Goal: Task Accomplishment & Management: Manage account settings

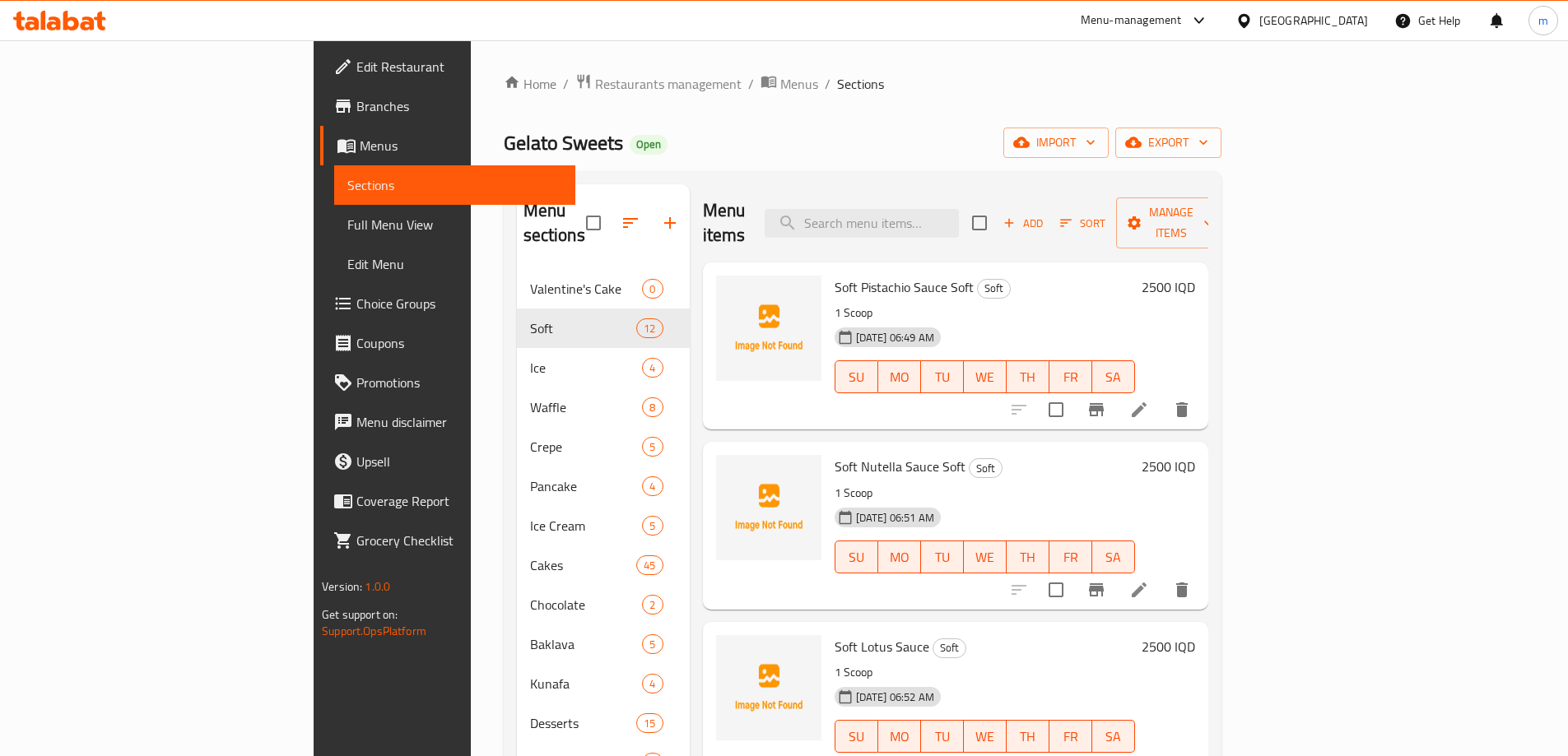
scroll to position [972, 0]
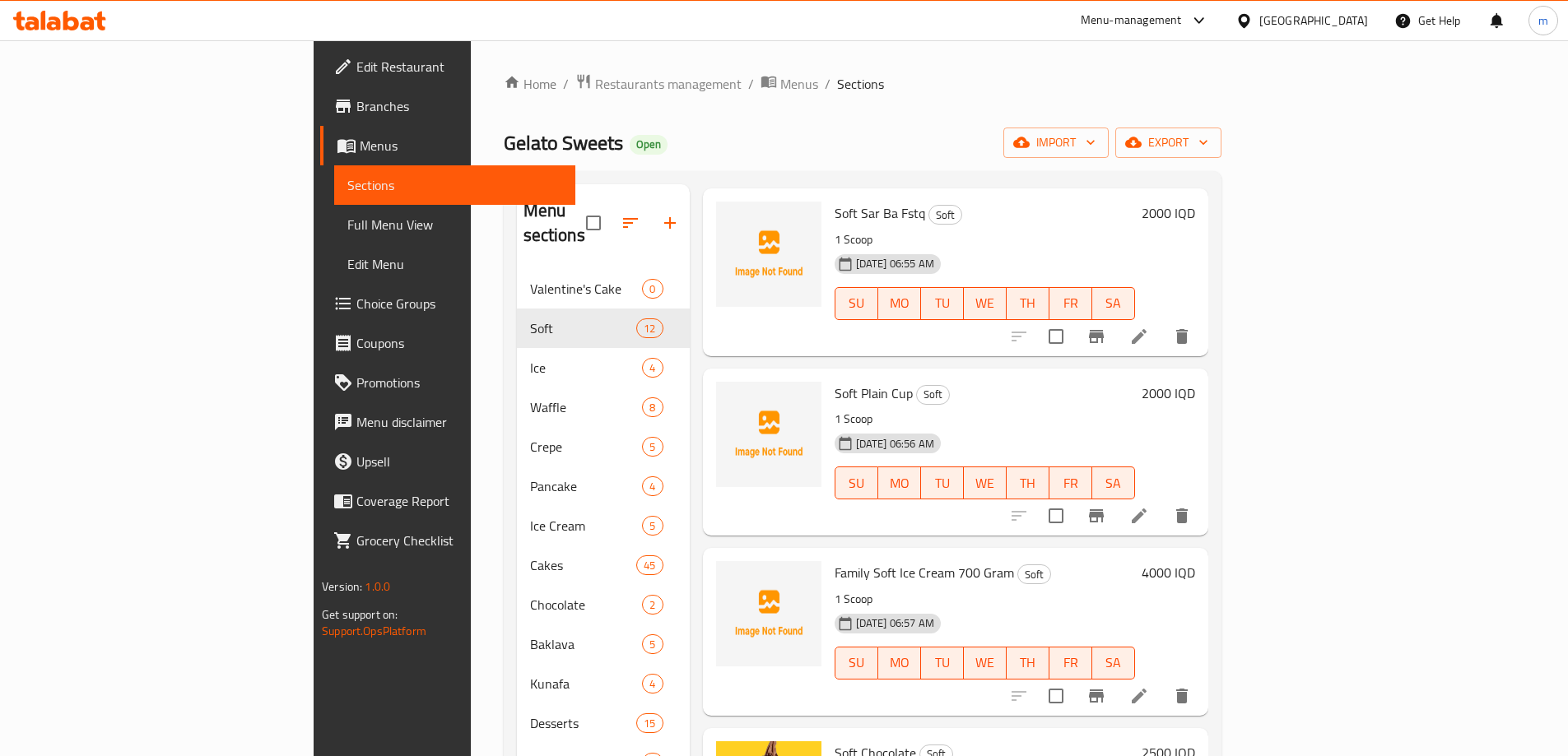
click at [93, 32] on div at bounding box center [60, 20] width 119 height 33
click at [93, 23] on icon at bounding box center [87, 23] width 14 height 14
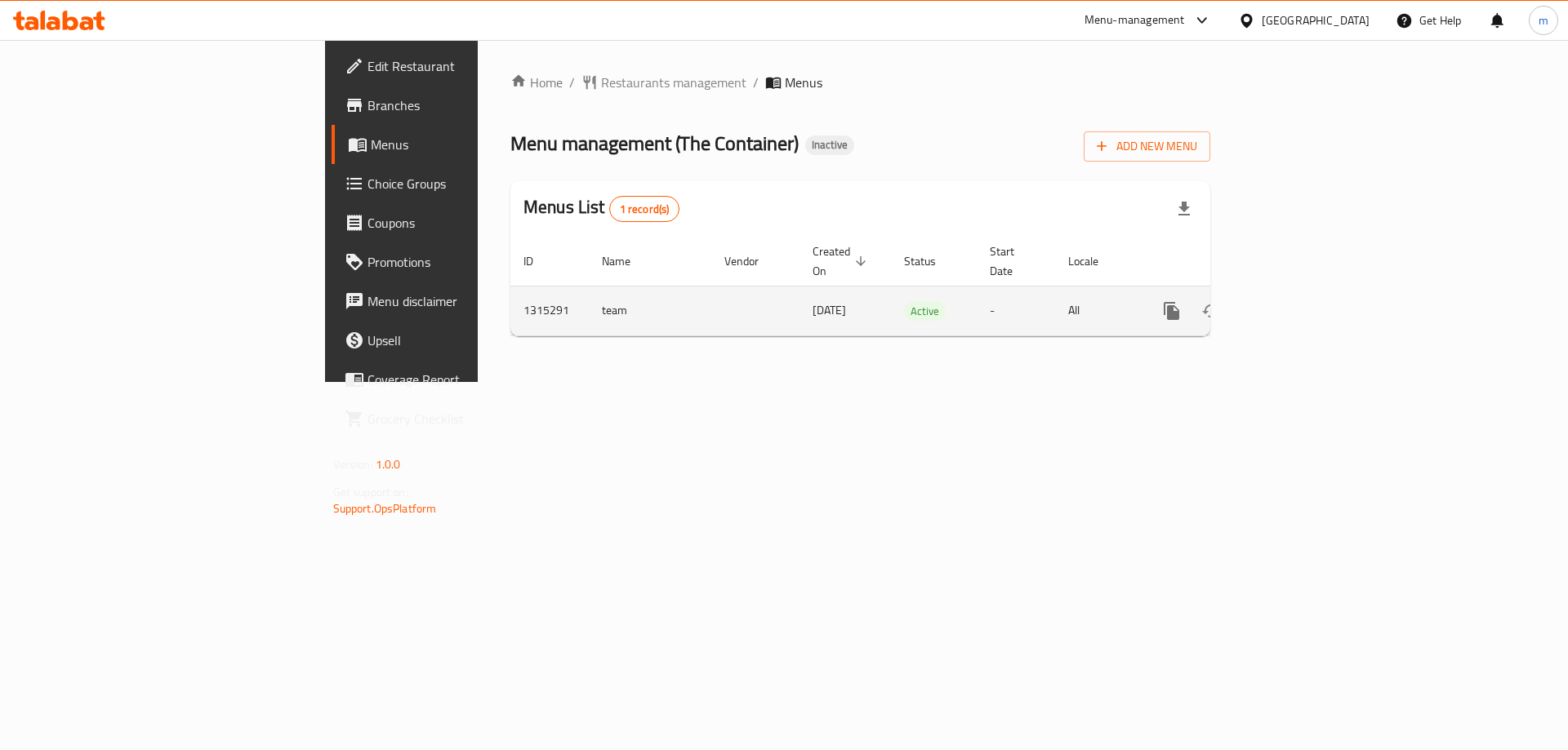
click at [1299, 301] on icon "enhanced table" at bounding box center [1289, 310] width 20 height 20
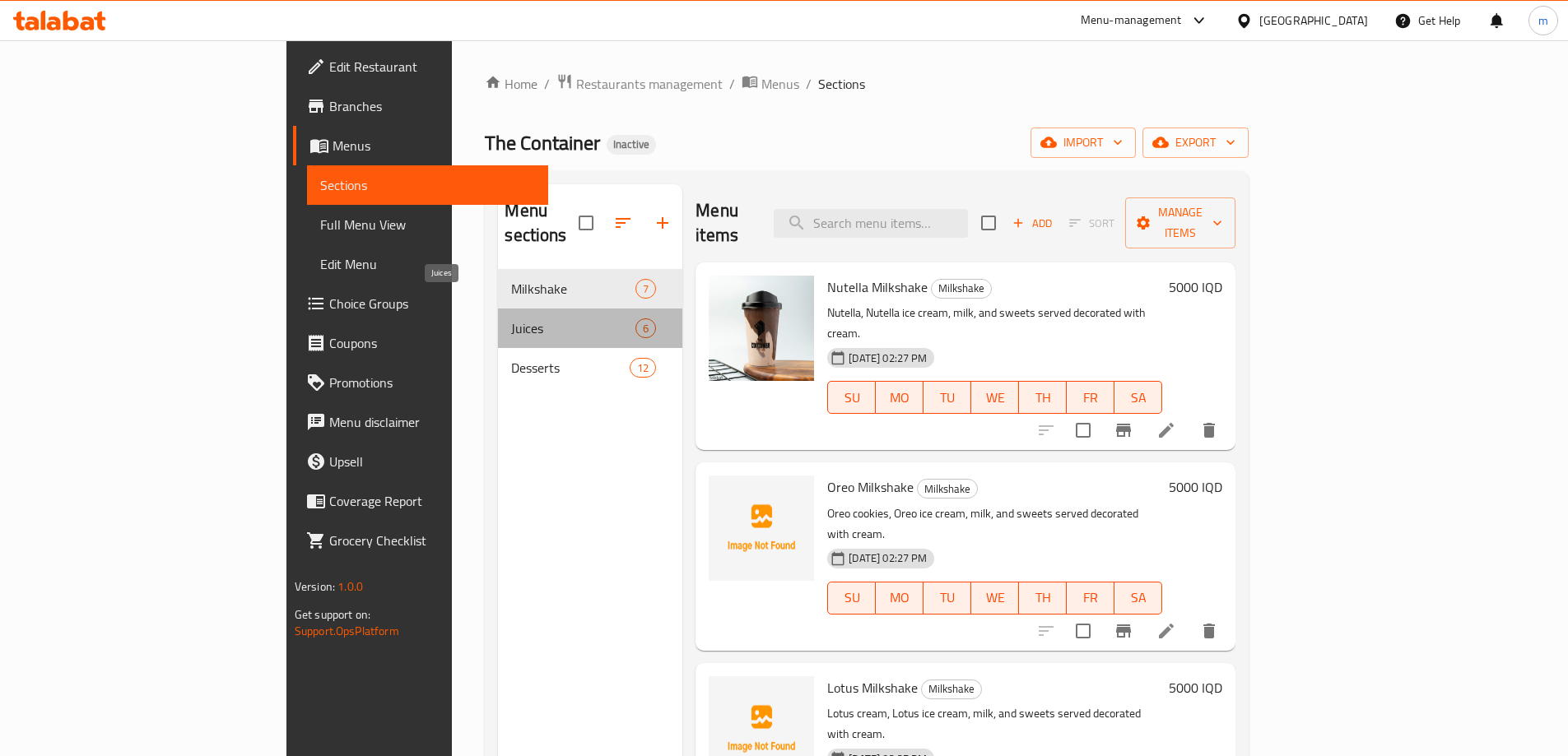
click at [511, 318] on span "Juices" at bounding box center [573, 328] width 124 height 20
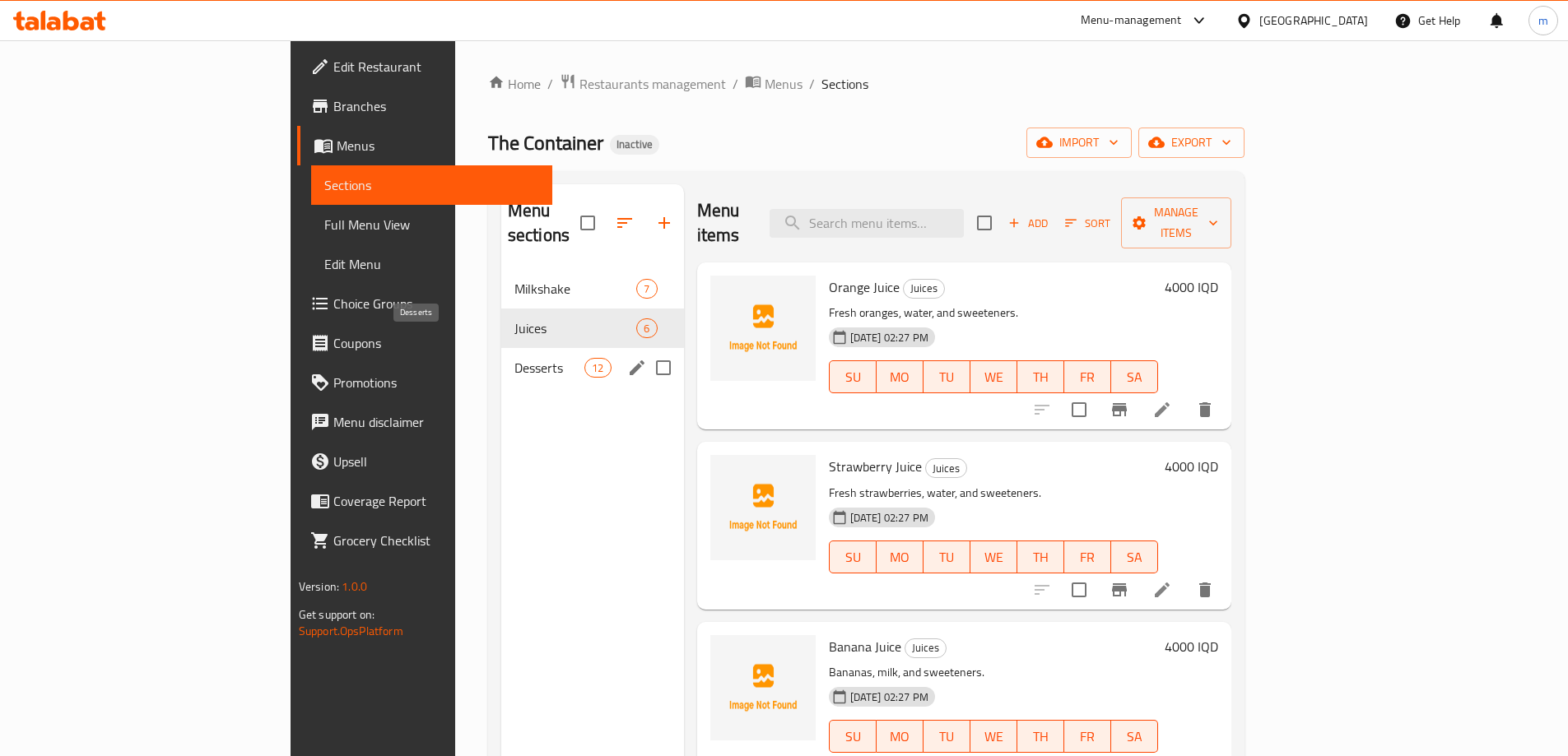
click at [514, 358] on span "Desserts" at bounding box center [549, 368] width 70 height 20
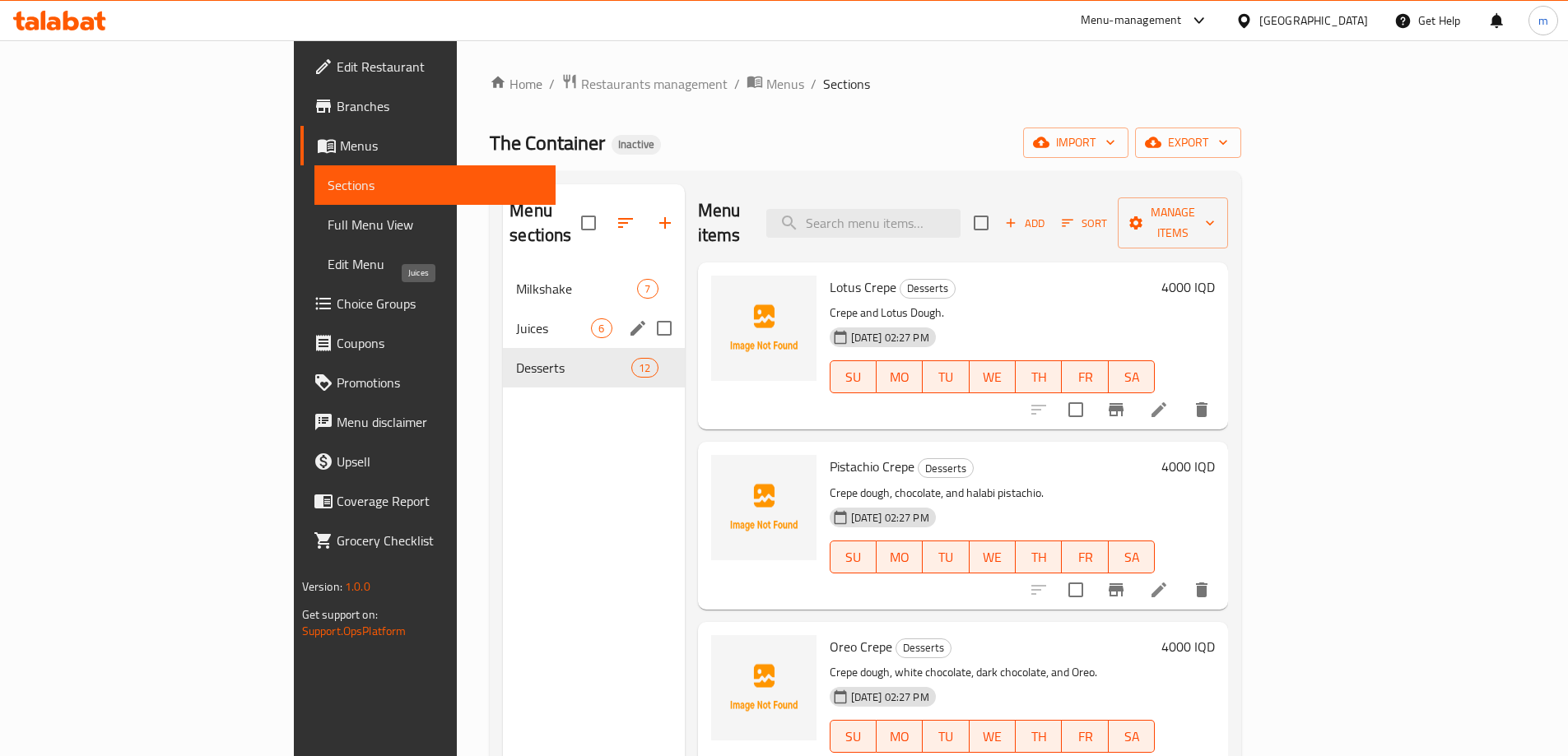
click at [516, 318] on span "Juices" at bounding box center [553, 328] width 75 height 20
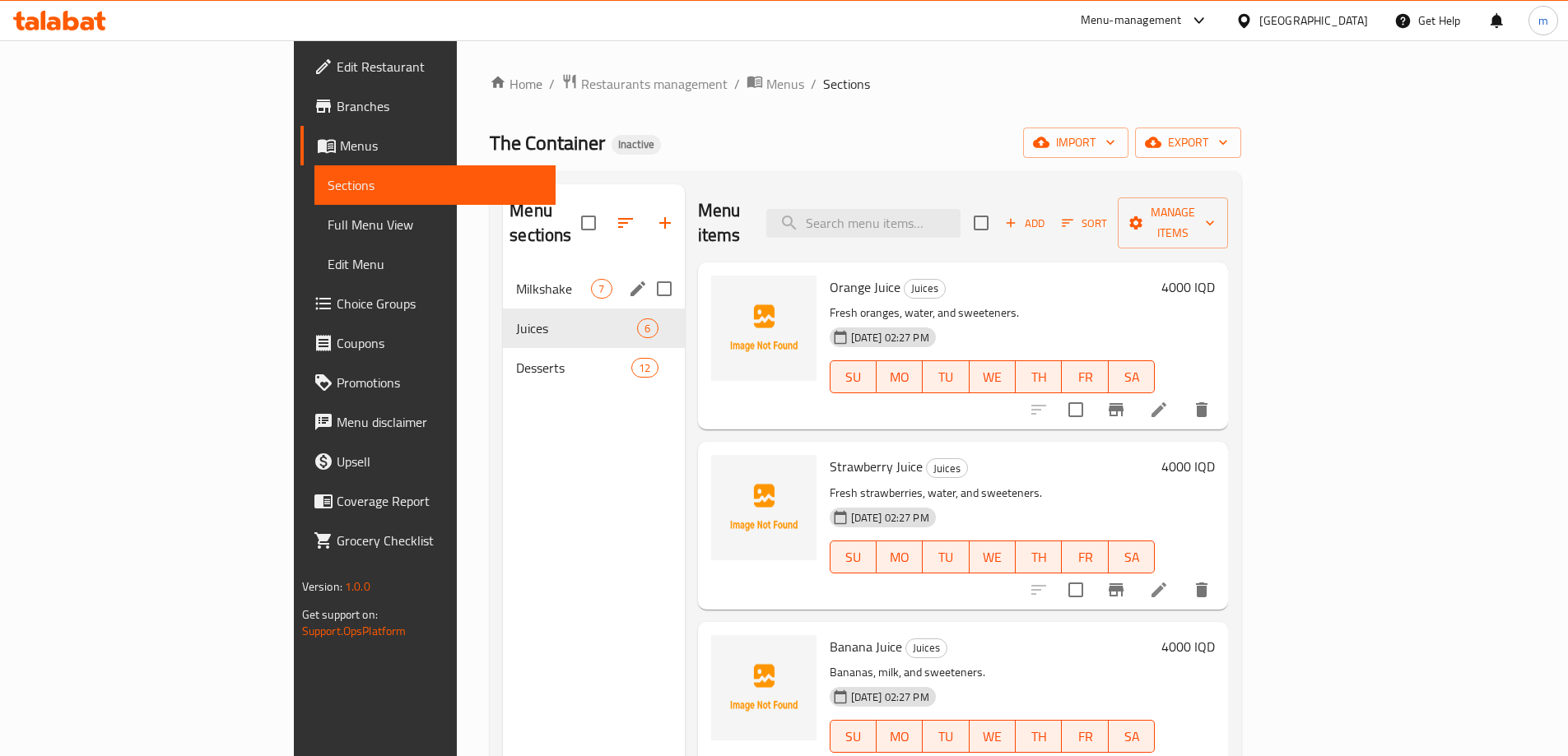
click at [516, 279] on span "Milkshake" at bounding box center [553, 288] width 75 height 20
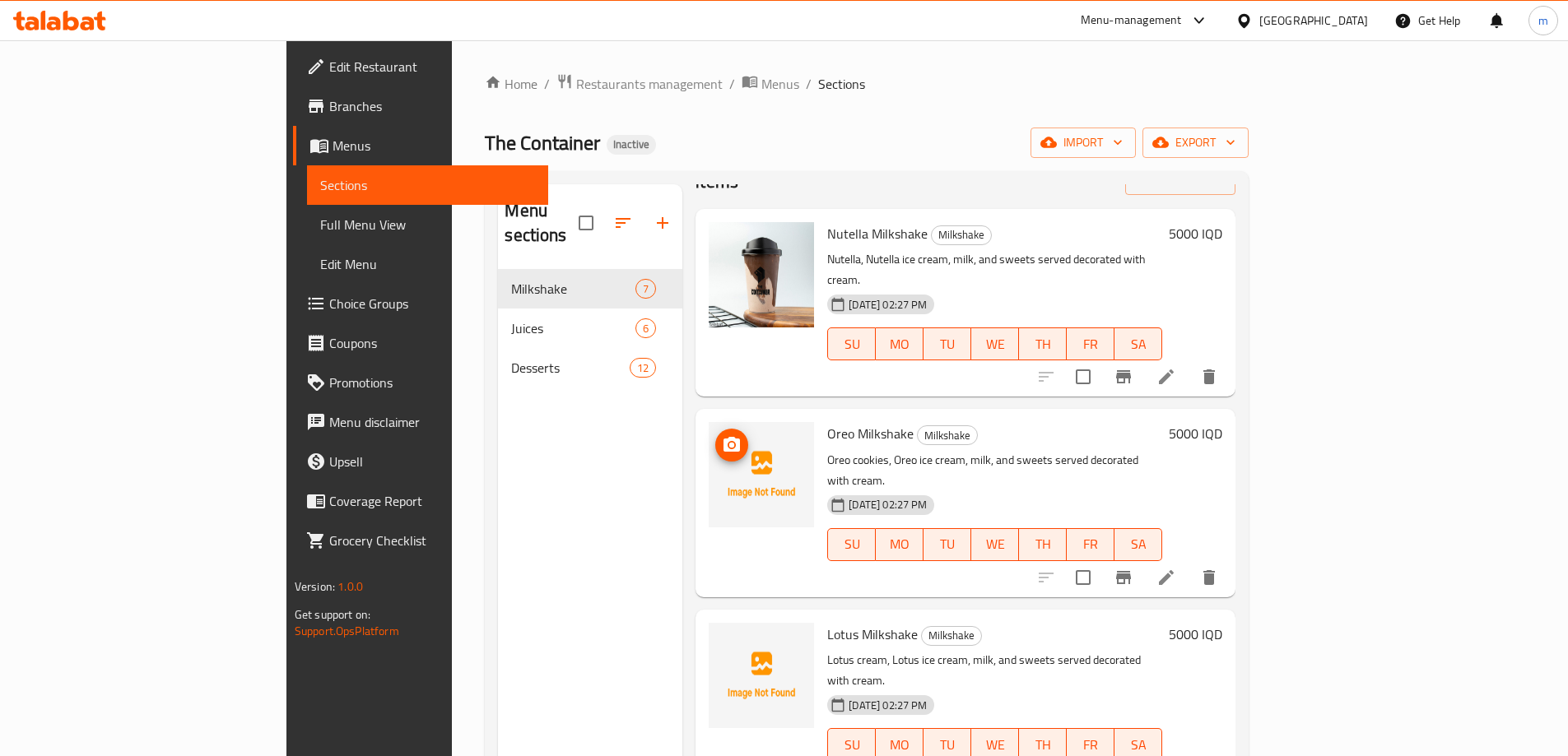
scroll to position [110, 0]
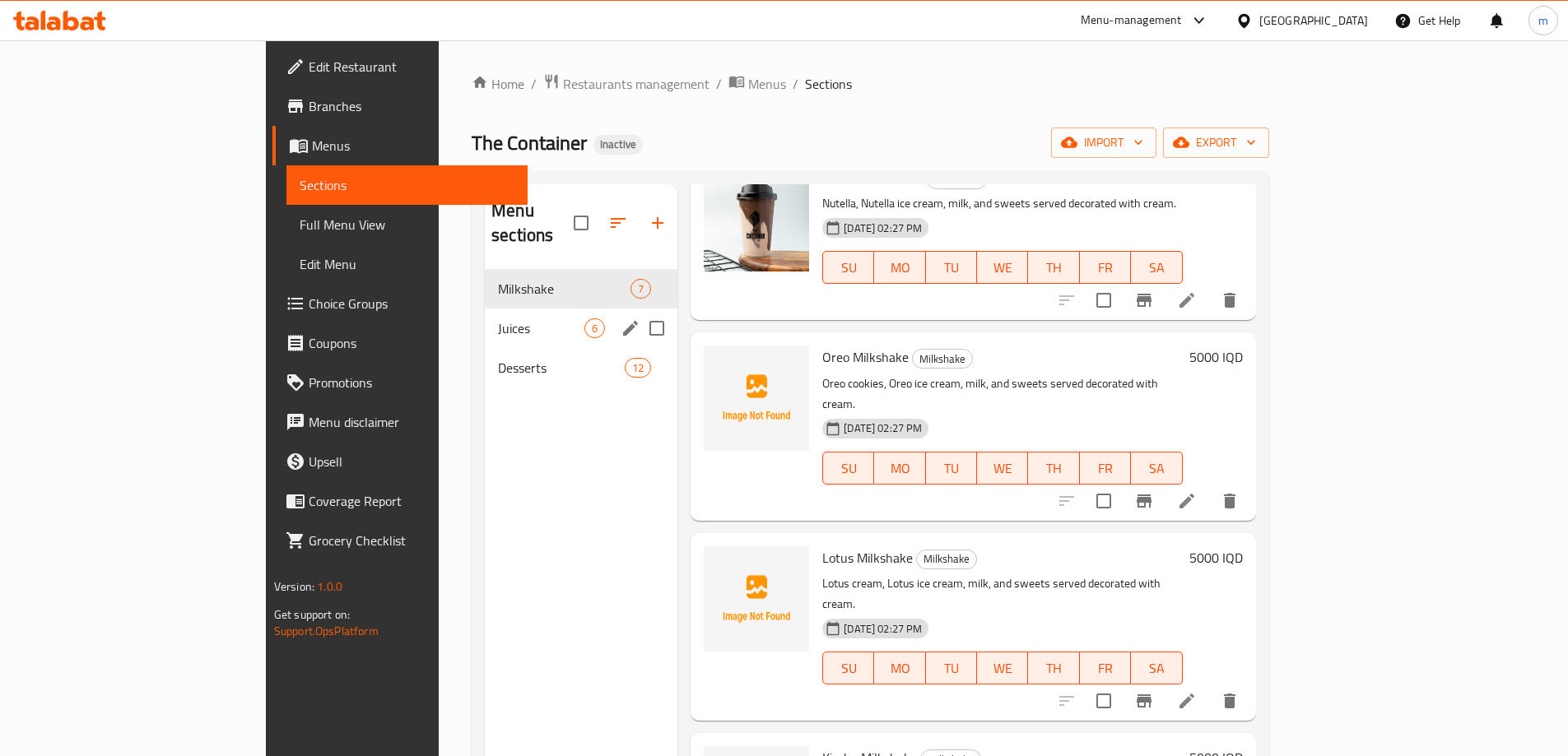
click at [498, 318] on span "Juices" at bounding box center [541, 328] width 86 height 20
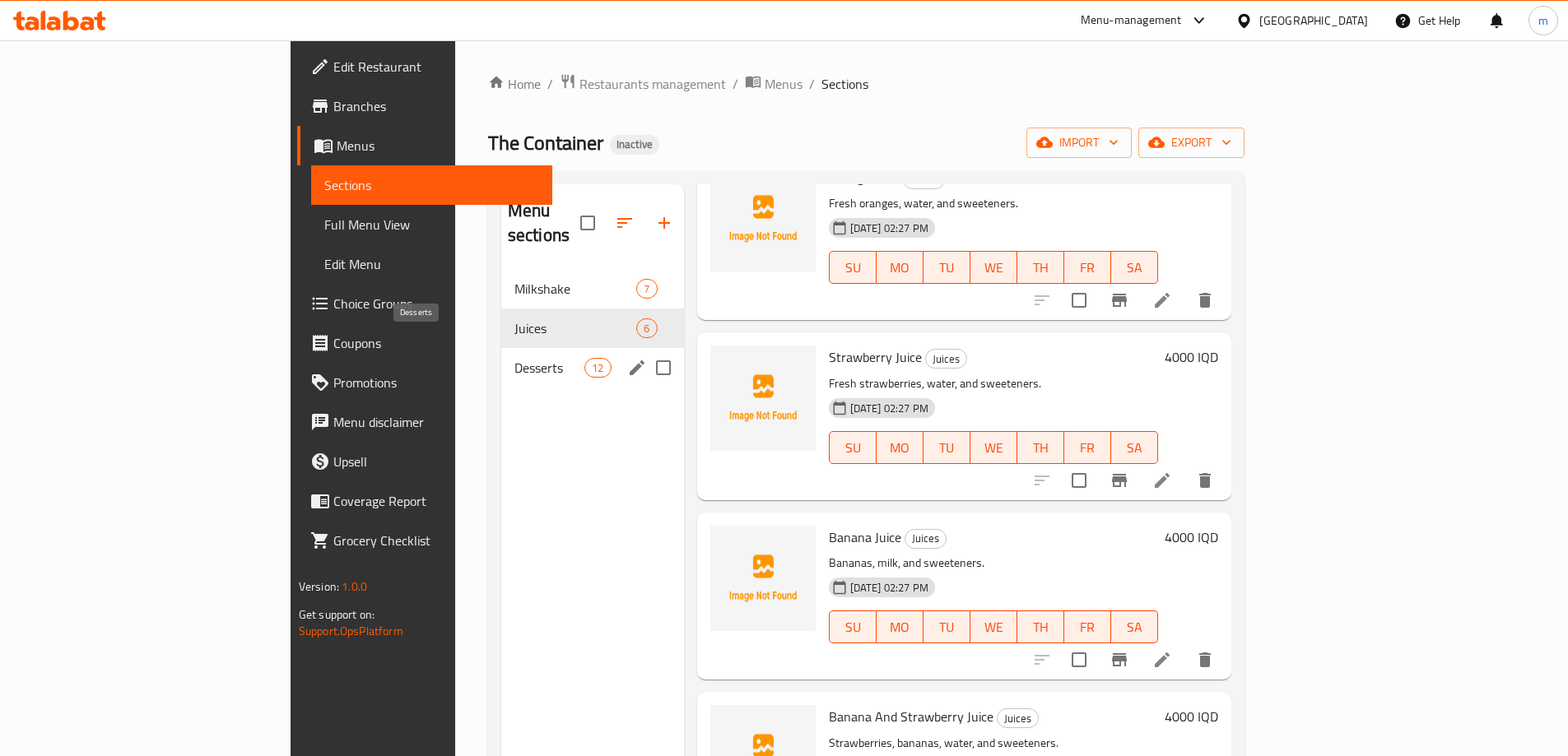
click at [514, 358] on span "Desserts" at bounding box center [549, 368] width 70 height 20
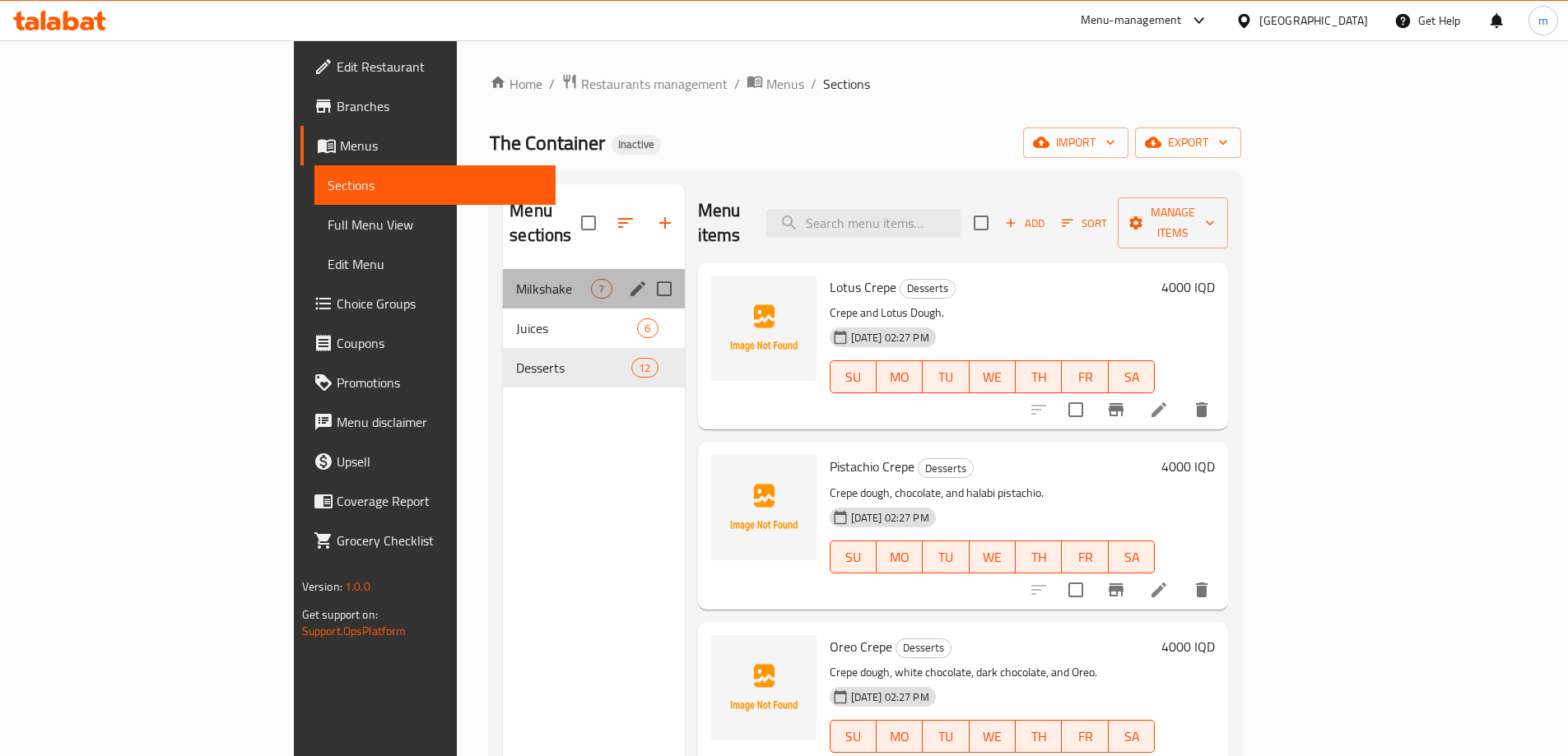
click at [503, 269] on div "Milkshake 7" at bounding box center [594, 289] width 181 height 40
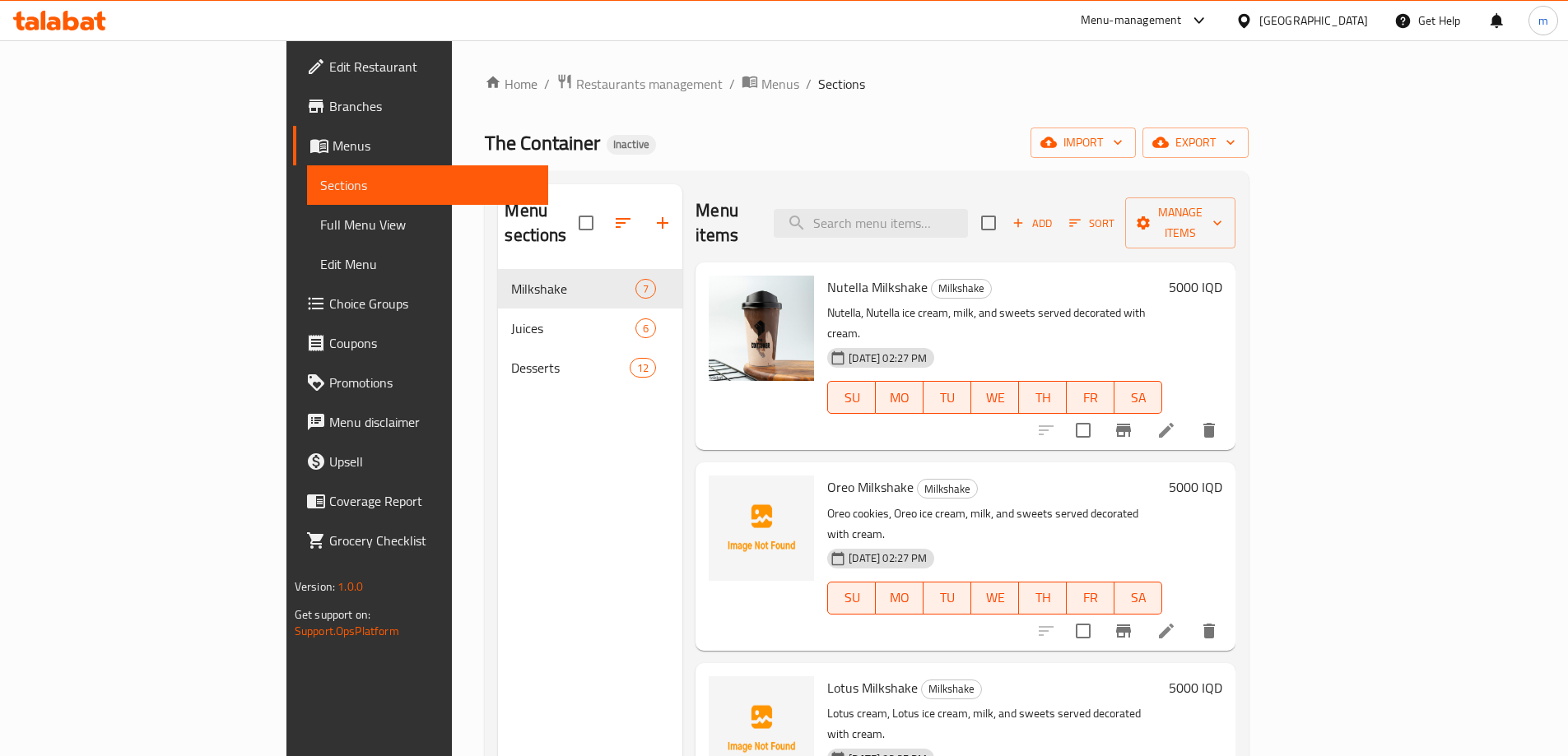
click at [1174, 423] on icon at bounding box center [1166, 431] width 15 height 15
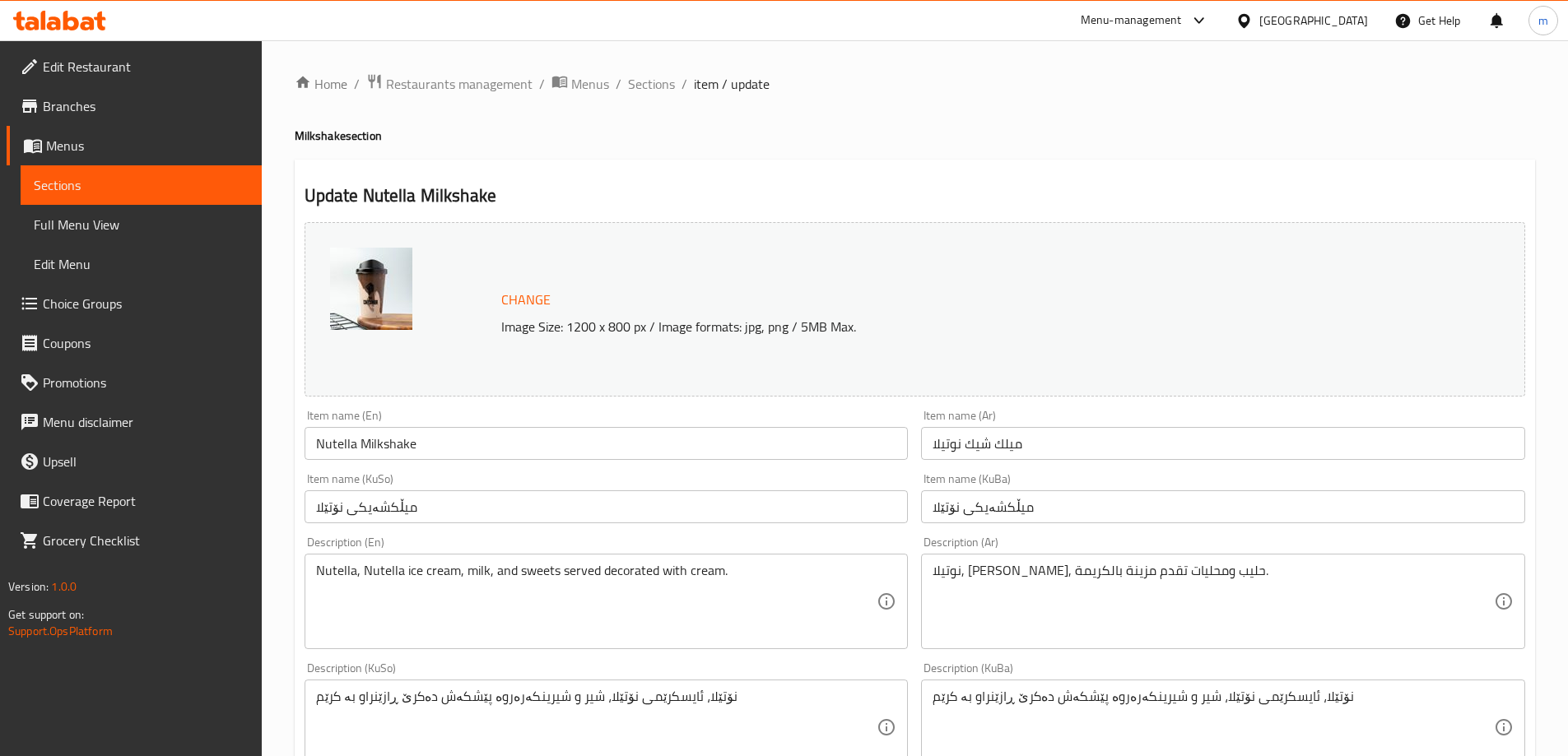
click at [149, 191] on span "Sections" at bounding box center [141, 184] width 215 height 20
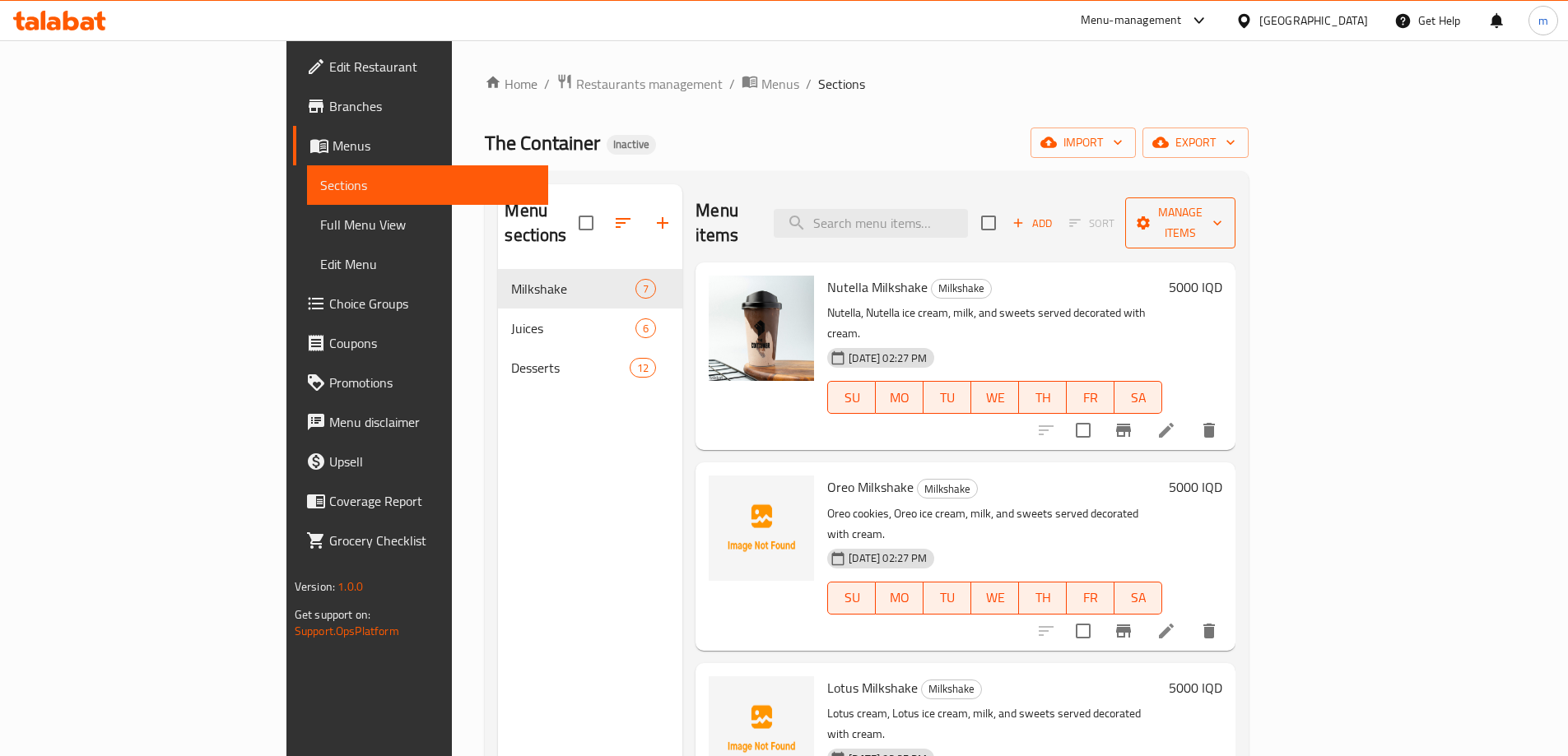
click at [1222, 203] on span "Manage items" at bounding box center [1180, 223] width 84 height 42
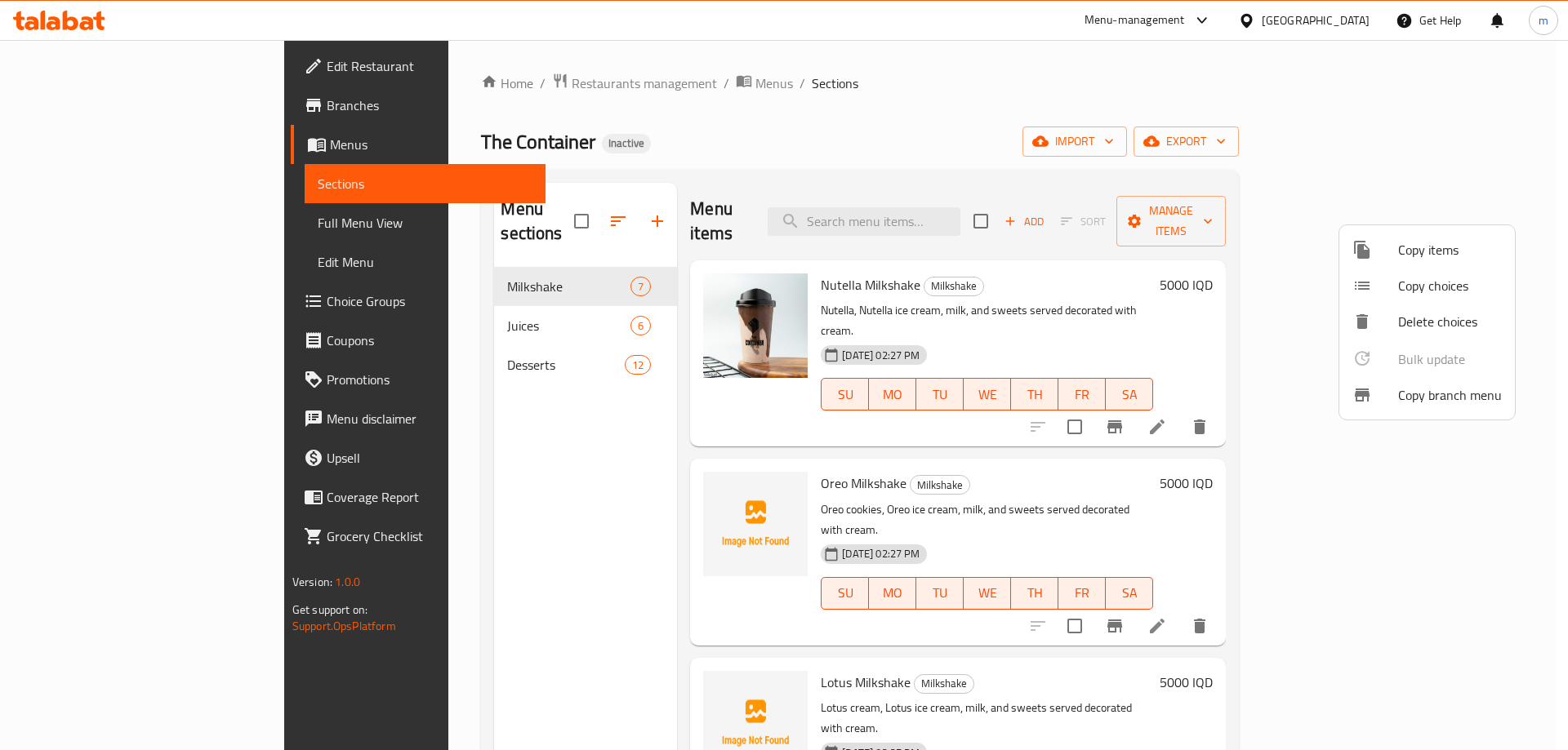
click at [1387, 242] on div at bounding box center [1375, 249] width 46 height 20
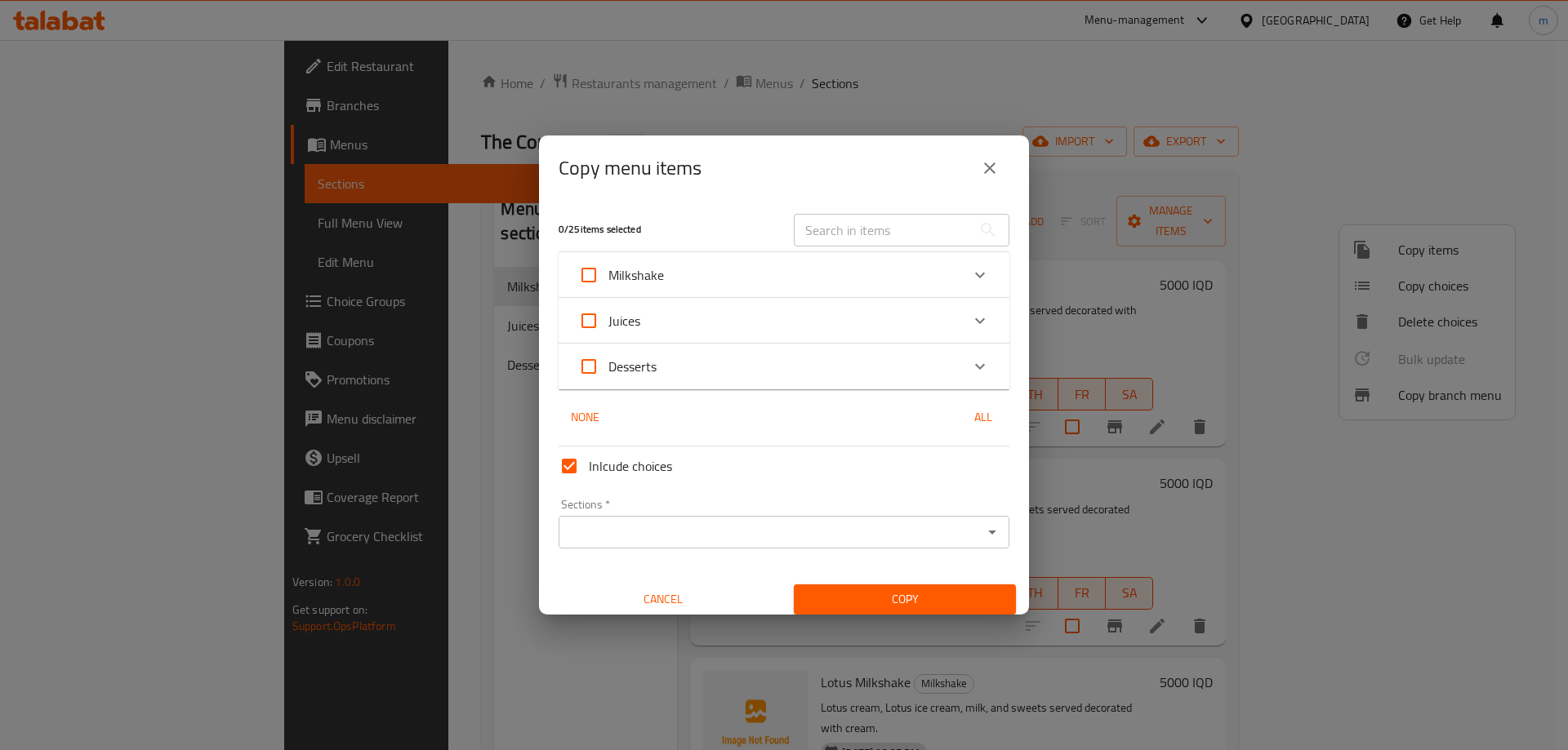
click at [998, 171] on icon "close" at bounding box center [989, 168] width 20 height 20
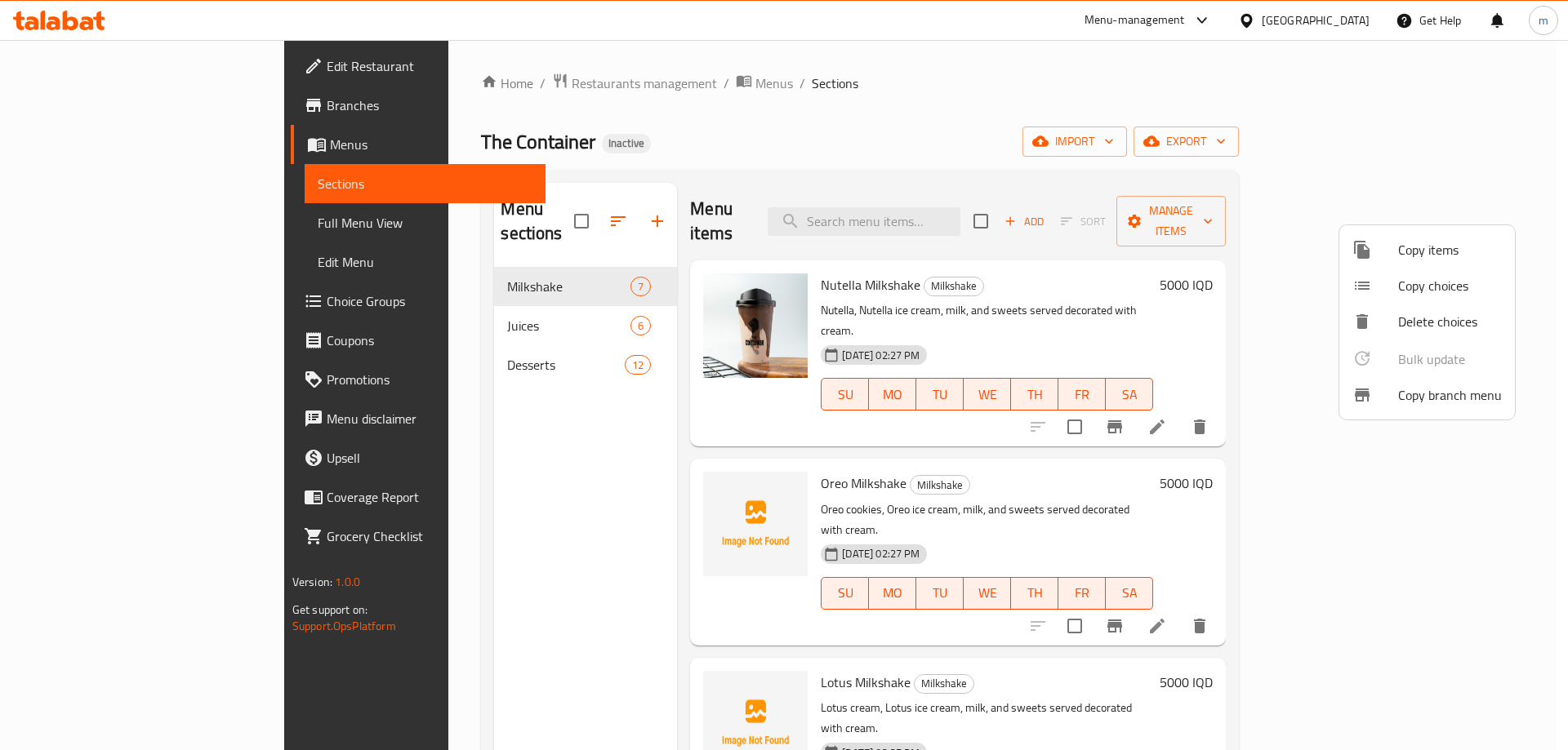
click at [1375, 140] on div at bounding box center [784, 375] width 1568 height 750
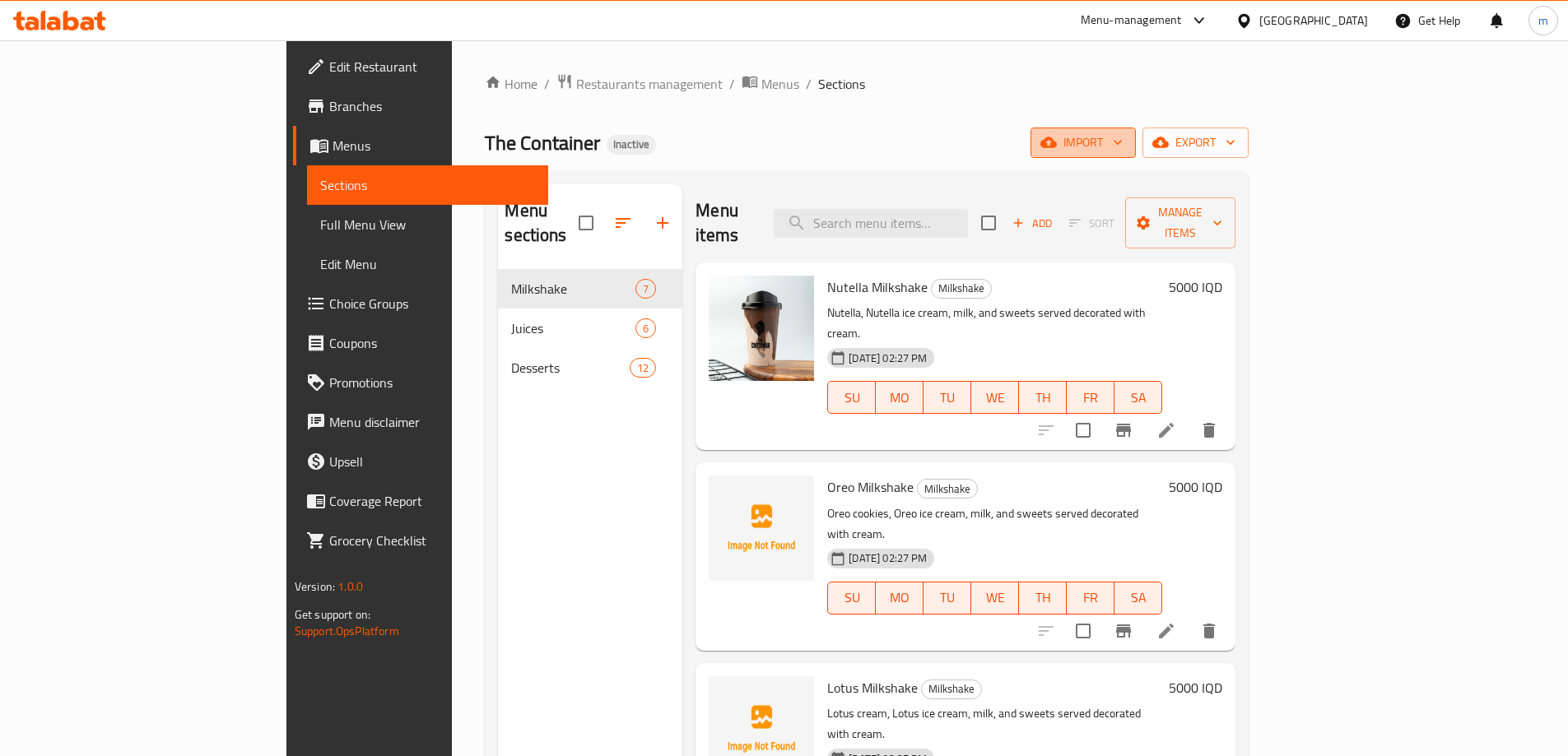
click at [1123, 152] on span "import" at bounding box center [1083, 143] width 79 height 21
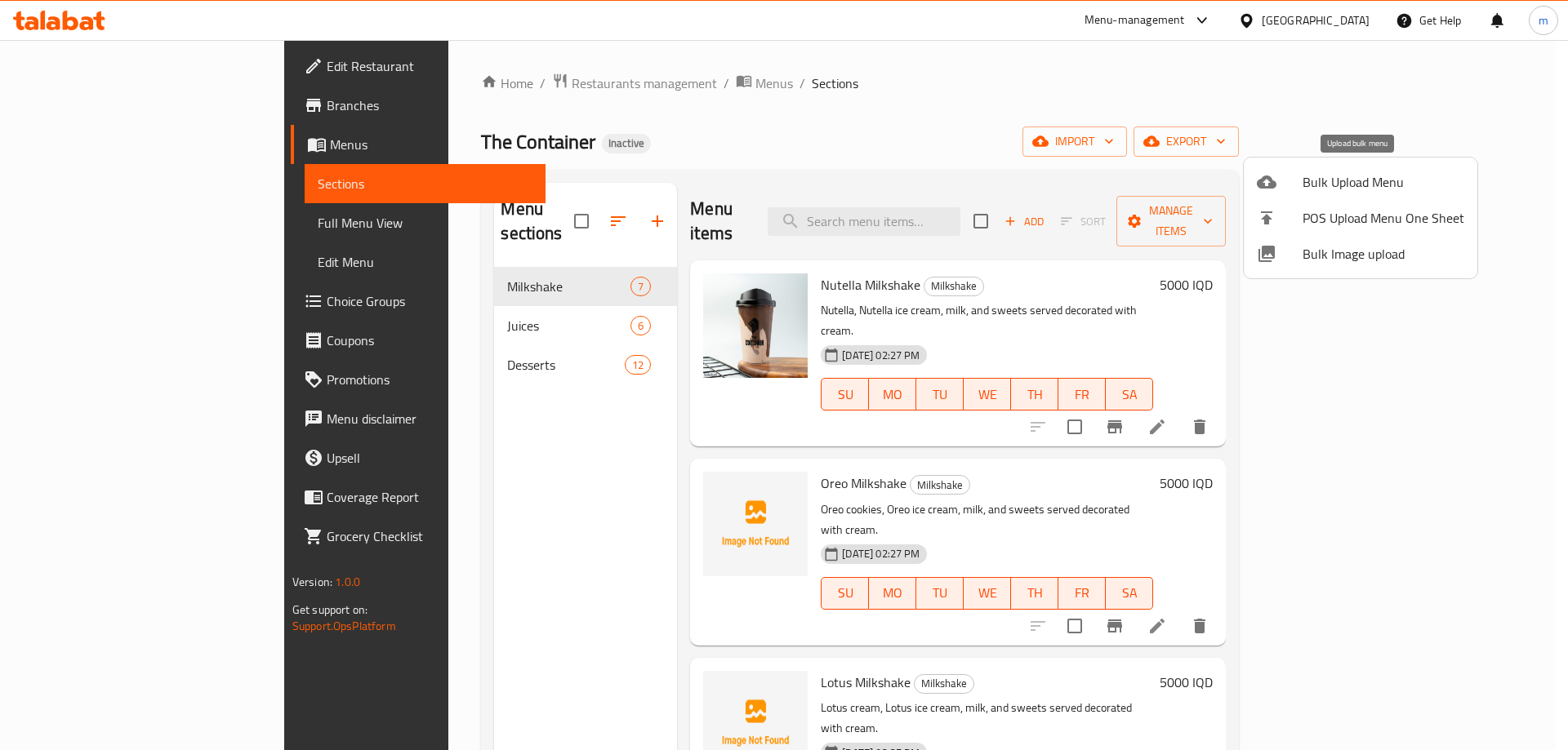
click at [1318, 187] on span "Bulk Upload Menu" at bounding box center [1383, 182] width 161 height 20
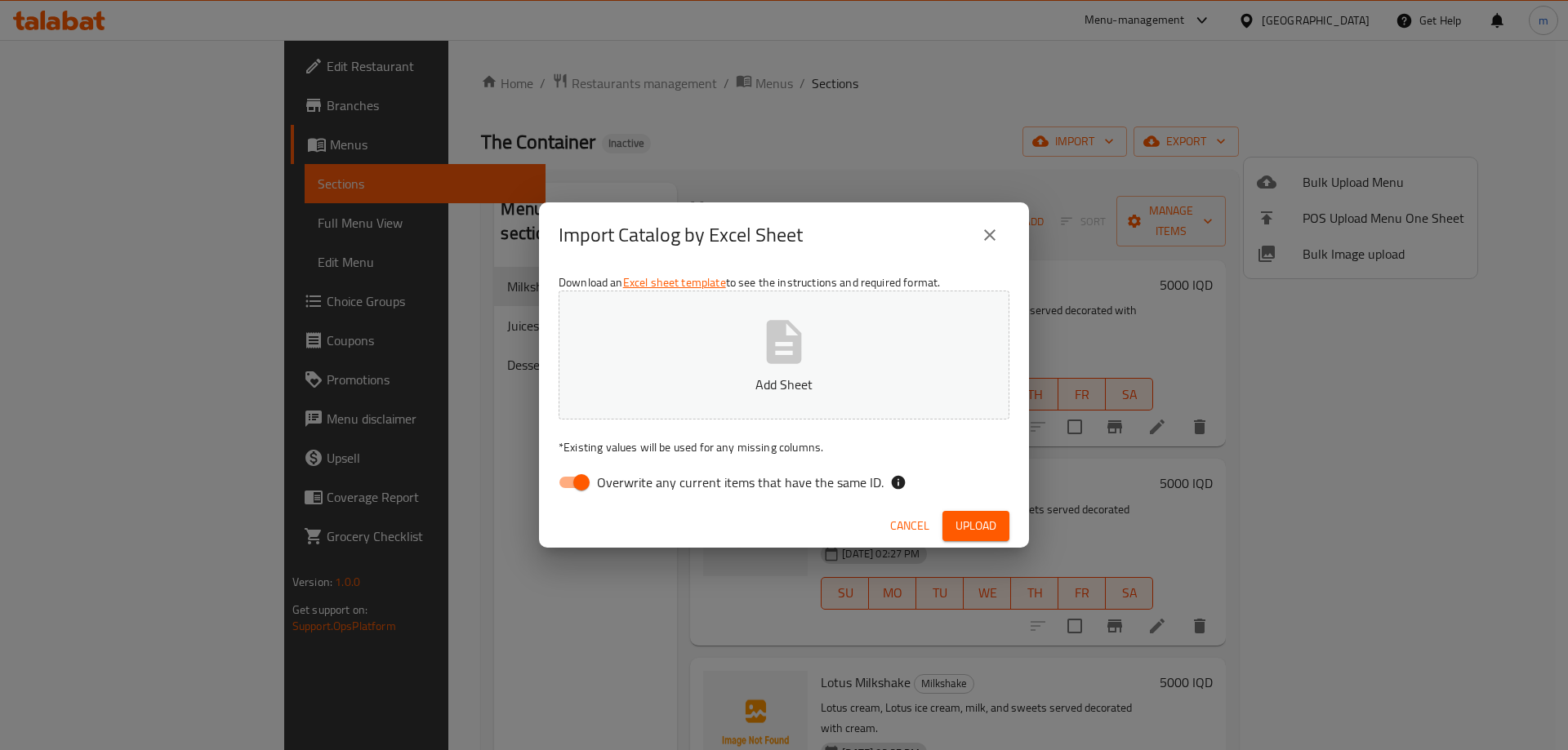
click at [581, 483] on input "Overwrite any current items that have the same ID." at bounding box center [580, 482] width 93 height 31
checkbox input "false"
click at [775, 352] on icon "button" at bounding box center [784, 341] width 35 height 43
click at [806, 379] on p "Add Sheet" at bounding box center [784, 384] width 400 height 20
click at [974, 516] on span "Upload" at bounding box center [976, 526] width 41 height 21
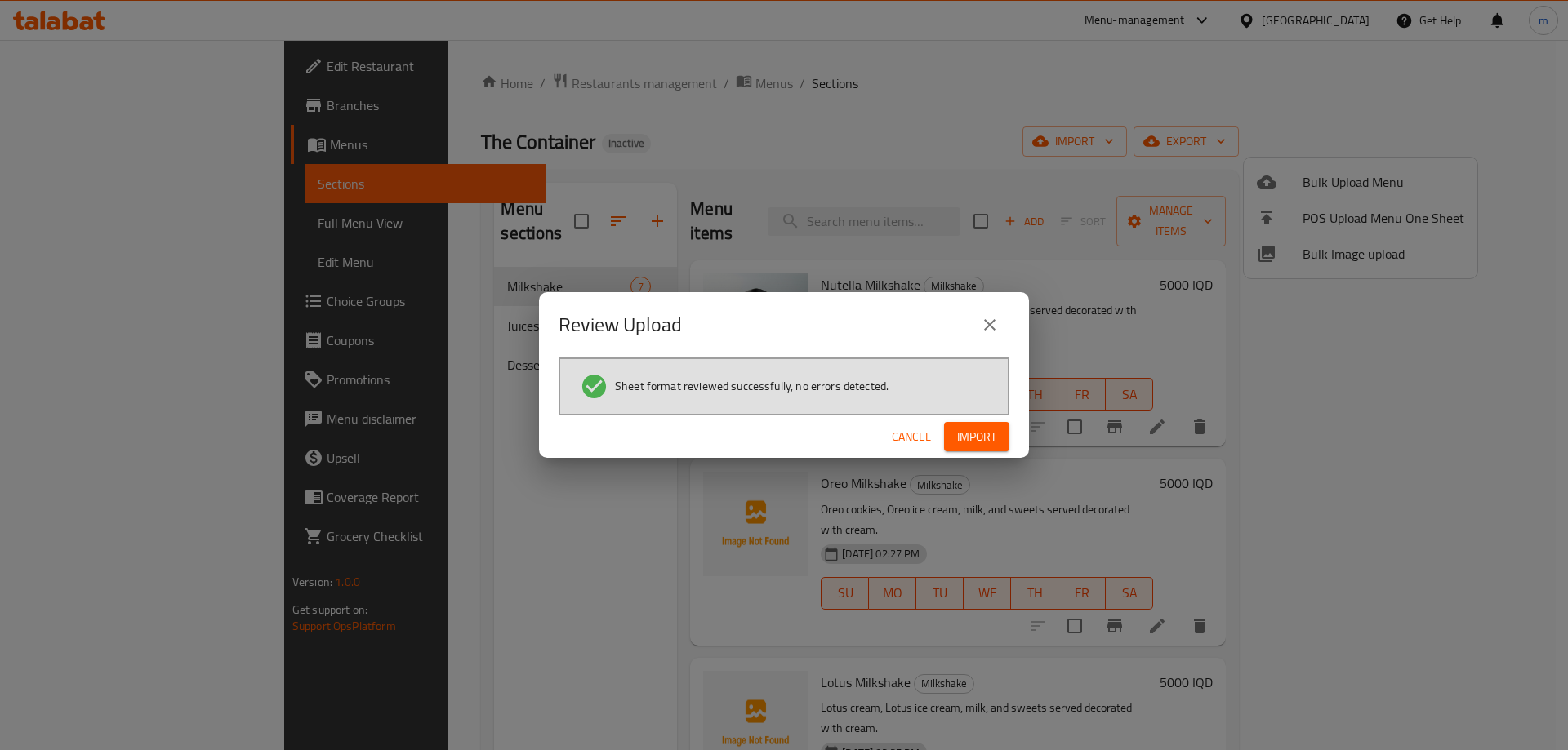
click at [984, 427] on span "Import" at bounding box center [976, 437] width 39 height 21
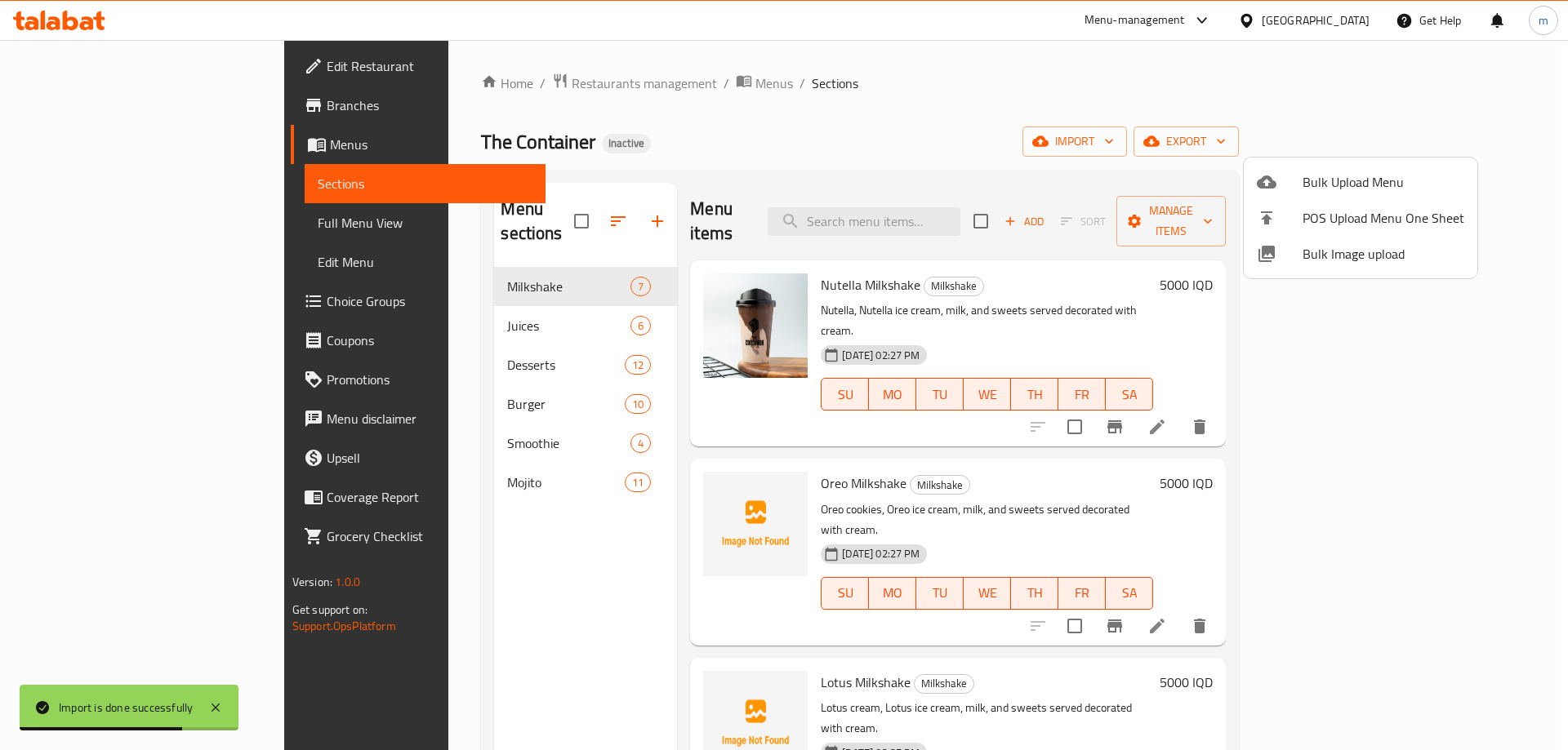
click at [129, 220] on div at bounding box center [784, 375] width 1568 height 750
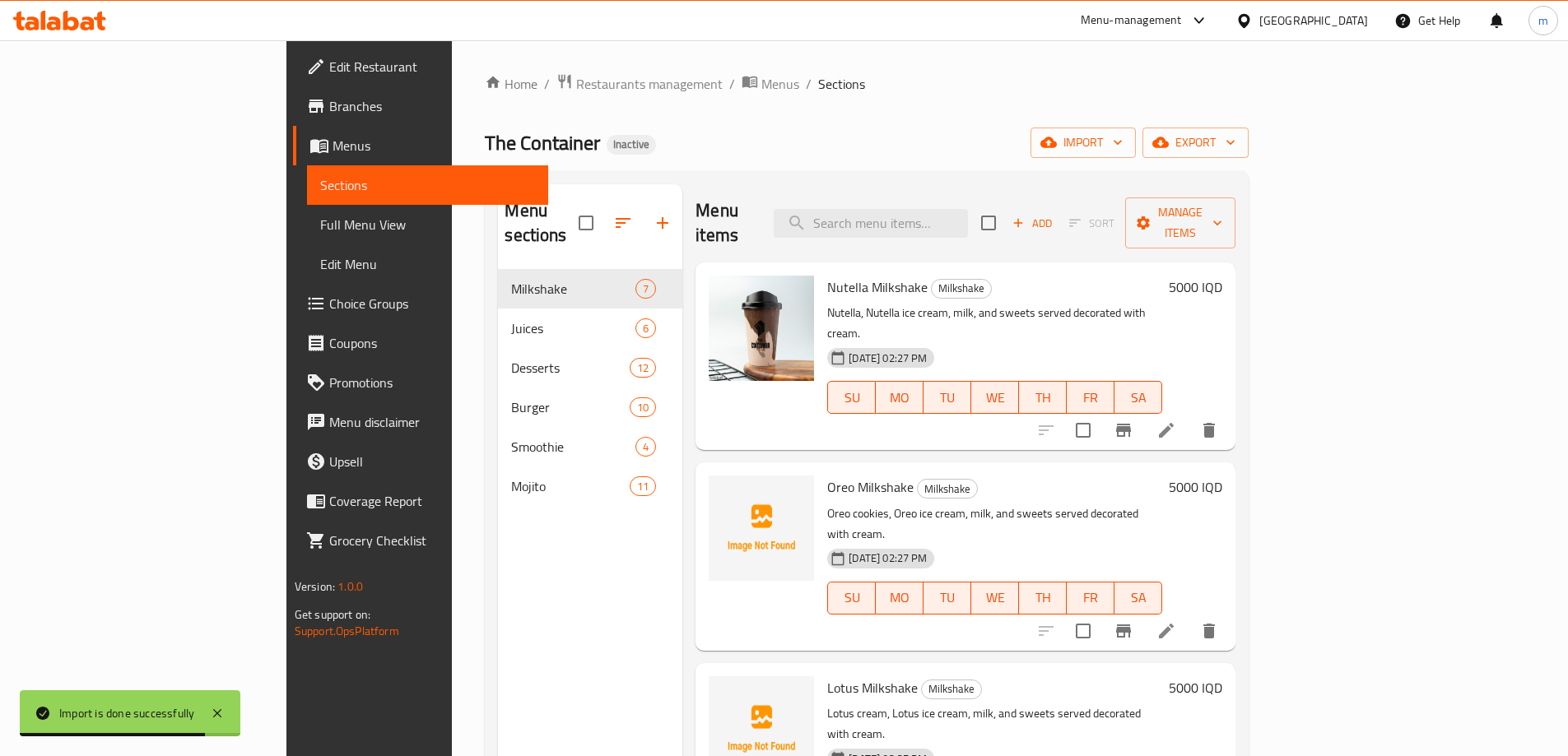
click at [320, 223] on span "Full Menu View" at bounding box center [427, 224] width 215 height 20
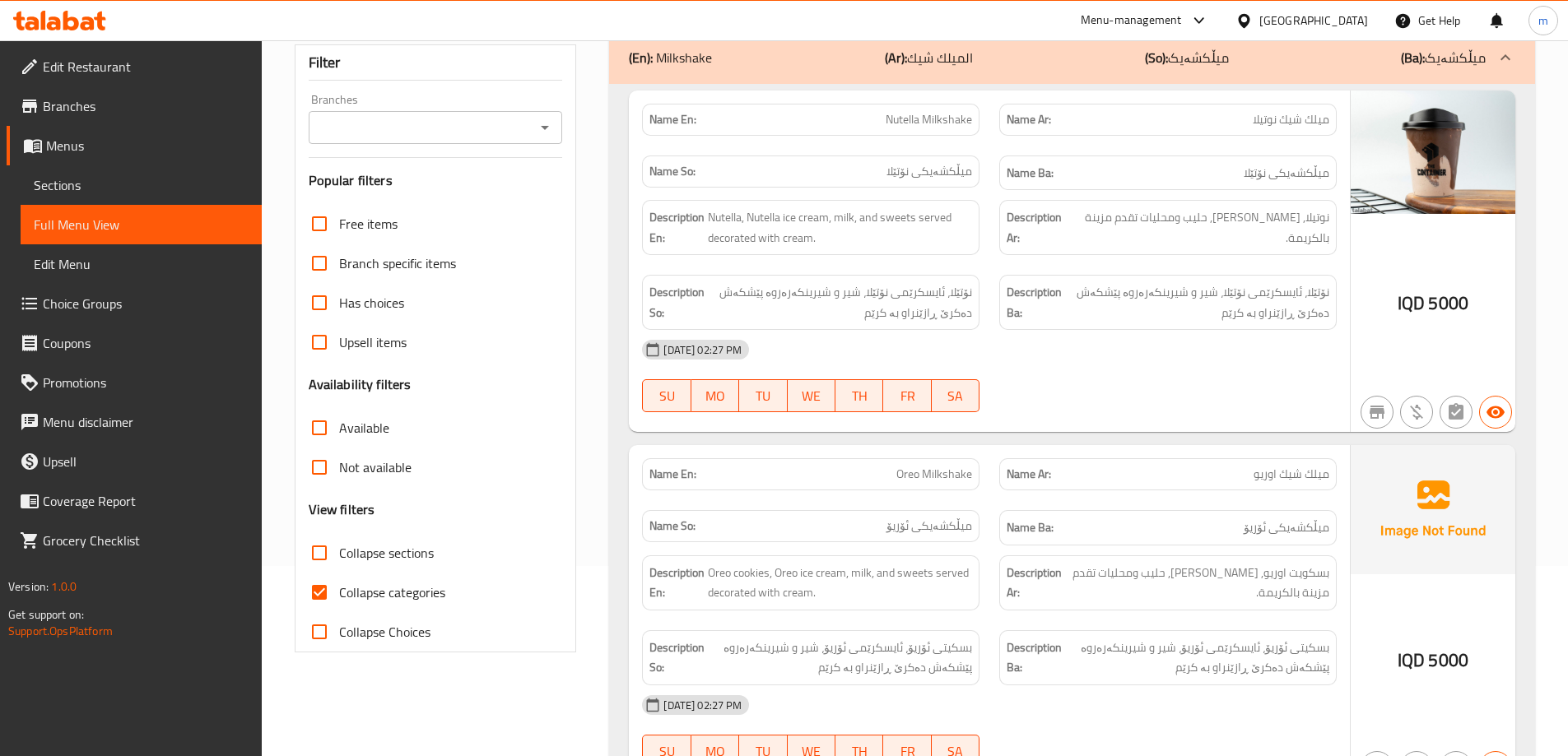
scroll to position [219, 0]
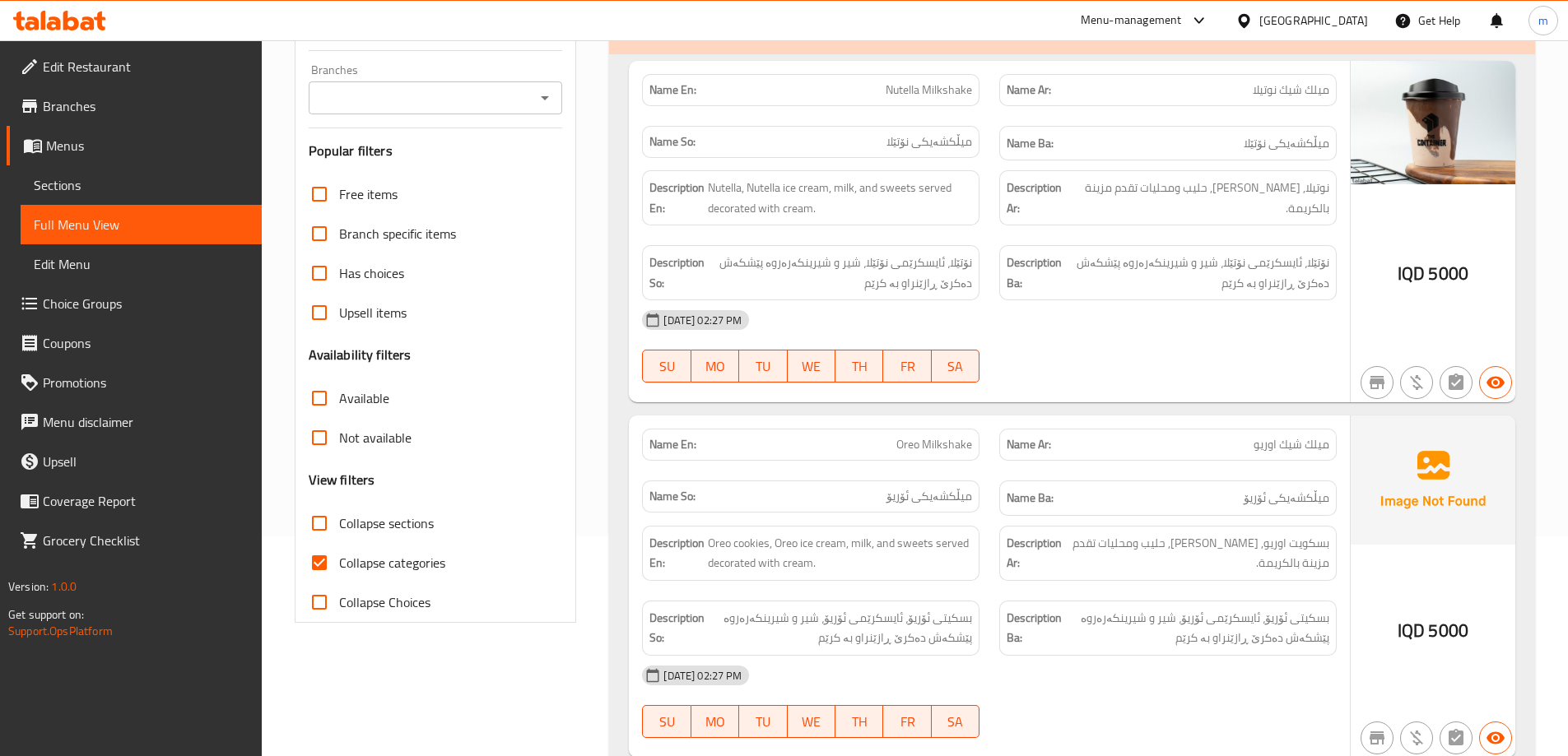
click at [328, 524] on input "Collapse sections" at bounding box center [319, 524] width 40 height 40
checkbox input "true"
click at [319, 563] on input "Collapse categories" at bounding box center [319, 563] width 40 height 40
checkbox input "false"
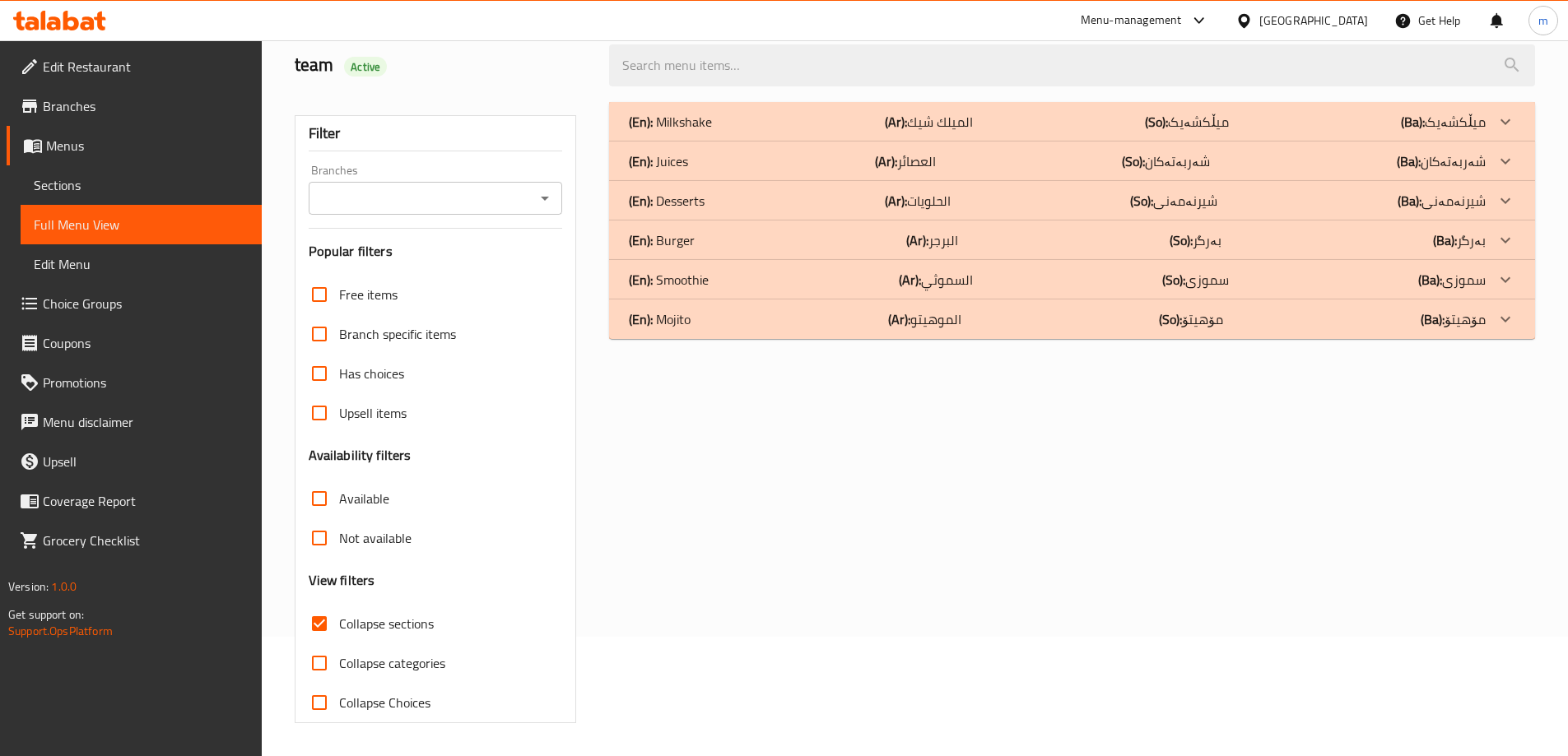
scroll to position [119, 0]
click at [712, 322] on div "(En): Mojito (Ar): الموهيتو (So): مۆهیتۆ (Ba): مۆهیتۆ" at bounding box center [1057, 318] width 856 height 20
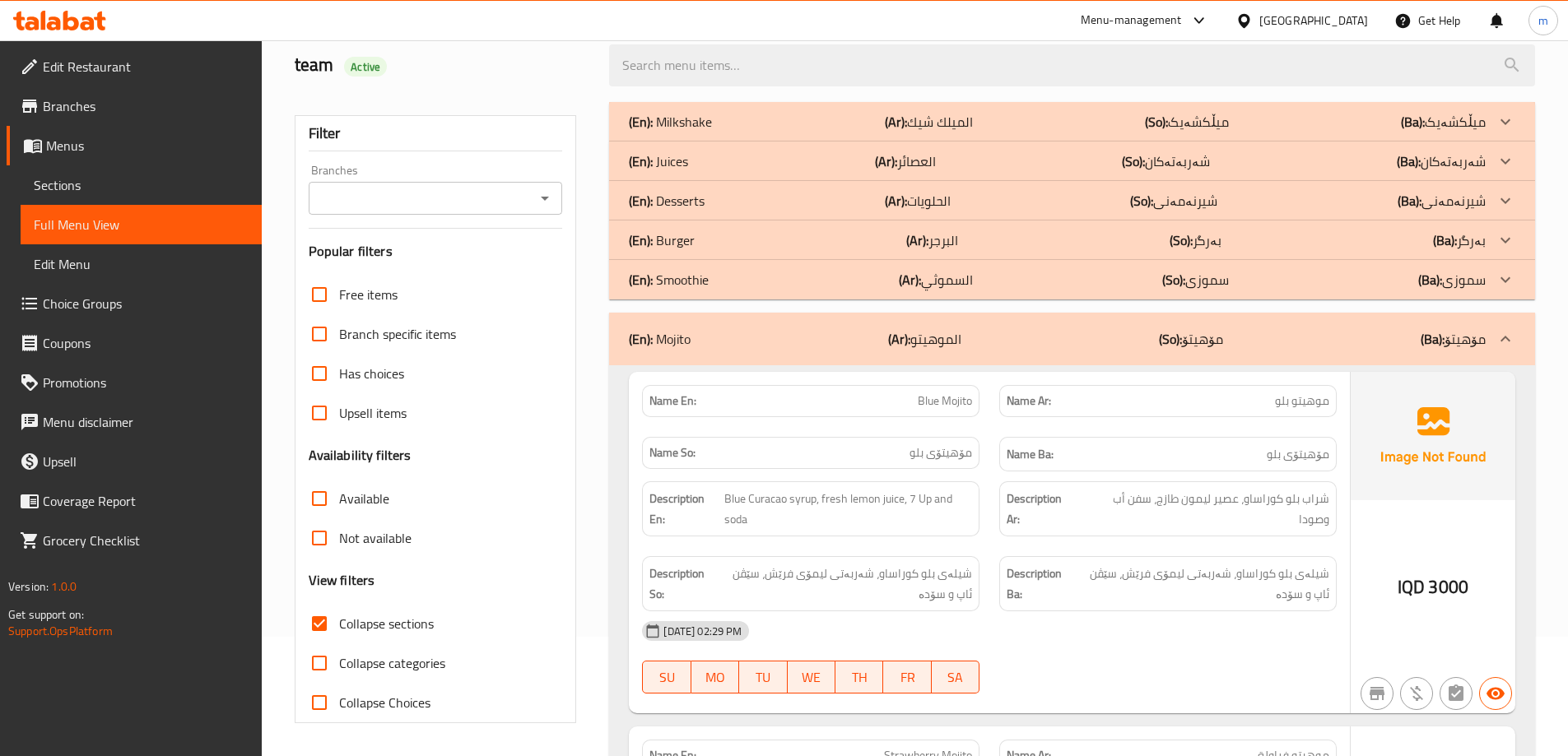
click at [718, 270] on div "(En): Smoothie (Ar): السموثي (So): سموزی (Ba): سموزی" at bounding box center [1057, 280] width 856 height 20
click at [723, 242] on div "(En): Burger (Ar): البرجر (So): بەرگر (Ba): بەرگر" at bounding box center [1057, 240] width 856 height 20
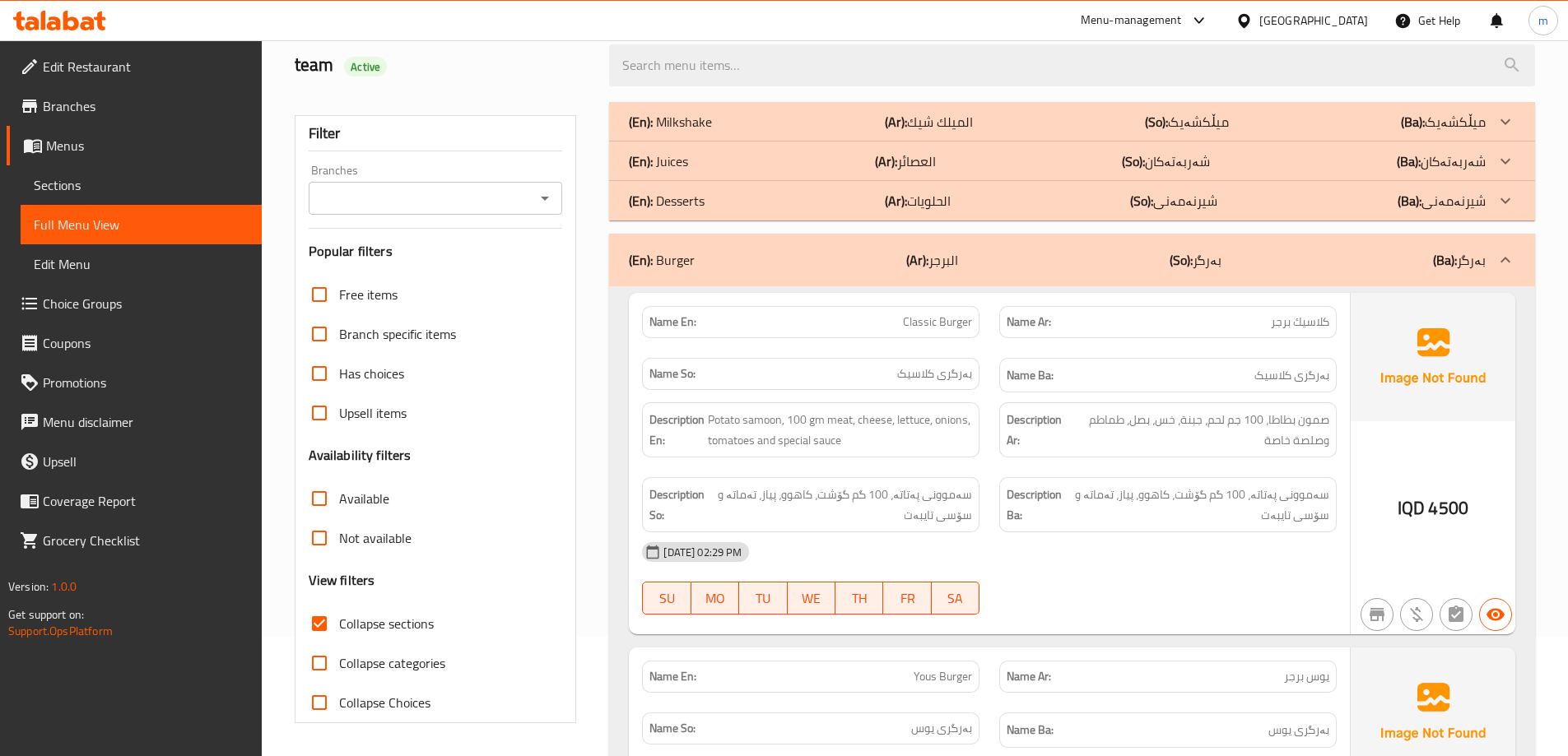
click at [80, 318] on link "Choice Groups" at bounding box center [134, 303] width 255 height 40
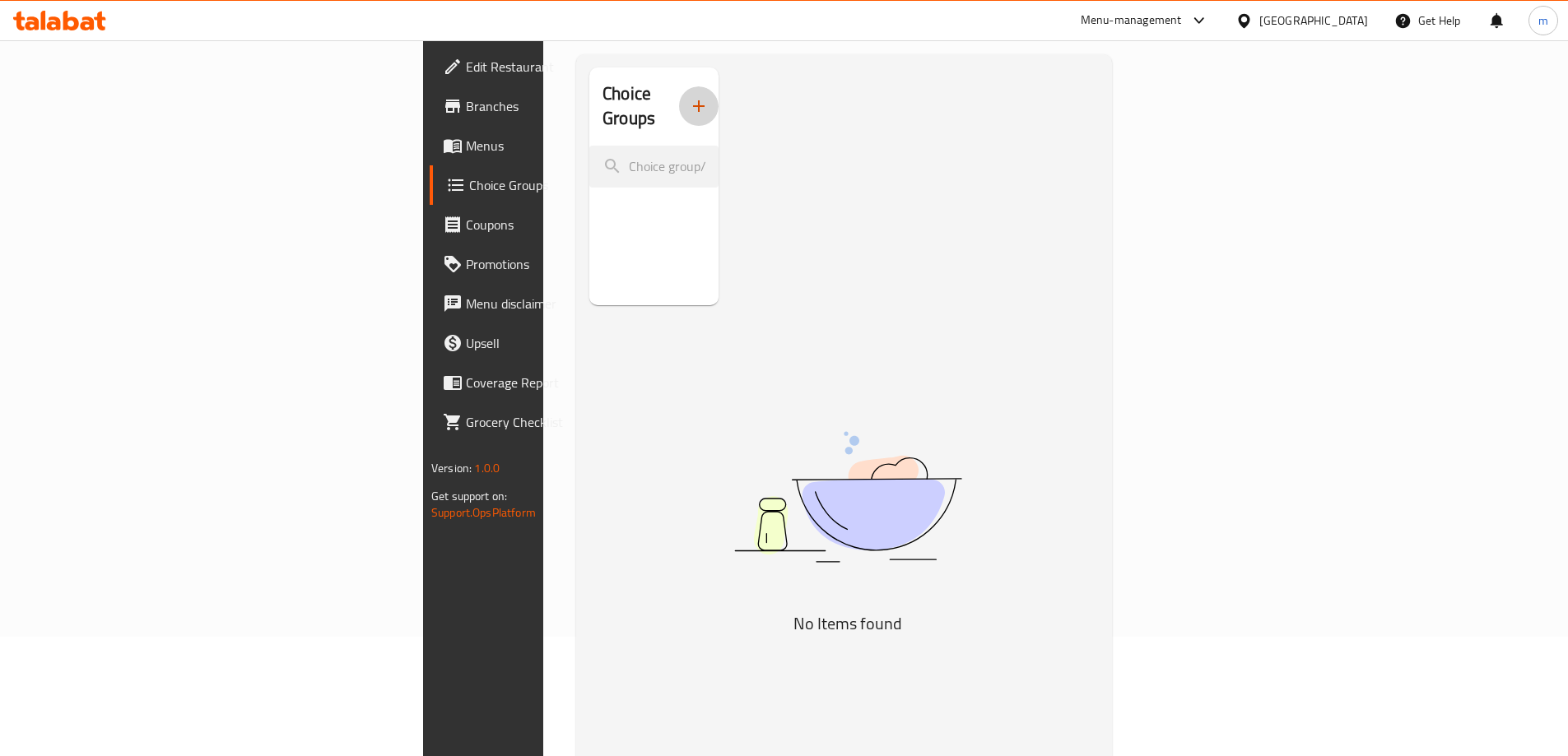
click at [679, 96] on button "button" at bounding box center [698, 106] width 40 height 40
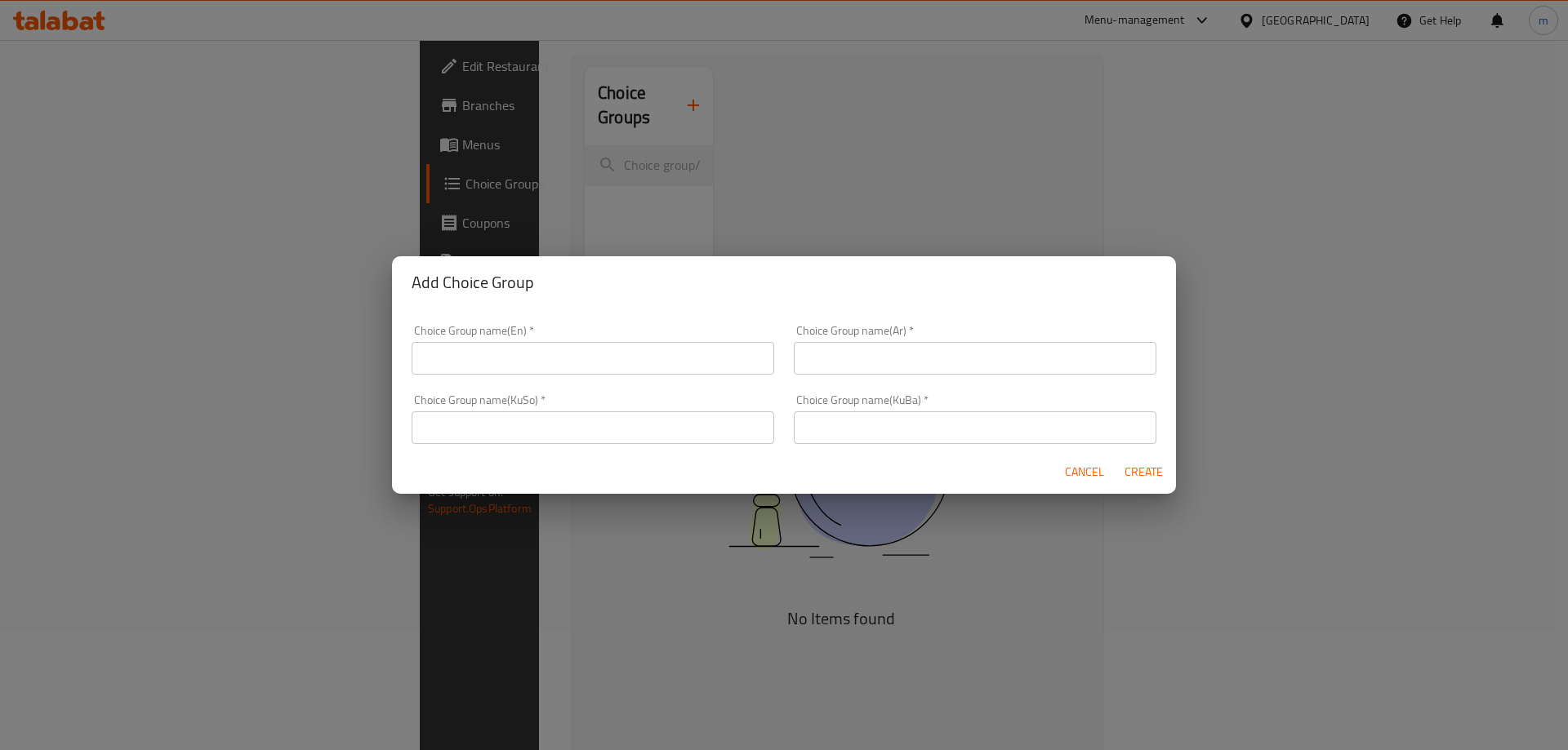
click at [544, 339] on div "Choice Group name(En)   * Choice Group name(En) *" at bounding box center [593, 350] width 363 height 50
click at [544, 356] on input "text" at bounding box center [593, 358] width 363 height 33
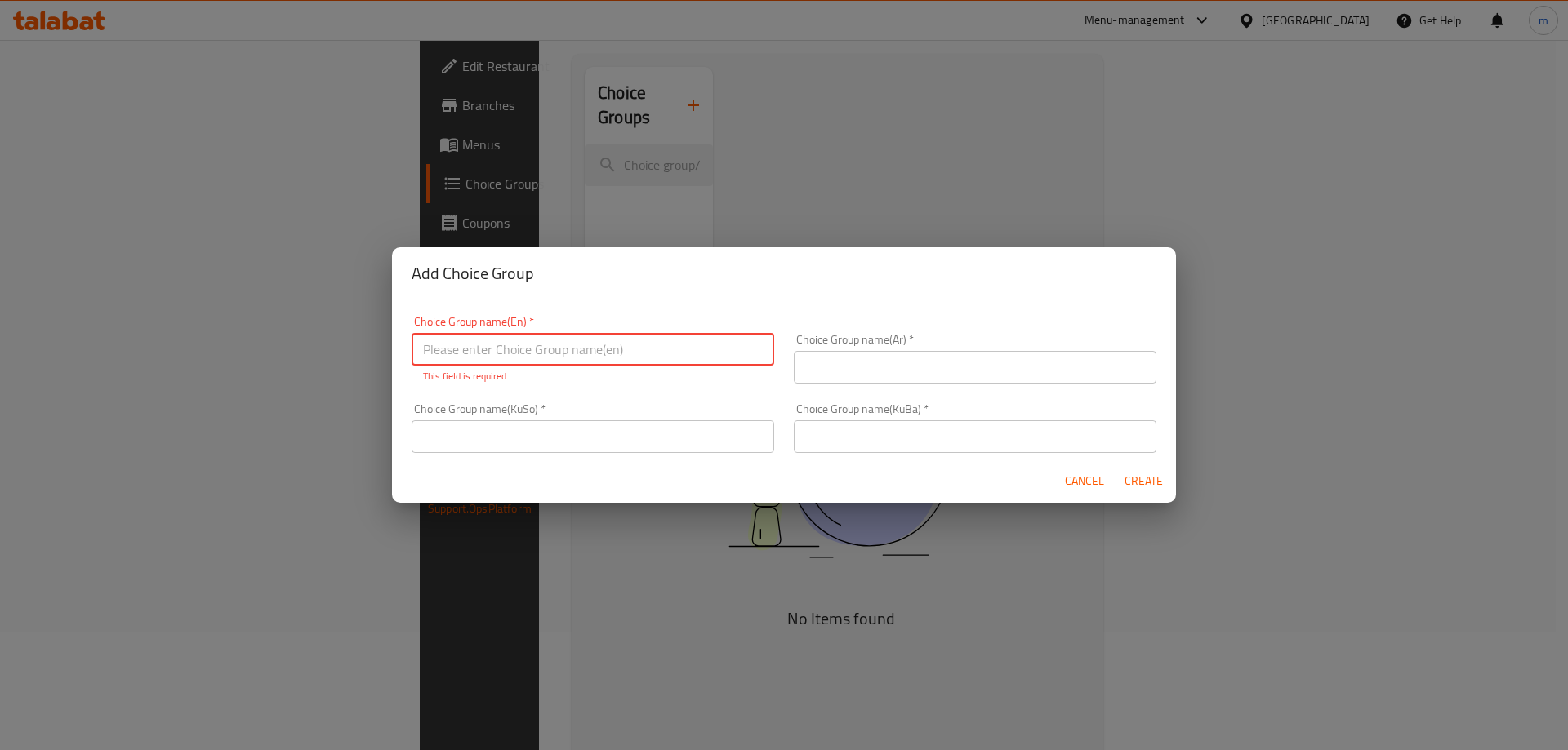
click at [604, 338] on input "text" at bounding box center [593, 349] width 363 height 33
type input "Add On's:"
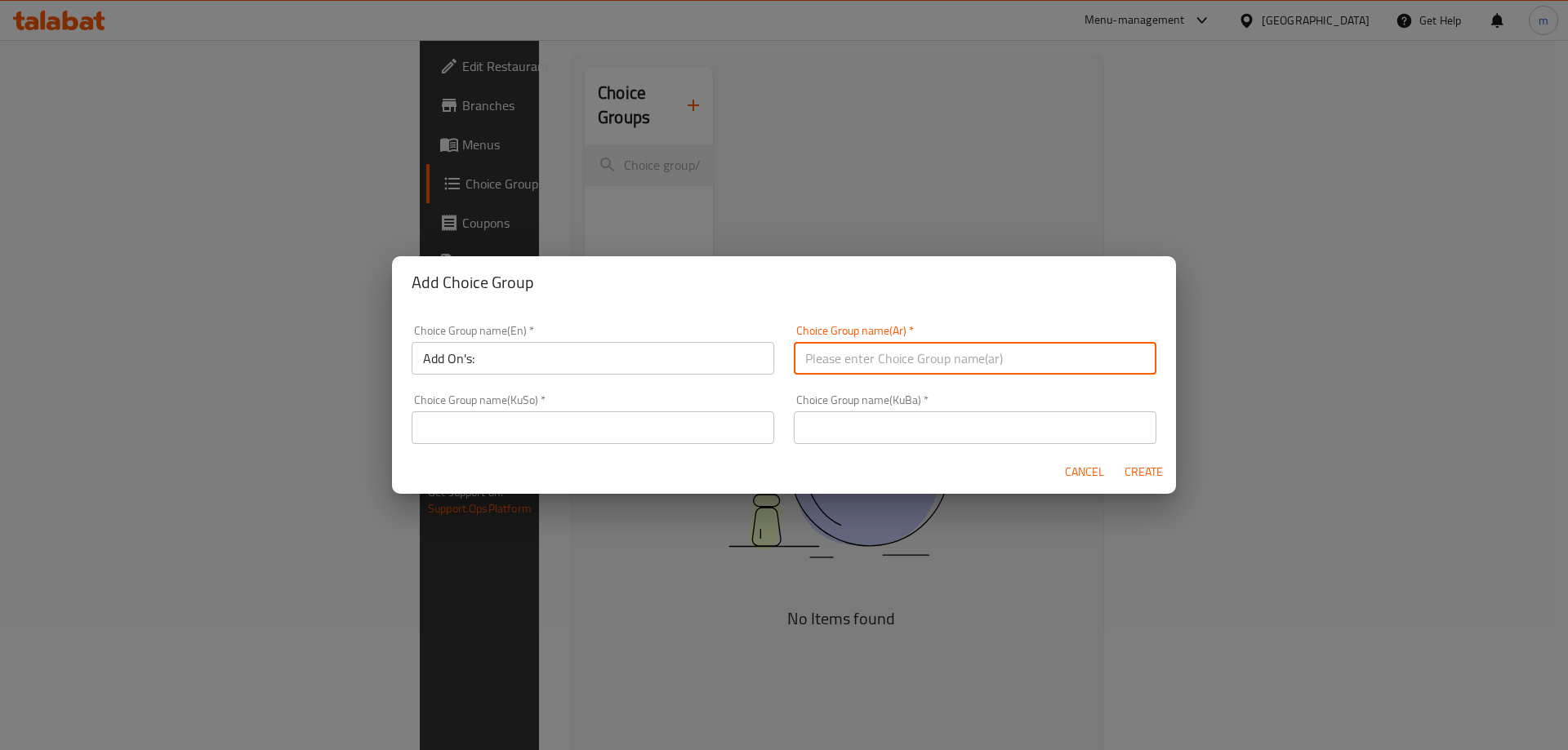
click at [882, 356] on input "text" at bounding box center [974, 358] width 363 height 33
type input "الإضافات:"
click at [701, 432] on input "text" at bounding box center [593, 428] width 363 height 33
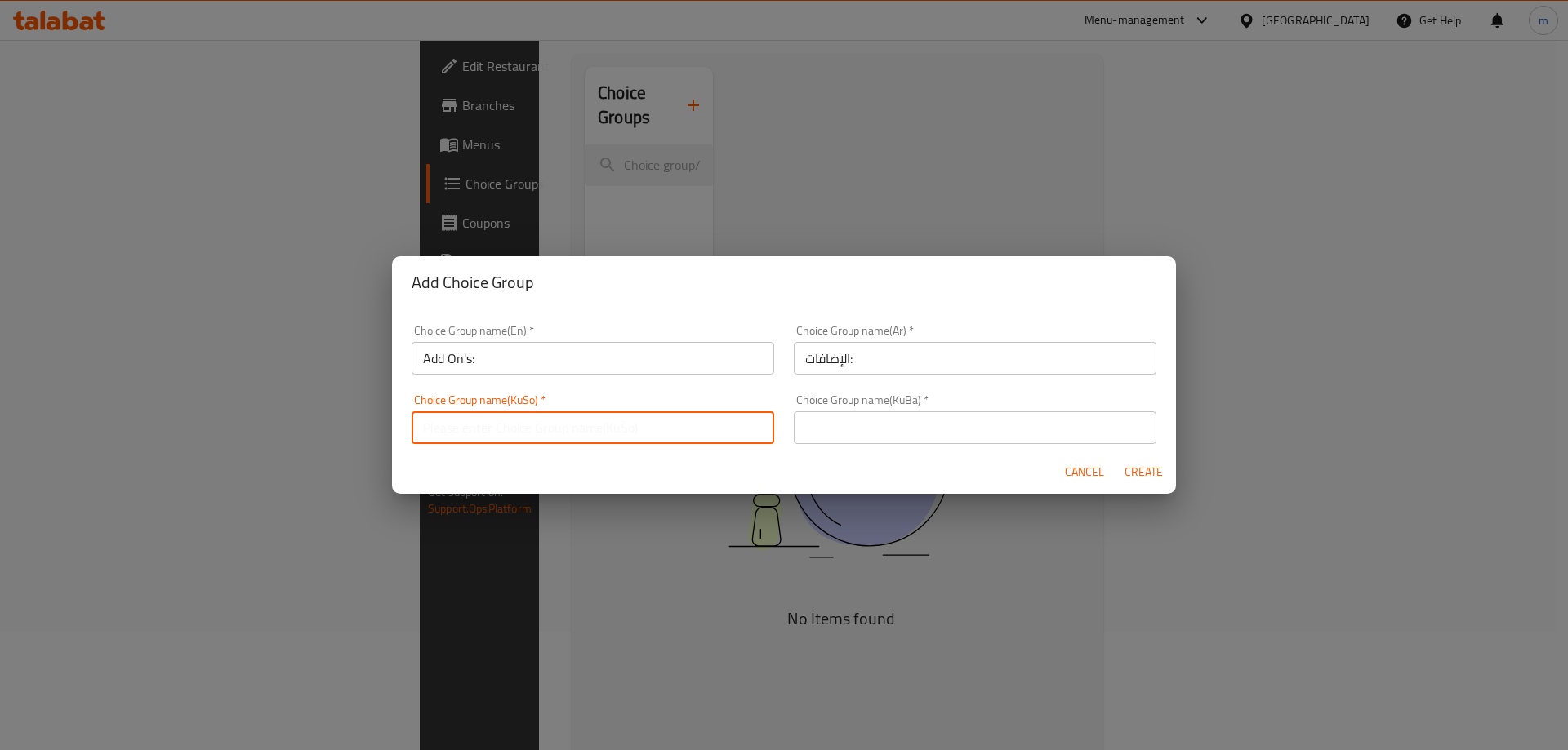
type input "زیادکردن :"
click at [570, 437] on input "زیادکردن :" at bounding box center [593, 428] width 363 height 33
drag, startPoint x: 570, startPoint y: 437, endPoint x: 566, endPoint y: 449, distance: 12.6
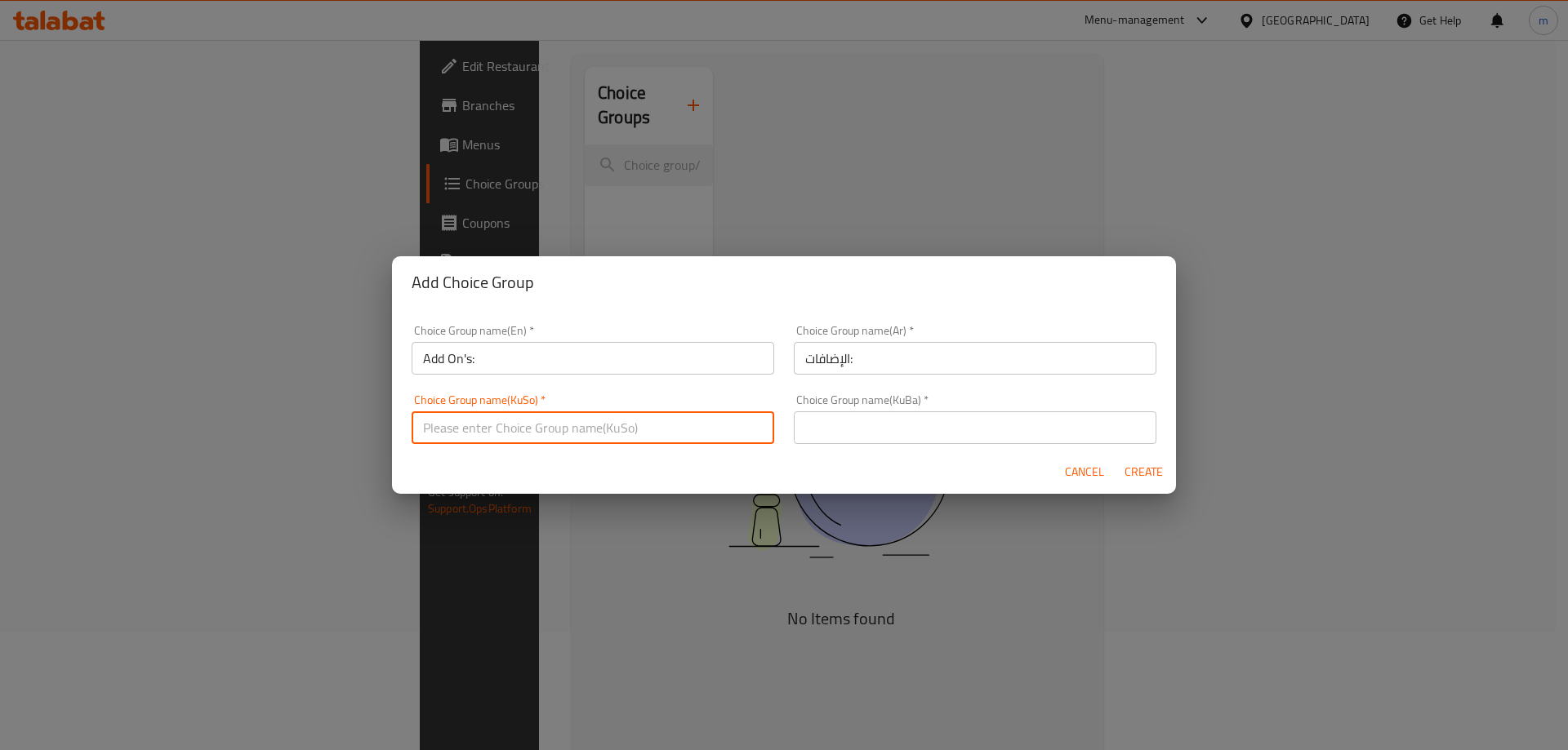
click at [570, 437] on input "text" at bounding box center [593, 428] width 363 height 33
type input "زیادە:"
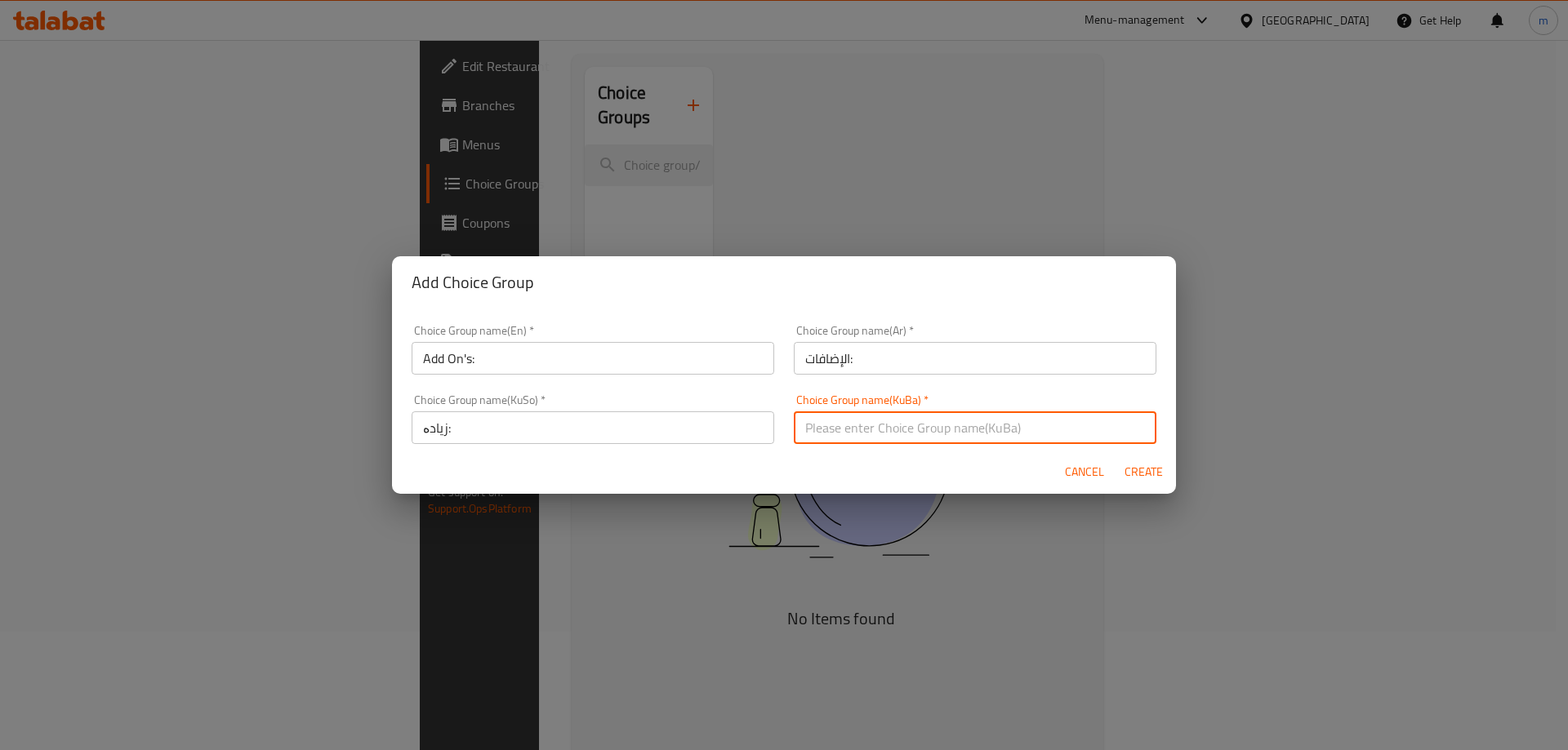
click at [846, 442] on input "text" at bounding box center [974, 428] width 363 height 33
click at [883, 417] on input "زیادە:" at bounding box center [974, 428] width 363 height 33
type input "زیادە:"
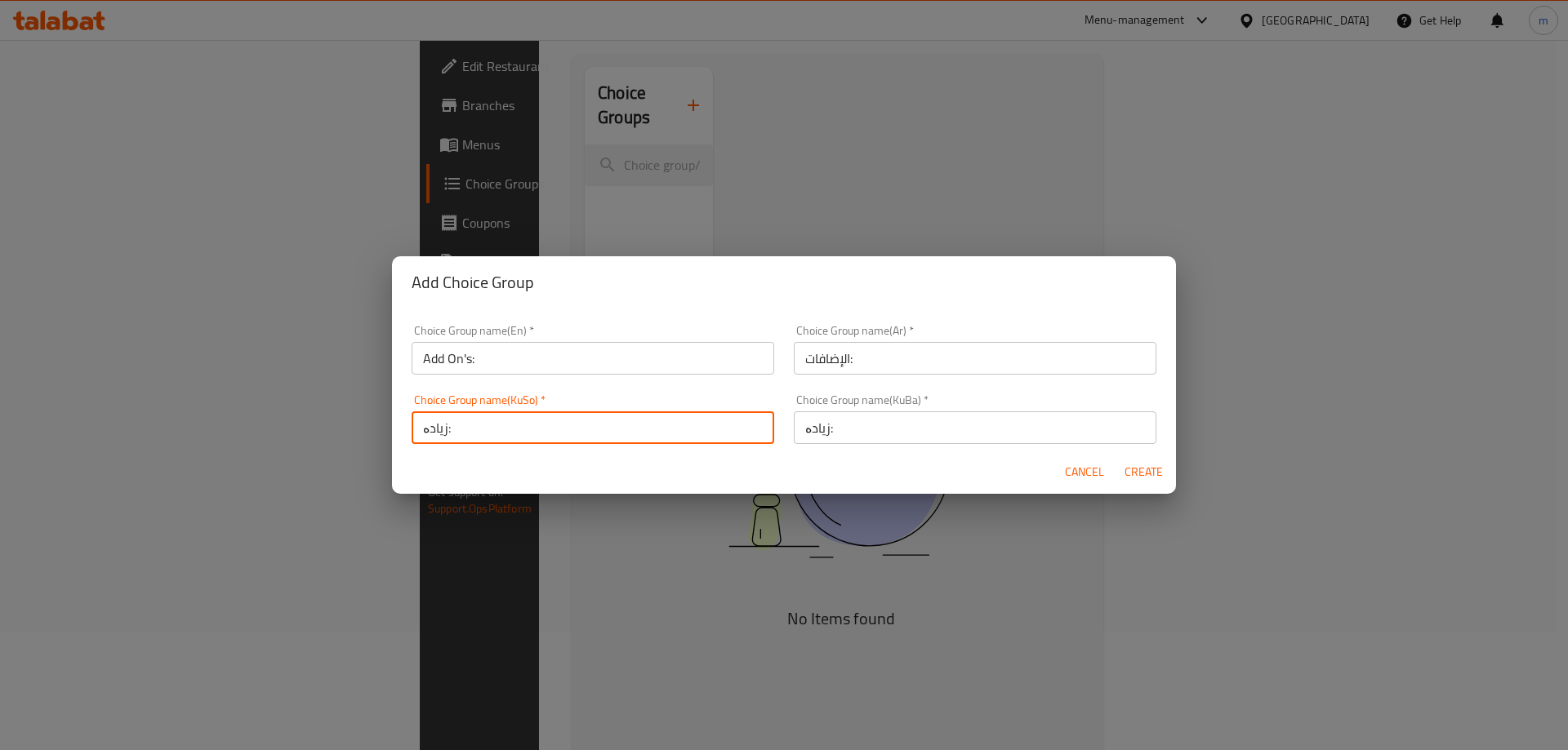
click at [599, 427] on input "زیادە:" at bounding box center [593, 428] width 363 height 33
click at [672, 465] on div "Cancel Create" at bounding box center [784, 472] width 784 height 43
click at [566, 432] on input "زیا" at bounding box center [593, 428] width 363 height 33
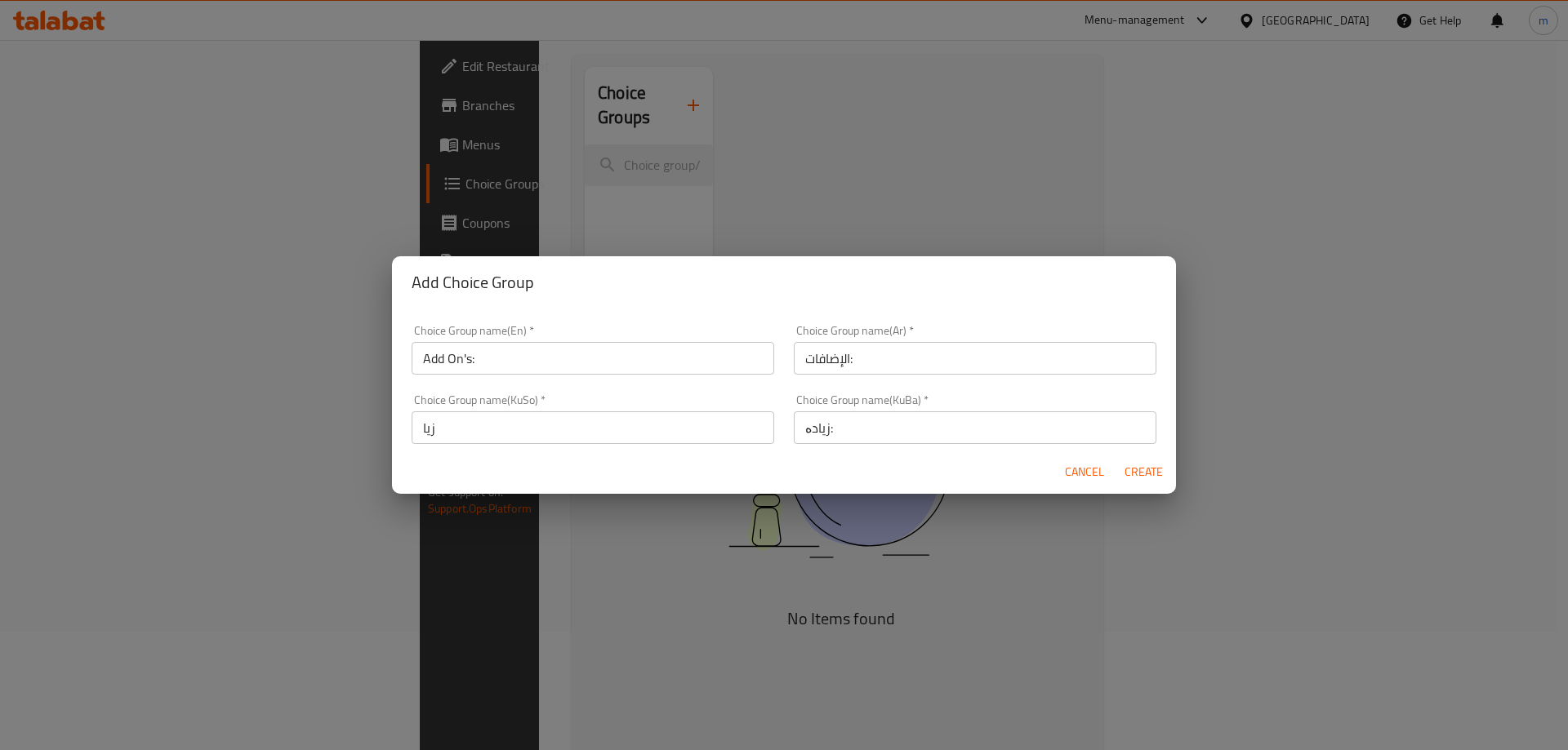
click at [566, 432] on input "زیا" at bounding box center [593, 428] width 363 height 33
type input "زیادە:"
click at [792, 463] on div "Cancel Create" at bounding box center [784, 472] width 784 height 43
click at [784, 395] on div "Choice Group name(KuBa)   * زیادە: Choice Group name(KuBa) *" at bounding box center [974, 419] width 382 height 69
click at [1155, 474] on span "Create" at bounding box center [1143, 472] width 39 height 21
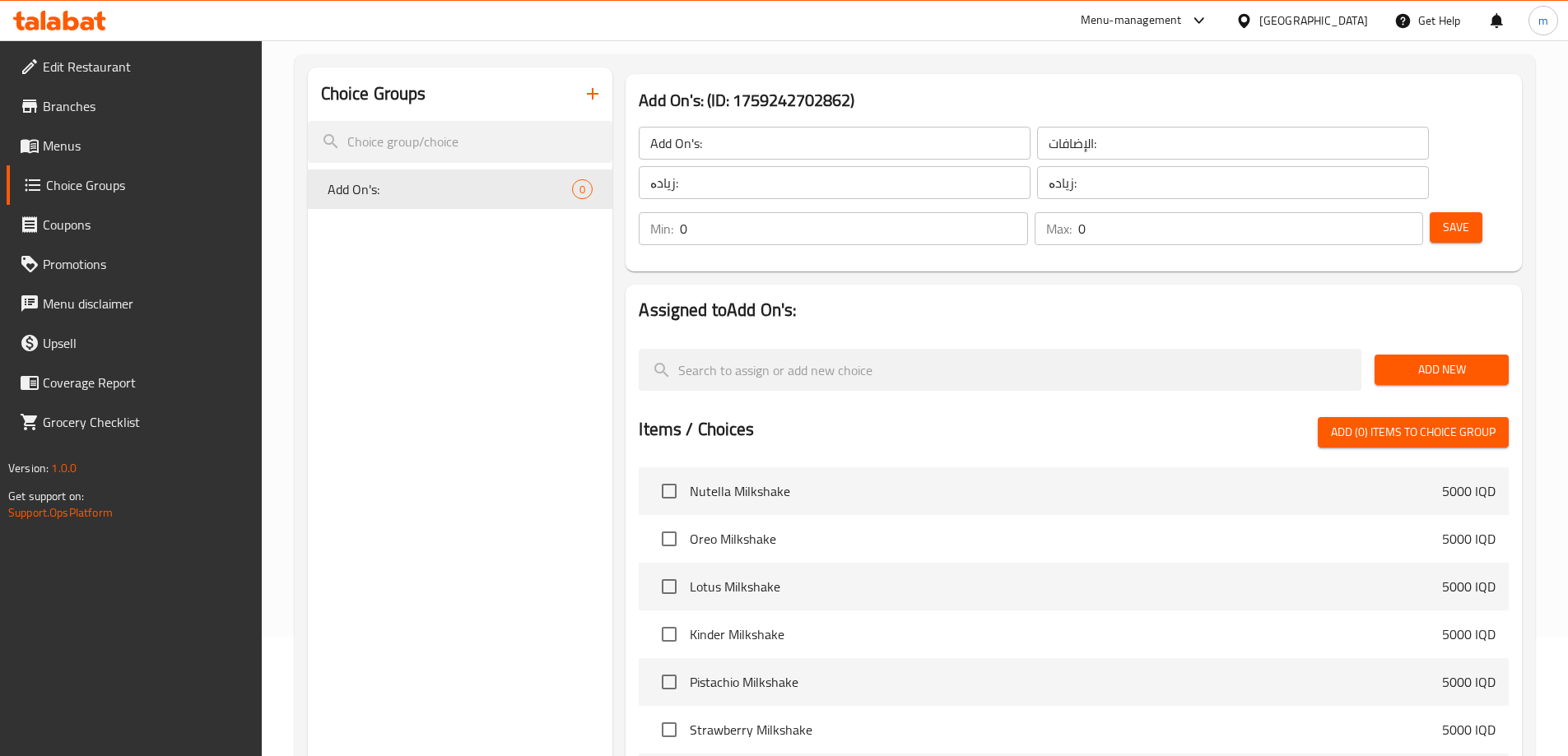
click at [1442, 217] on span "Save" at bounding box center [1456, 228] width 26 height 21
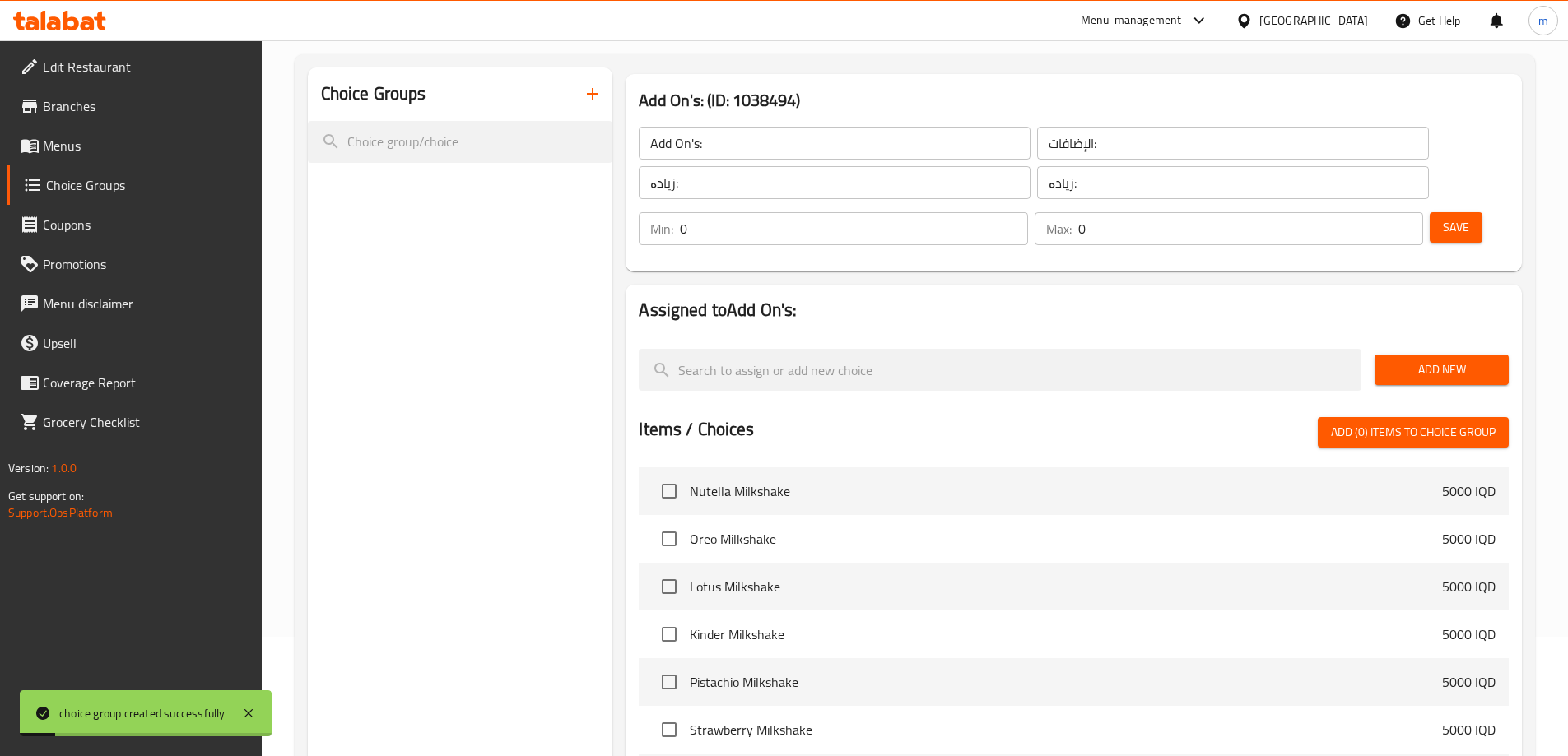
click at [1440, 359] on span "Add New" at bounding box center [1441, 369] width 108 height 21
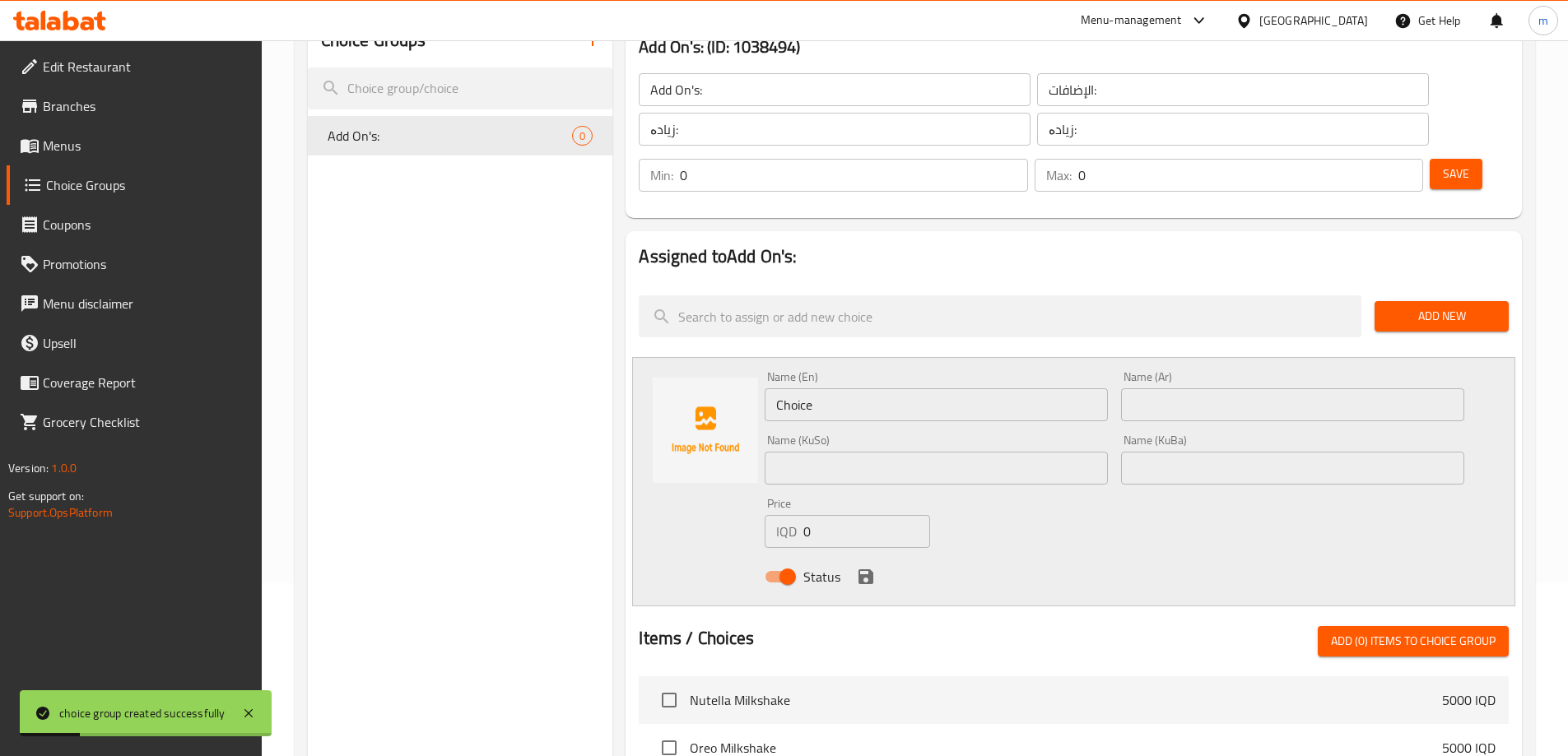
scroll to position [174, 0]
click at [797, 387] on input "Choice" at bounding box center [936, 404] width 343 height 33
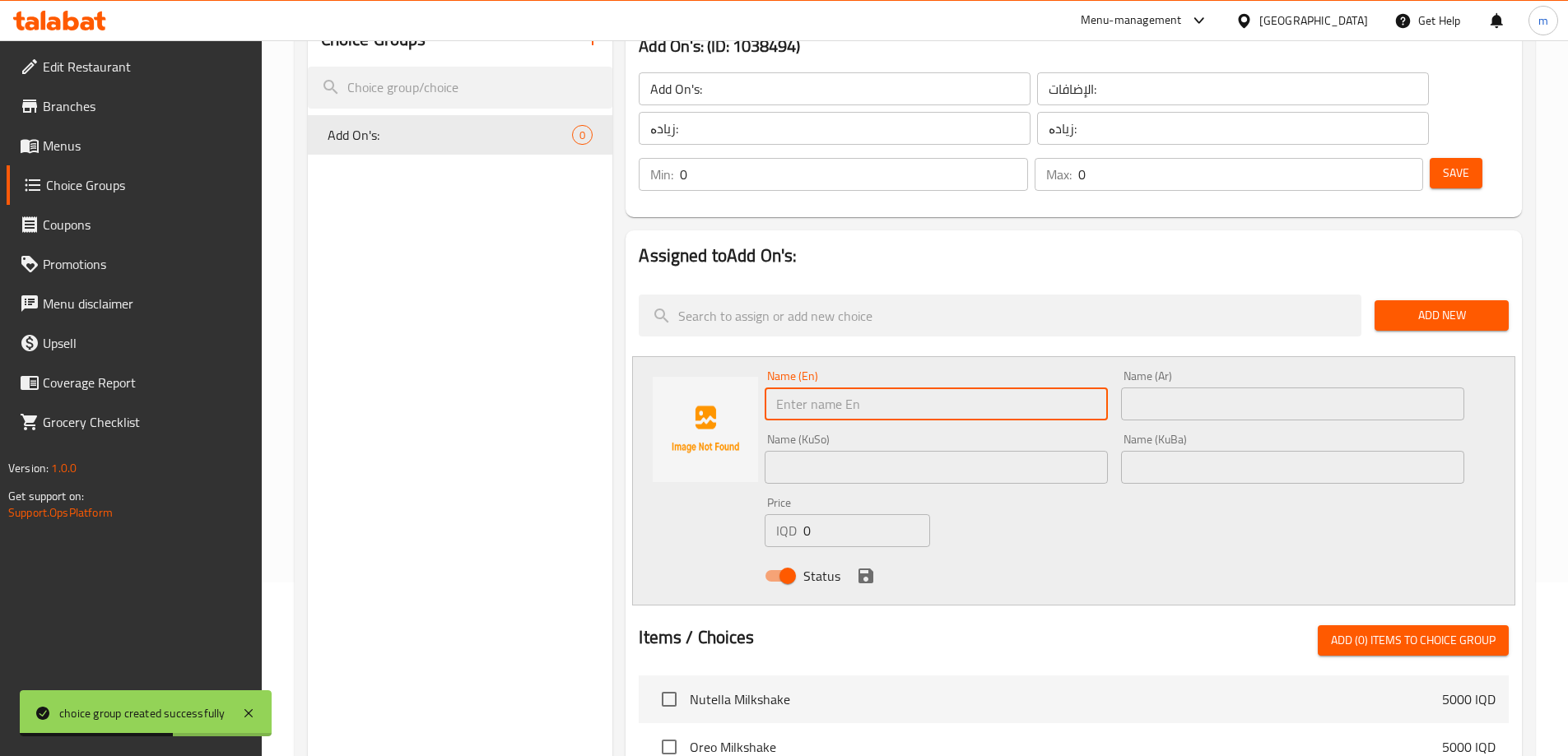
click at [1187, 387] on input "text" at bounding box center [1292, 404] width 343 height 33
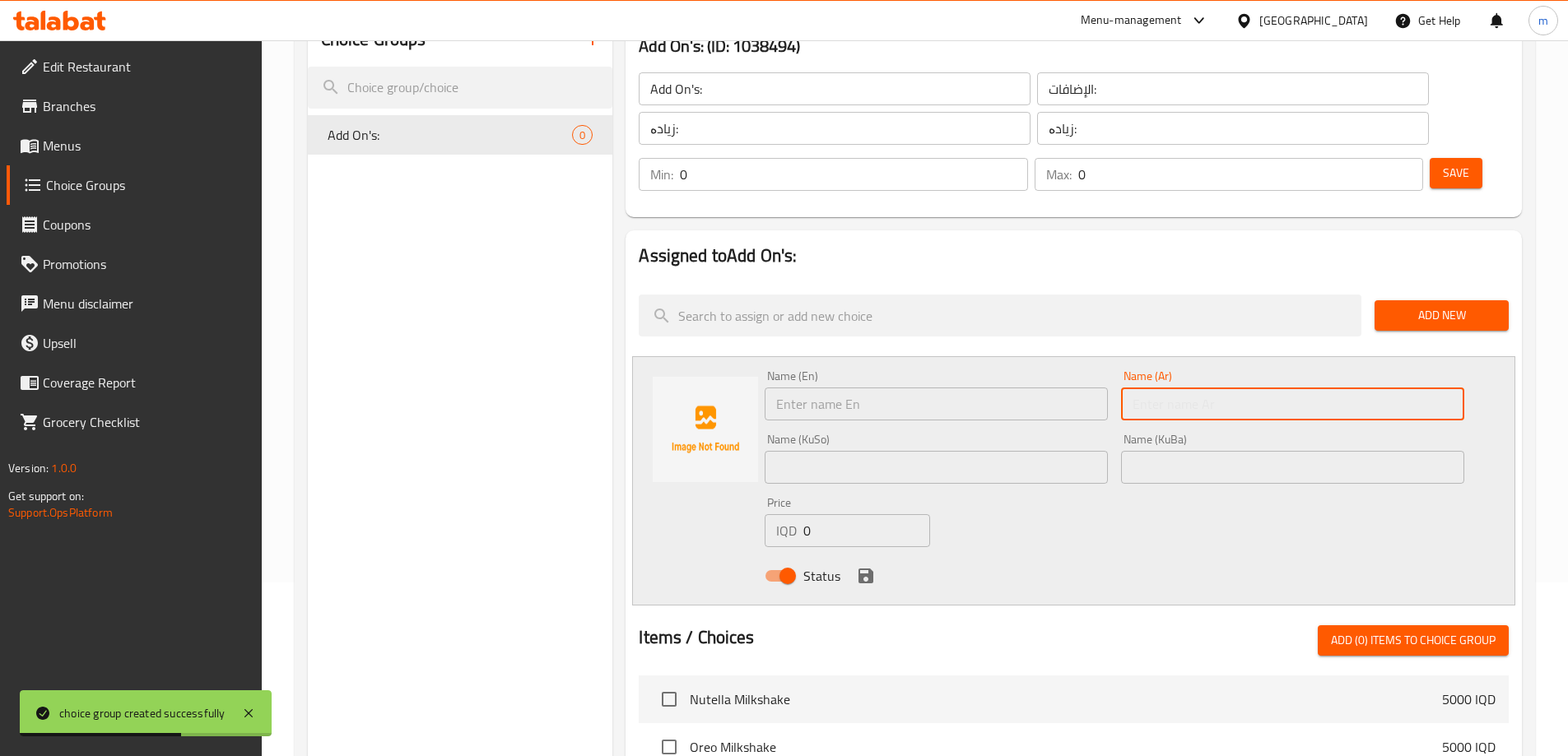
paste input "أضافة 100 غم لحم"
click at [972, 387] on input "text" at bounding box center [936, 404] width 343 height 33
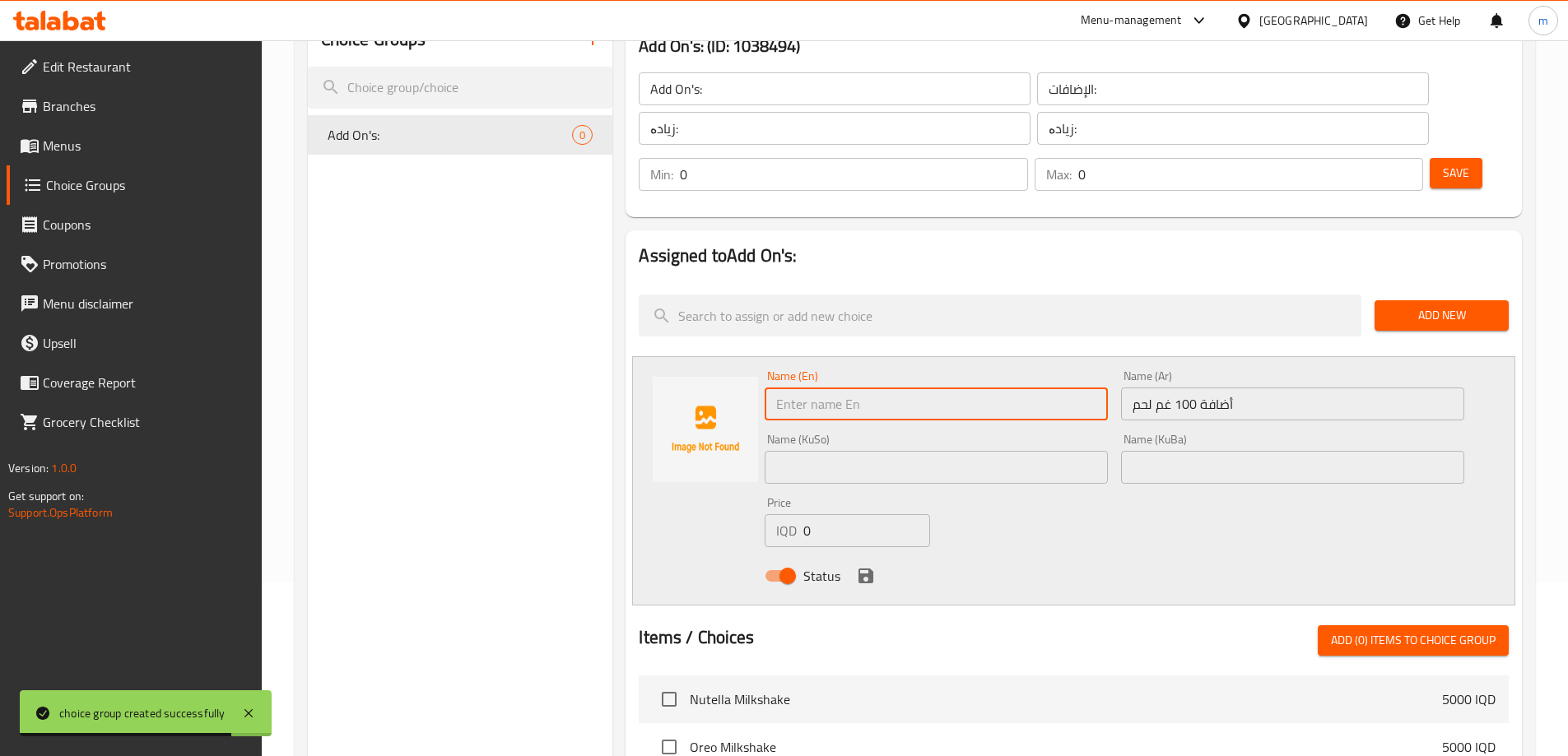
click at [1163, 387] on input "أضافة 100 غم لحم" at bounding box center [1292, 404] width 343 height 33
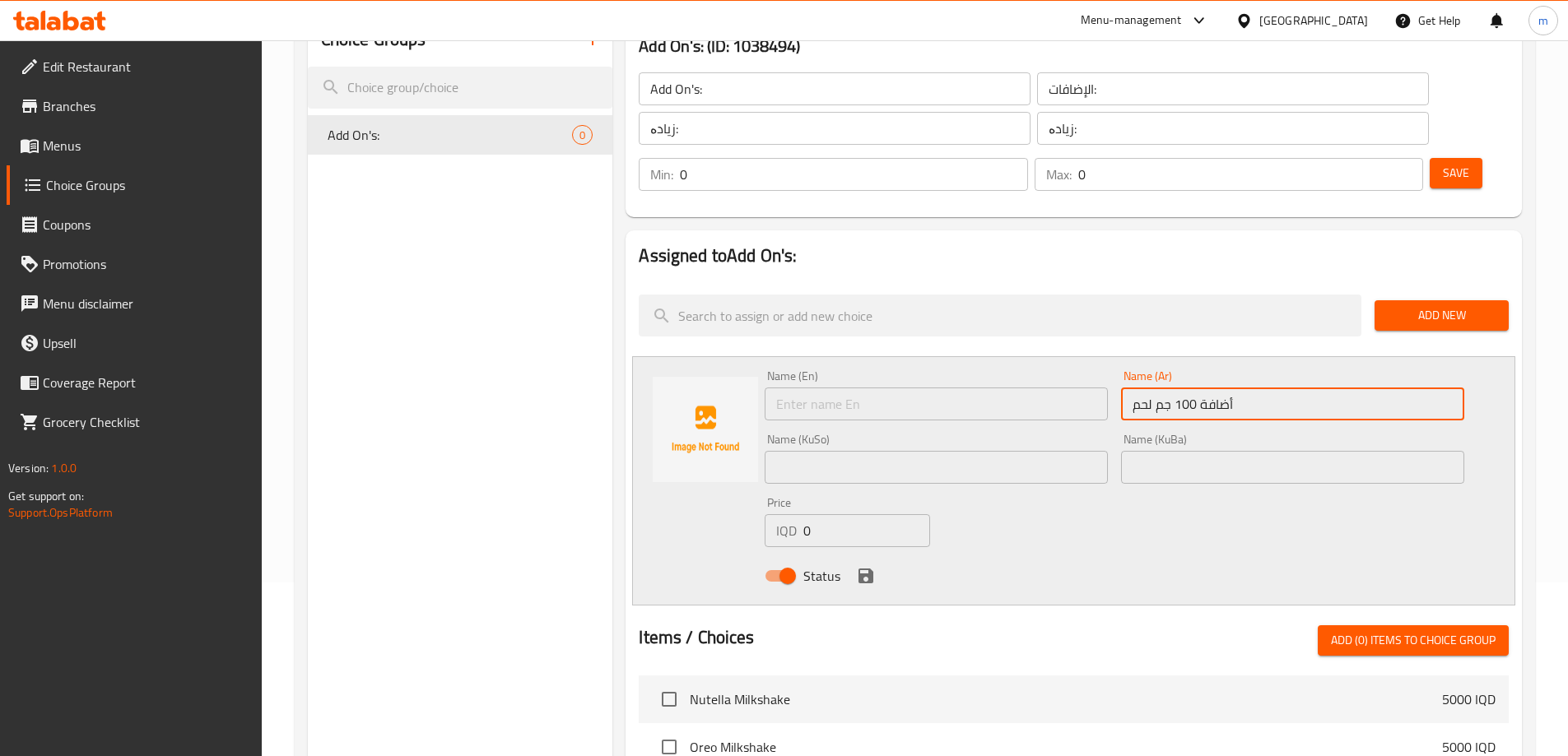
type input "أضافة 100 جم لحم"
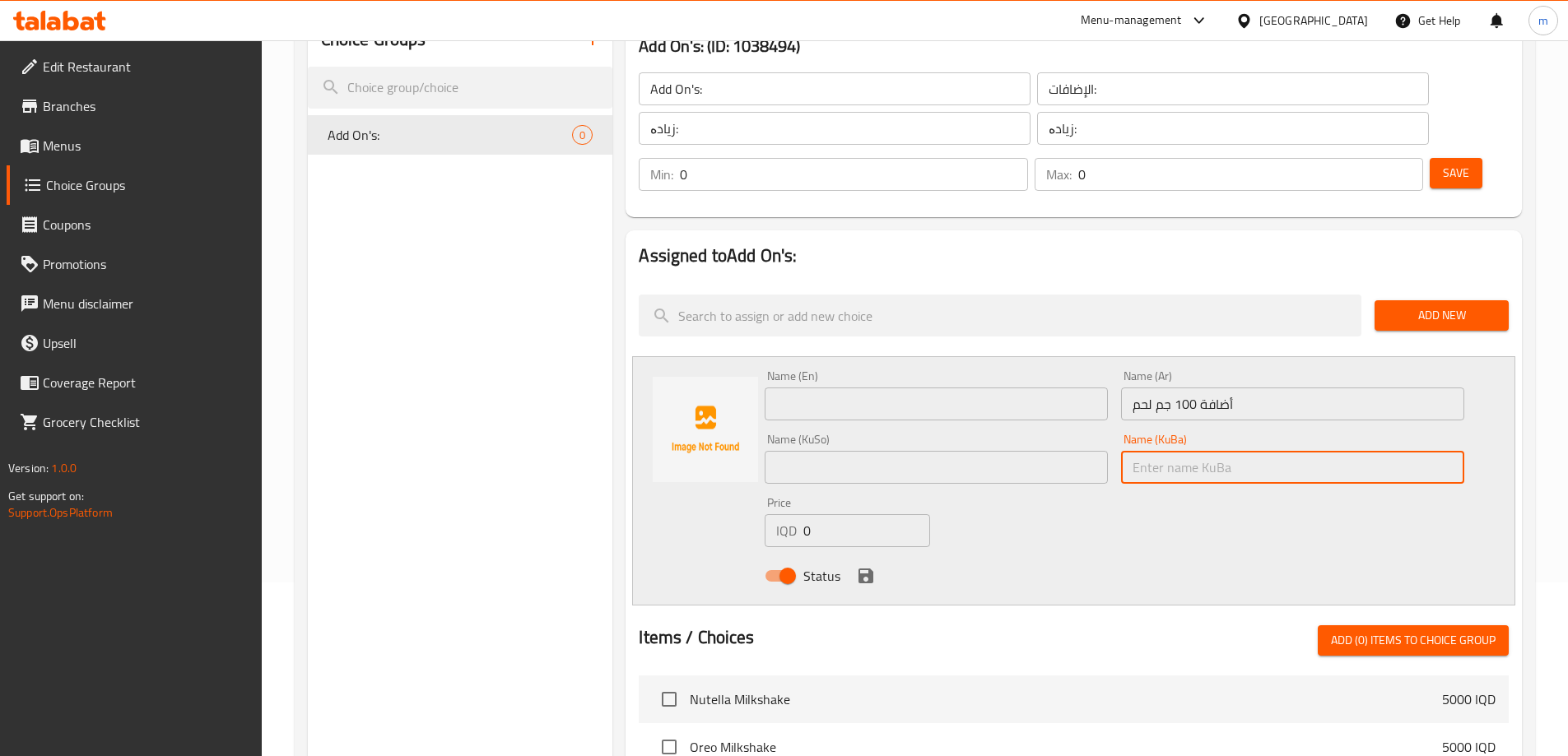
click at [1143, 451] on input "text" at bounding box center [1292, 467] width 343 height 33
type input "زیادکردنی 100 گم گۆشت"
click at [963, 451] on input "text" at bounding box center [936, 467] width 343 height 33
paste input "زیادکردنی 100 گم گۆشت"
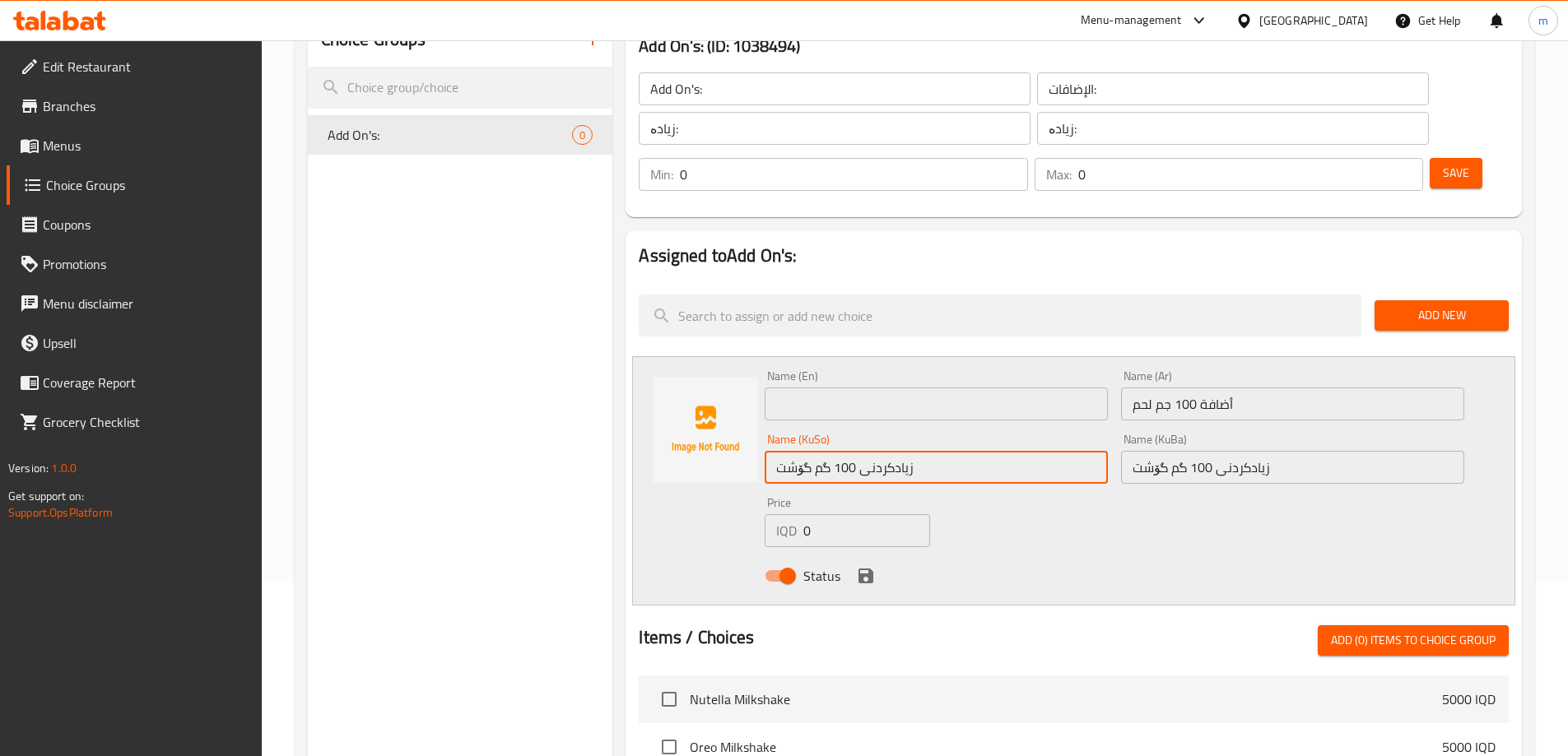
type input "زیادکردنی 100 گم گۆشت"
click at [882, 387] on input "text" at bounding box center [936, 404] width 343 height 33
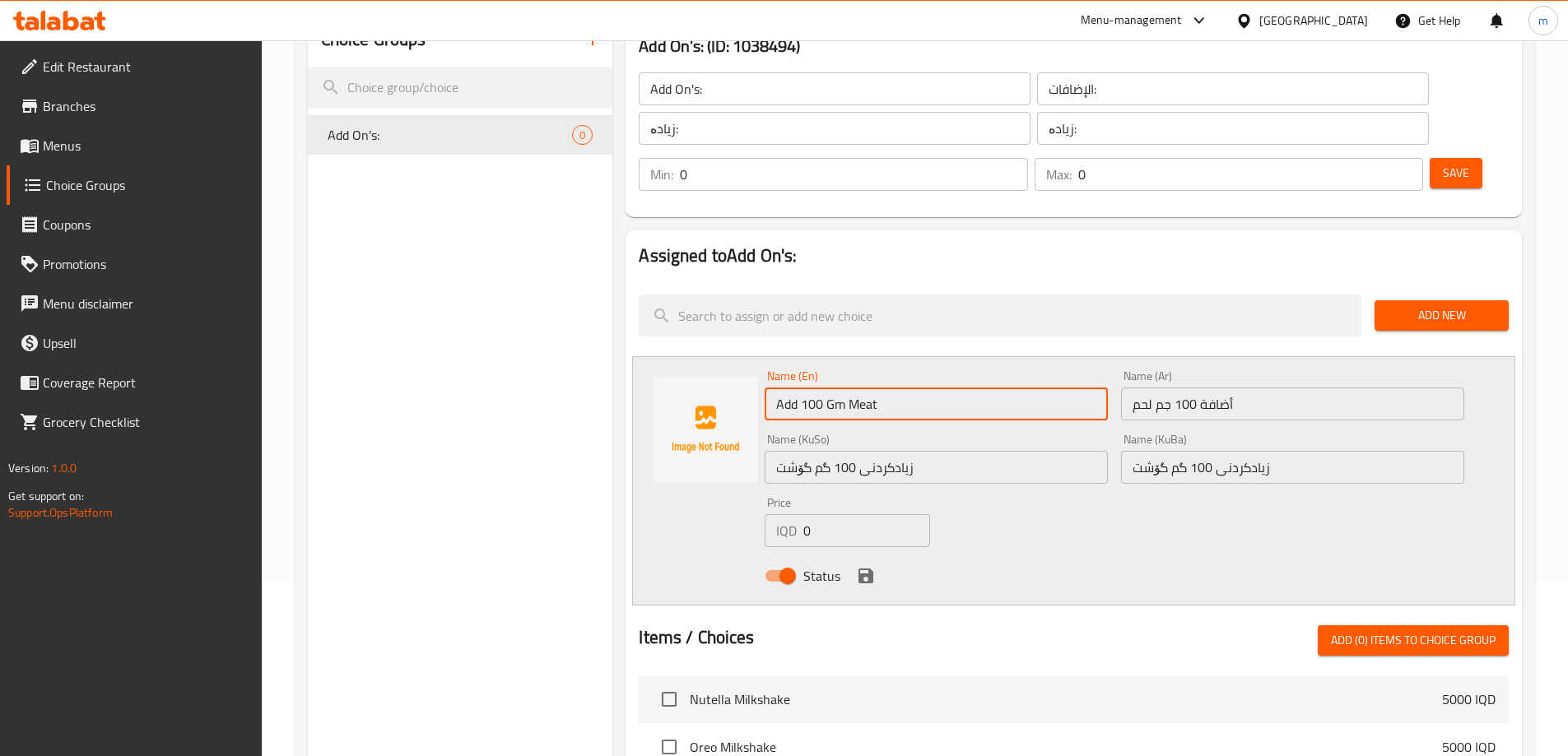
type input "Add 100 Gm Meat"
click at [1155, 387] on input "أضافة 100 جم لحم" at bounding box center [1292, 404] width 343 height 33
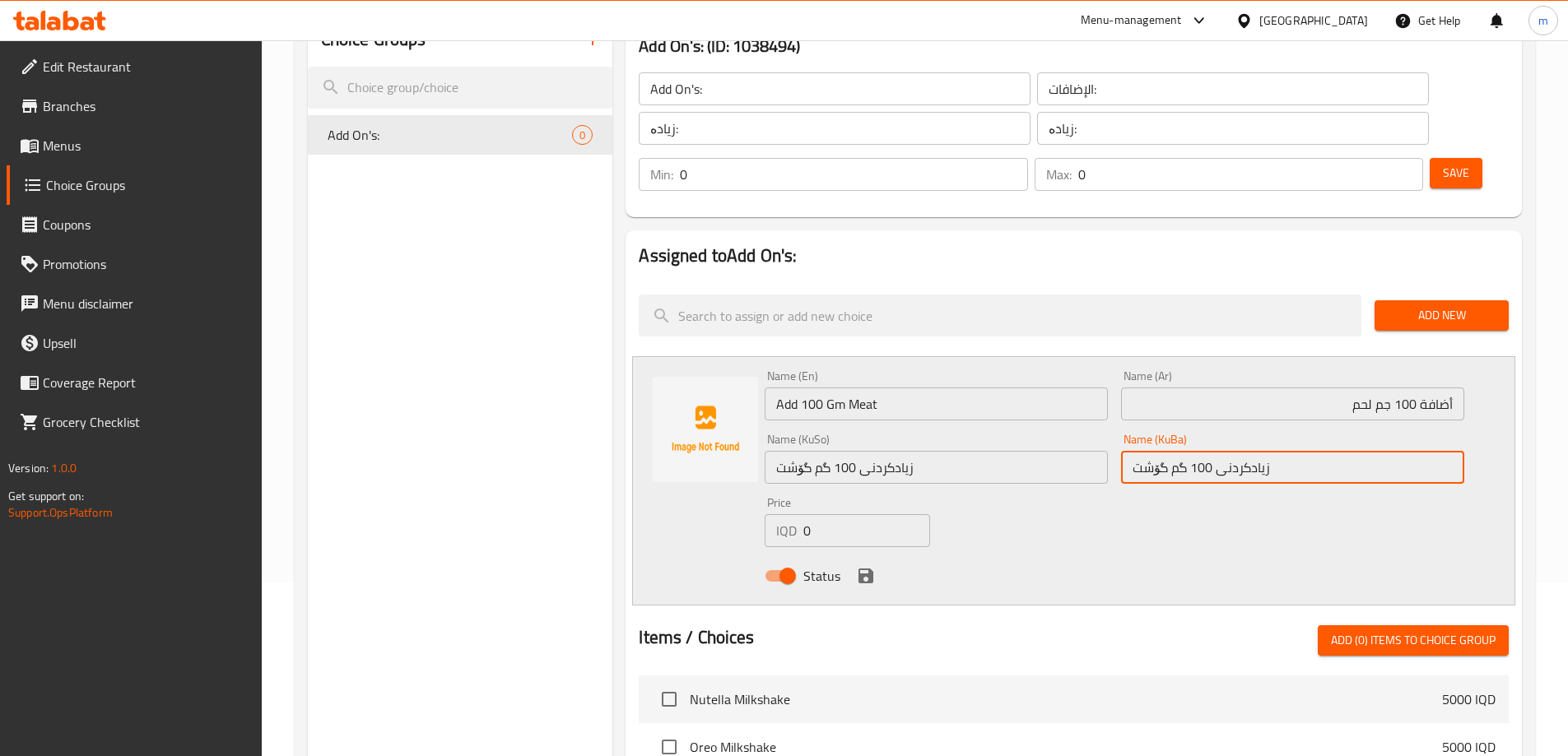
click at [1181, 451] on input "زیادکردنی 100 گم گۆشت" at bounding box center [1292, 467] width 343 height 33
click at [969, 450] on div "Name (En) Add 100 Gm Meat Name (En) Name (Ar) أضافة 100 جم لحم Name (Ar) Name (…" at bounding box center [1114, 481] width 713 height 234
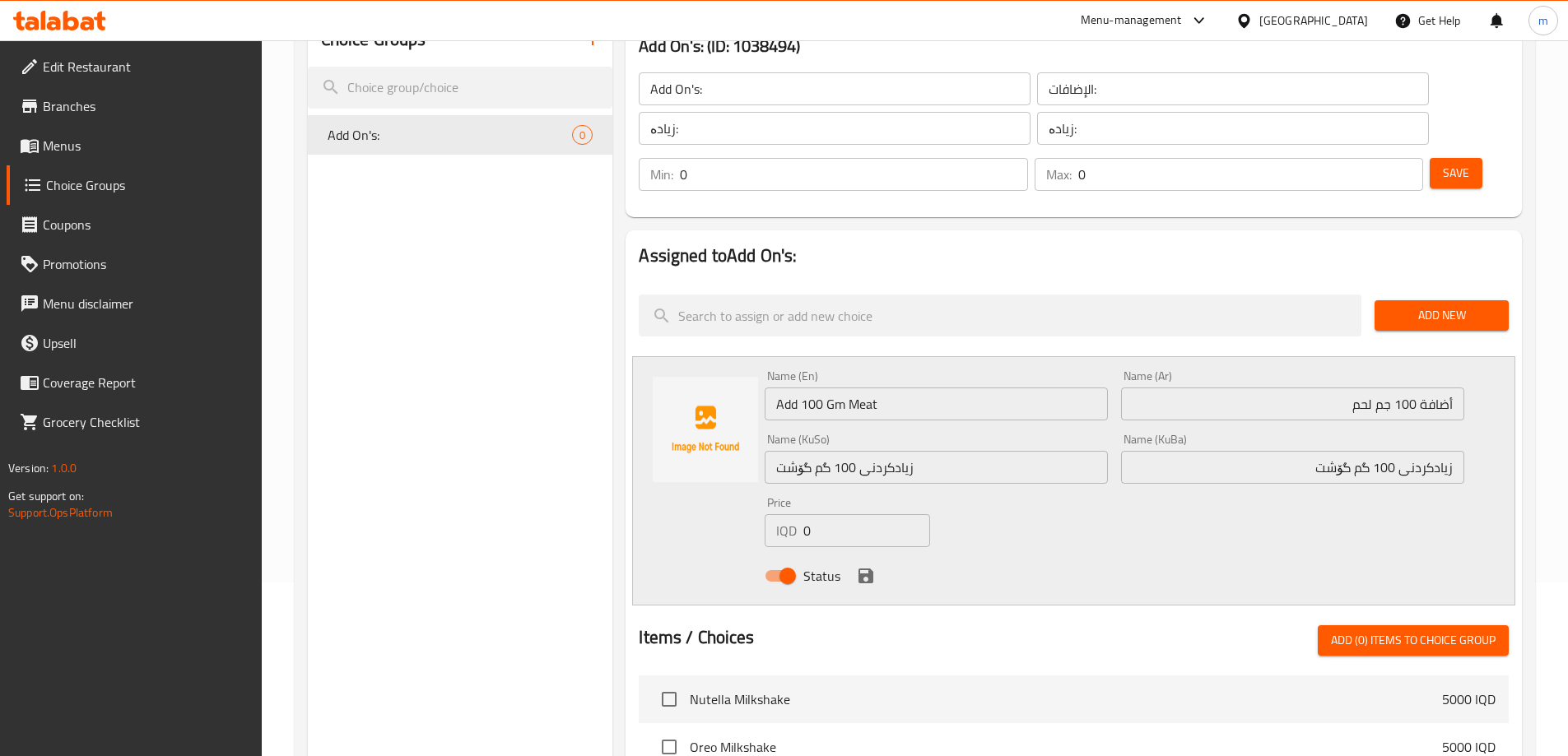
click at [828, 514] on input "0" at bounding box center [866, 530] width 126 height 33
type input "2000"
click at [862, 569] on icon "save" at bounding box center [866, 576] width 15 height 15
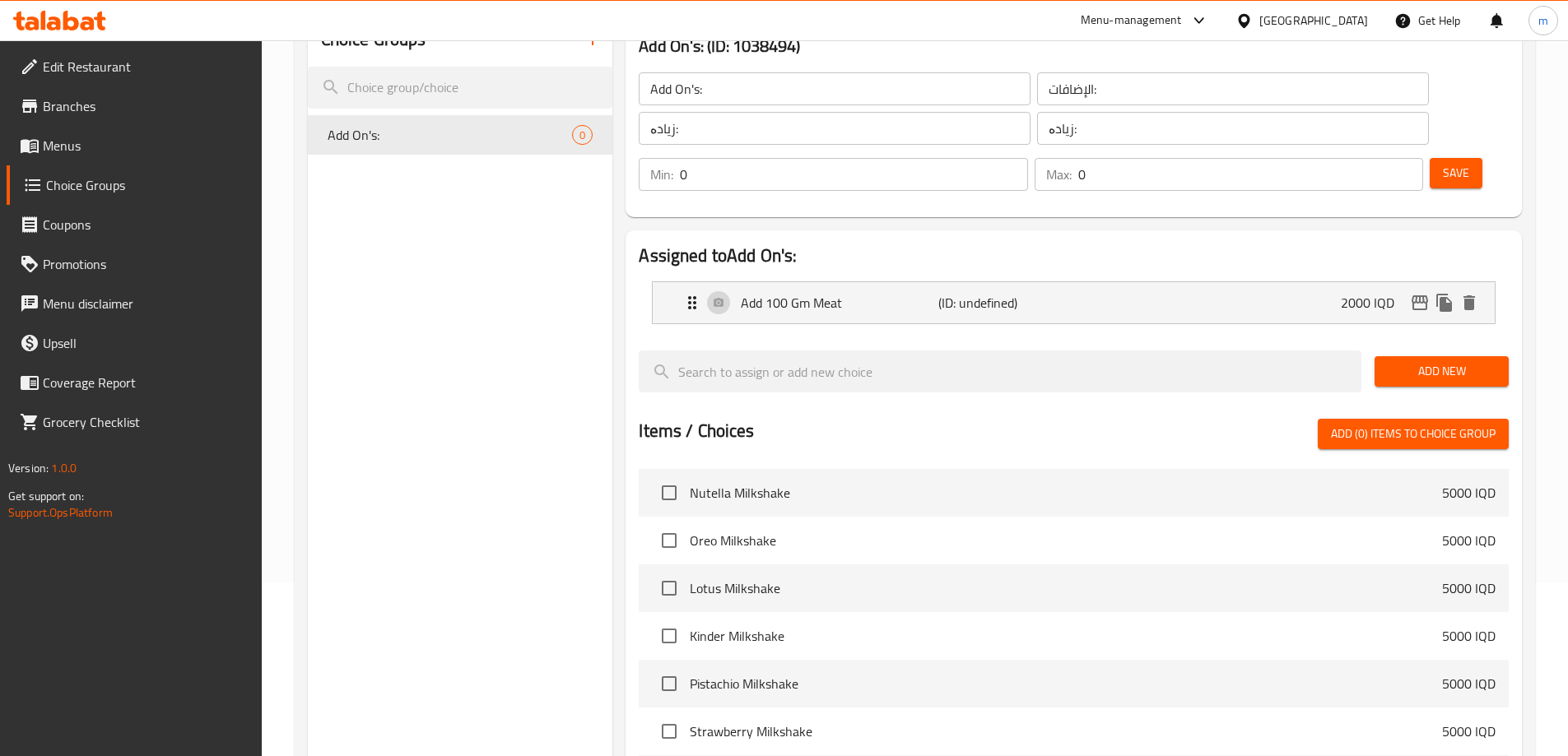
click at [1451, 361] on span "Add New" at bounding box center [1441, 371] width 108 height 21
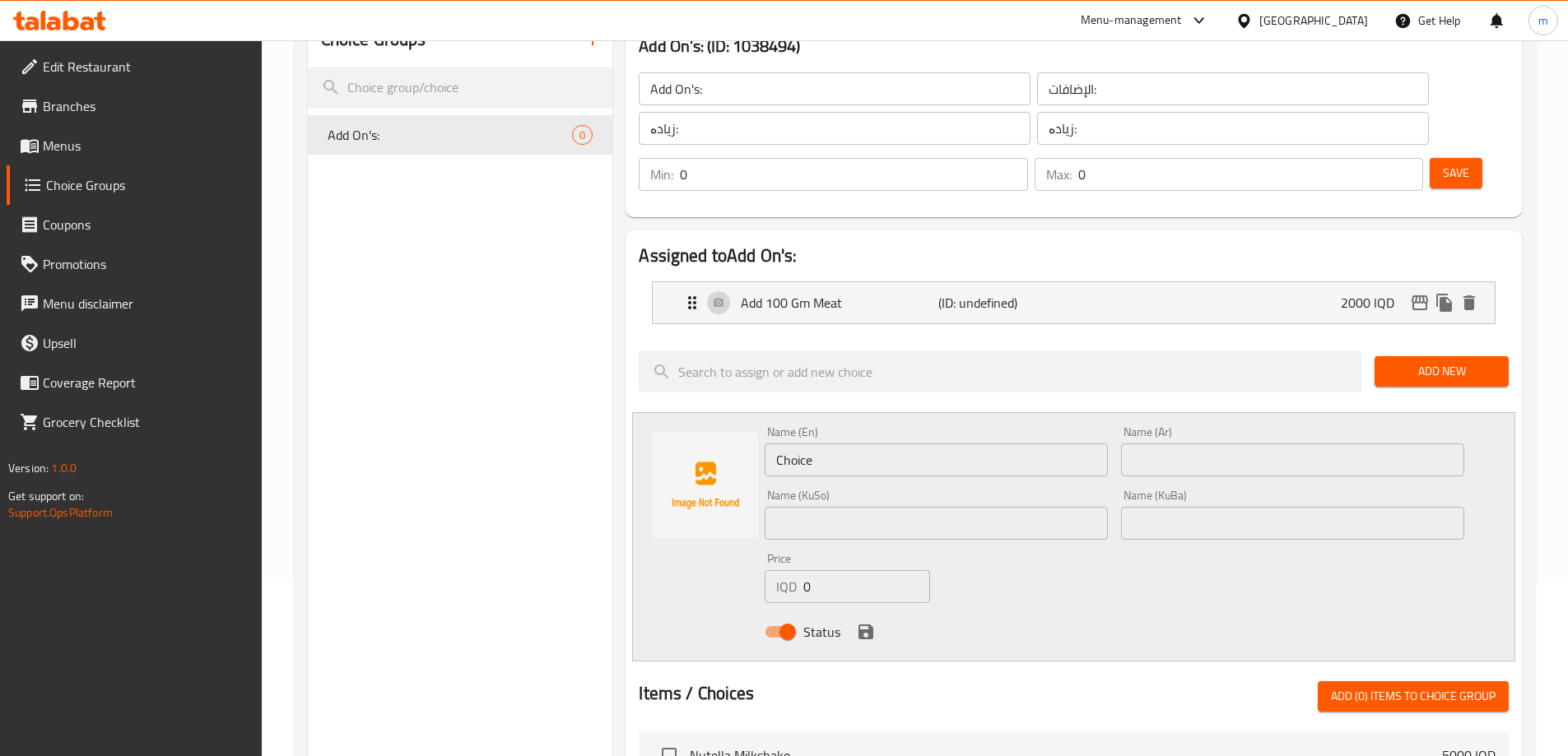
click at [829, 443] on input "Choice" at bounding box center [936, 459] width 343 height 33
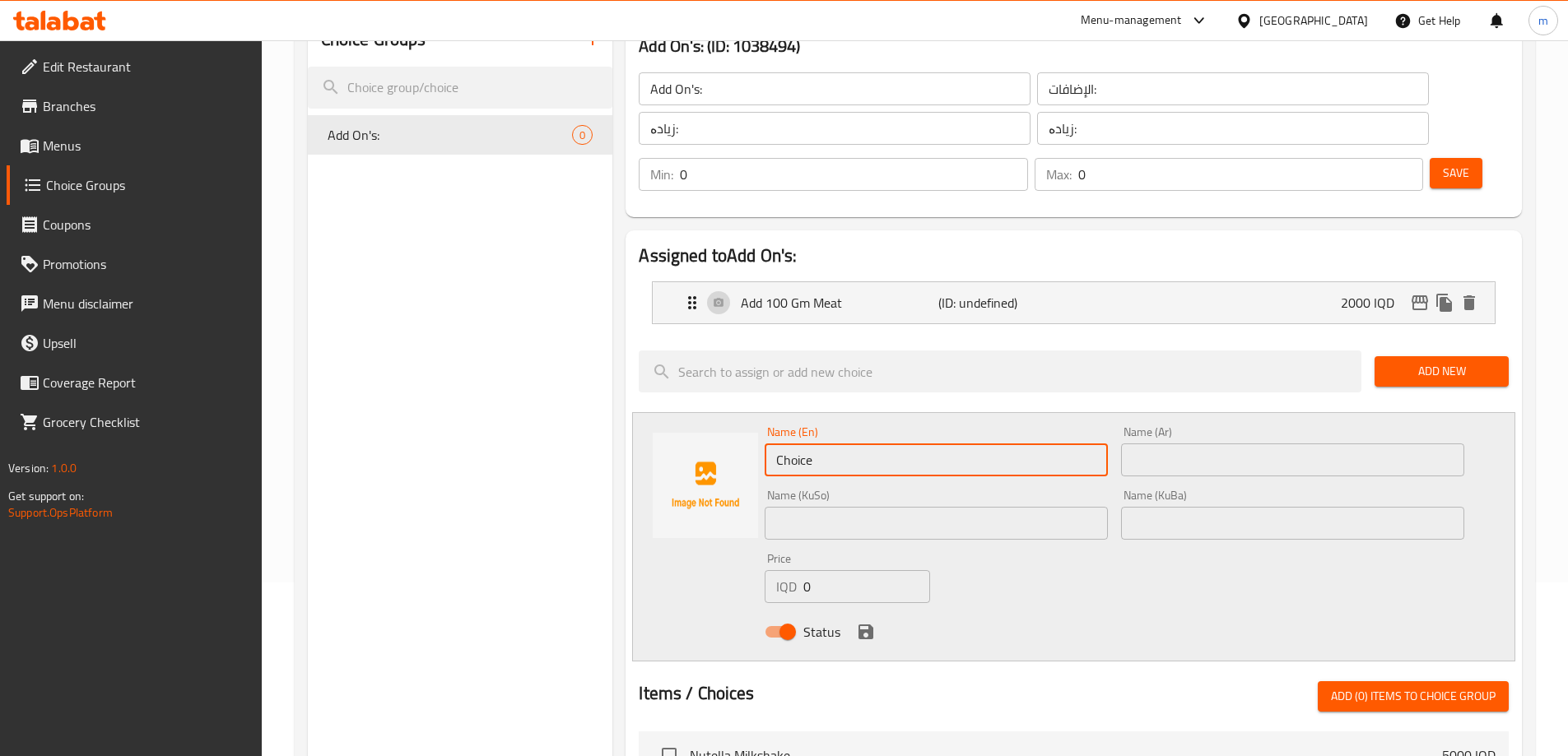
click at [829, 443] on input "Choice" at bounding box center [936, 459] width 343 height 33
click at [634, 344] on div at bounding box center [1000, 371] width 735 height 55
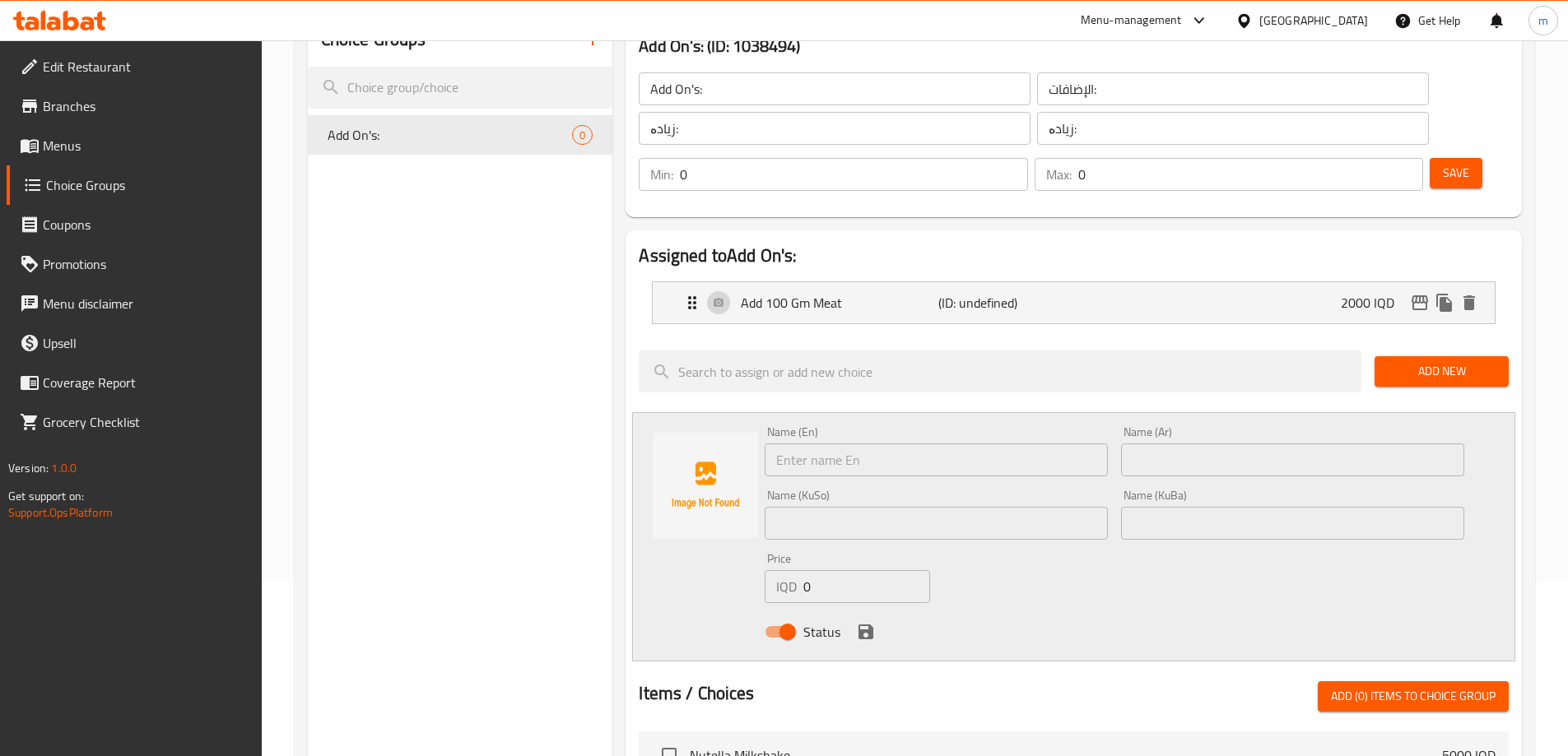
click at [601, 316] on div "Choice Groups Add On's: 0" at bounding box center [460, 663] width 305 height 1300
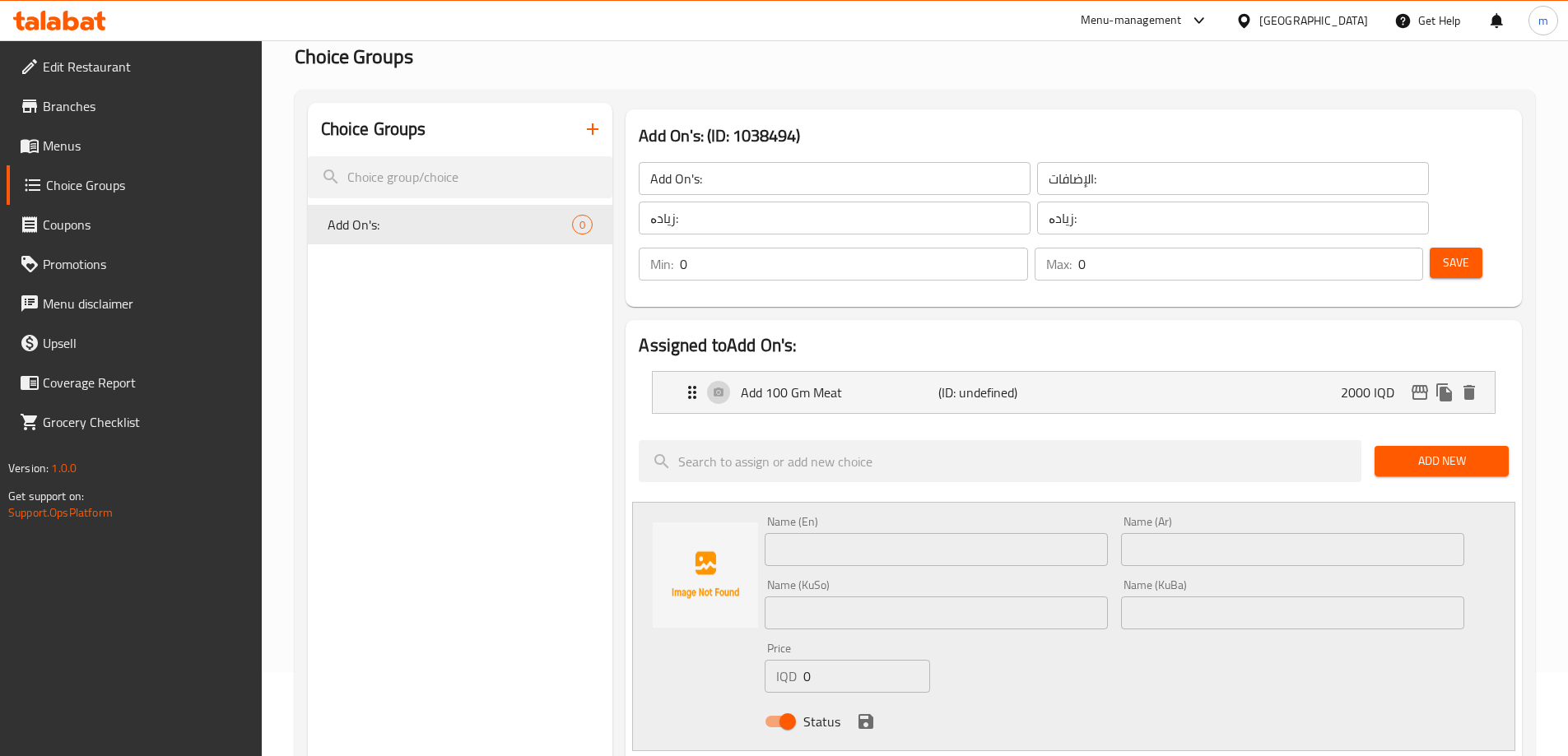
scroll to position [64, 0]
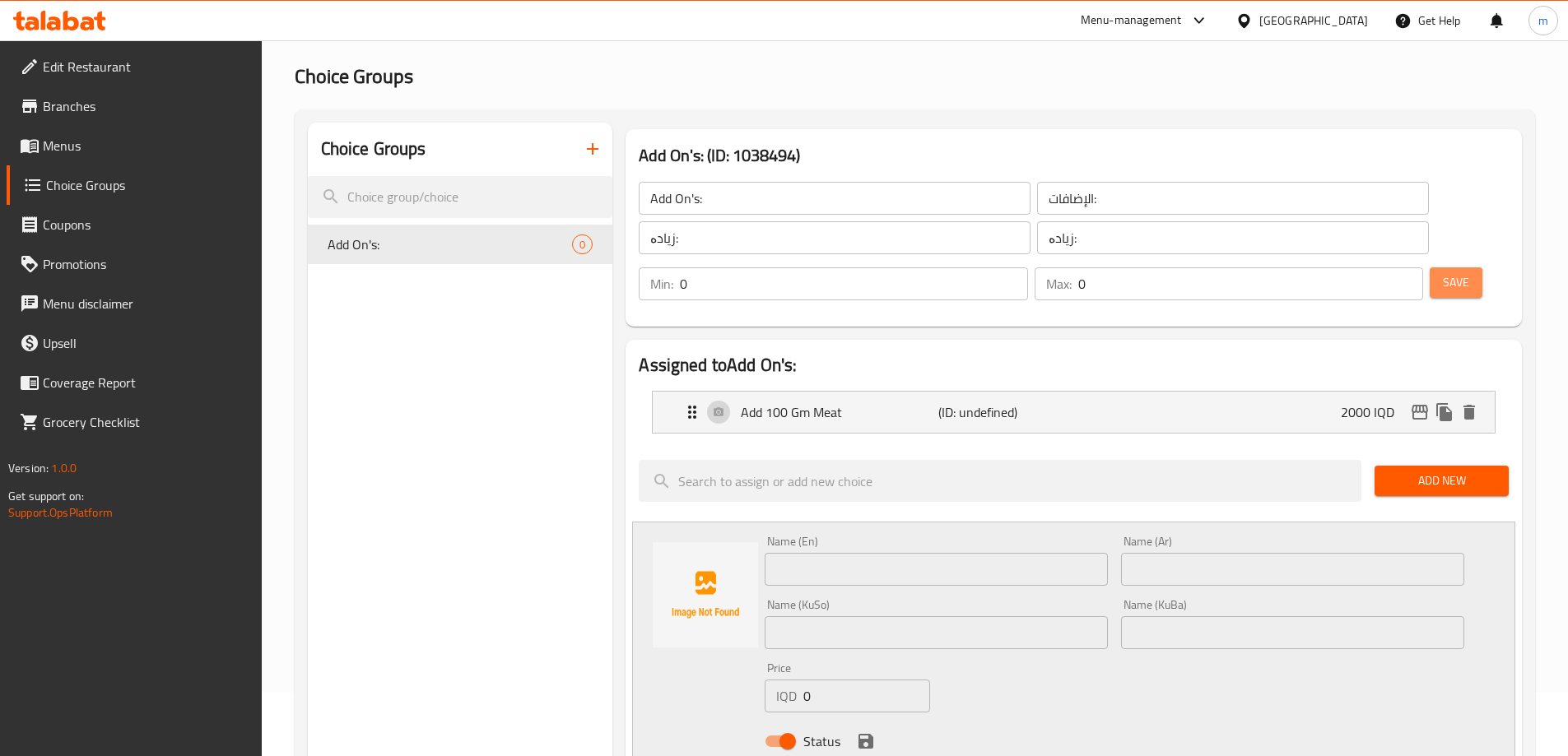
click at [1442, 272] on span "Save" at bounding box center [1456, 283] width 26 height 21
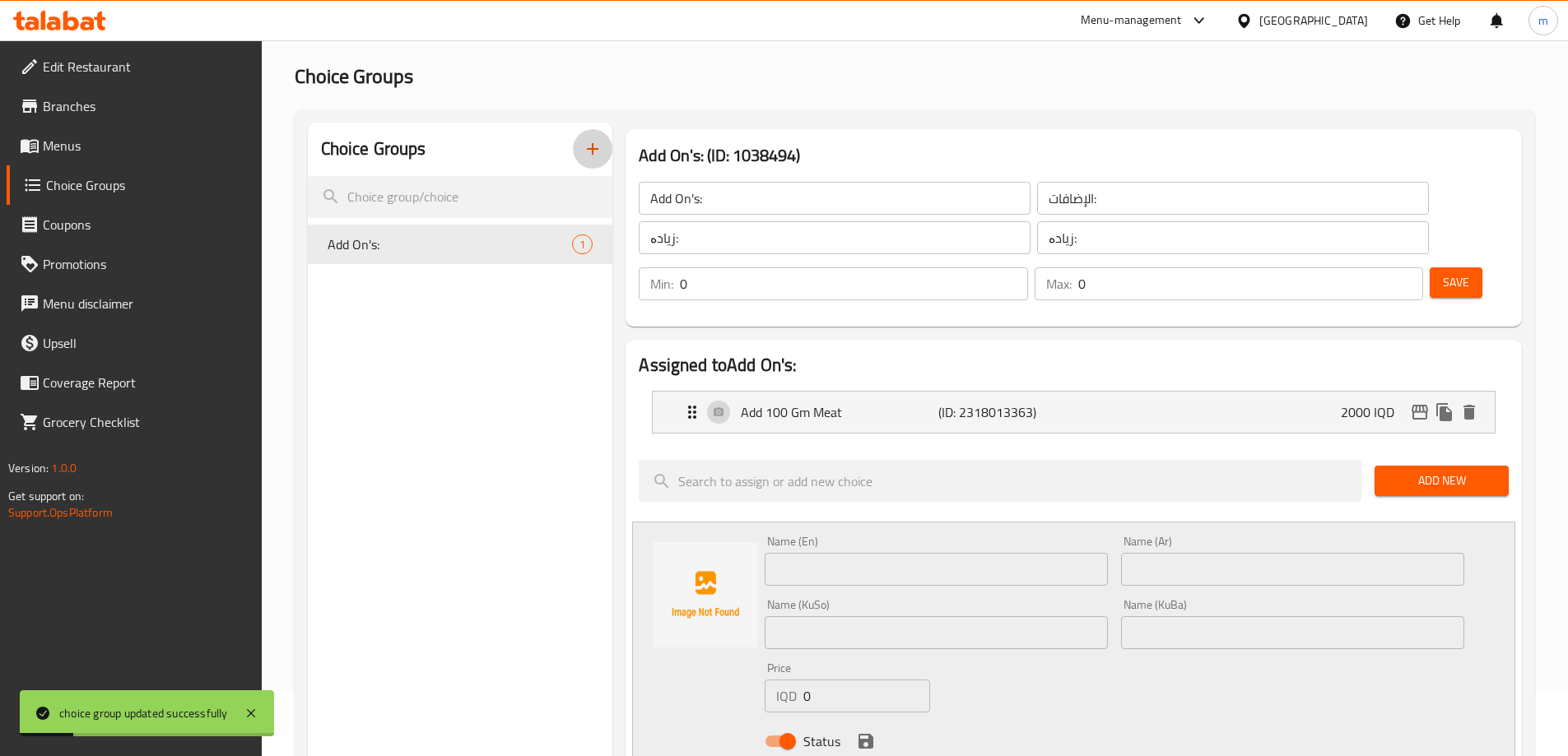
click at [588, 140] on icon "button" at bounding box center [592, 148] width 20 height 20
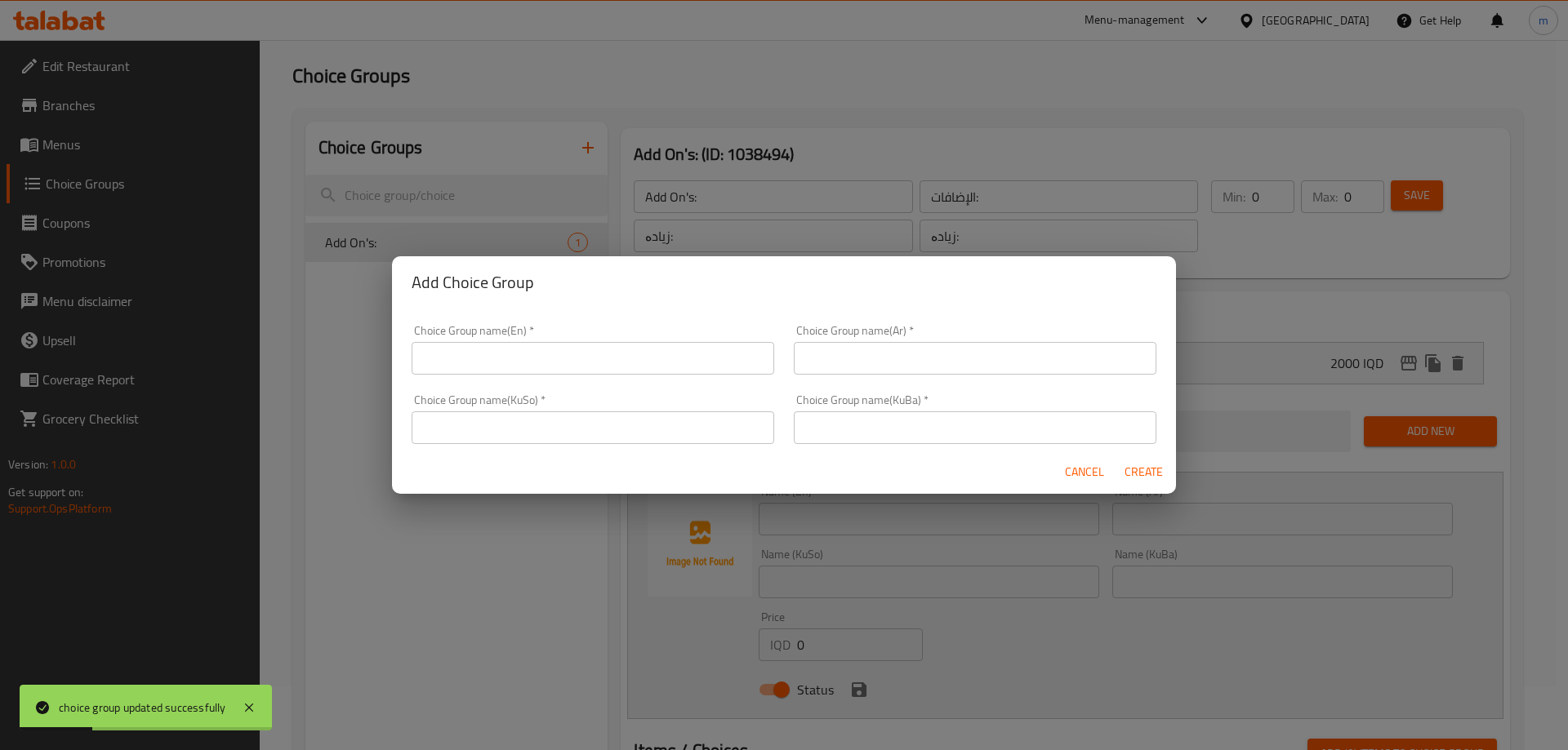
click at [537, 348] on input "text" at bounding box center [593, 358] width 363 height 33
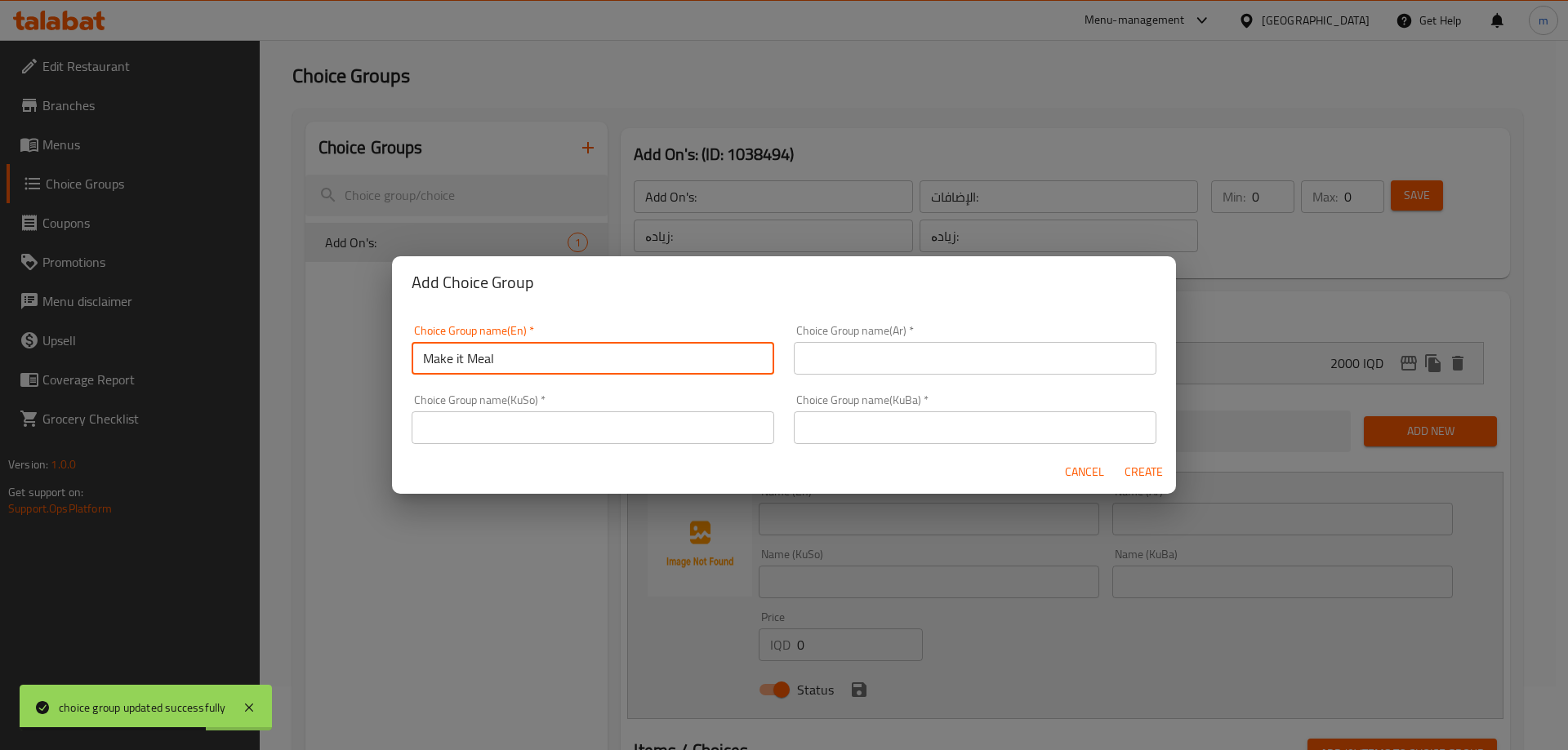
click at [851, 352] on input "text" at bounding box center [974, 358] width 363 height 33
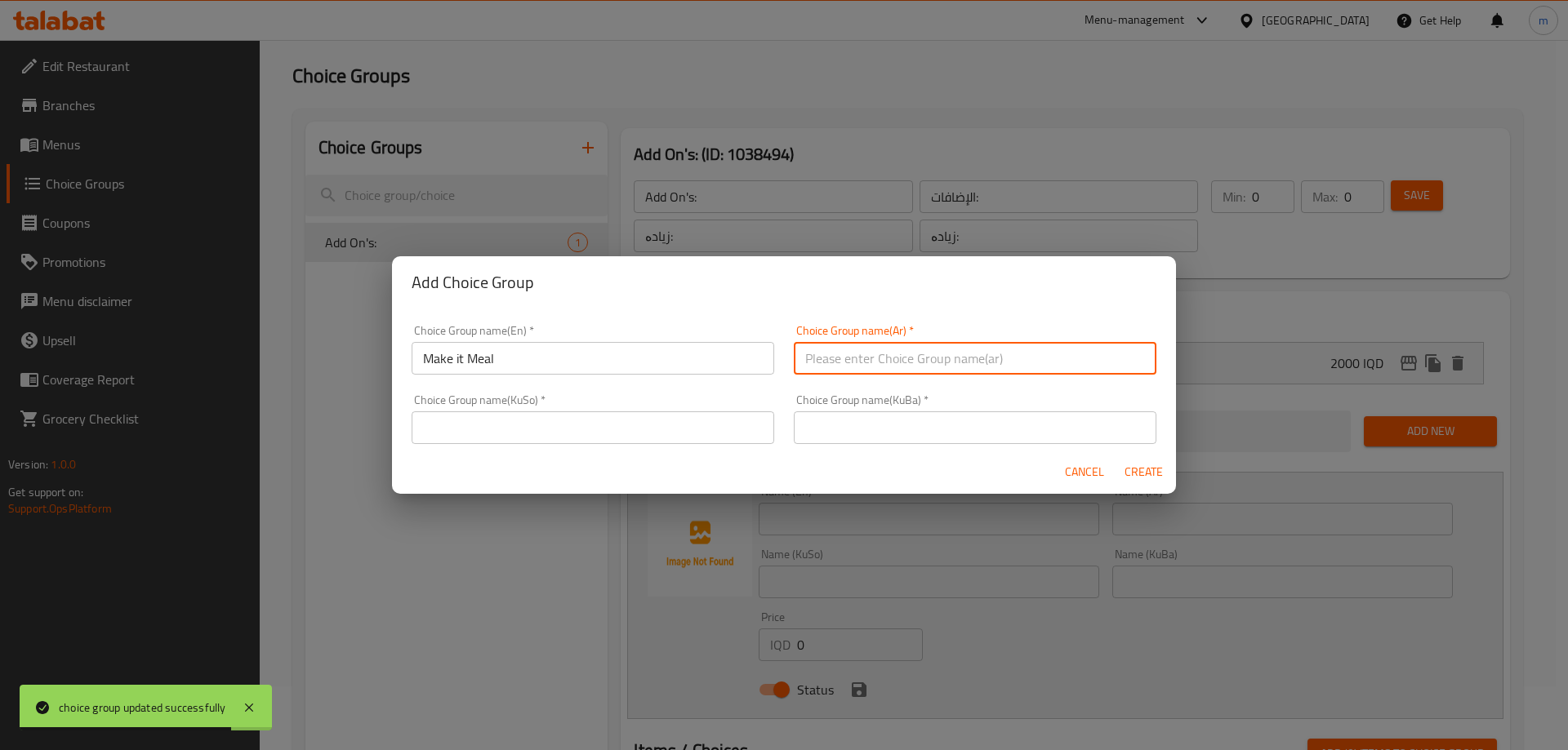
click at [570, 339] on div "Choice Group name(En)   * Make it Meal Choice Group name(En) *" at bounding box center [593, 350] width 363 height 50
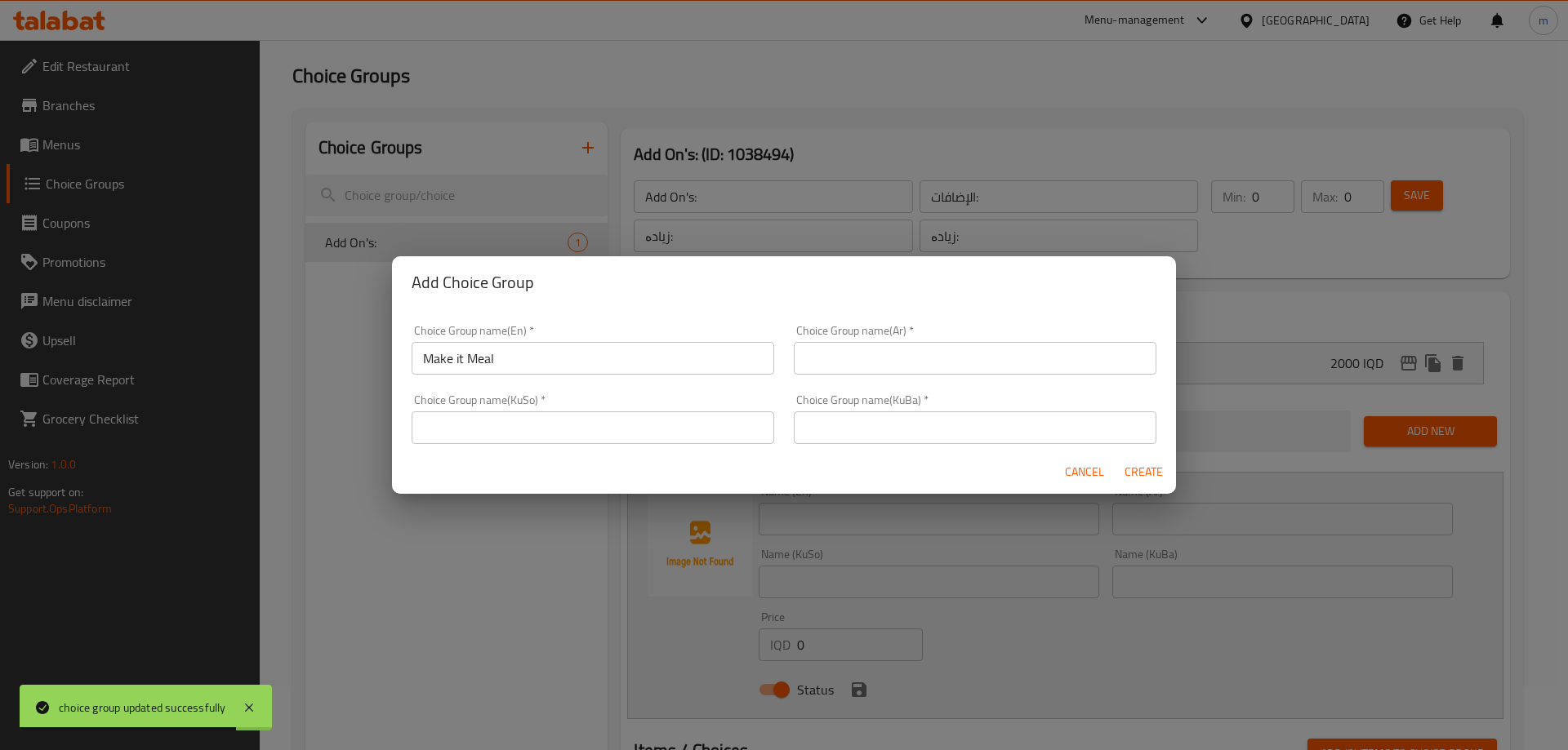
click at [567, 352] on input "Make it Meal" at bounding box center [593, 358] width 363 height 33
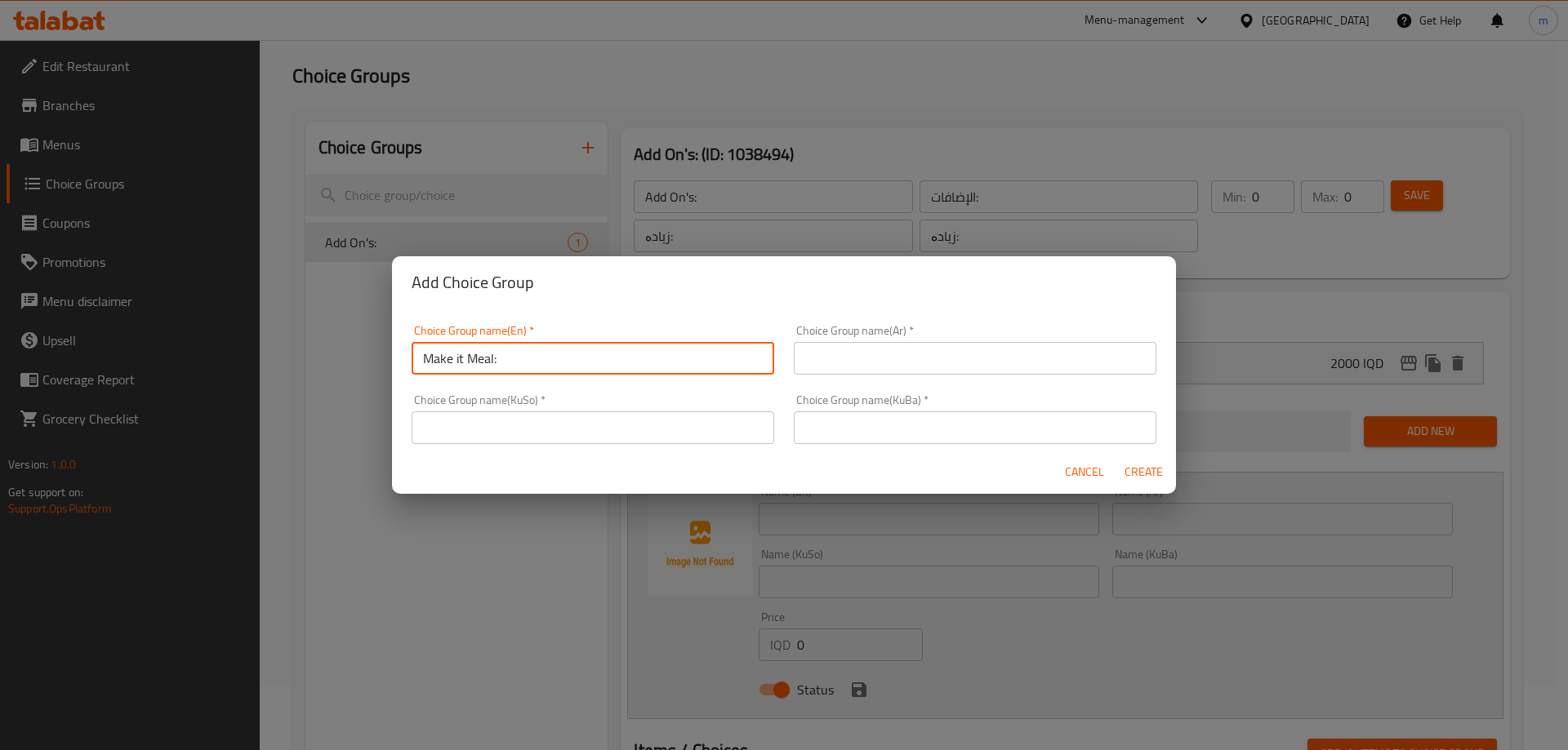
type input "Make it Meal:"
click at [922, 361] on input "text" at bounding box center [974, 358] width 363 height 33
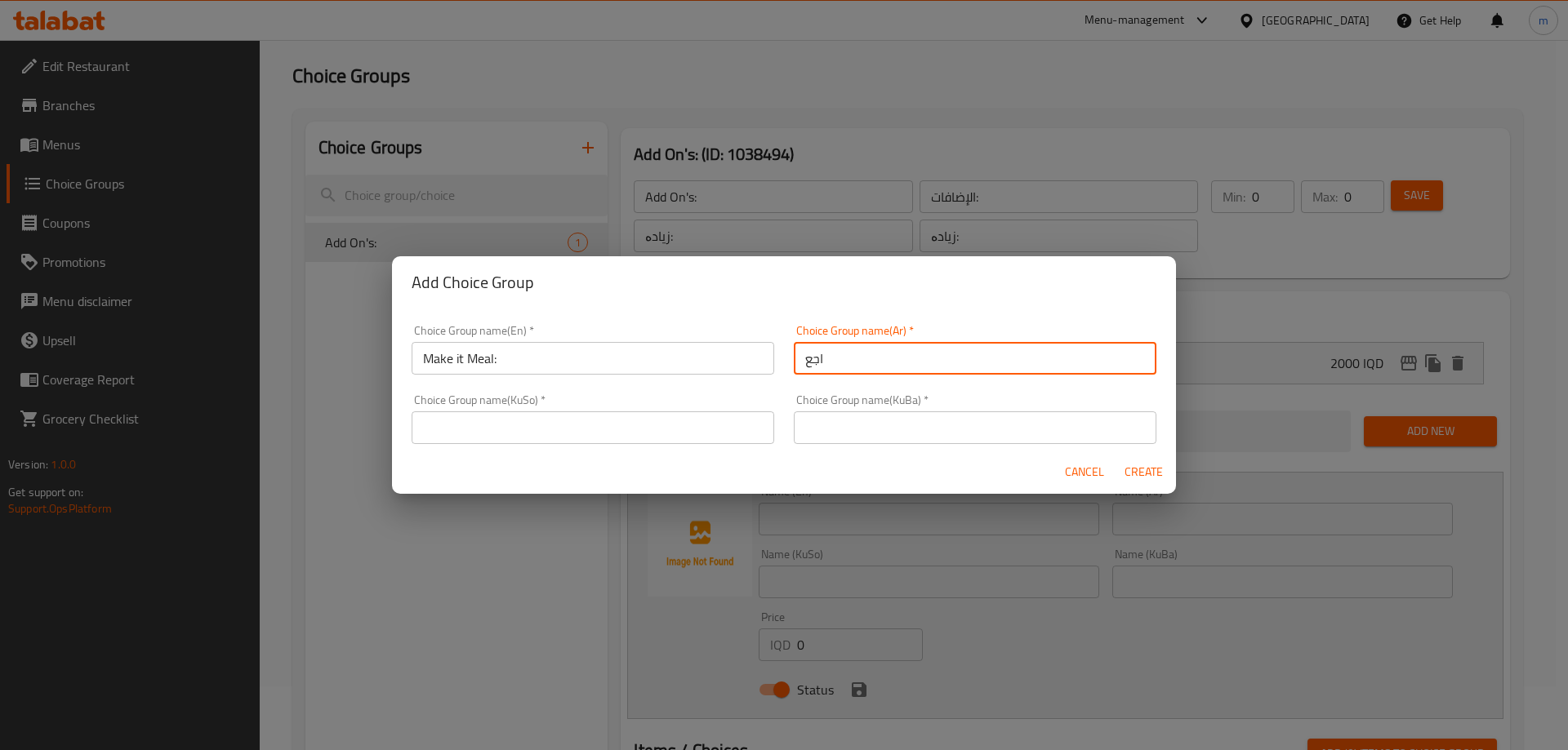
click at [576, 356] on input "Make it Meal:" at bounding box center [593, 358] width 363 height 33
click at [900, 362] on input "اجع" at bounding box center [974, 358] width 363 height 33
paste input "لها وجبة:"
type input "اجعلها وجبة:"
click at [842, 413] on input "text" at bounding box center [974, 428] width 363 height 33
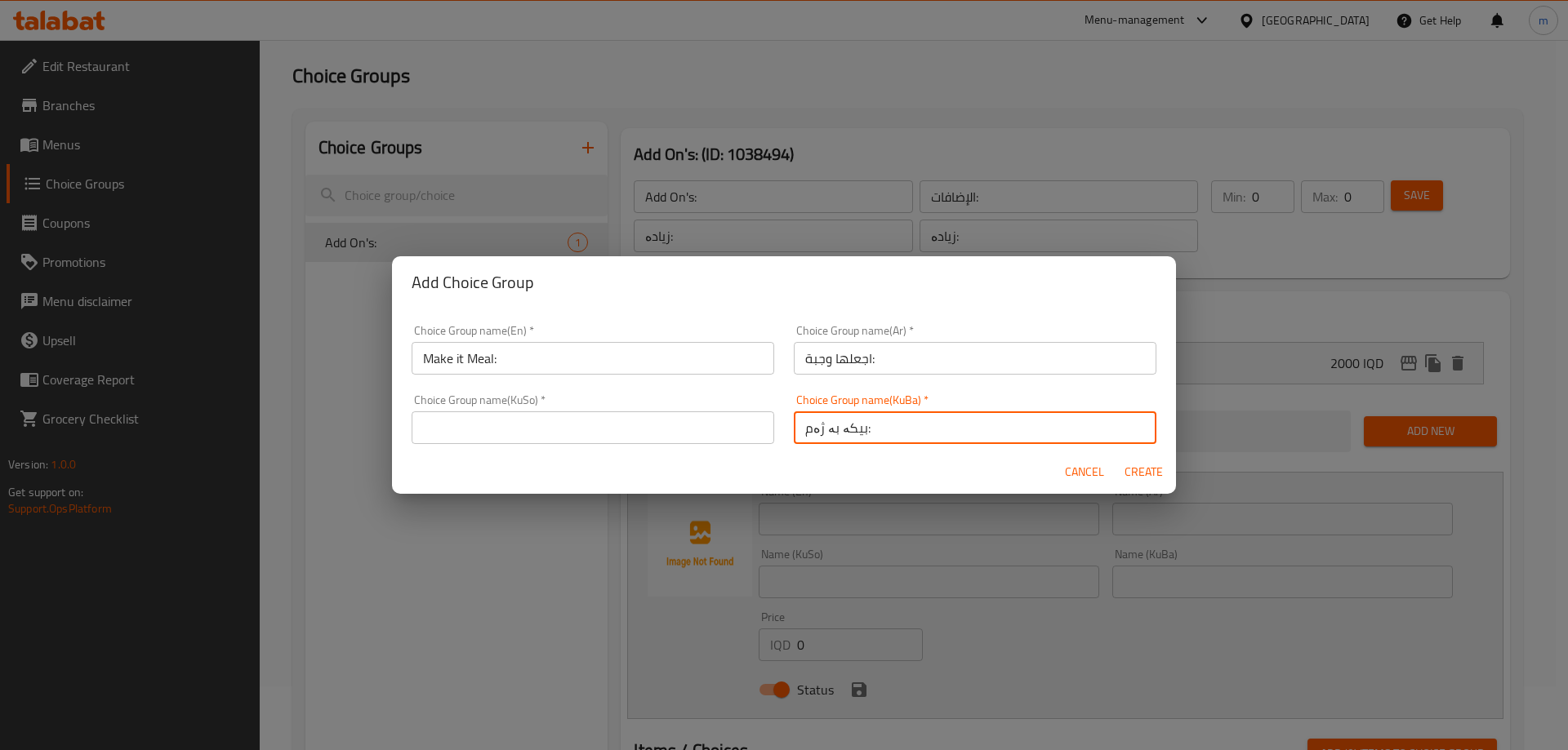
type input "بیکە بە ژەم:"
click at [664, 439] on input "text" at bounding box center [593, 428] width 363 height 33
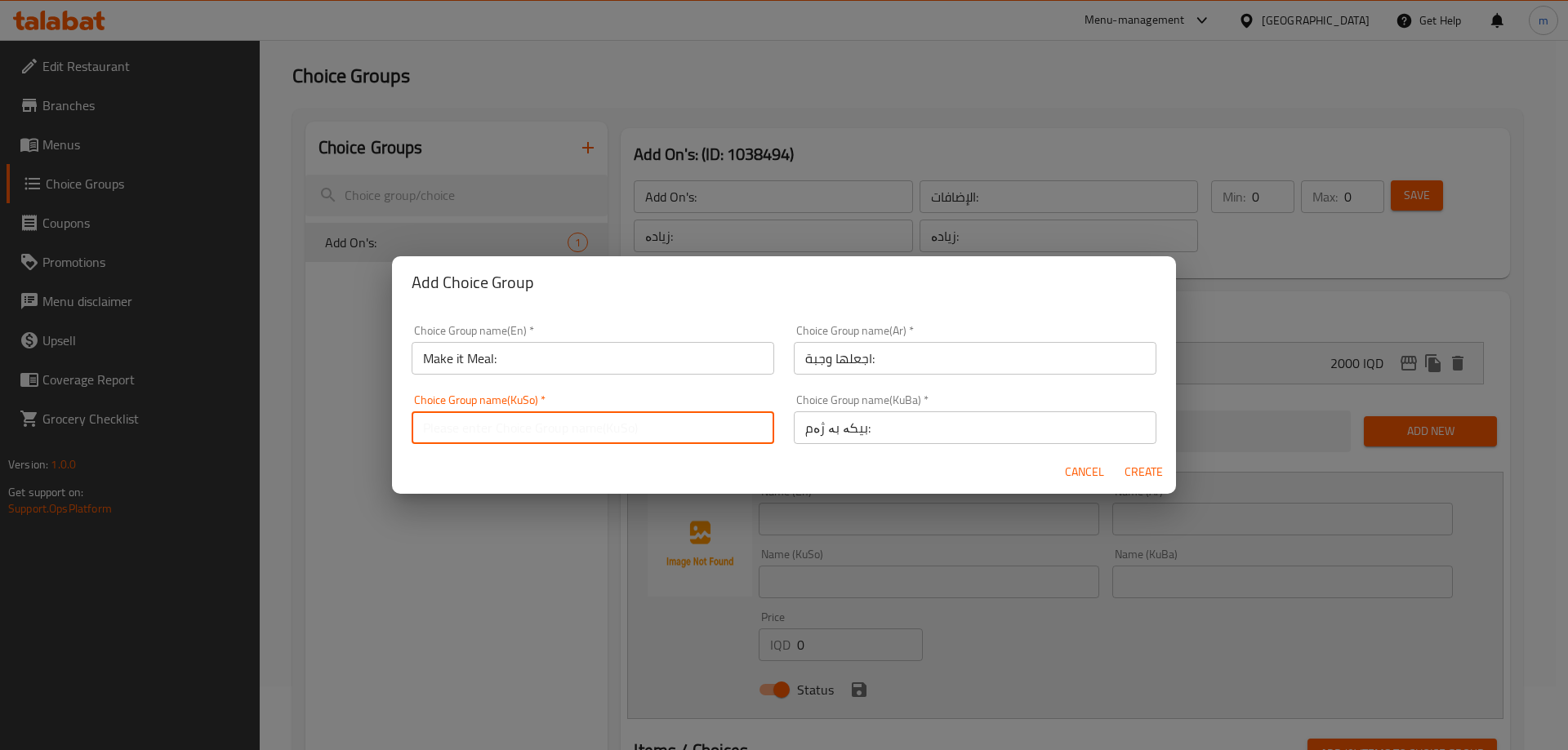
paste input "بیکە بە ژەم:"
type input "بیکە بە ژەم:"
click at [700, 456] on div "Cancel Create" at bounding box center [784, 472] width 784 height 43
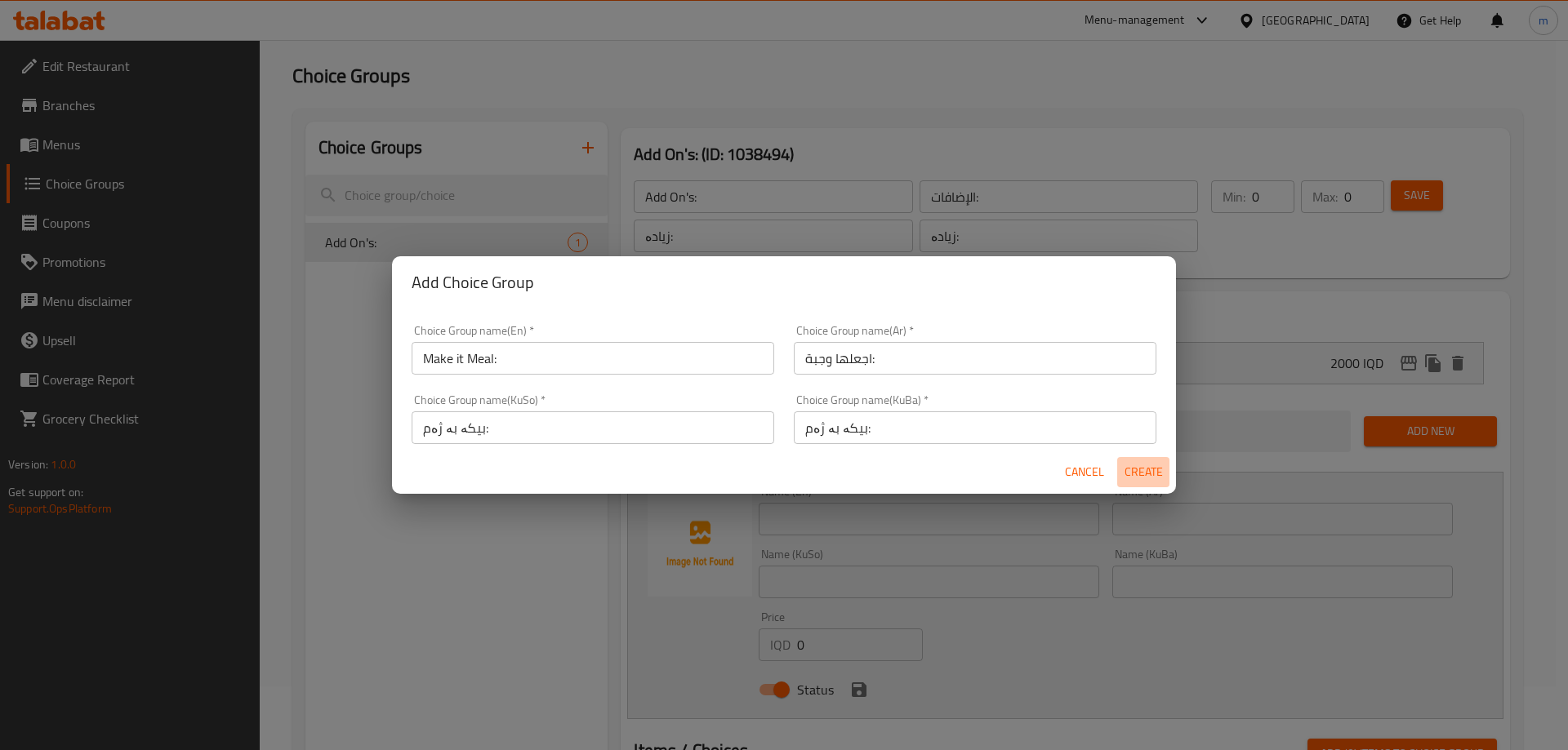
click at [1140, 476] on span "Create" at bounding box center [1143, 472] width 39 height 21
type input "Make it Meal:"
type input "اجعلها وجبة:"
type input "بیکە بە ژەم:"
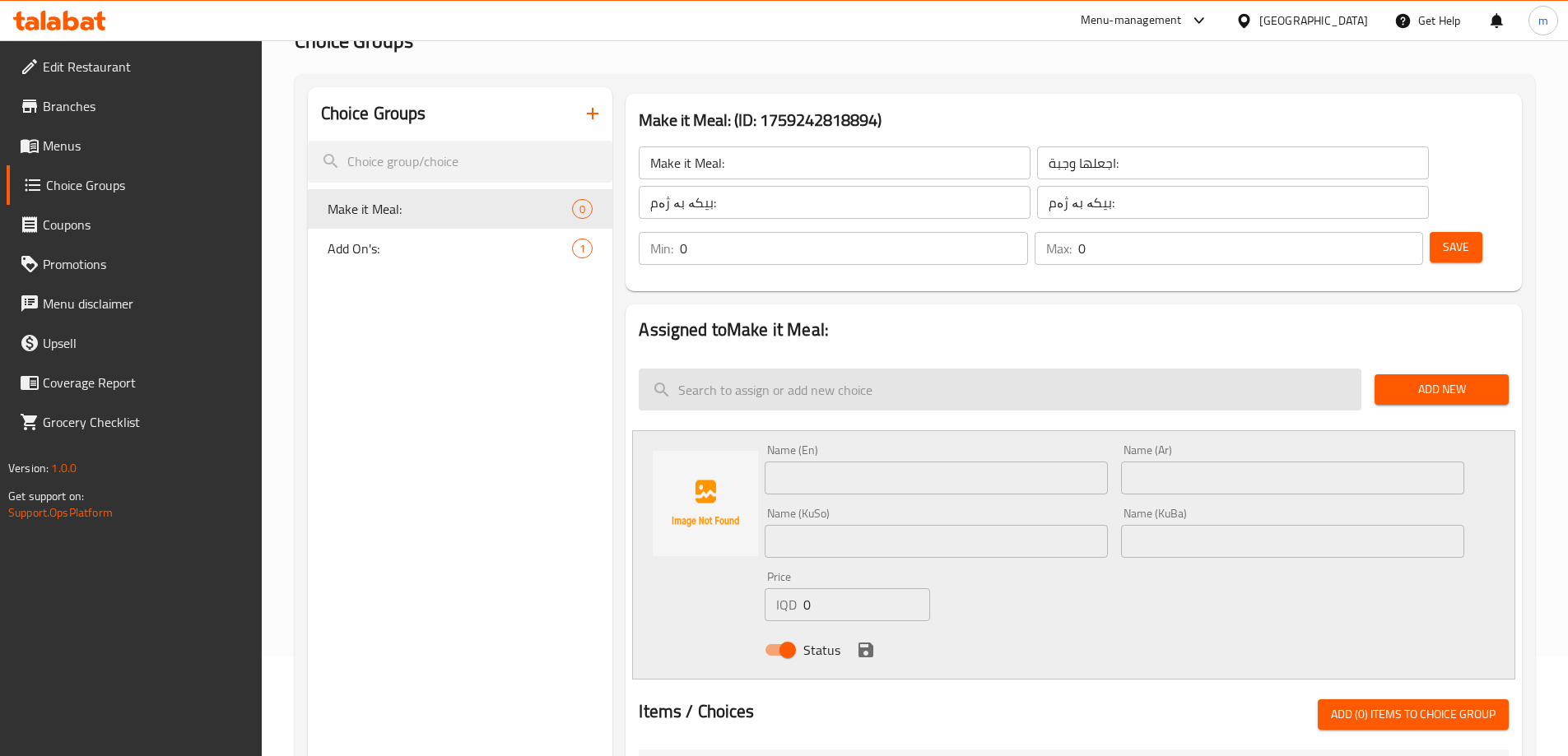
scroll to position [119, 0]
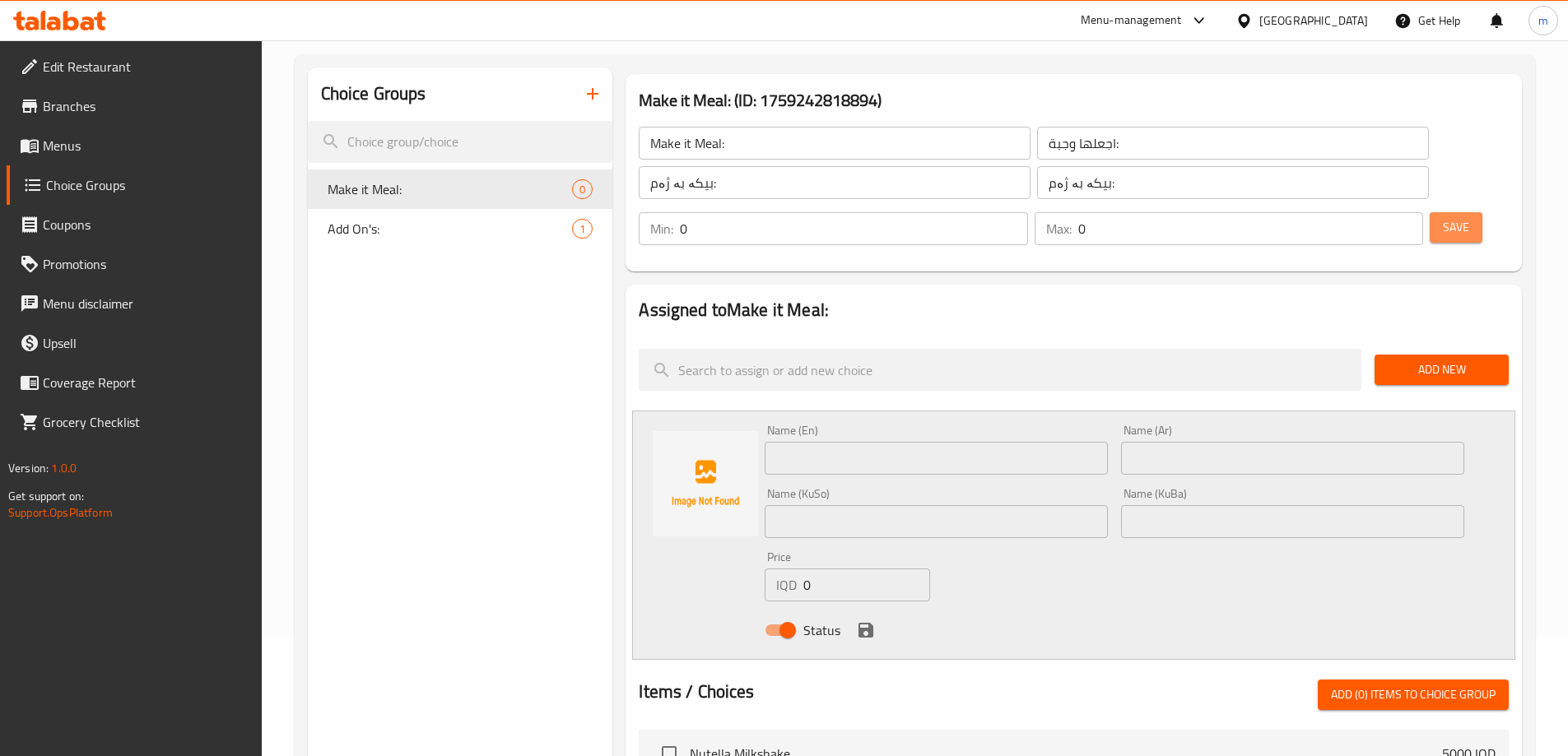
click at [1442, 217] on span "Save" at bounding box center [1456, 228] width 26 height 21
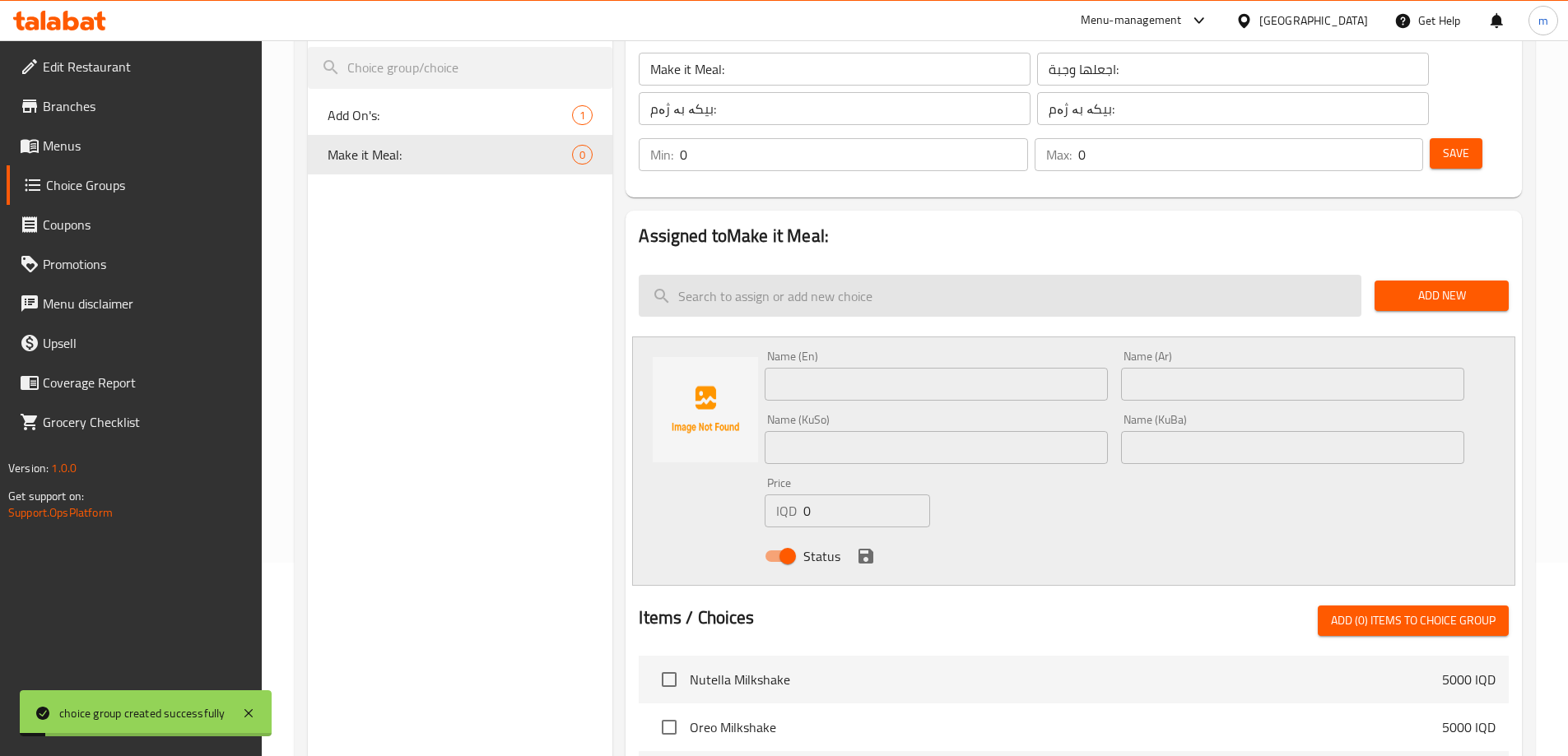
scroll to position [174, 0]
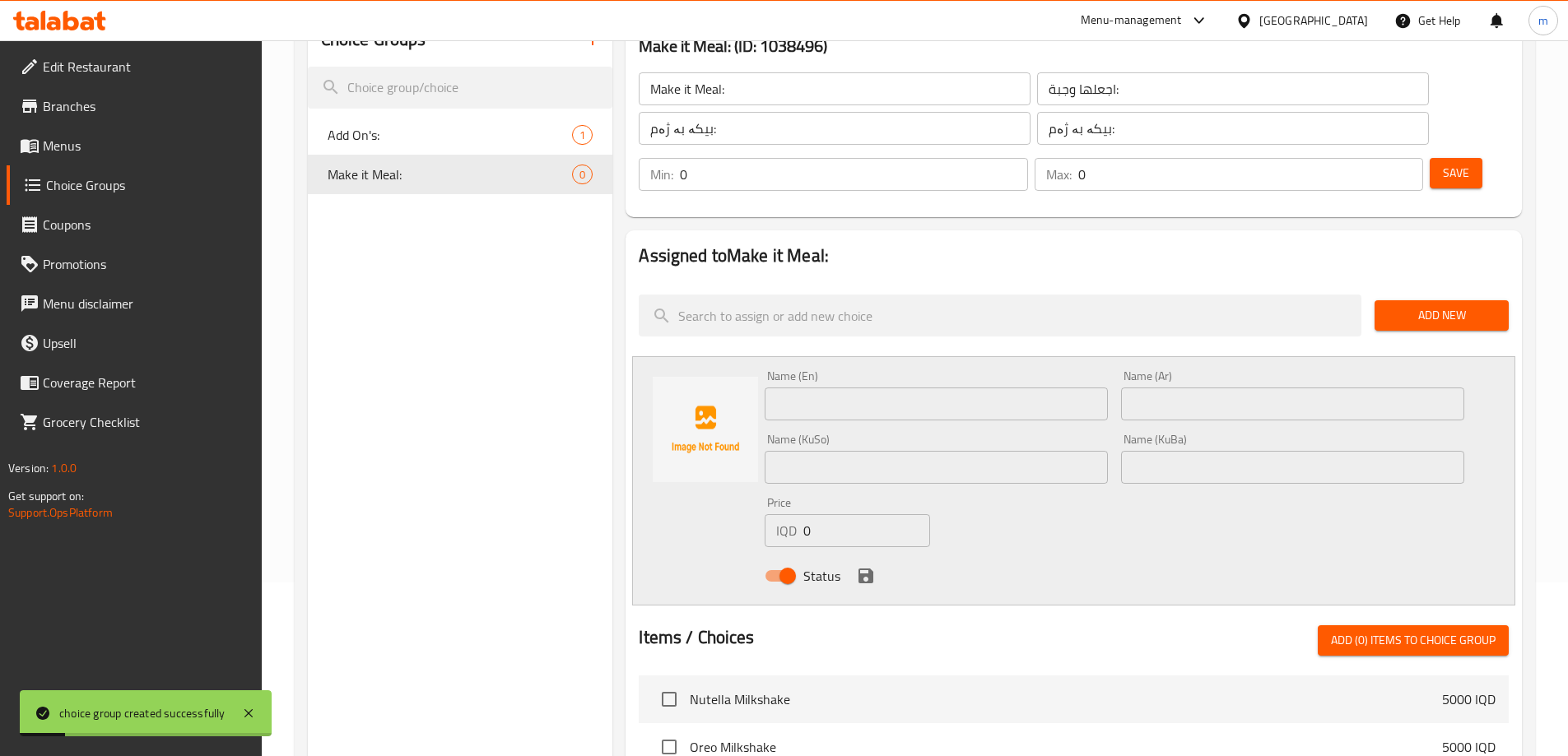
click at [806, 387] on input "text" at bounding box center [936, 404] width 343 height 33
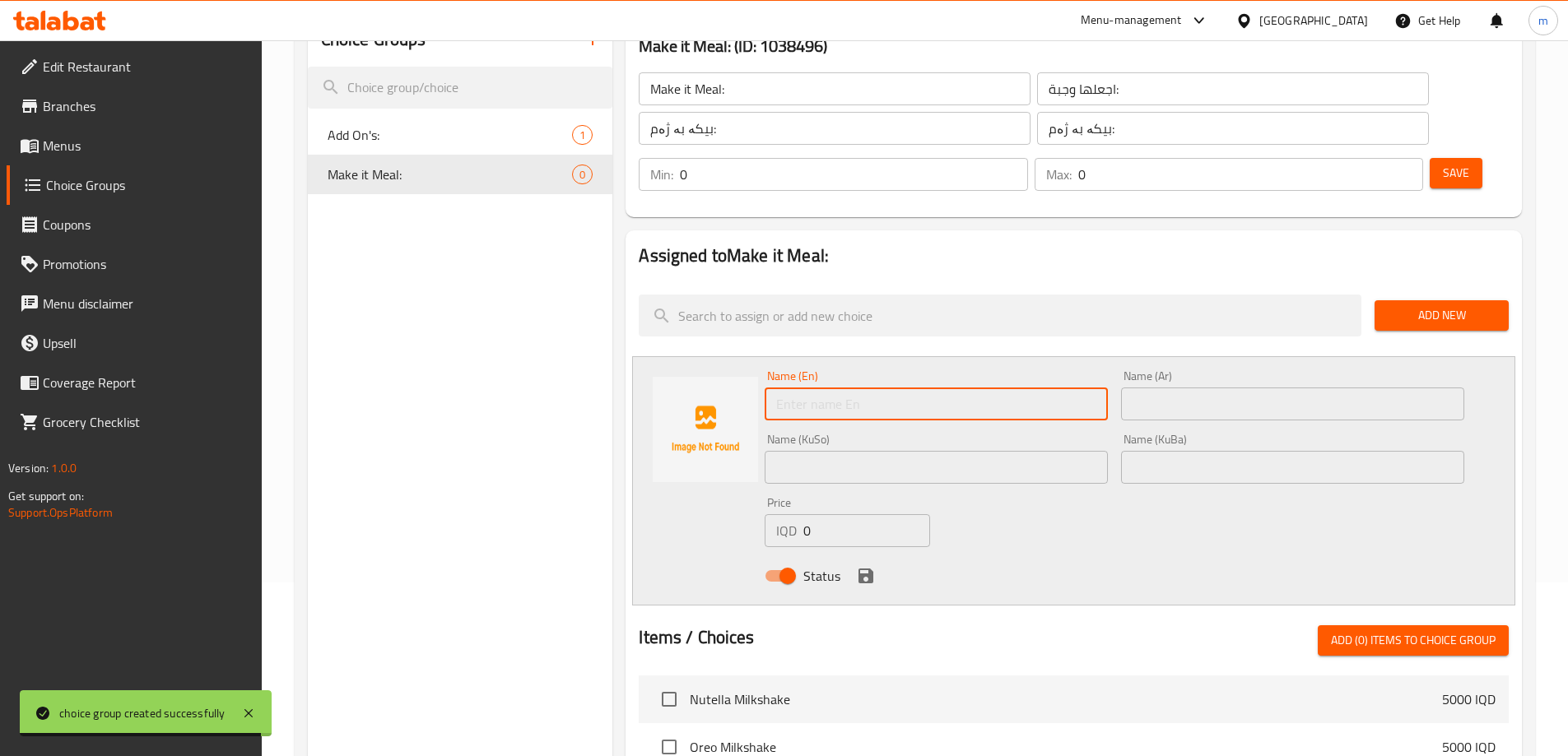
paste input "" 1- +2000 IQD عند أضافة 100 غم لحم 2- +2000 IQD اجعلها وجبة مع بطاطا مقلية وبي…"
type input "" 1- +2000 IQD عند أضافة 100 غم لحم 2- +2000 IQD اجعلها وجبة مع بطاطا مقلية وبي…"
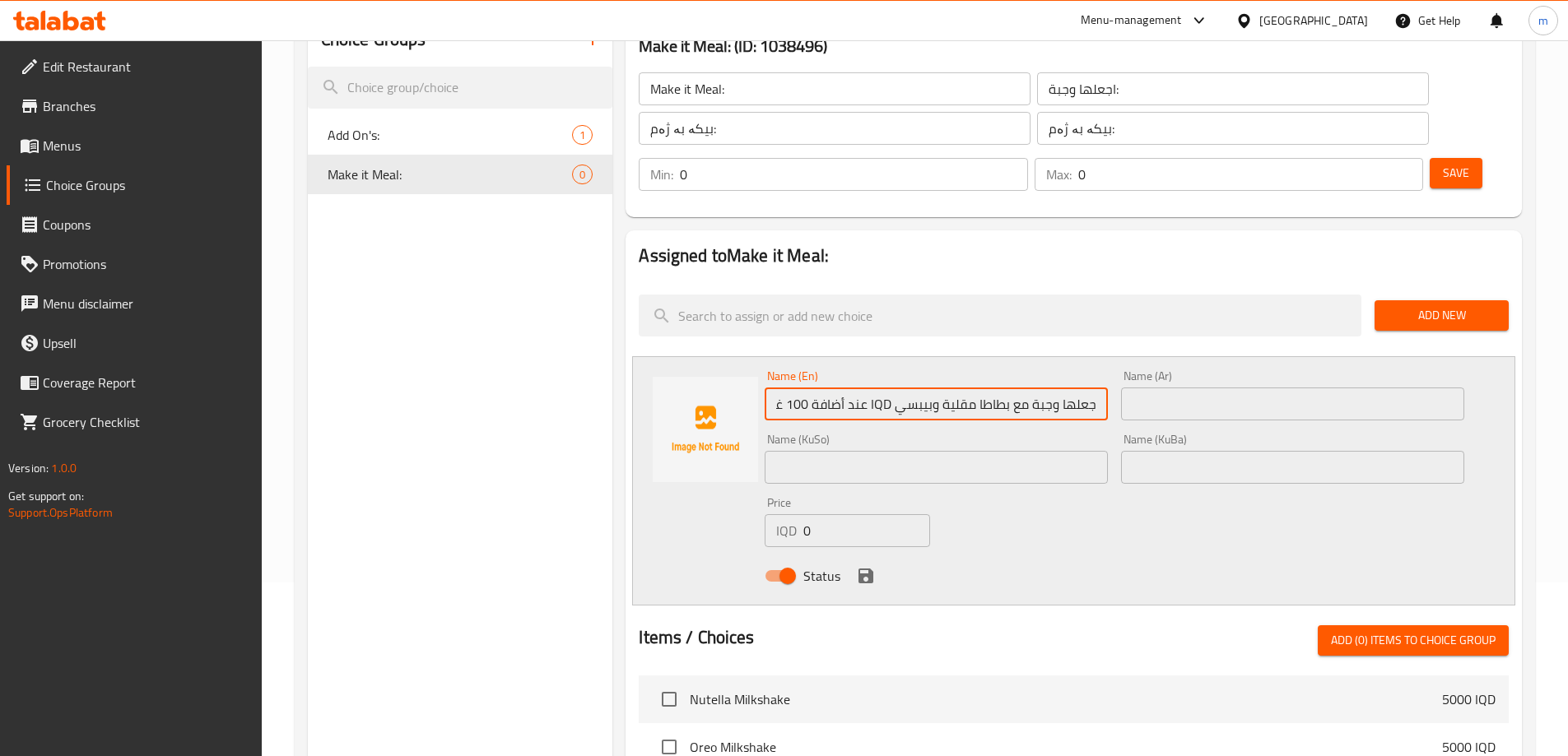
click at [886, 387] on input "" 1- +2000 IQD عند أضافة 100 غم لحم 2- +2000 IQD اجعلها وجبة مع بطاطا مقلية وبي…" at bounding box center [936, 404] width 343 height 33
drag, startPoint x: 862, startPoint y: 357, endPoint x: 828, endPoint y: 355, distance: 34.1
click at [828, 387] on input "" 1- +2000 IQD عند أضافة 100 غم لحم 2- +2000 IQD اجعلها وجبة مع بطاطا مقلية وبي…" at bounding box center [936, 404] width 343 height 33
click at [830, 387] on input "" 1- +2000 IQD عند أضافة 100 غم لحم 2- +2000 IQD اجعلها وجبة مع بطاطا مقلية وبي…" at bounding box center [936, 404] width 343 height 33
click at [873, 387] on input "" 1- +2000 IQD عند أضافة 100 غم لحم 2- +2000 IQD اجعلها وجبة مع بطاطا مقلية وبي…" at bounding box center [936, 404] width 343 height 33
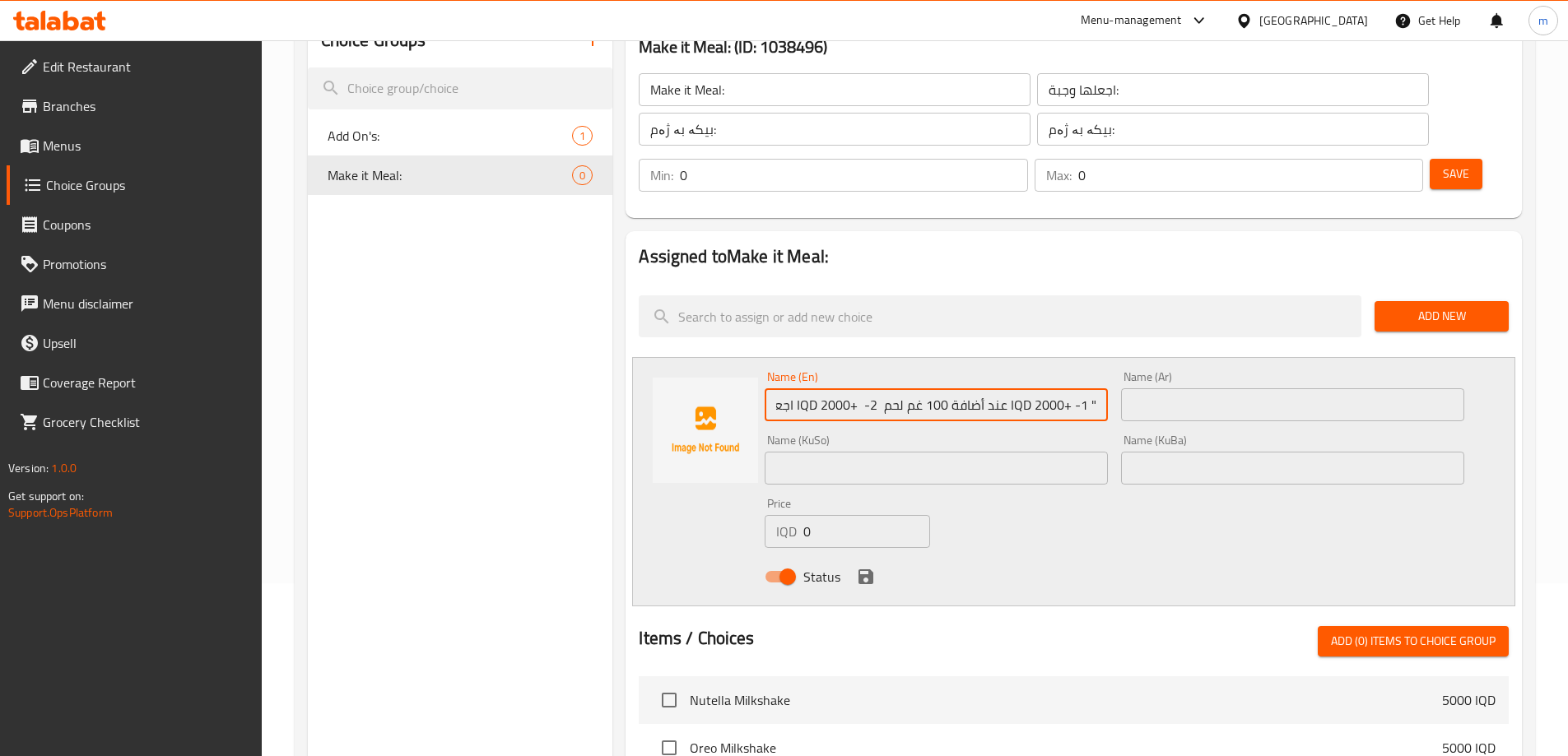
scroll to position [174, 0]
click at [916, 387] on input "" 1- +2000 IQD عند أضافة 100 غم لحم 2- +2000 IQD اجعلها وجبة مع بطاطا مقلية وبي…" at bounding box center [936, 404] width 343 height 33
click at [917, 387] on input "" 1- +2000 IQD عند أضافة 100 غم لحم 2- +2000 IQD اجعلها وجبة مع بطاطا مقلية وبي…" at bounding box center [936, 404] width 343 height 33
click at [1171, 387] on input "text" at bounding box center [1292, 404] width 343 height 33
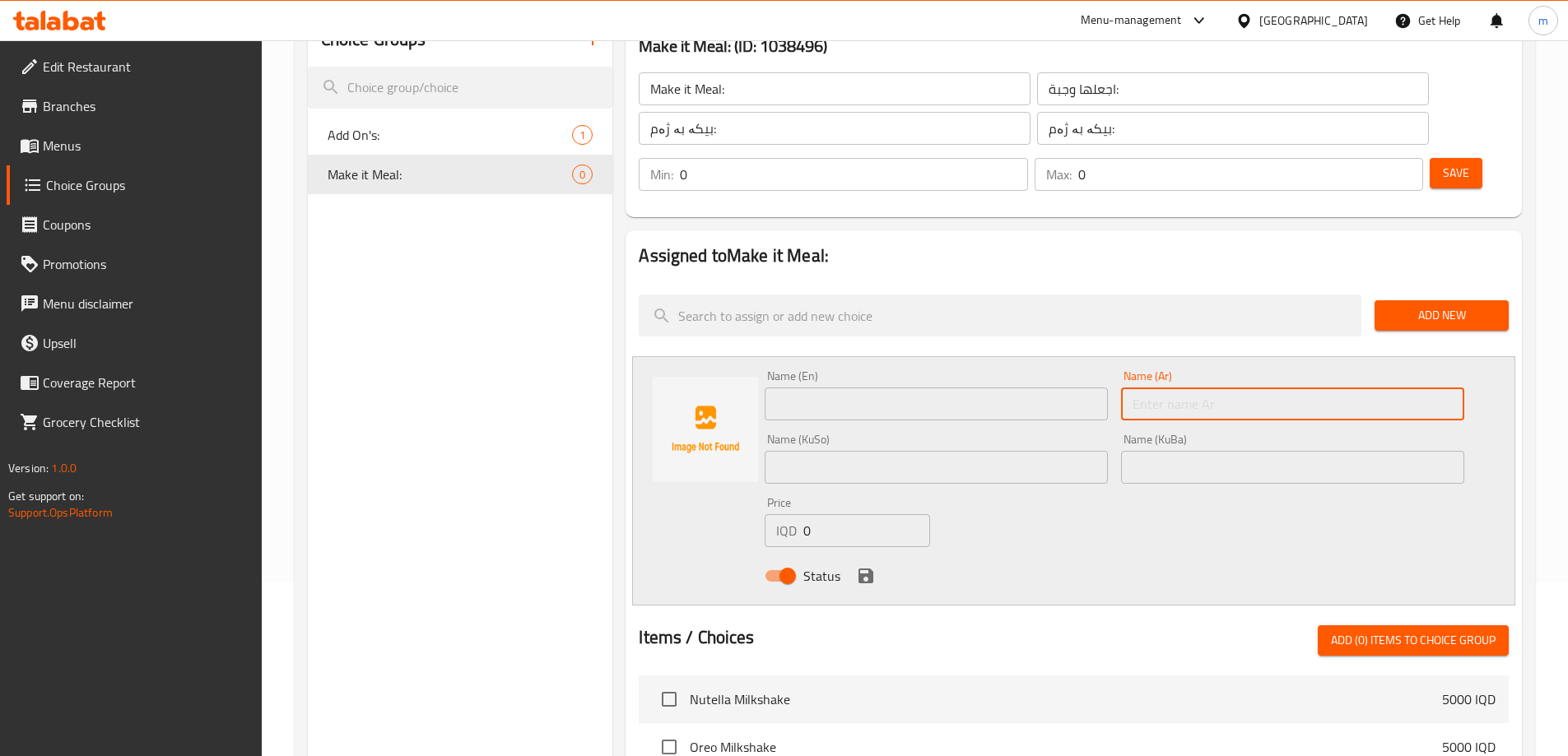
paste input "مع بطاطا مقلية وبيبسي"
type input "مع بطاطا مقلية وبيبسي"
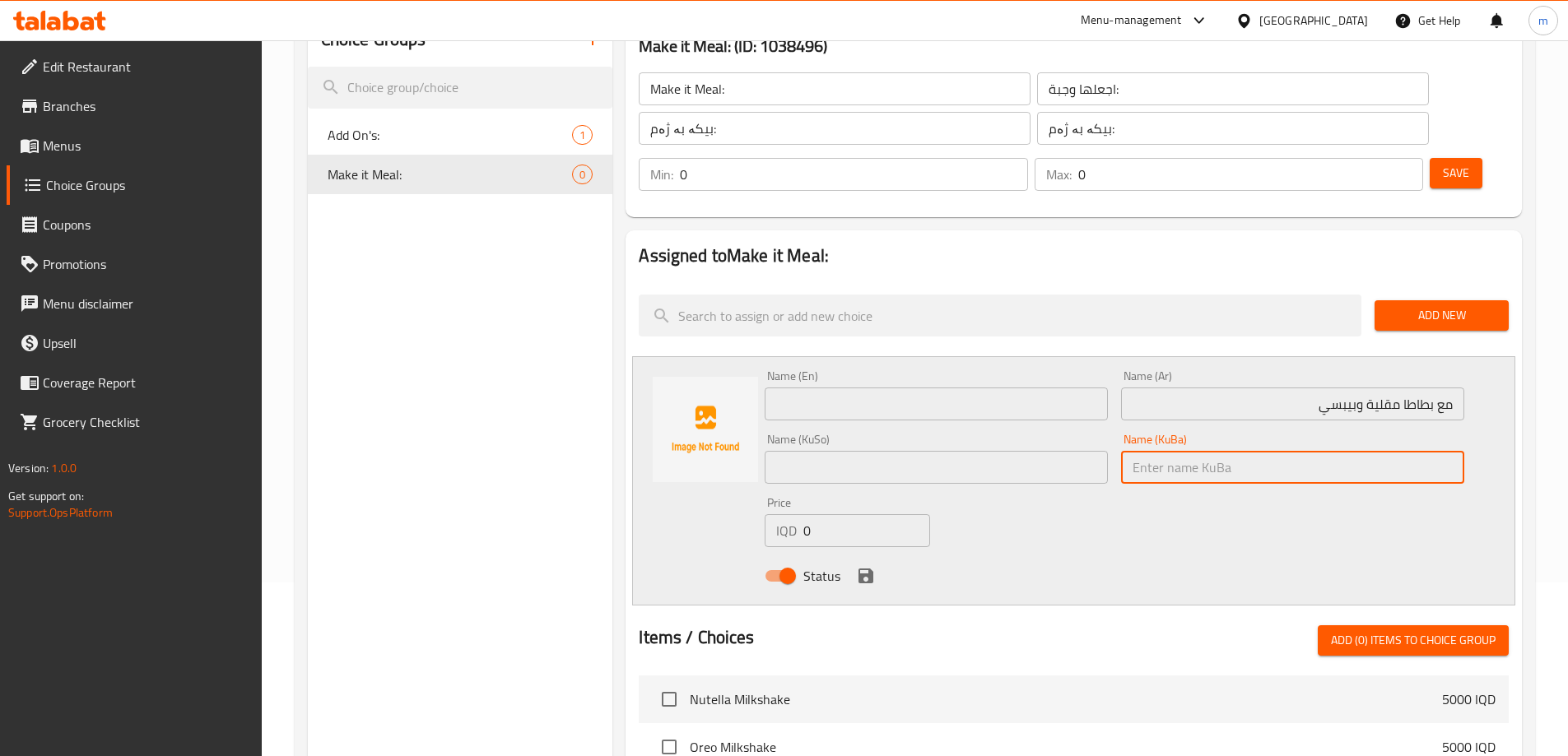
click at [1256, 451] on input "text" at bounding box center [1292, 467] width 343 height 33
type input "لەگەڵ فینگەر و بیپسی"
click at [935, 451] on input "text" at bounding box center [936, 467] width 343 height 33
paste input "لەگەڵ فینگەر و بیپسی"
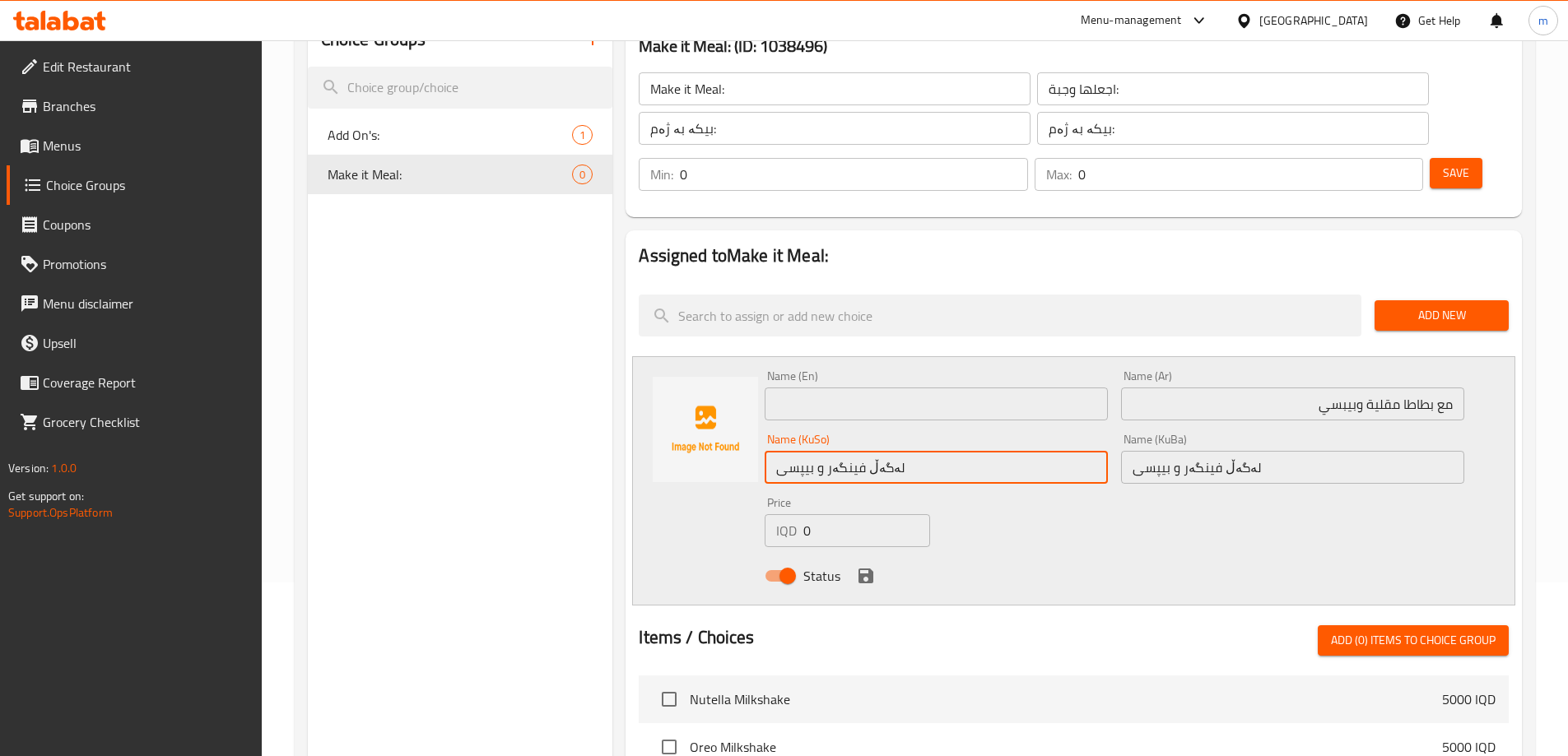
type input "لەگەڵ فینگەر و بیپسی"
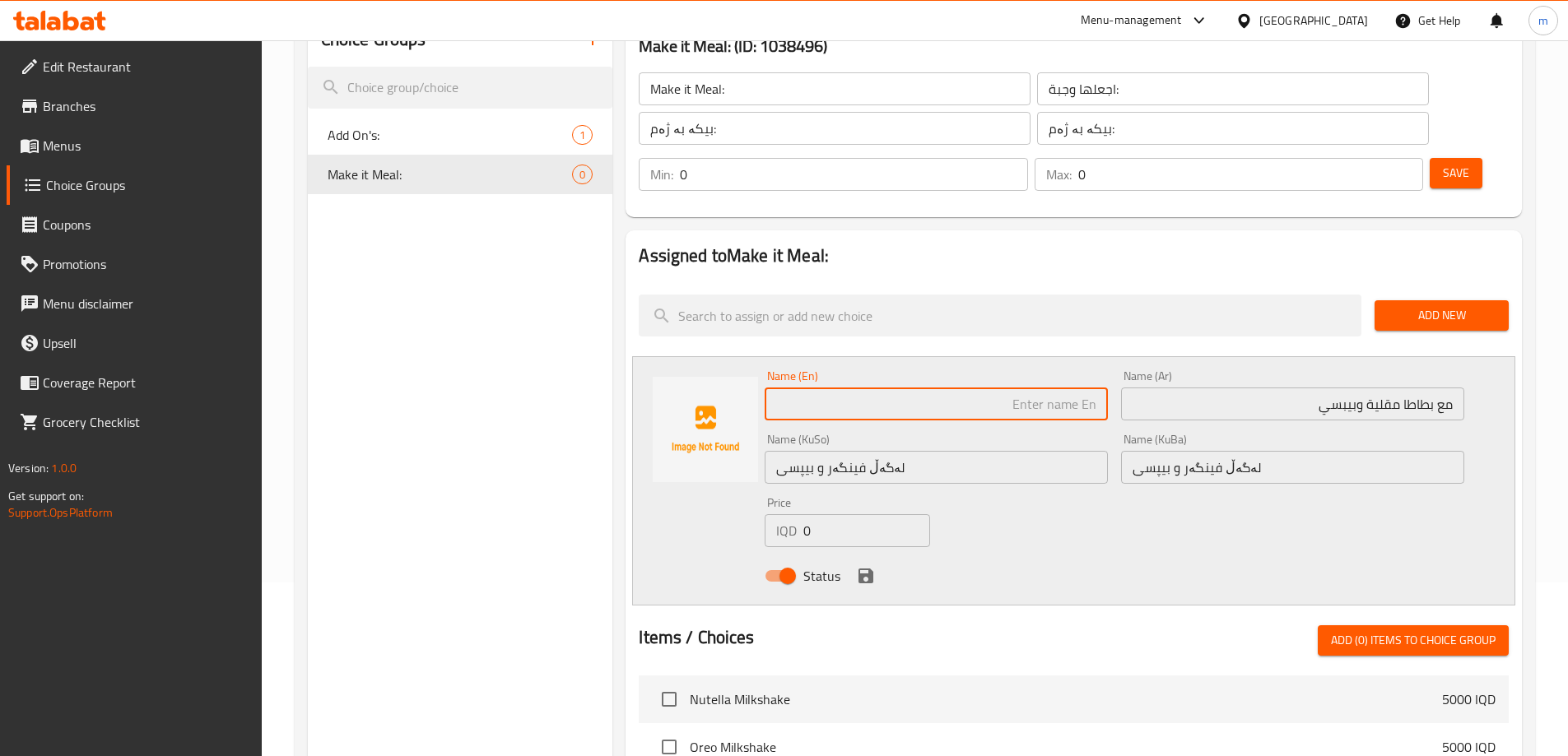
click at [1000, 387] on input "text" at bounding box center [936, 404] width 343 height 33
click at [1337, 387] on input "مع بطاطا مقلية وبيبسي" at bounding box center [1292, 404] width 343 height 33
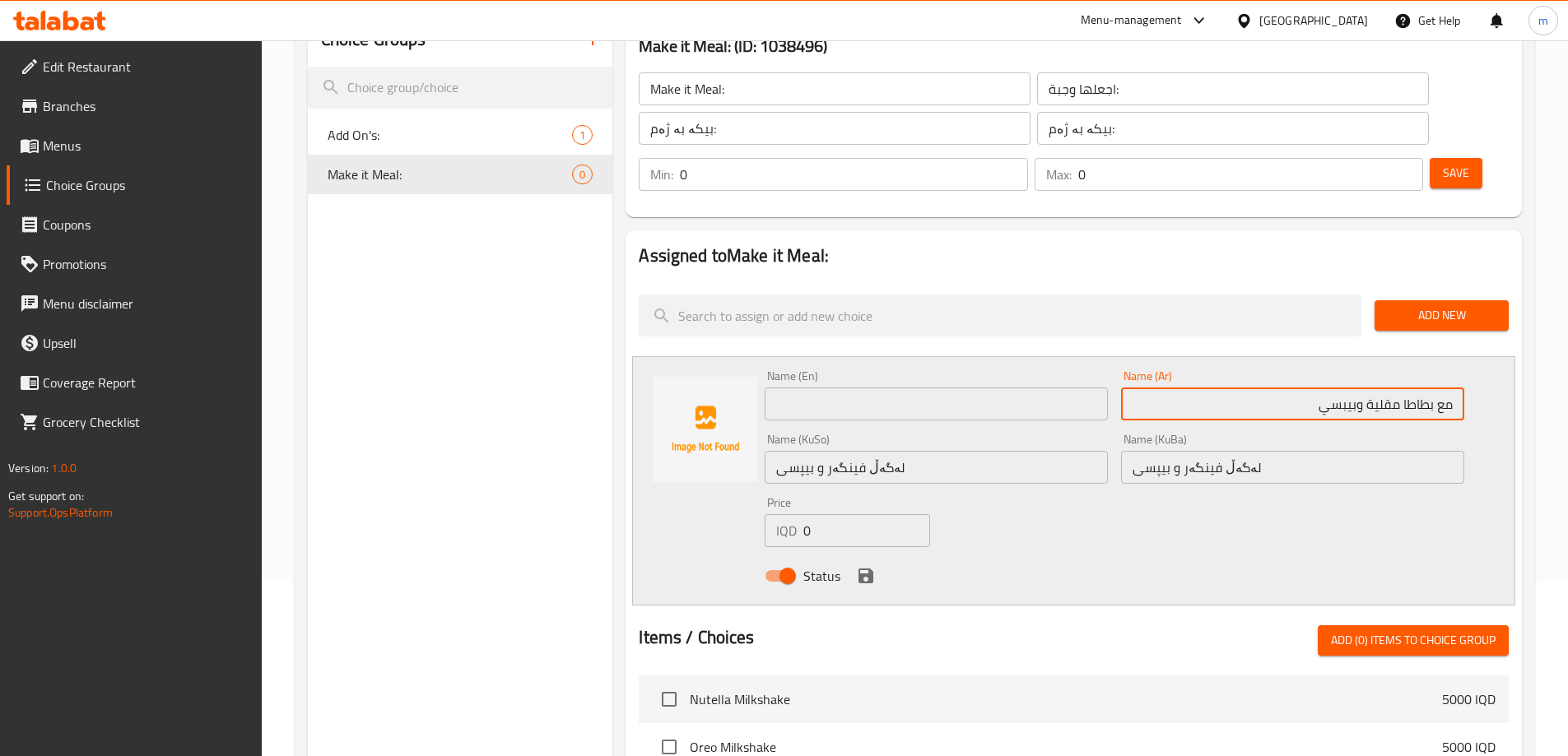
click at [1338, 387] on input "مع بطاطا مقلية وبيبسي" at bounding box center [1292, 404] width 343 height 33
click at [828, 387] on input "text" at bounding box center [936, 404] width 343 height 33
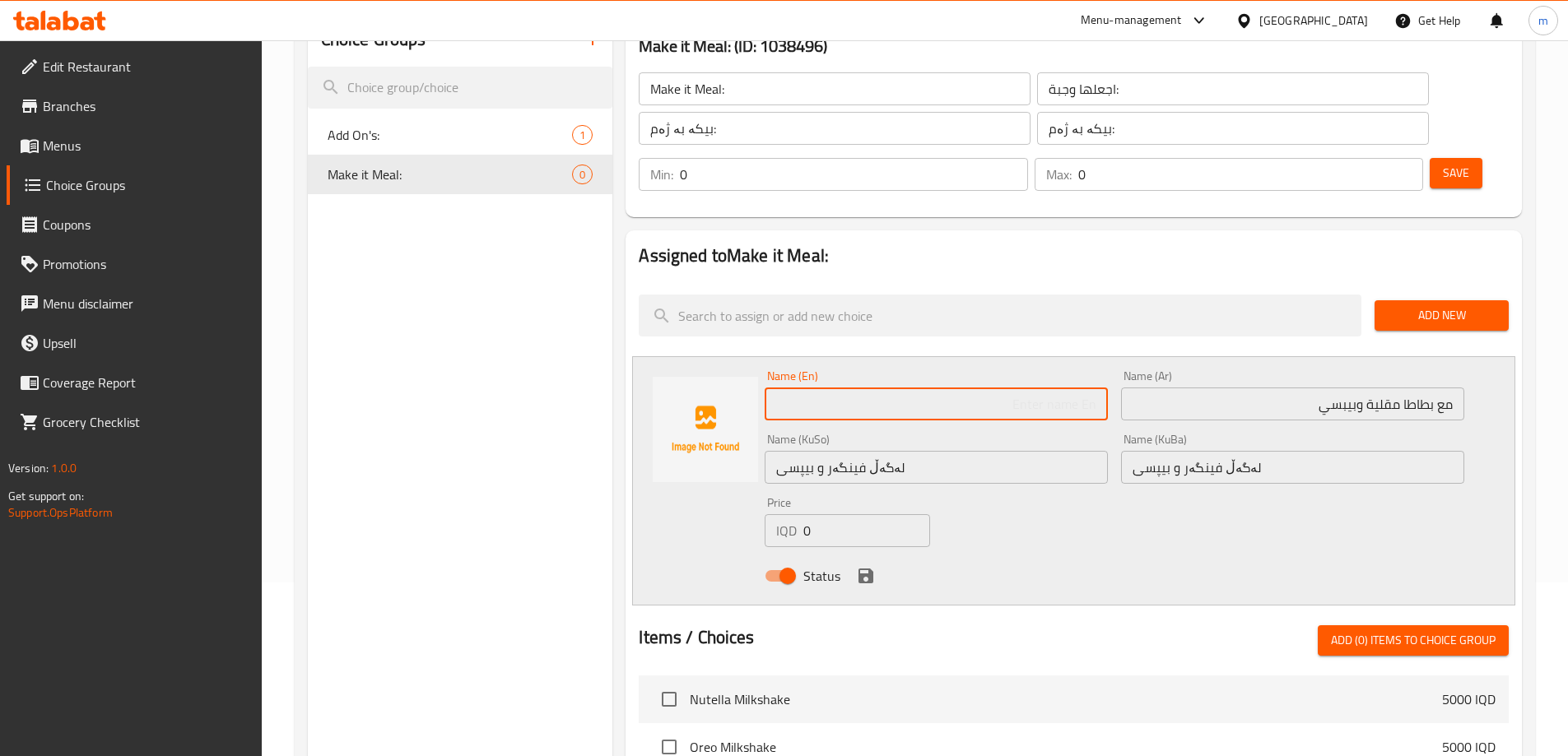
paste input "With French fries and Pepsi"
click at [1020, 387] on input "With French fries and Pepsi" at bounding box center [936, 404] width 343 height 33
click at [1051, 387] on input "With French Fries and Pepsi" at bounding box center [936, 404] width 343 height 33
type input "With French Fries And Pepsi"
click at [1011, 434] on div "Name (KuSo) لەگەڵ فینگەر و بیپسی Name (KuSo)" at bounding box center [936, 458] width 343 height 50
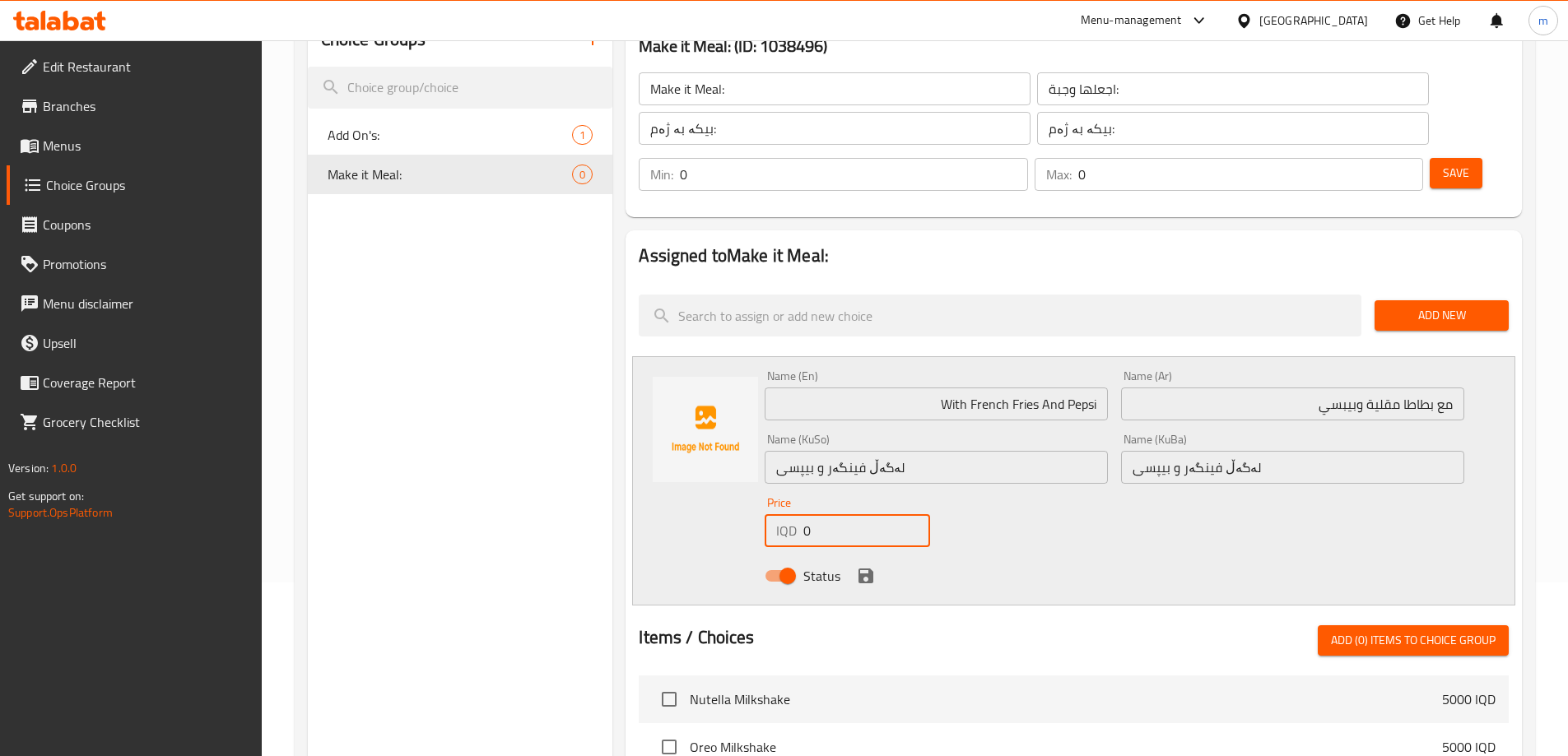
click at [856, 514] on input "0" at bounding box center [866, 530] width 126 height 33
type input "2000"
click at [864, 569] on icon "save" at bounding box center [866, 576] width 15 height 15
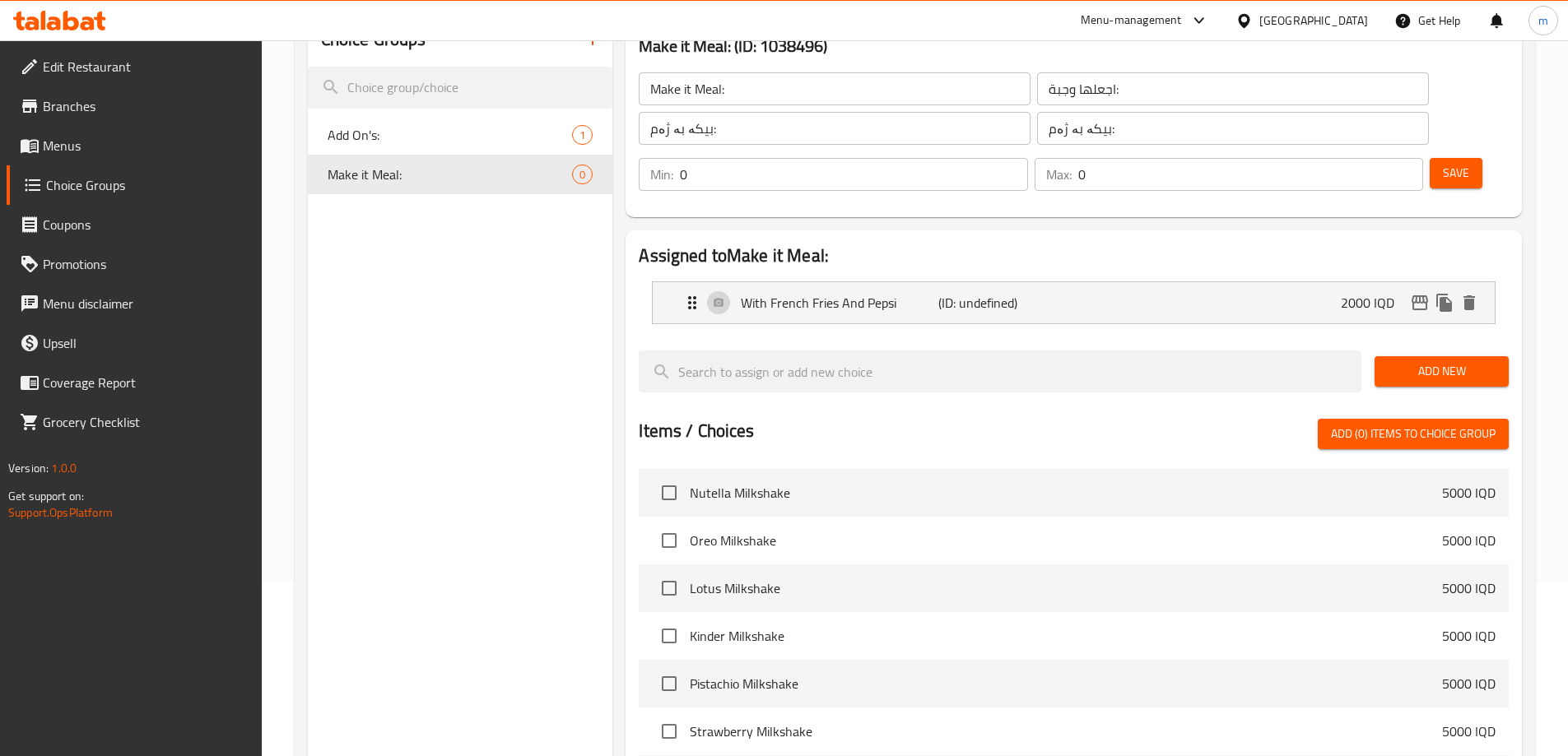
click at [1442, 163] on span "Save" at bounding box center [1456, 173] width 26 height 21
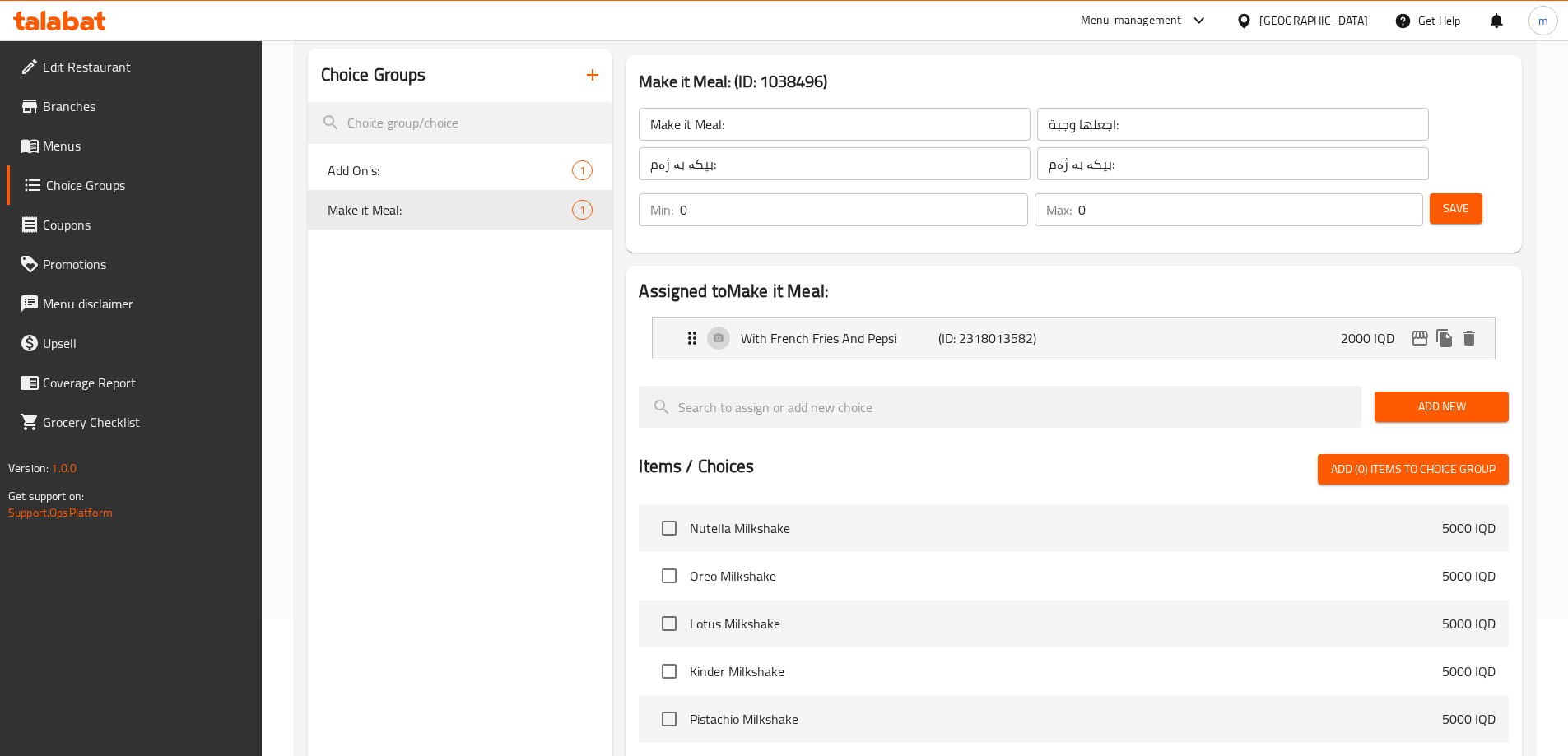
scroll to position [119, 0]
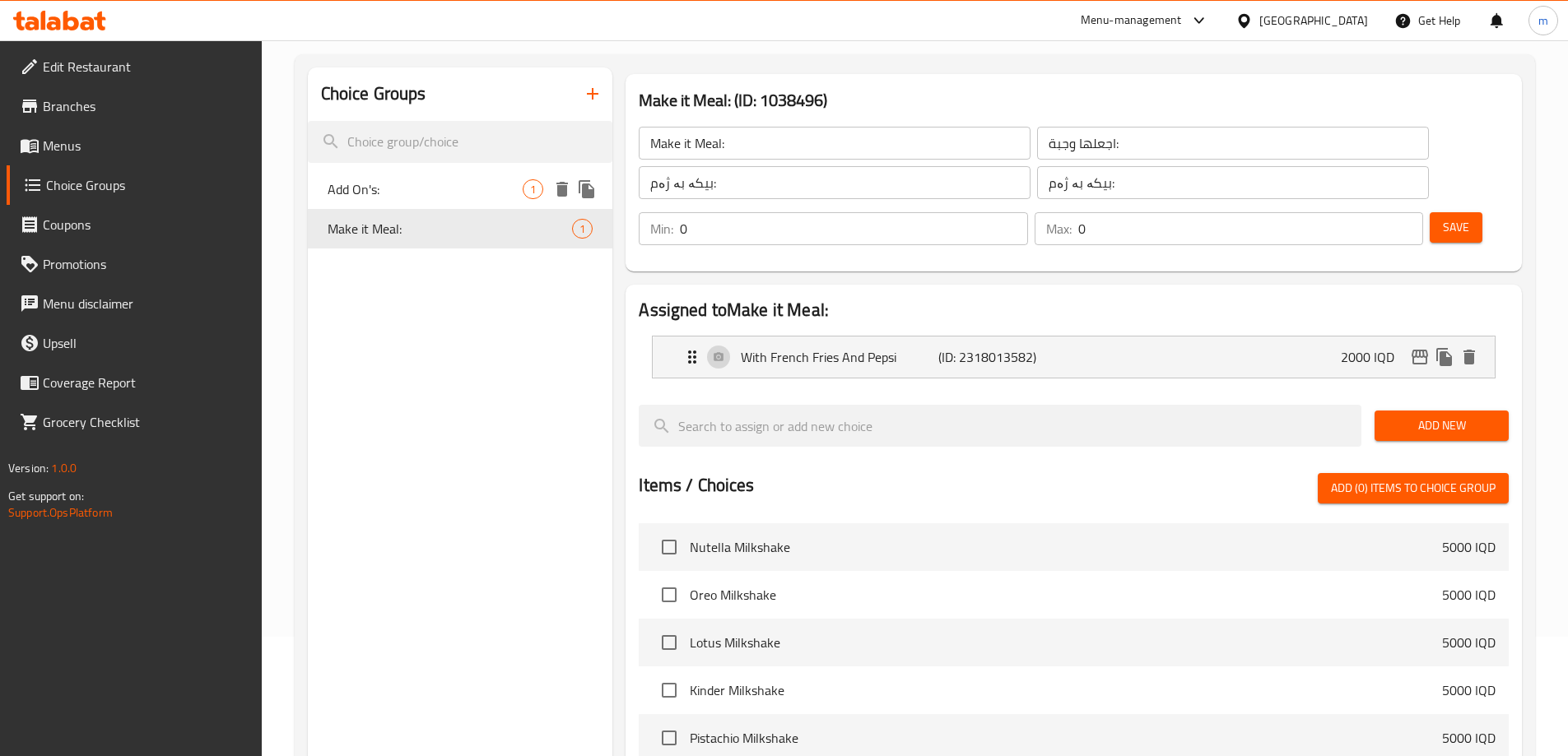
click at [419, 189] on span "Add On's:" at bounding box center [425, 189] width 196 height 20
type input "Add On's:"
type input "الإضافات:"
type input "زیادە:"
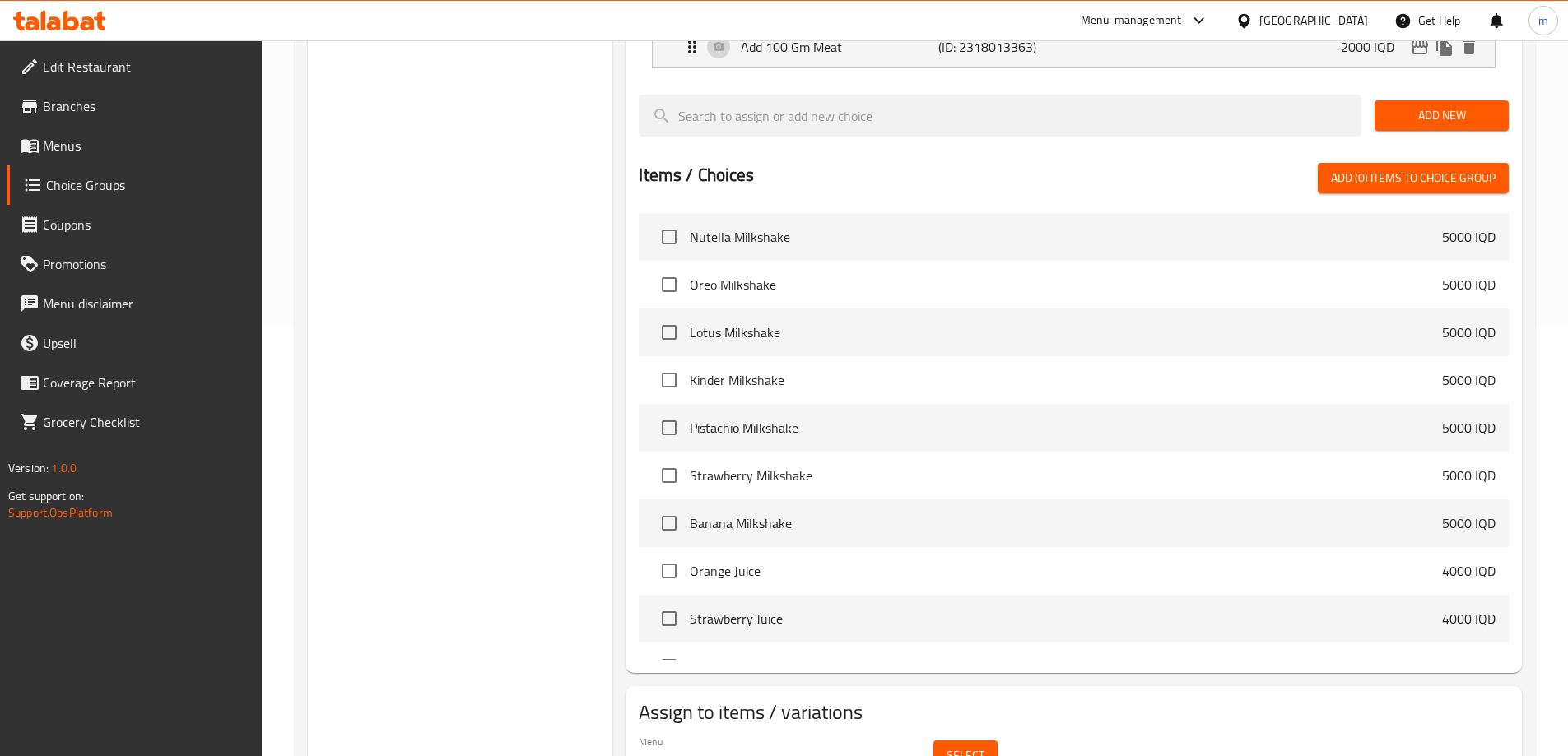
scroll to position [468, 0]
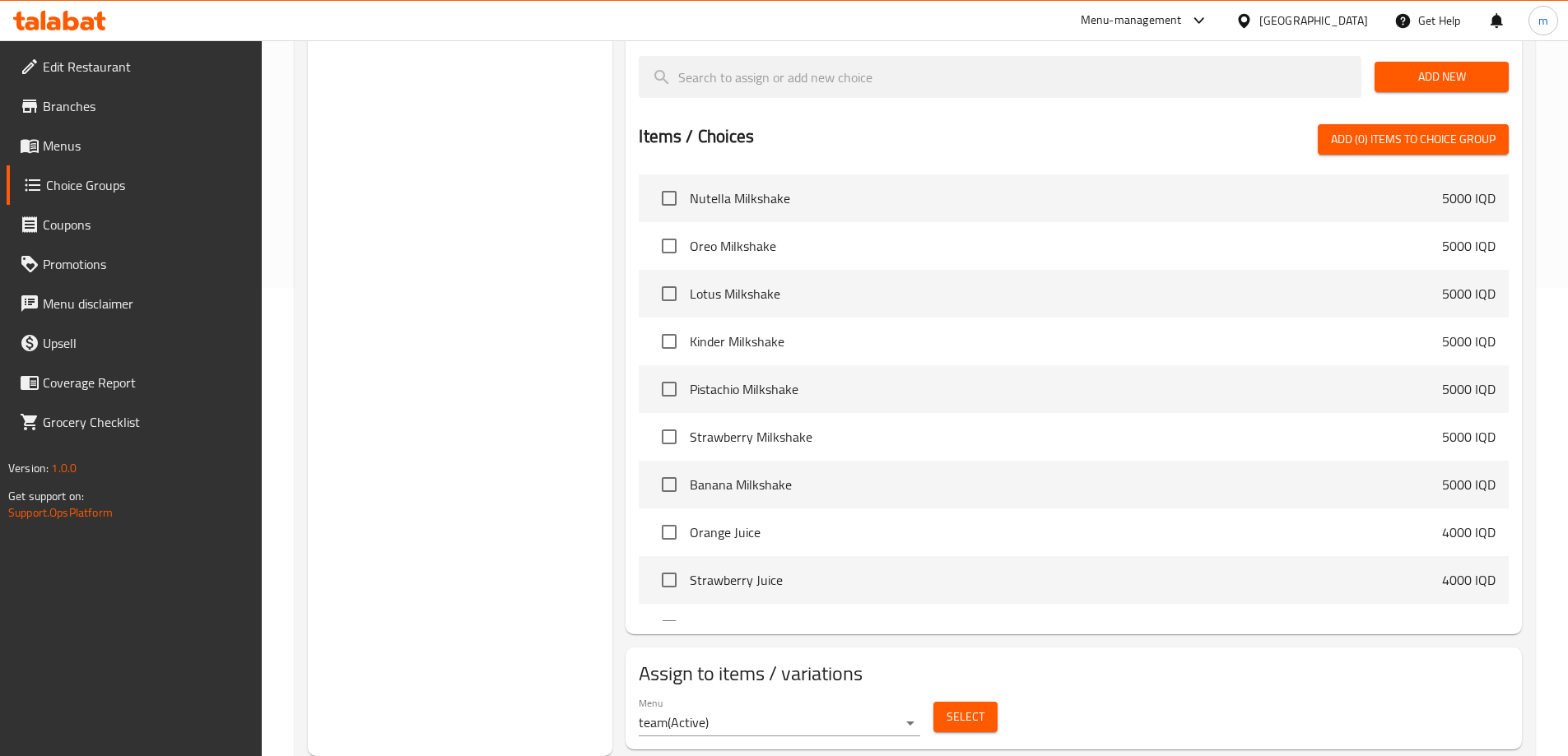
click at [950, 707] on span "Select" at bounding box center [965, 717] width 38 height 21
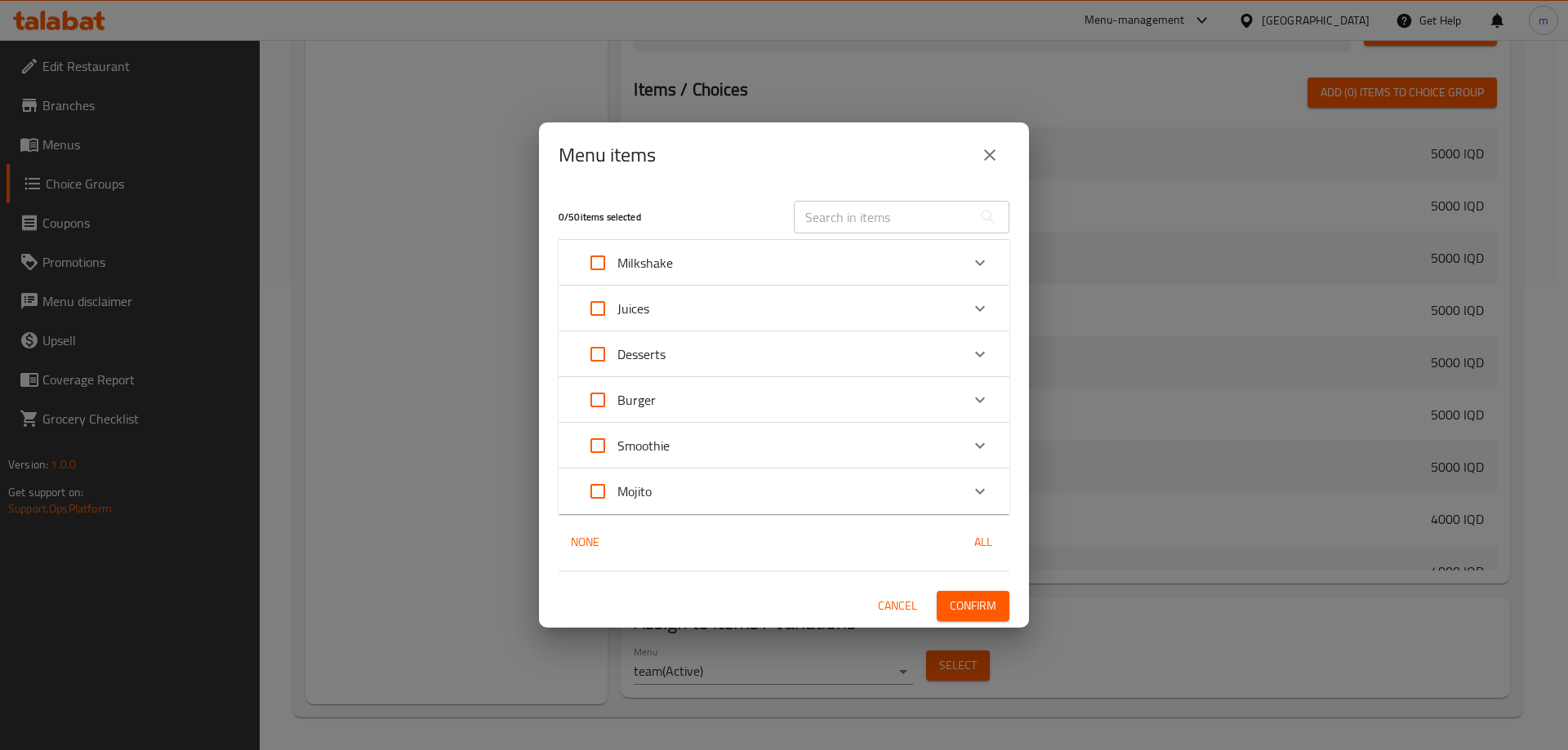
click at [601, 406] on input "Expand" at bounding box center [597, 400] width 39 height 39
checkbox input "true"
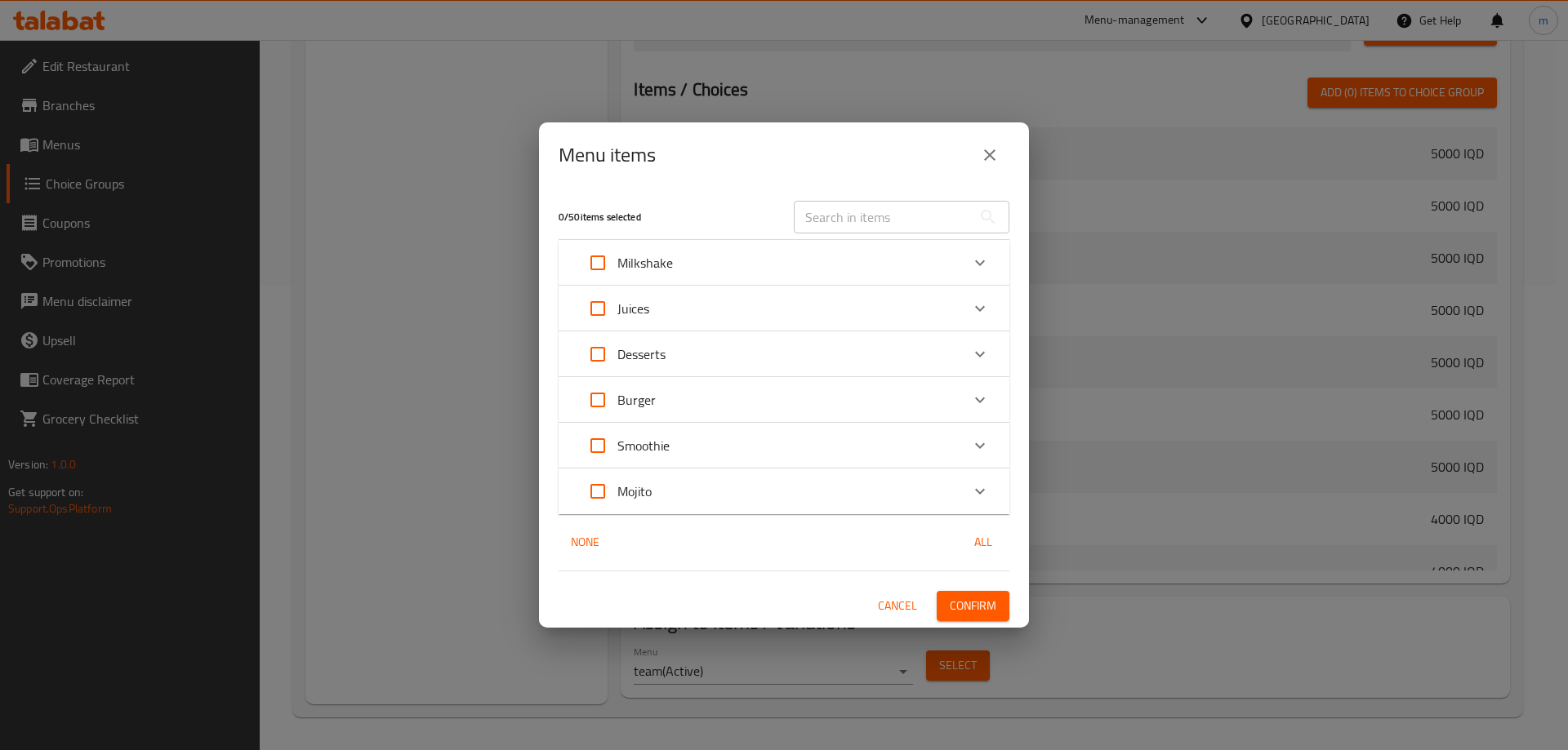
checkbox input "true"
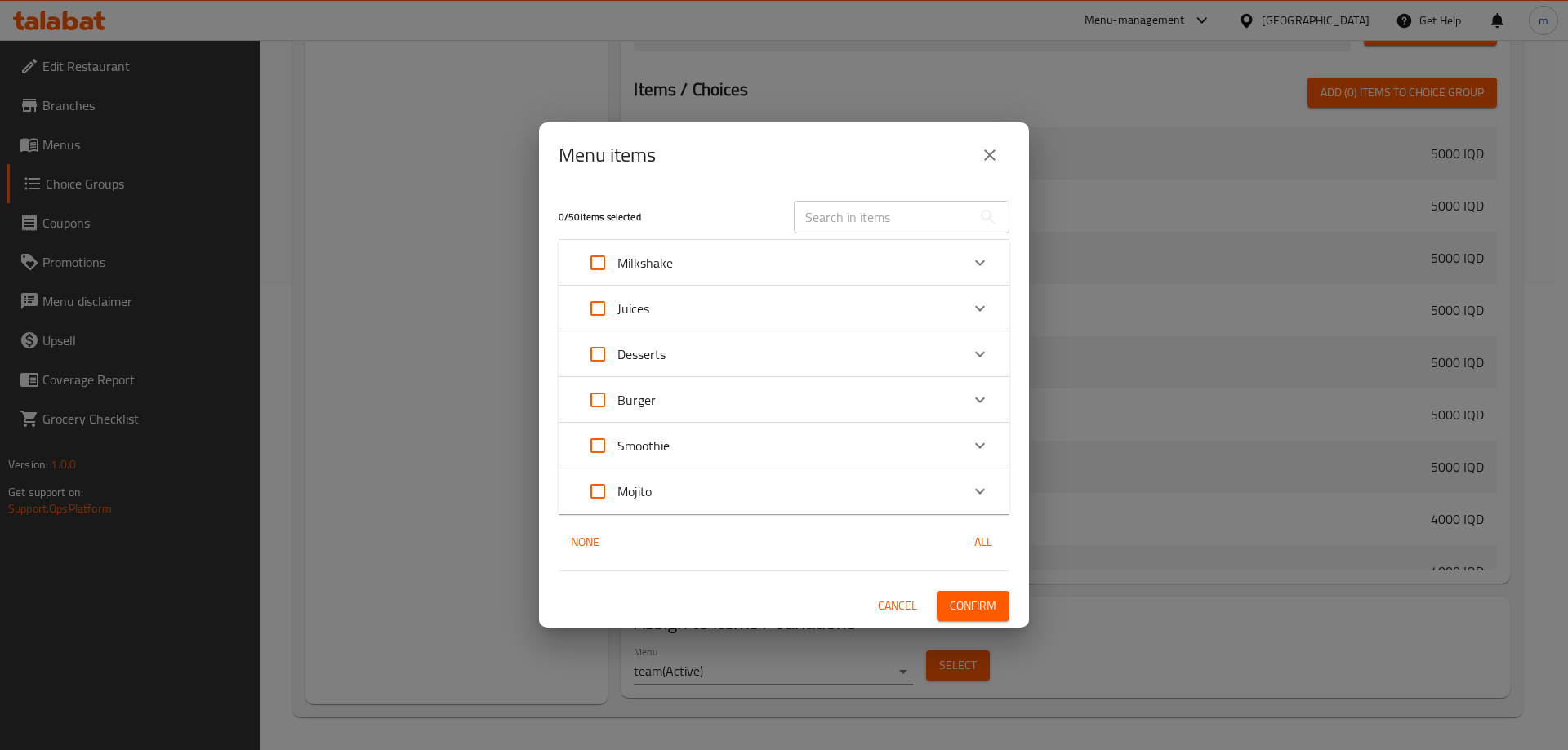
checkbox input "true"
click at [951, 608] on span "Confirm" at bounding box center [973, 607] width 47 height 21
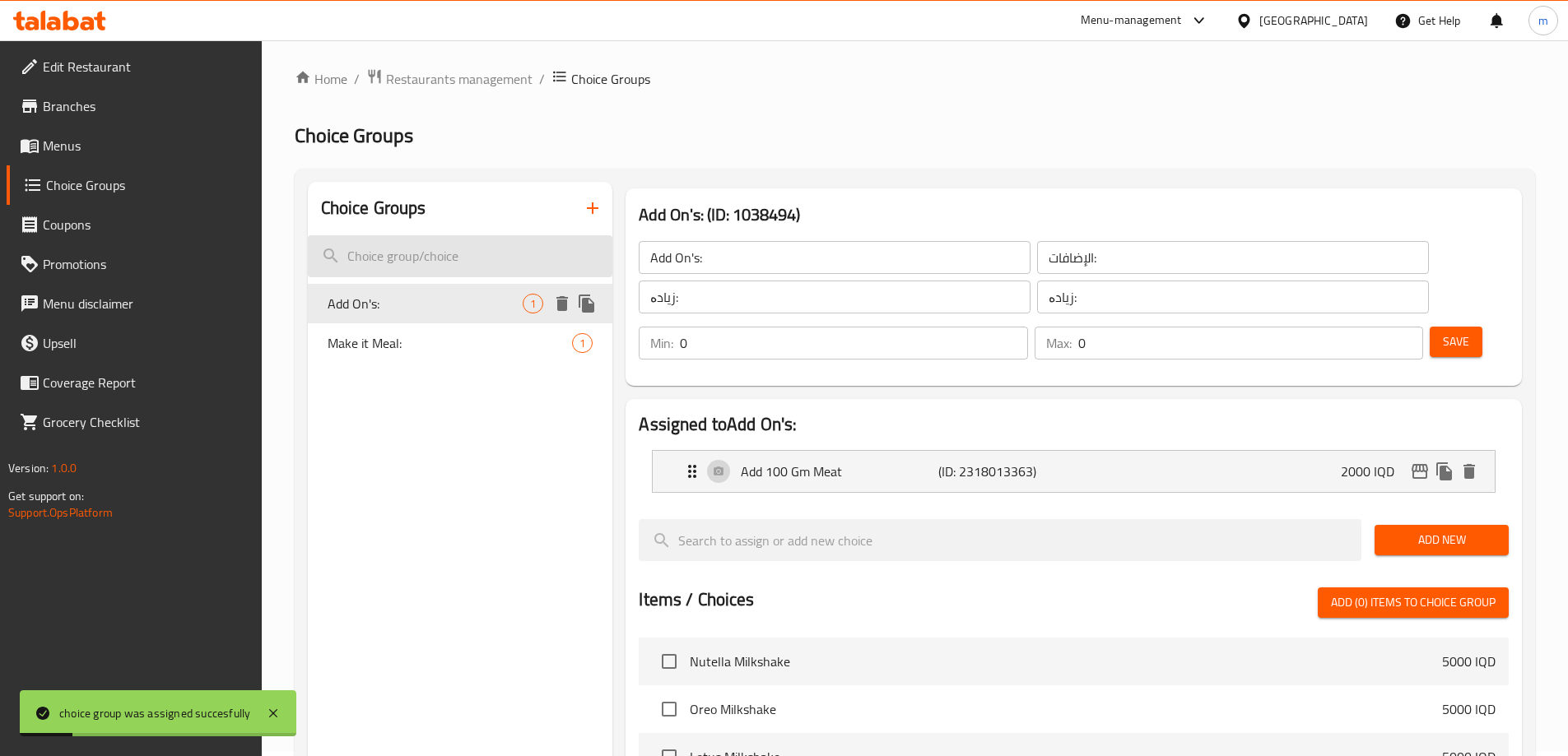
scroll to position [0, 0]
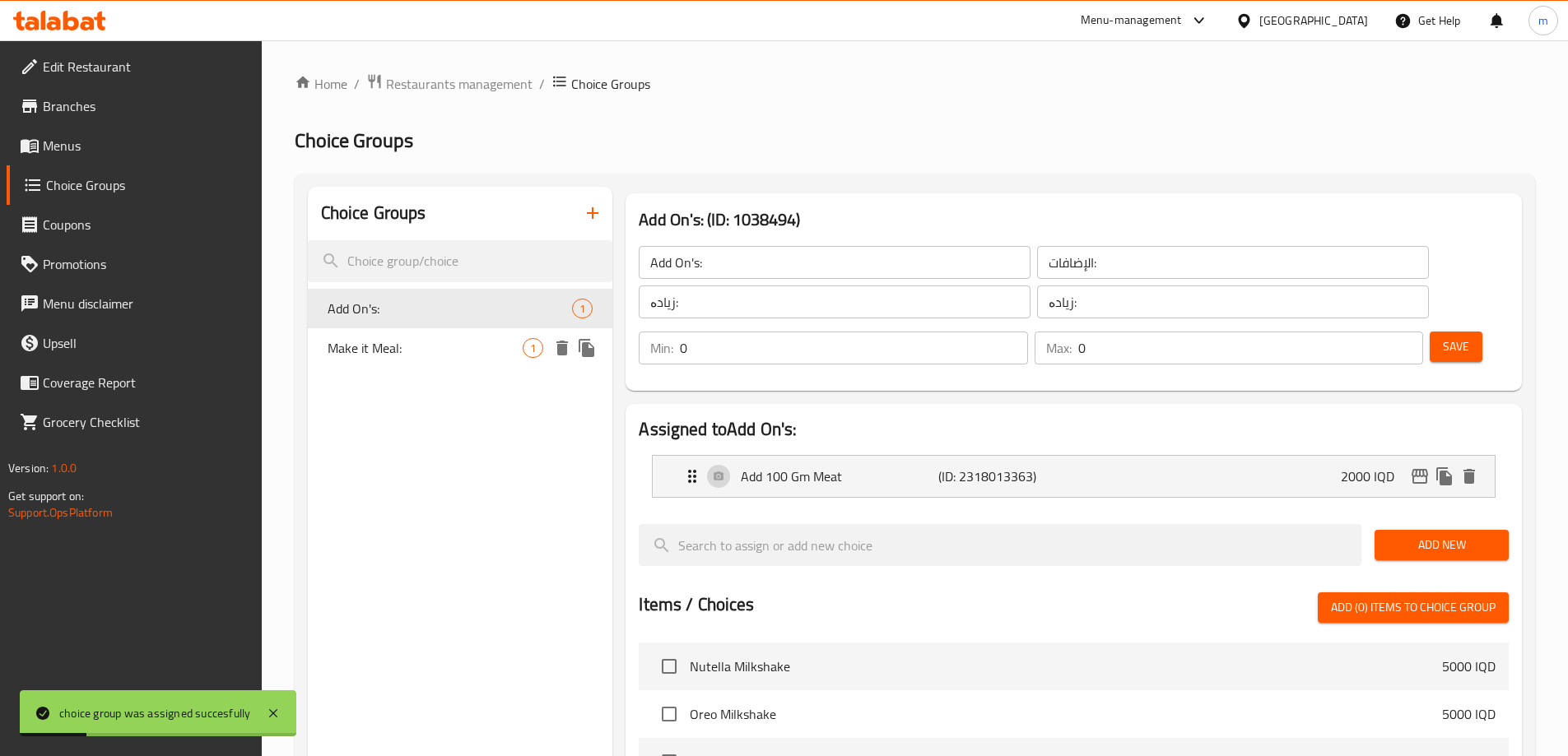
click at [387, 358] on span "Make it Meal:" at bounding box center [425, 348] width 196 height 20
type input "Make it Meal:"
type input "اجعلها وجبة:"
type input "بیکە بە ژەم:"
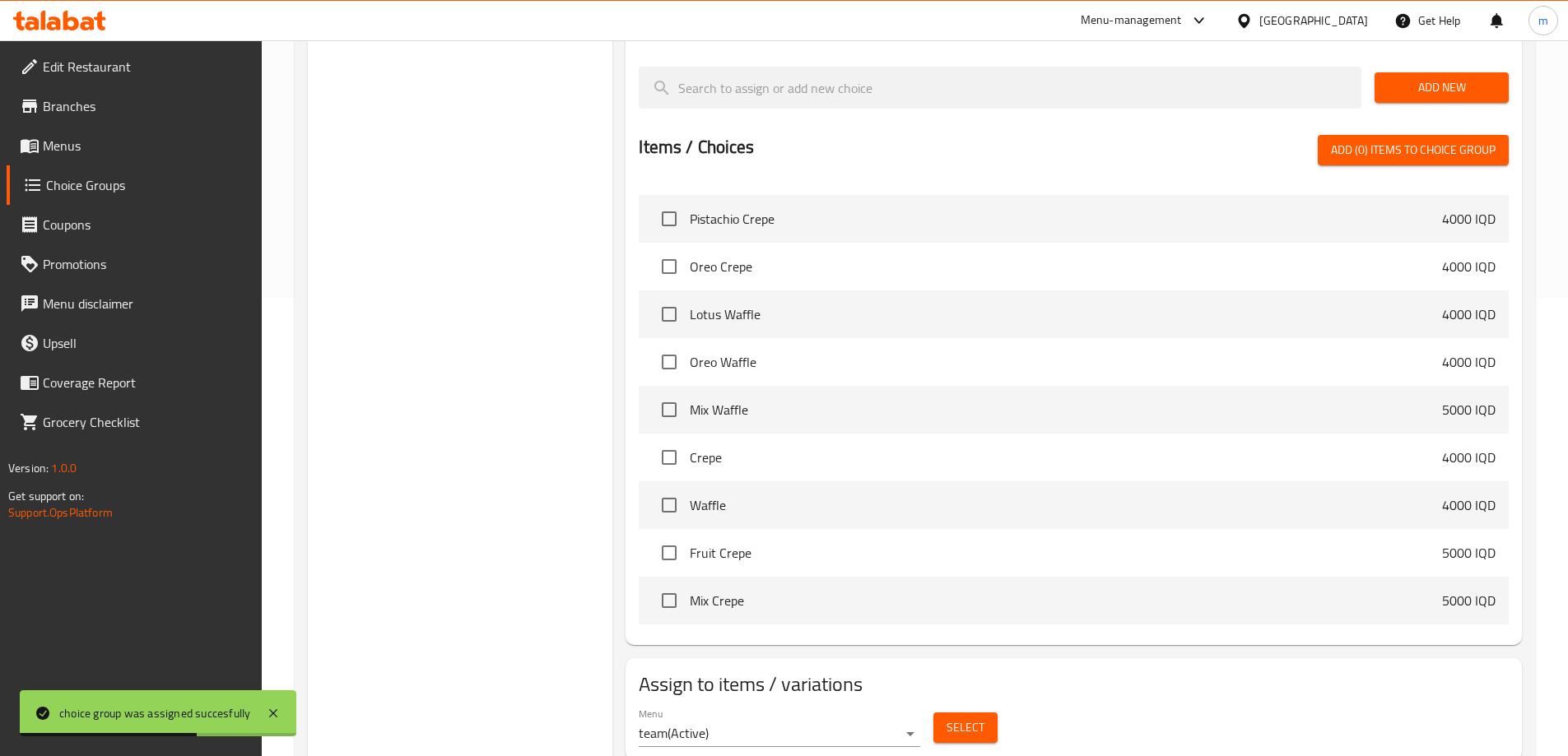
scroll to position [468, 0]
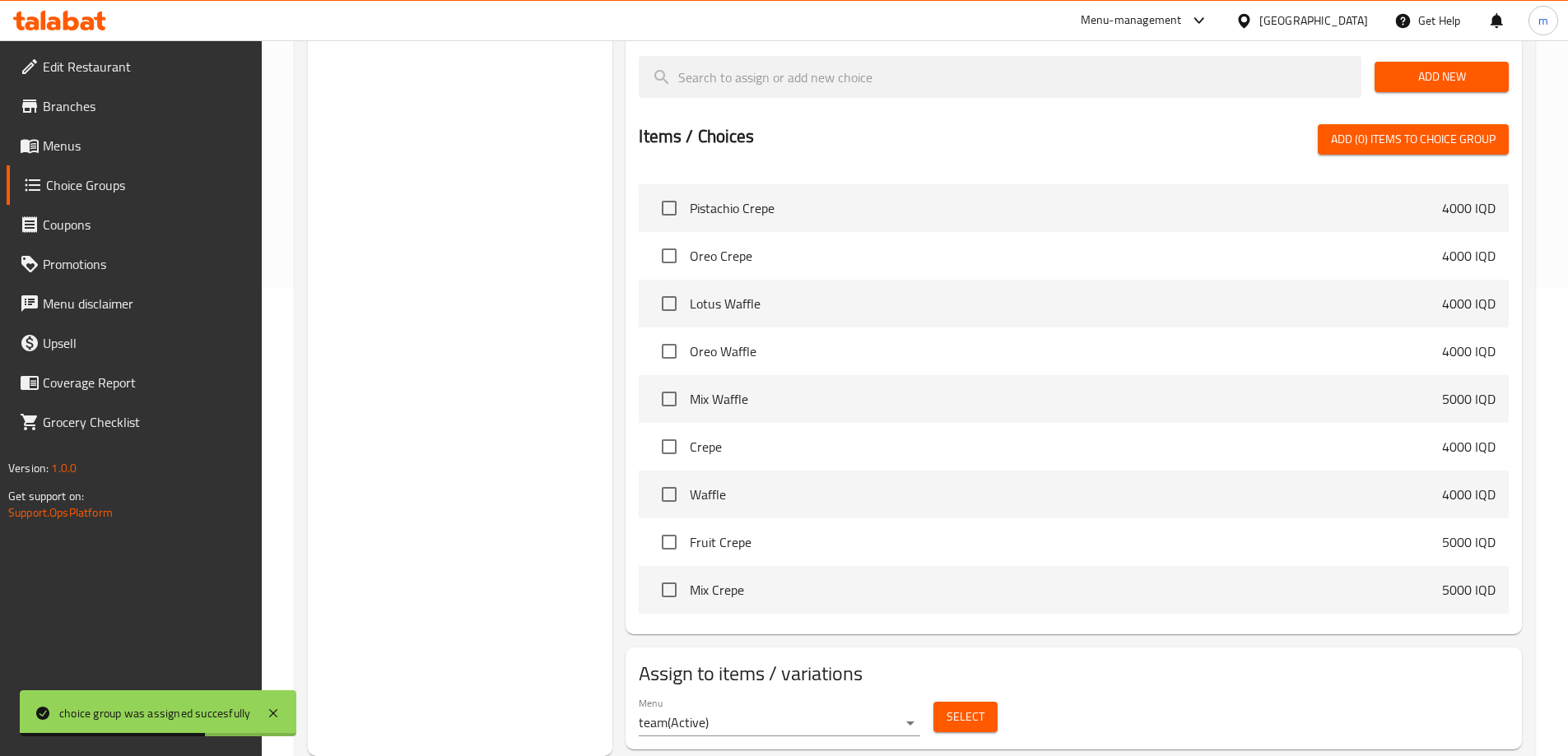
click at [977, 707] on span "Select" at bounding box center [965, 717] width 38 height 21
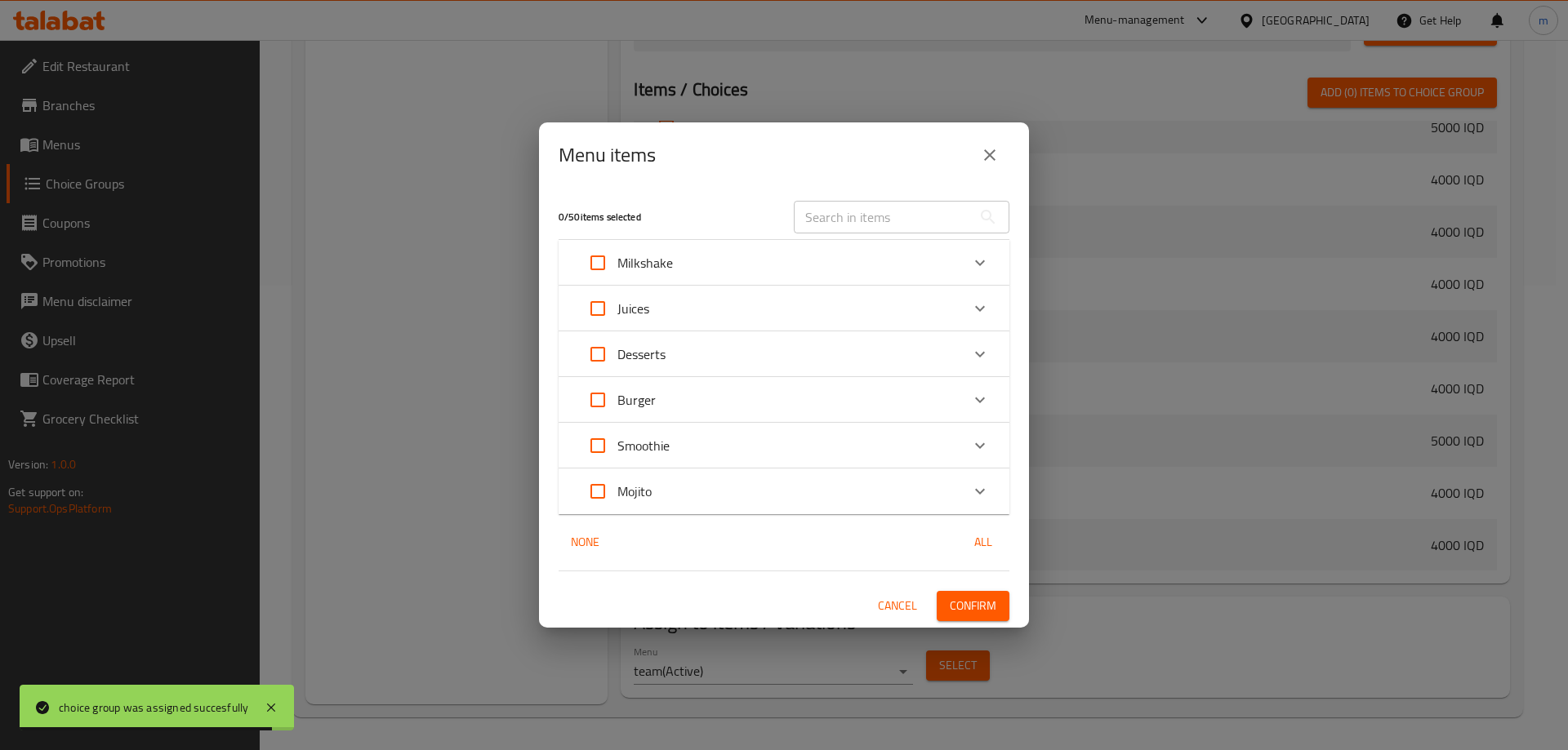
click at [603, 405] on input "Expand" at bounding box center [597, 400] width 39 height 39
checkbox input "true"
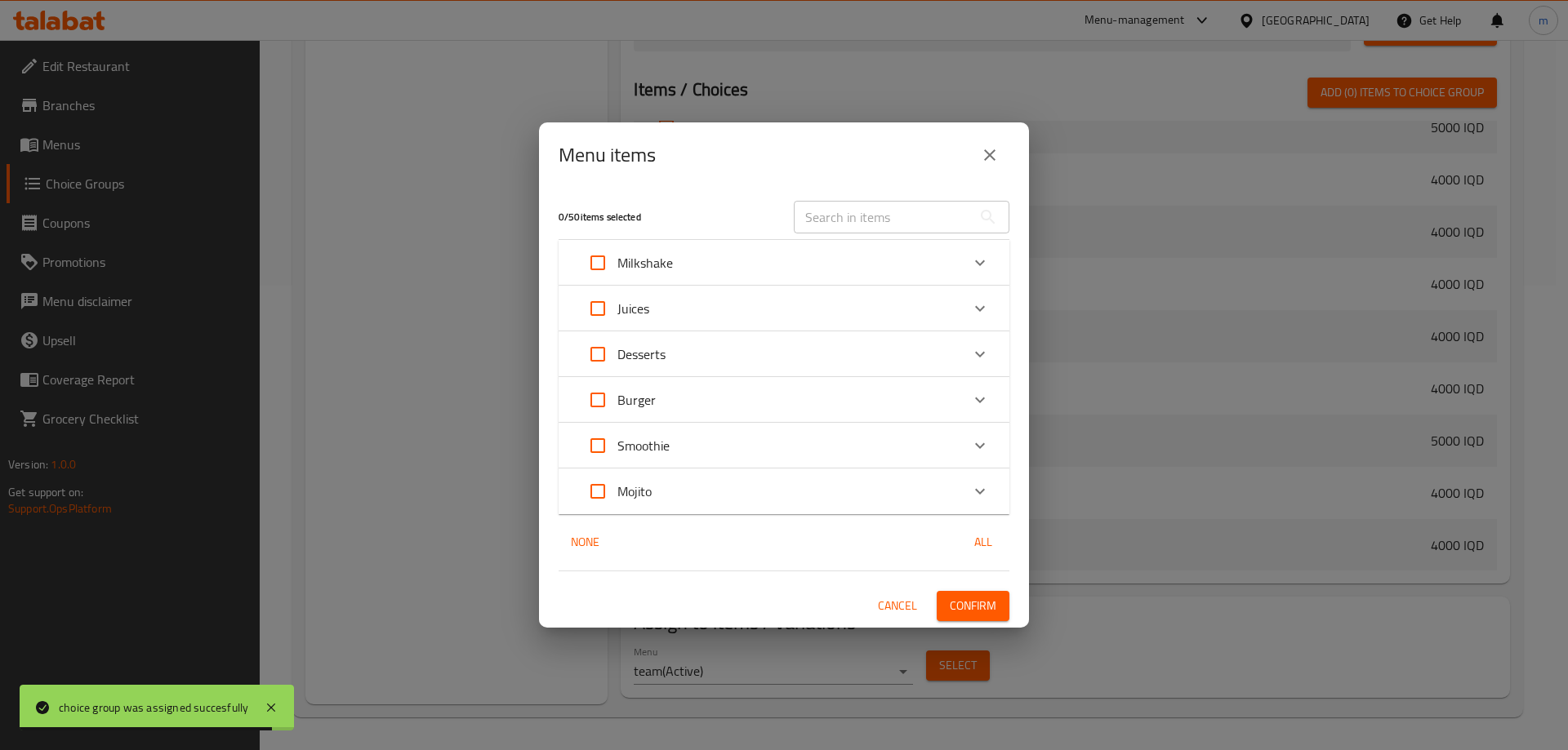
checkbox input "true"
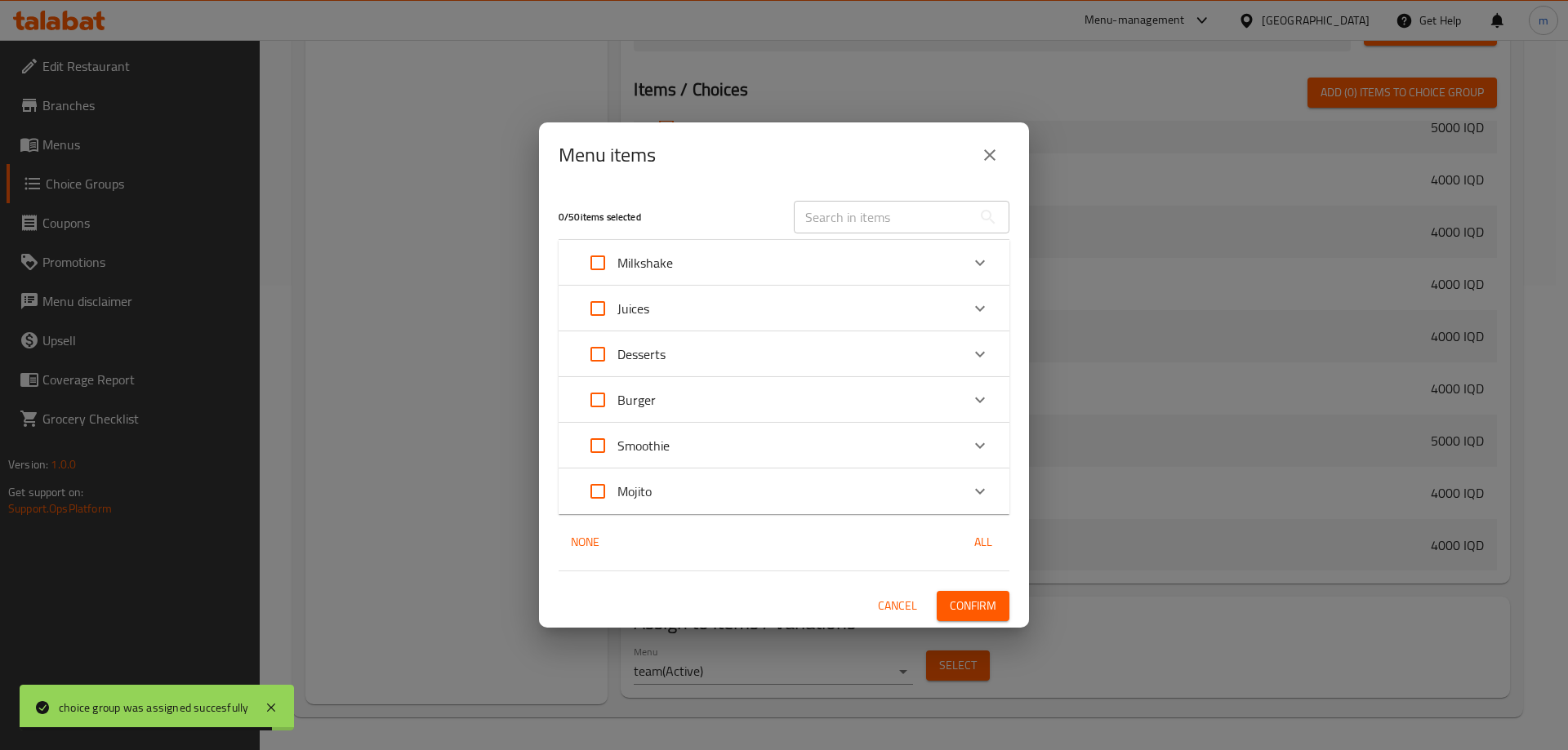
checkbox input "true"
click at [964, 597] on span "Confirm" at bounding box center [973, 607] width 47 height 21
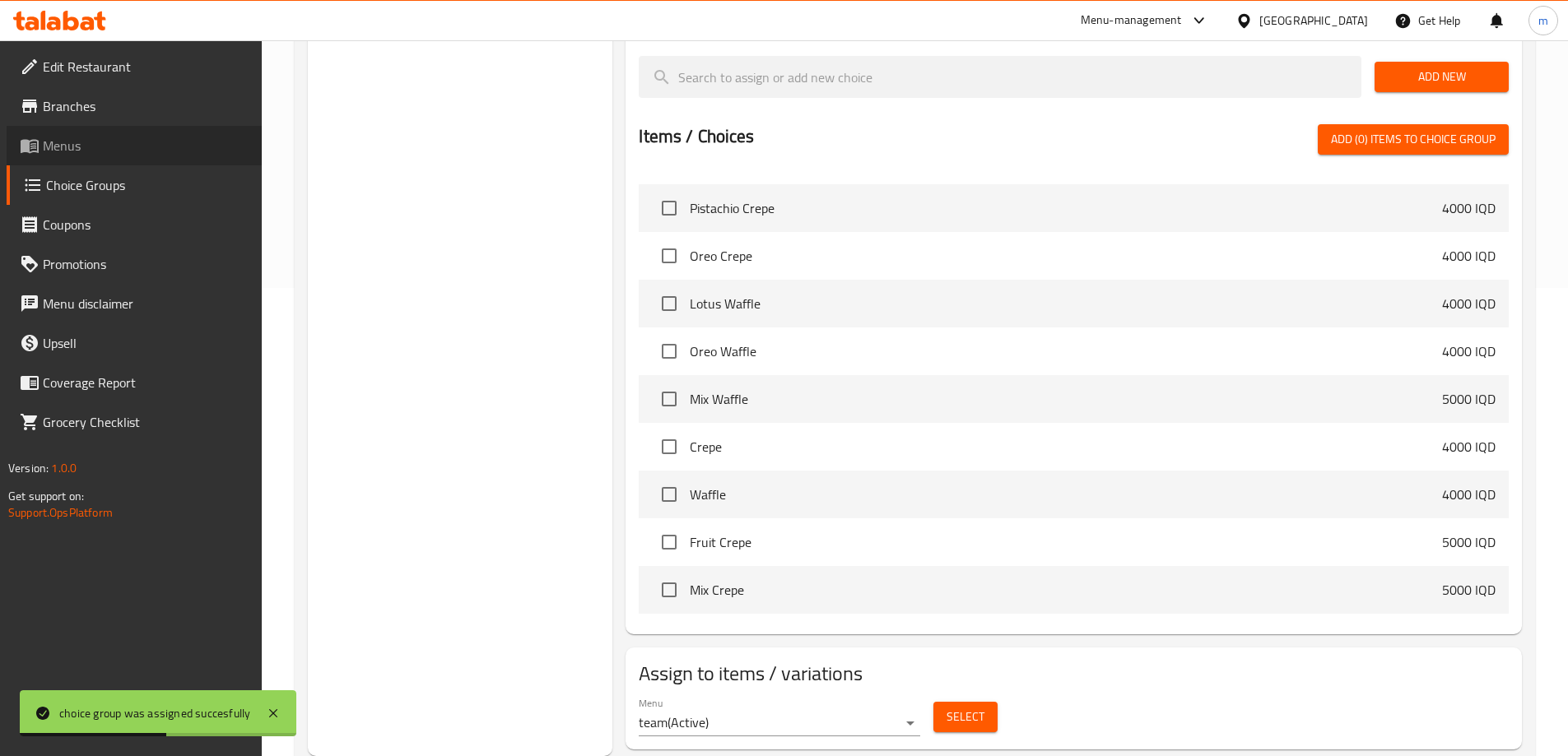
click at [91, 144] on span "Menus" at bounding box center [146, 146] width 206 height 20
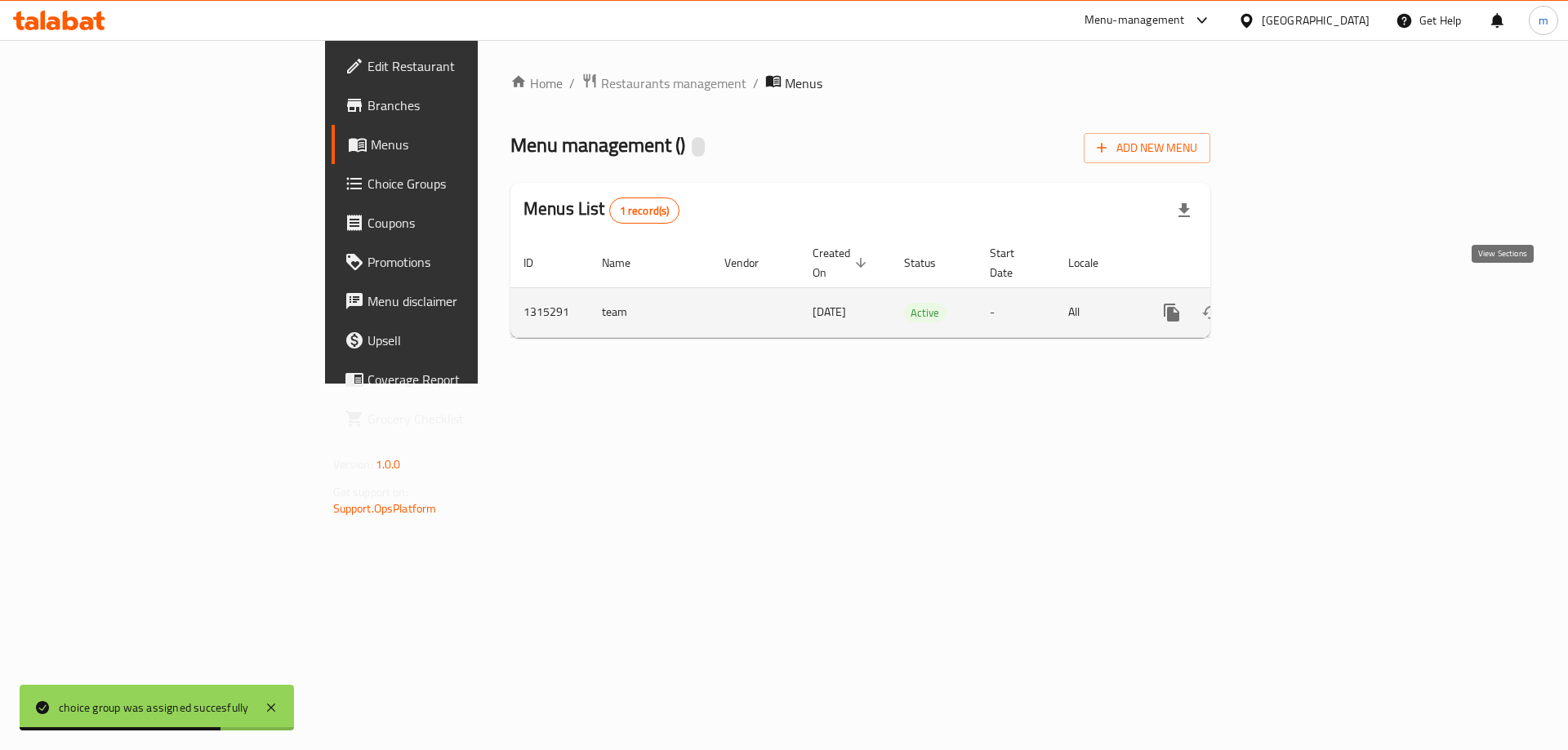
click at [1299, 303] on icon "enhanced table" at bounding box center [1289, 312] width 20 height 20
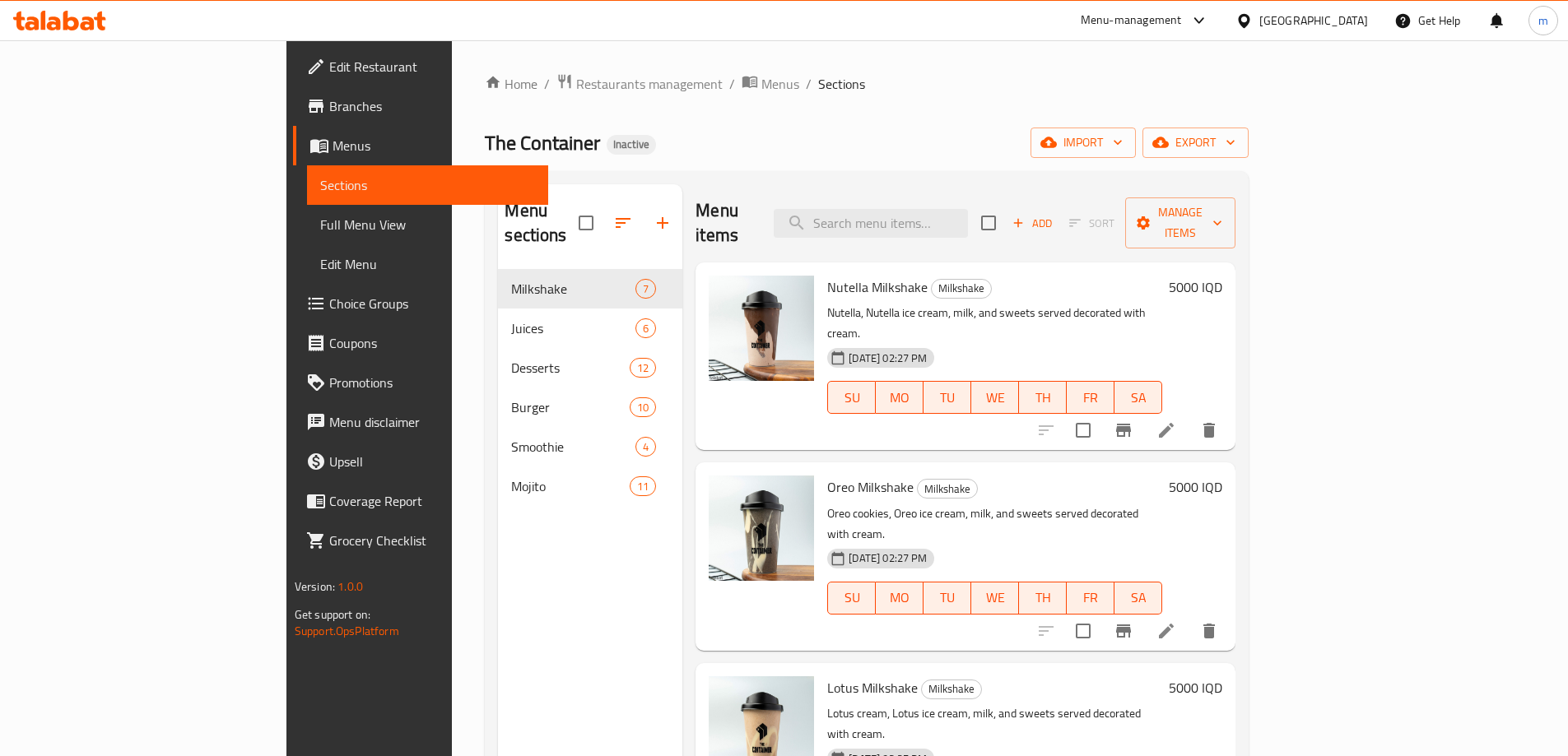
click at [320, 215] on span "Full Menu View" at bounding box center [427, 224] width 215 height 20
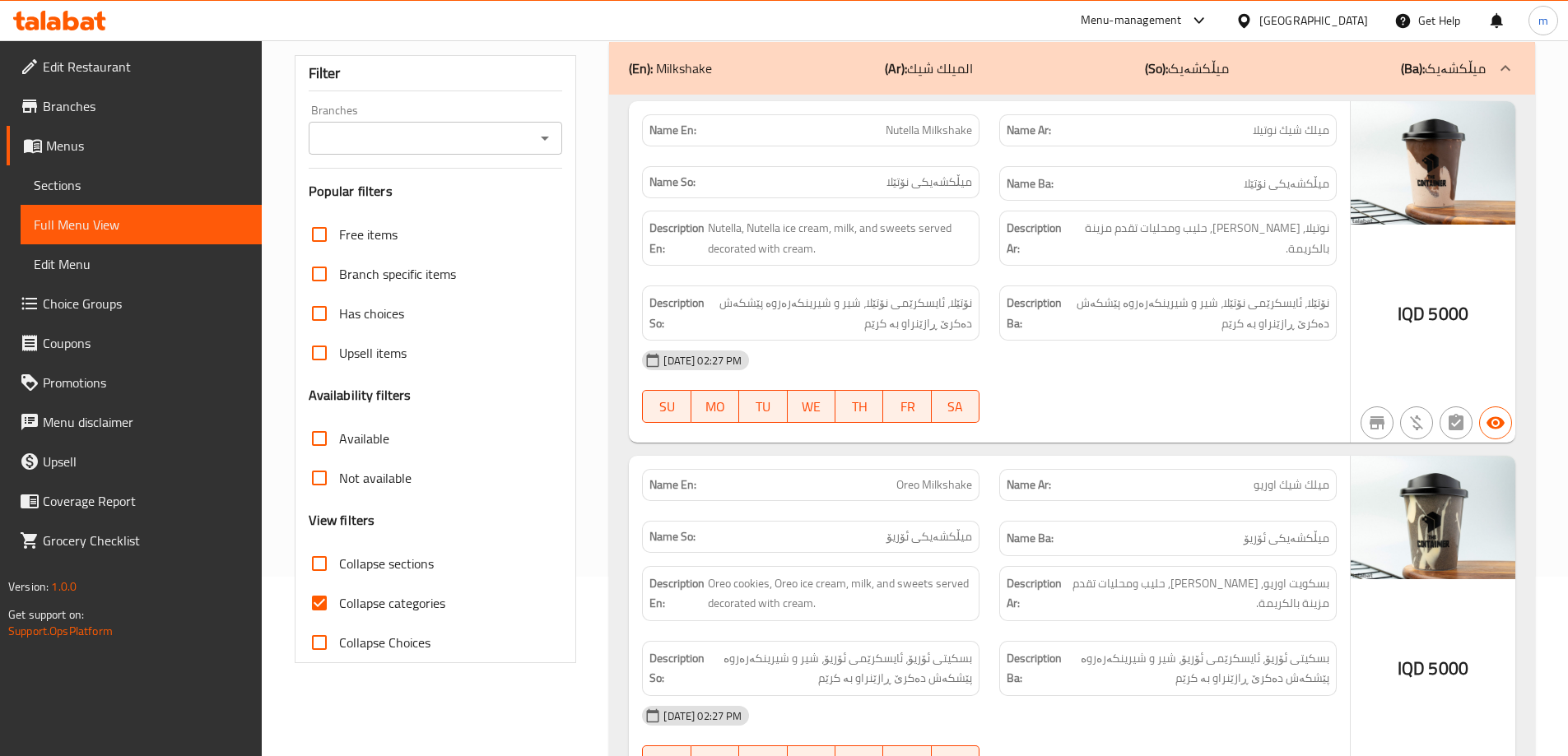
scroll to position [274, 0]
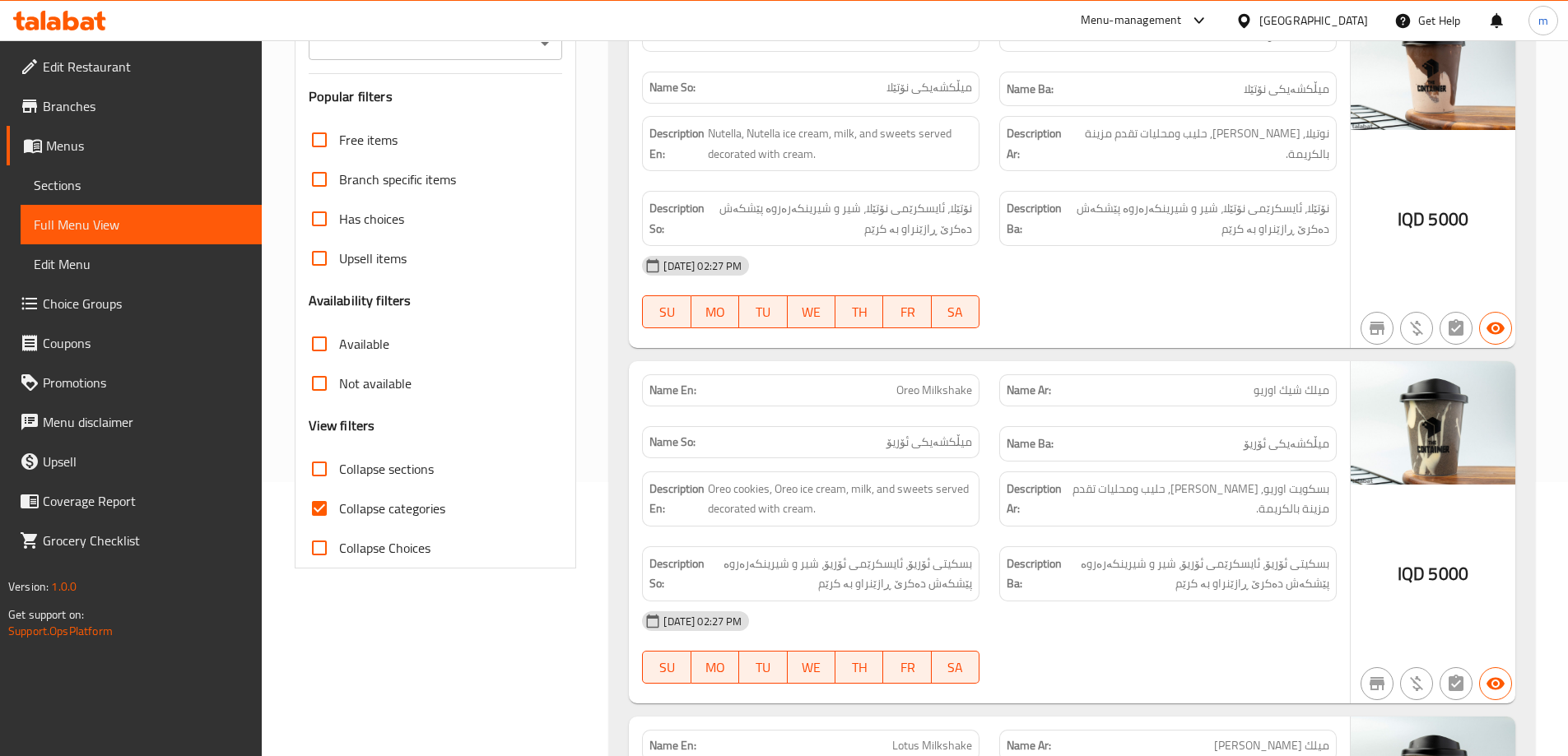
click at [323, 468] on input "Collapse sections" at bounding box center [319, 469] width 40 height 40
checkbox input "true"
click at [323, 499] on input "Collapse categories" at bounding box center [319, 508] width 40 height 40
checkbox input "false"
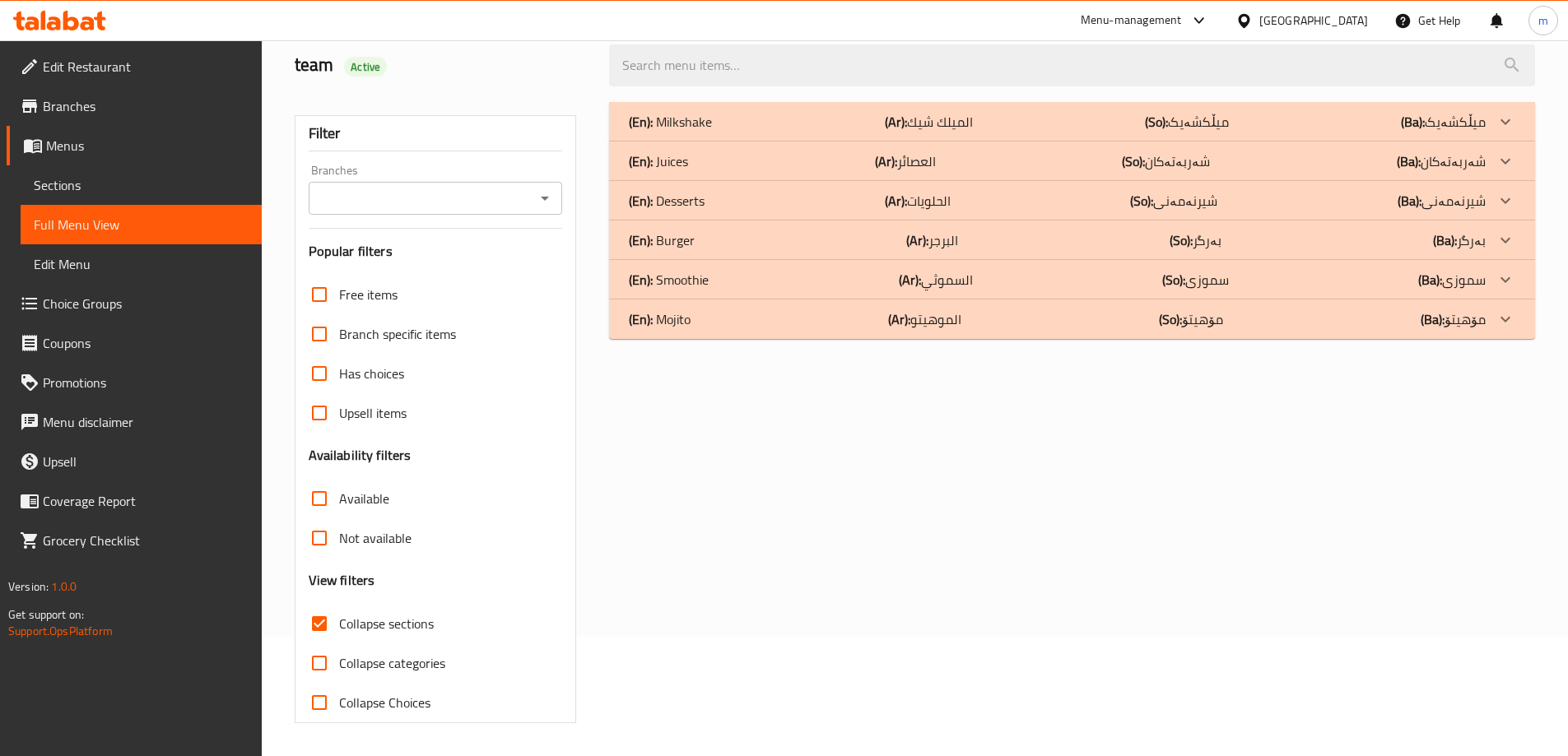
scroll to position [119, 0]
click at [751, 318] on div "(En): Mojito (Ar): الموهيتو (So): مۆهیتۆ (Ba): مۆهیتۆ" at bounding box center [1057, 318] width 856 height 20
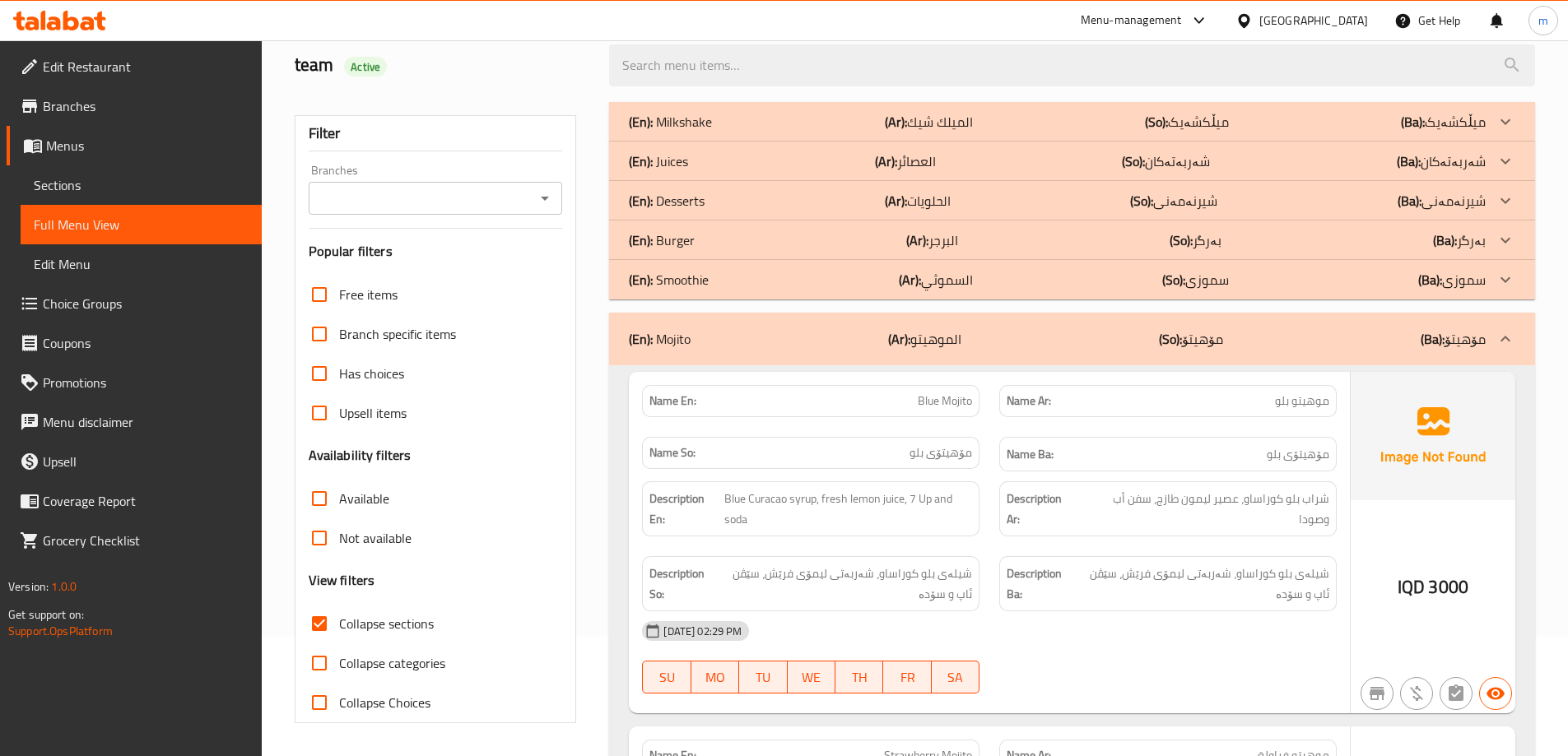
click at [748, 280] on div "(En): Smoothie (Ar): السموثي (So): سموزی (Ba): سموزی" at bounding box center [1057, 280] width 856 height 20
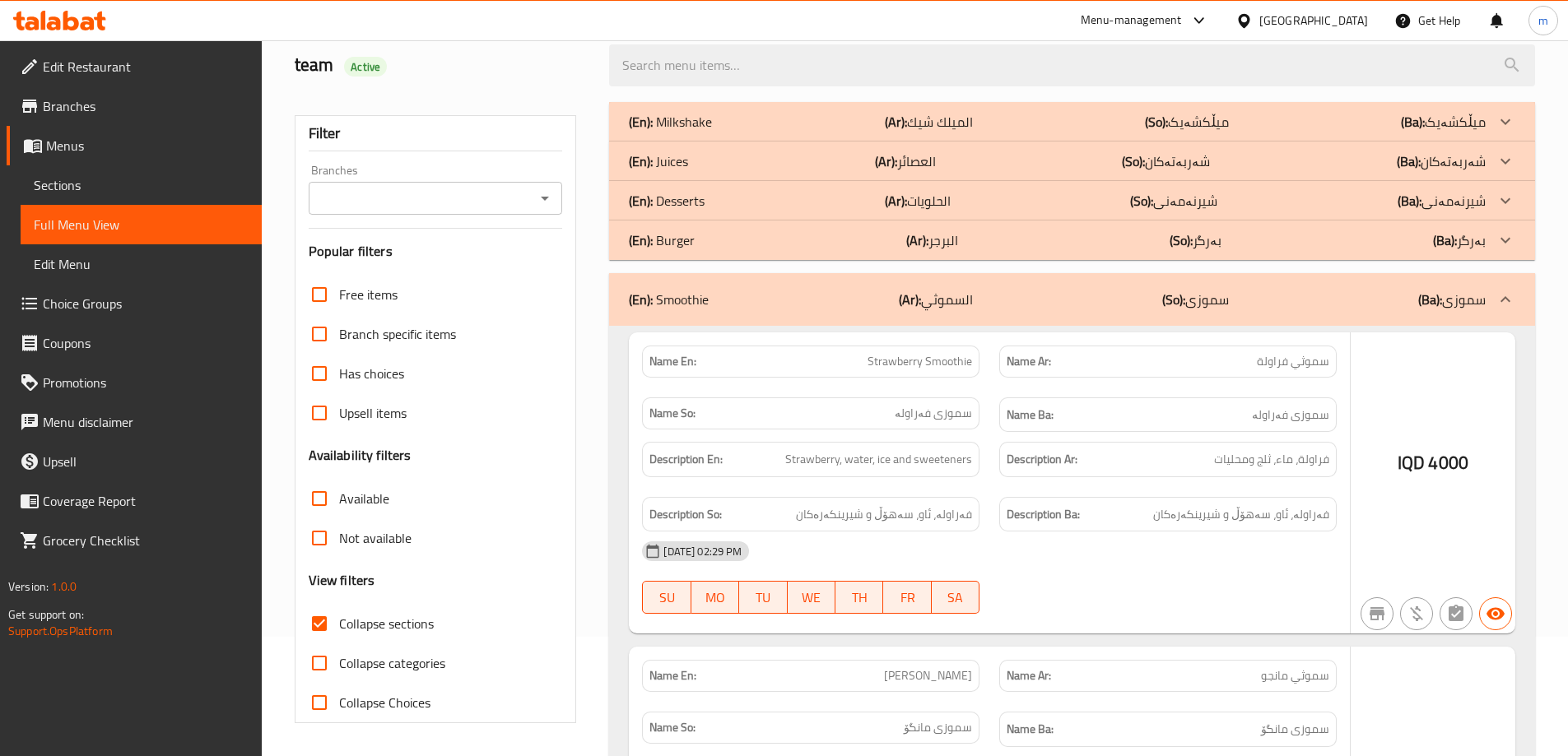
click at [753, 246] on div "(En): Burger (Ar): البرجر (So): بەرگر (Ba): بەرگر" at bounding box center [1057, 240] width 856 height 20
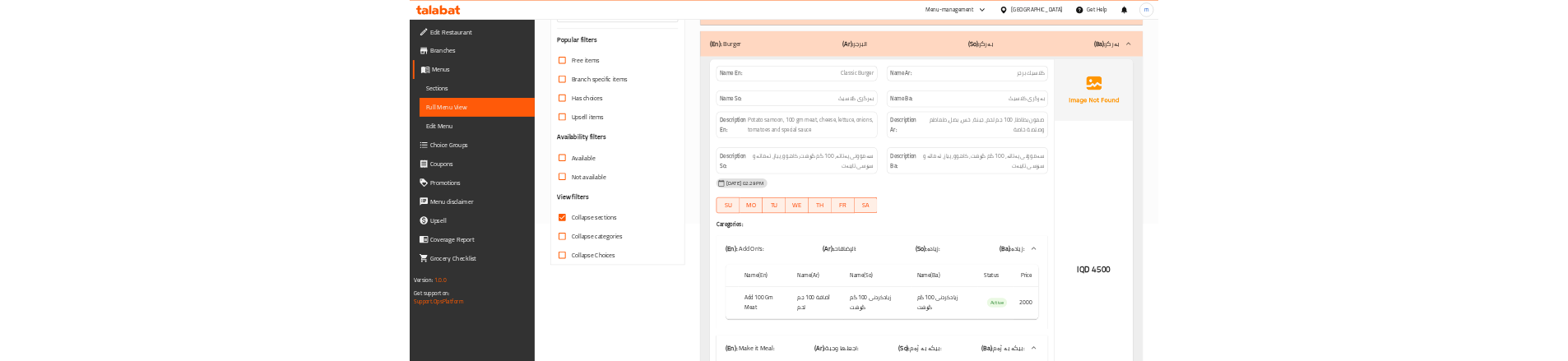
scroll to position [175, 0]
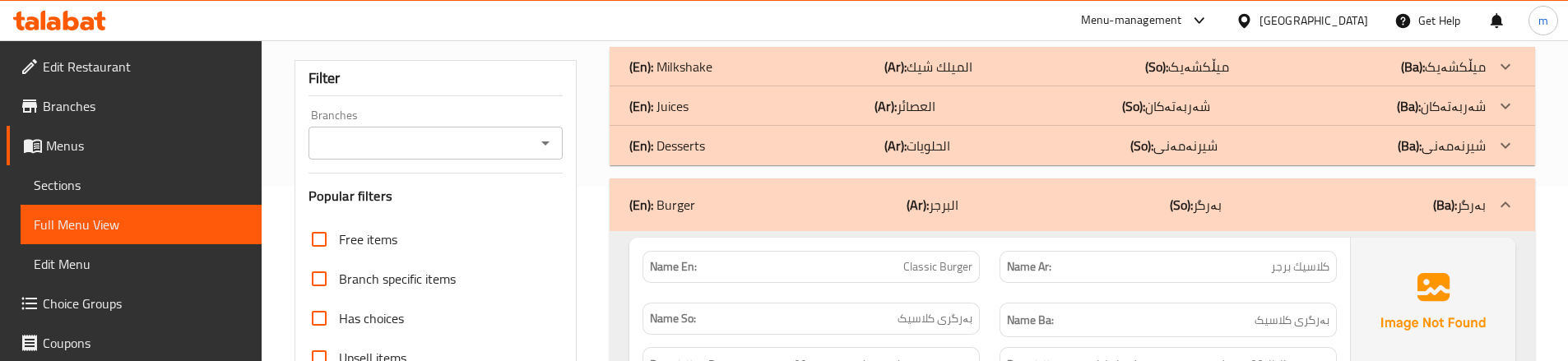
click at [801, 244] on div "Name En: Classic Burger" at bounding box center [811, 266] width 357 height 52
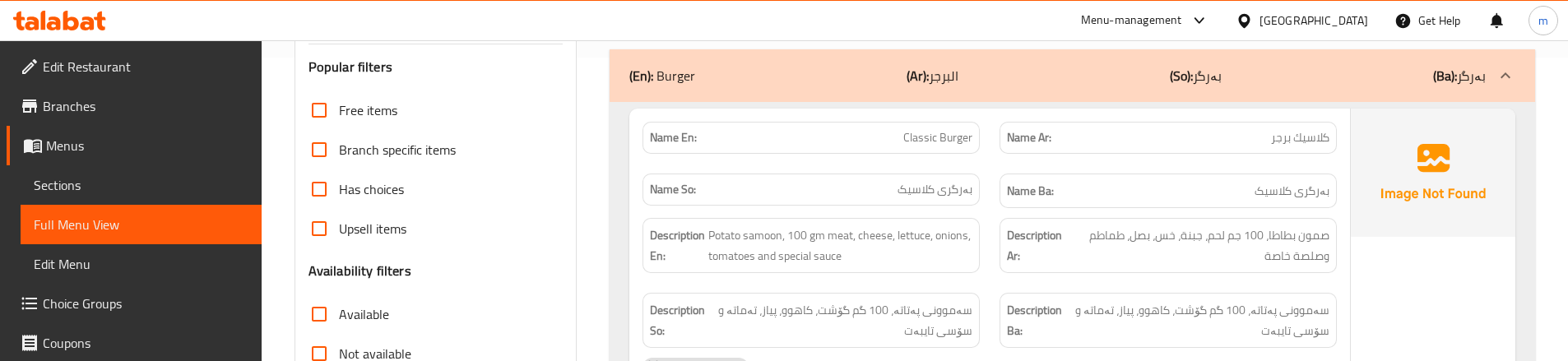
scroll to position [284, 0]
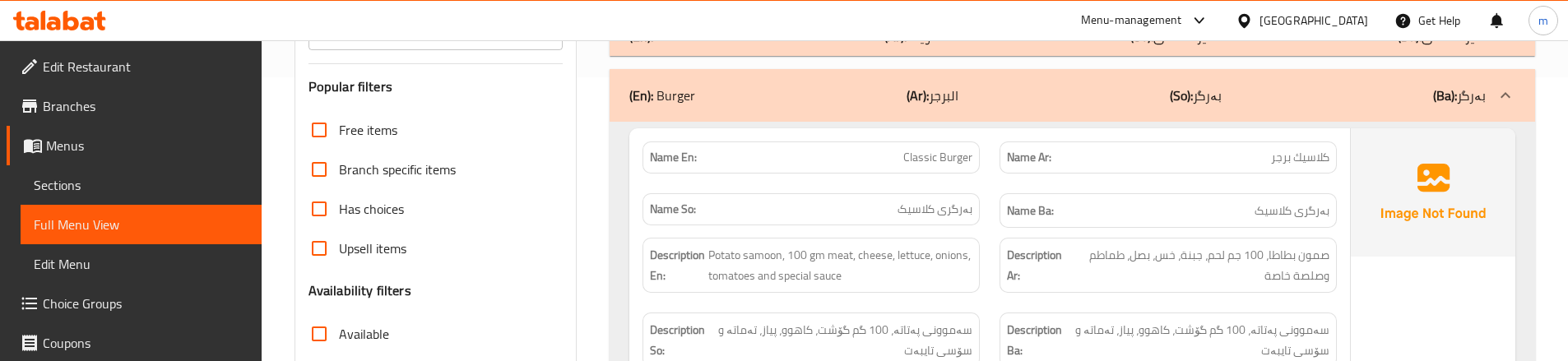
click at [989, 175] on div "Name Ar: كلاسيك برجر" at bounding box center [1167, 157] width 357 height 52
click at [930, 149] on span "Classic Burger" at bounding box center [937, 158] width 69 height 17
copy span "Classic Burger"
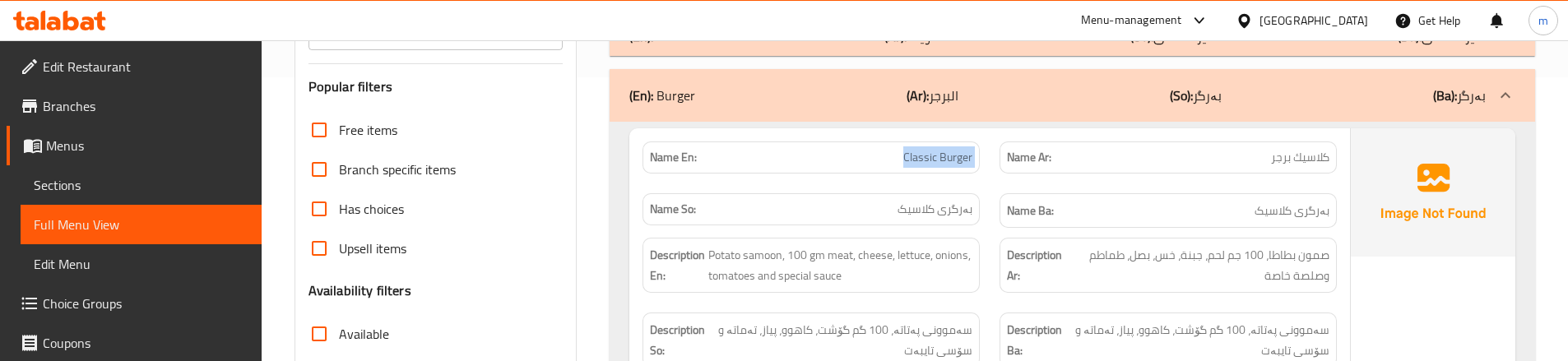
click at [79, 183] on span "Sections" at bounding box center [141, 184] width 214 height 20
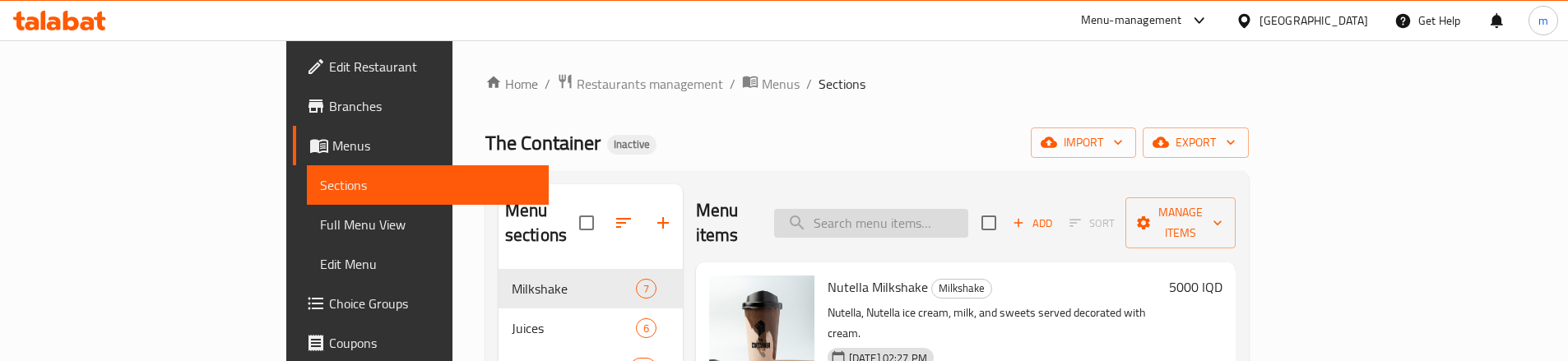
click at [968, 213] on input "search" at bounding box center [870, 223] width 194 height 28
paste input "Classic Burger"
type input "Classic Burger"
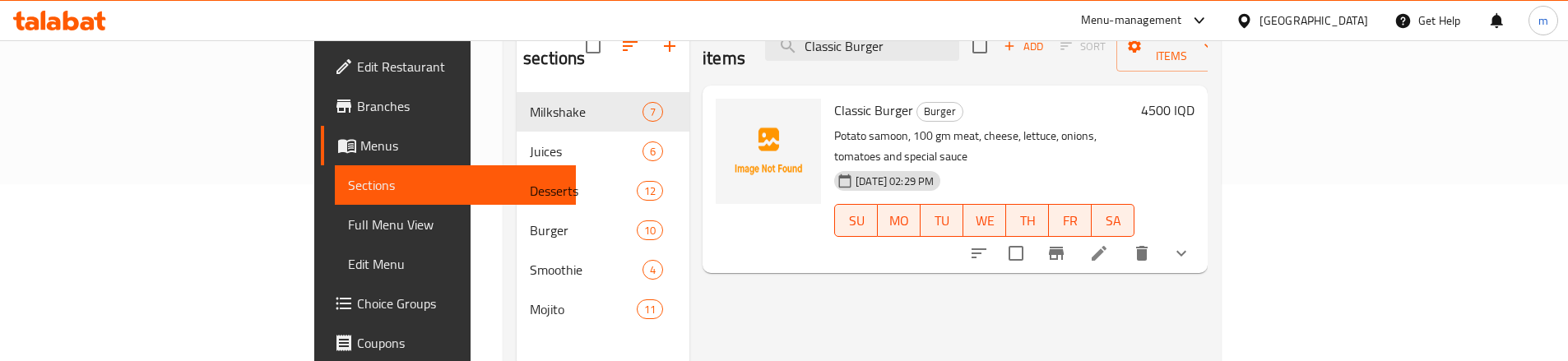
scroll to position [110, 0]
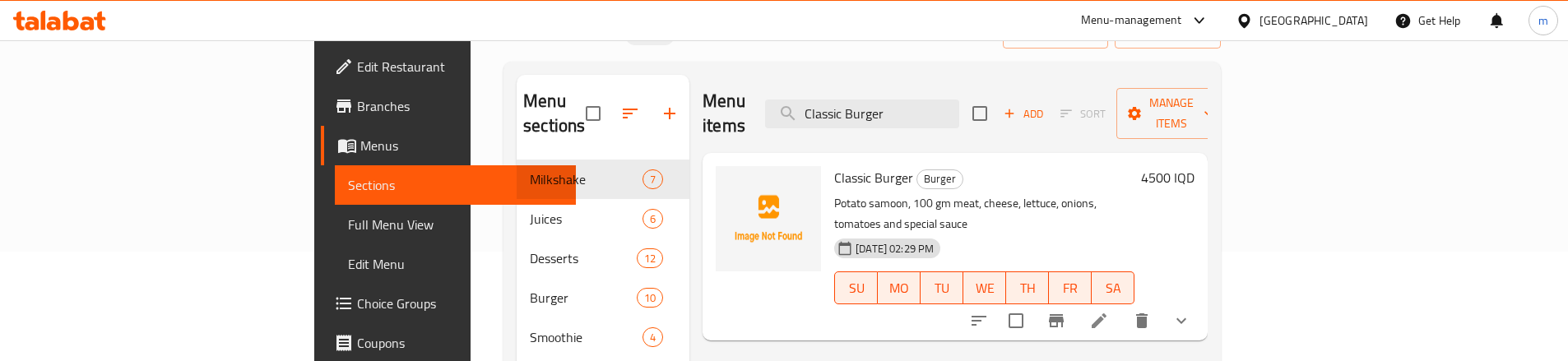
click at [1106, 314] on icon at bounding box center [1099, 321] width 15 height 15
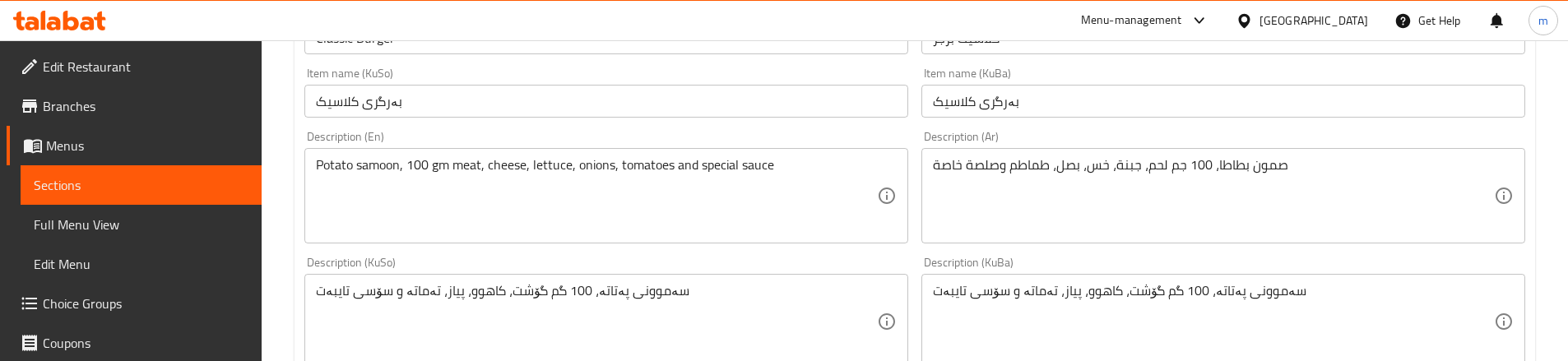
scroll to position [385, 0]
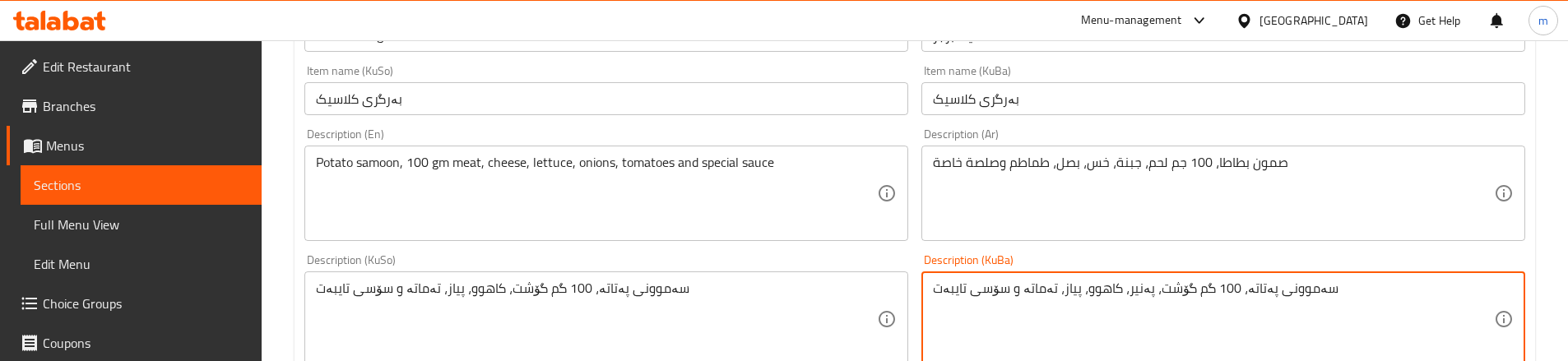
type textarea "سەموونی پەتاتە، 100 گم گۆشت، پەنیر، کاهوو، پیاز، تەماتە و سۆسی تایبەت"
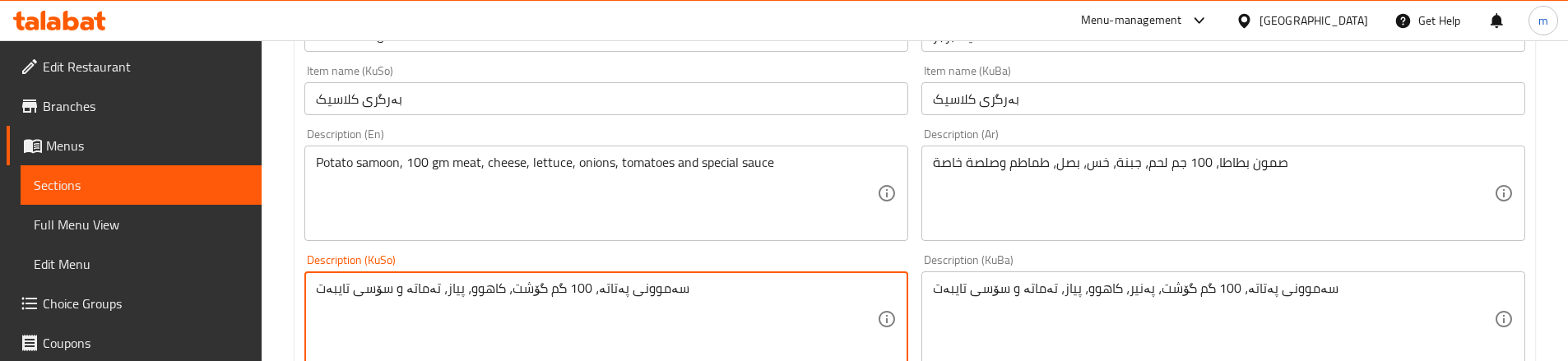
paste textarea "پەنیر،"
type textarea "سەموونی پەتاتە، 100 گم گۆشت، پەنیر، کاهوو، پیاز، تەماتە و سۆسی تایبەت"
click at [617, 251] on div "Description (KuSo) سەموونی پەتاتە، 100 گم گۆشت، پەنیر، کاهوو، پیاز، تەماتە و سۆ…" at bounding box center [605, 310] width 617 height 126
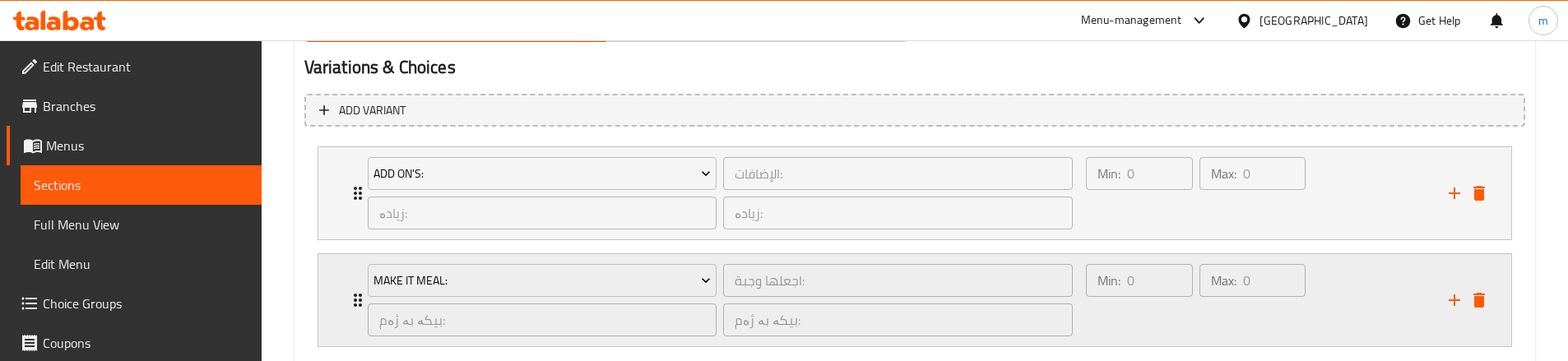
scroll to position [1164, 0]
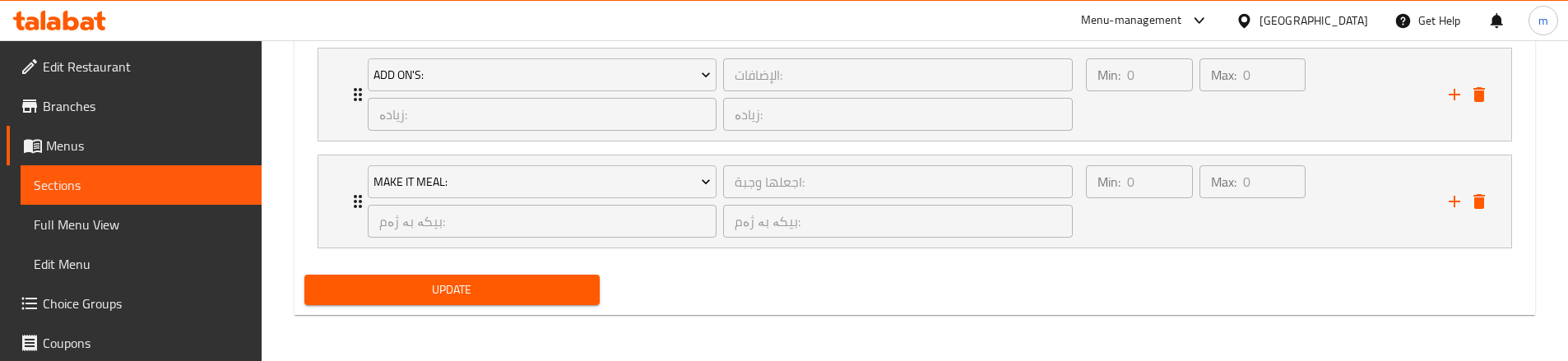
click at [416, 283] on span "Update" at bounding box center [452, 290] width 269 height 21
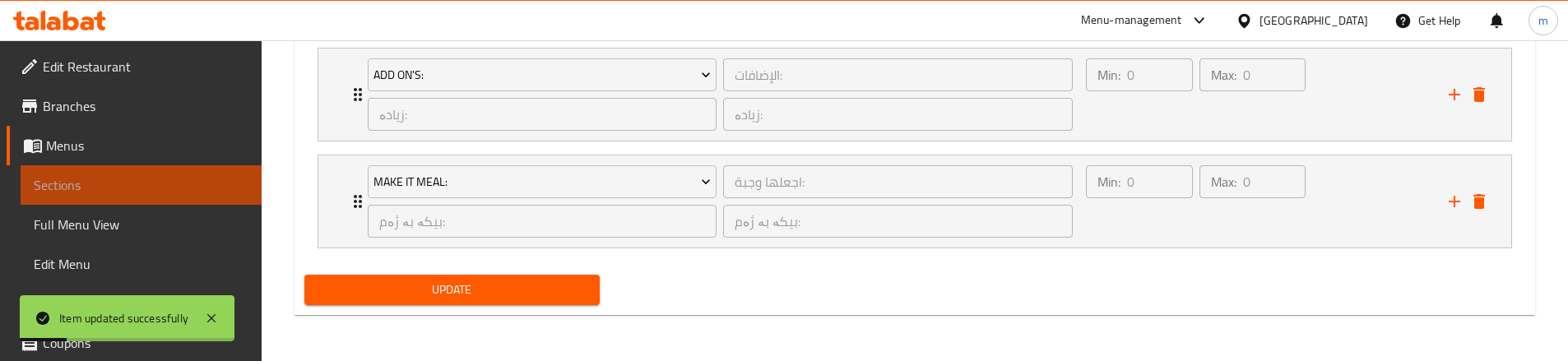
click at [149, 175] on link "Sections" at bounding box center [141, 185] width 241 height 40
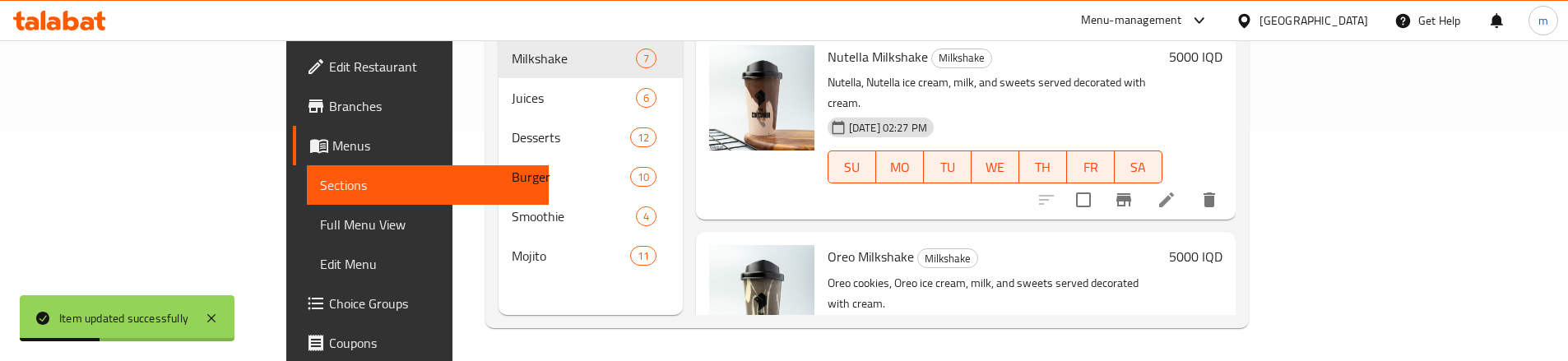
click at [320, 218] on span "Full Menu View" at bounding box center [427, 224] width 214 height 20
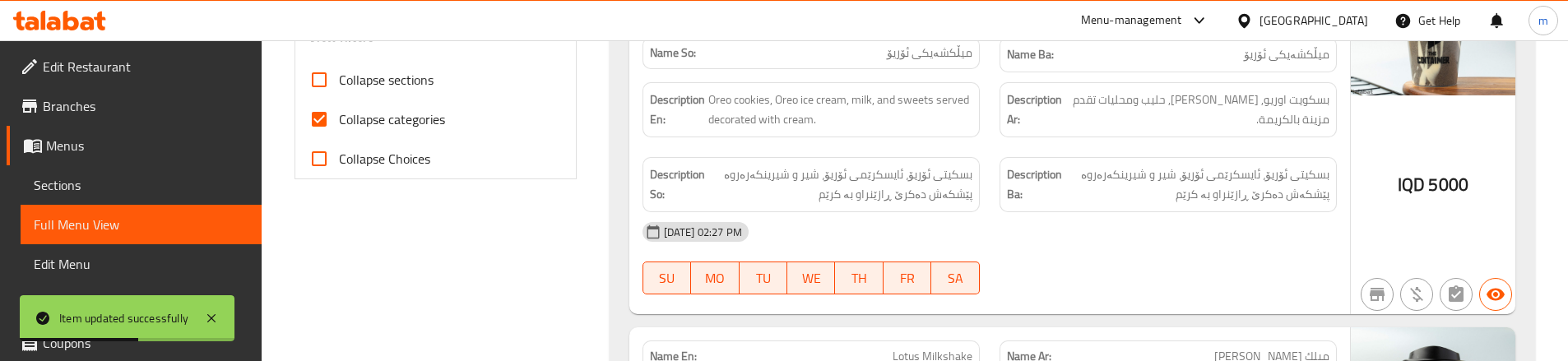
scroll to position [669, 0]
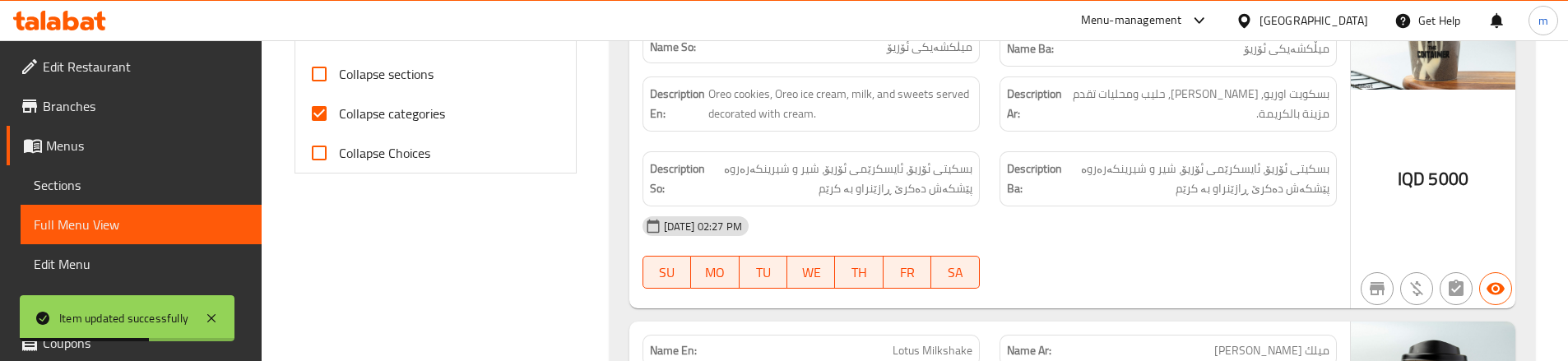
click at [314, 109] on input "Collapse categories" at bounding box center [319, 113] width 40 height 40
checkbox input "false"
click at [314, 77] on input "Collapse sections" at bounding box center [319, 74] width 40 height 40
checkbox input "true"
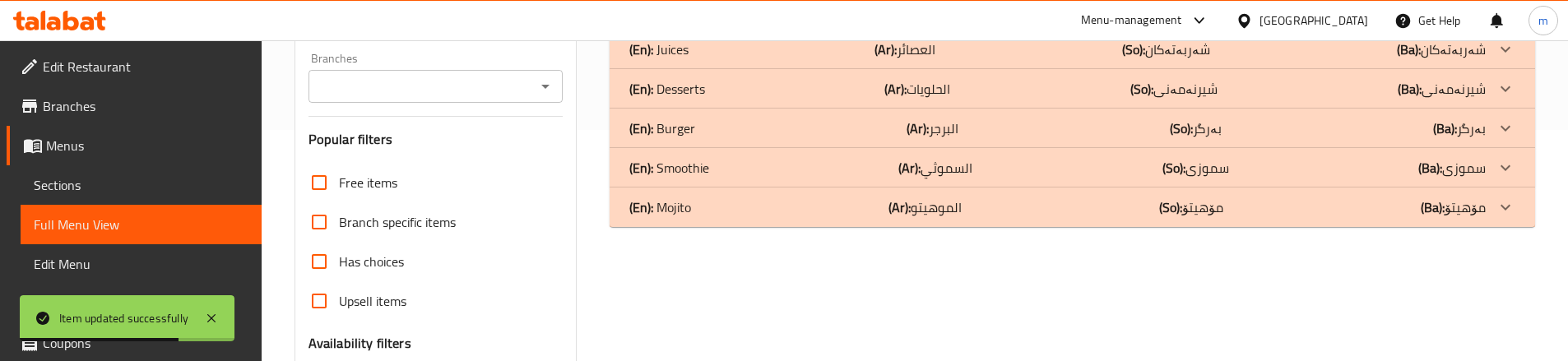
scroll to position [231, 0]
click at [703, 214] on div "(En): Mojito (Ar): الموهيتو (So): مۆهیتۆ (Ba): مۆهیتۆ" at bounding box center [1057, 208] width 856 height 20
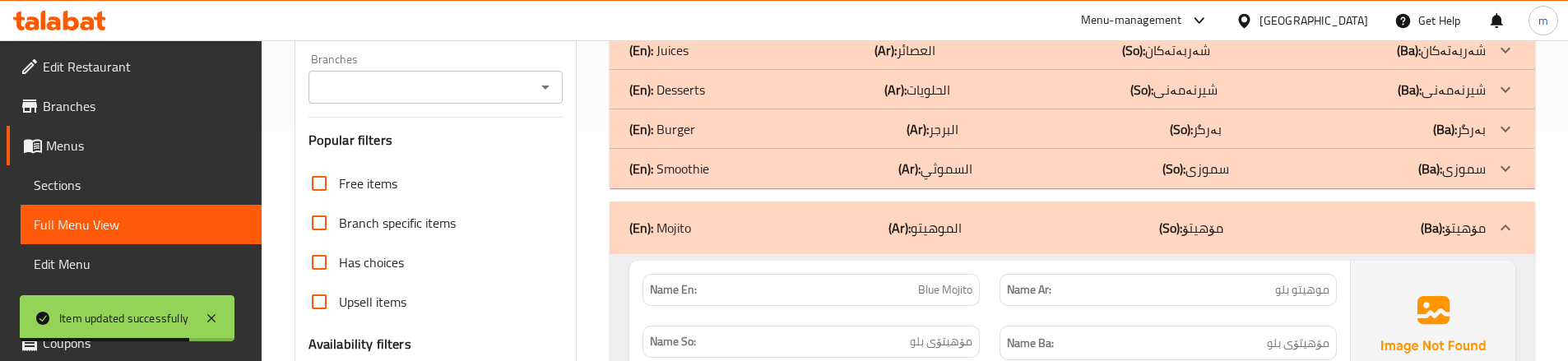
click at [708, 168] on p "(En): Smoothie" at bounding box center [669, 168] width 79 height 20
click at [716, 136] on div "(En): Burger (Ar): البرجر (So): بەرگر (Ba): بەرگر" at bounding box center [1057, 129] width 856 height 20
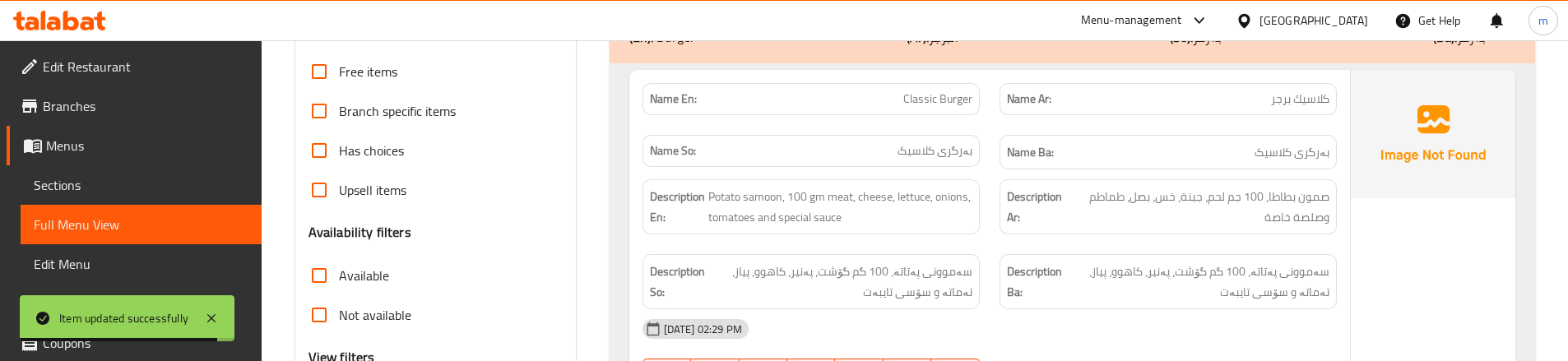
scroll to position [340, 0]
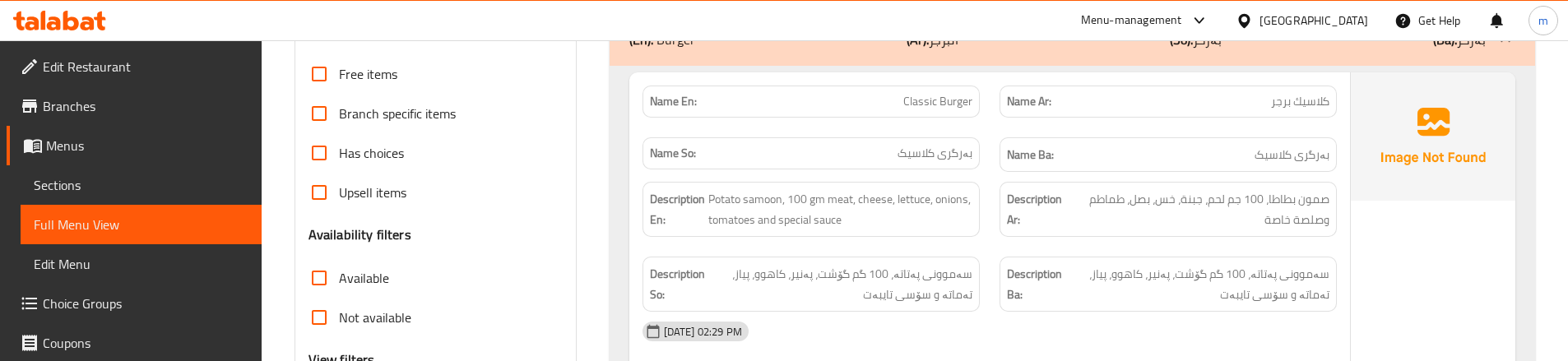
click at [989, 142] on div "Name Ba: بەرگری کلاسیک" at bounding box center [1167, 155] width 357 height 55
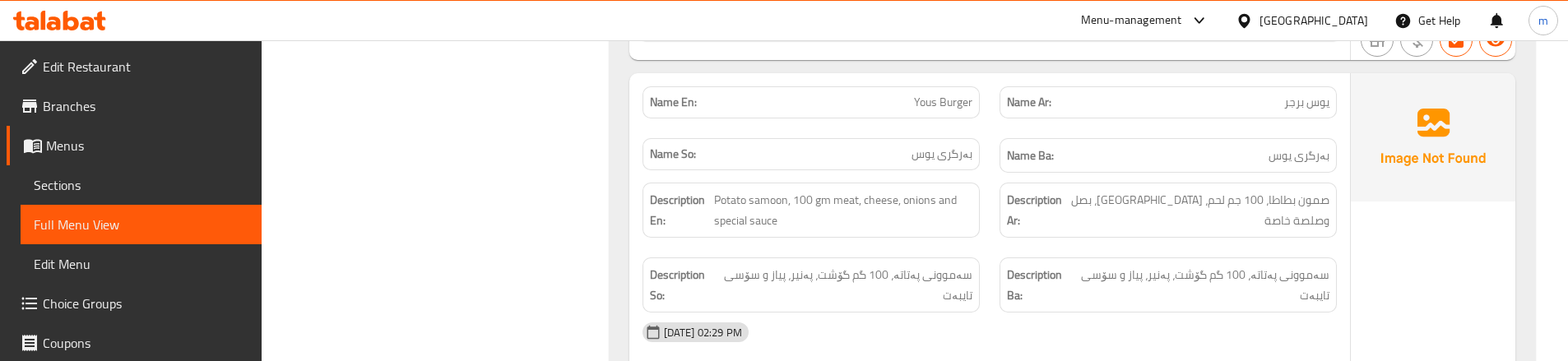
scroll to position [1162, 0]
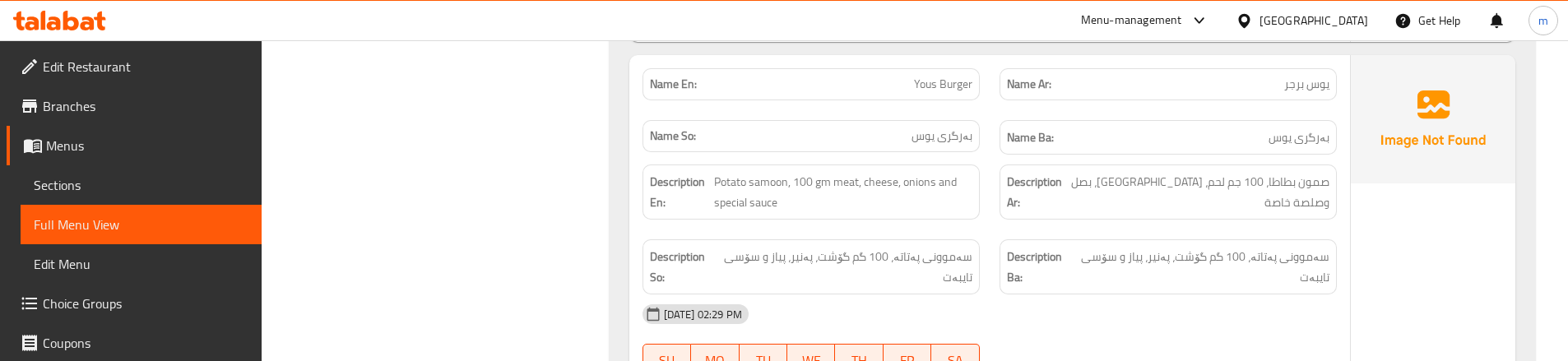
click at [989, 98] on div "Name Ar: يوس برجر" at bounding box center [1167, 84] width 357 height 52
click at [980, 220] on div "Description En: Potato samoon, 100 gm meat, cheese, onions and special sauce" at bounding box center [811, 192] width 357 height 75
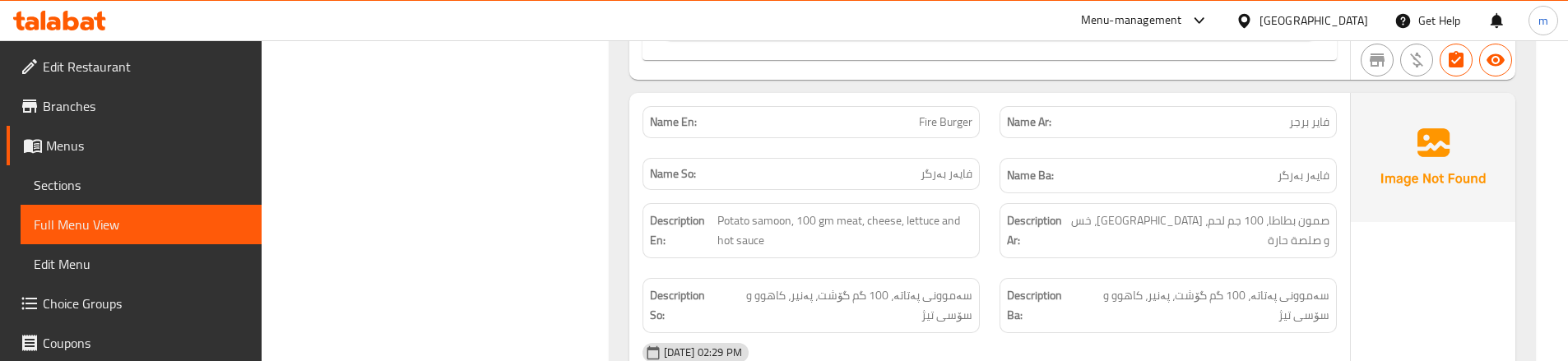
scroll to position [1932, 0]
click at [986, 182] on div "Name So: فایەر بەرگر" at bounding box center [811, 174] width 357 height 55
click at [996, 258] on div "Description Ar: صمون بطاطا، 100 جم لحم، جبنة، خس و صلصة حارة" at bounding box center [1167, 229] width 357 height 75
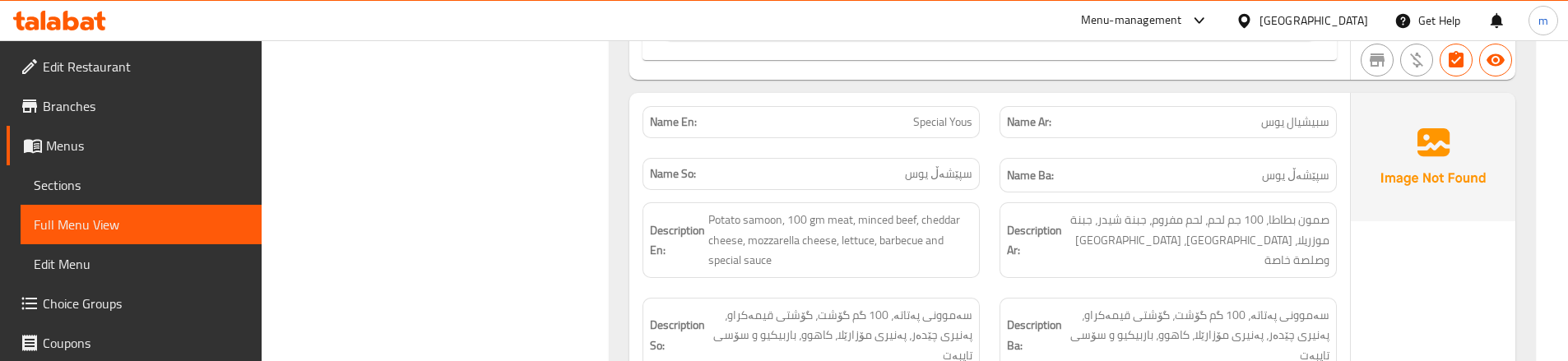
scroll to position [2754, 0]
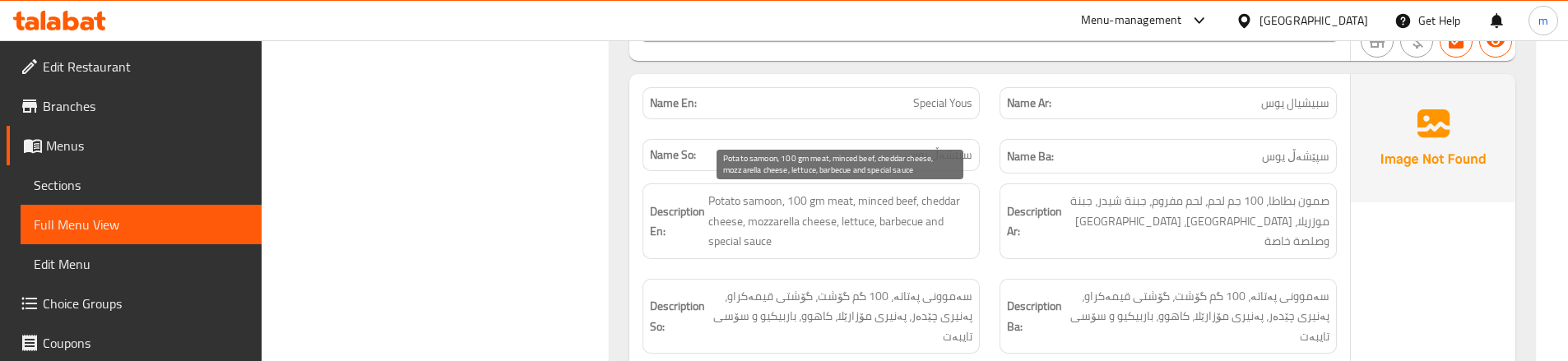
click at [884, 206] on span "Potato samoon, 100 gm meat, minced beef, cheddar cheese, mozzarella cheese, let…" at bounding box center [840, 221] width 264 height 60
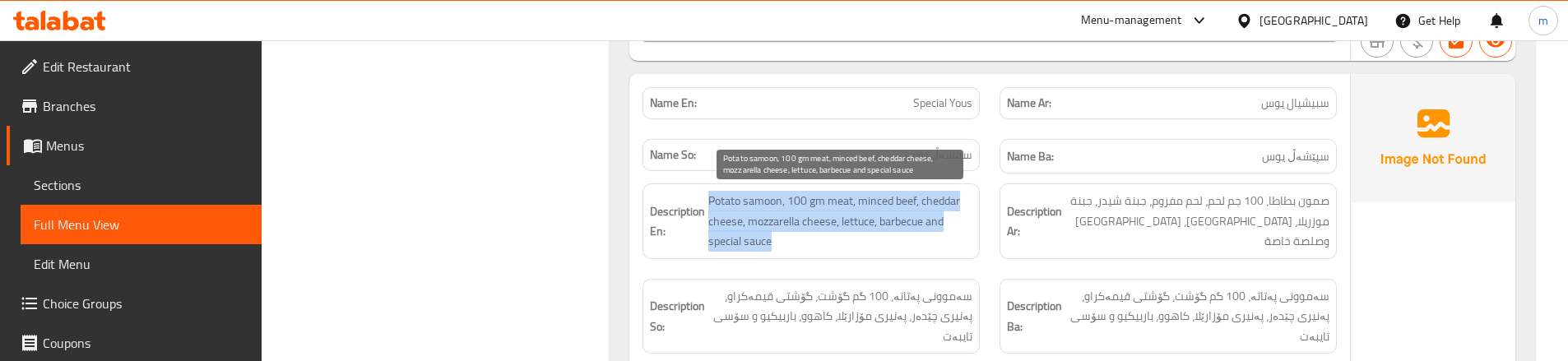
click at [884, 206] on span "Potato samoon, 100 gm meat, minced beef, cheddar cheese, mozzarella cheese, let…" at bounding box center [840, 221] width 264 height 60
copy span "Potato samoon, 100 gm meat, minced beef, cheddar cheese, mozzarella cheese, let…"
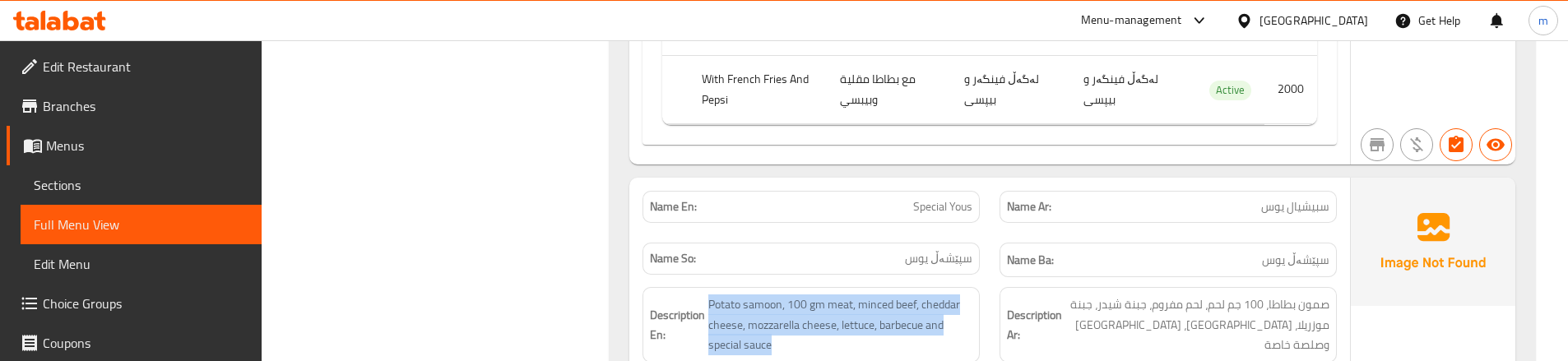
scroll to position [2644, 0]
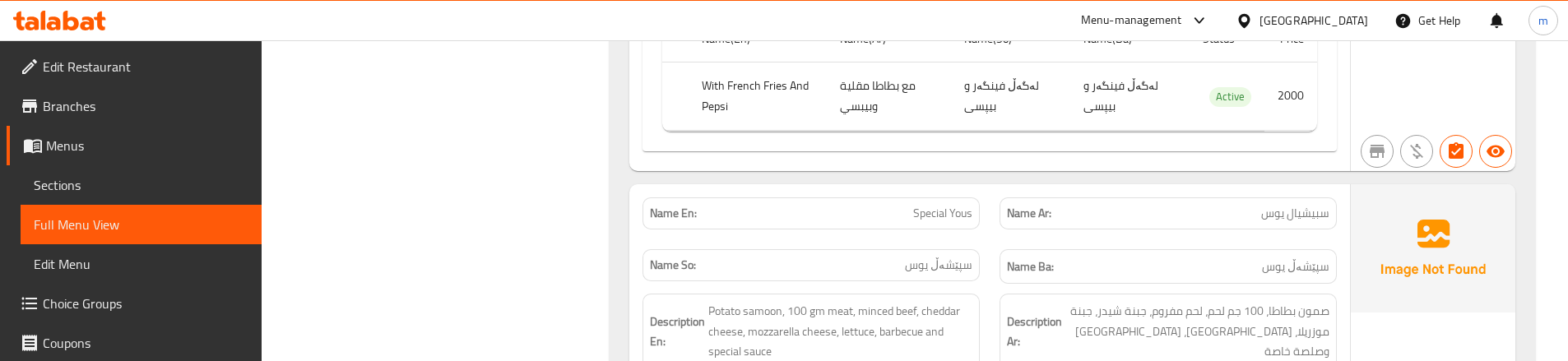
click at [940, 210] on span "Special Yous" at bounding box center [942, 214] width 60 height 17
copy span "Special Yous"
click at [116, 180] on span "Sections" at bounding box center [141, 184] width 214 height 20
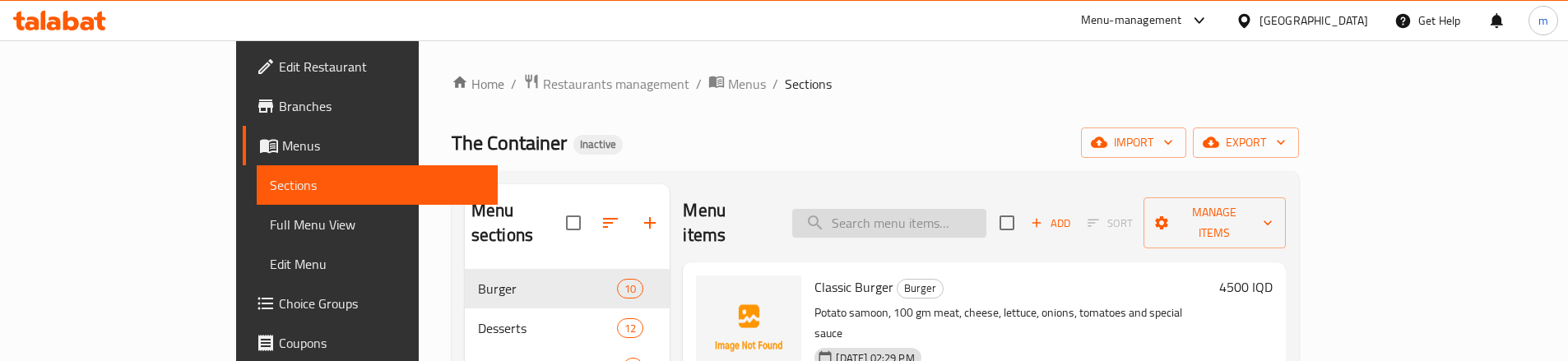
click at [951, 209] on input "search" at bounding box center [888, 223] width 194 height 28
paste input "Special Yous"
type input "Special Yous"
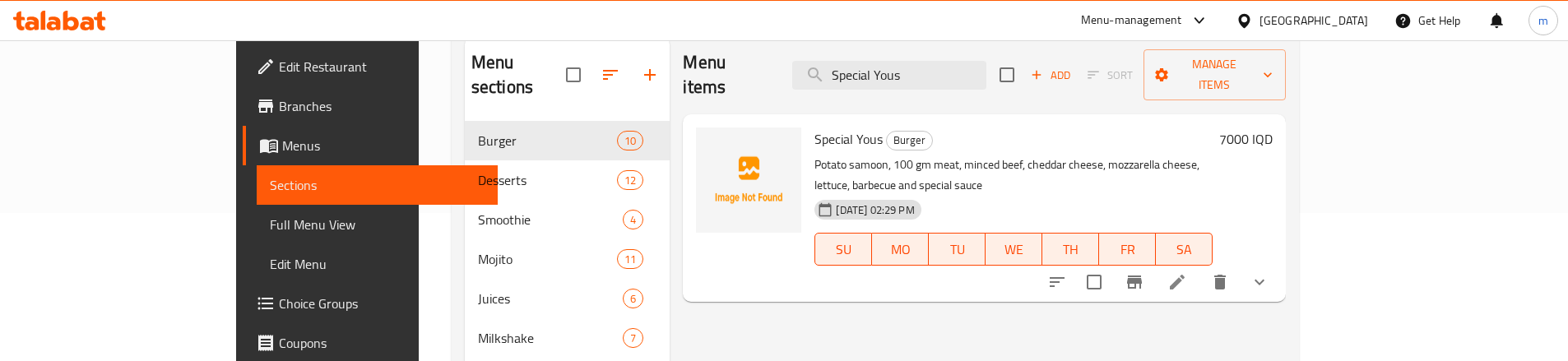
scroll to position [164, 0]
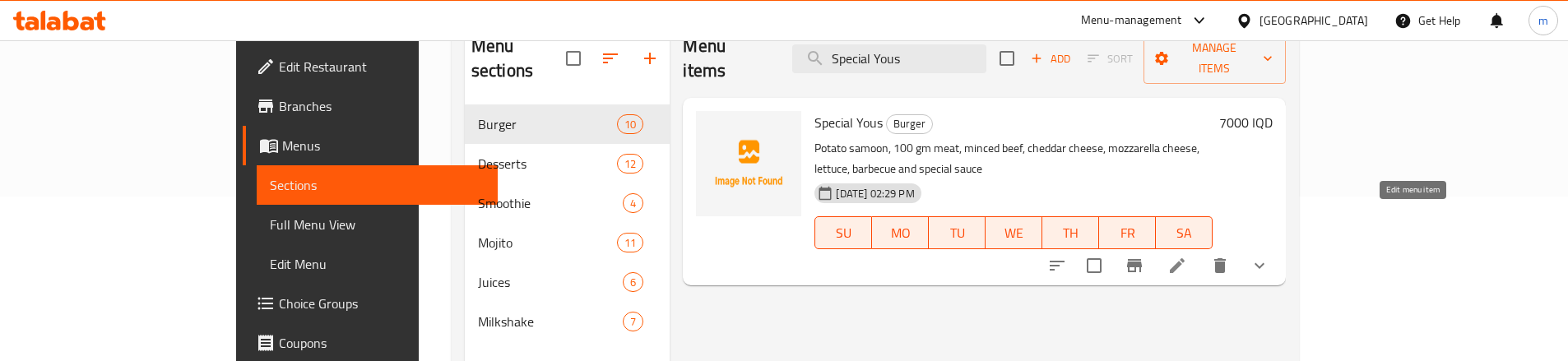
click at [1185, 258] on icon at bounding box center [1177, 266] width 15 height 15
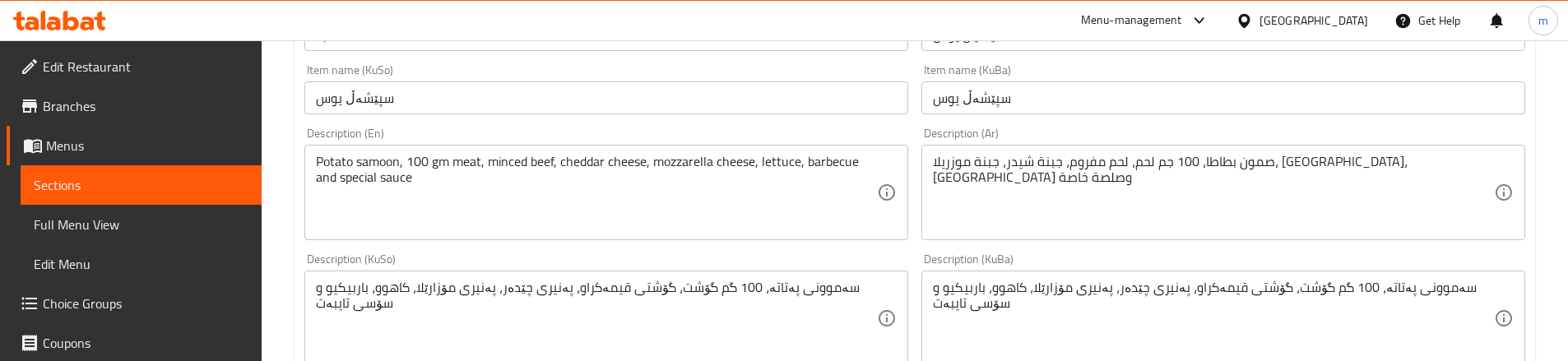
scroll to position [385, 0]
click at [534, 162] on textarea "Potato samoon, 100 gm meat, minced beef, cheddar cheese, mozzarella cheese, let…" at bounding box center [596, 194] width 561 height 78
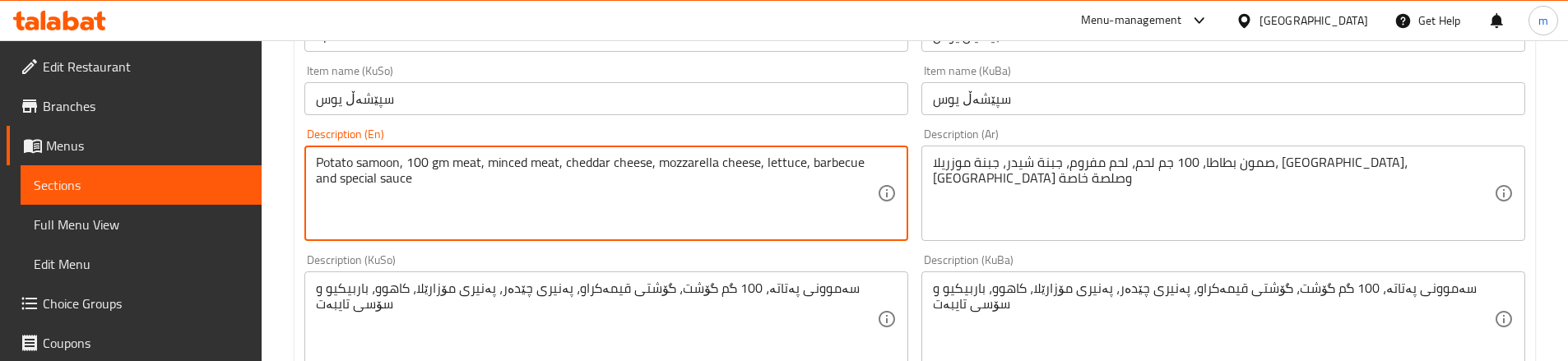
type textarea "Potato samoon, 100 gm meat, minced meat, cheddar cheese, mozzarella cheese, let…"
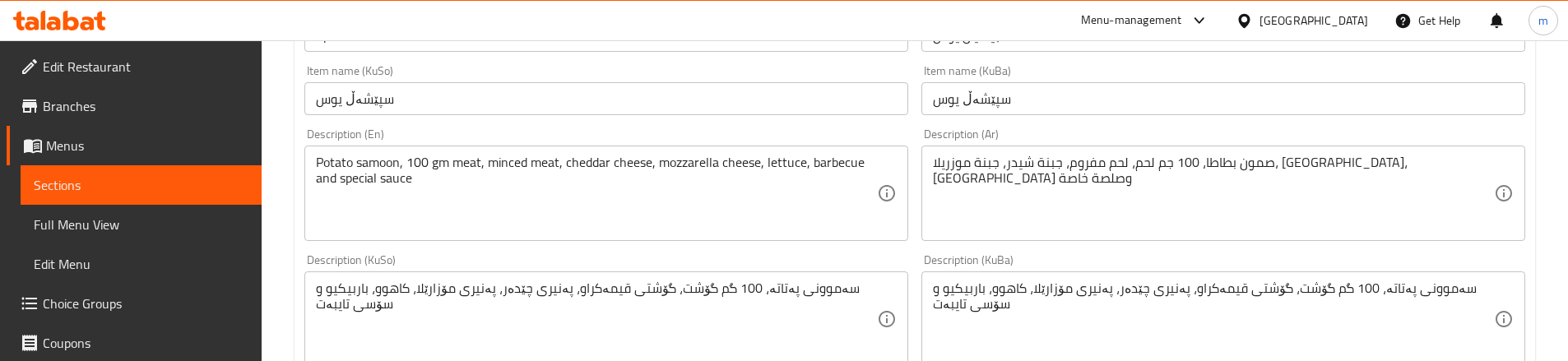
click at [690, 264] on div "Description (KuSo) سەموونی پەتاتە، 100 گم گۆشت، گۆشتی قیمەکراو، پەنیری چێدەر، پ…" at bounding box center [605, 310] width 604 height 112
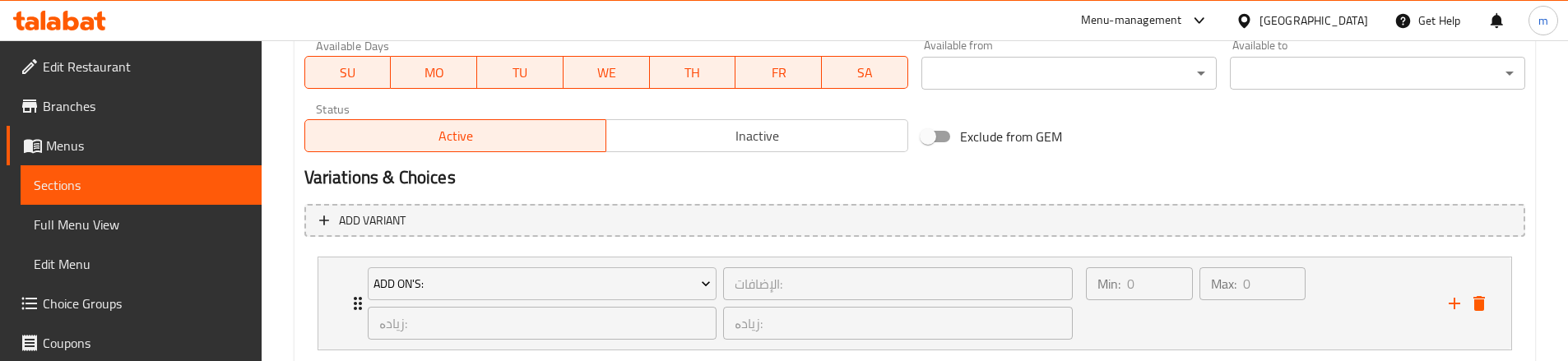
scroll to position [1164, 0]
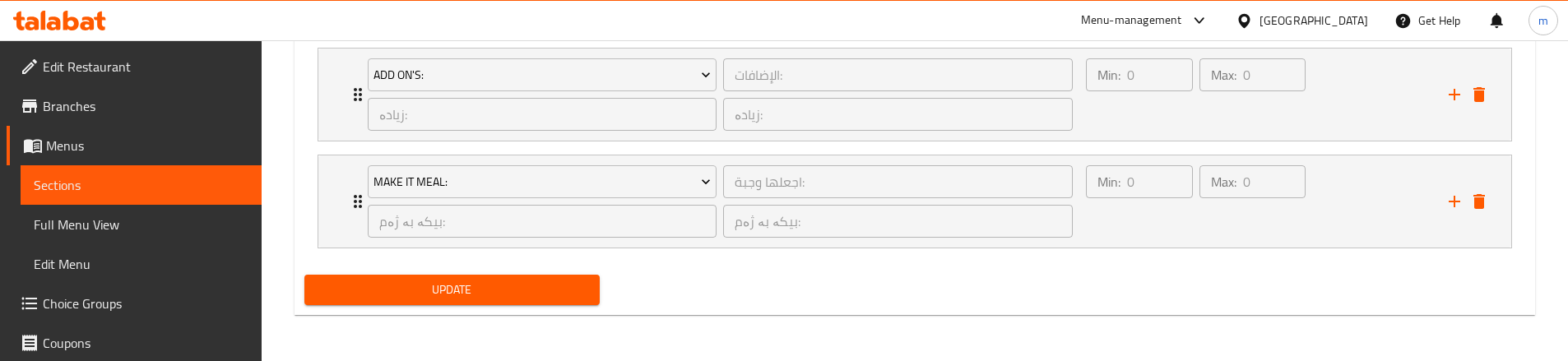
click at [422, 298] on span "Update" at bounding box center [452, 290] width 269 height 21
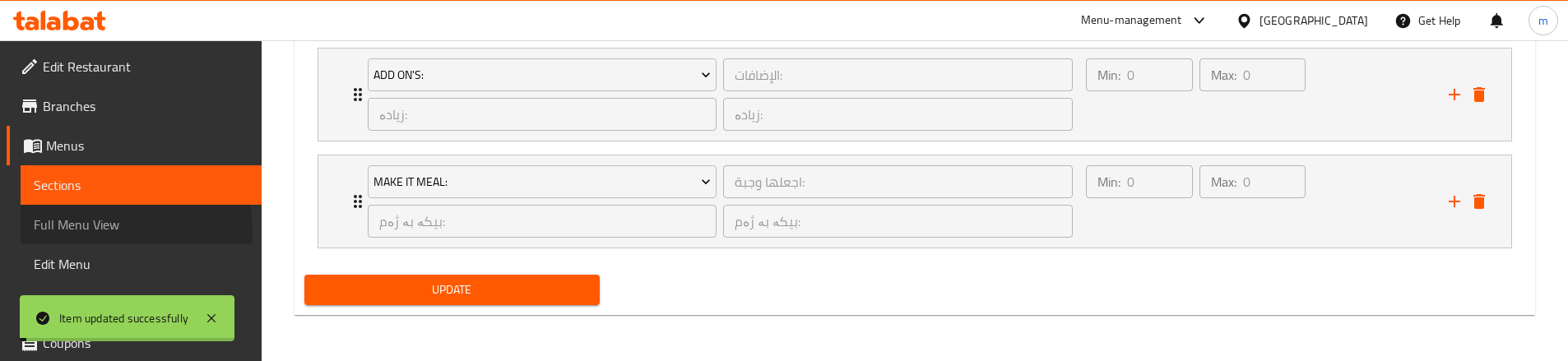
click at [118, 229] on span "Full Menu View" at bounding box center [141, 224] width 214 height 20
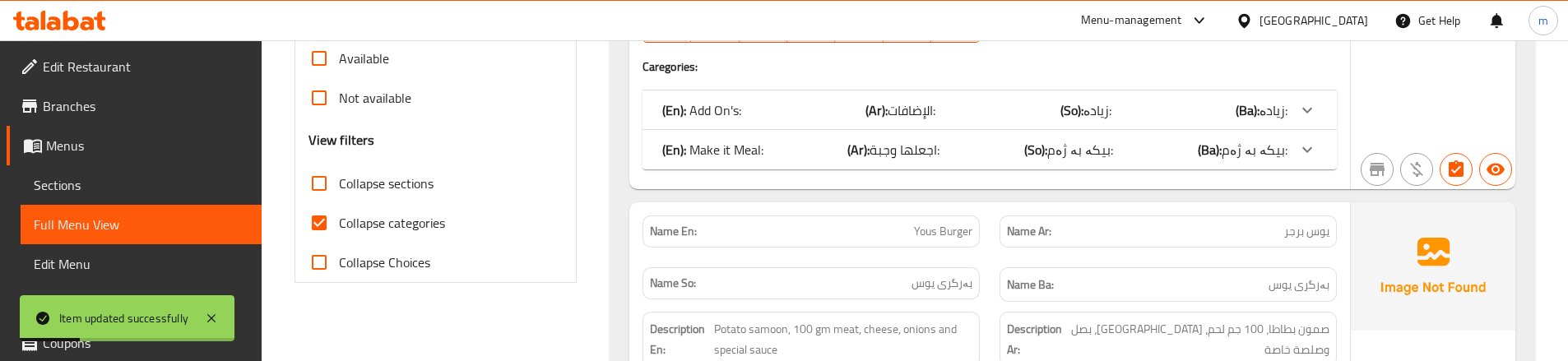
scroll to position [561, 0]
click at [335, 220] on input "Collapse categories" at bounding box center [319, 221] width 40 height 40
checkbox input "false"
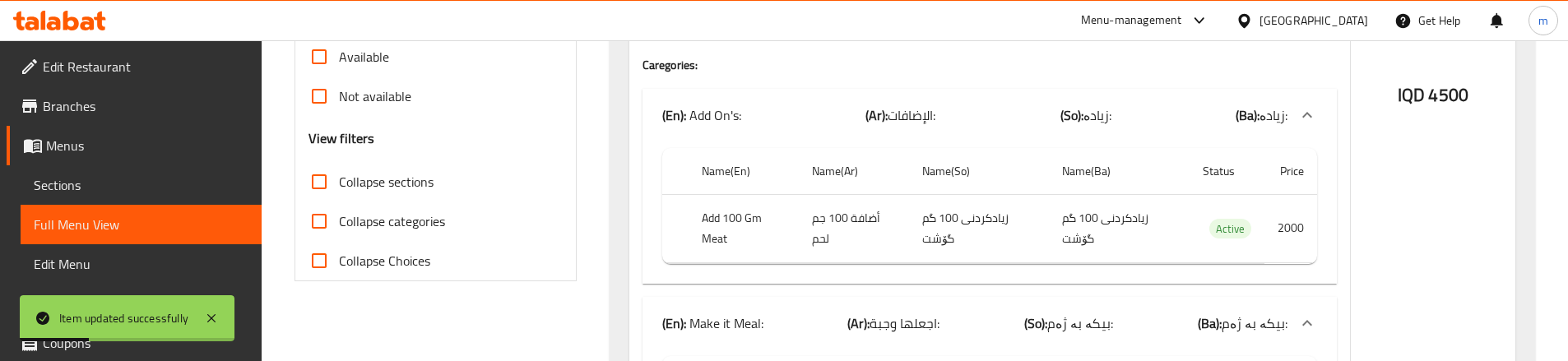
click at [328, 181] on input "Collapse sections" at bounding box center [319, 182] width 40 height 40
checkbox input "true"
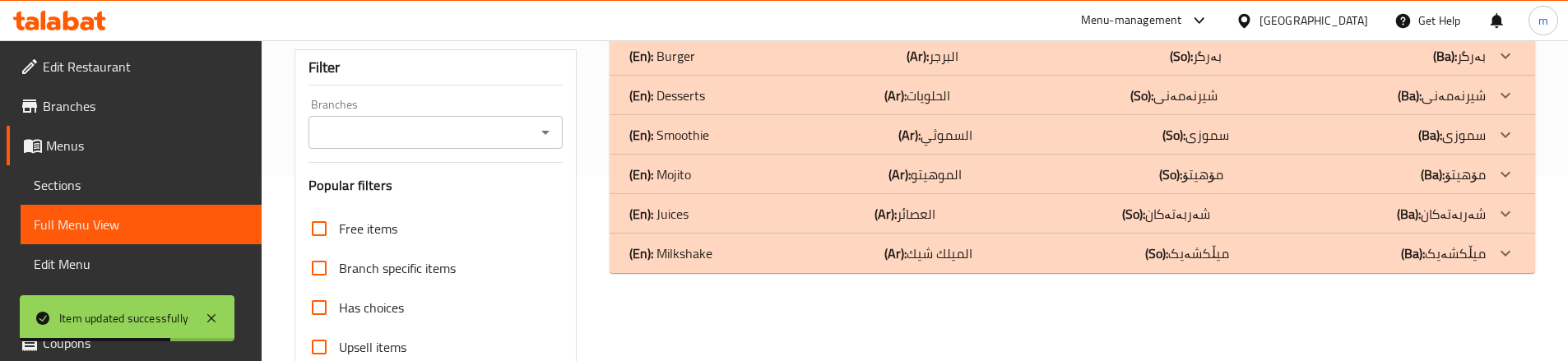
scroll to position [130, 0]
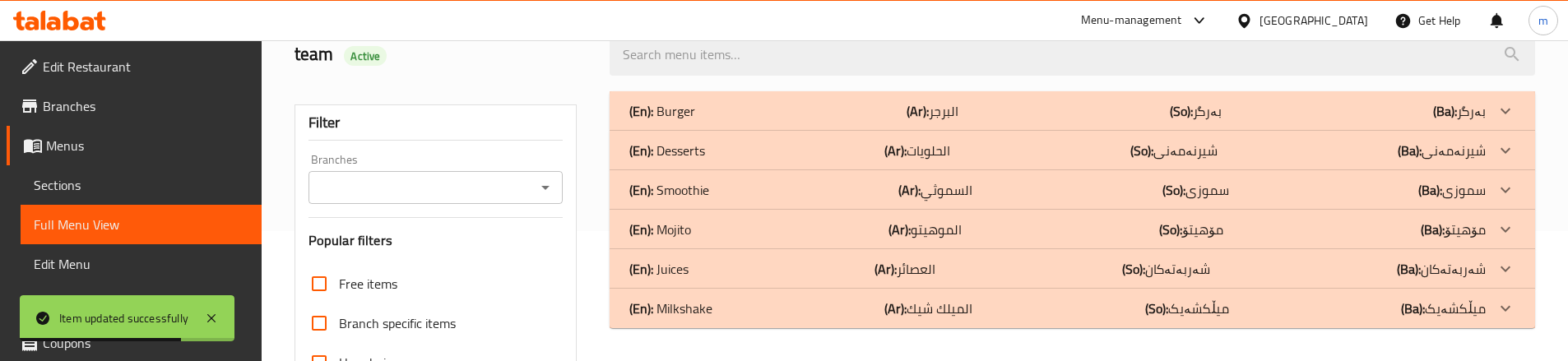
click at [731, 112] on div "(En): Burger (Ar): البرجر (So): بەرگر (Ba): بەرگر" at bounding box center [1057, 111] width 856 height 20
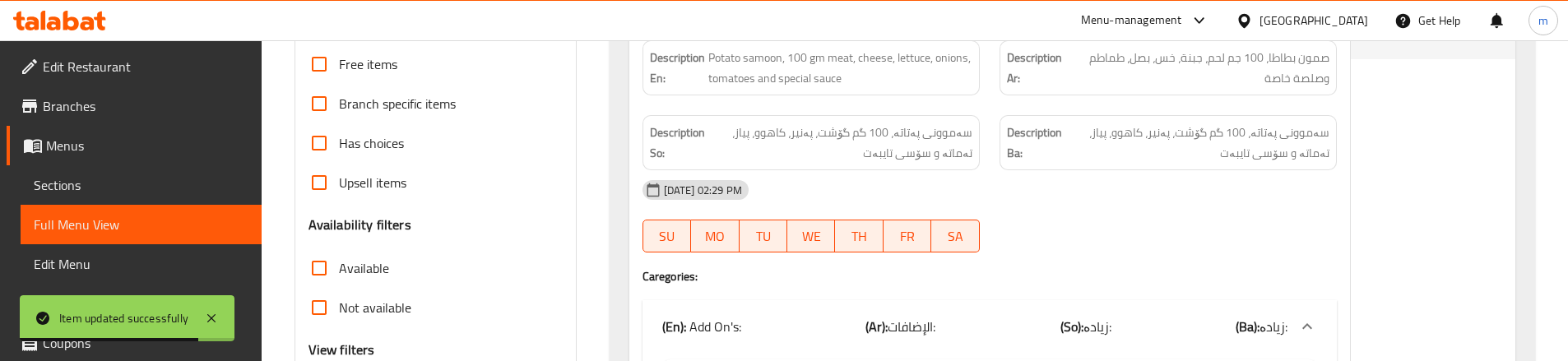
click at [1001, 173] on div "[DATE] 02:29 PM" at bounding box center [990, 190] width 714 height 40
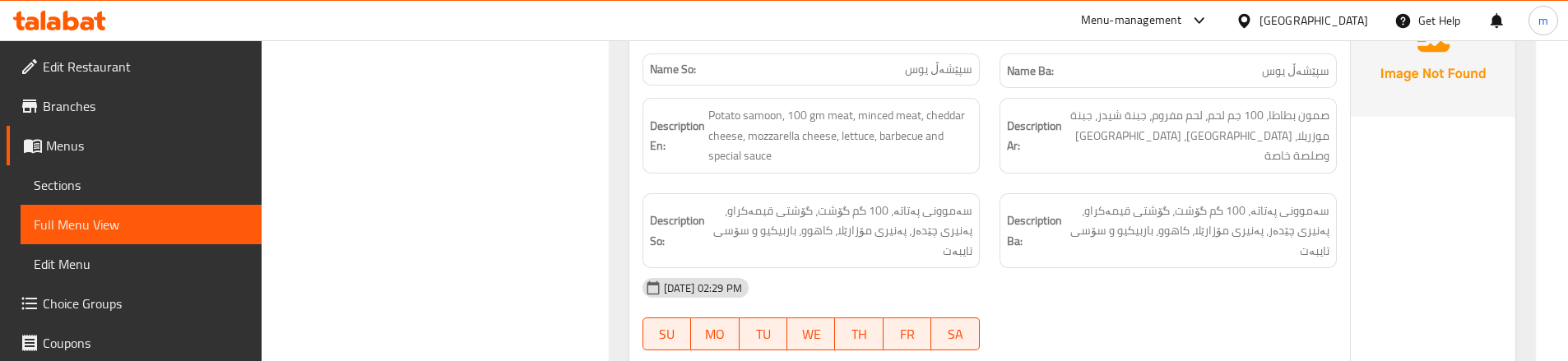
scroll to position [2708, 0]
click at [991, 140] on div "Description Ar: صمون بطاطا، 100 جم لحم، لحم مفروم، جبنة شيدر، جبنة موزريلا، خس،…" at bounding box center [1167, 134] width 357 height 95
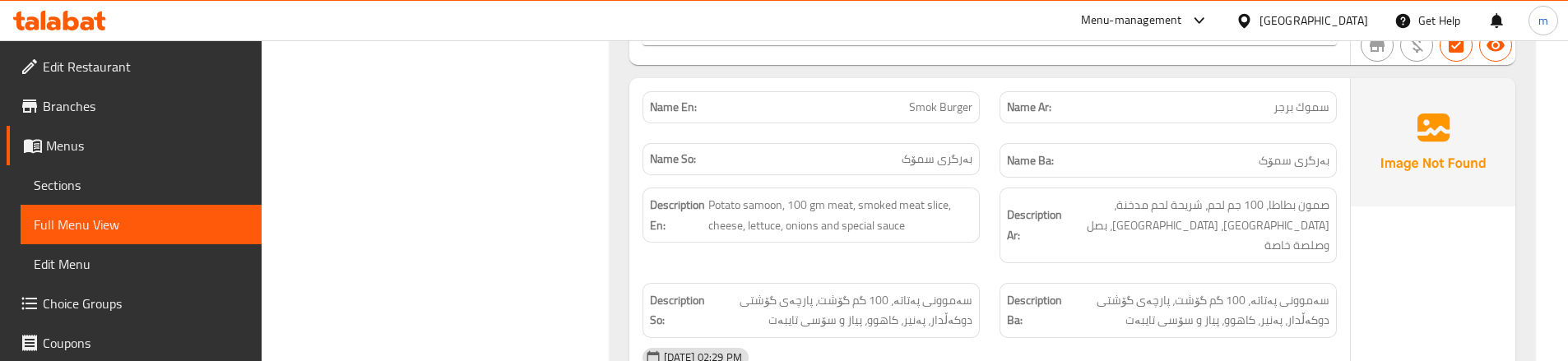
scroll to position [3477, 0]
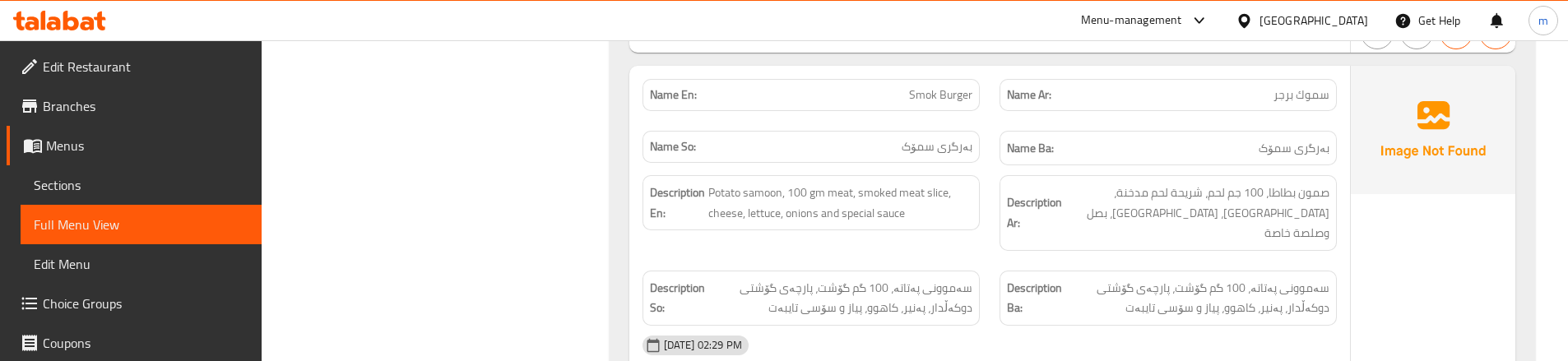
click at [994, 168] on div "Description Ar: صمون بطاطا، 100 جم لحم، شريحة لحم مدخنة، جبنة، خس، بصل وصلصة خا…" at bounding box center [1167, 213] width 357 height 95
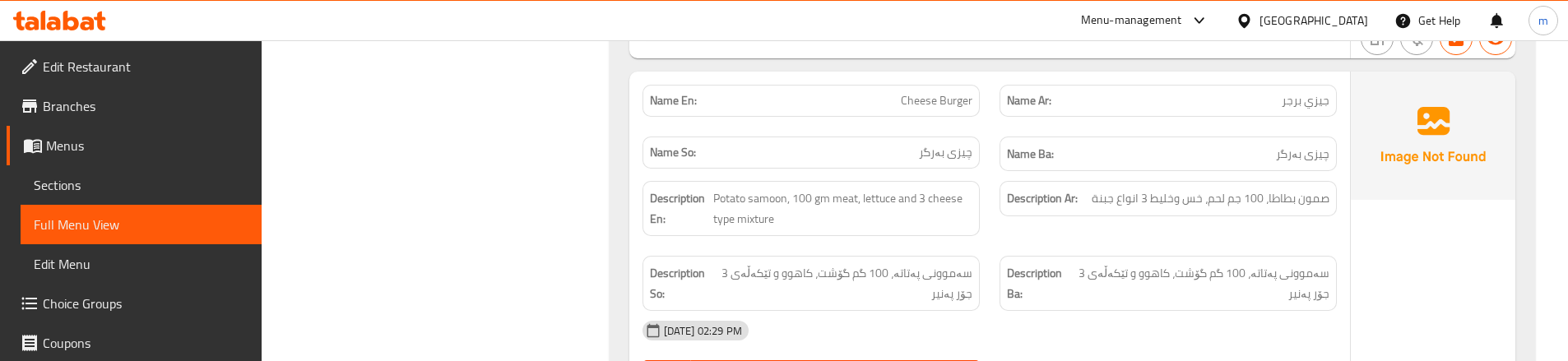
scroll to position [4299, 0]
click at [935, 90] on div "Name En: Cheese Burger" at bounding box center [810, 97] width 337 height 32
click at [935, 89] on span "Cheese Burger" at bounding box center [936, 97] width 72 height 17
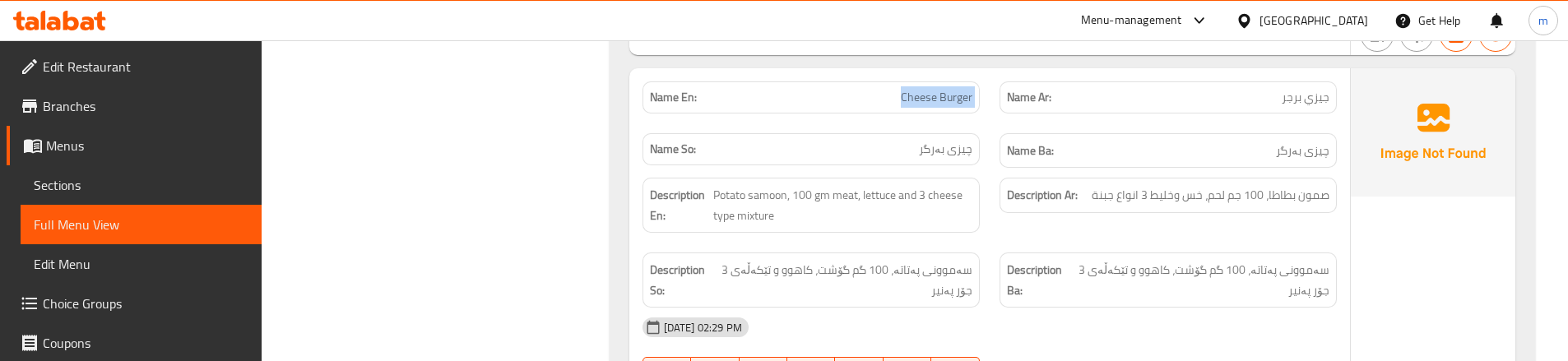
copy span "Cheese Burger"
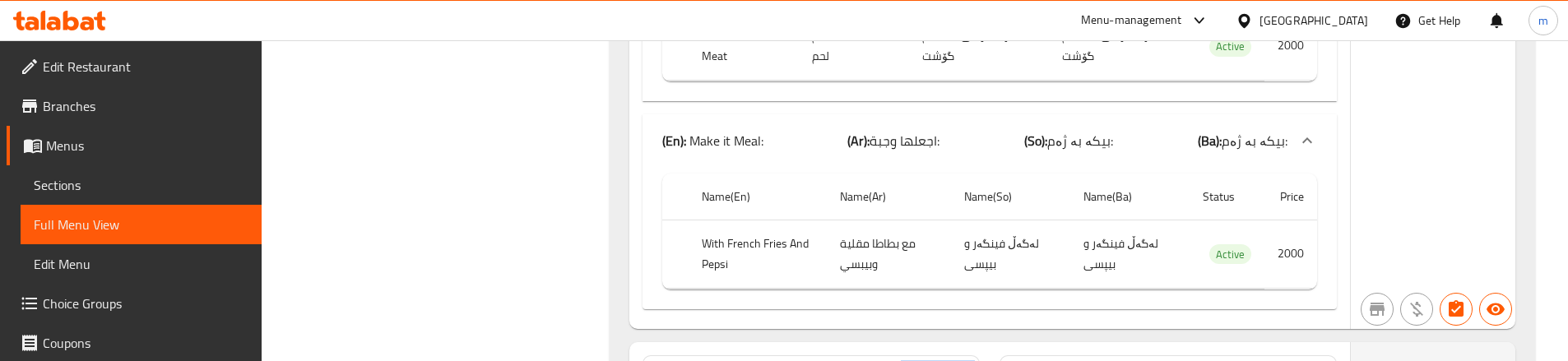
click at [111, 194] on span "Sections" at bounding box center [141, 184] width 214 height 20
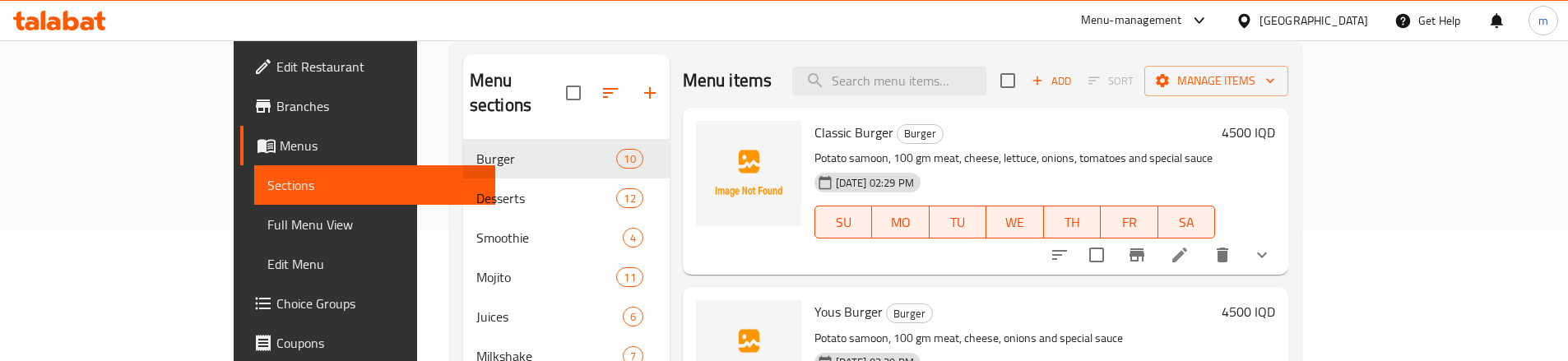
scroll to position [10, 0]
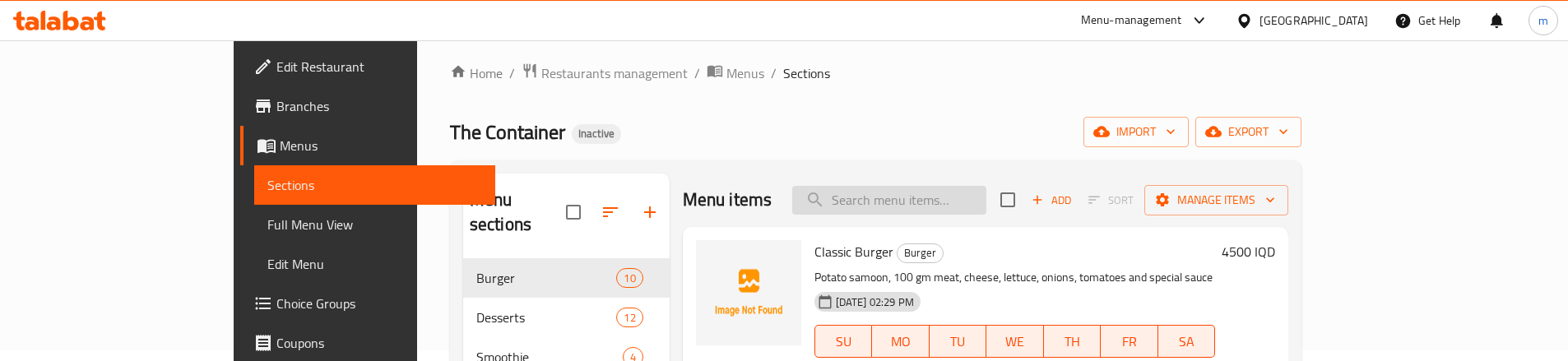
click at [969, 194] on input "search" at bounding box center [888, 200] width 194 height 28
paste input "Cheese Burger"
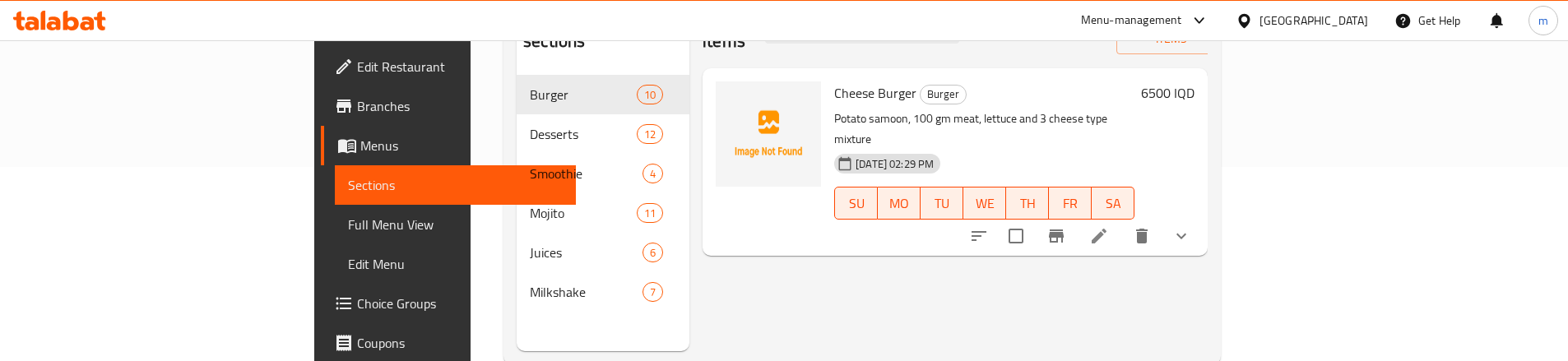
scroll to position [175, 0]
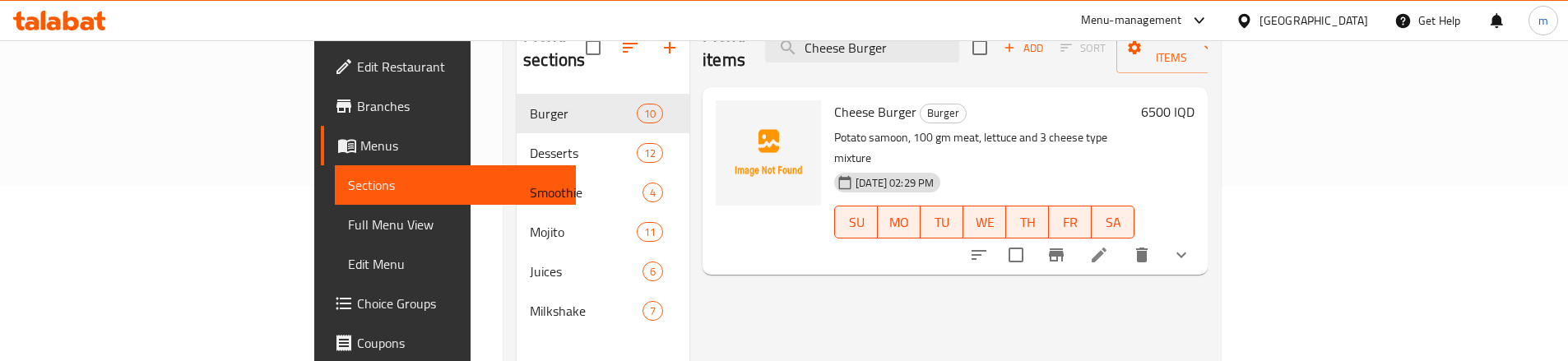
type input "Cheese Burger"
click at [1106, 248] on icon at bounding box center [1099, 255] width 15 height 15
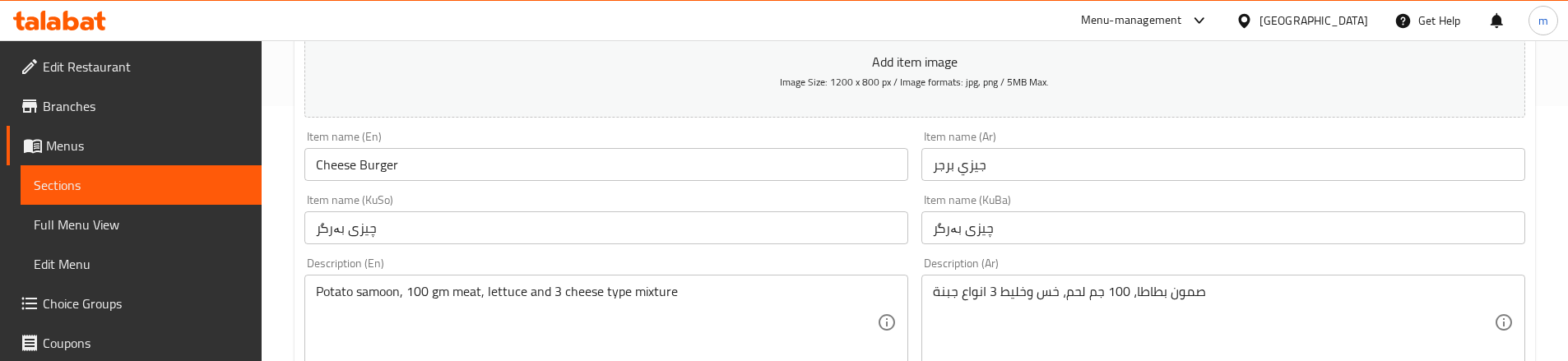
scroll to position [274, 0]
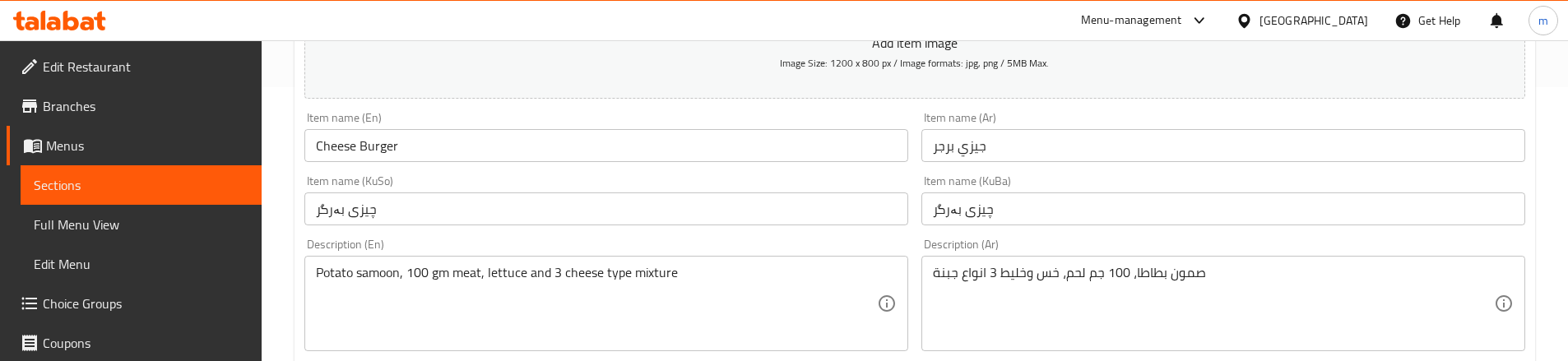
click at [355, 149] on input "Cheese Burger" at bounding box center [605, 146] width 604 height 33
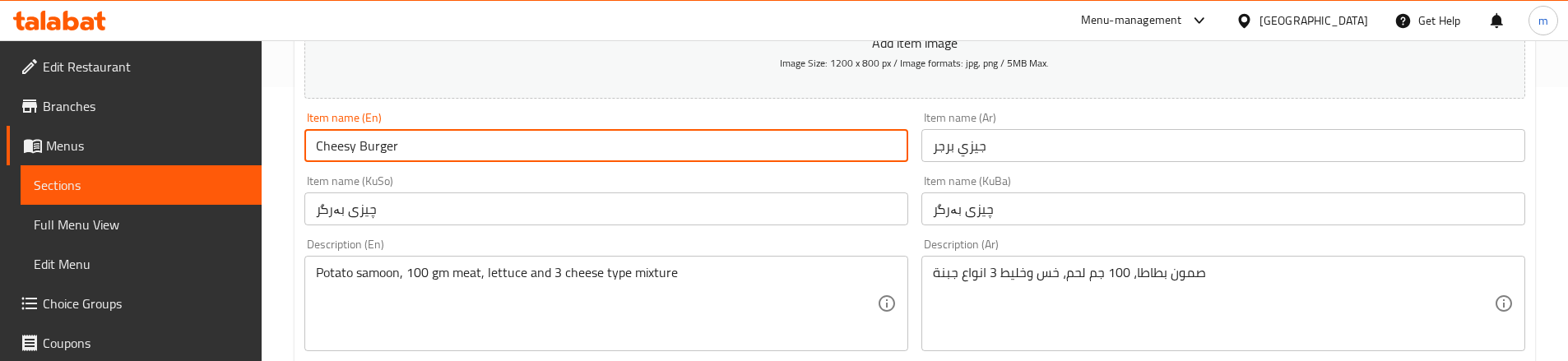
type input "Cheesy Burger"
click at [373, 172] on div "Item name (KuSo) چیزی بەرگر Item name (KuSo)" at bounding box center [605, 199] width 617 height 63
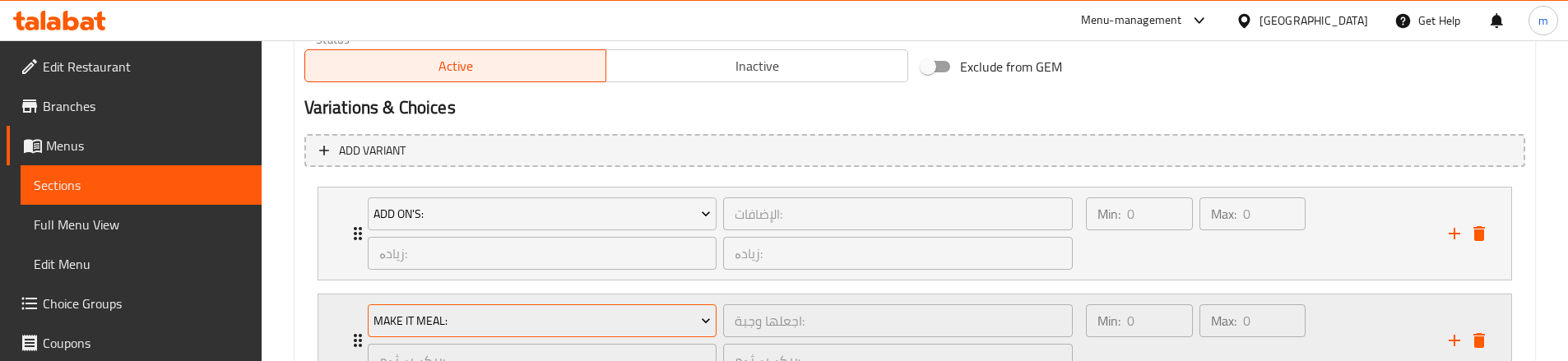
scroll to position [1164, 0]
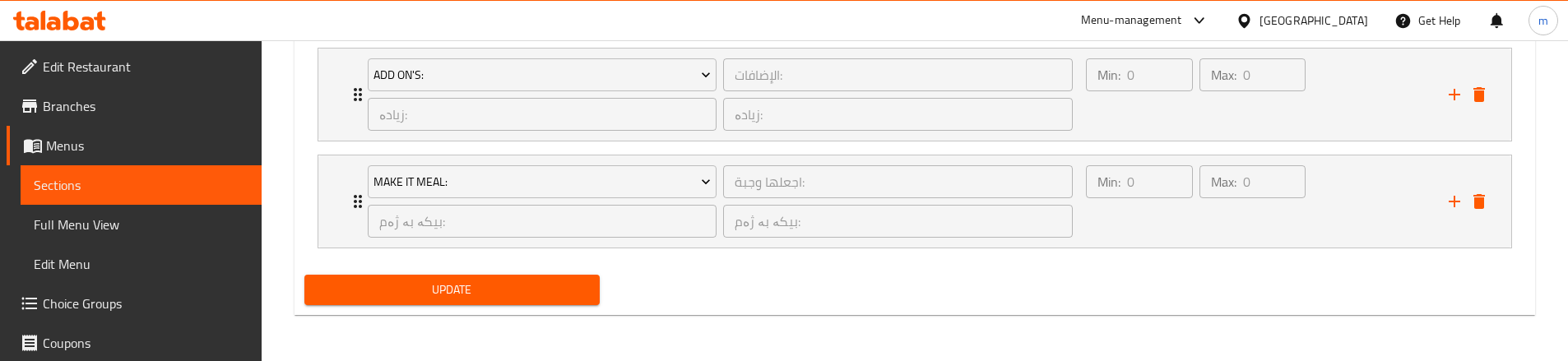
click at [453, 289] on span "Update" at bounding box center [452, 290] width 269 height 21
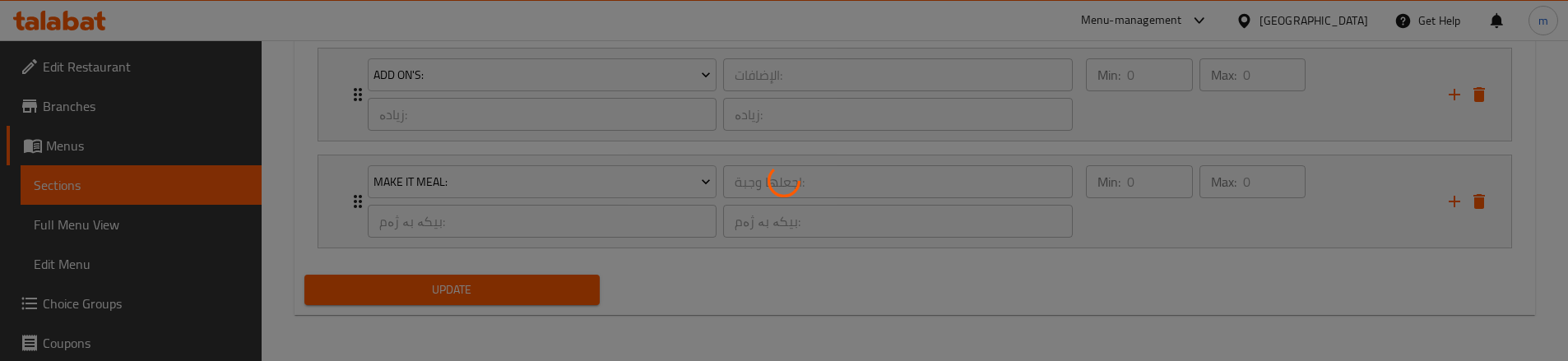
click at [108, 226] on div at bounding box center [784, 180] width 1568 height 361
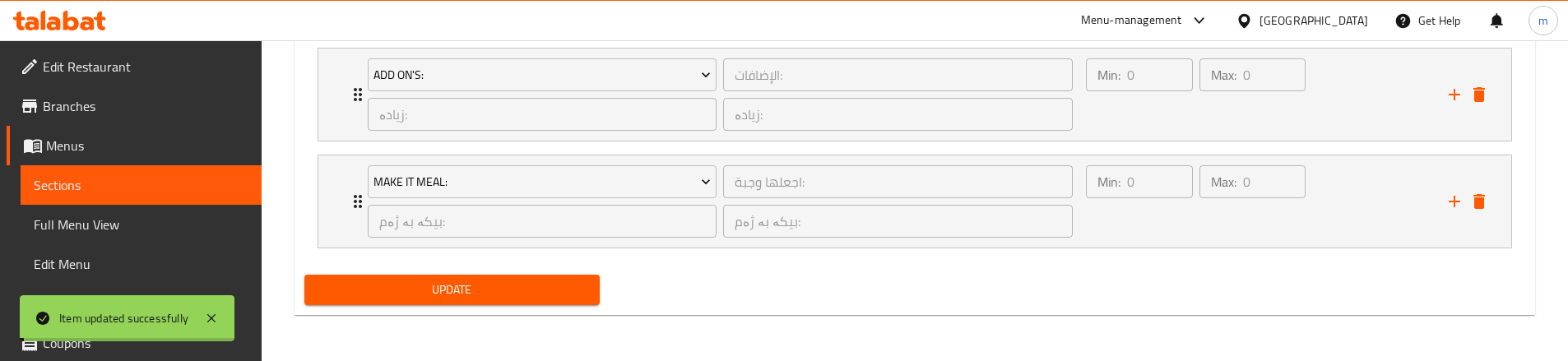
click at [106, 220] on span "Full Menu View" at bounding box center [141, 224] width 214 height 20
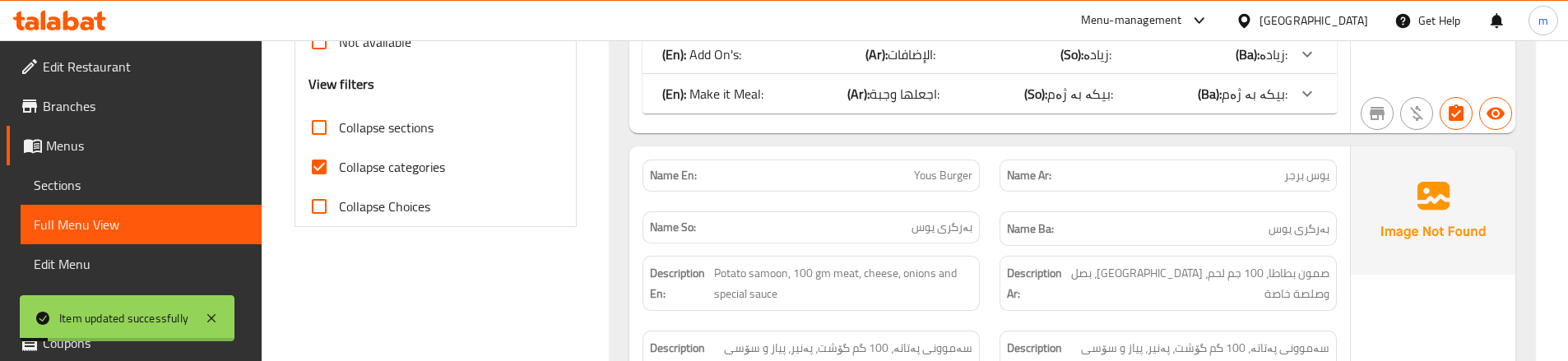
scroll to position [561, 0]
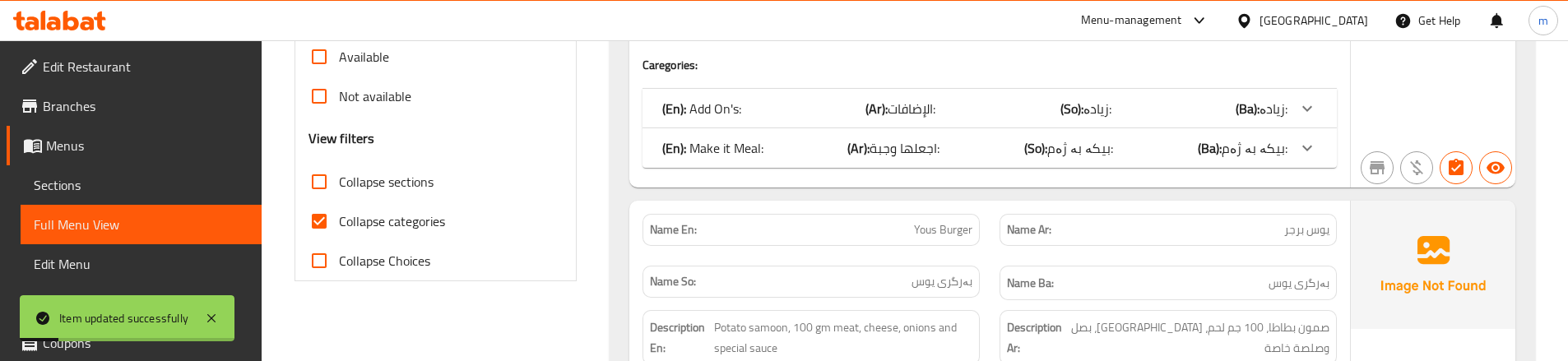
click at [315, 216] on input "Collapse categories" at bounding box center [319, 221] width 40 height 40
checkbox input "false"
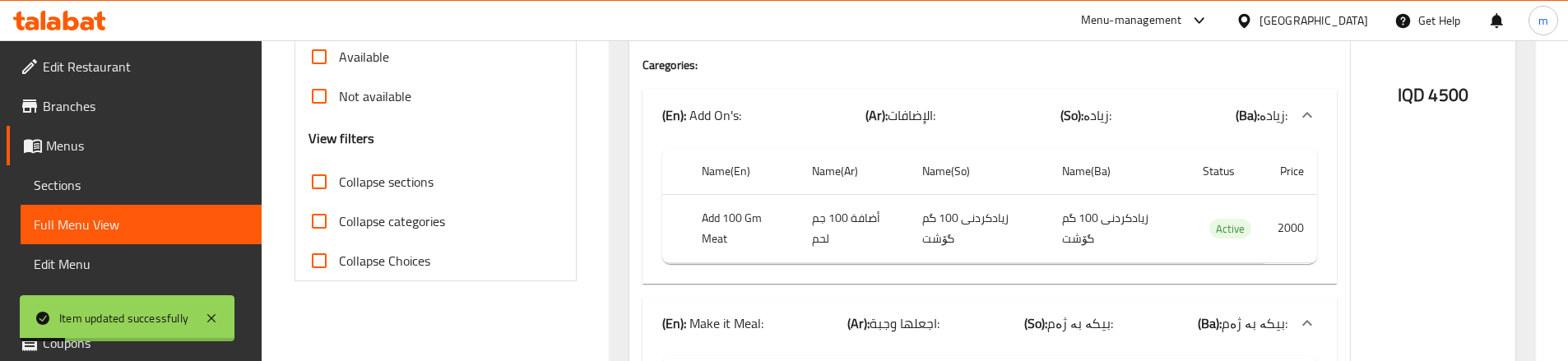
click at [315, 181] on input "Collapse sections" at bounding box center [319, 182] width 40 height 40
checkbox input "true"
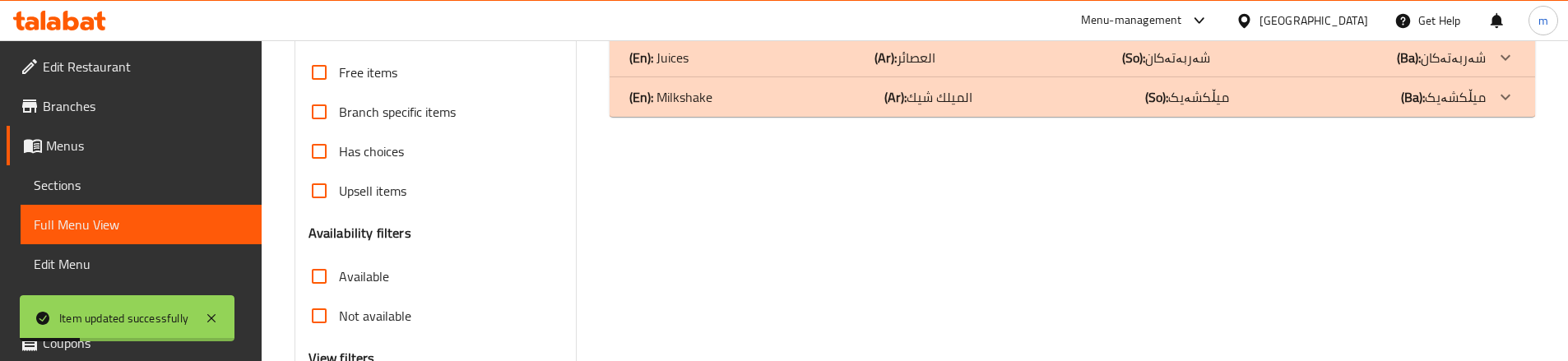
scroll to position [122, 0]
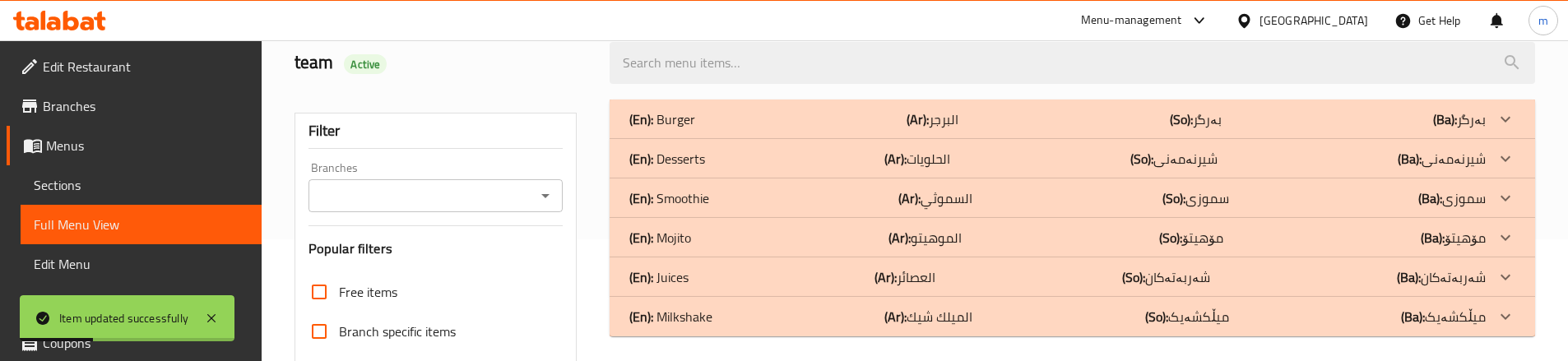
click at [775, 110] on div "(En): Burger (Ar): البرجر (So): بەرگر (Ba): بەرگر" at bounding box center [1057, 119] width 856 height 20
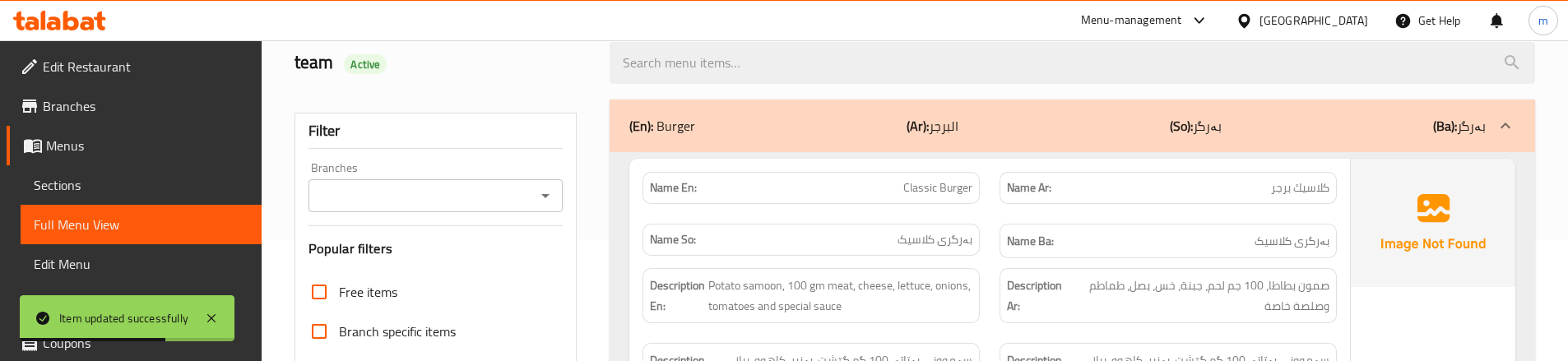
scroll to position [4196, 0]
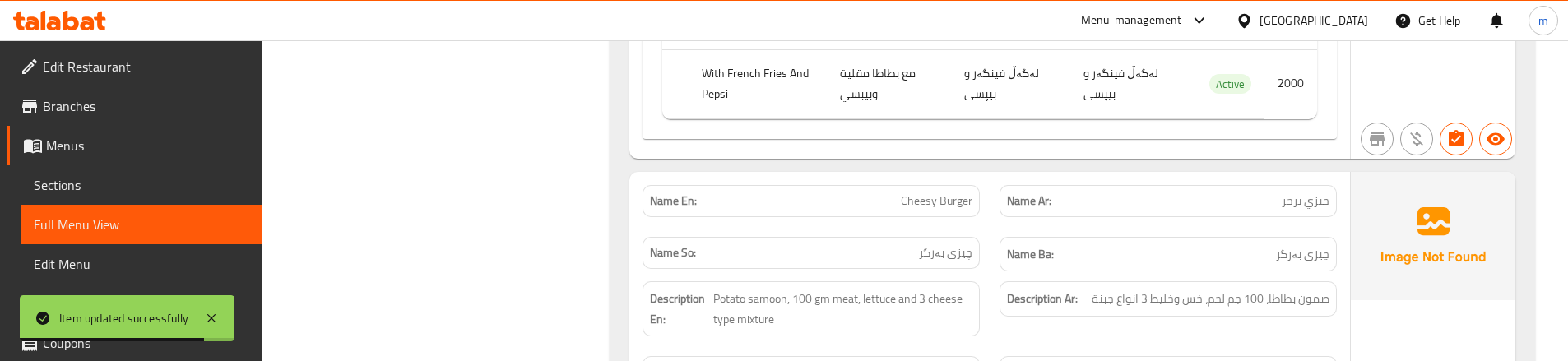
click at [958, 227] on div "Name So: چیزی بەرگر" at bounding box center [811, 254] width 357 height 55
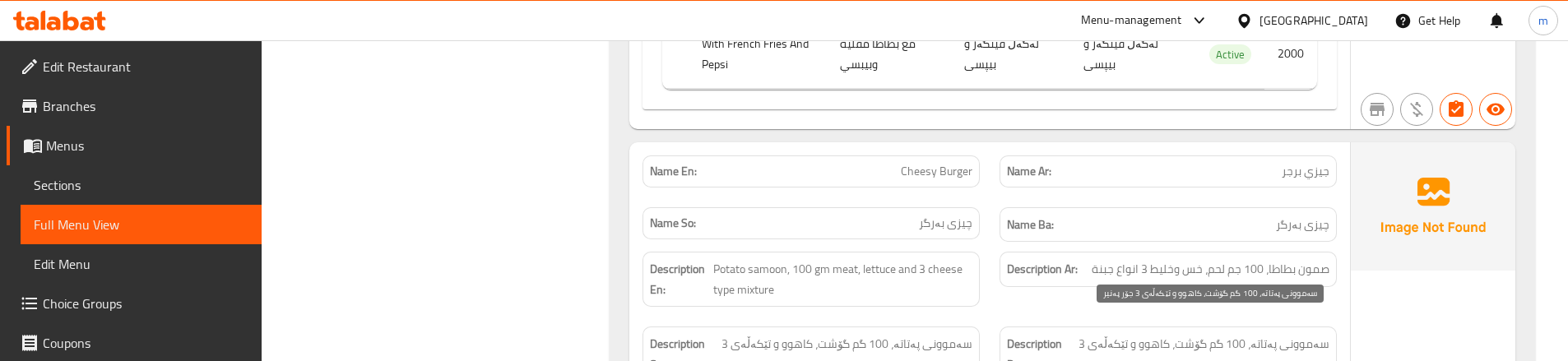
scroll to position [4251, 0]
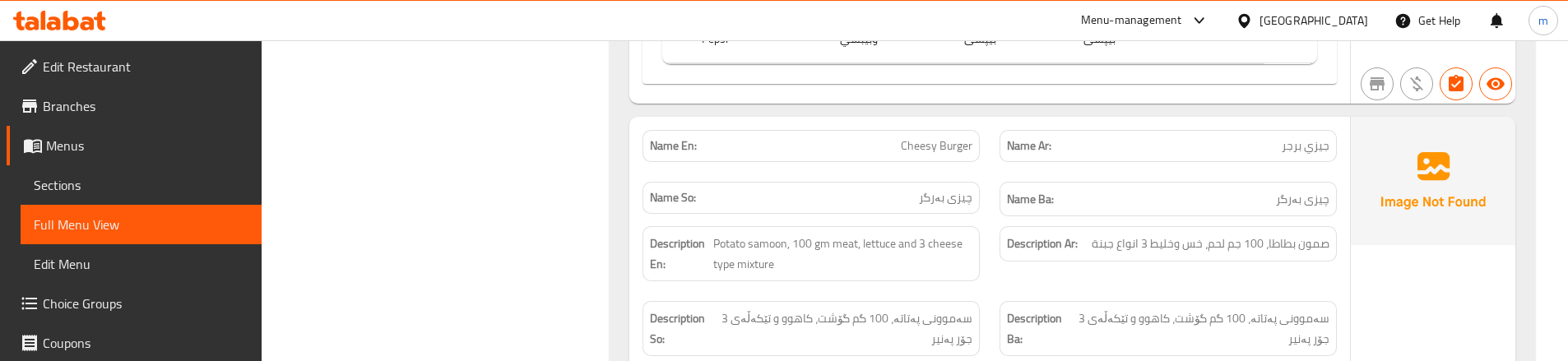
click at [1025, 255] on div "Description Ar: صمون بطاطا، 100 جم لحم، خس وخليط 3 انواع جبنة" at bounding box center [1167, 253] width 357 height 75
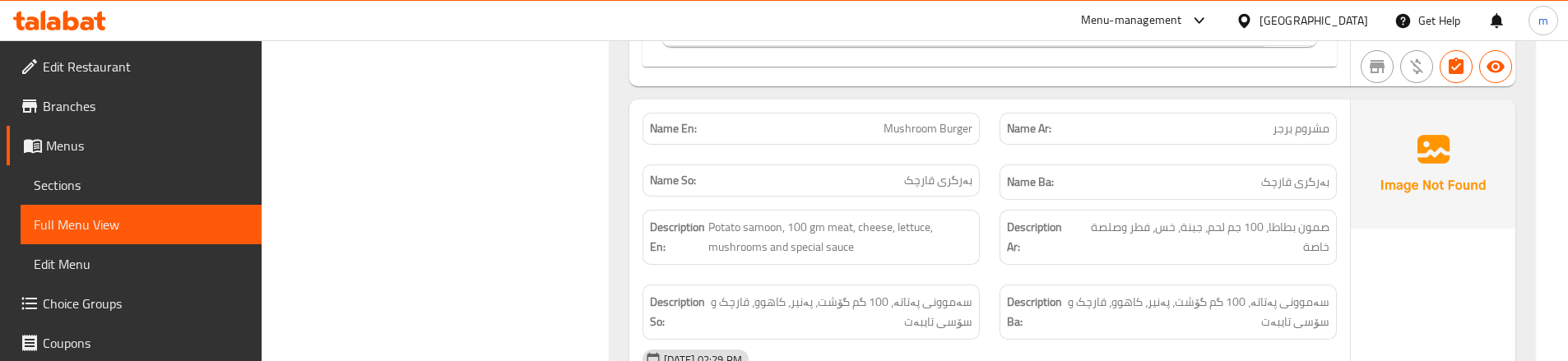
scroll to position [5074, 0]
click at [995, 167] on div "Name Ba: بەرگری قارچک" at bounding box center [1167, 181] width 357 height 55
click at [993, 249] on div "Description Ar: صمون بطاطا، 100 جم لحم، جبنة، خس، فطر وصلصة خاصة" at bounding box center [1167, 236] width 357 height 75
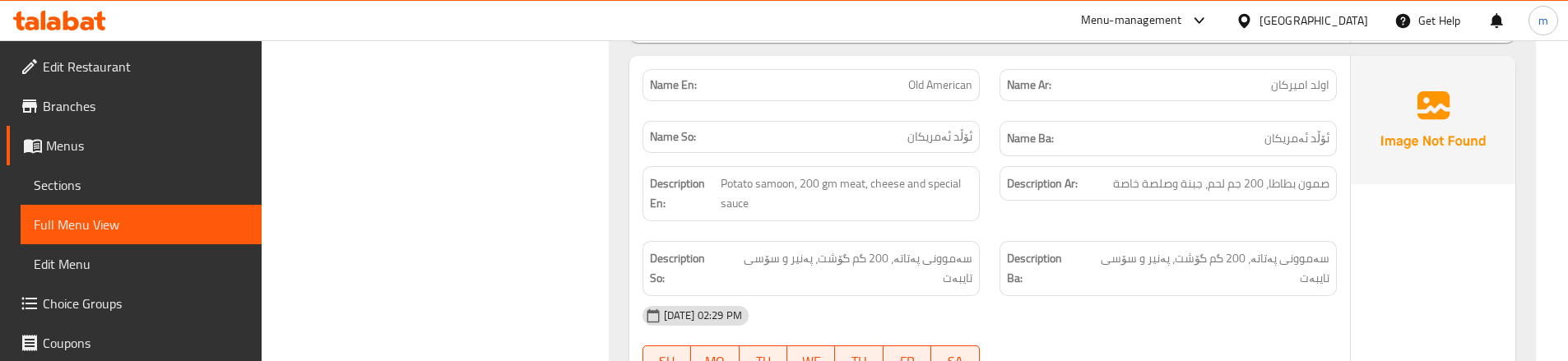
scroll to position [5896, 0]
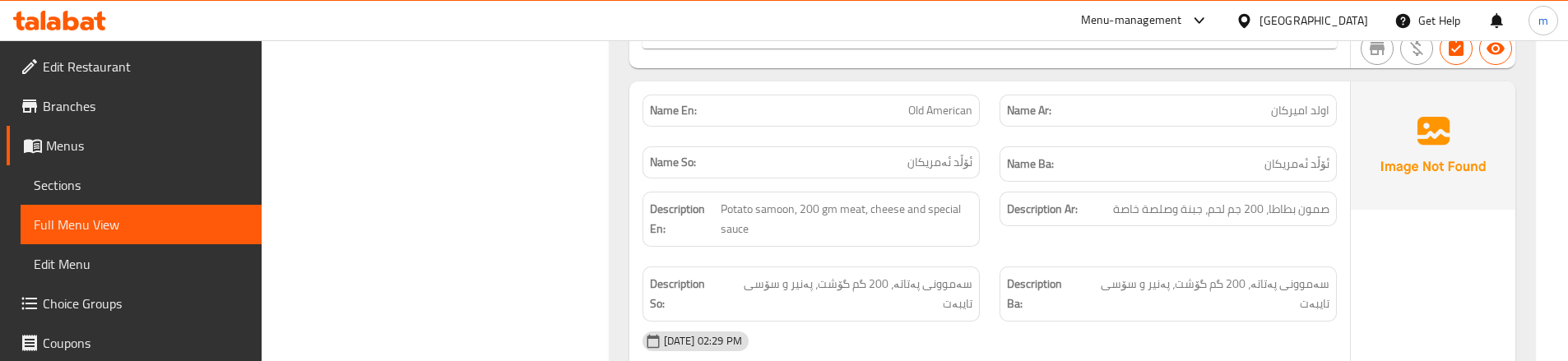
click at [994, 215] on div "Description Ar: صمون بطاطا، 200 جم لحم، جبنة وصلصة خاصة" at bounding box center [1167, 218] width 357 height 75
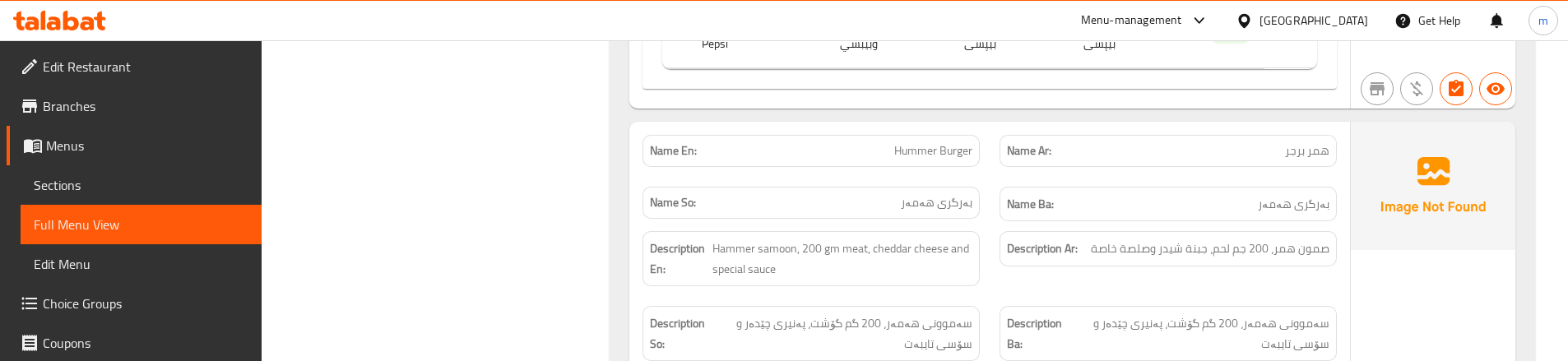
scroll to position [6664, 0]
click at [980, 259] on div "Description En: Hammer samoon, 200 gm meat, cheddar cheese and special sauce" at bounding box center [811, 256] width 357 height 75
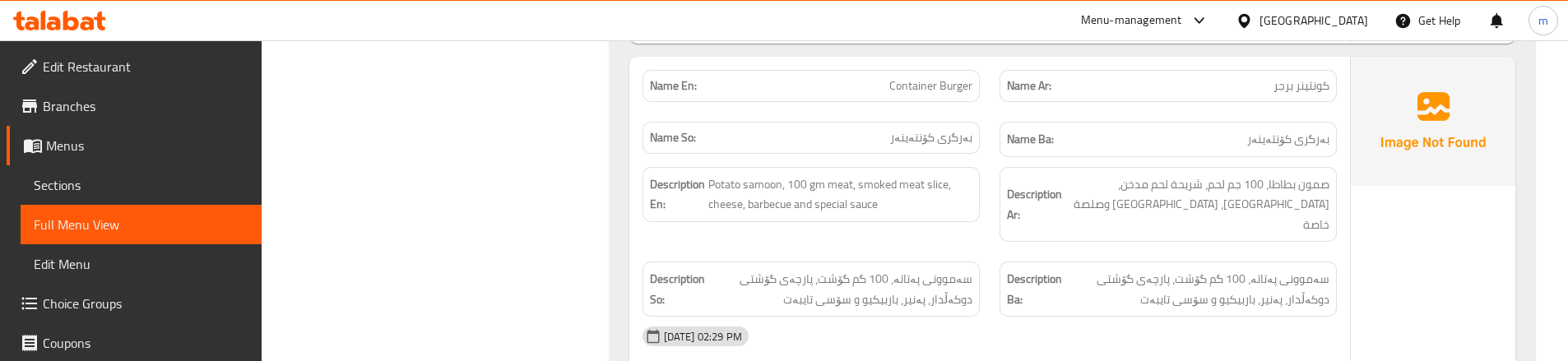
scroll to position [7542, 0]
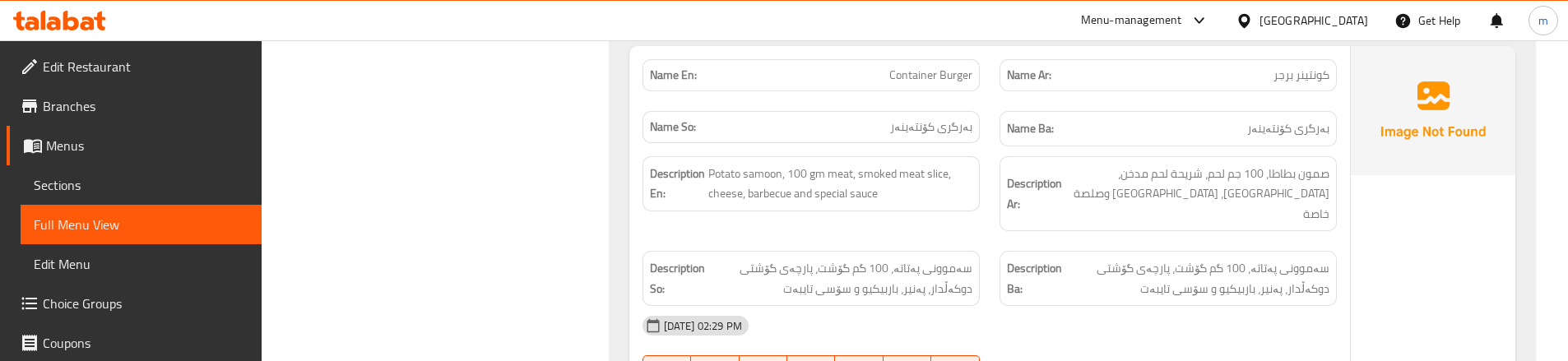
click at [992, 146] on div "Description Ar: صمون بطاطا، 100 جم لحم، شريحة لحم مدخن، جبنة، باربيكيو وصلصة خا…" at bounding box center [1167, 194] width 357 height 95
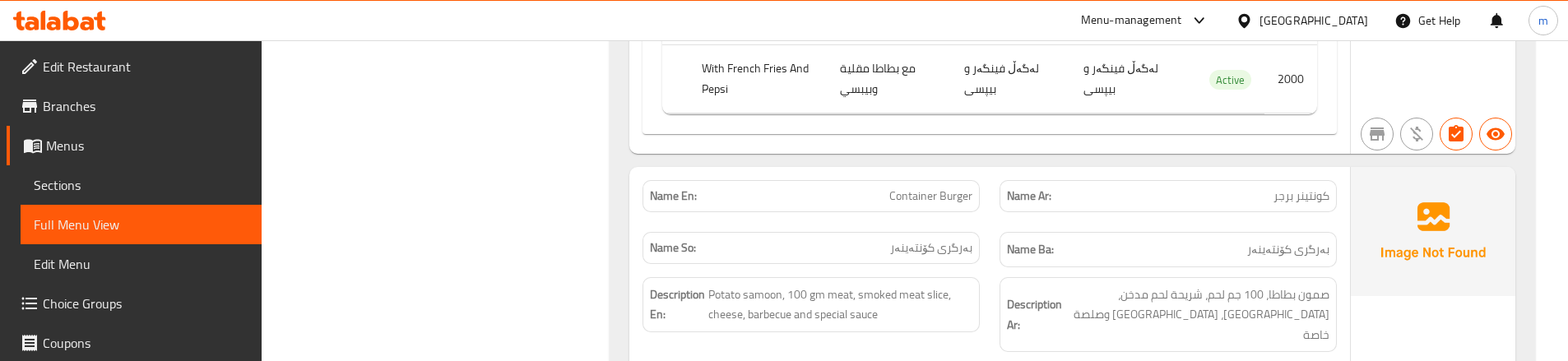
scroll to position [7487, 0]
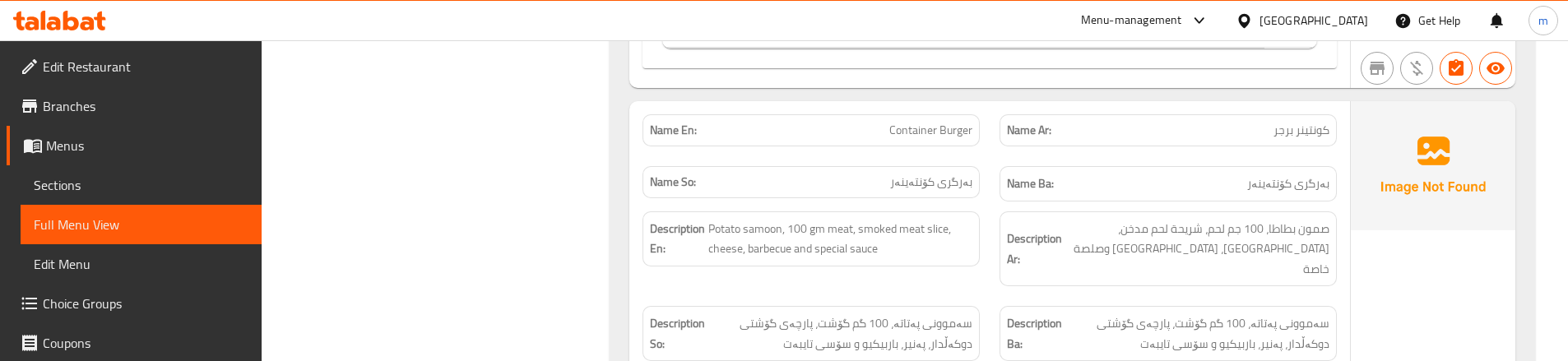
click at [997, 242] on div "Description Ar: صمون بطاطا، 100 جم لحم، شريحة لحم مدخن، جبنة، باربيكيو وصلصة خا…" at bounding box center [1167, 249] width 357 height 95
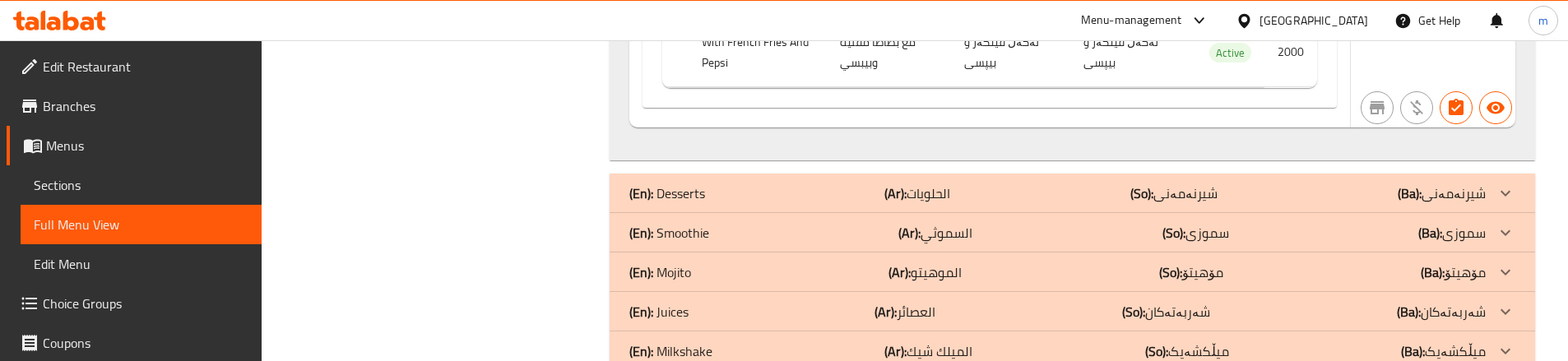
scroll to position [8277, 0]
click at [759, 220] on div "(En): Smoothie (Ar): السموثي (So): سموزی (Ba): سموزی" at bounding box center [1057, 230] width 856 height 20
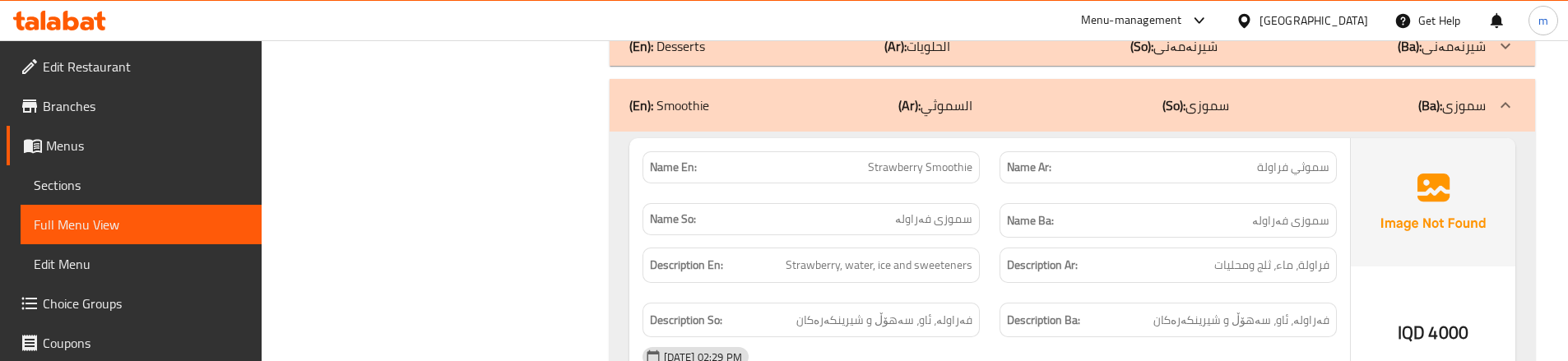
scroll to position [8441, 0]
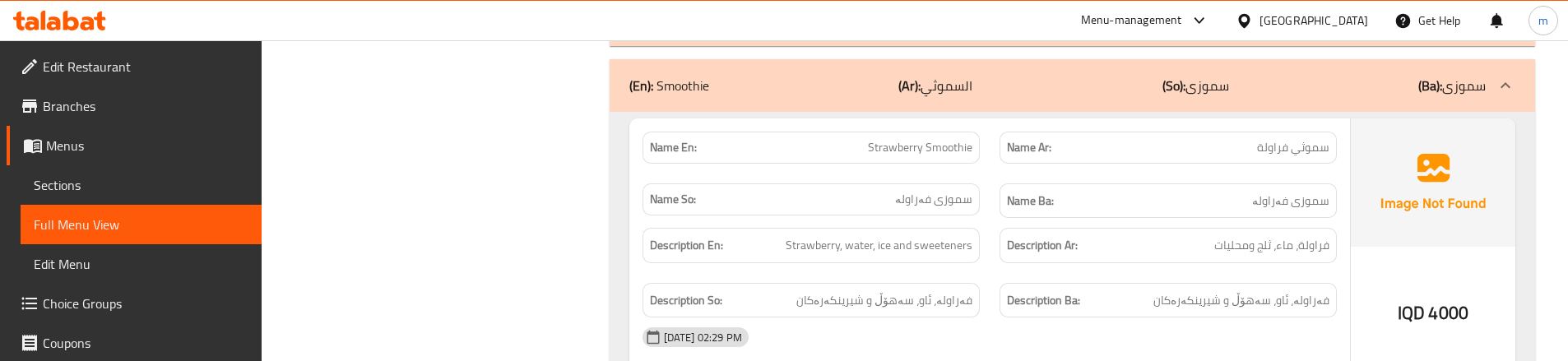
click at [993, 219] on div "Description Ar: فراولة، ماء، ثلج ومحليات" at bounding box center [1167, 246] width 357 height 55
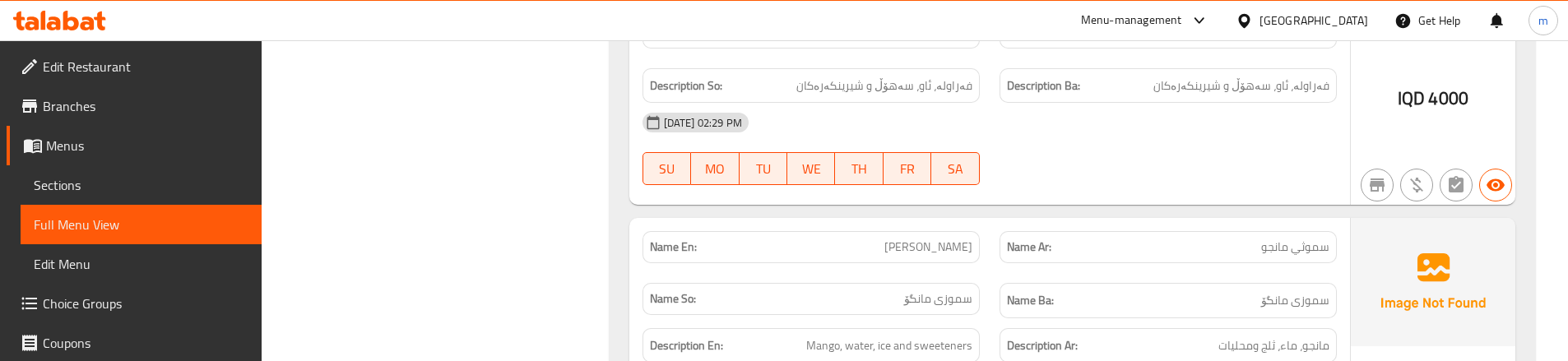
scroll to position [8715, 0]
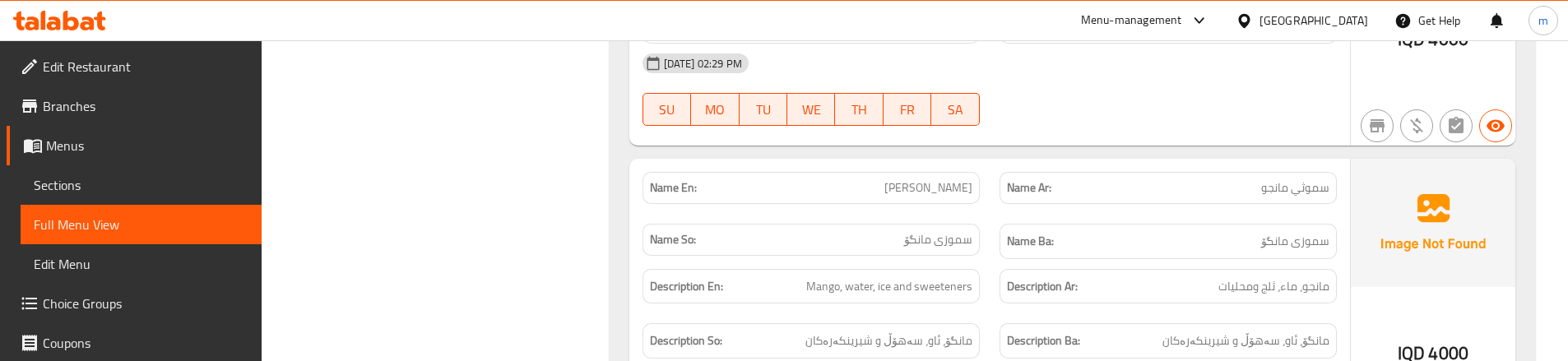
click at [996, 259] on div "Description Ar: مانجو، ماء، ثلج ومحليات" at bounding box center [1167, 286] width 357 height 55
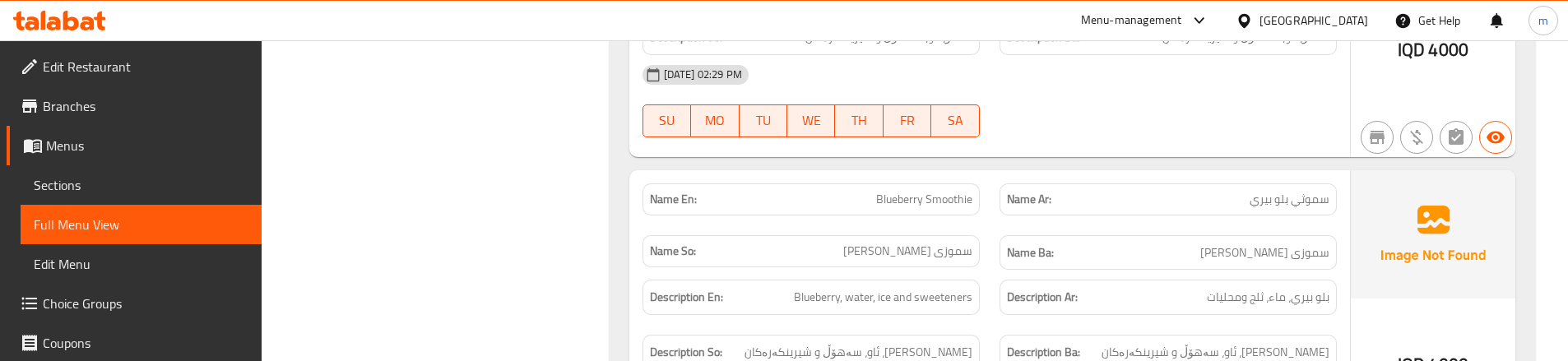
scroll to position [9044, 0]
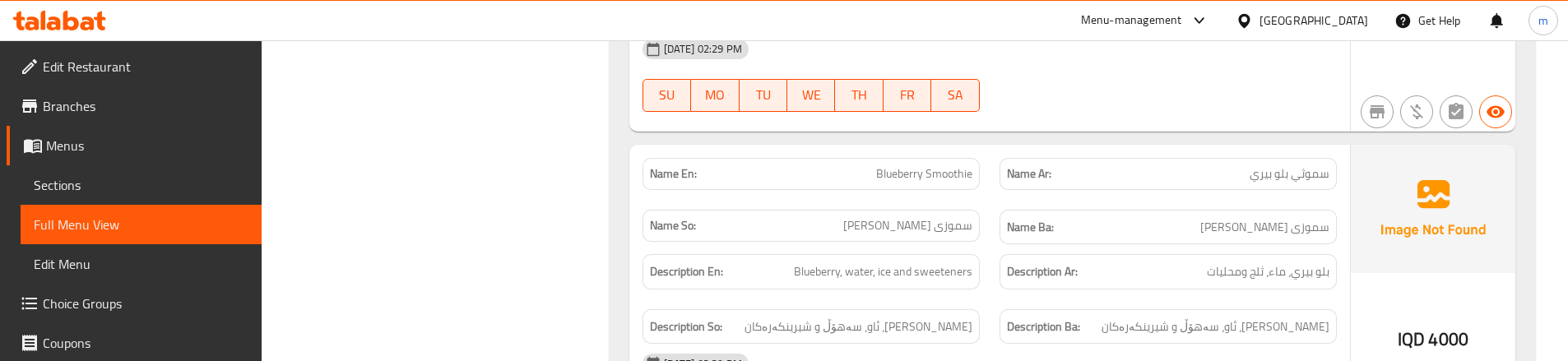
click at [1007, 309] on div "Description Ba: تووی شین، ئاو، سەهۆڵ و شیرینکەرەکان" at bounding box center [1167, 326] width 337 height 35
click at [984, 300] on div "Description So: تووی شین، ئاو، سەهۆڵ و شیرینکەرەکان" at bounding box center [811, 327] width 357 height 55
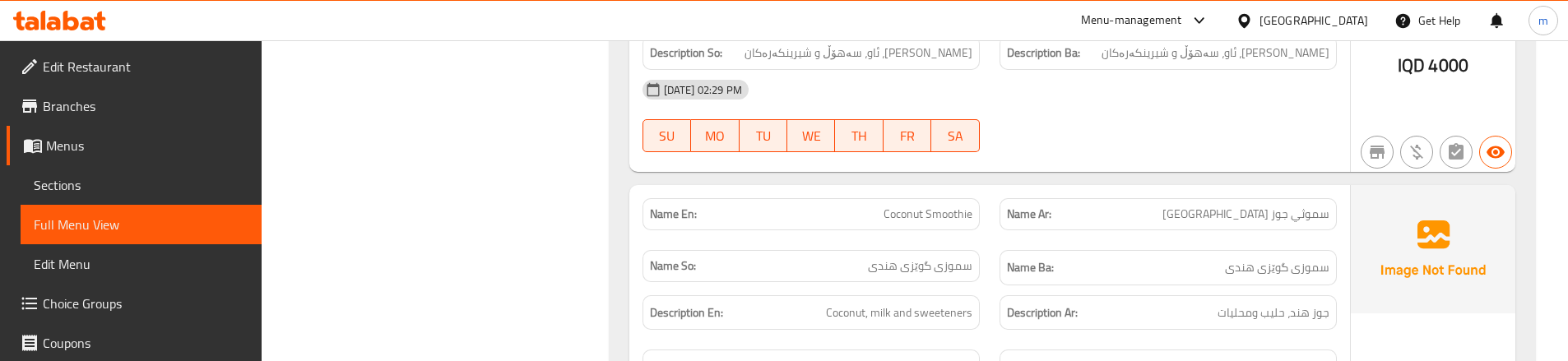
scroll to position [9319, 0]
click at [991, 239] on div "Name Ba: سموزی گوێزی هندی" at bounding box center [1167, 266] width 357 height 55
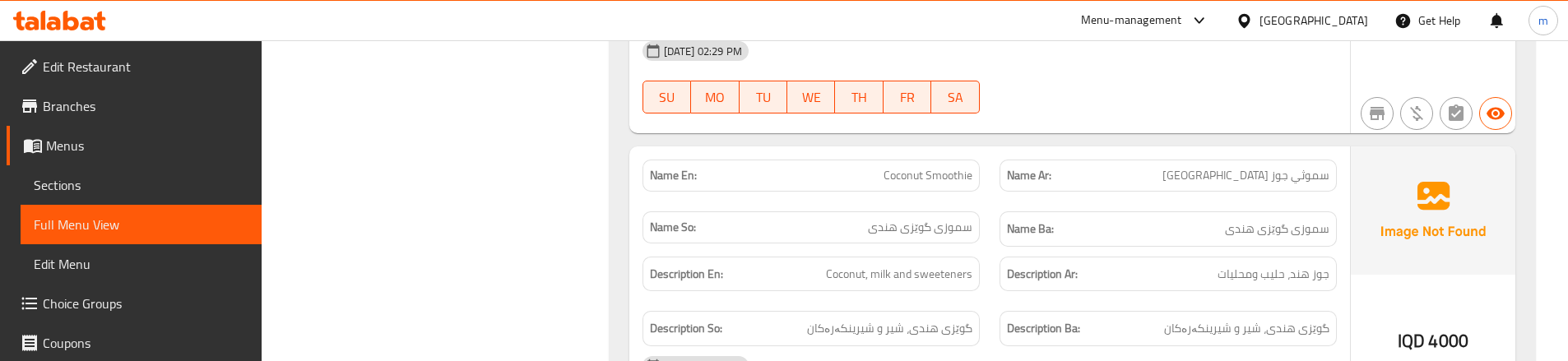
scroll to position [9373, 0]
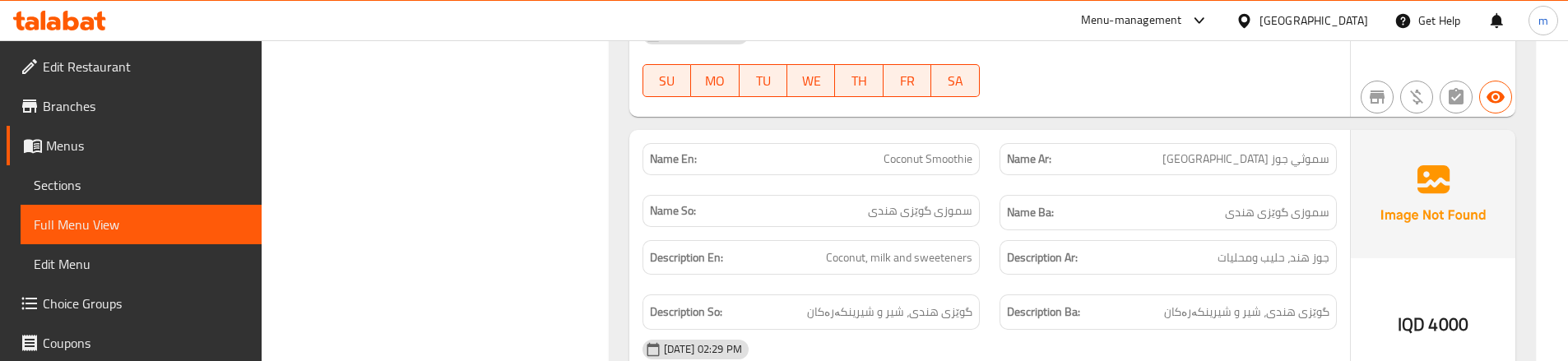
click at [988, 231] on div "Description En: Coconut, milk and sweeteners" at bounding box center [811, 258] width 357 height 55
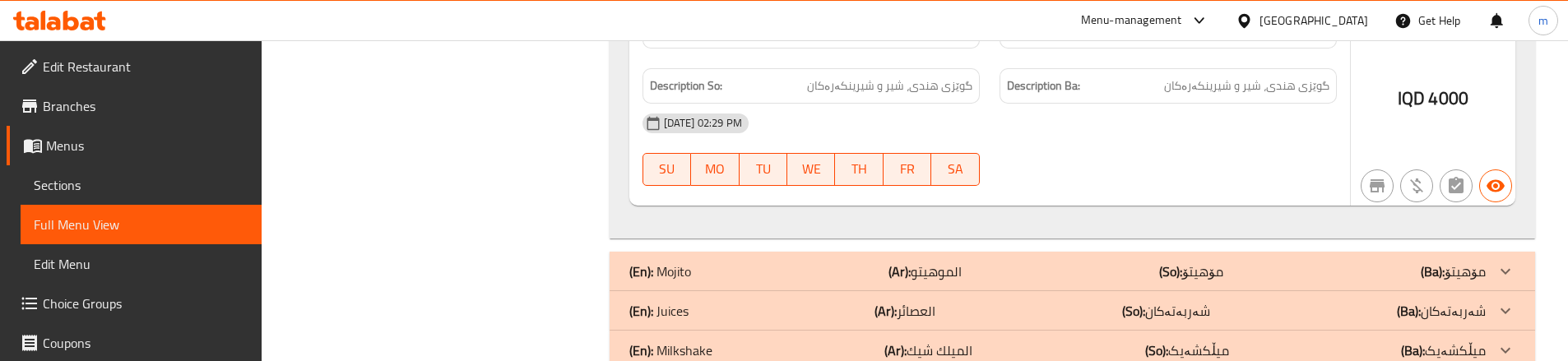
scroll to position [9601, 0]
click at [713, 260] on div "(En): Mojito (Ar): الموهيتو (So): مۆهیتۆ (Ba): مۆهیتۆ" at bounding box center [1057, 269] width 856 height 20
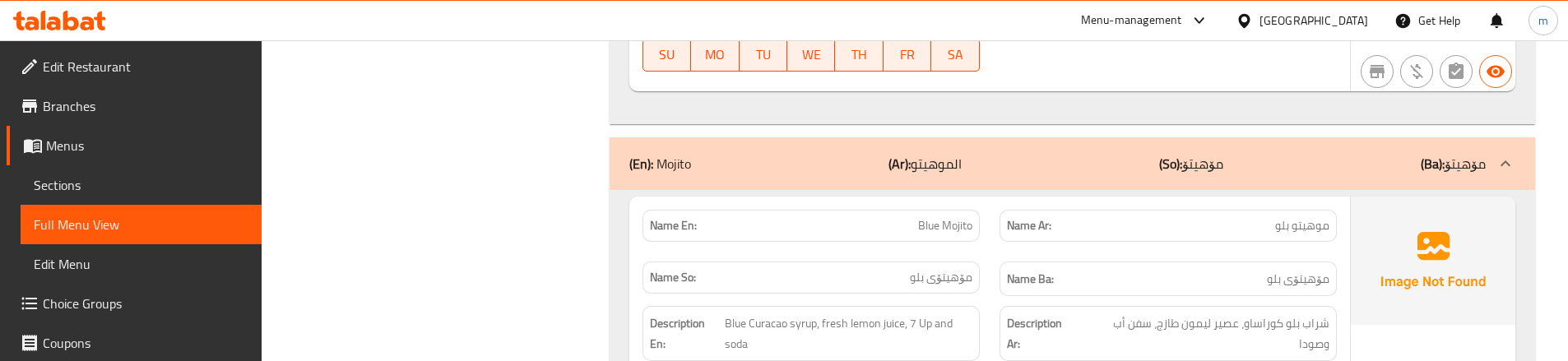
scroll to position [9710, 0]
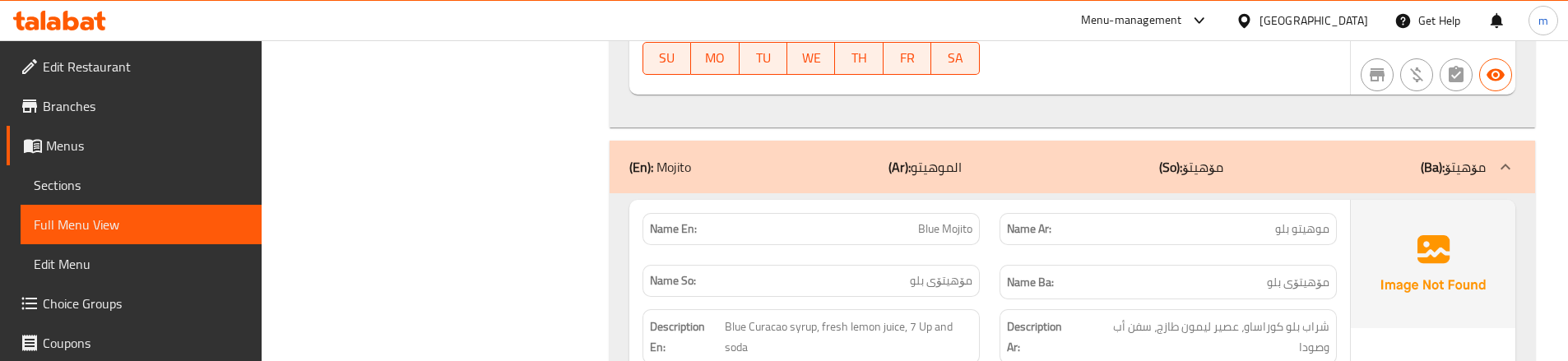
click at [991, 203] on div "Name Ar: موهيتو بلو" at bounding box center [1167, 229] width 357 height 52
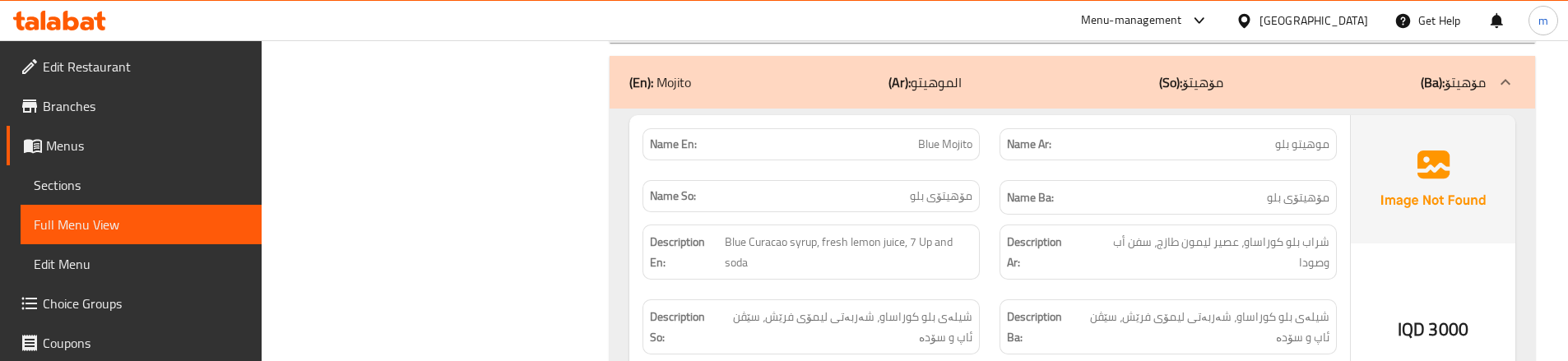
scroll to position [9821, 0]
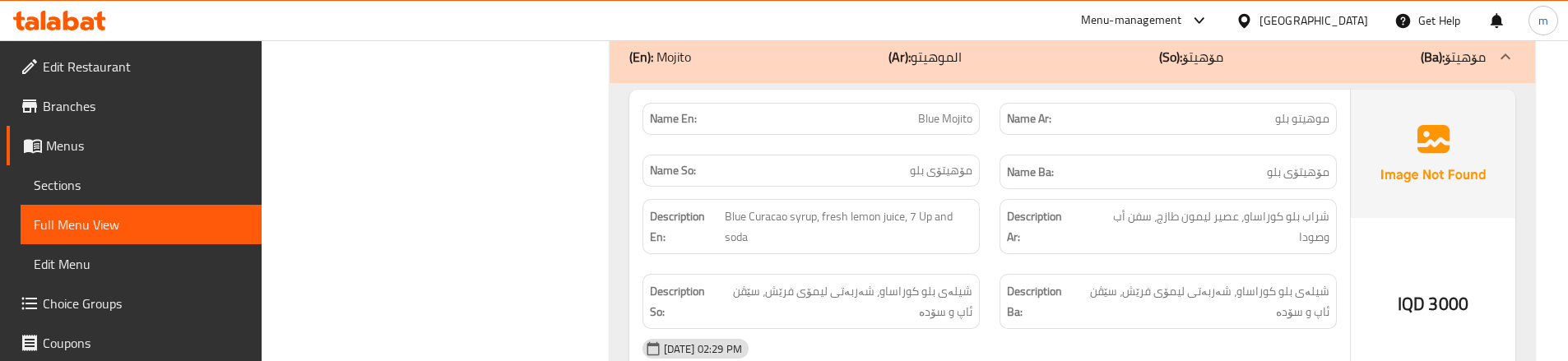
click at [996, 209] on div "Description Ar: شراب بلو كوراساو، عصير ليمون طازج، سفن أب وصودا" at bounding box center [1167, 226] width 357 height 75
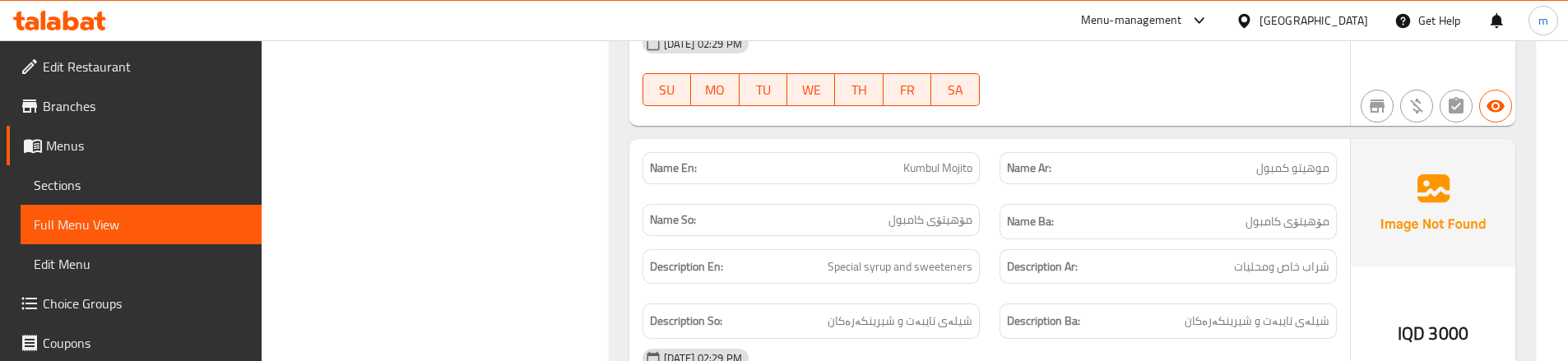
scroll to position [10478, 0]
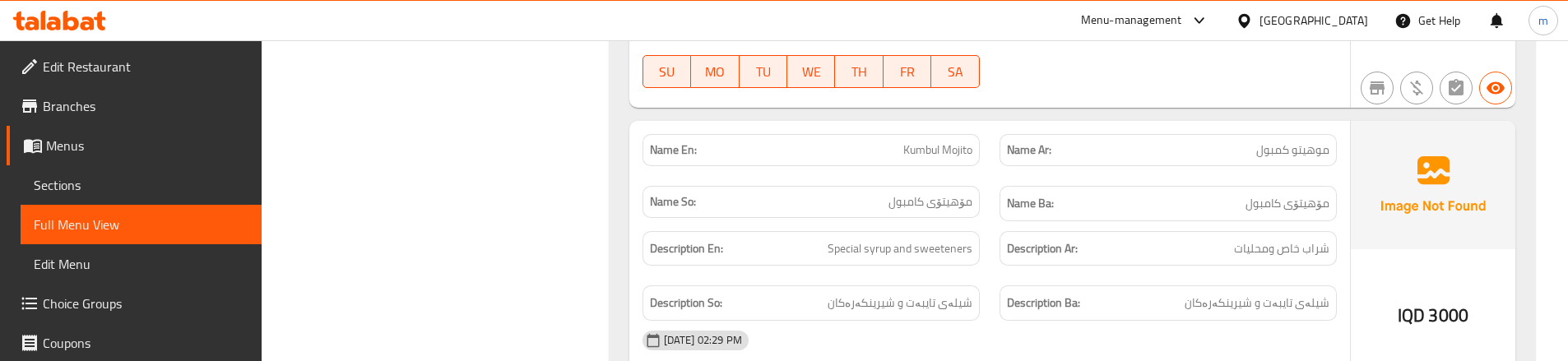
click at [951, 142] on span "Kumbul Mojito" at bounding box center [937, 150] width 69 height 17
copy span "Kumbul Mojito"
click at [109, 178] on span "Sections" at bounding box center [141, 184] width 214 height 20
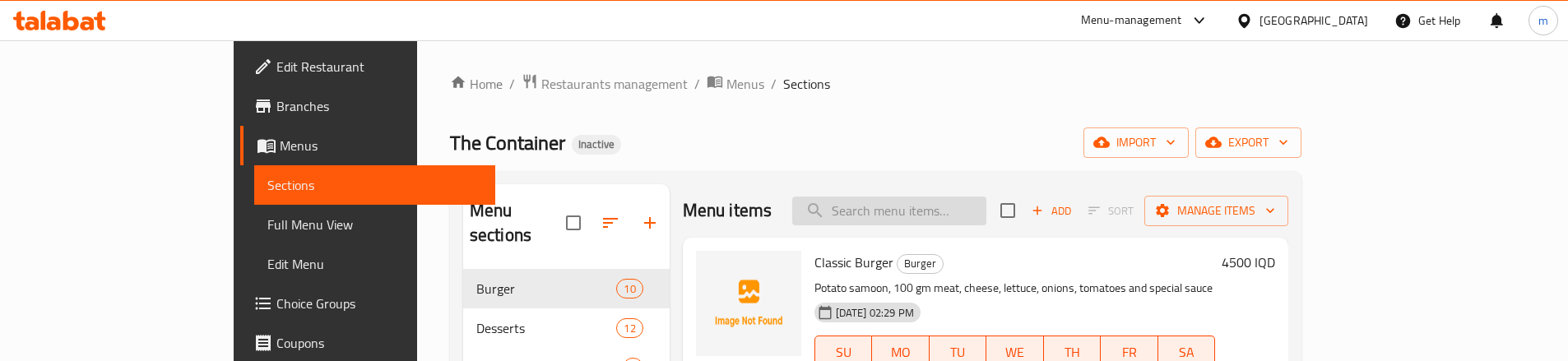
click at [933, 201] on input "search" at bounding box center [888, 211] width 194 height 28
paste input "Kumbul Mojito"
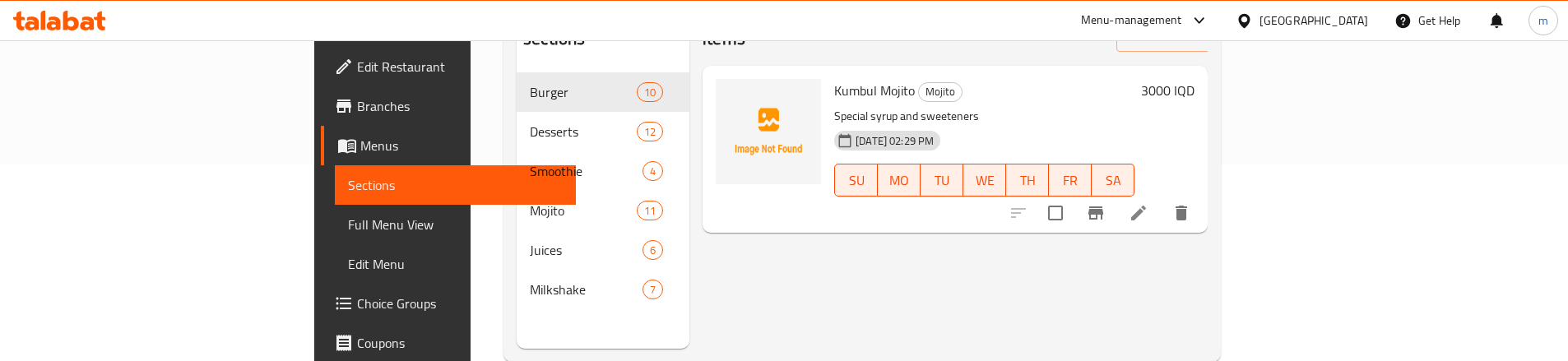
scroll to position [219, 0]
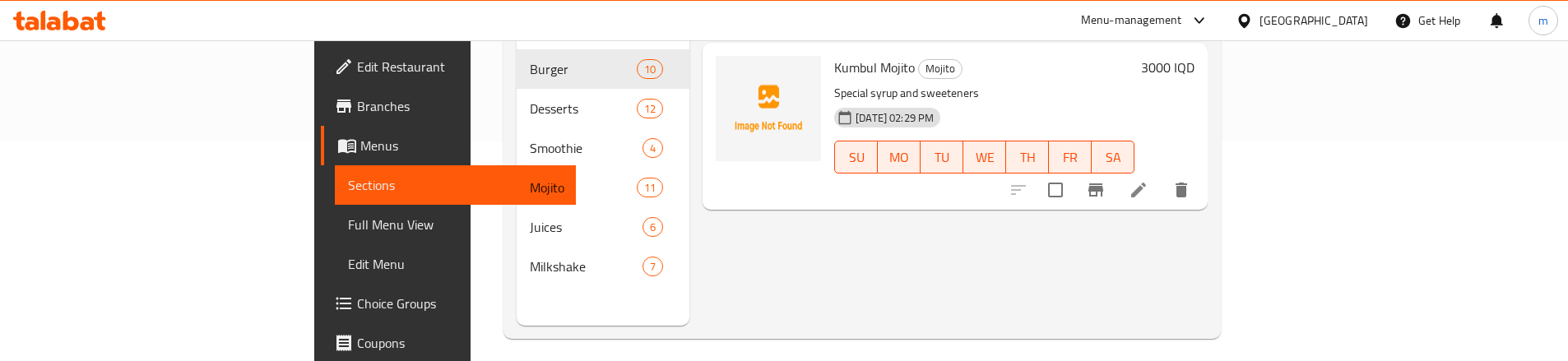
type input "Kumbul Mojito"
click at [1161, 175] on li at bounding box center [1138, 189] width 46 height 29
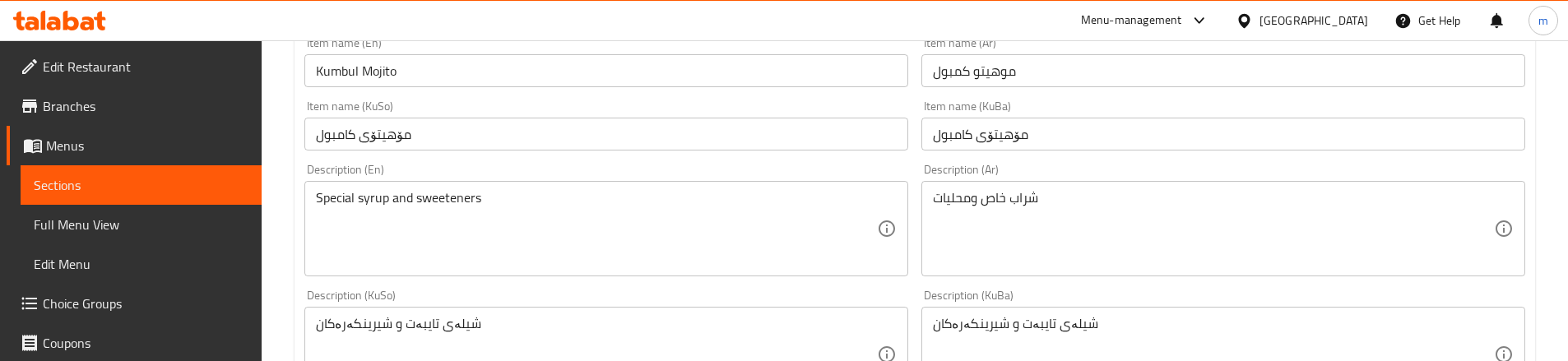
scroll to position [329, 0]
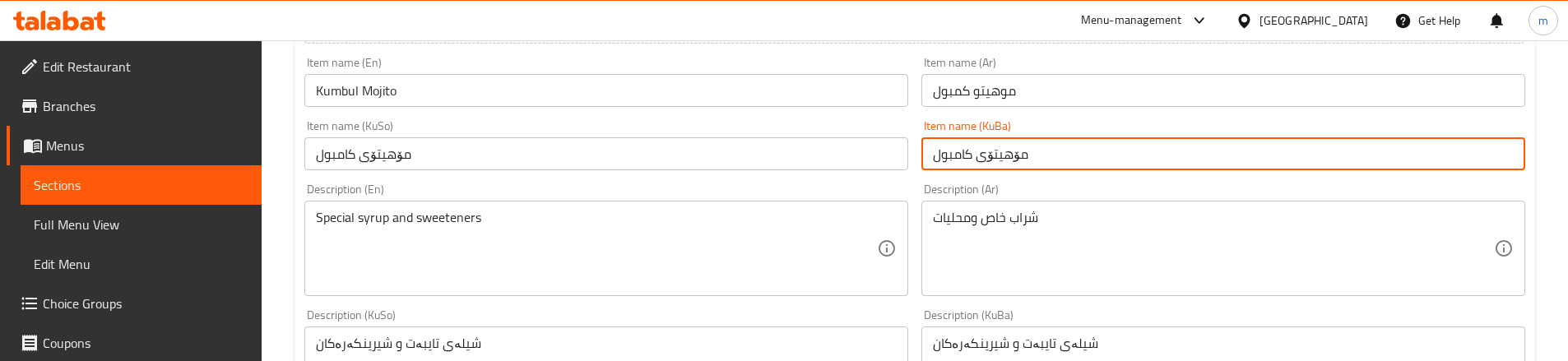
click at [960, 153] on input "مۆهیتۆی کامبول" at bounding box center [1222, 153] width 604 height 33
click at [1002, 164] on input "مۆهیتۆی کمبول" at bounding box center [1222, 153] width 604 height 33
type input "مۆهیتۆی کمبول"
click at [595, 158] on input "مۆهیتۆی کامبول" at bounding box center [605, 153] width 604 height 33
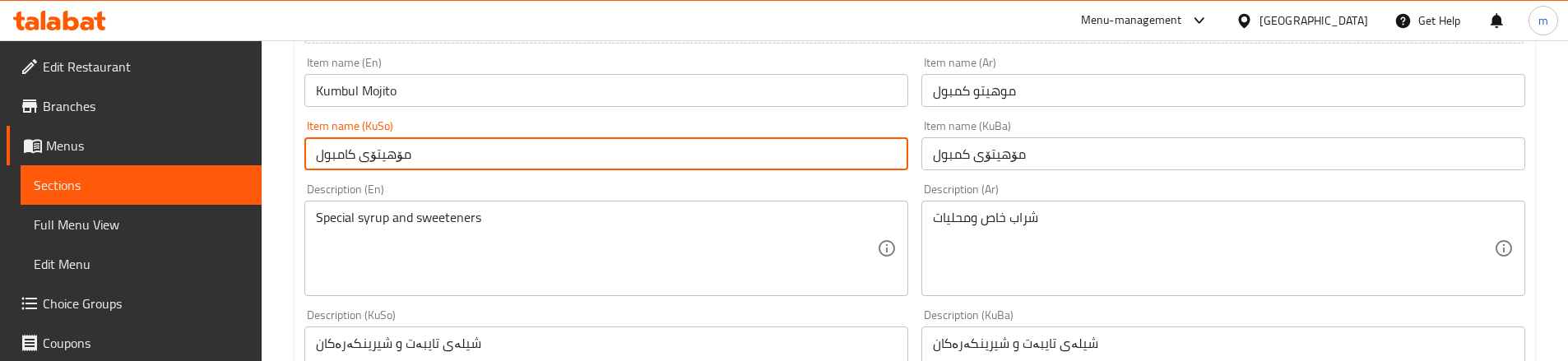
paste input "text"
type input "مۆهیتۆی کمبول"
click at [525, 181] on div "Description (En) Special syrup and sweeteners Description (En)" at bounding box center [605, 239] width 617 height 126
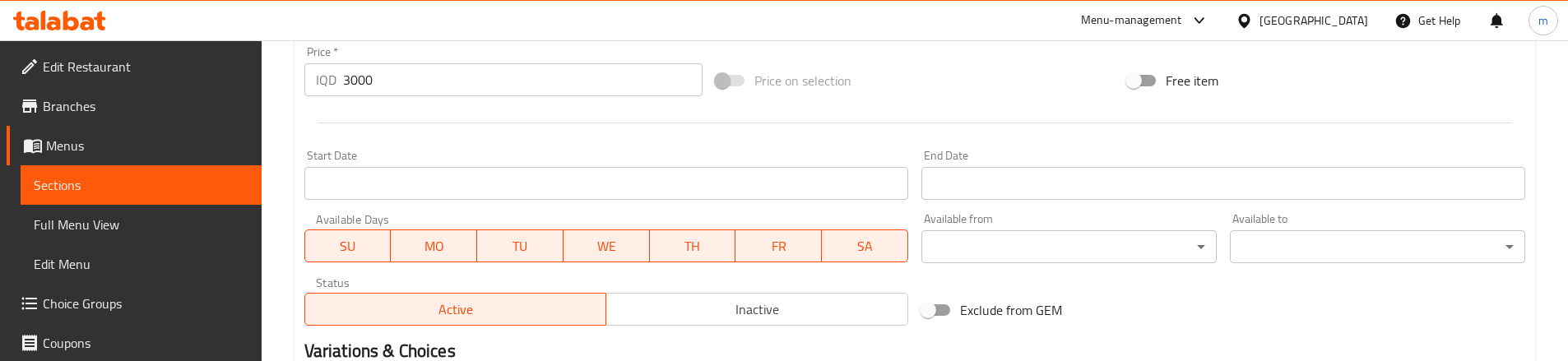
scroll to position [990, 0]
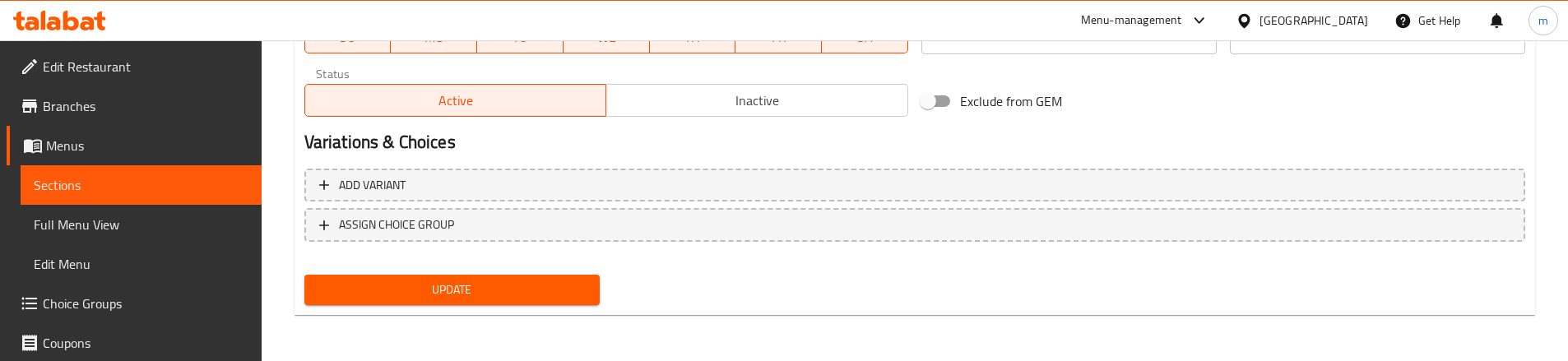
click at [423, 297] on span "Update" at bounding box center [452, 290] width 269 height 21
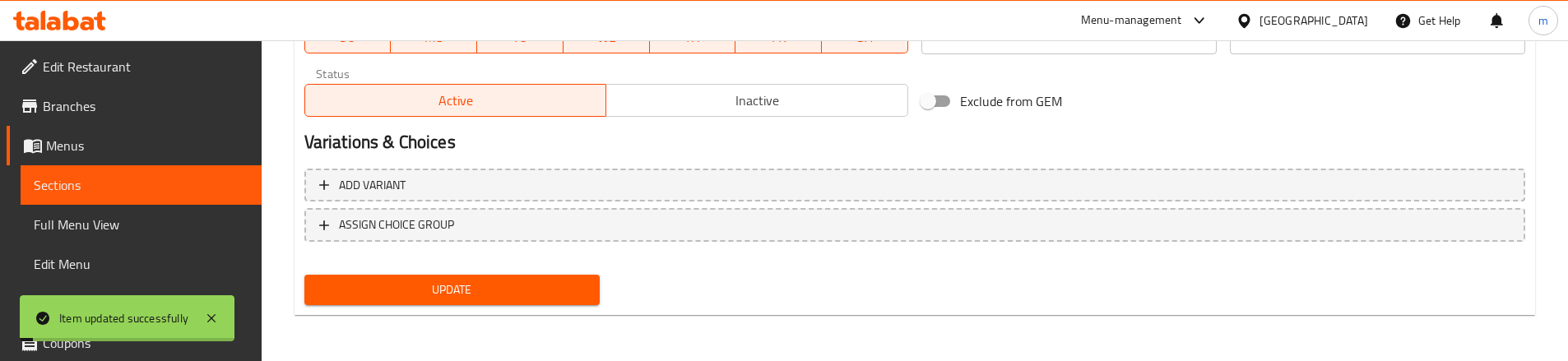
click at [123, 224] on span "Full Menu View" at bounding box center [141, 224] width 214 height 20
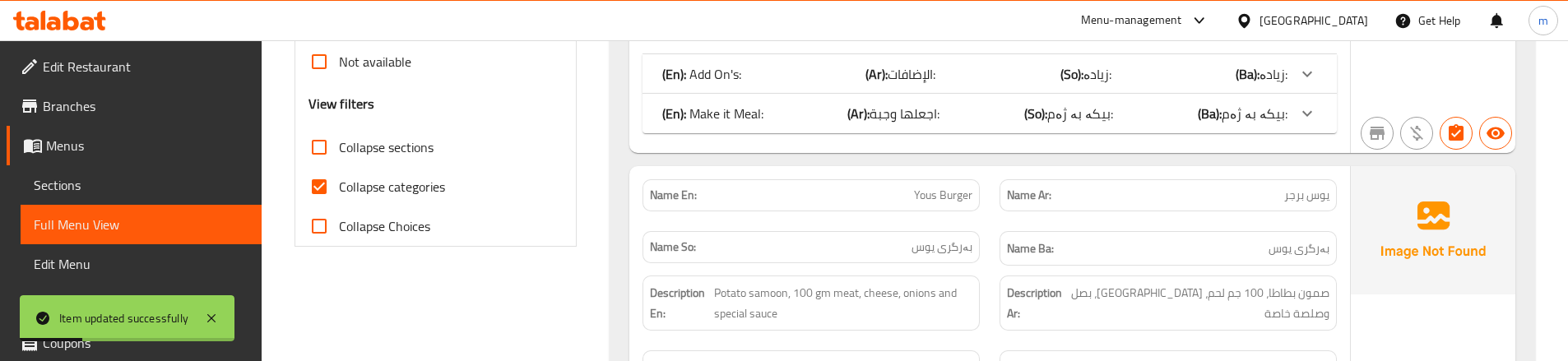
scroll to position [607, 0]
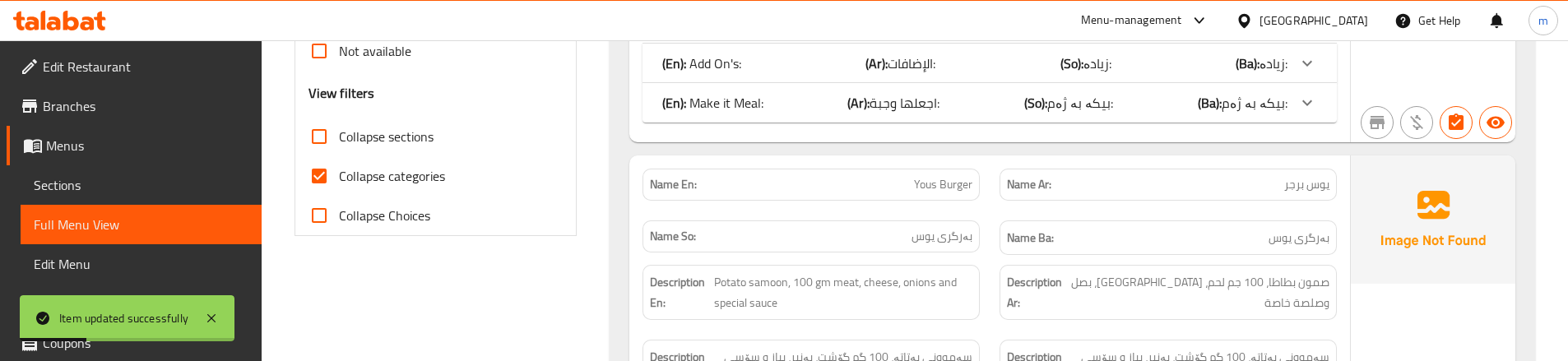
click at [332, 168] on input "Collapse categories" at bounding box center [319, 176] width 40 height 40
checkbox input "false"
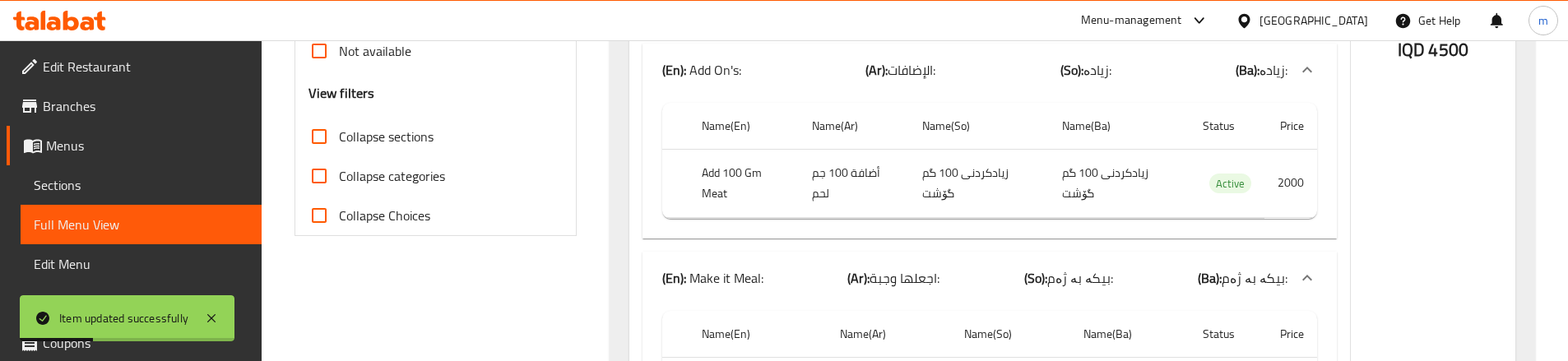
click at [334, 131] on input "Collapse sections" at bounding box center [319, 137] width 40 height 40
checkbox input "true"
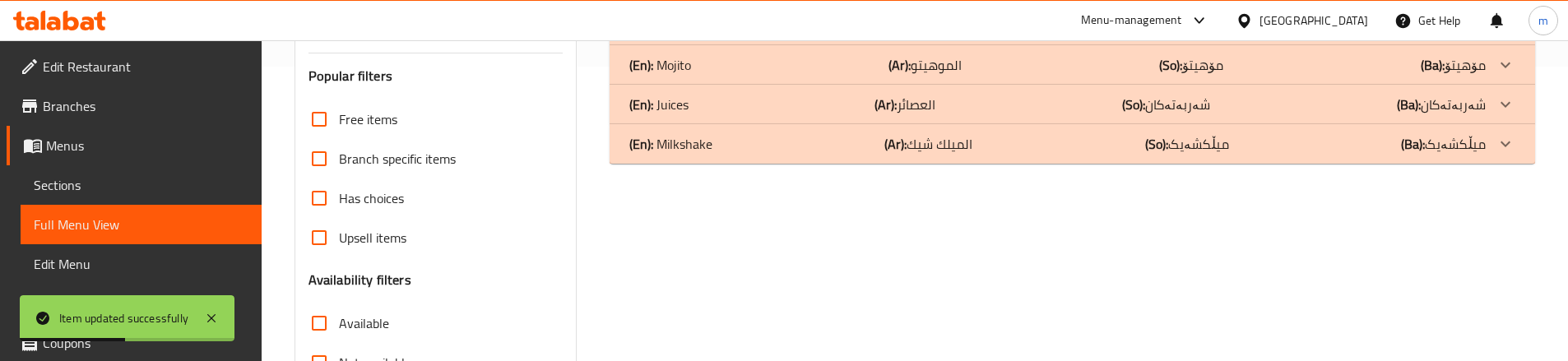
scroll to position [240, 0]
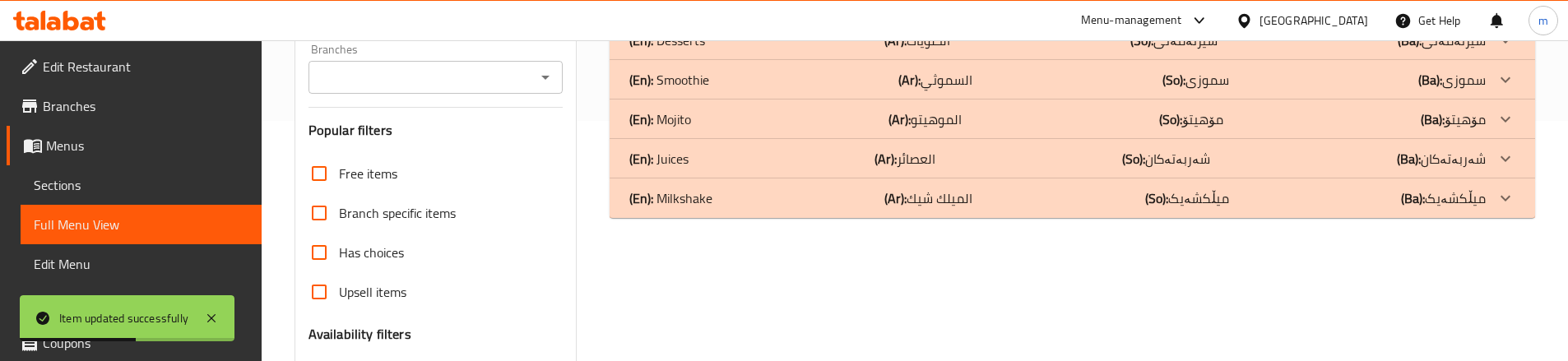
click at [715, 115] on div "(En): Mojito (Ar): الموهيتو (So): مۆهیتۆ (Ba): مۆهیتۆ" at bounding box center [1057, 119] width 856 height 20
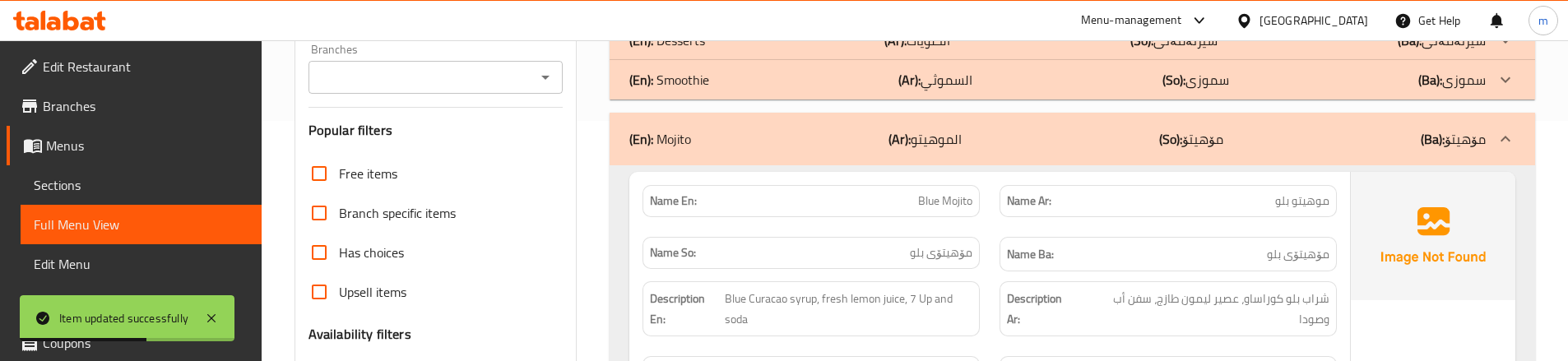
scroll to position [982, 0]
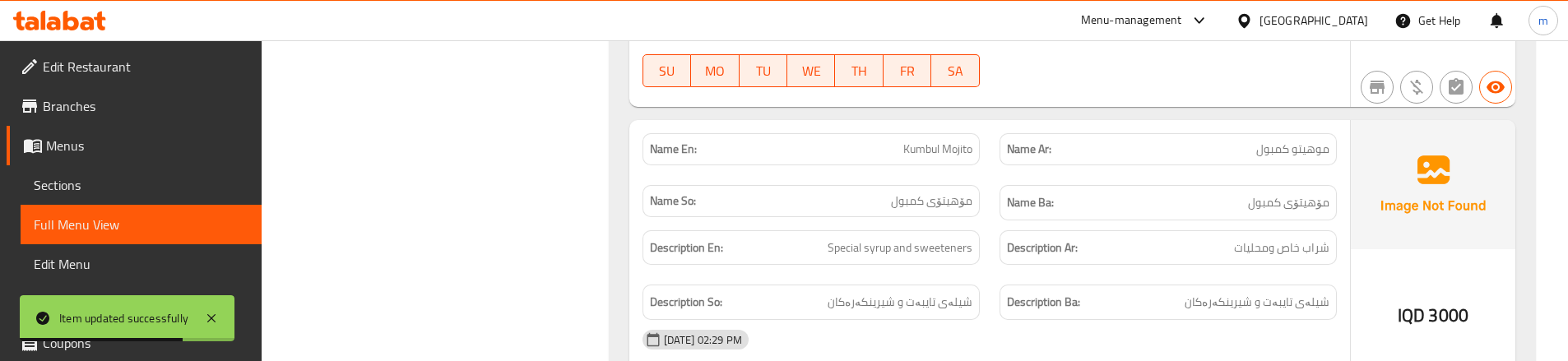
click at [993, 220] on div "Description Ar: شراب خاص ومحليات" at bounding box center [1167, 248] width 357 height 55
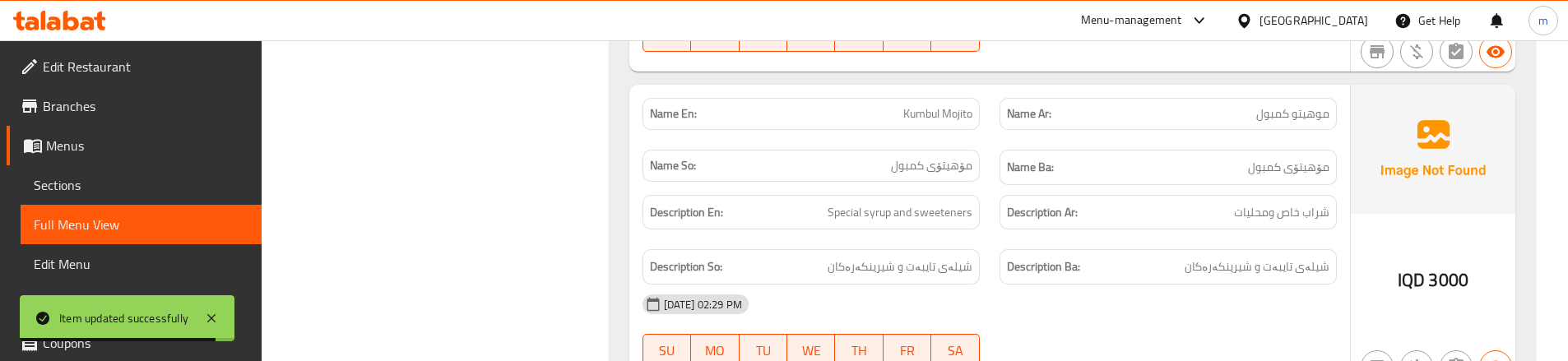
scroll to position [1036, 0]
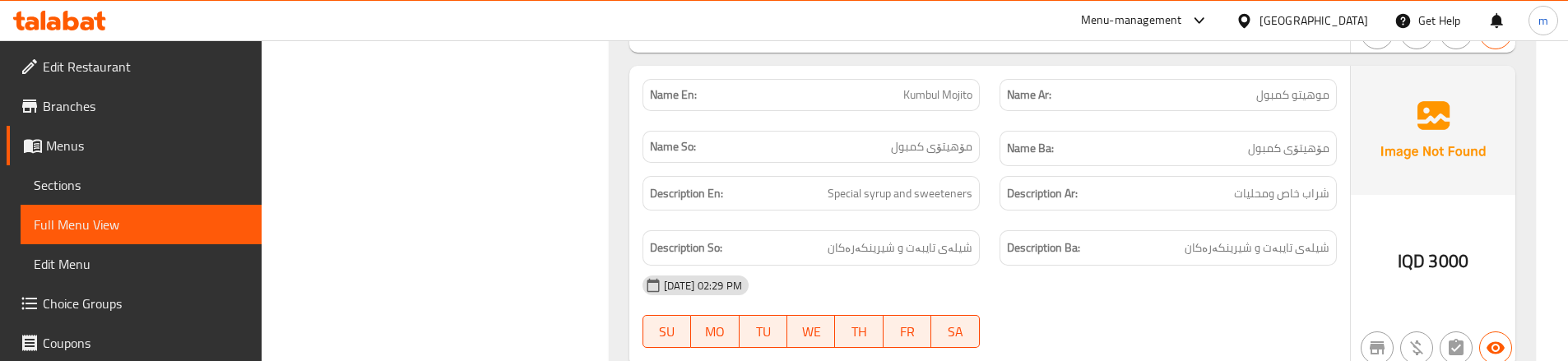
click at [977, 182] on div "Description En: Special syrup and sweeteners" at bounding box center [810, 193] width 337 height 35
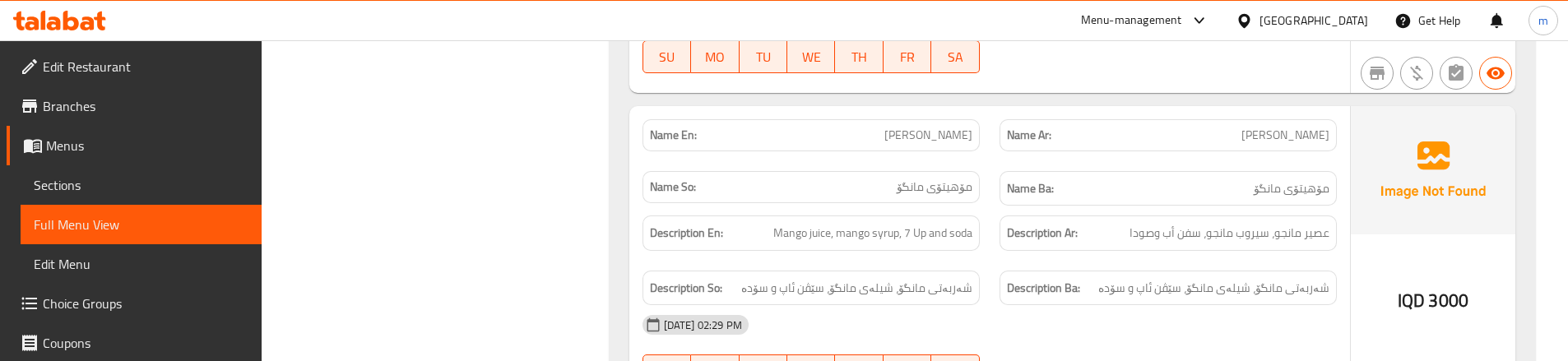
click at [990, 162] on div "Name Ba: مۆهیتۆی مانگۆ" at bounding box center [1167, 189] width 357 height 55
click at [992, 207] on div "Description Ar: عصير مانجو، سيروب مانجو، سفن أب وصودا" at bounding box center [1167, 233] width 357 height 55
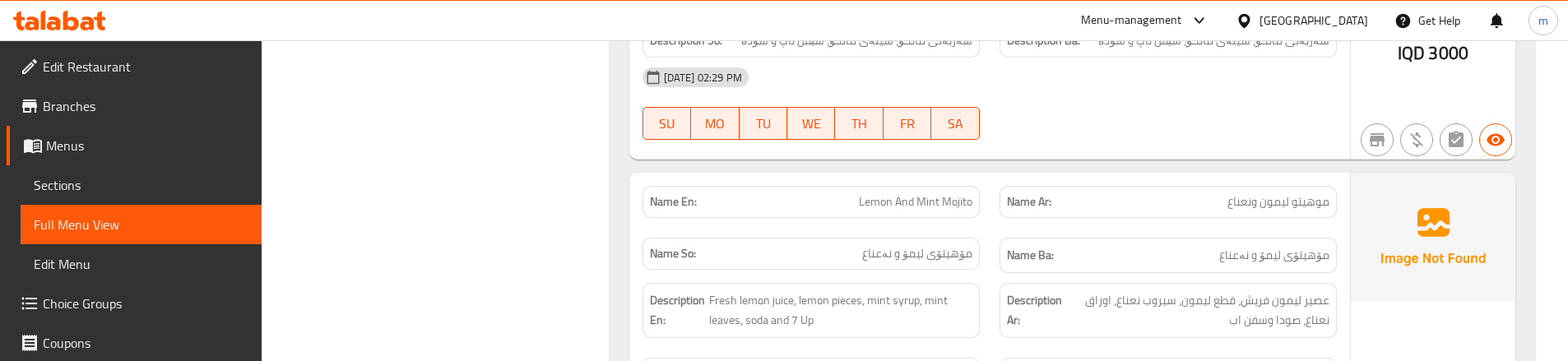
scroll to position [1585, 0]
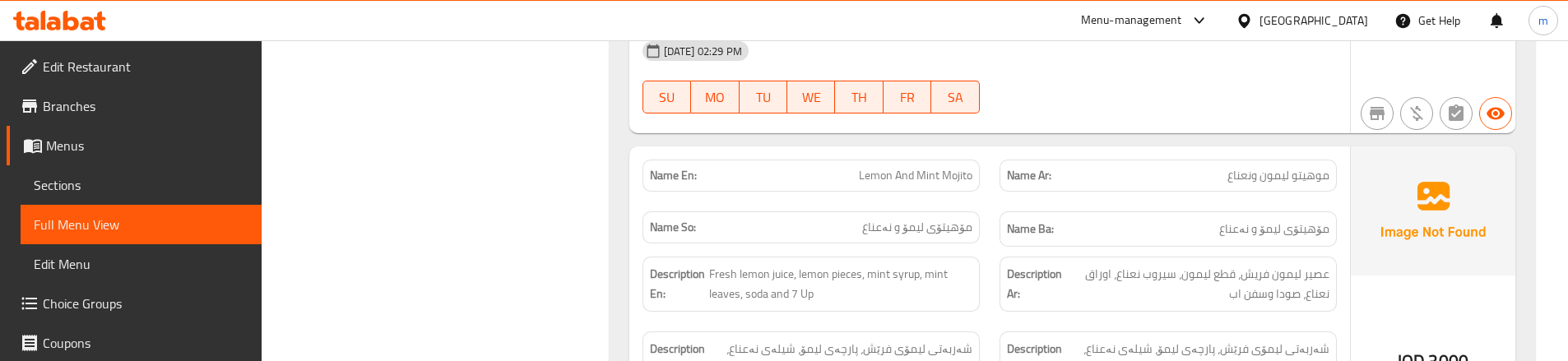
click at [989, 279] on div "Description Ar: عصير ليمون فريش، قطع ليمون، سيروب نعناع، اوراق نعناع، صودا وسفن…" at bounding box center [1167, 284] width 357 height 75
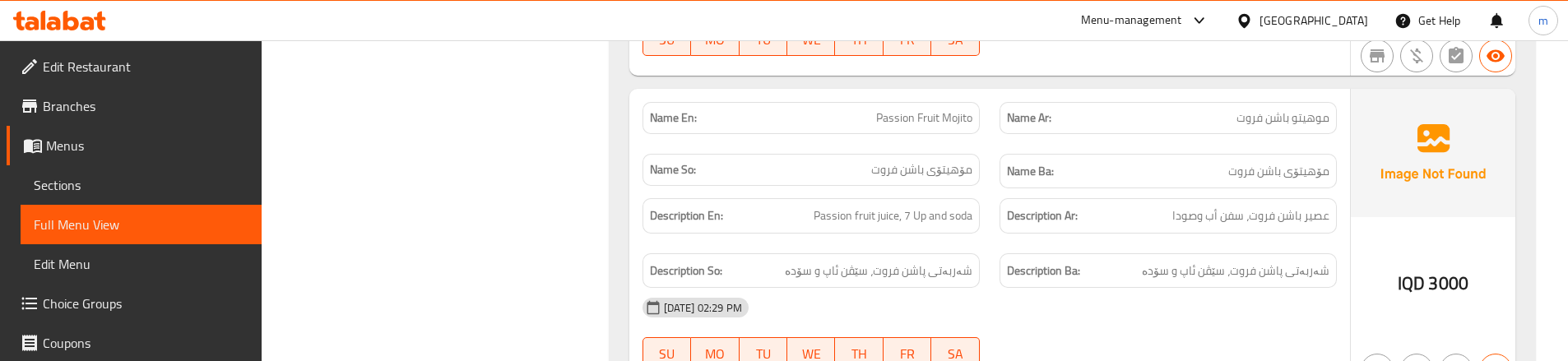
scroll to position [2023, 0]
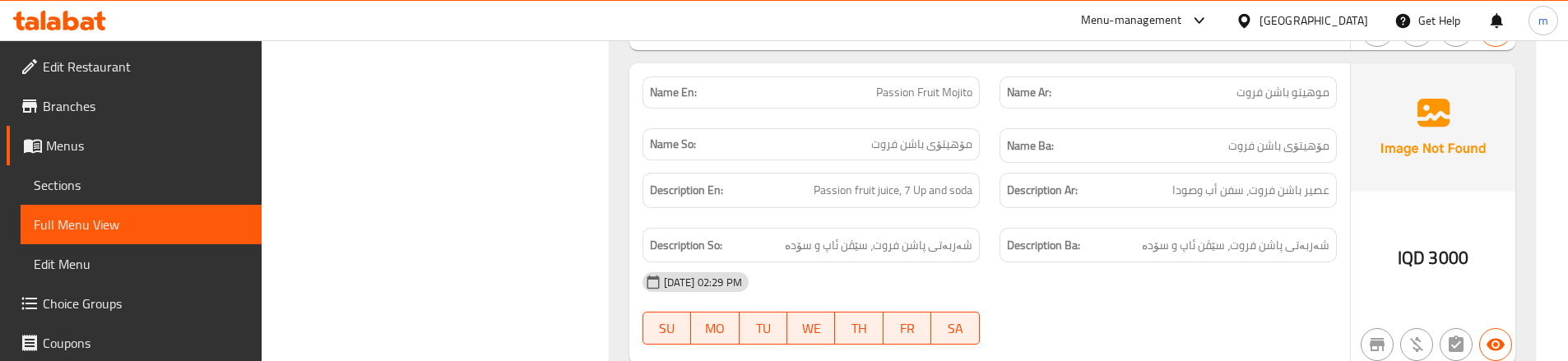
click at [991, 87] on div "Name Ar: موهيتو باشن فروت" at bounding box center [1167, 93] width 357 height 52
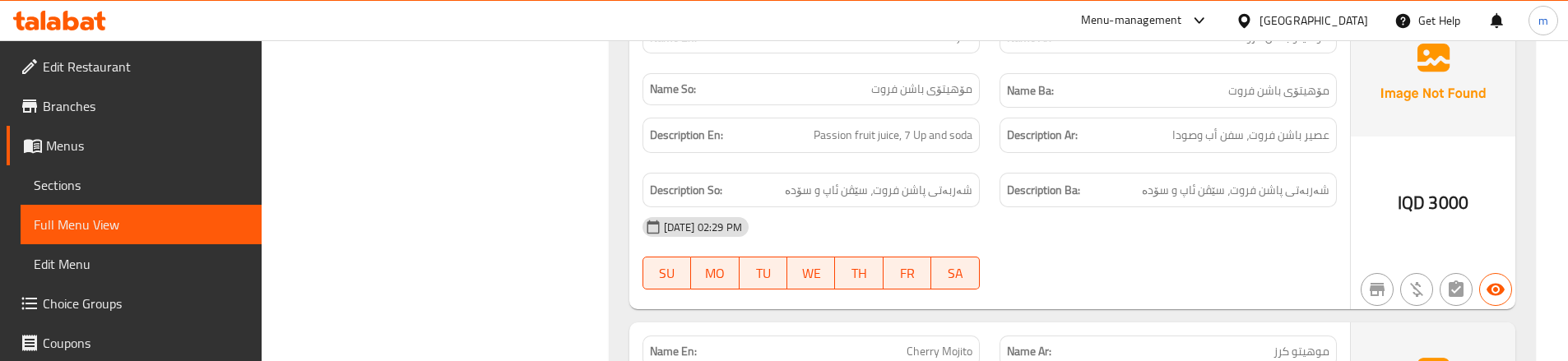
click at [986, 136] on div "Description En: Passion fruit juice, 7 Up and soda" at bounding box center [811, 135] width 357 height 55
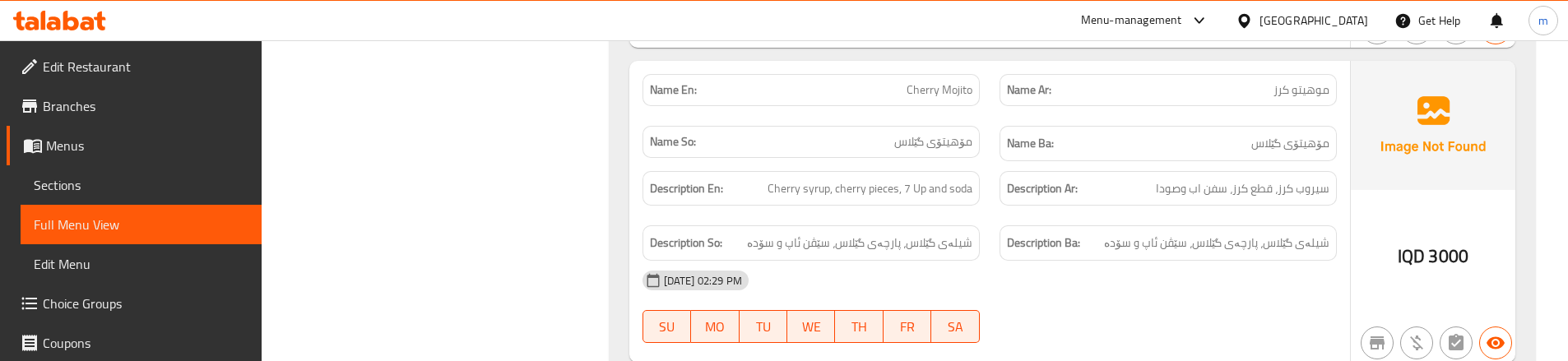
scroll to position [2298, 0]
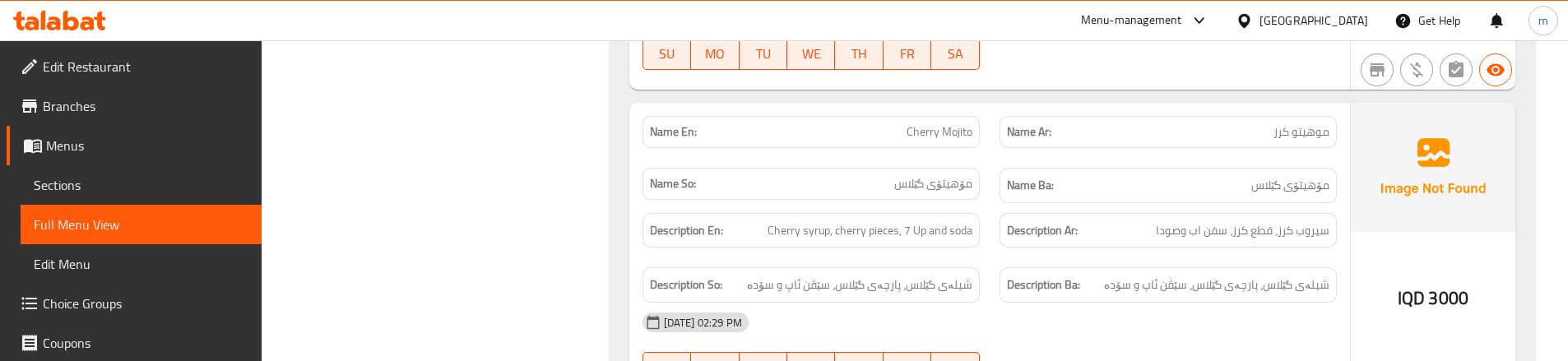
click at [932, 124] on span "Cherry Mojito" at bounding box center [940, 132] width 66 height 17
copy span "Cherry"
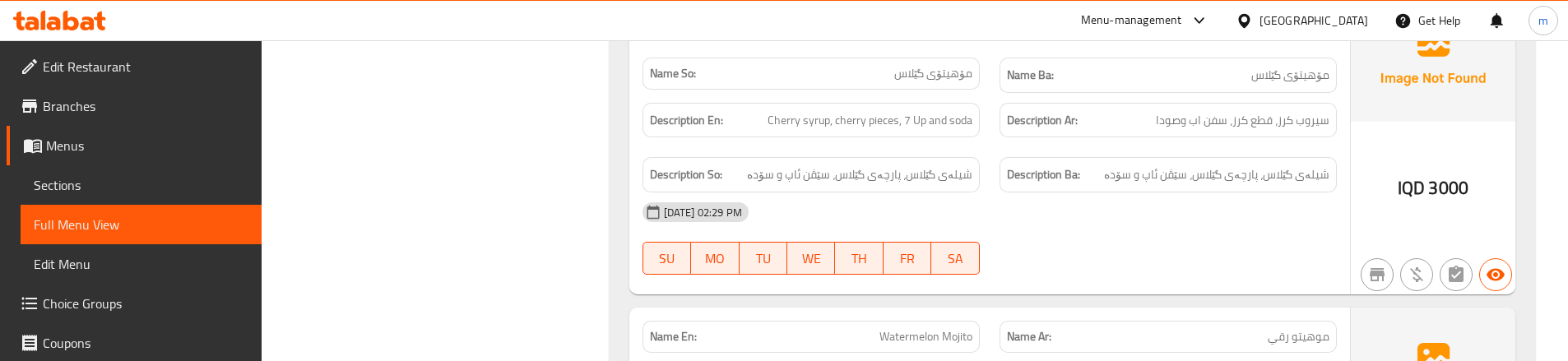
scroll to position [2408, 0]
click at [997, 113] on div "Description Ar: سيروب كرز، قطع كرز، سفن اب وصودا" at bounding box center [1167, 121] width 357 height 55
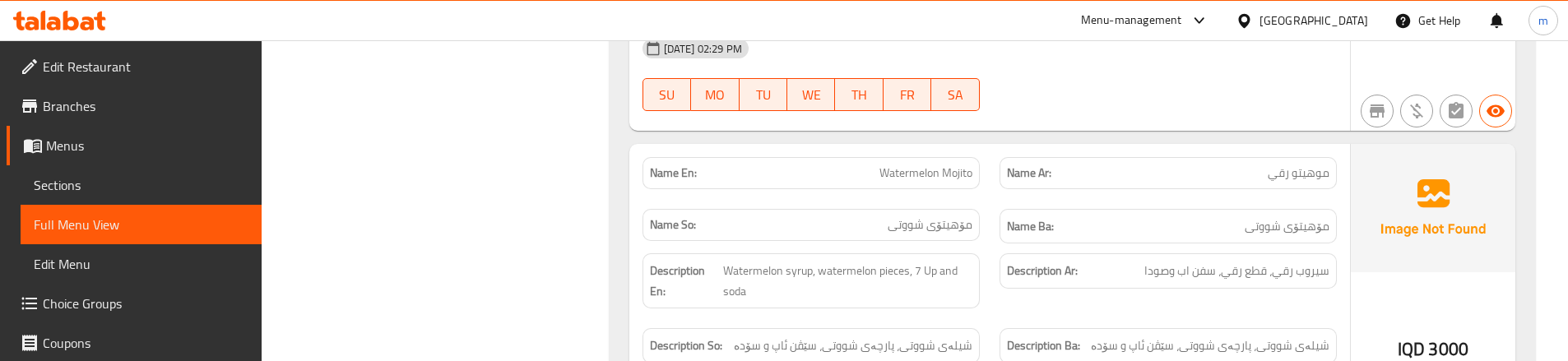
scroll to position [2627, 0]
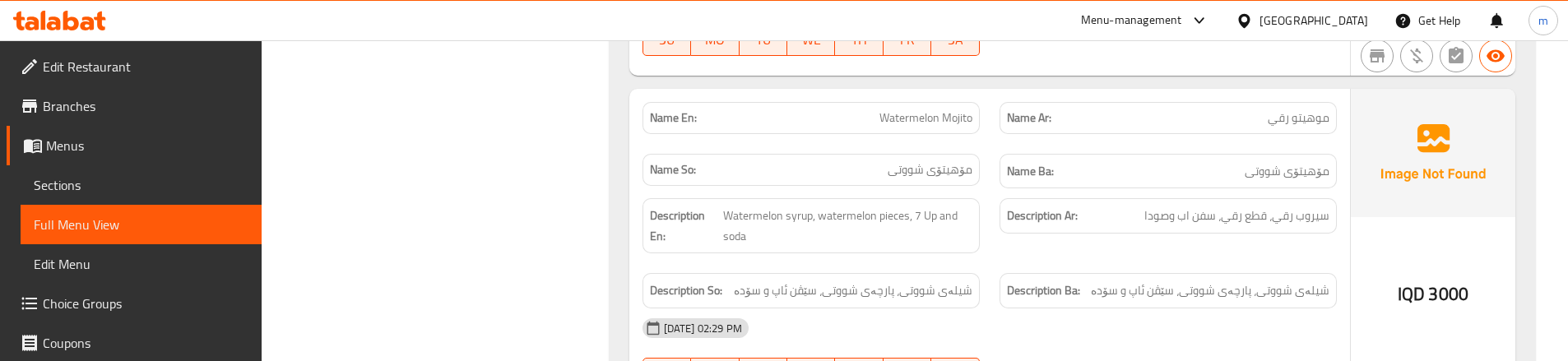
click at [988, 226] on div "Description En: Watermelon syrup, watermelon pieces, 7 Up and soda" at bounding box center [811, 225] width 357 height 75
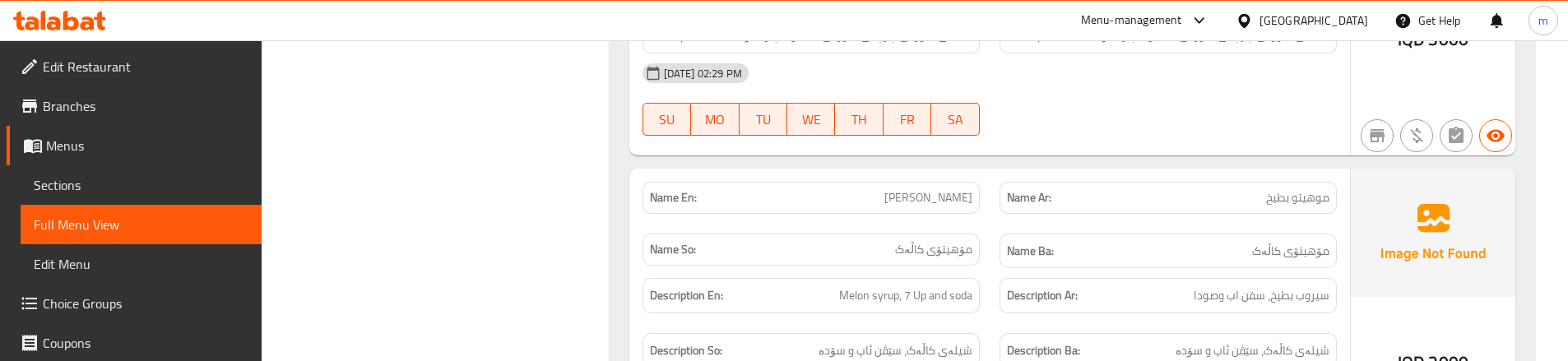
scroll to position [2901, 0]
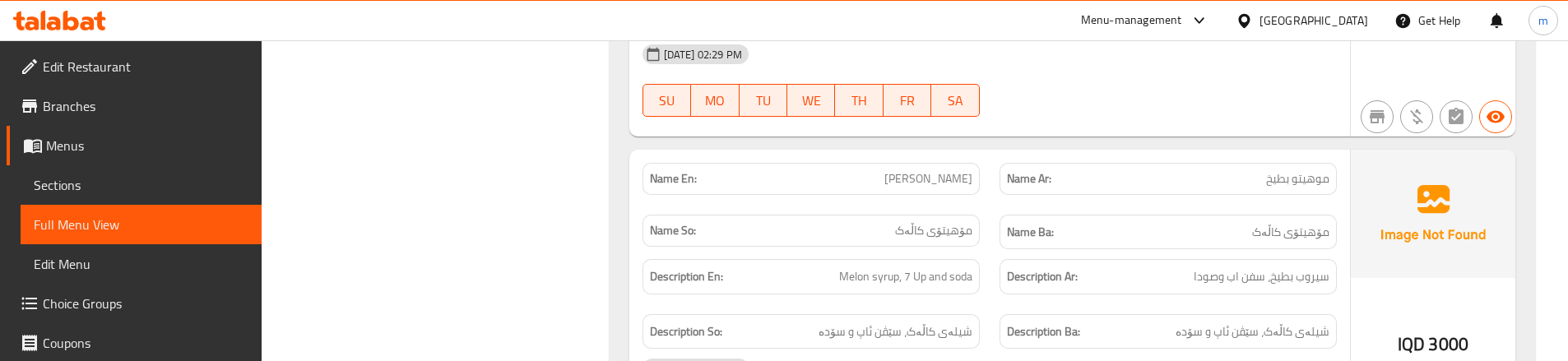
click at [997, 205] on div "Name Ba: مۆهیتۆی کاڵەک" at bounding box center [1167, 232] width 357 height 55
click at [985, 268] on div "Description En: Melon syrup, 7 Up and soda" at bounding box center [811, 277] width 357 height 55
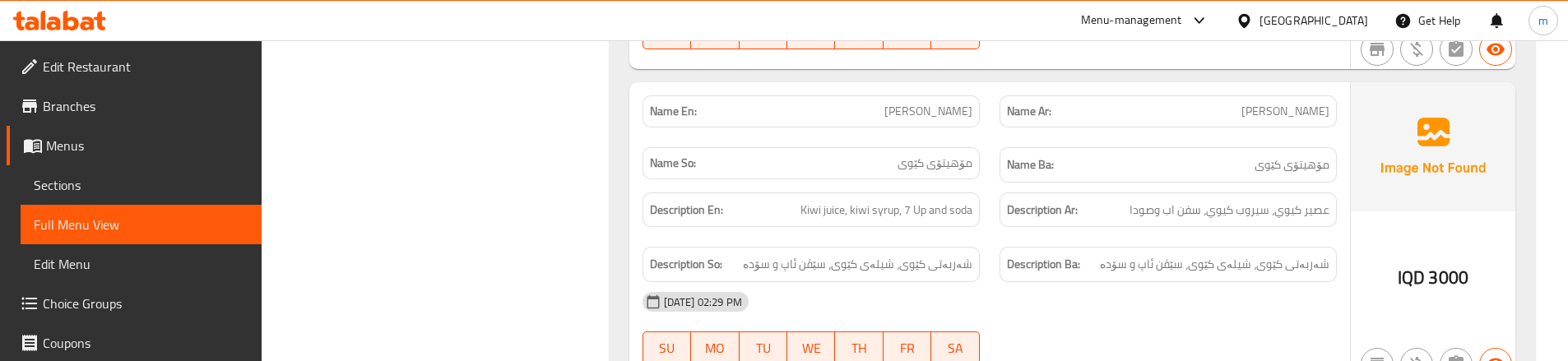
scroll to position [3286, 0]
click at [1006, 211] on div "Description Ar: عصير كيوي، سيروب كيوي، سفن اب وصودا" at bounding box center [1167, 208] width 357 height 55
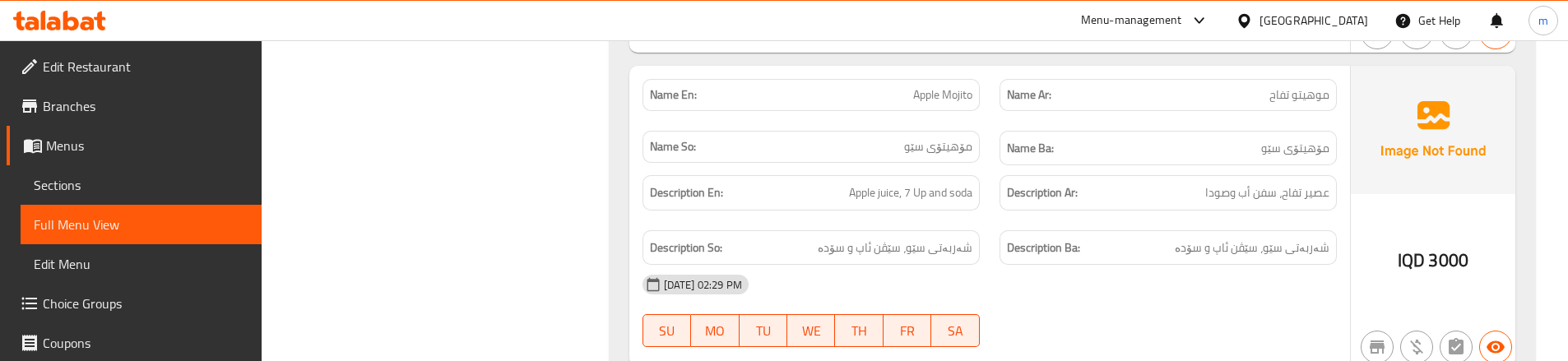
click at [997, 188] on div "Description Ar: عصير تفاح، سفن أب وصودا" at bounding box center [1167, 193] width 357 height 55
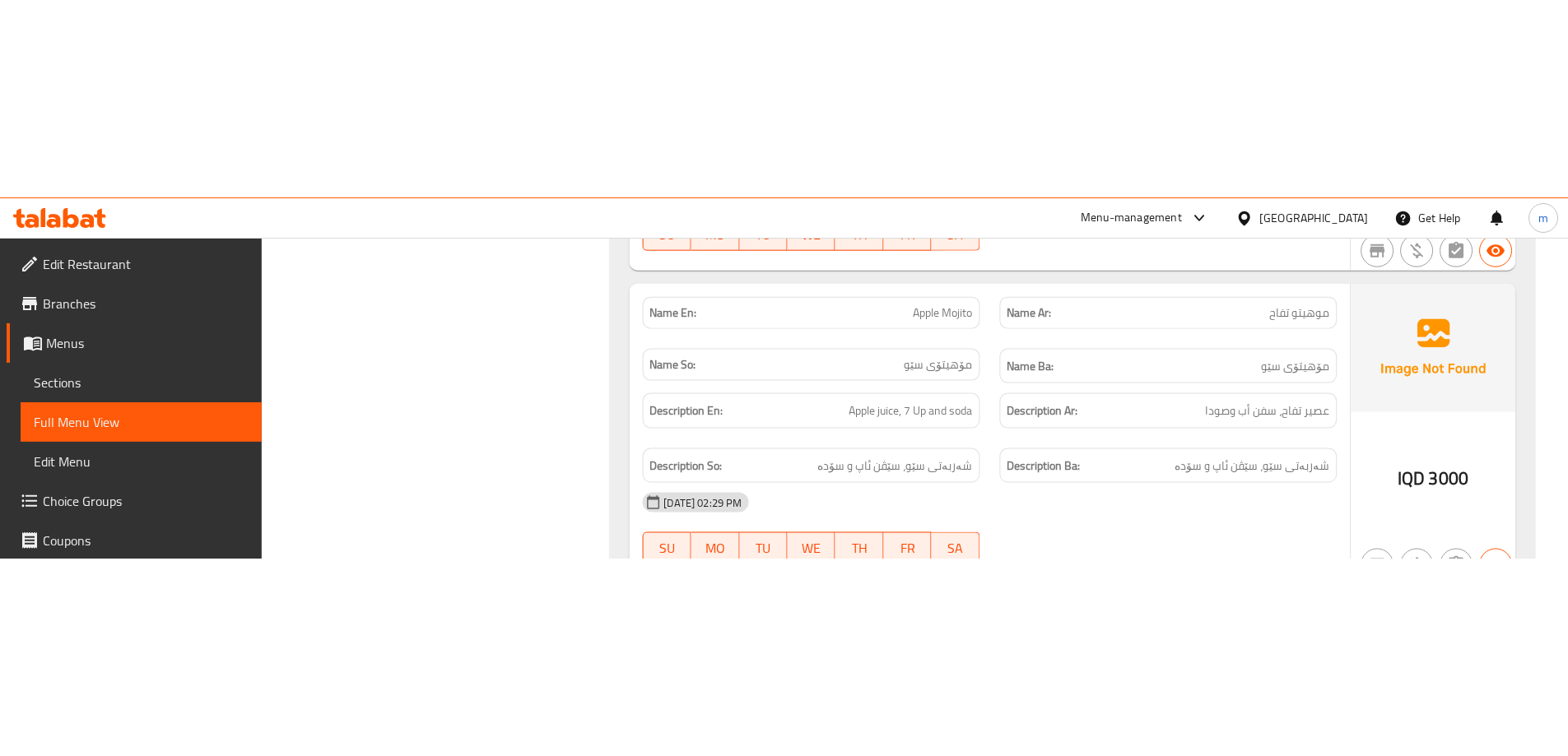
scroll to position [3363, 0]
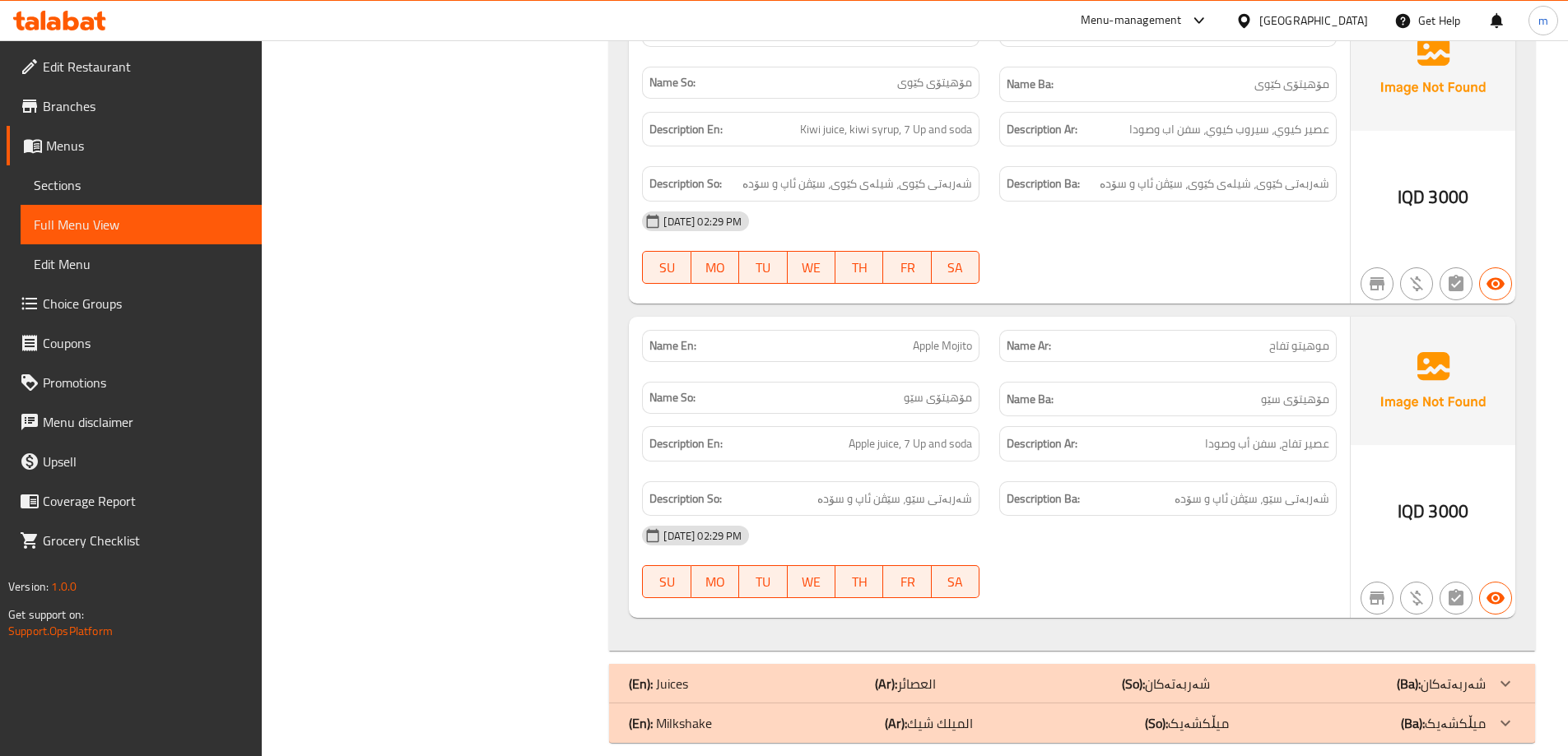
click at [80, 179] on span "Sections" at bounding box center [141, 184] width 215 height 20
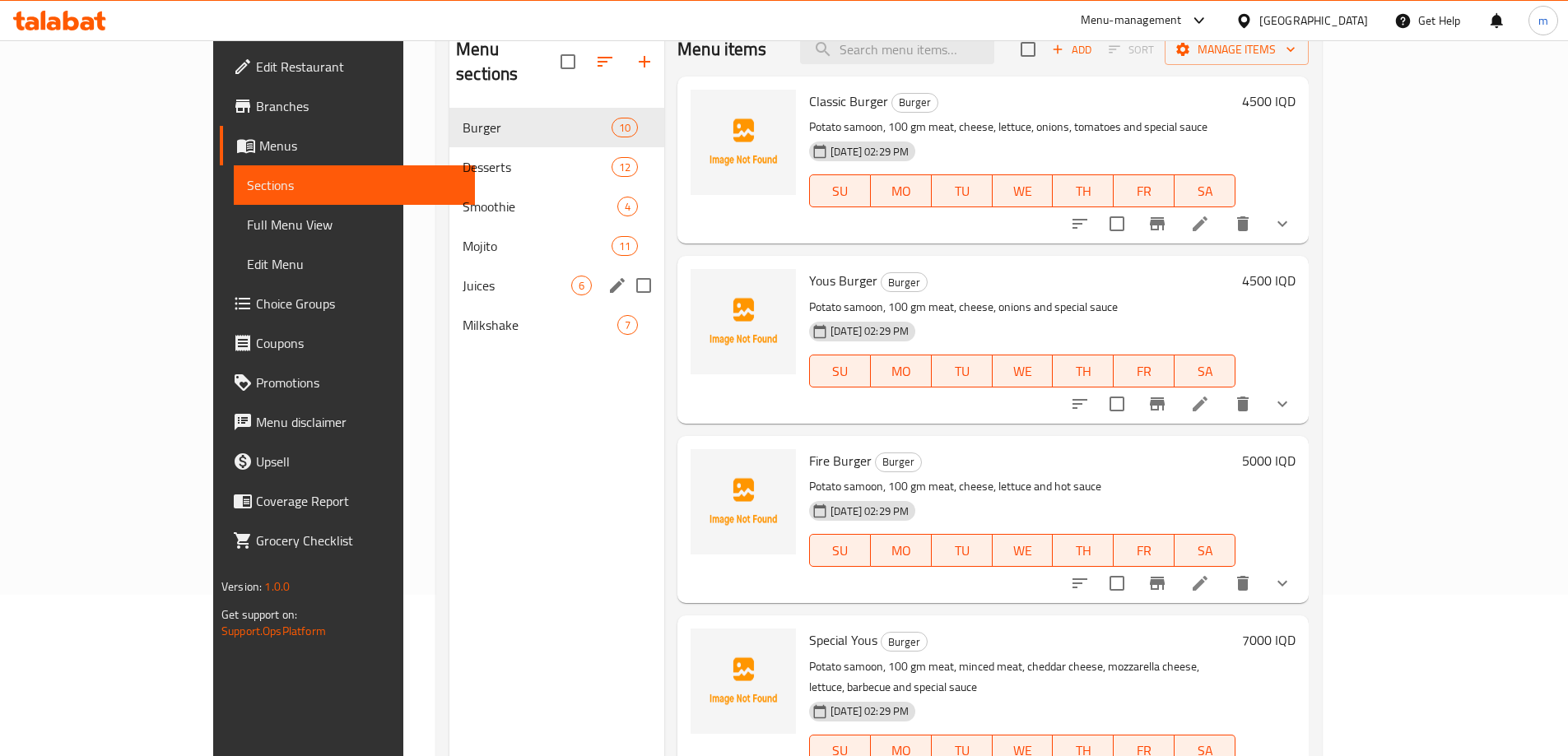
scroll to position [66, 0]
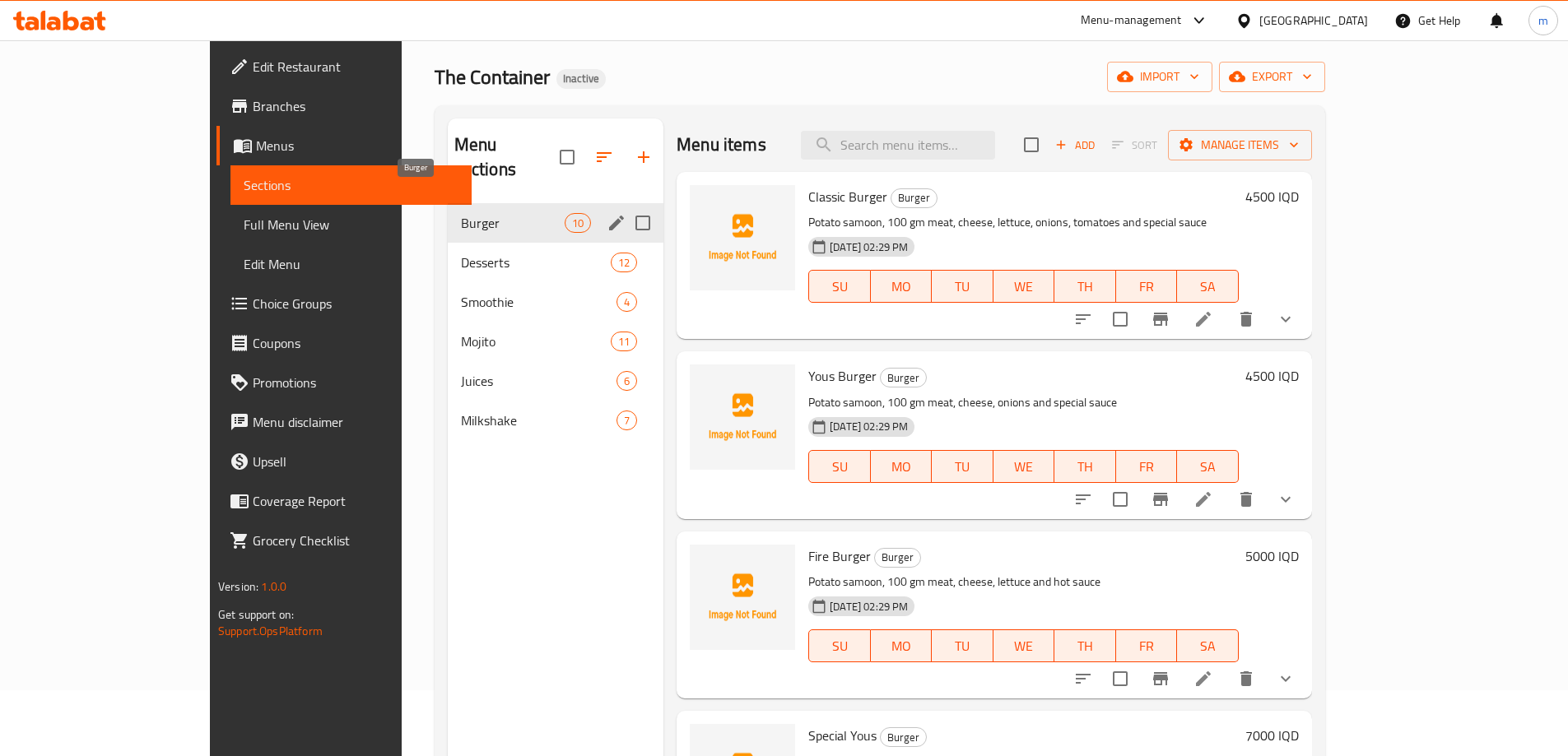
click at [461, 214] on span "Burger" at bounding box center [513, 223] width 104 height 20
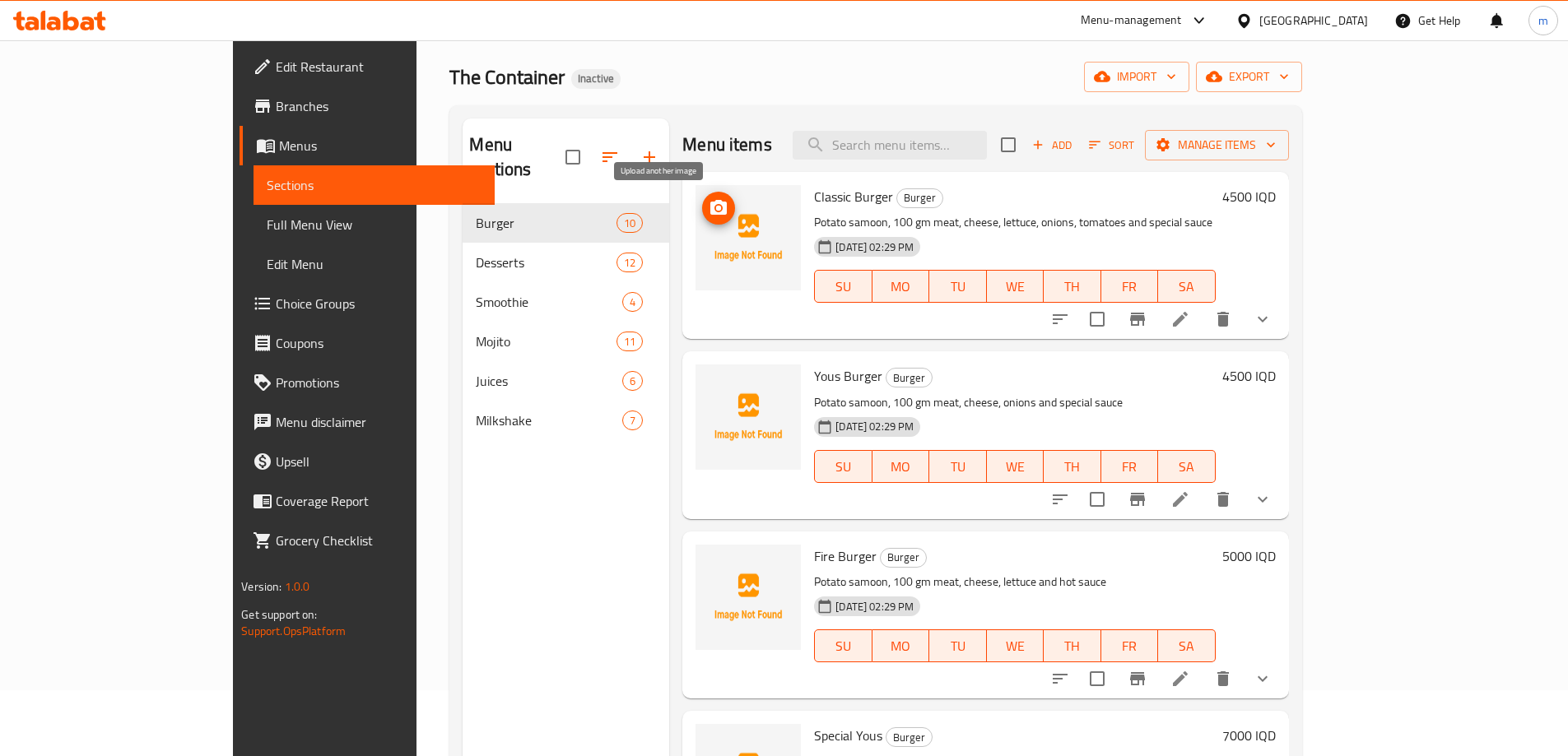
click at [710, 208] on icon "upload picture" at bounding box center [717, 208] width 16 height 15
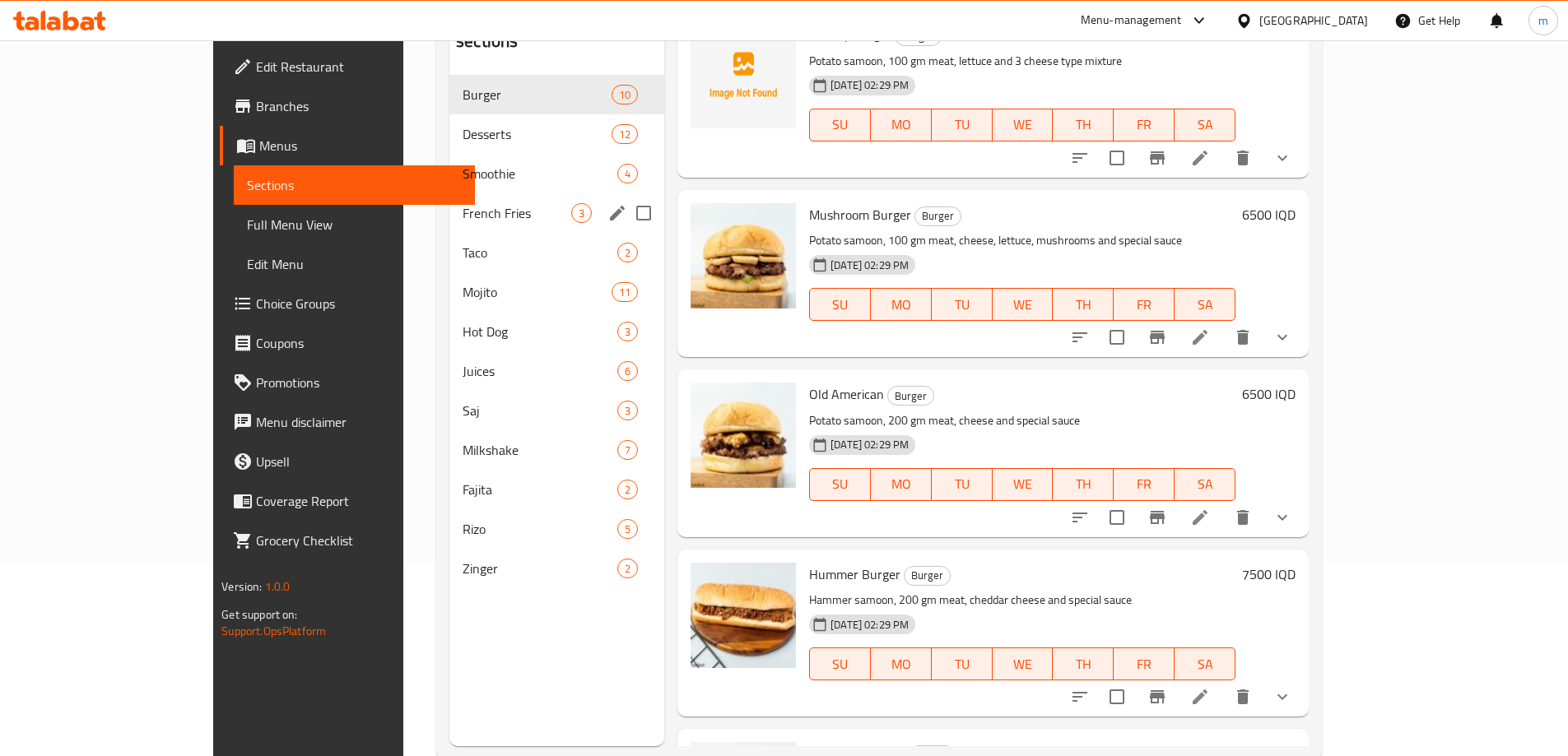
scroll to position [121, 0]
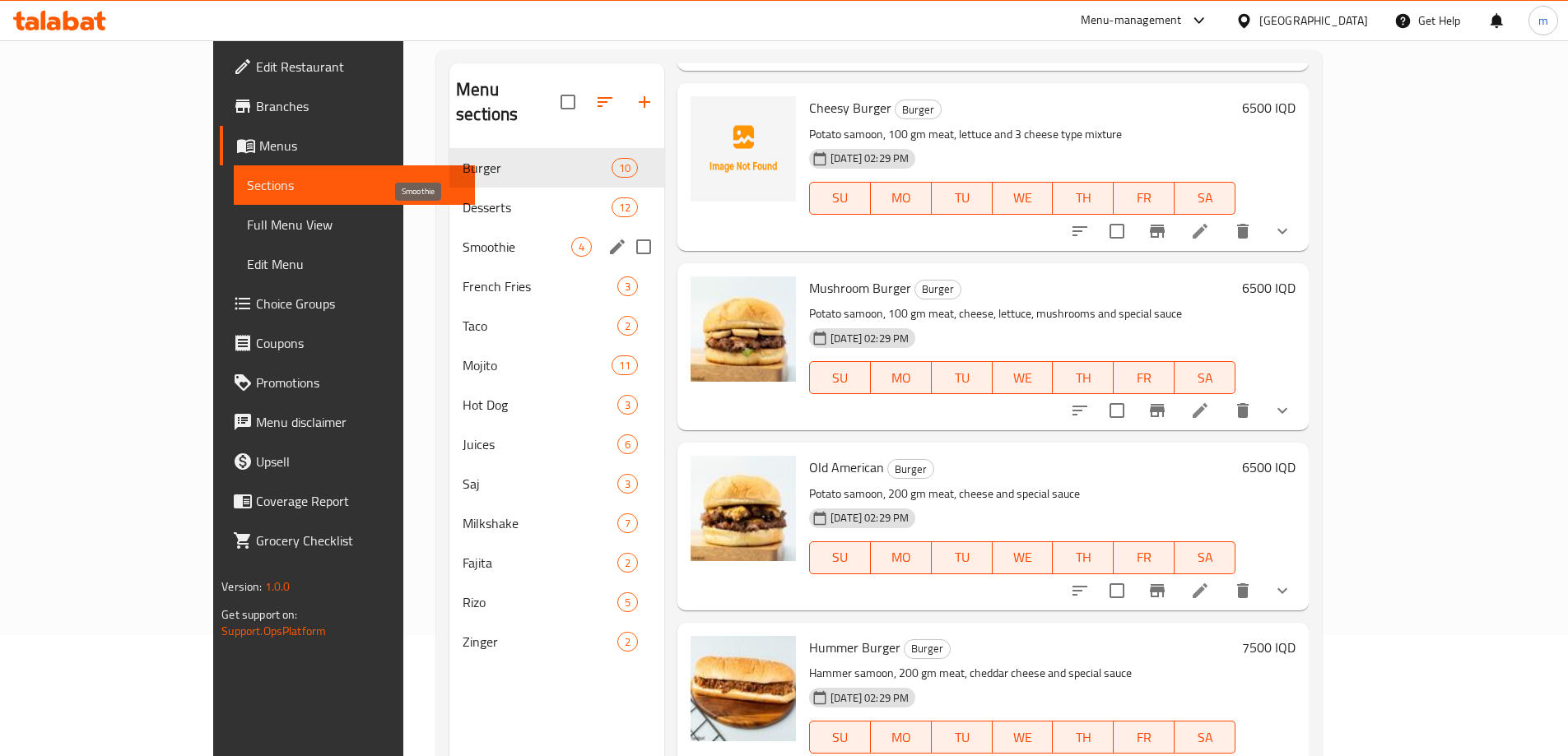
click at [462, 237] on span "Smoothie" at bounding box center [516, 247] width 109 height 20
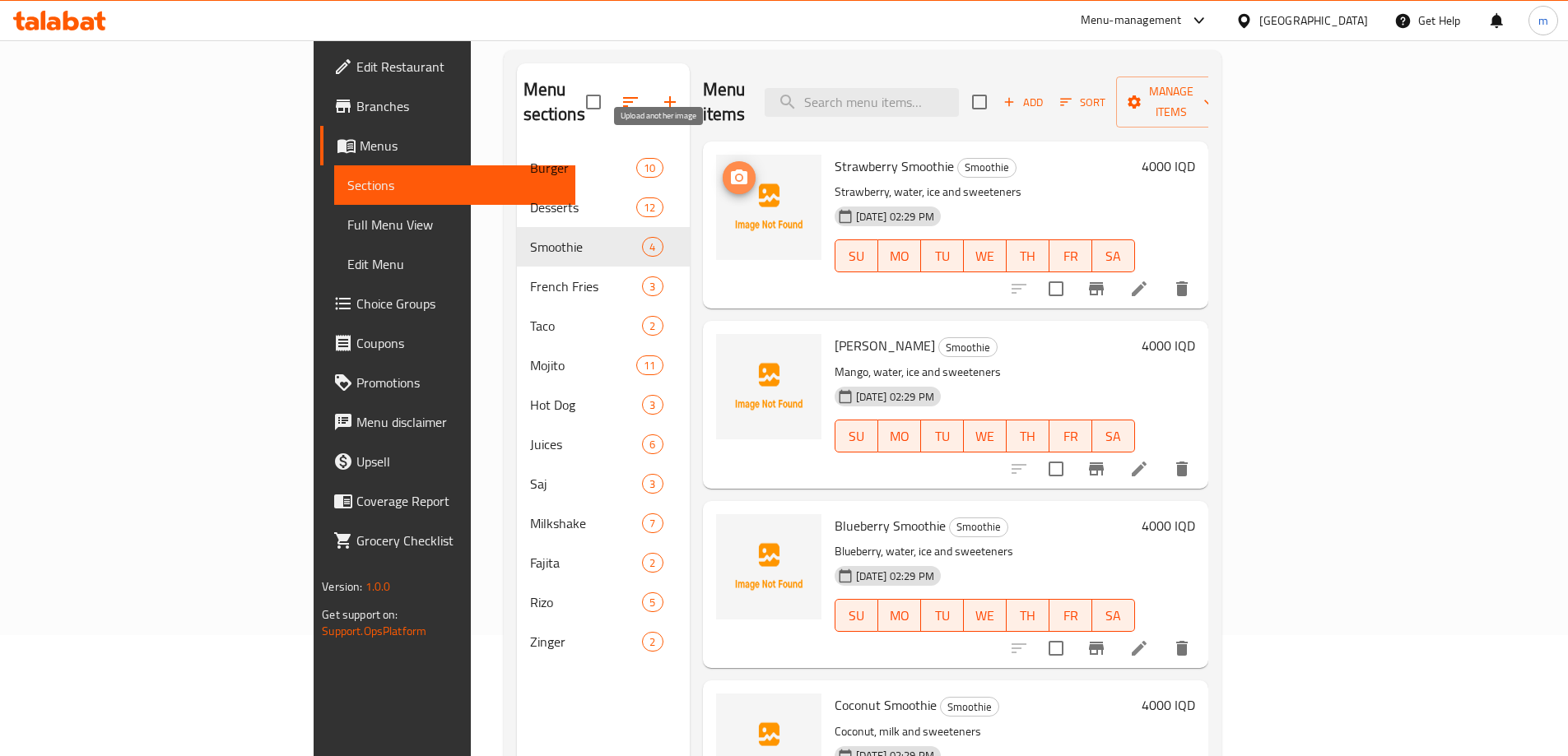
click at [729, 168] on icon "upload picture" at bounding box center [738, 178] width 20 height 20
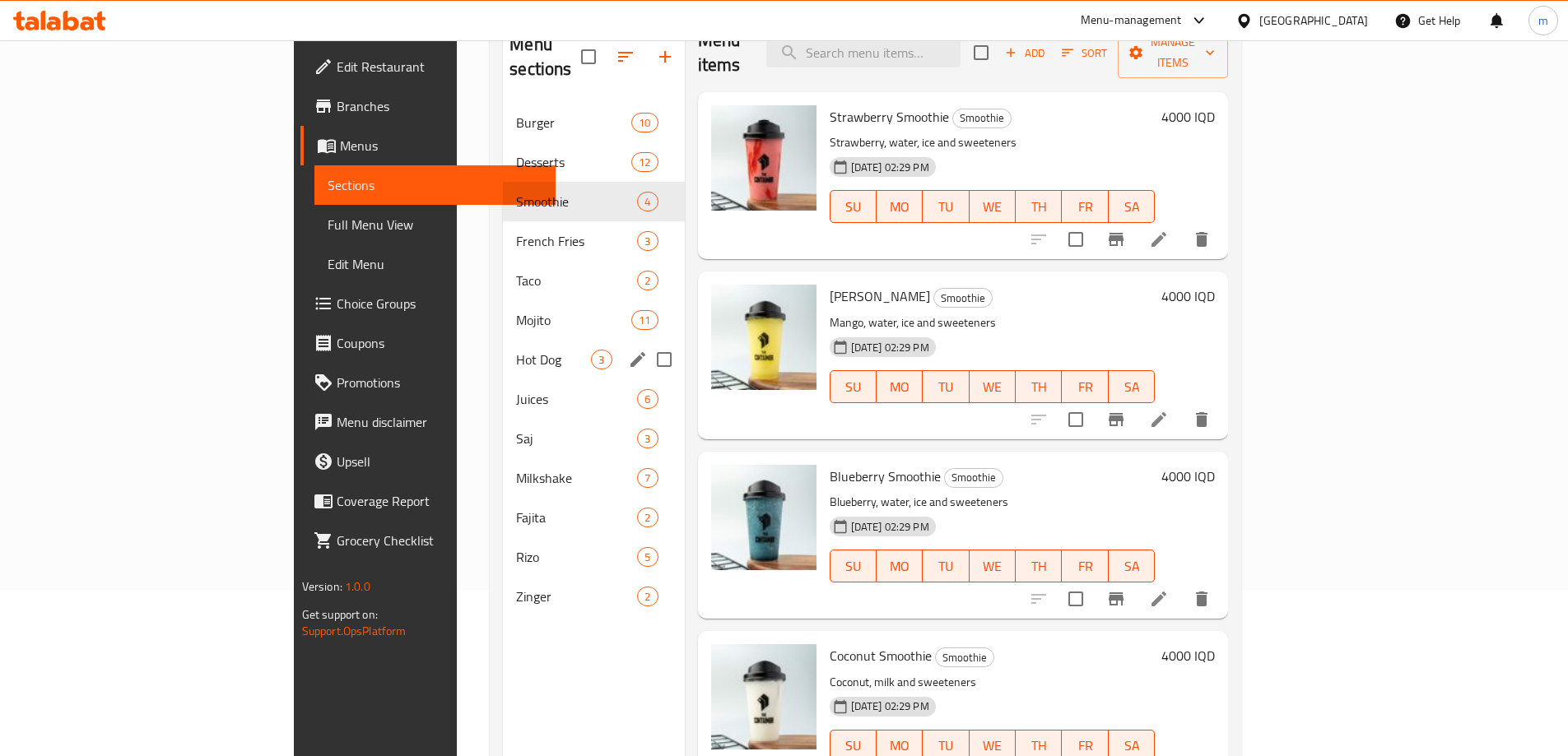
scroll to position [66, 0]
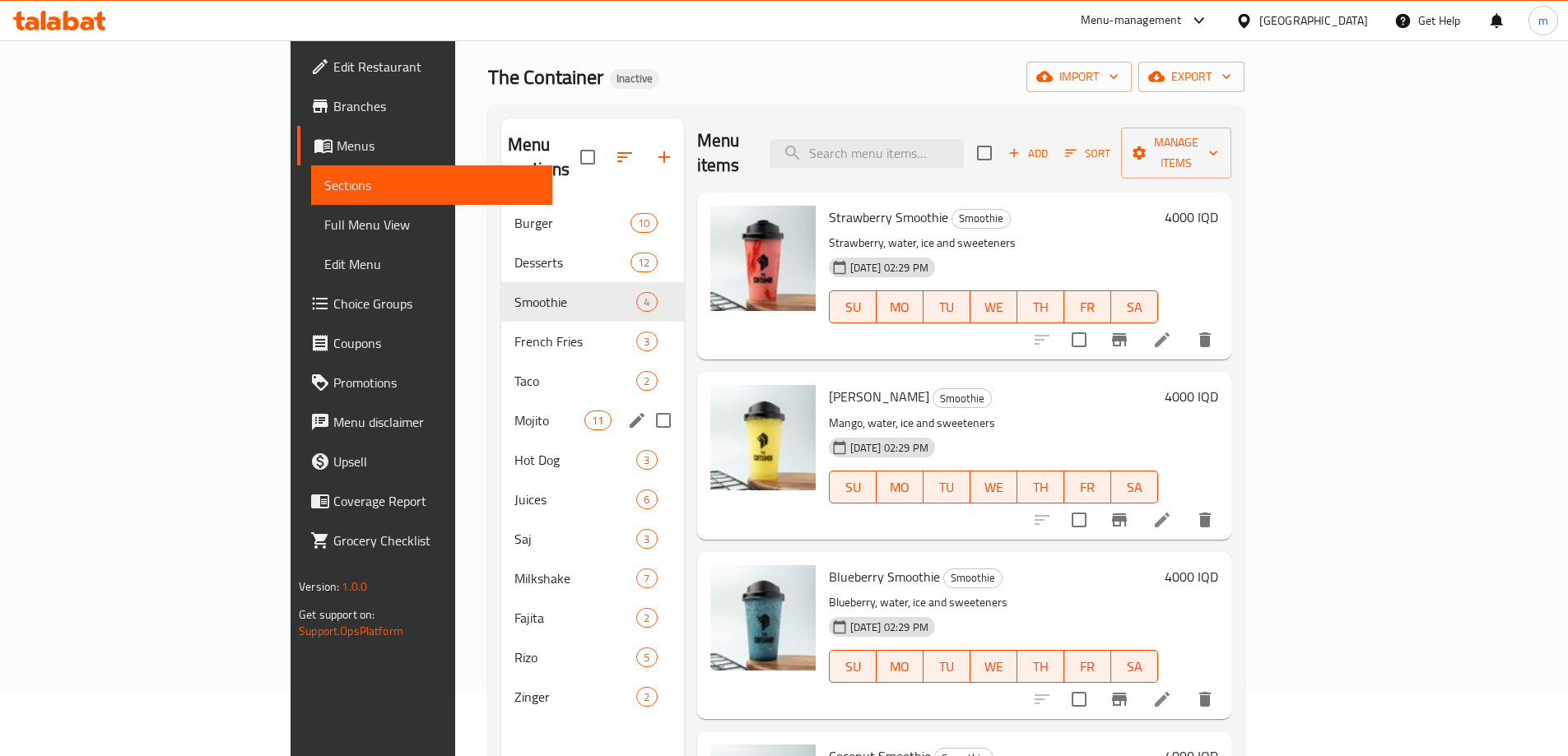
click at [514, 410] on span "Mojito" at bounding box center [549, 420] width 70 height 20
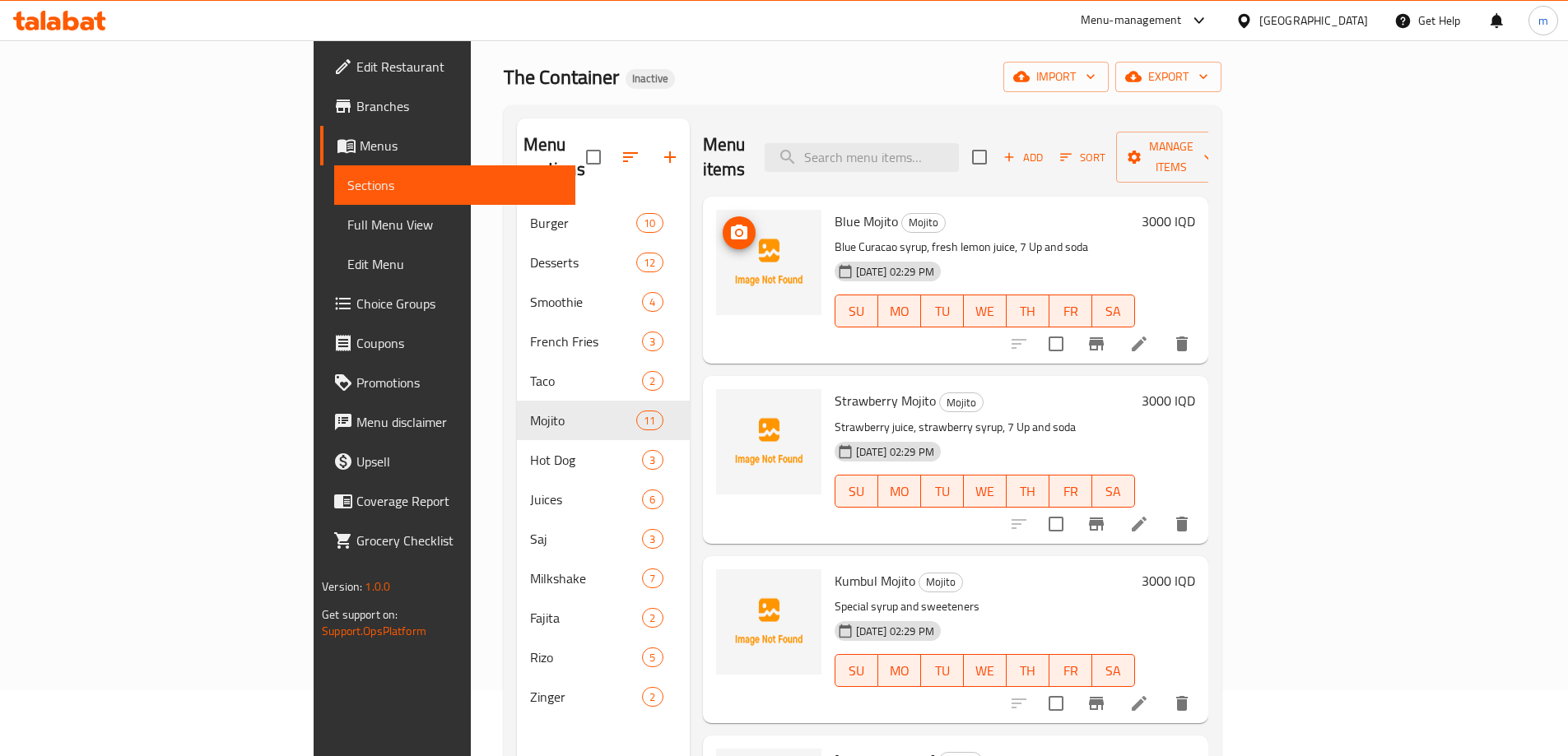
click at [731, 225] on icon "upload picture" at bounding box center [738, 232] width 16 height 15
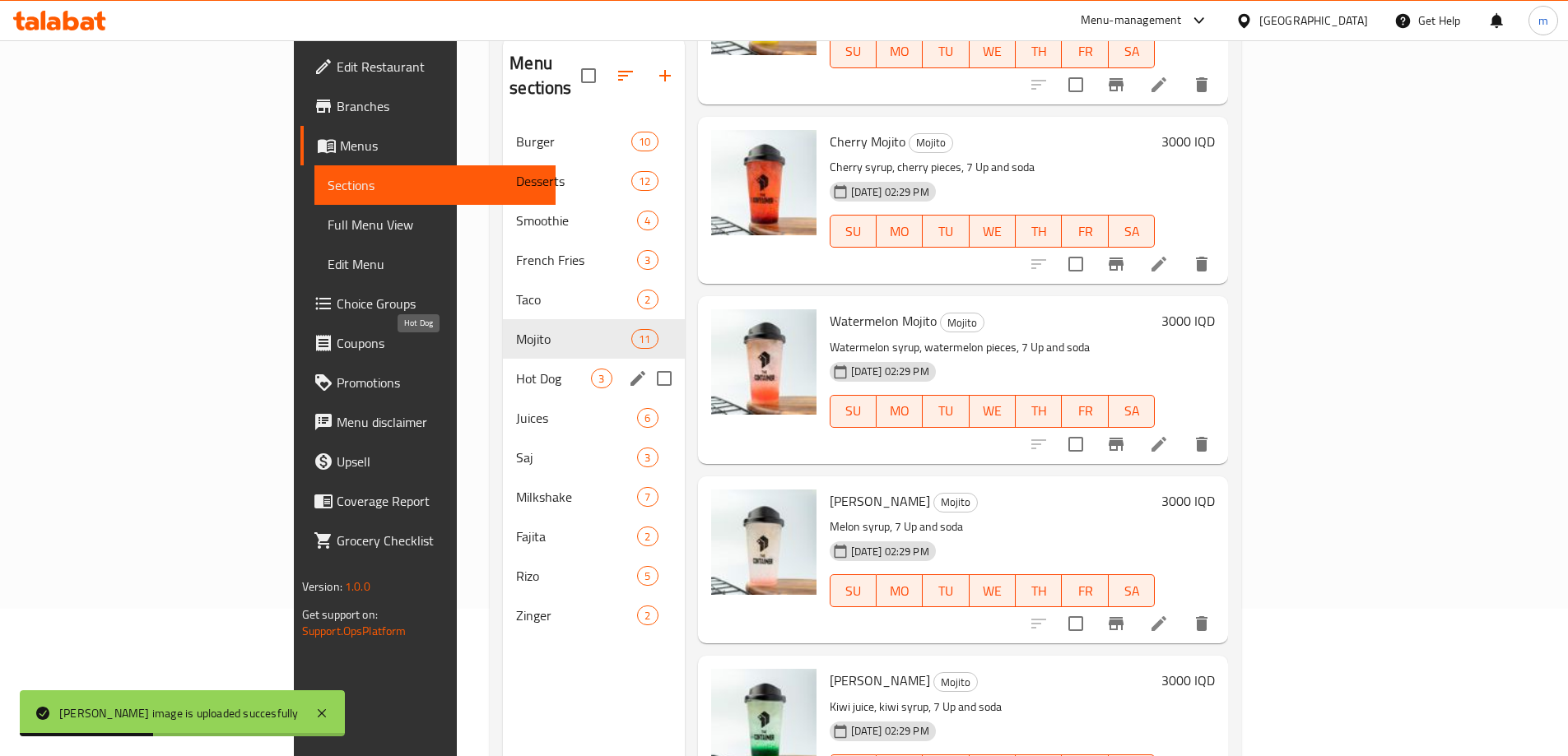
scroll to position [121, 0]
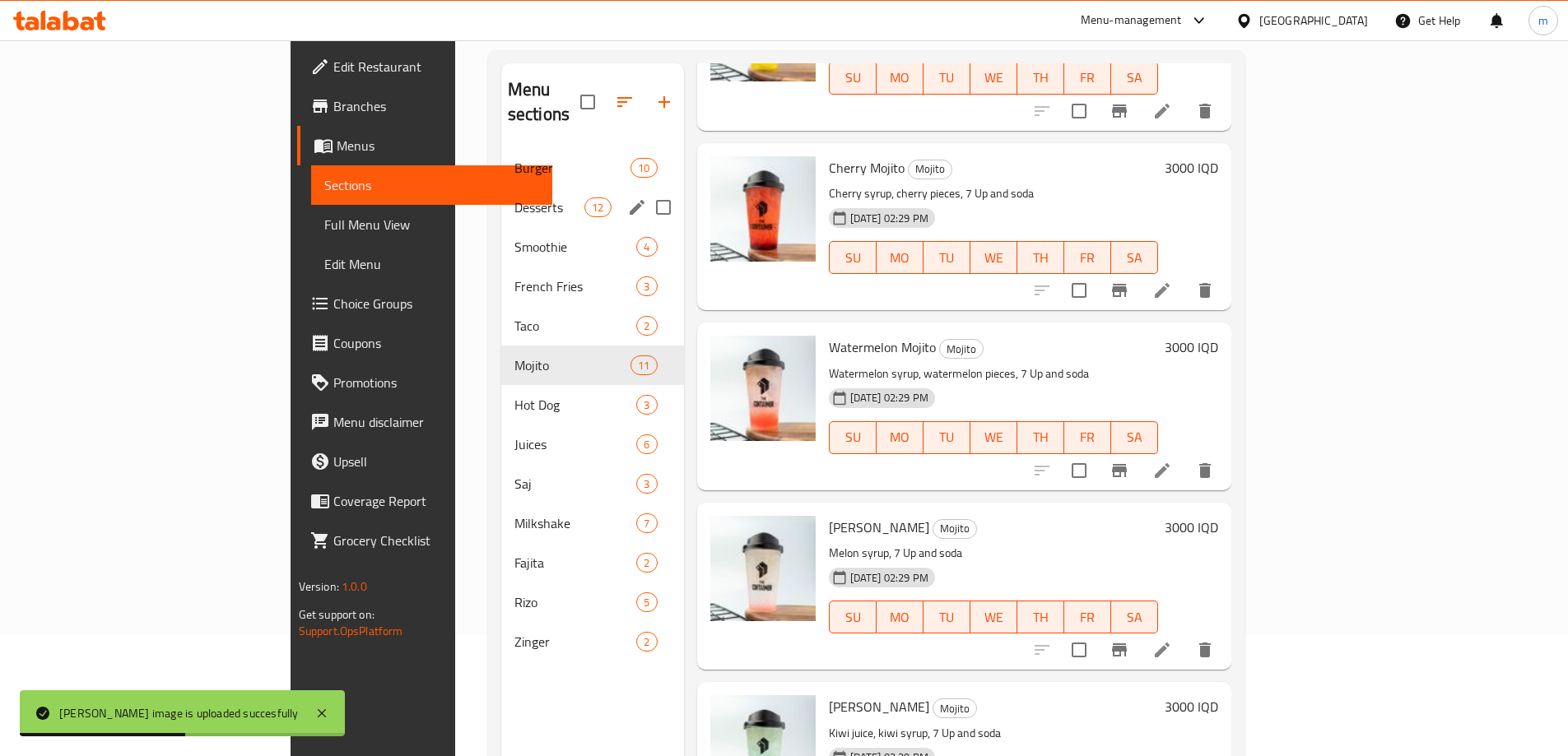
click at [501, 157] on div "Burger 10" at bounding box center [592, 168] width 182 height 40
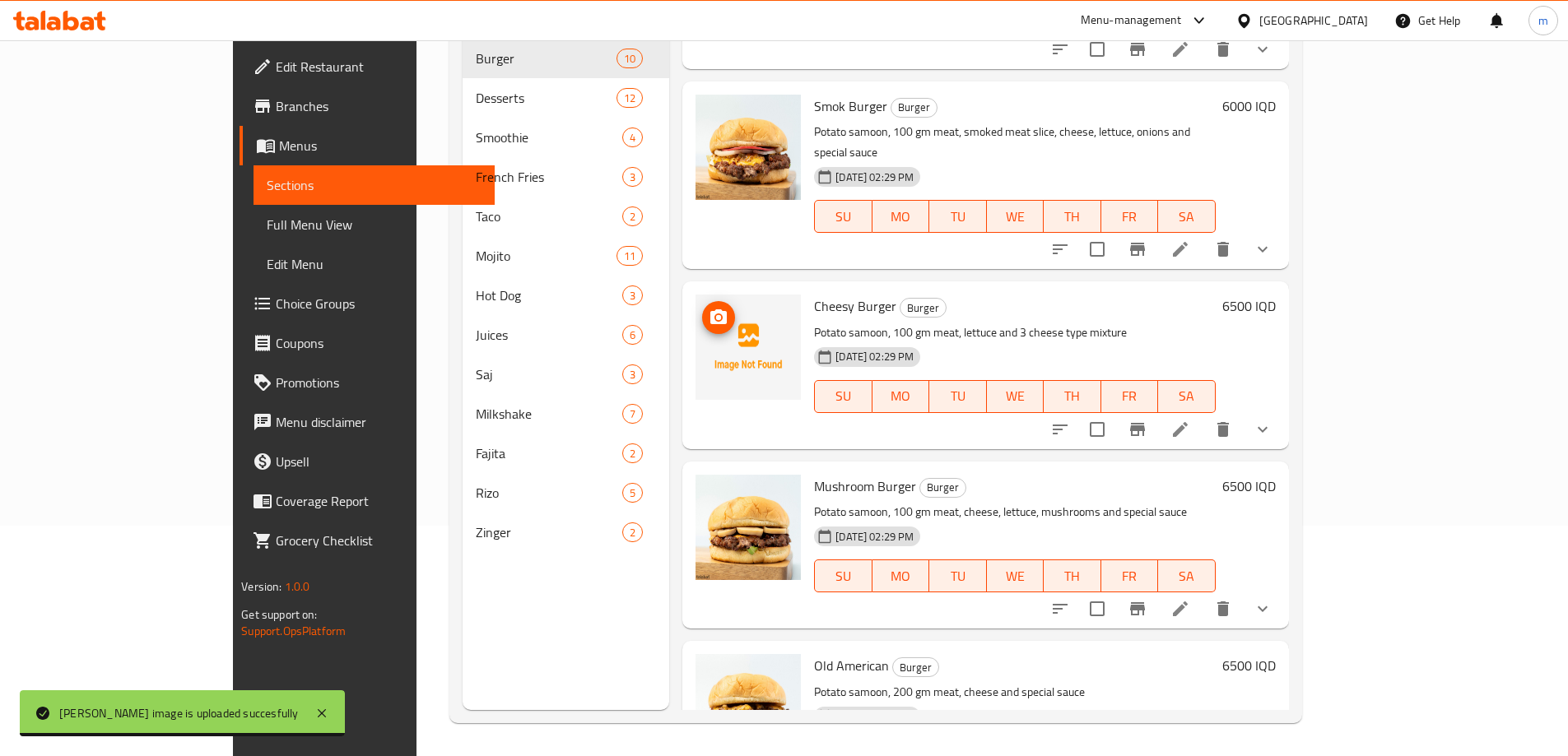
scroll to position [644, 0]
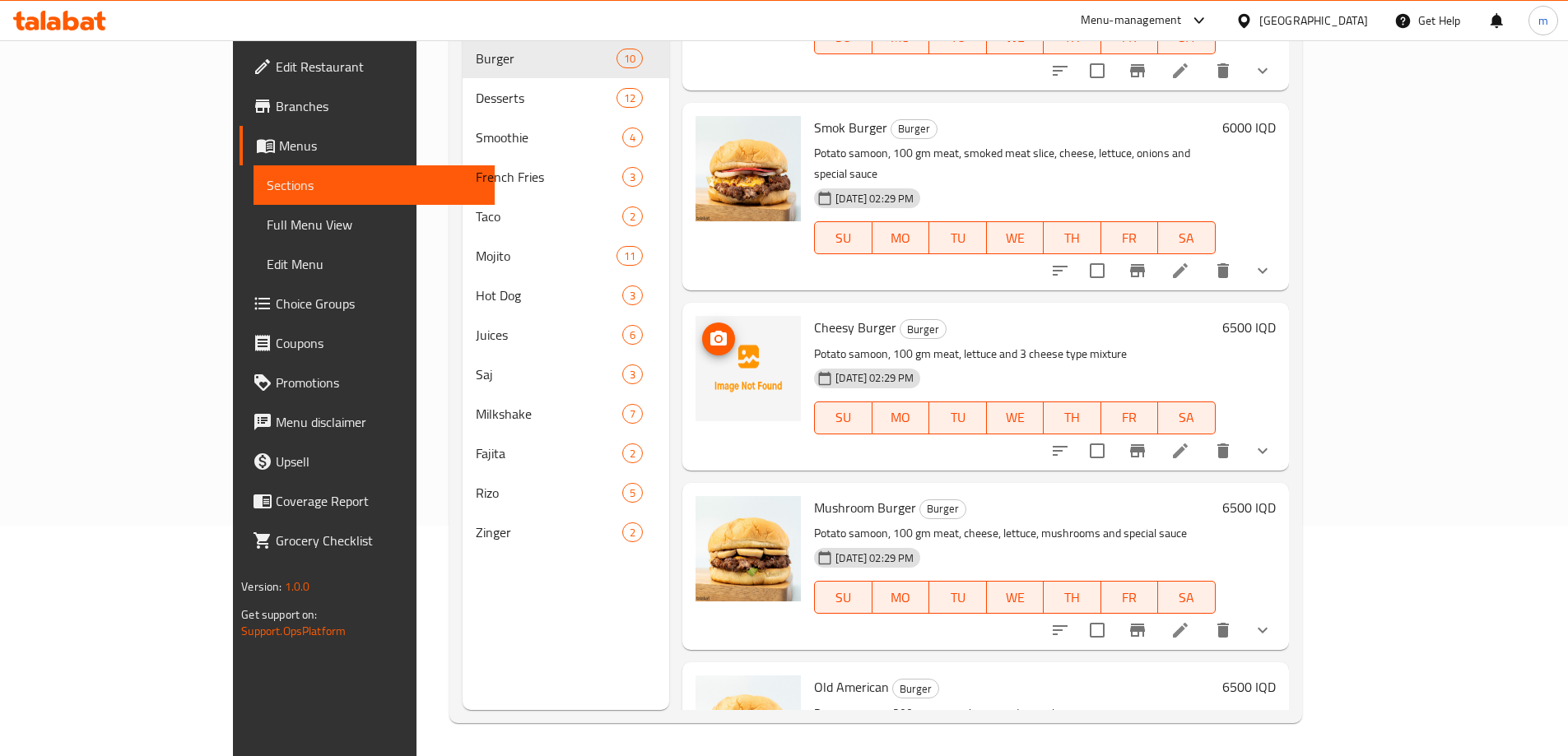
click at [710, 331] on icon "upload picture" at bounding box center [717, 338] width 16 height 15
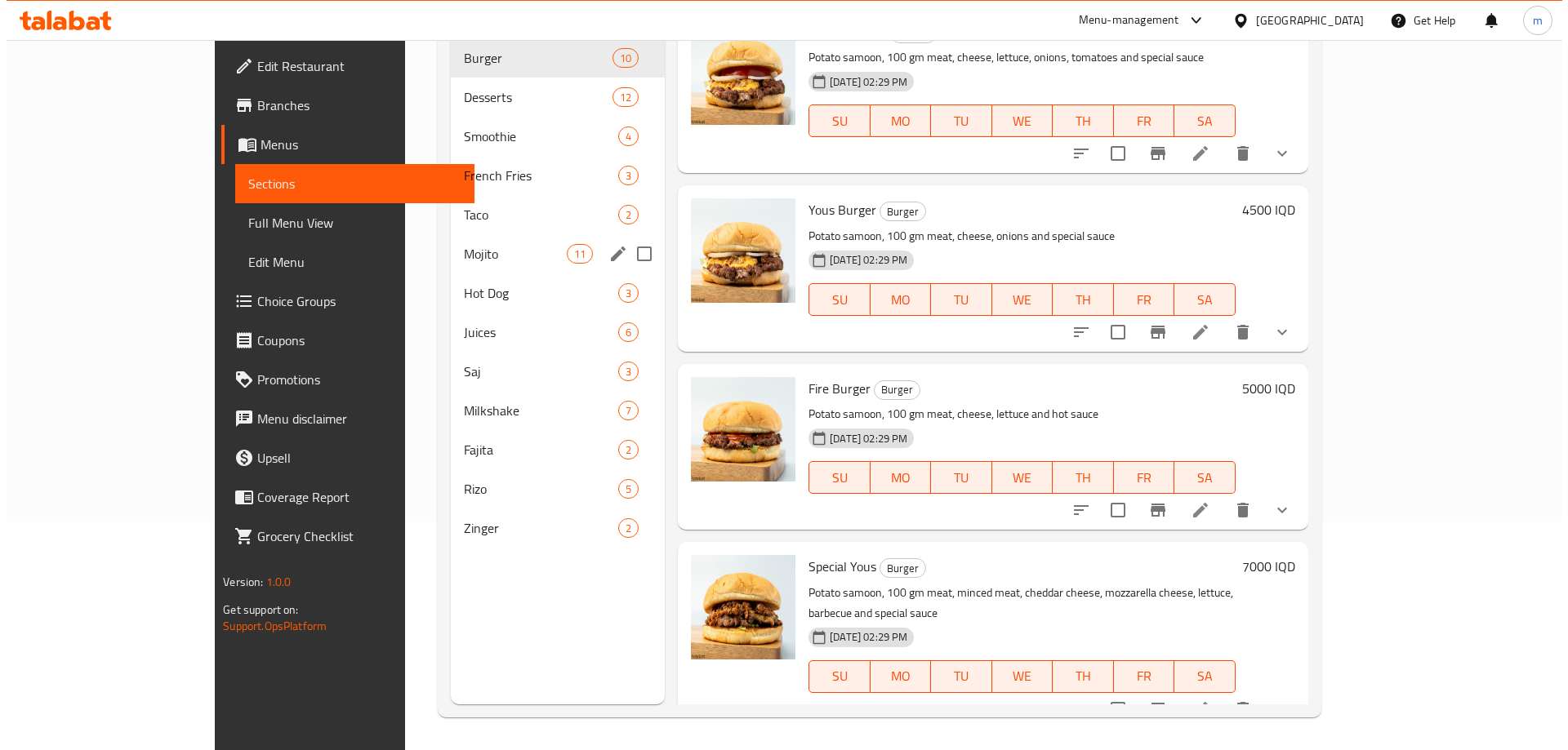
scroll to position [120, 0]
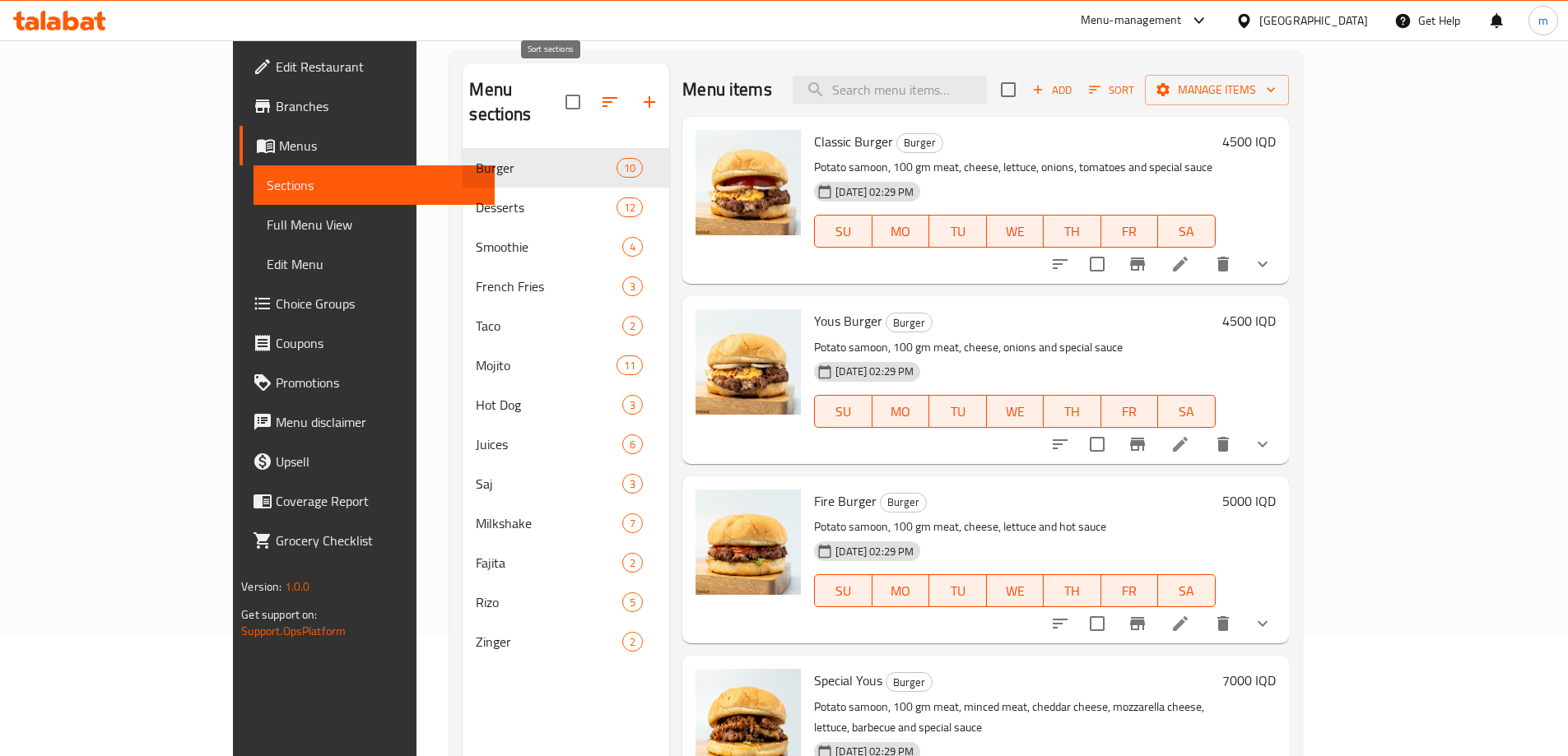
click at [590, 100] on button "button" at bounding box center [610, 102] width 40 height 40
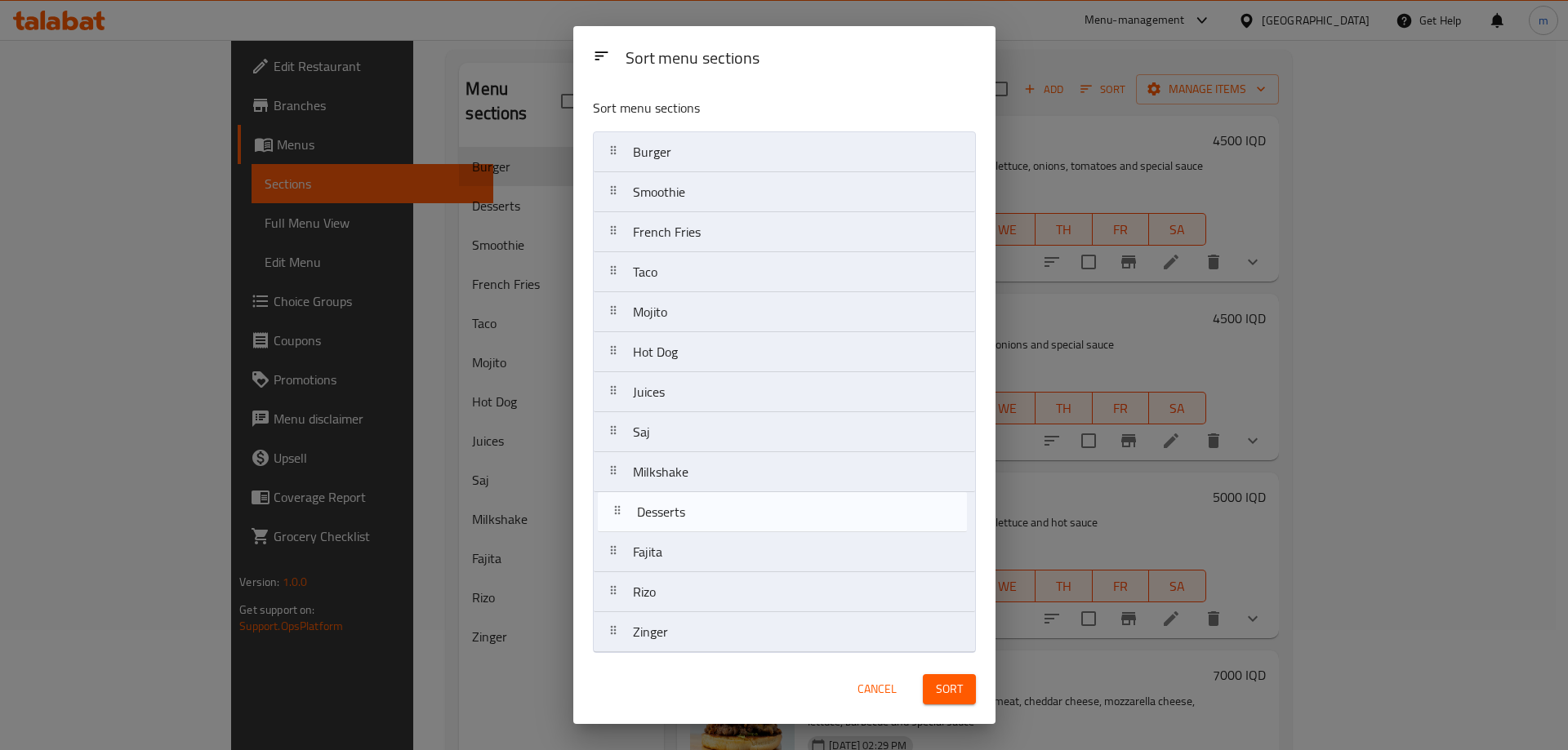
scroll to position [5, 0]
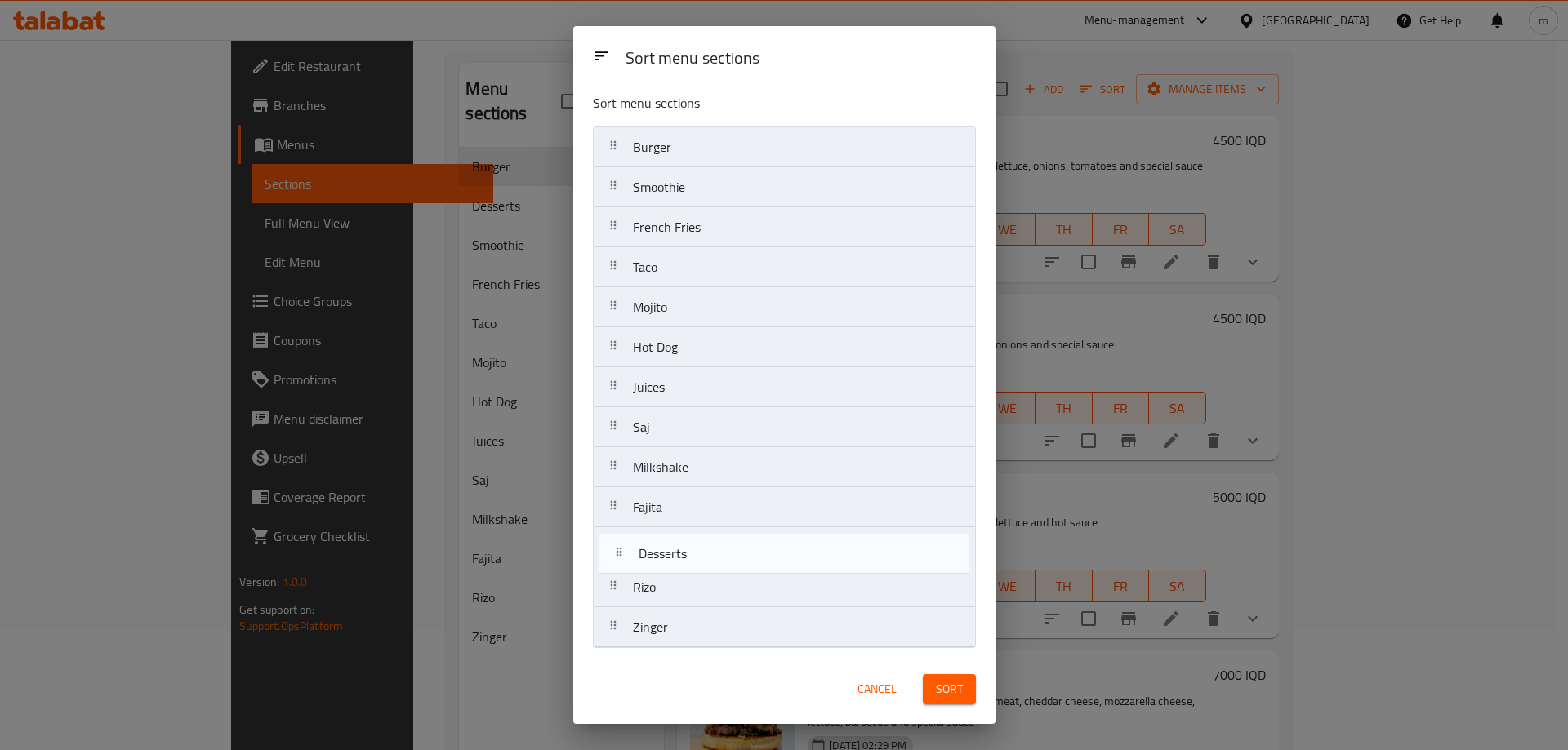
drag, startPoint x: 698, startPoint y: 202, endPoint x: 704, endPoint y: 565, distance: 363.0
click at [705, 572] on nav "Burger Desserts Smoothie French Fries Taco Mojito Hot Dog Juices Saj Milkshake …" at bounding box center [784, 387] width 383 height 521
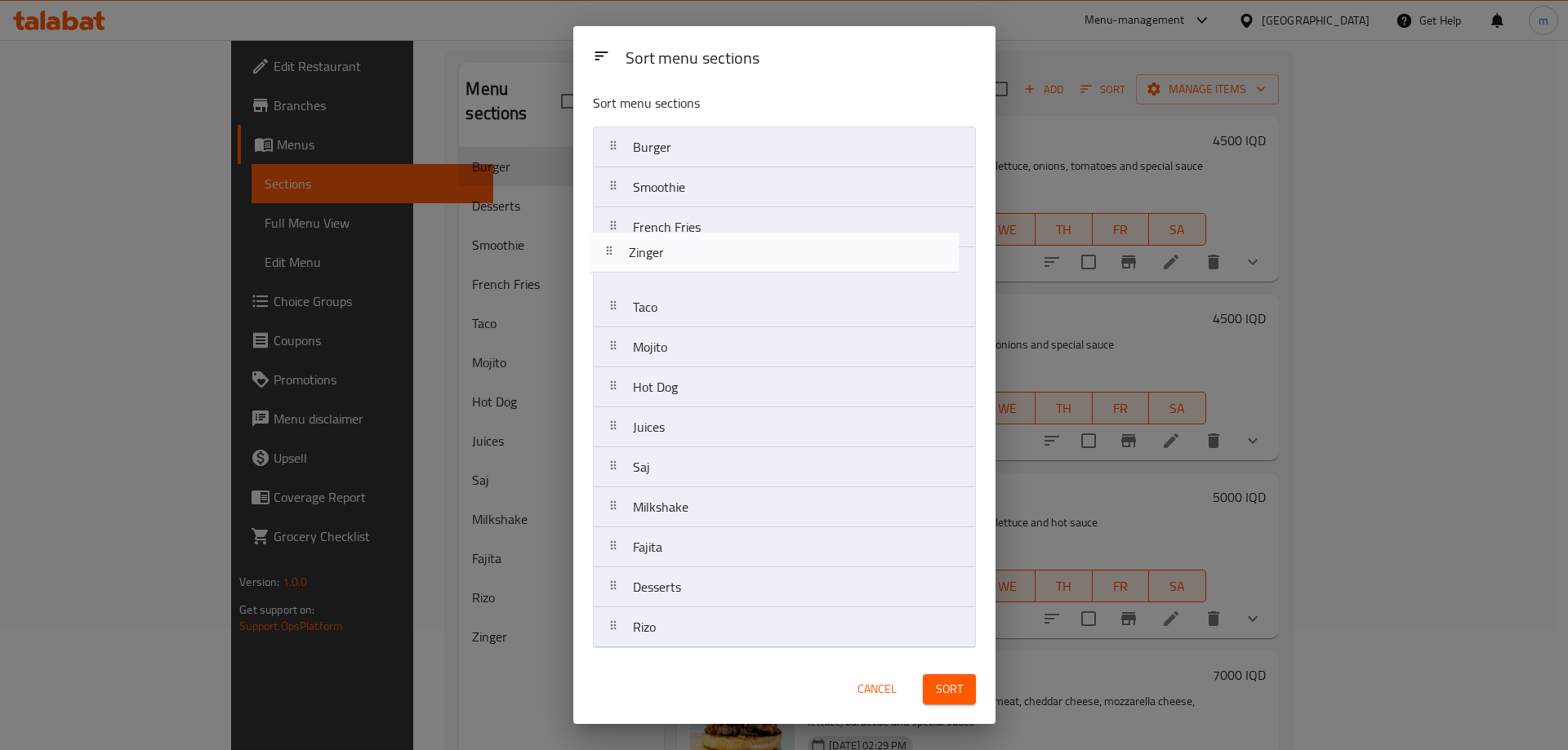
scroll to position [0, 0]
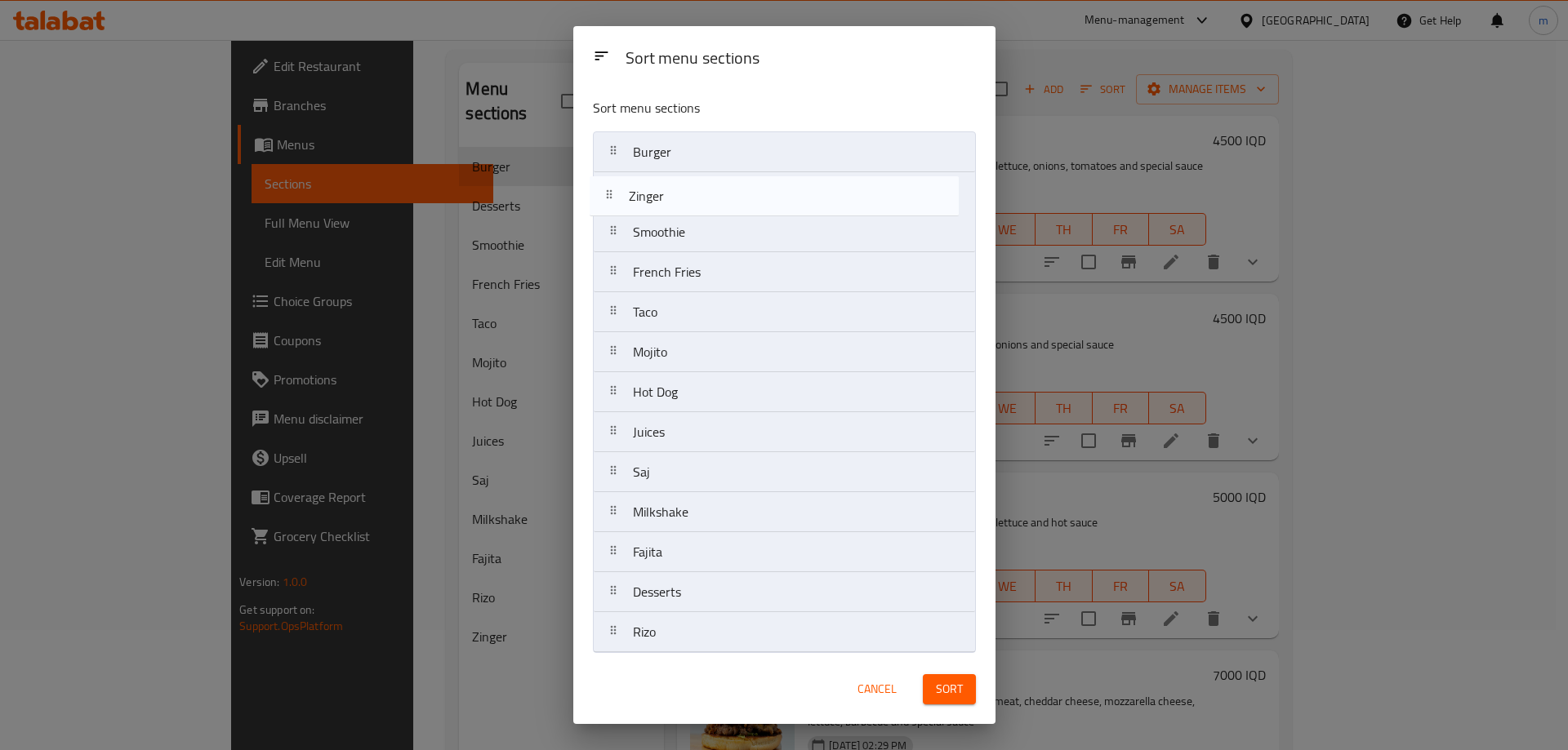
drag, startPoint x: 647, startPoint y: 628, endPoint x: 644, endPoint y: 187, distance: 441.0
click at [644, 187] on nav "Burger Smoothie French Fries Taco Mojito Hot Dog Juices Saj Milkshake Fajita De…" at bounding box center [784, 392] width 383 height 521
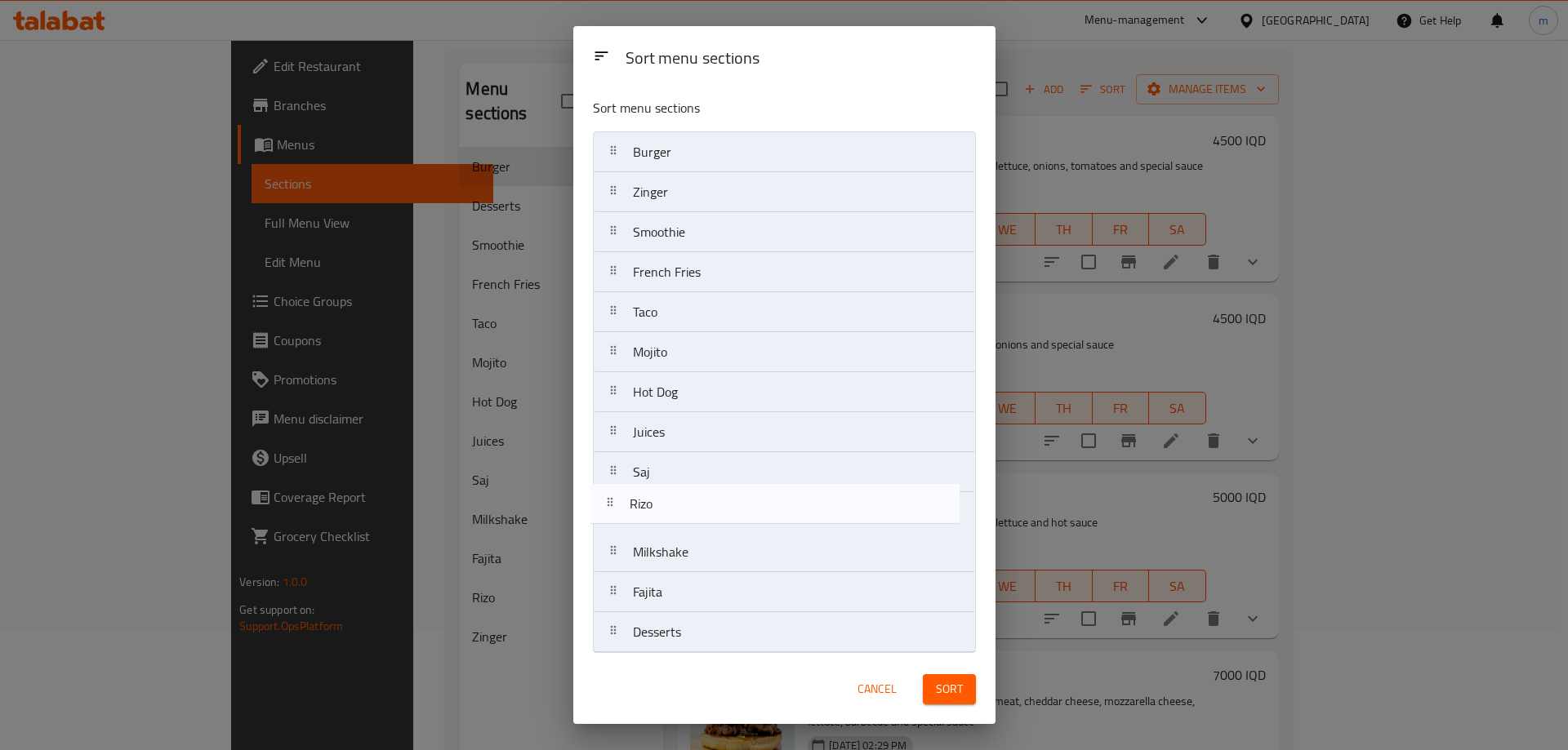
scroll to position [5, 0]
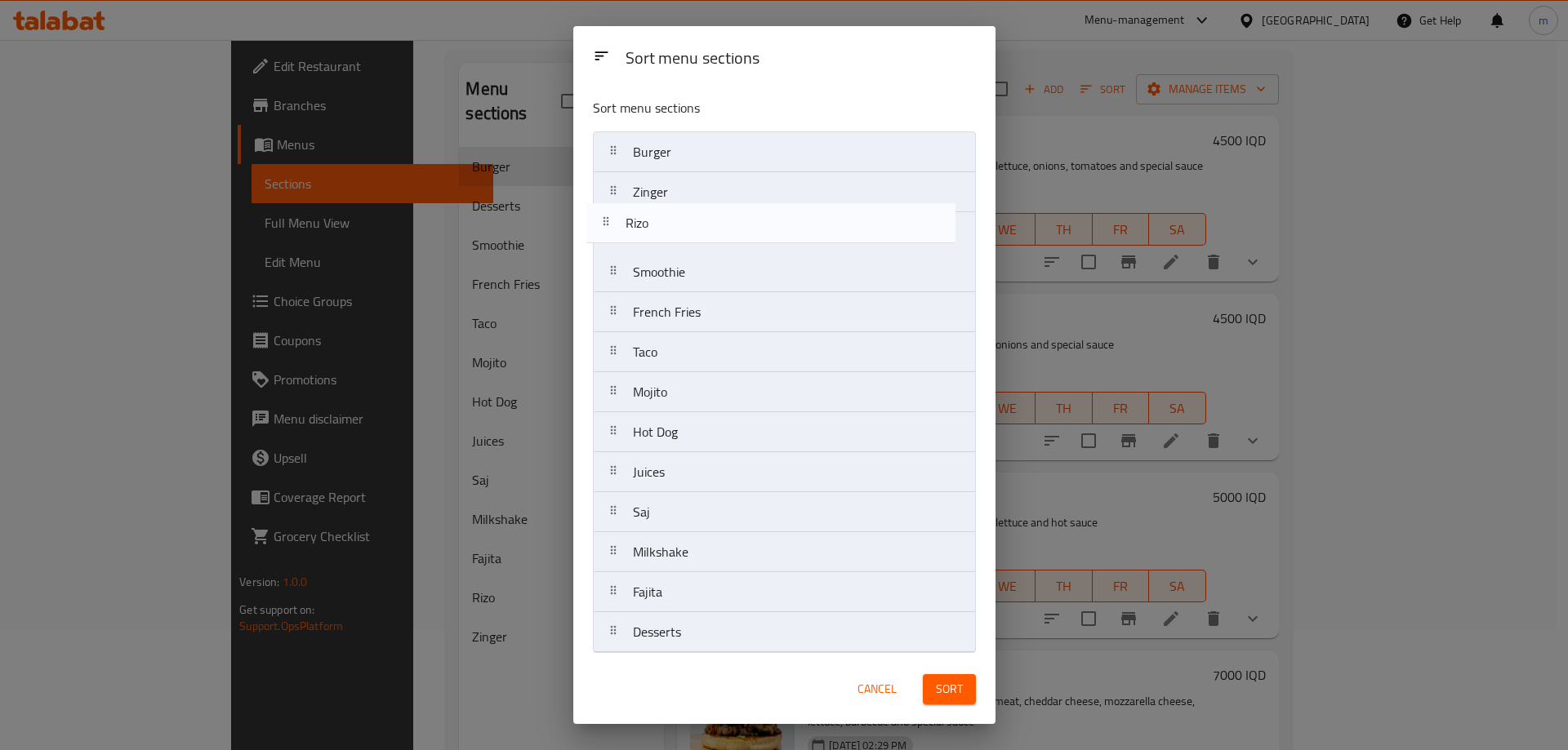
drag, startPoint x: 655, startPoint y: 635, endPoint x: 647, endPoint y: 220, distance: 415.1
click at [647, 220] on nav "Burger Zinger Smoothie French Fries Taco Mojito Hot Dog Juices Saj Milkshake Fa…" at bounding box center [784, 392] width 383 height 521
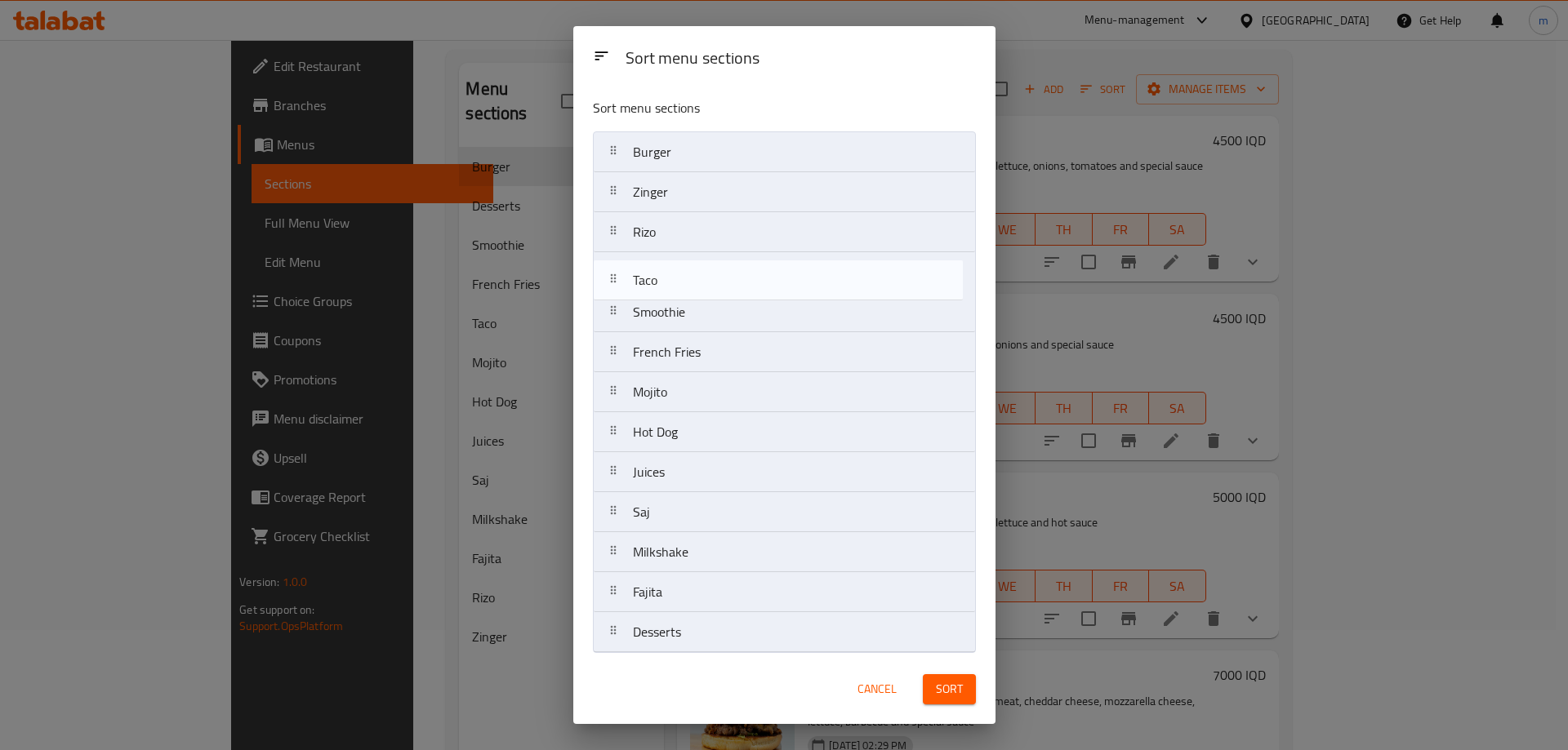
drag, startPoint x: 678, startPoint y: 365, endPoint x: 678, endPoint y: 277, distance: 88.0
click at [678, 277] on nav "Burger Zinger Rizo Smoothie French Fries Taco Mojito Hot Dog Juices Saj Milksha…" at bounding box center [784, 392] width 383 height 521
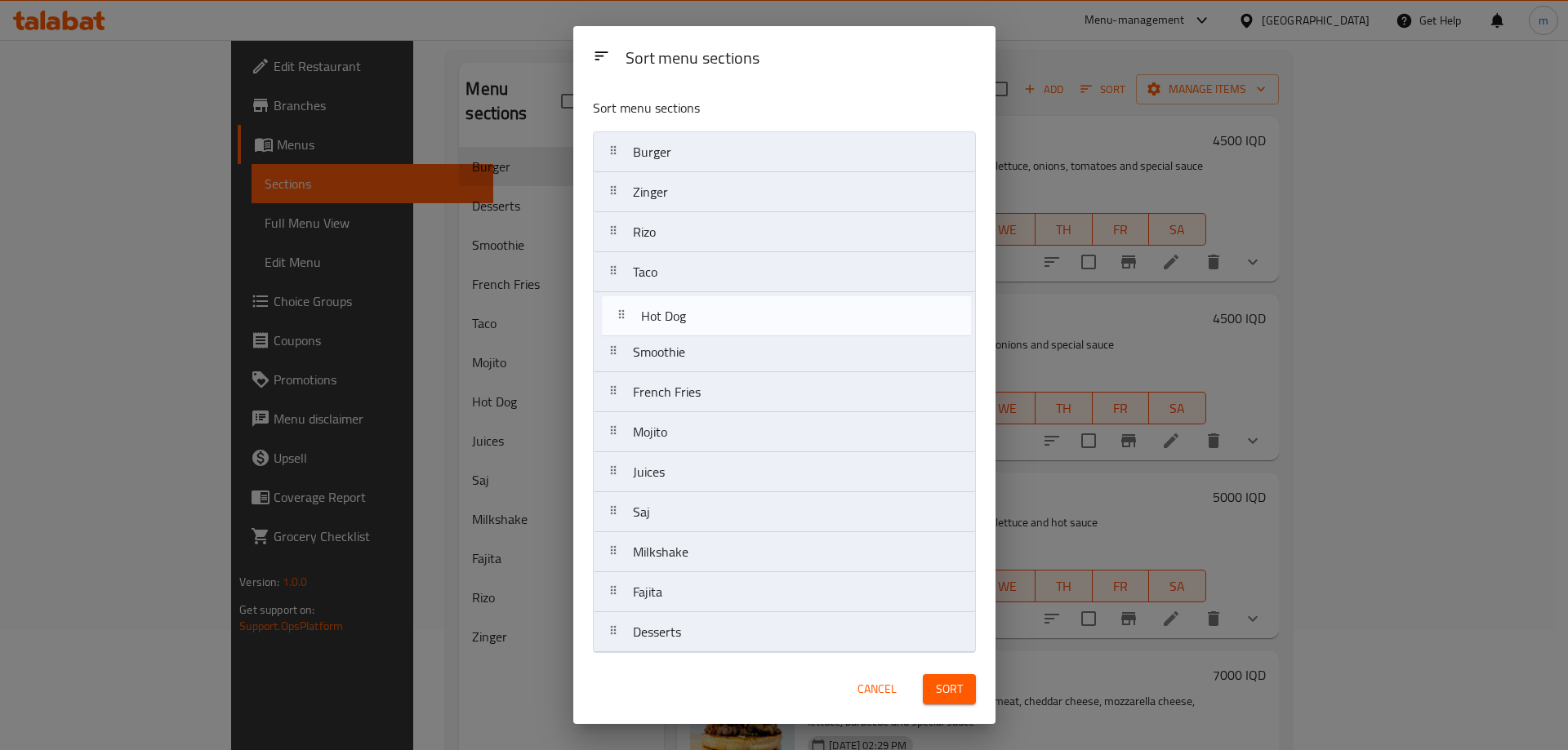
drag, startPoint x: 677, startPoint y: 436, endPoint x: 686, endPoint y: 308, distance: 128.3
click at [686, 308] on nav "Burger Zinger Rizo Taco Smoothie French Fries Mojito Hot Dog Juices Saj Milksha…" at bounding box center [784, 392] width 383 height 521
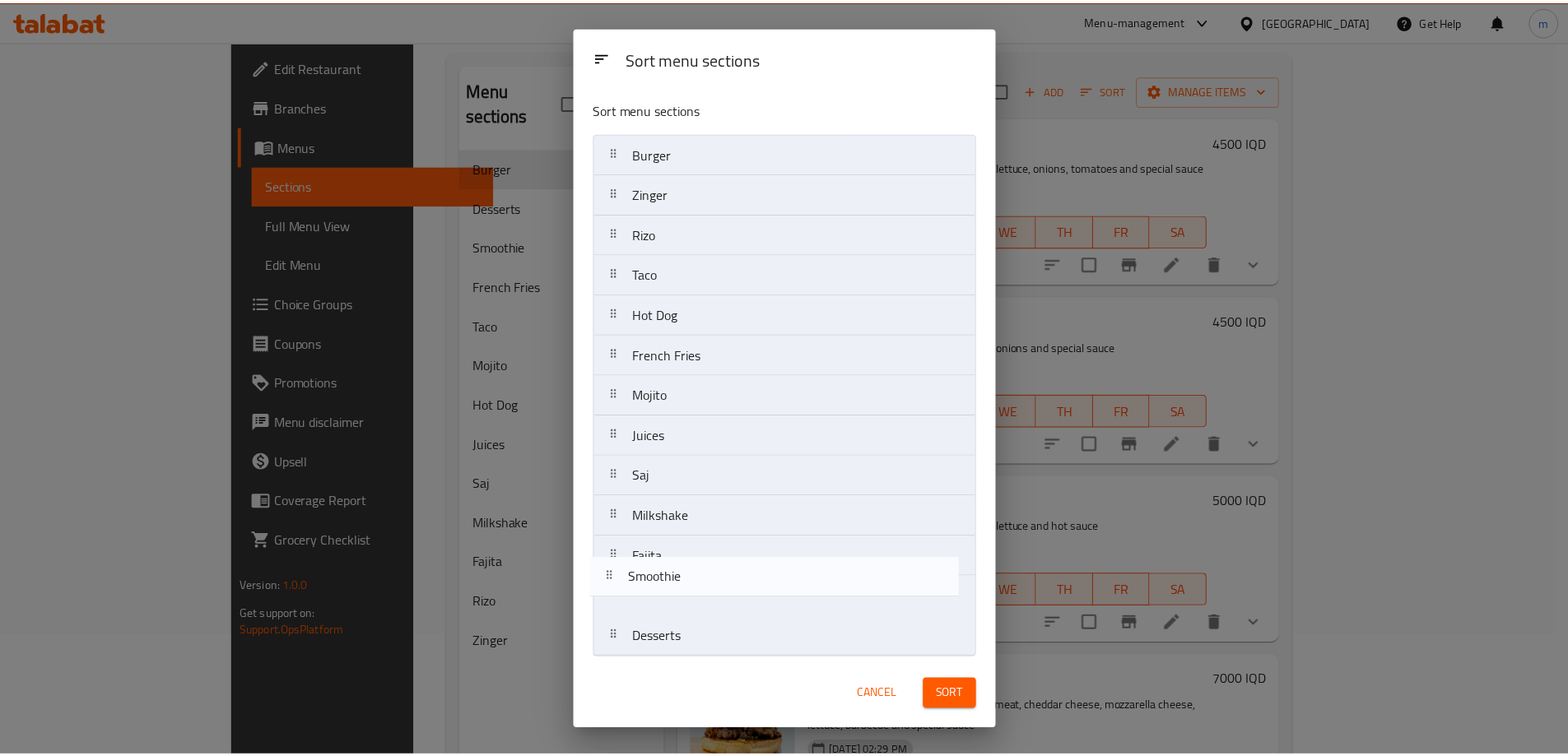
scroll to position [5, 0]
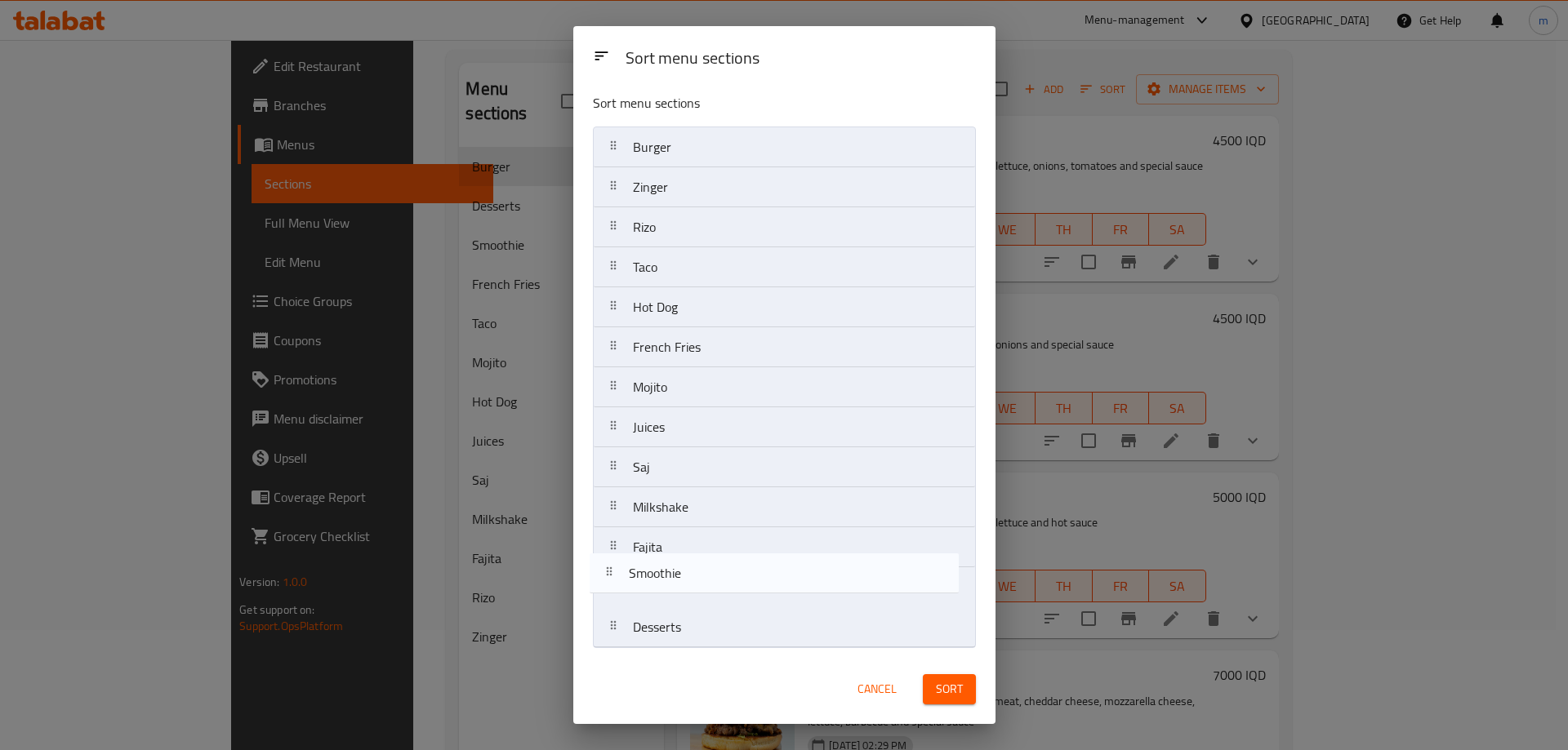
drag, startPoint x: 686, startPoint y: 367, endPoint x: 681, endPoint y: 591, distance: 224.1
click at [682, 590] on nav "Burger Zinger Rizo Taco Hot Dog Smoothie French Fries Mojito Juices Saj Milksha…" at bounding box center [784, 387] width 383 height 521
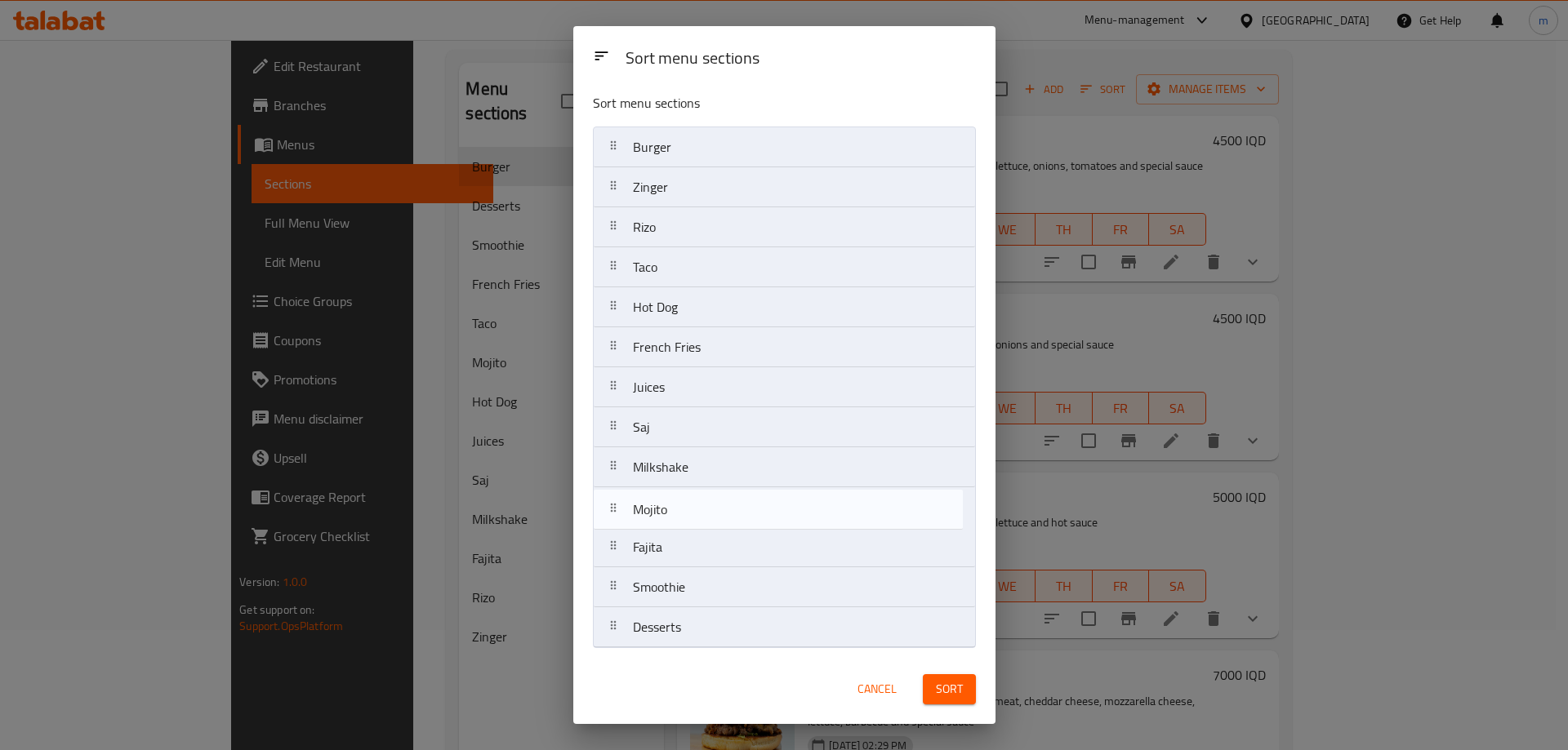
drag, startPoint x: 669, startPoint y: 388, endPoint x: 667, endPoint y: 556, distance: 168.0
click at [667, 567] on nav "Burger Zinger Rizo Taco Hot Dog French Fries Mojito Juices Saj Milkshake Fajita…" at bounding box center [784, 387] width 383 height 521
click at [686, 527] on nav "Burger Zinger Rizo Taco Hot Dog French Fries Juices Saj Milkshake Fajita Mojito…" at bounding box center [784, 387] width 383 height 521
drag, startPoint x: 679, startPoint y: 429, endPoint x: 670, endPoint y: 552, distance: 123.3
click at [670, 552] on nav "Burger Zinger Rizo Taco Hot Dog French Fries Saj Milkshake Fajita Juices Mojito…" at bounding box center [784, 387] width 383 height 521
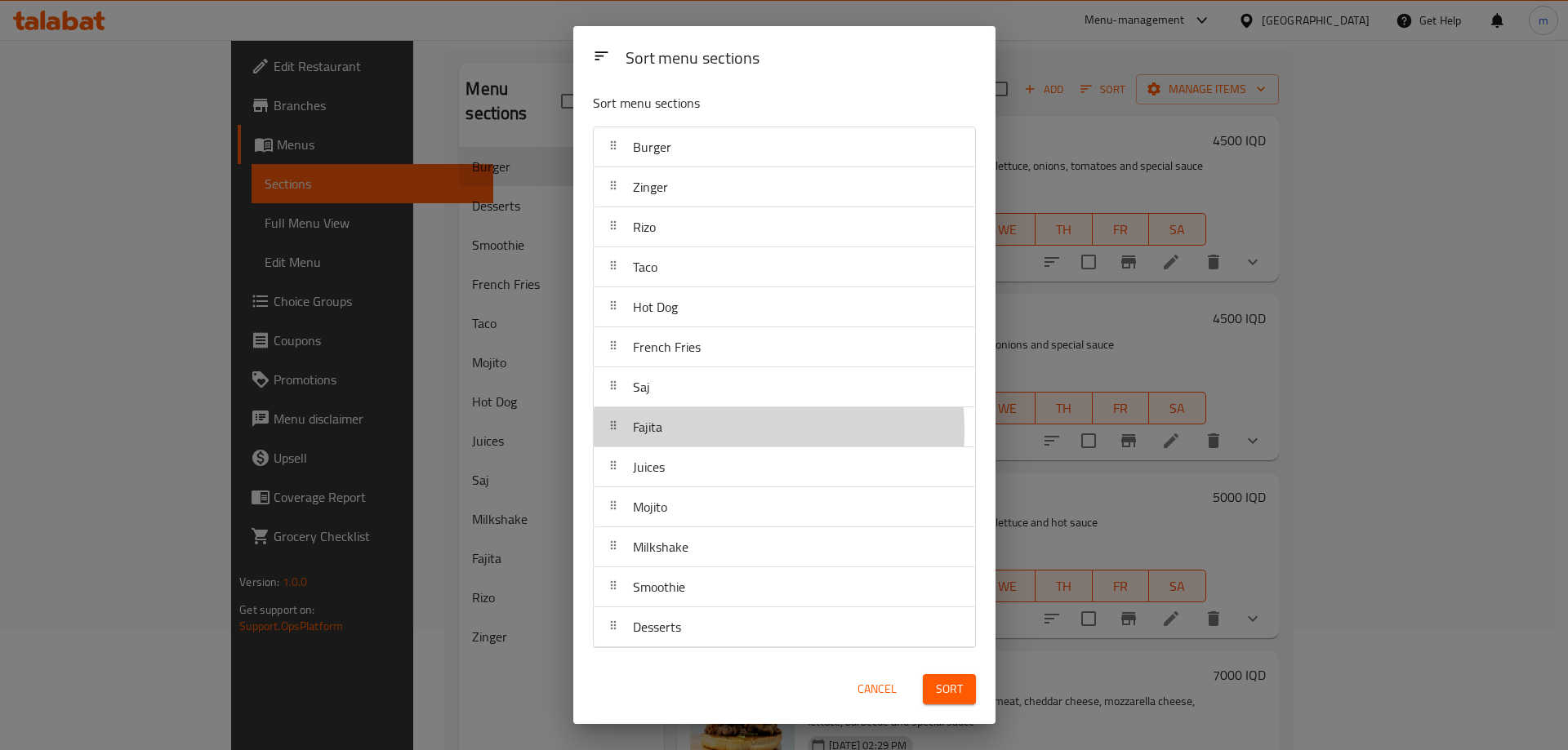
click at [672, 431] on div "Fajita" at bounding box center [784, 427] width 369 height 39
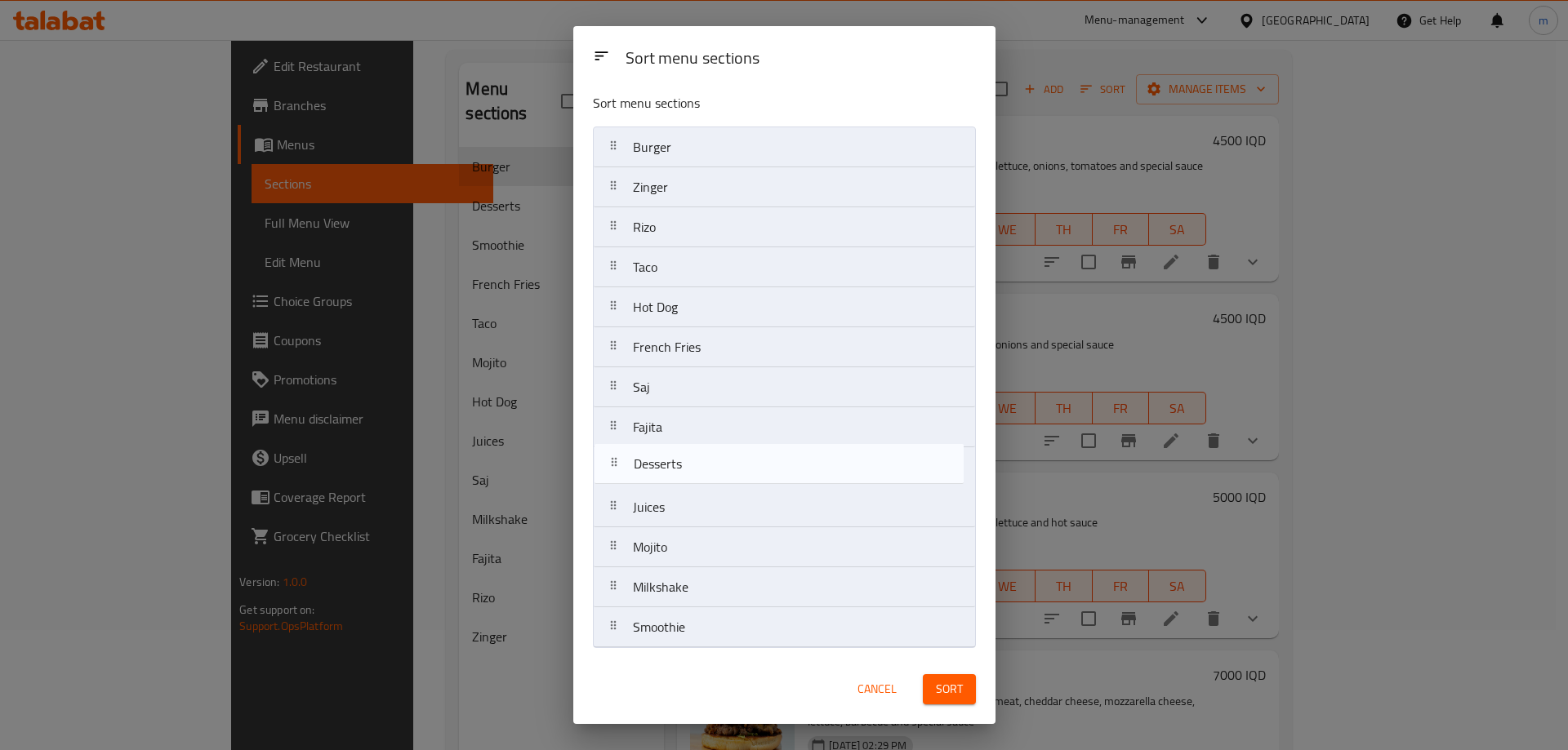
drag, startPoint x: 667, startPoint y: 635, endPoint x: 669, endPoint y: 468, distance: 167.0
click at [669, 468] on nav "Burger Zinger Rizo Taco Hot Dog French Fries Saj Fajita Juices Mojito Milkshake…" at bounding box center [784, 387] width 383 height 521
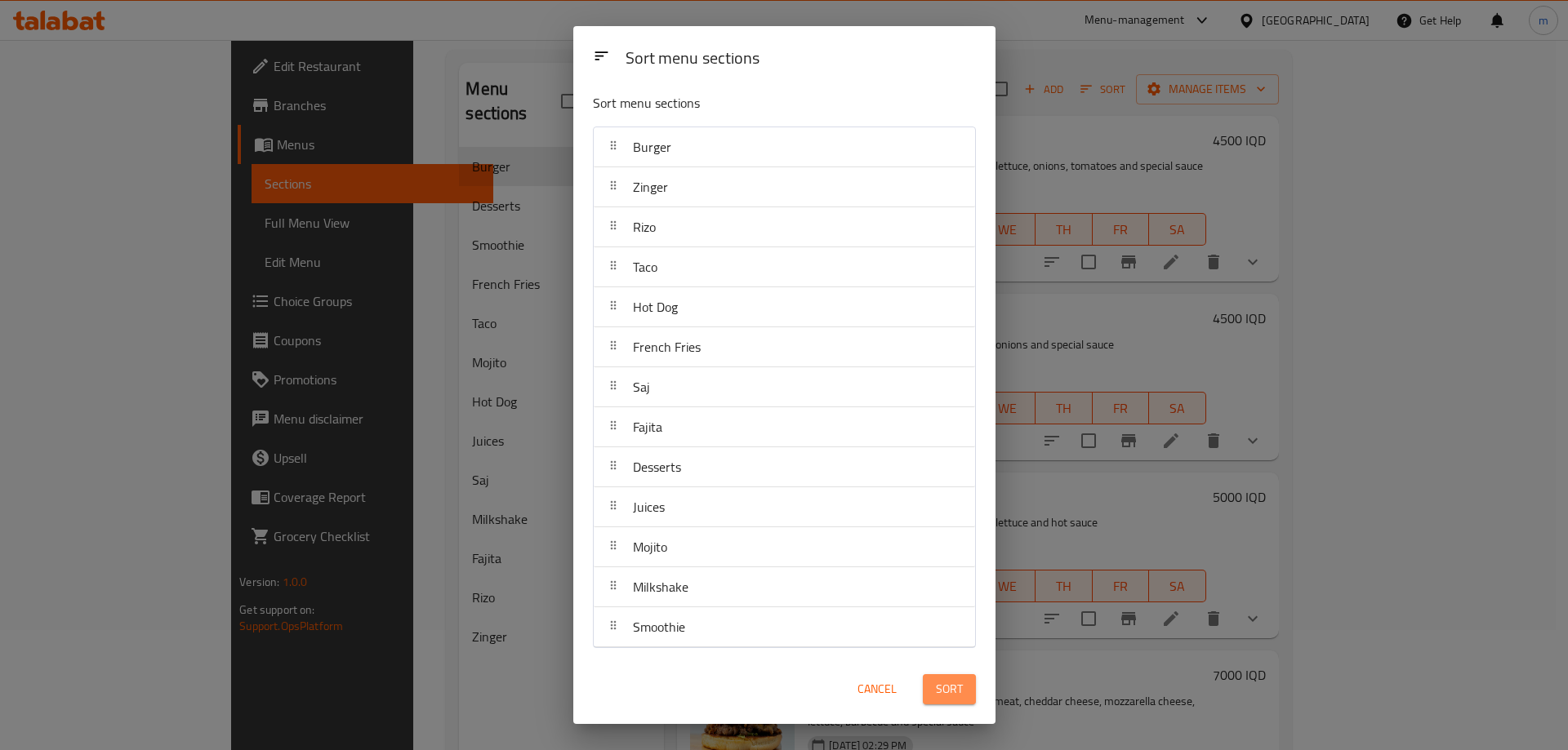
click at [950, 685] on span "Sort" at bounding box center [949, 689] width 27 height 21
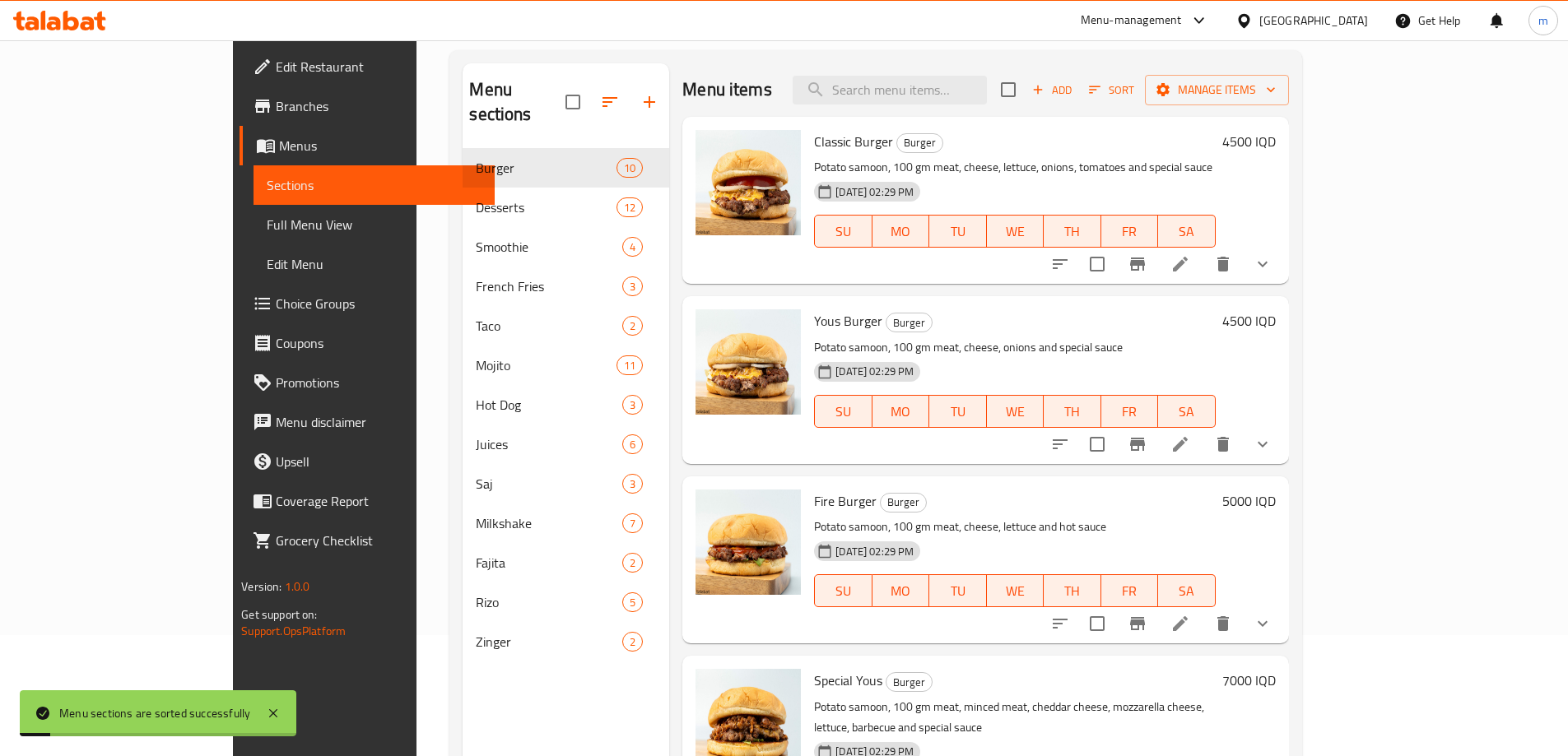
drag, startPoint x: 120, startPoint y: 230, endPoint x: 132, endPoint y: 153, distance: 77.9
click at [267, 229] on span "Full Menu View" at bounding box center [373, 224] width 215 height 20
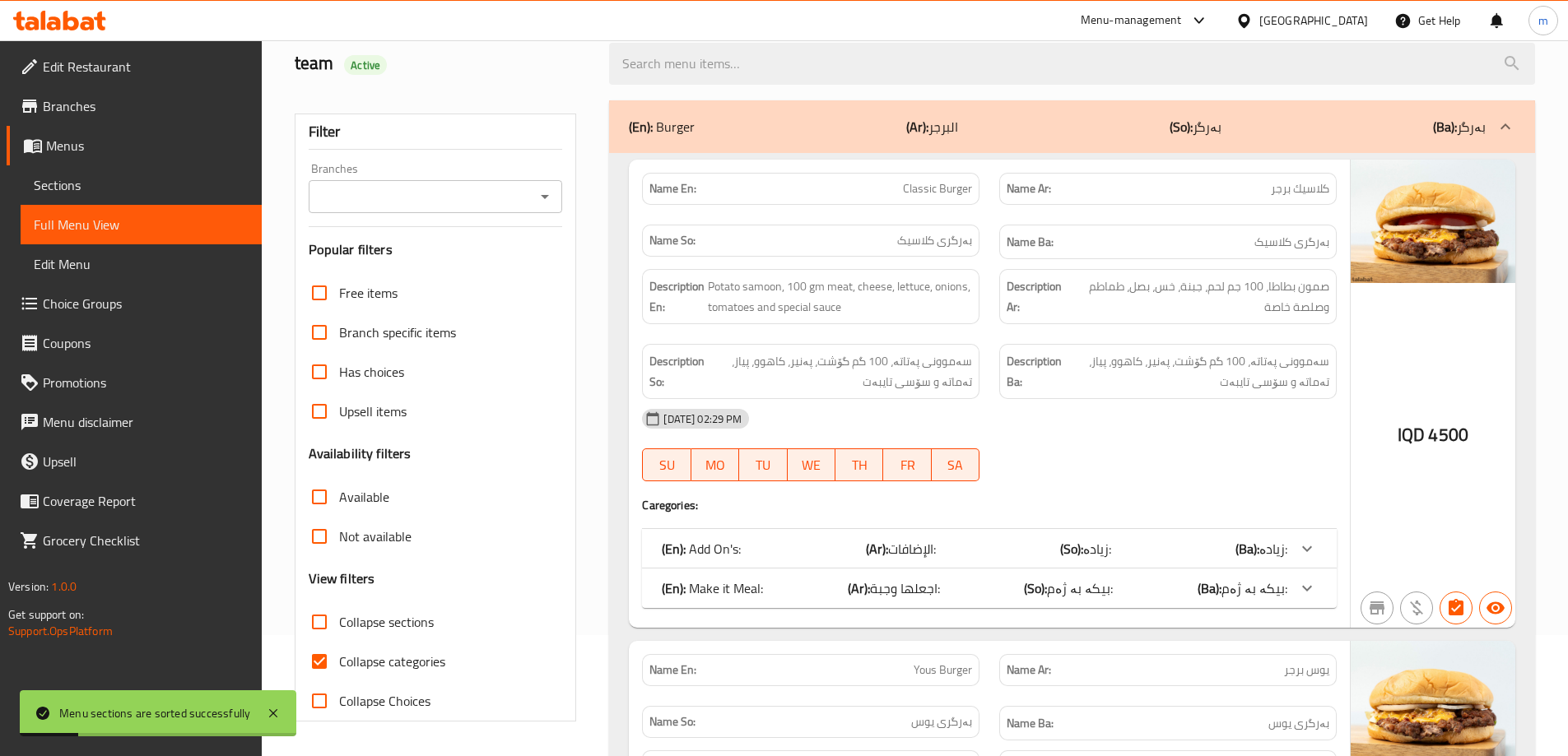
click at [120, 73] on span "Edit Restaurant" at bounding box center [146, 66] width 206 height 20
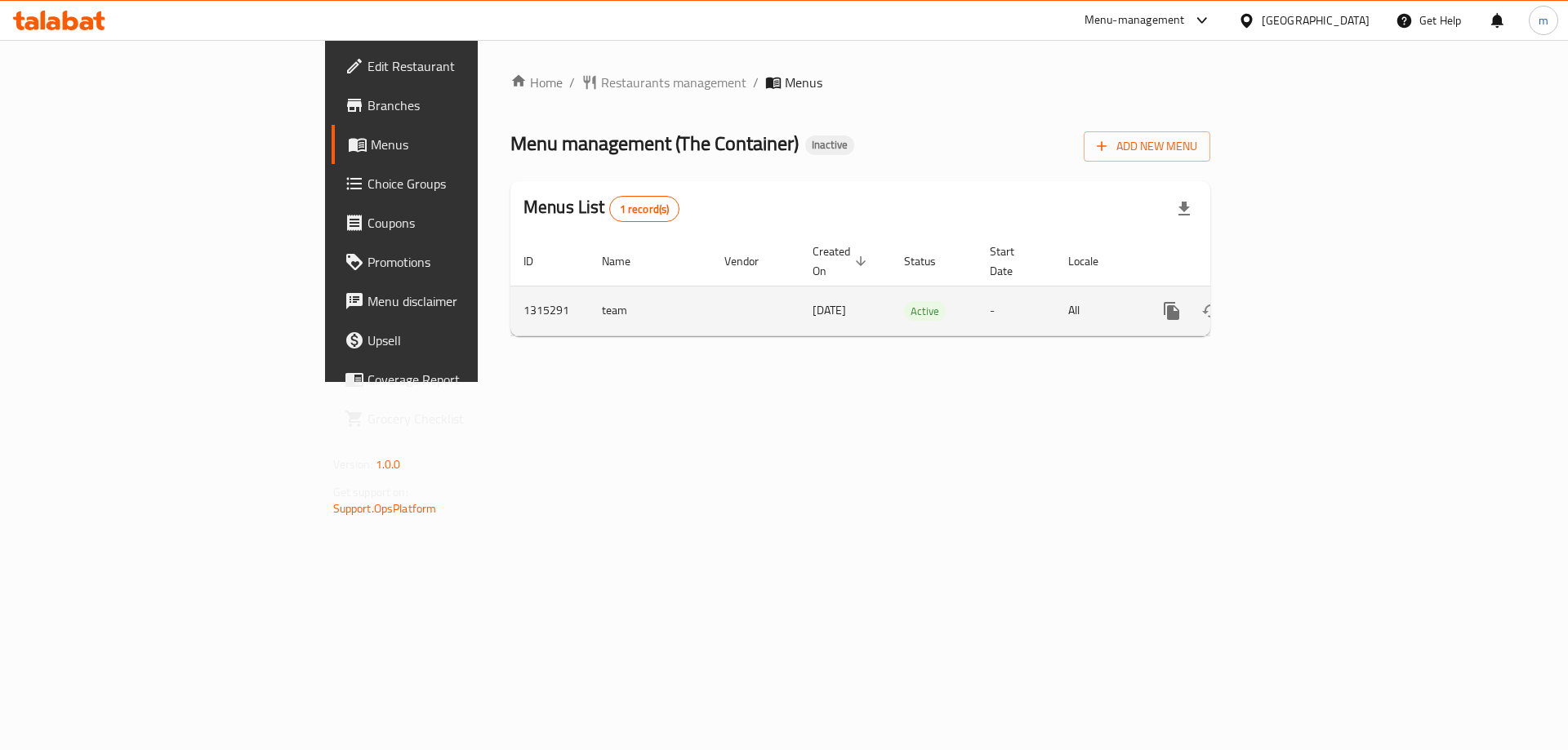
click at [1297, 304] on icon "enhanced table" at bounding box center [1289, 311] width 15 height 15
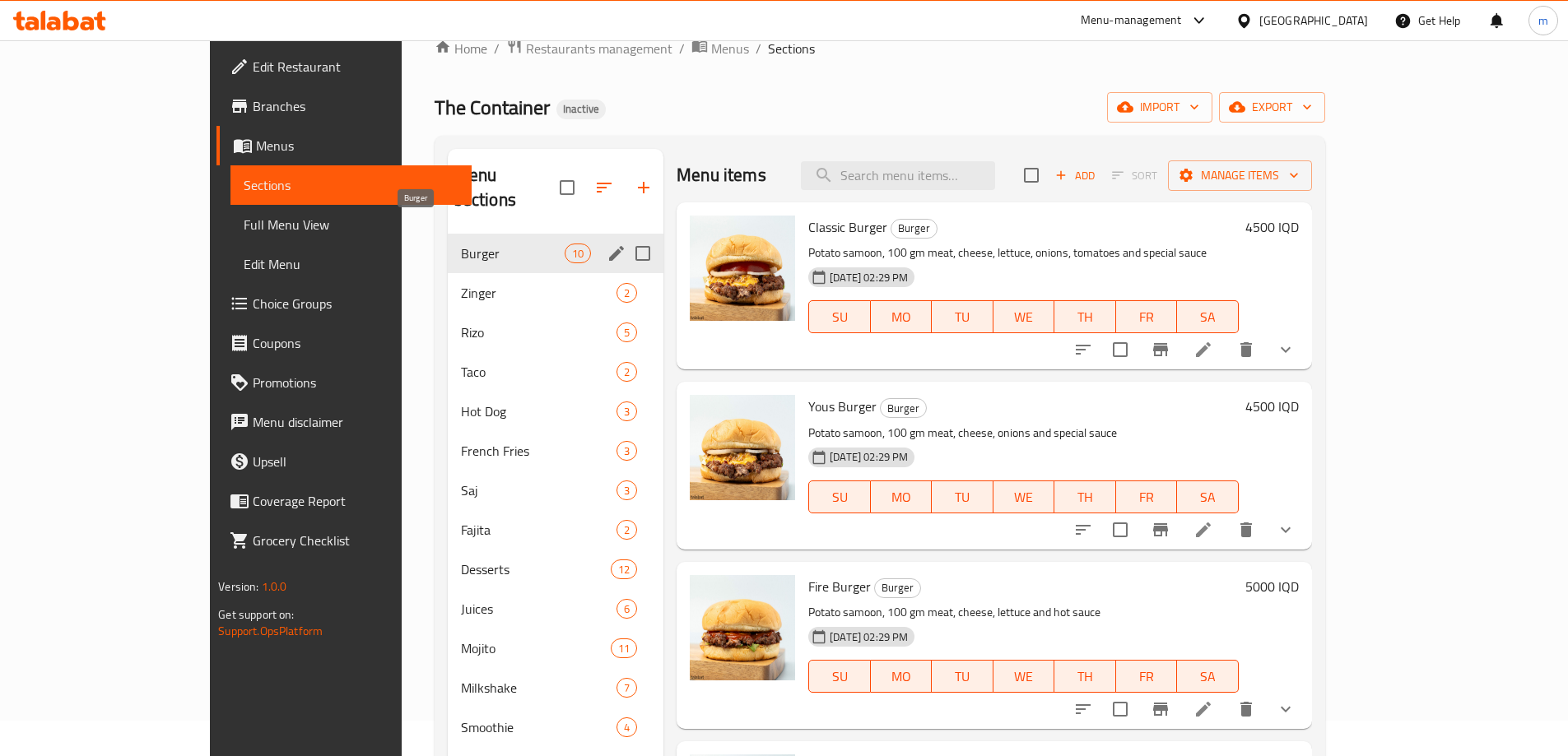
scroll to position [55, 0]
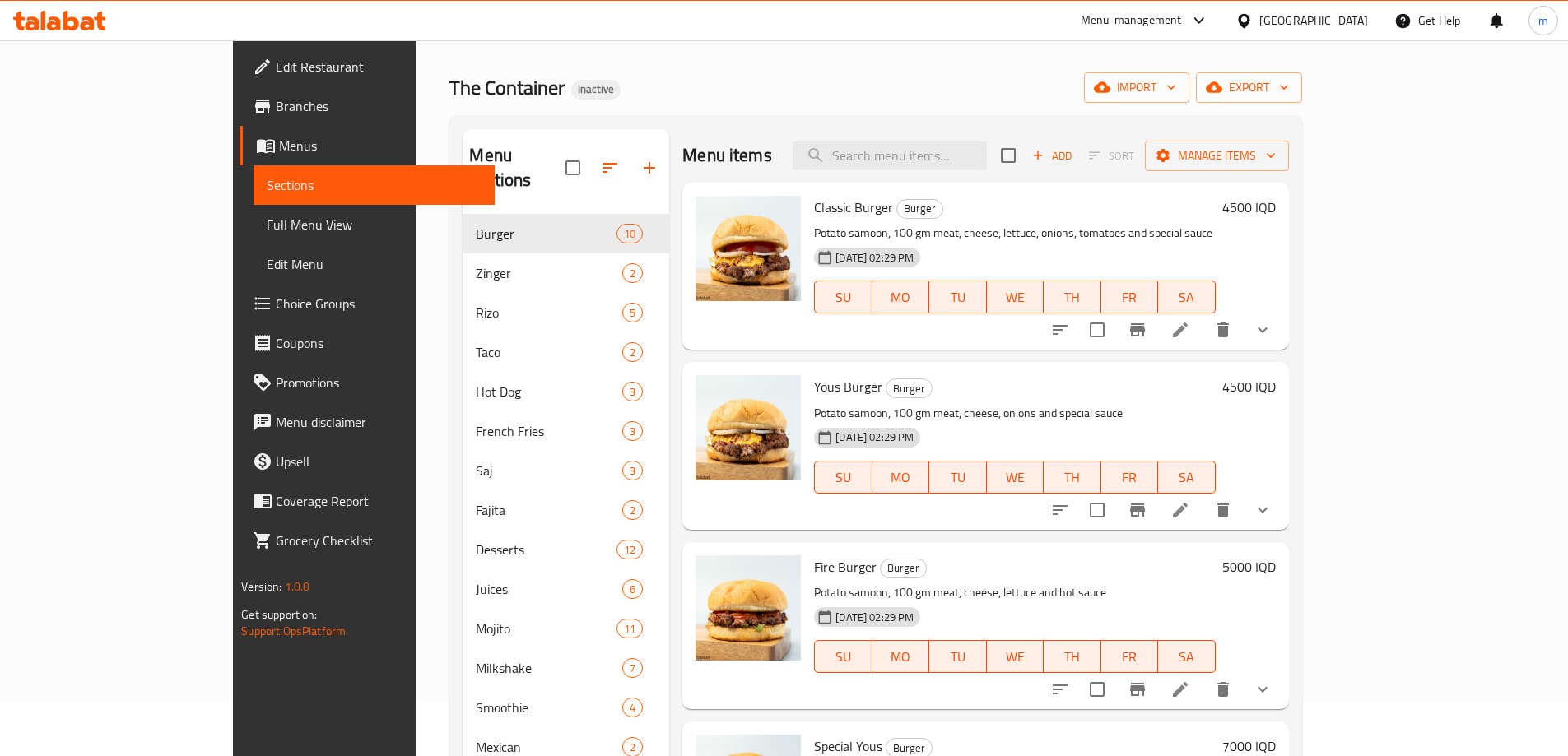
click at [267, 219] on span "Full Menu View" at bounding box center [373, 224] width 215 height 20
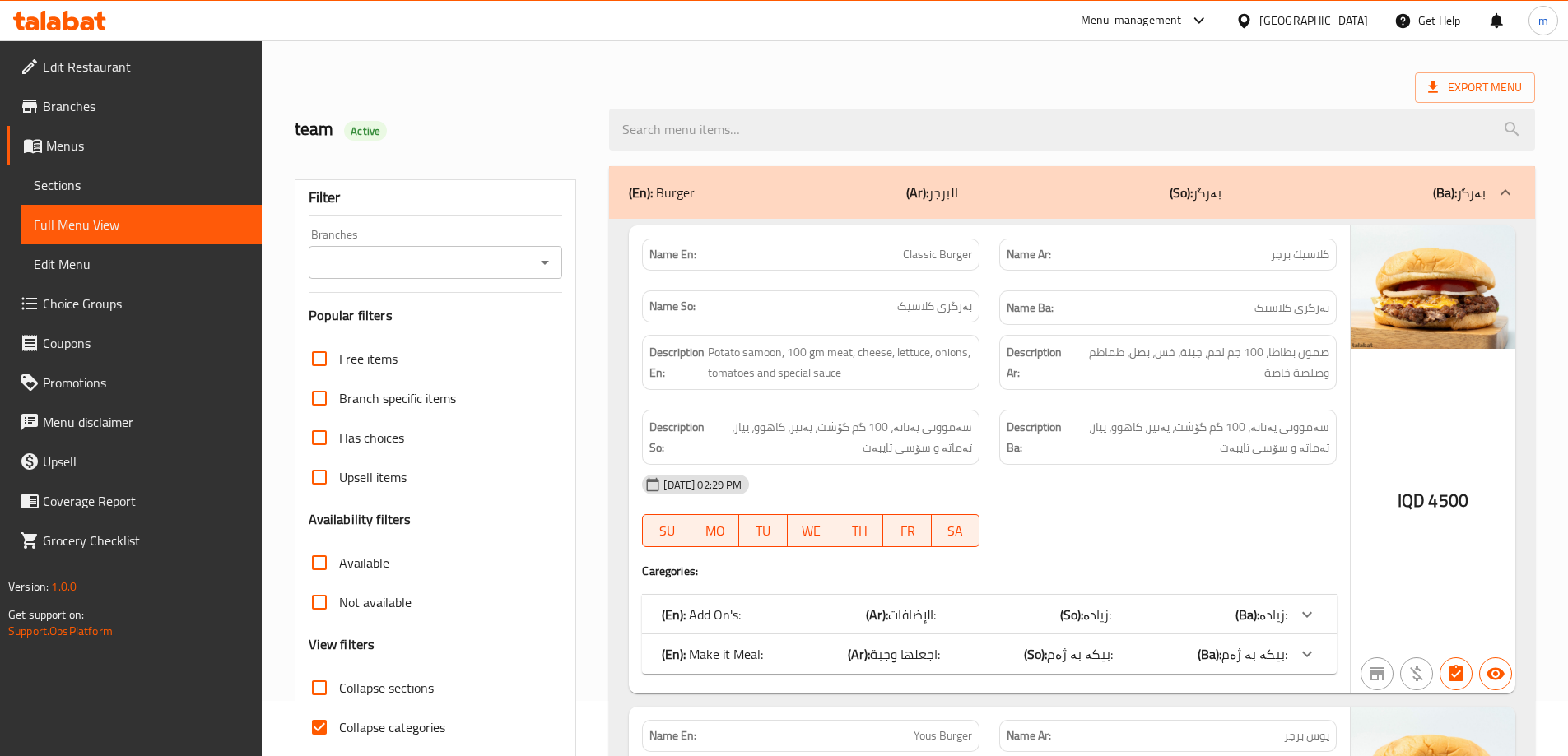
click at [552, 261] on icon "Open" at bounding box center [544, 262] width 20 height 20
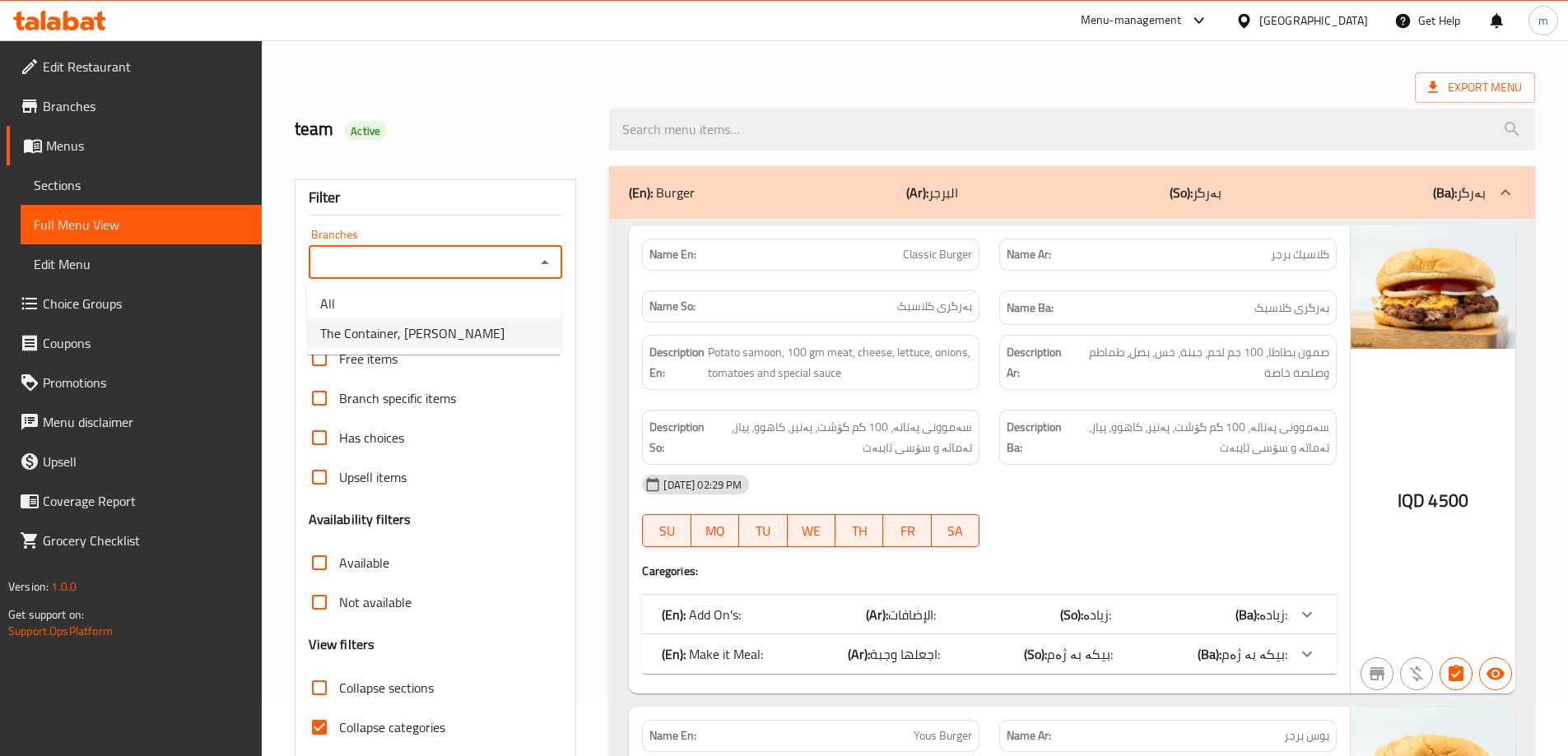
click at [358, 334] on span "The Container, [PERSON_NAME]" at bounding box center [412, 333] width 184 height 20
type input "The Container, [PERSON_NAME]"
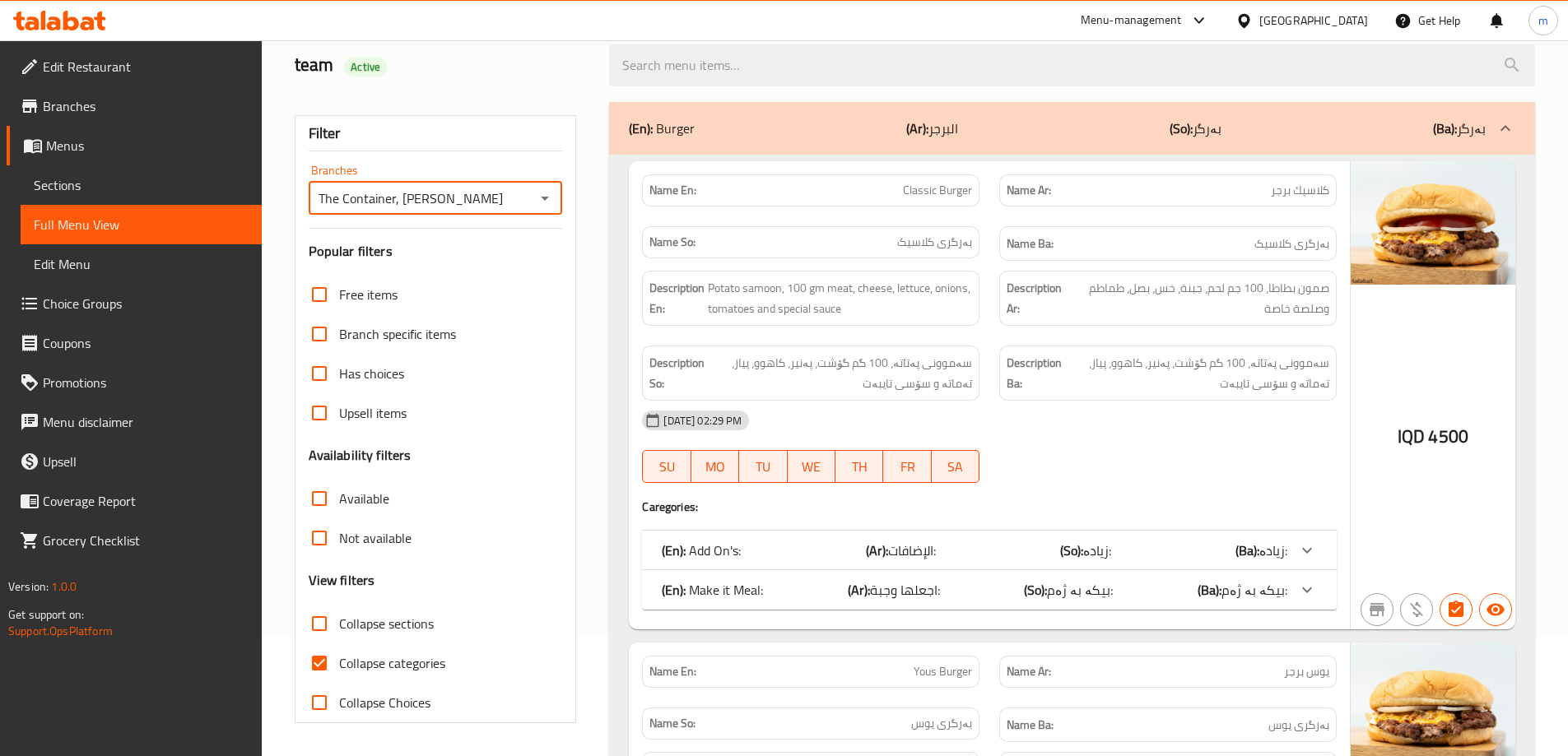
scroll to position [64, 0]
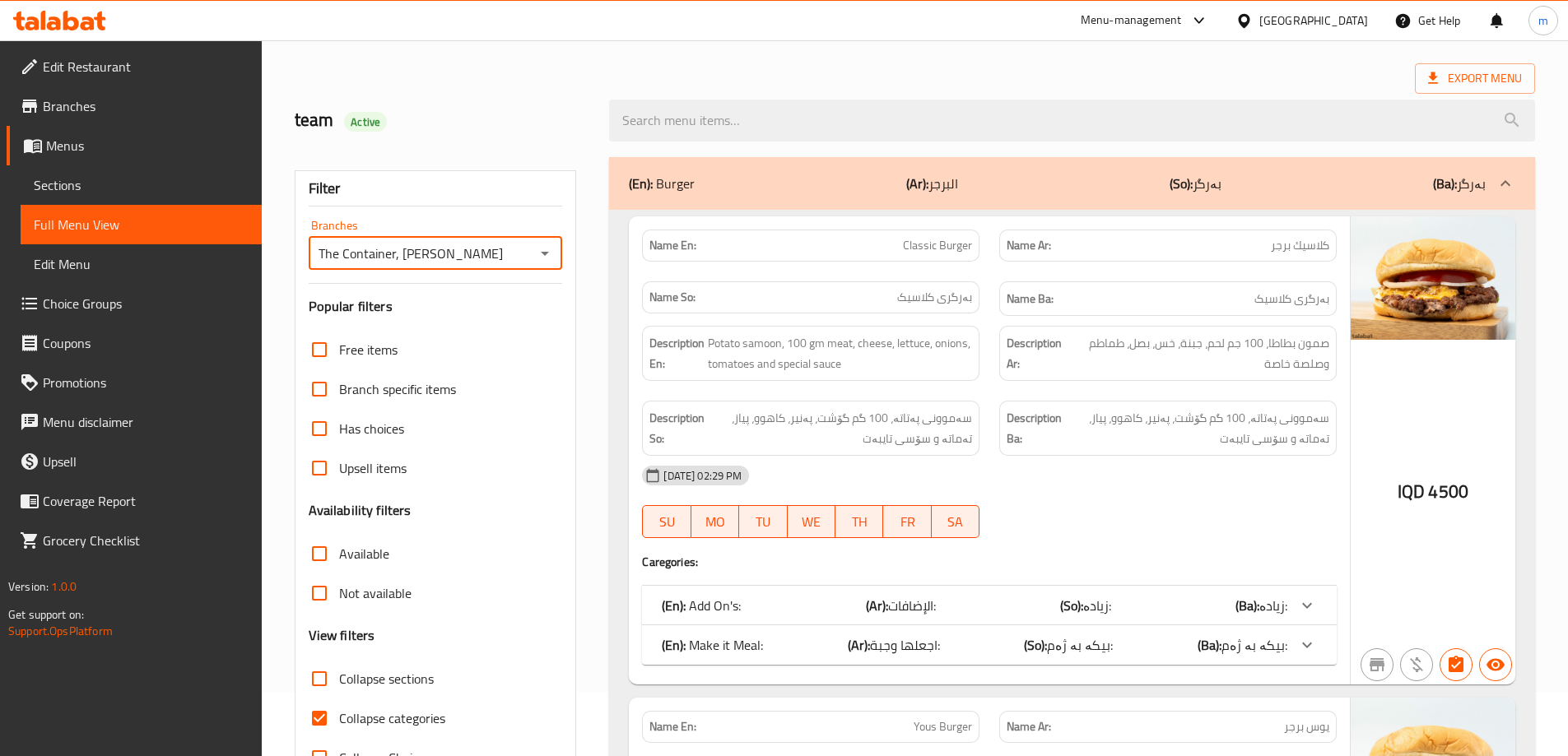
click at [322, 681] on input "Collapse sections" at bounding box center [319, 679] width 40 height 40
checkbox input "true"
click at [323, 715] on input "Collapse categories" at bounding box center [319, 718] width 40 height 40
checkbox input "false"
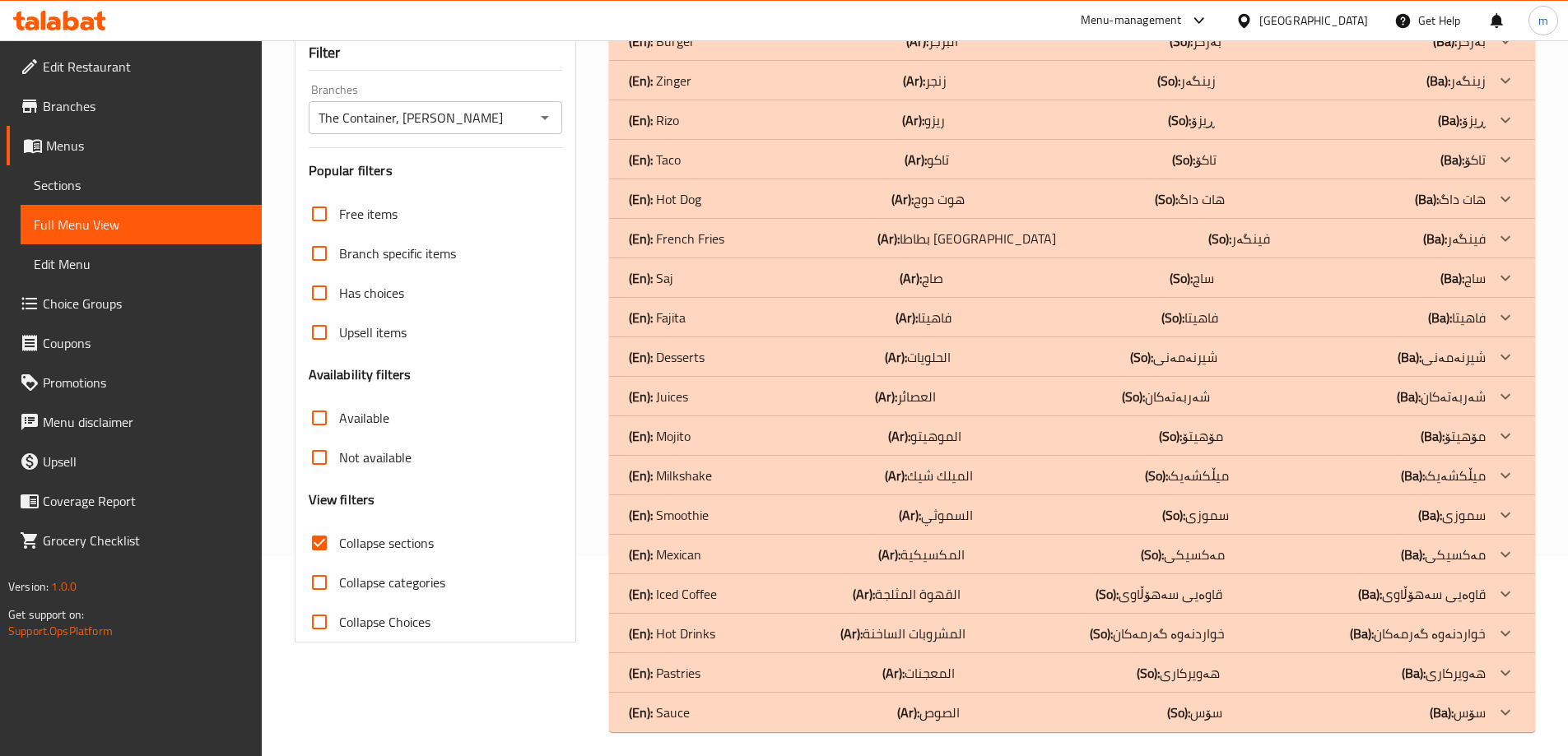
scroll to position [209, 0]
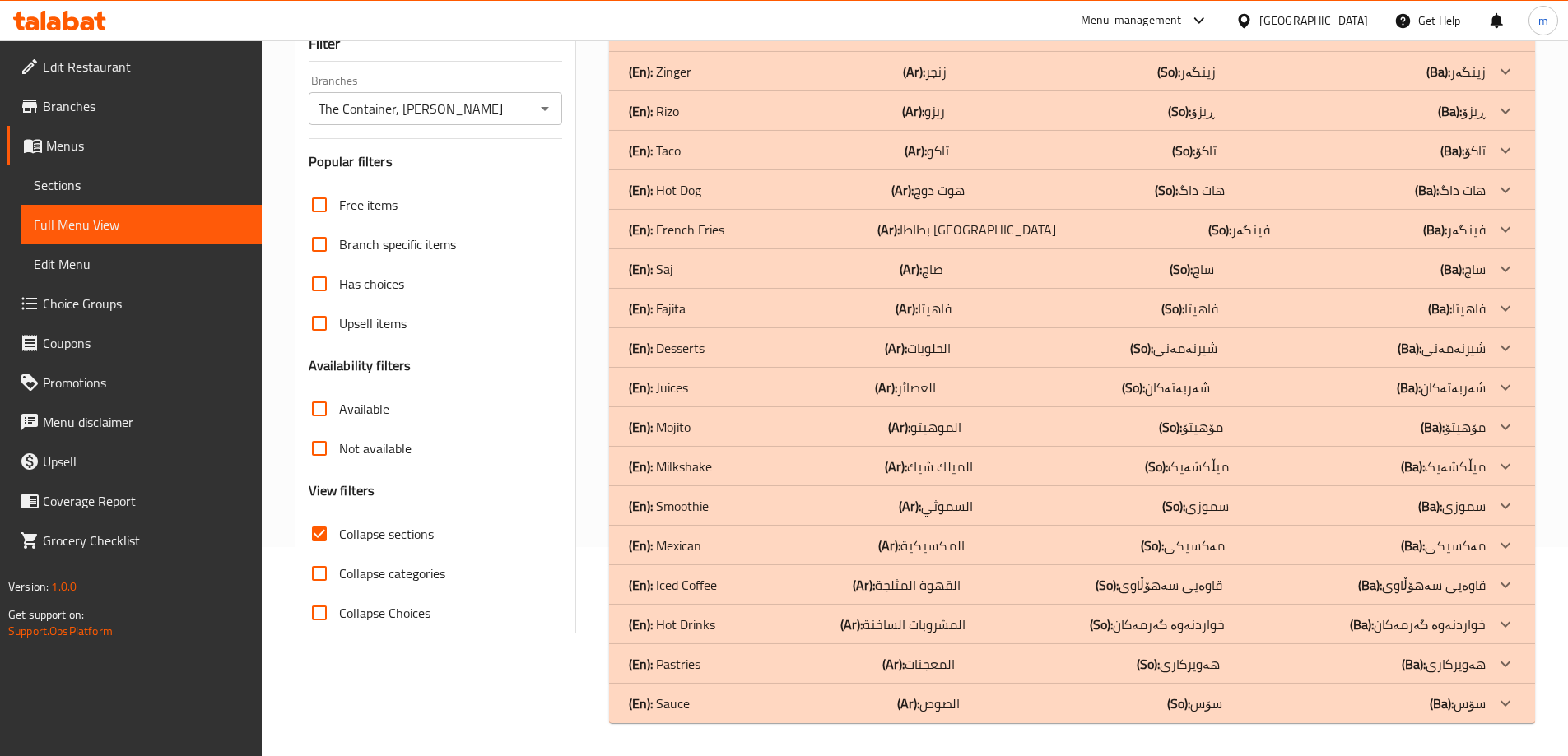
click at [706, 496] on p "(En): Smoothie" at bounding box center [668, 506] width 79 height 20
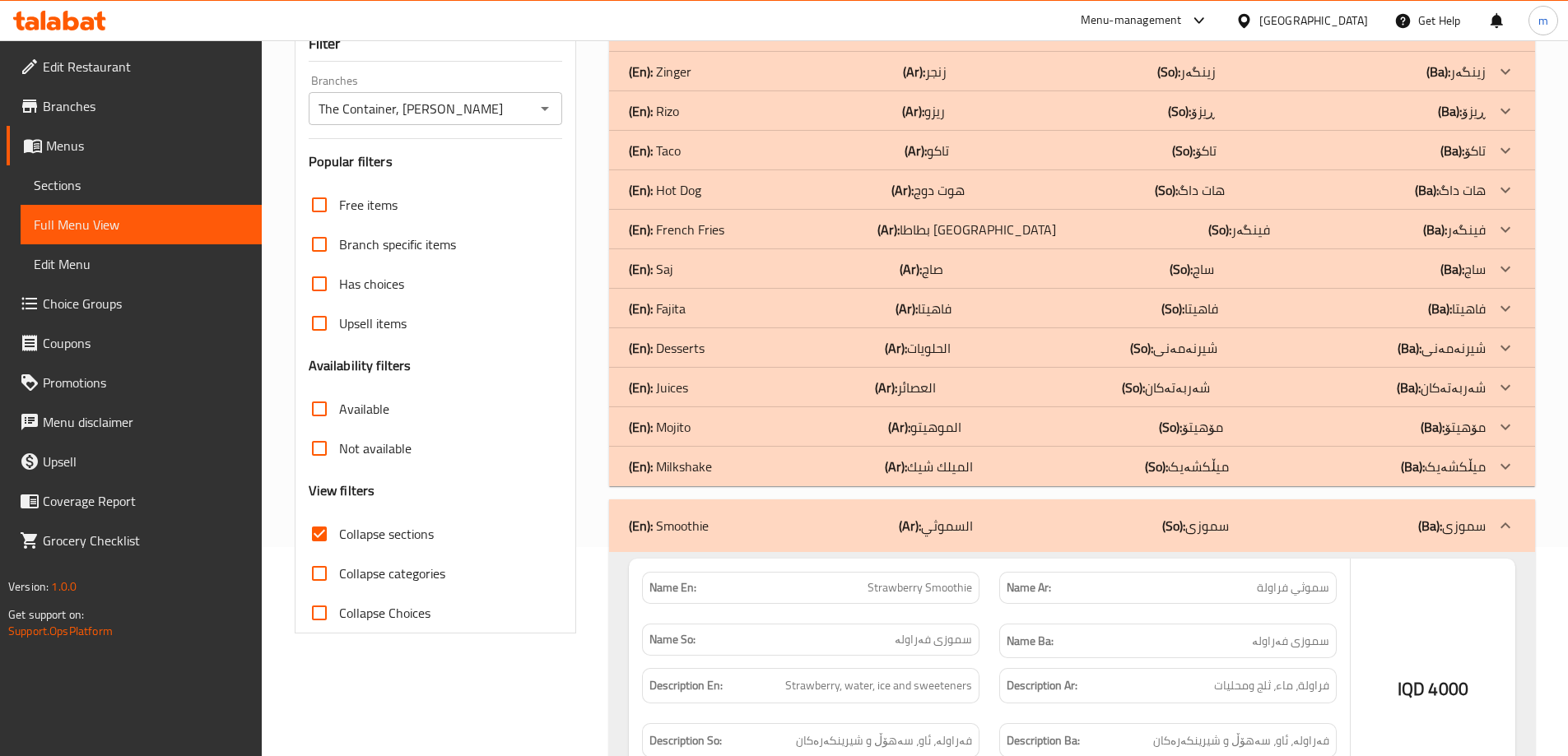
click at [709, 422] on div "(En): Mojito (Ar): الموهيتو (So): مۆهیتۆ (Ba): مۆهیتۆ" at bounding box center [1057, 426] width 856 height 20
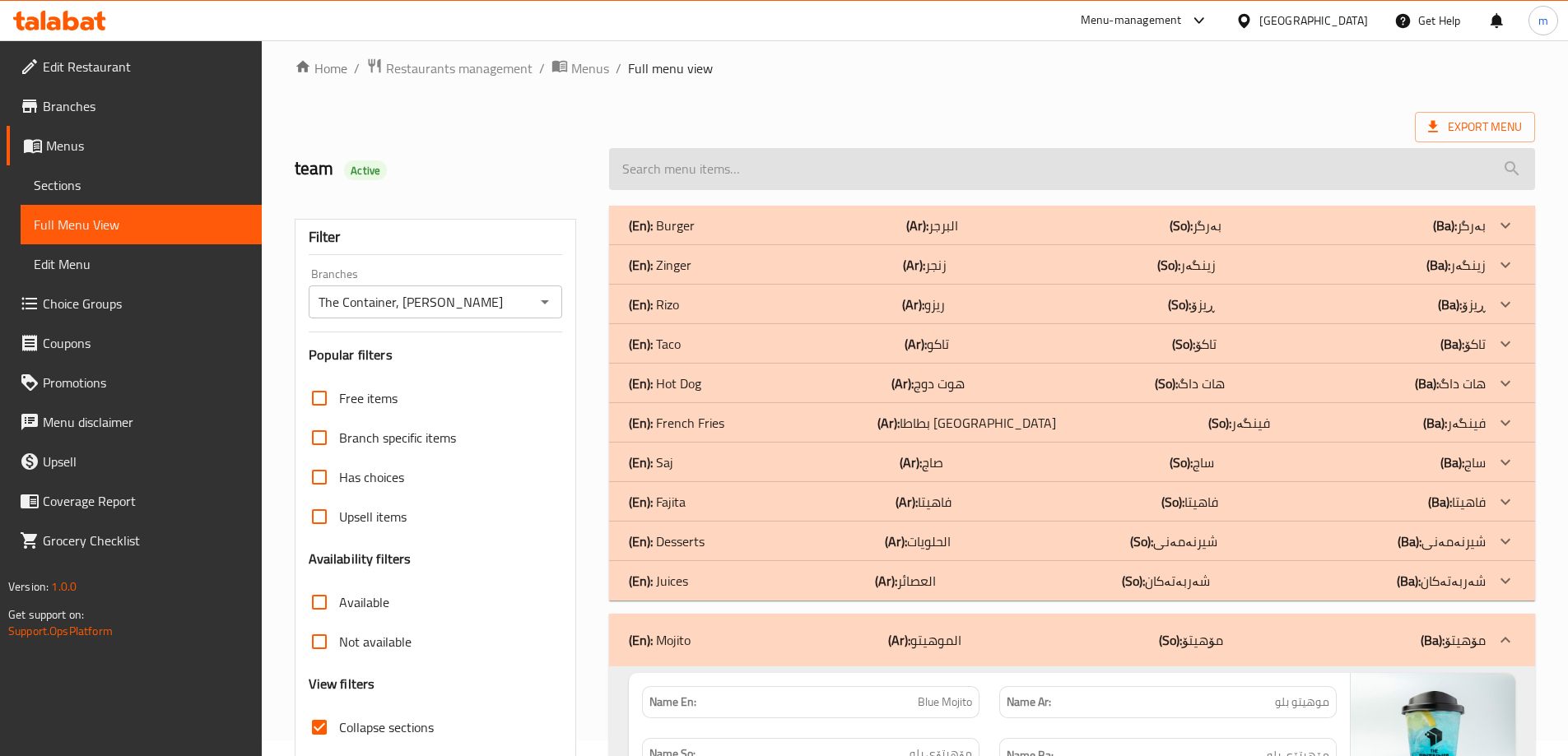
scroll to position [0, 0]
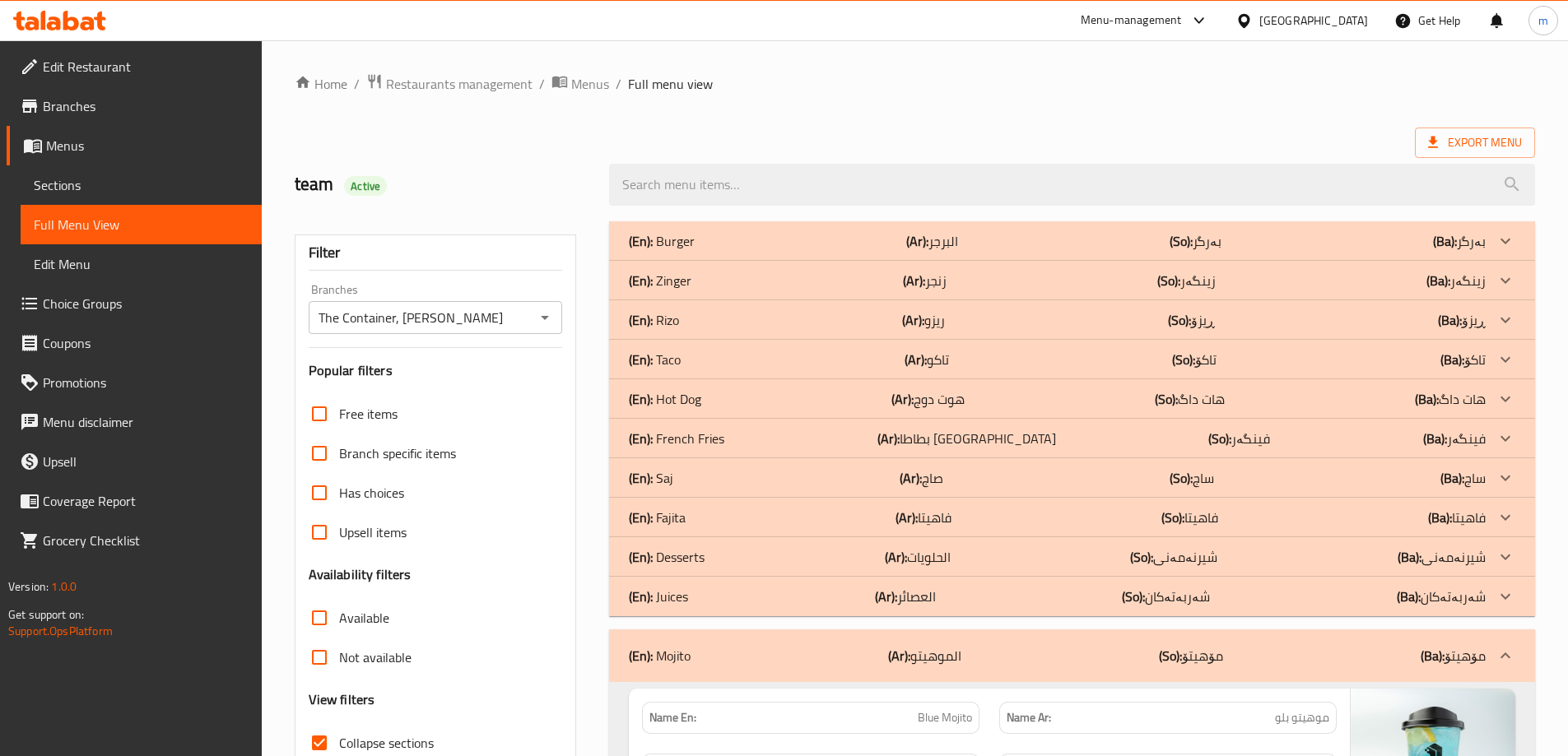
click at [699, 249] on div "(En): Burger (Ar): البرجر (So): بەرگر (Ba): بەرگر" at bounding box center [1057, 241] width 856 height 20
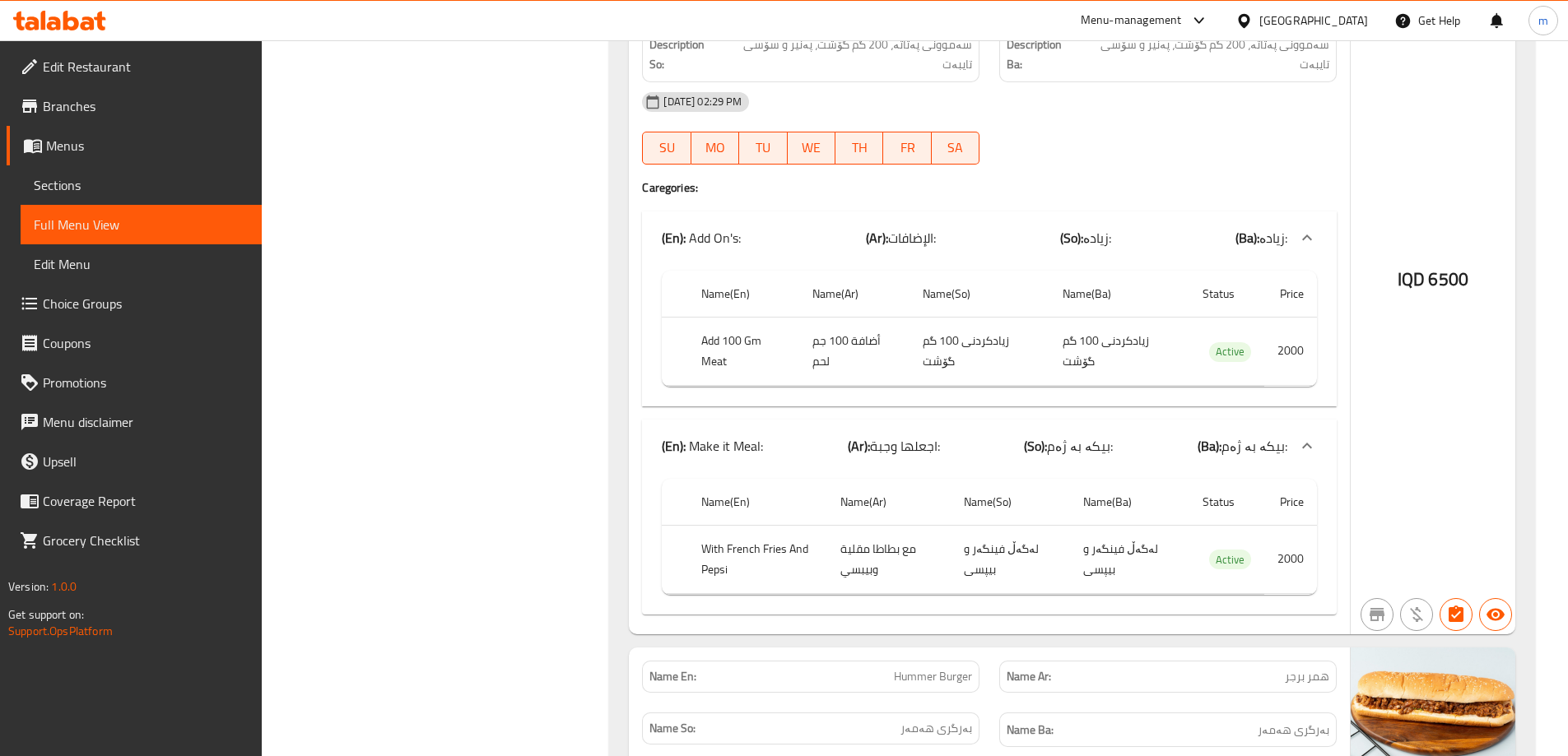
scroll to position [6104, 0]
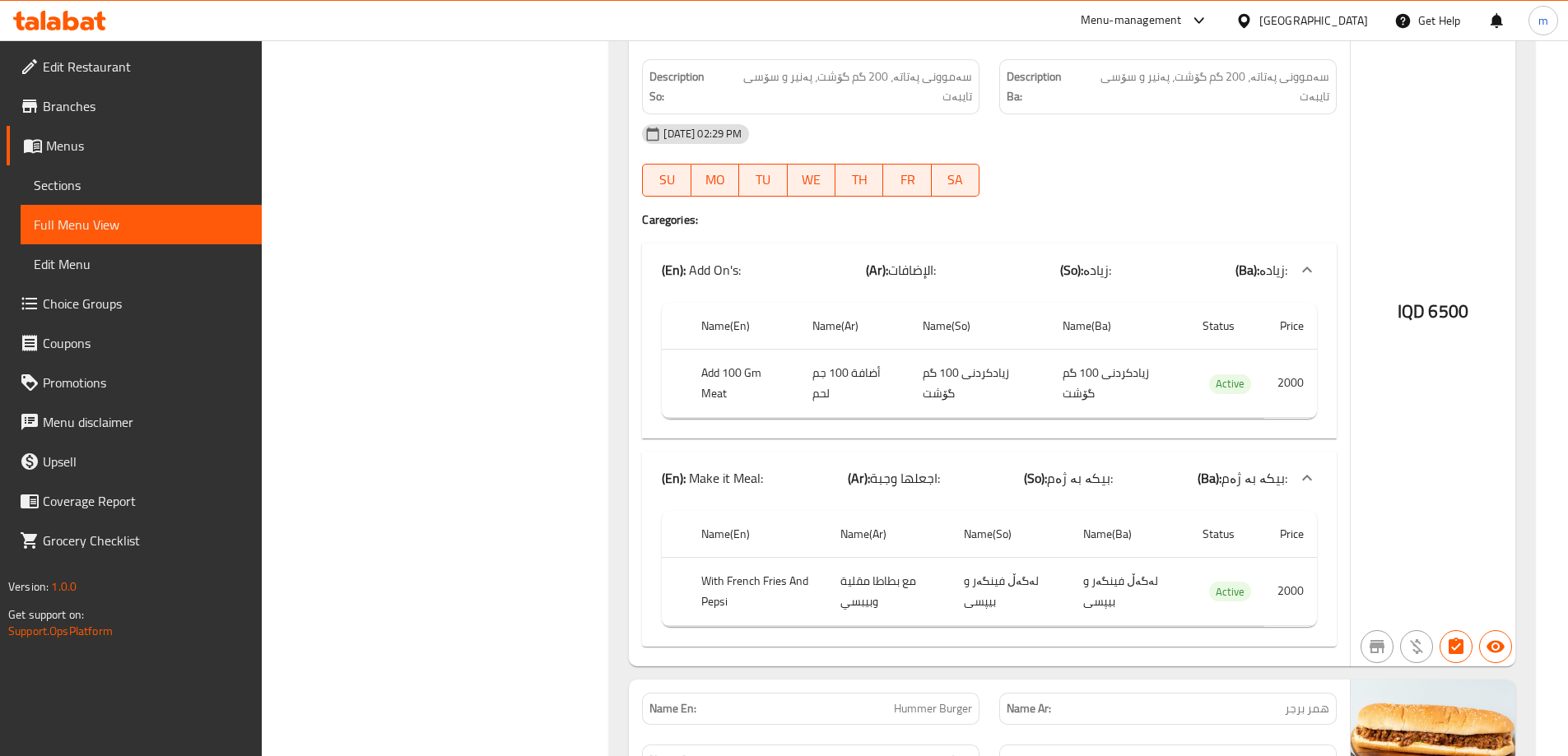
click at [100, 311] on span "Choice Groups" at bounding box center [146, 303] width 206 height 20
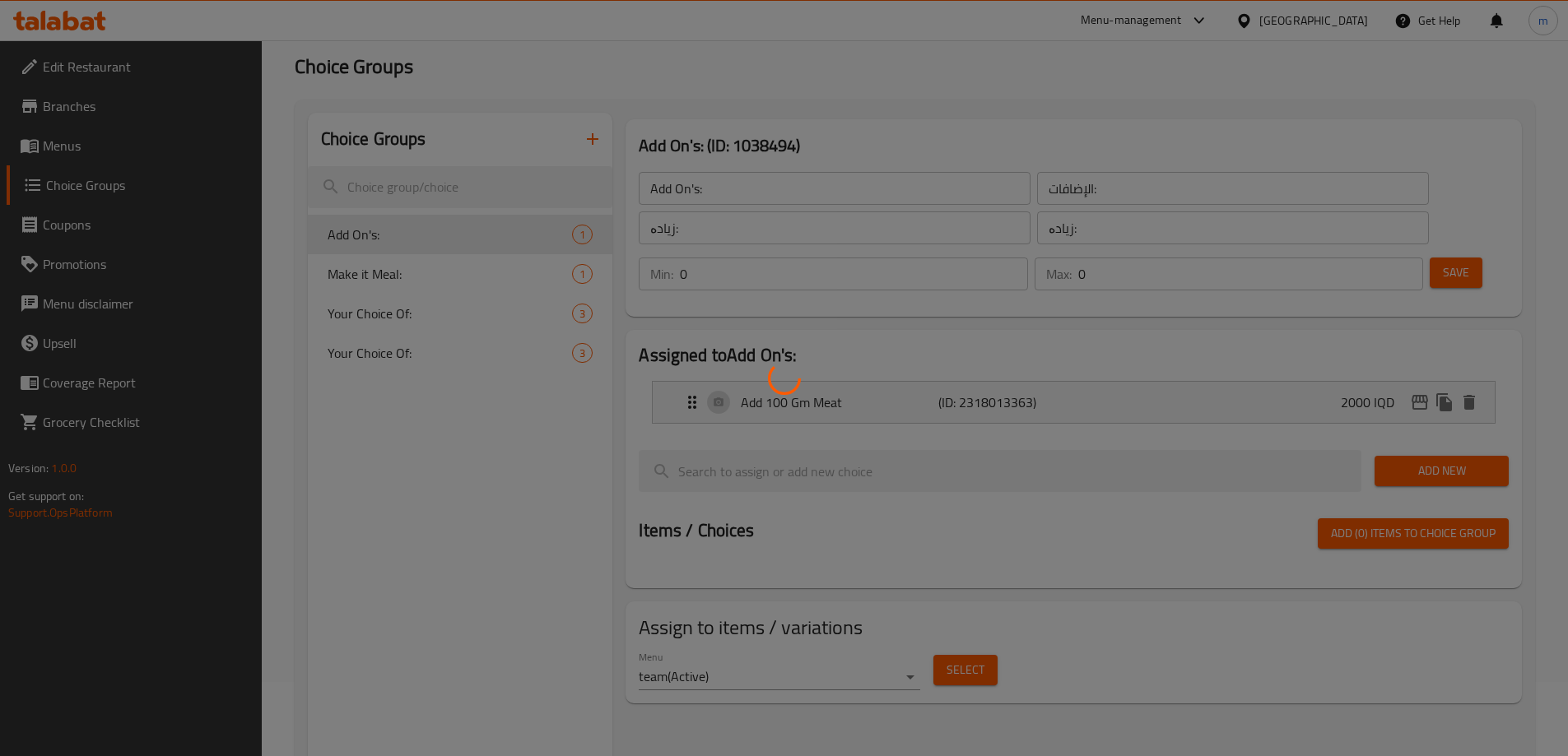
scroll to position [55, 0]
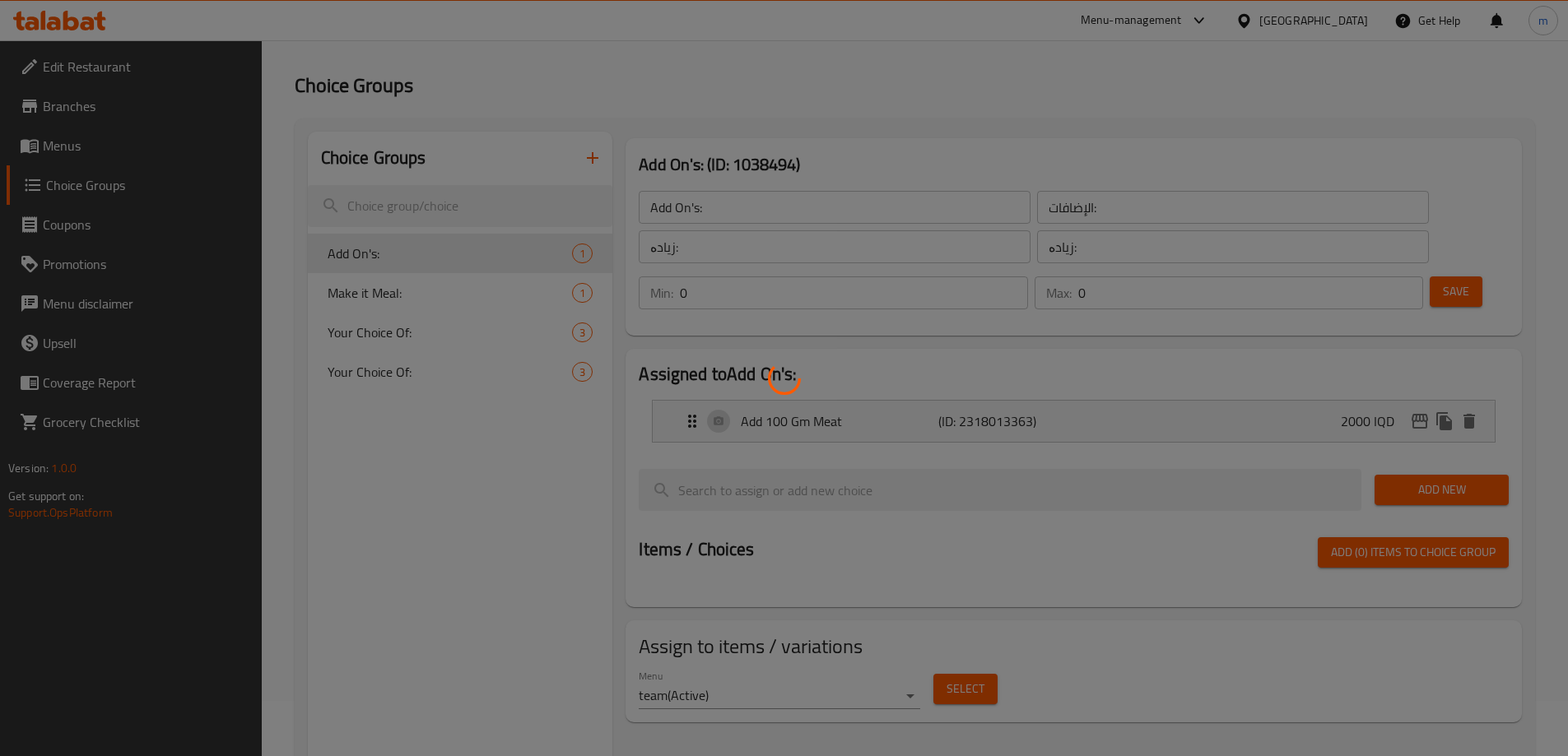
click at [394, 300] on div at bounding box center [784, 378] width 1568 height 756
click at [394, 294] on div at bounding box center [784, 378] width 1568 height 756
click at [378, 284] on div at bounding box center [784, 378] width 1568 height 756
click at [377, 298] on div at bounding box center [784, 378] width 1568 height 756
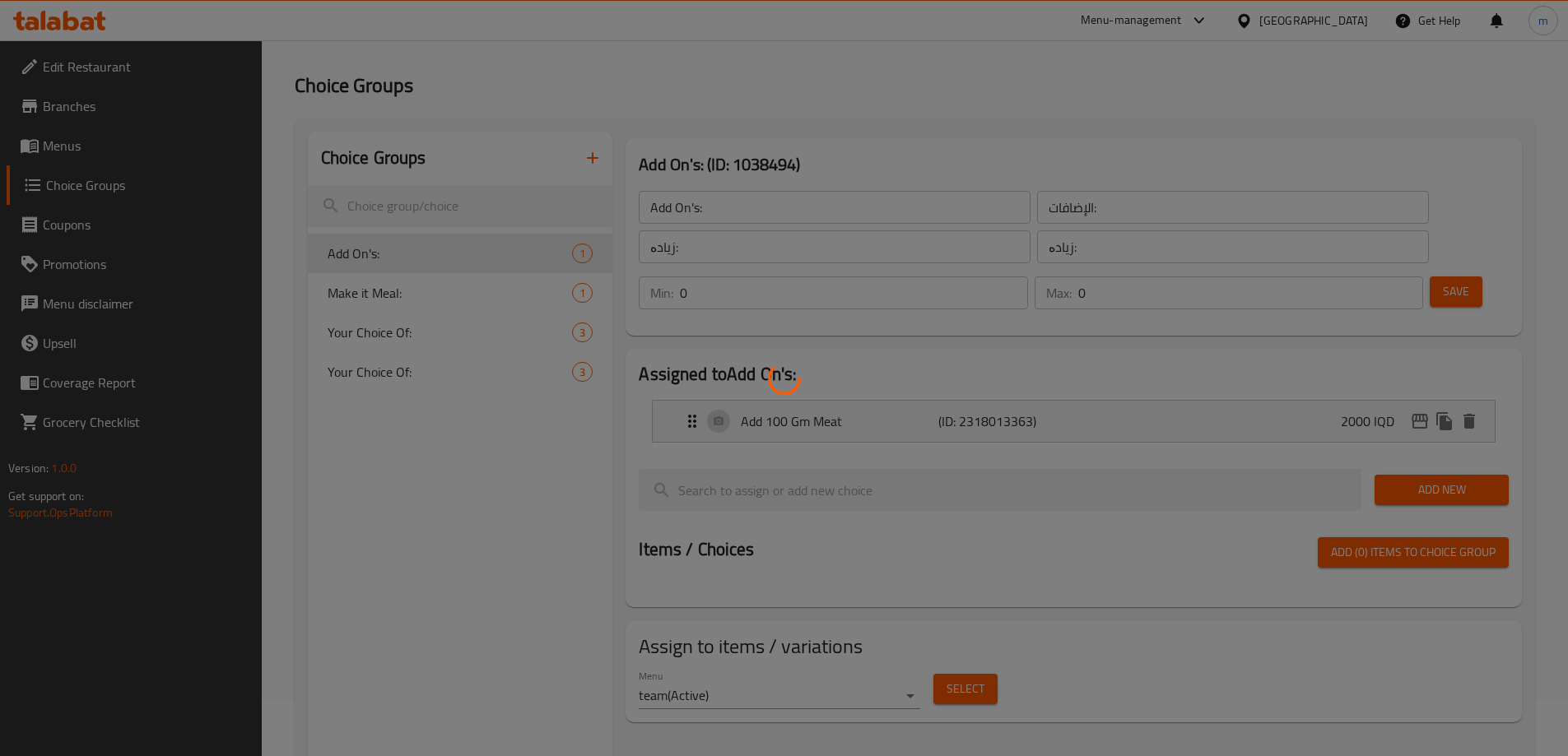
click at [379, 289] on div at bounding box center [784, 378] width 1568 height 756
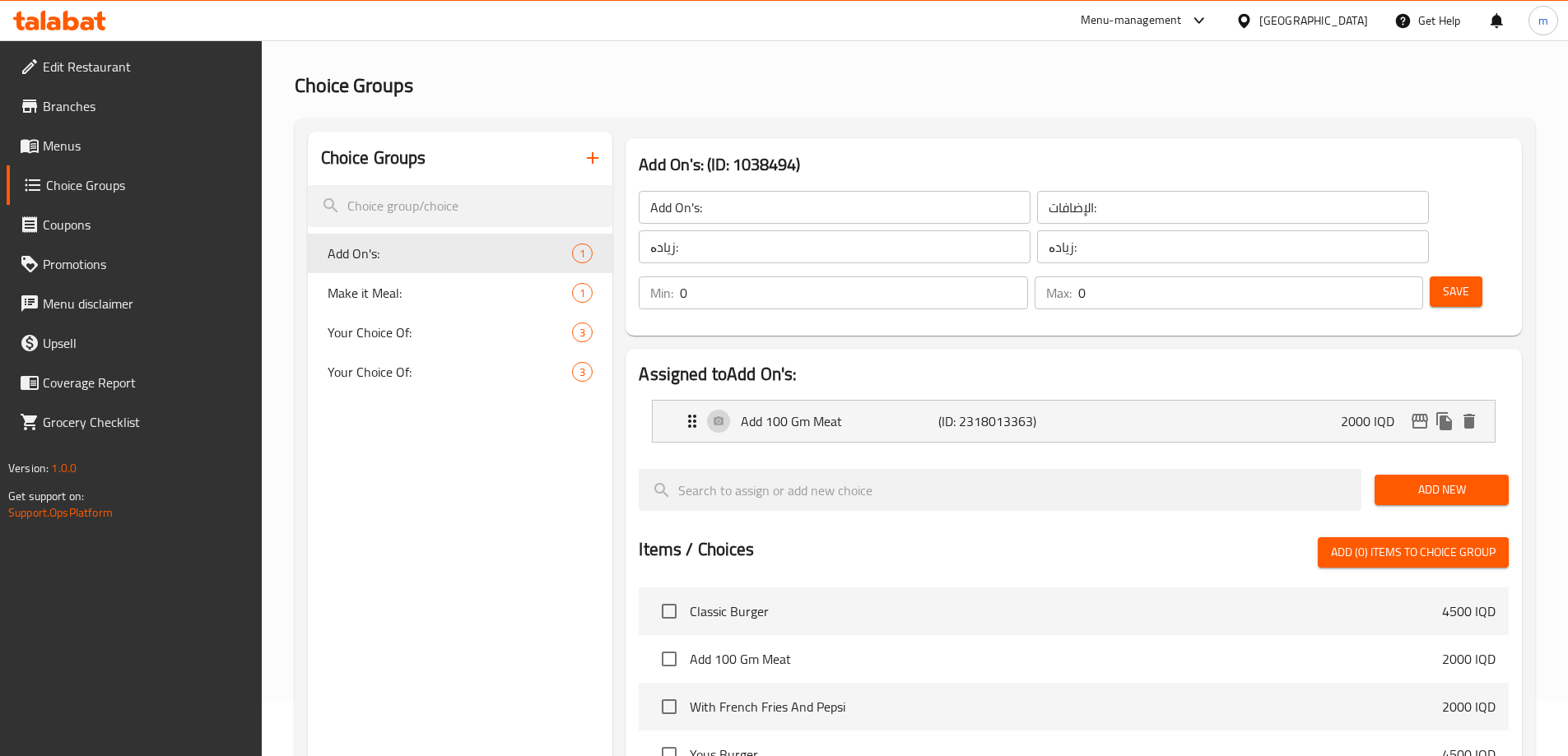
click at [407, 298] on span "Make it Meal:" at bounding box center [450, 293] width 245 height 20
type input "Make it Meal:"
type input "اجعلها وجبة:"
type input "بیکە بە ژەم:"
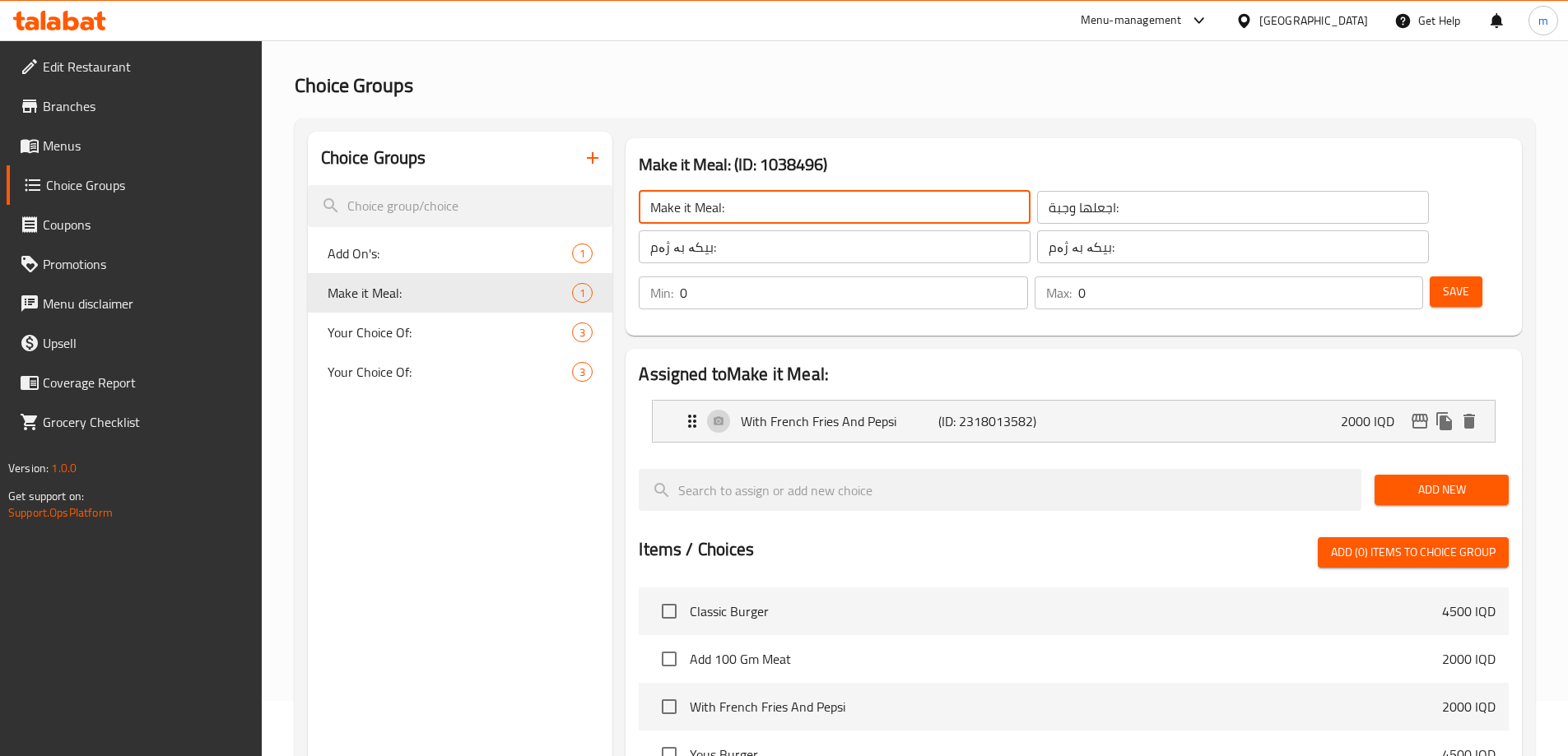
click at [687, 203] on input "Make it Meal:" at bounding box center [835, 207] width 391 height 33
click at [1442, 282] on span "Save" at bounding box center [1456, 292] width 26 height 21
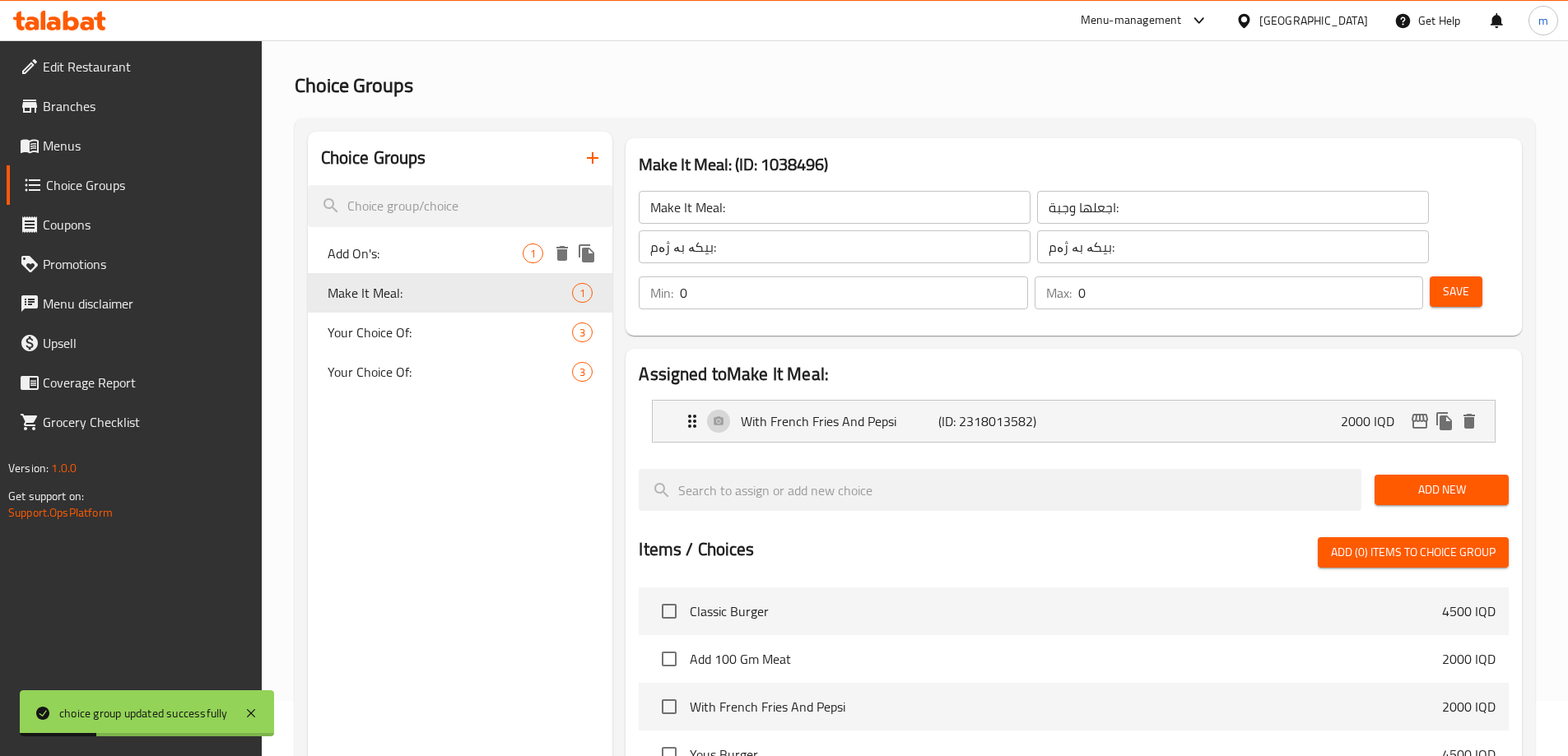
click at [430, 251] on span "Add On's:" at bounding box center [425, 253] width 196 height 20
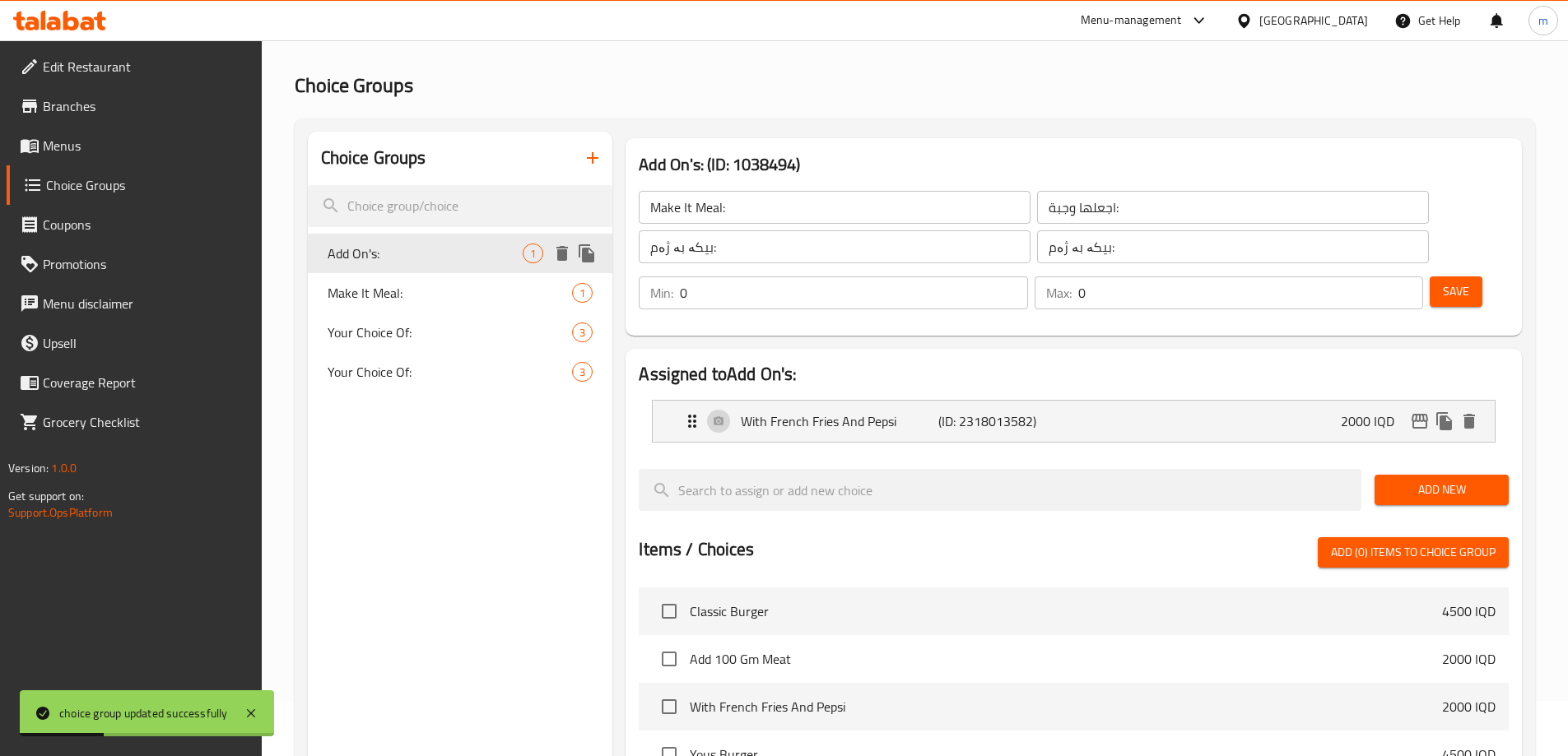
type input "Add On's:"
type input "الإضافات:"
type input "زیادە:"
click at [76, 138] on span "Menus" at bounding box center [146, 146] width 206 height 20
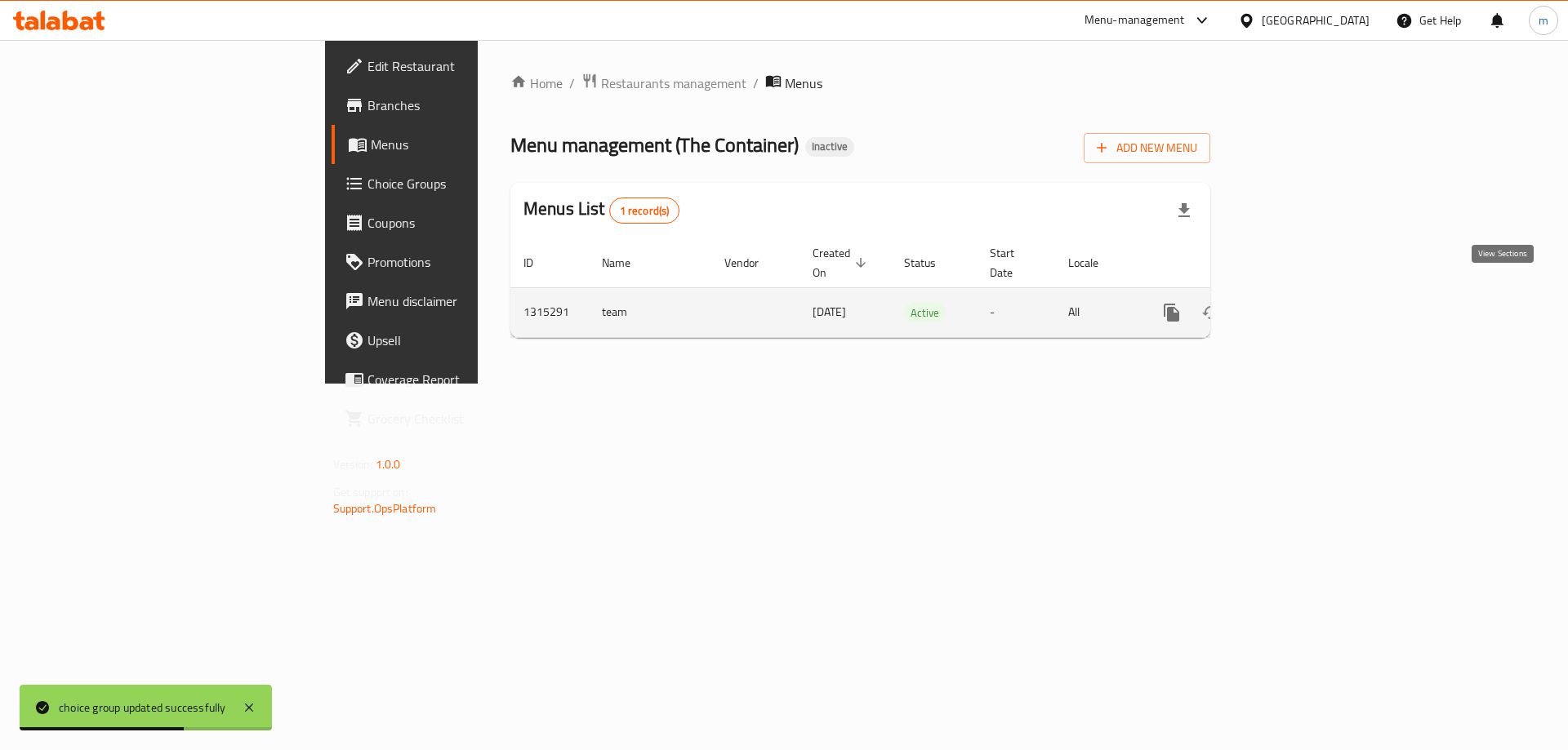
click at [1299, 303] on icon "enhanced table" at bounding box center [1289, 312] width 20 height 20
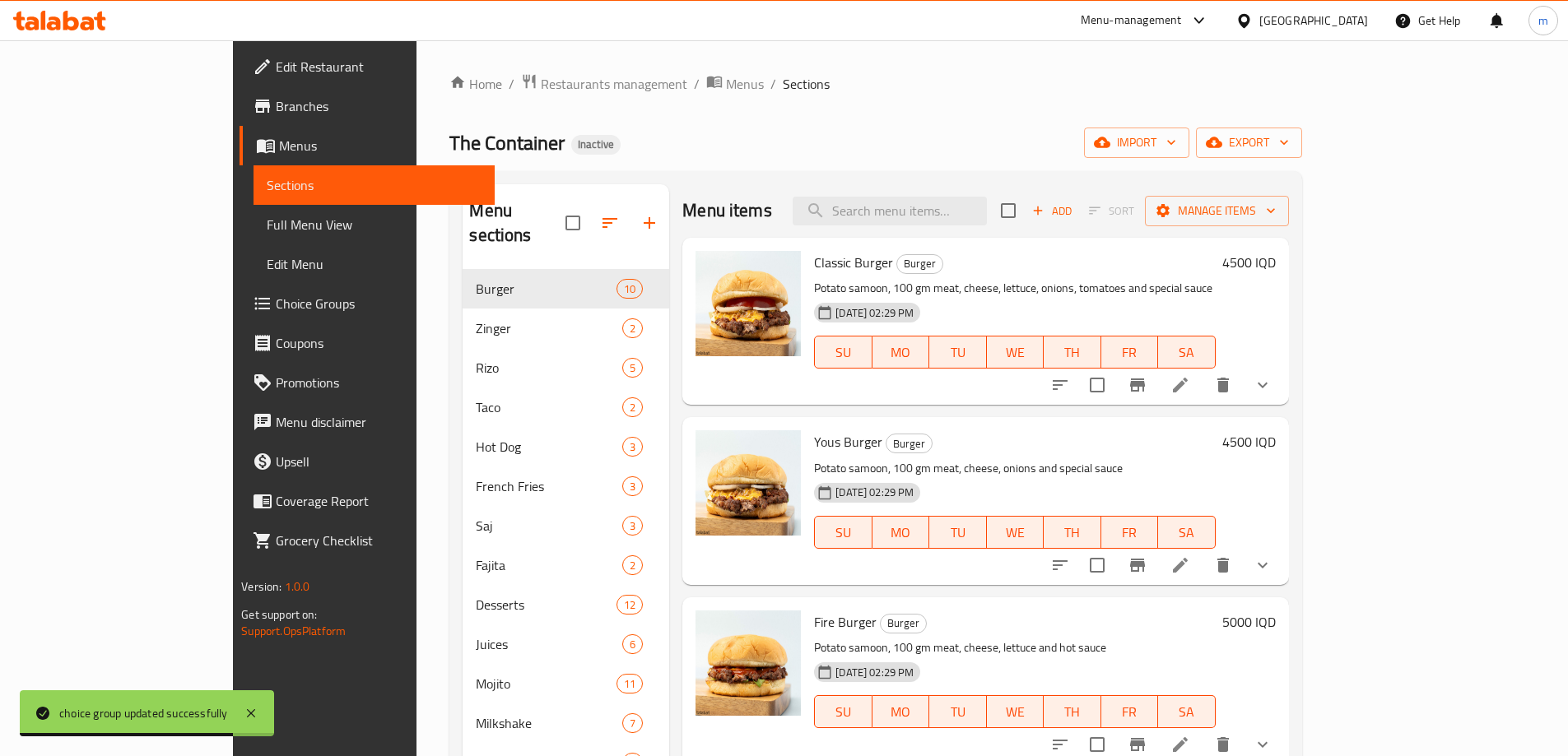
click at [267, 220] on span "Full Menu View" at bounding box center [373, 224] width 215 height 20
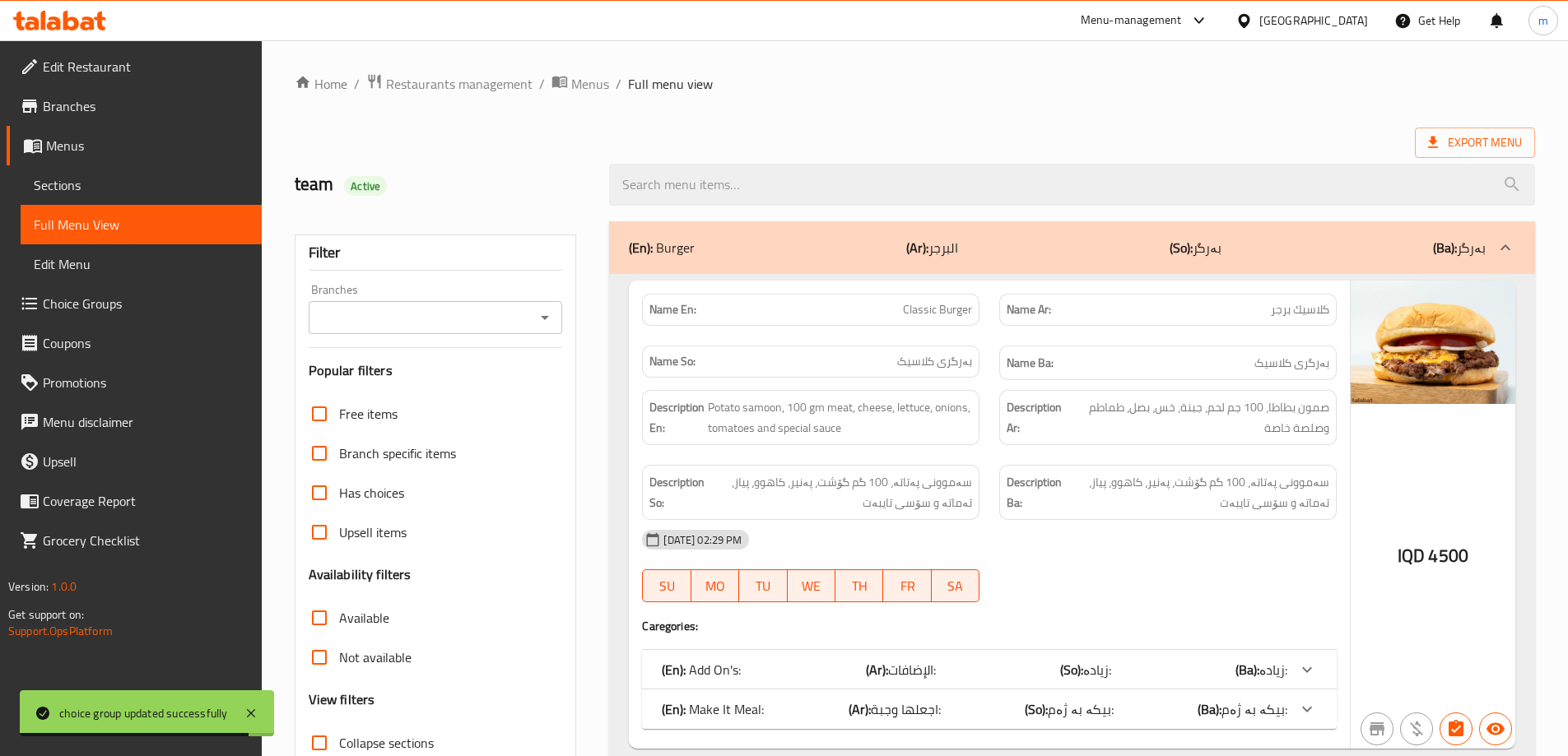
click at [534, 312] on button "Open" at bounding box center [544, 318] width 23 height 23
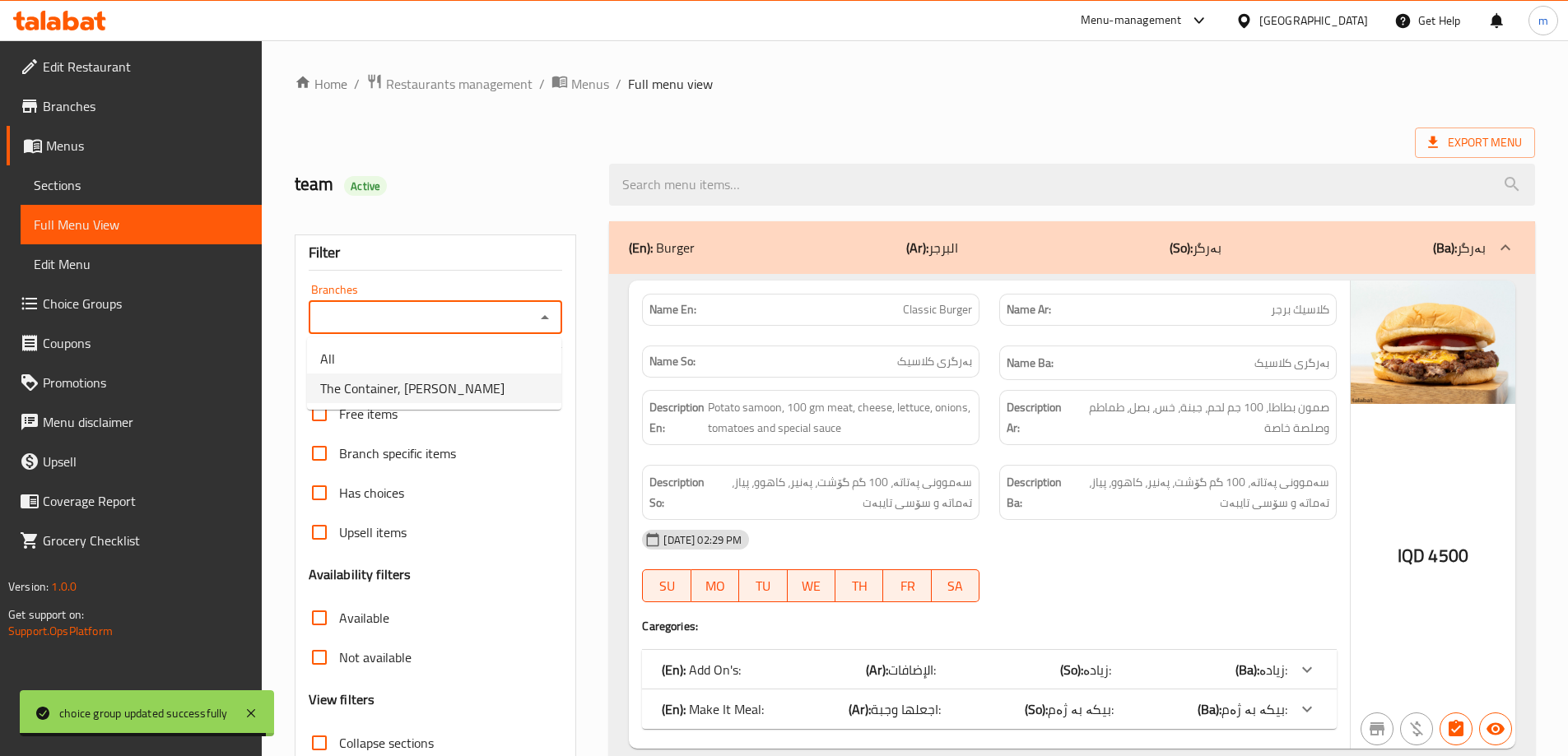
click at [423, 392] on span "The Container, [PERSON_NAME]" at bounding box center [412, 388] width 184 height 20
type input "The Container, [PERSON_NAME]"
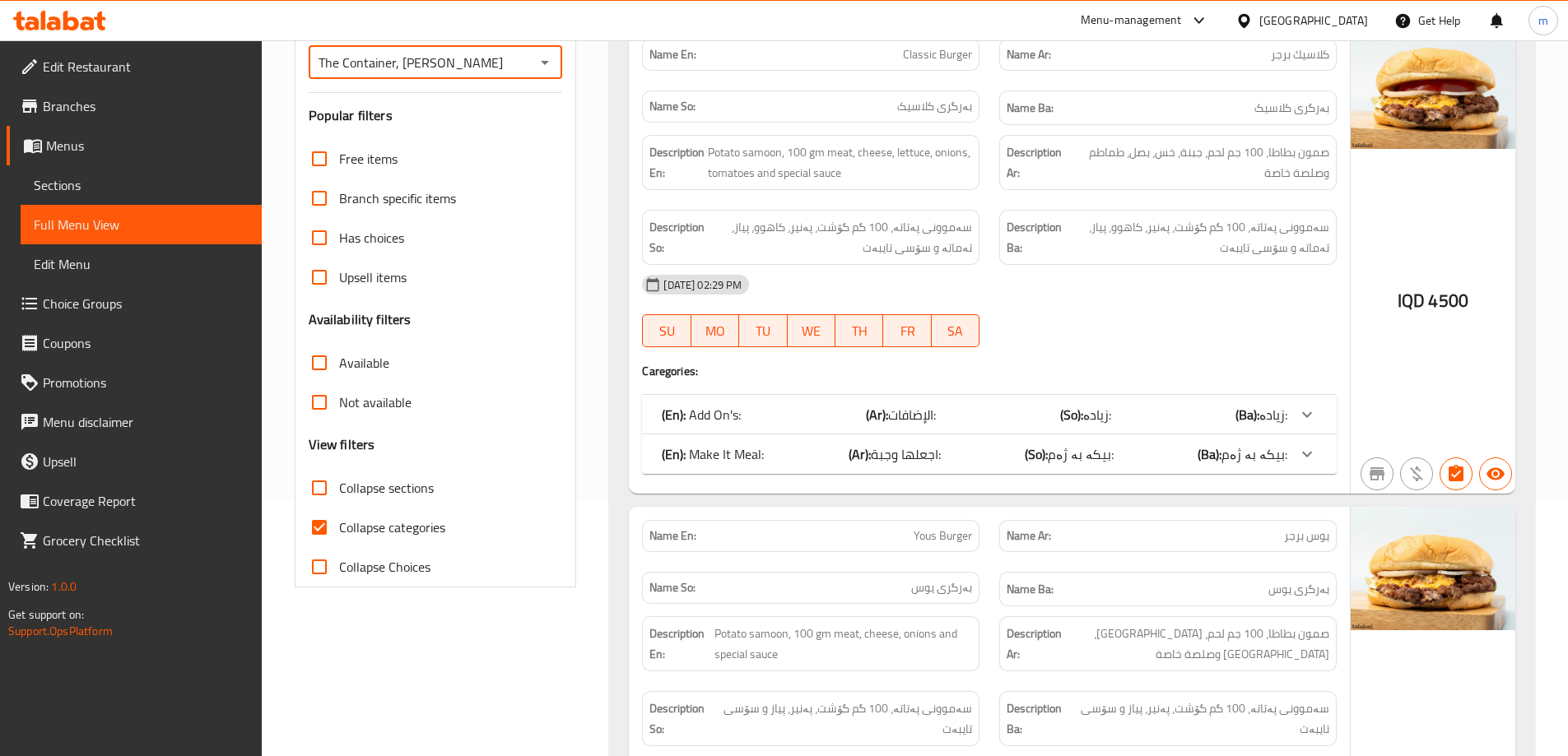
scroll to position [274, 0]
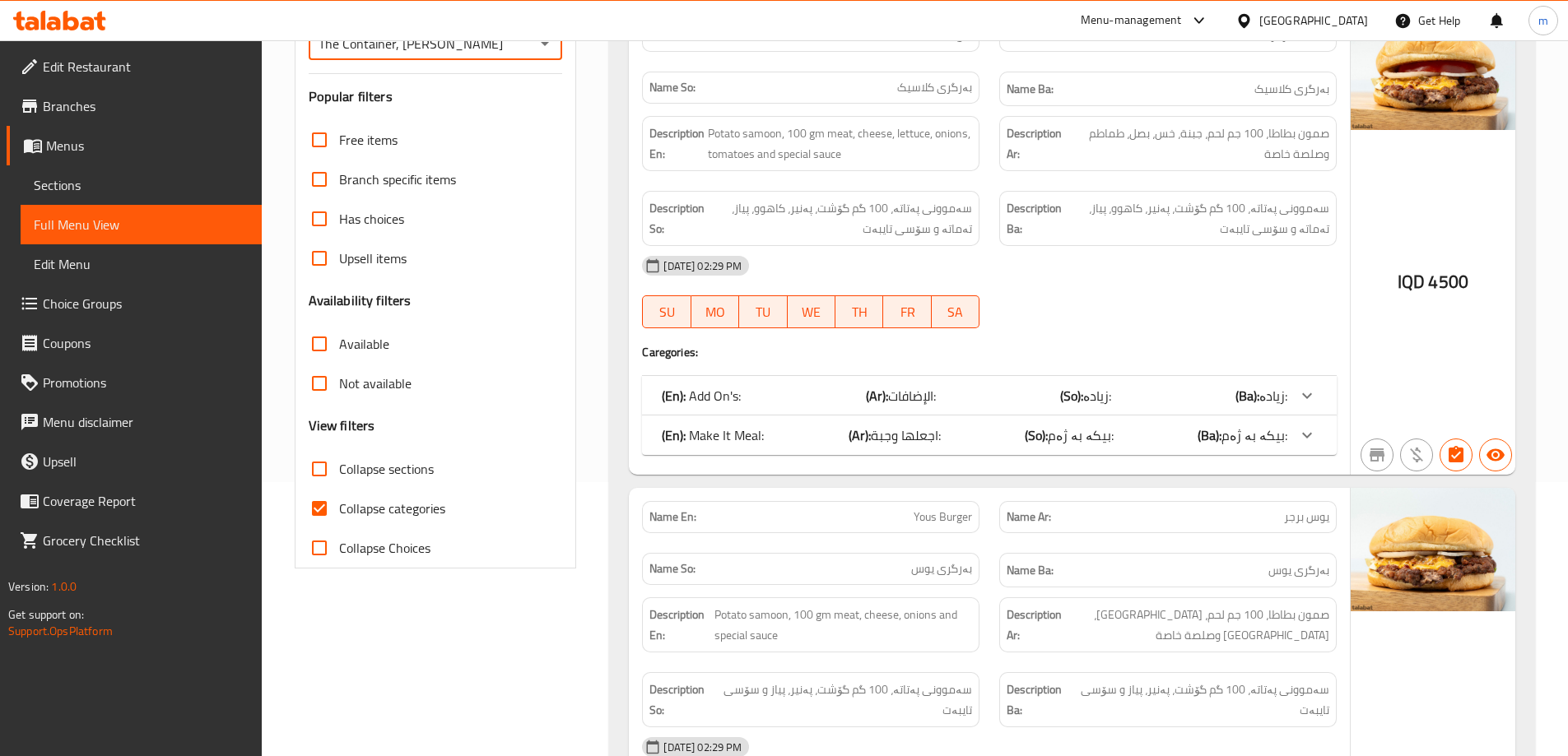
click at [326, 498] on input "Collapse categories" at bounding box center [319, 508] width 40 height 40
checkbox input "false"
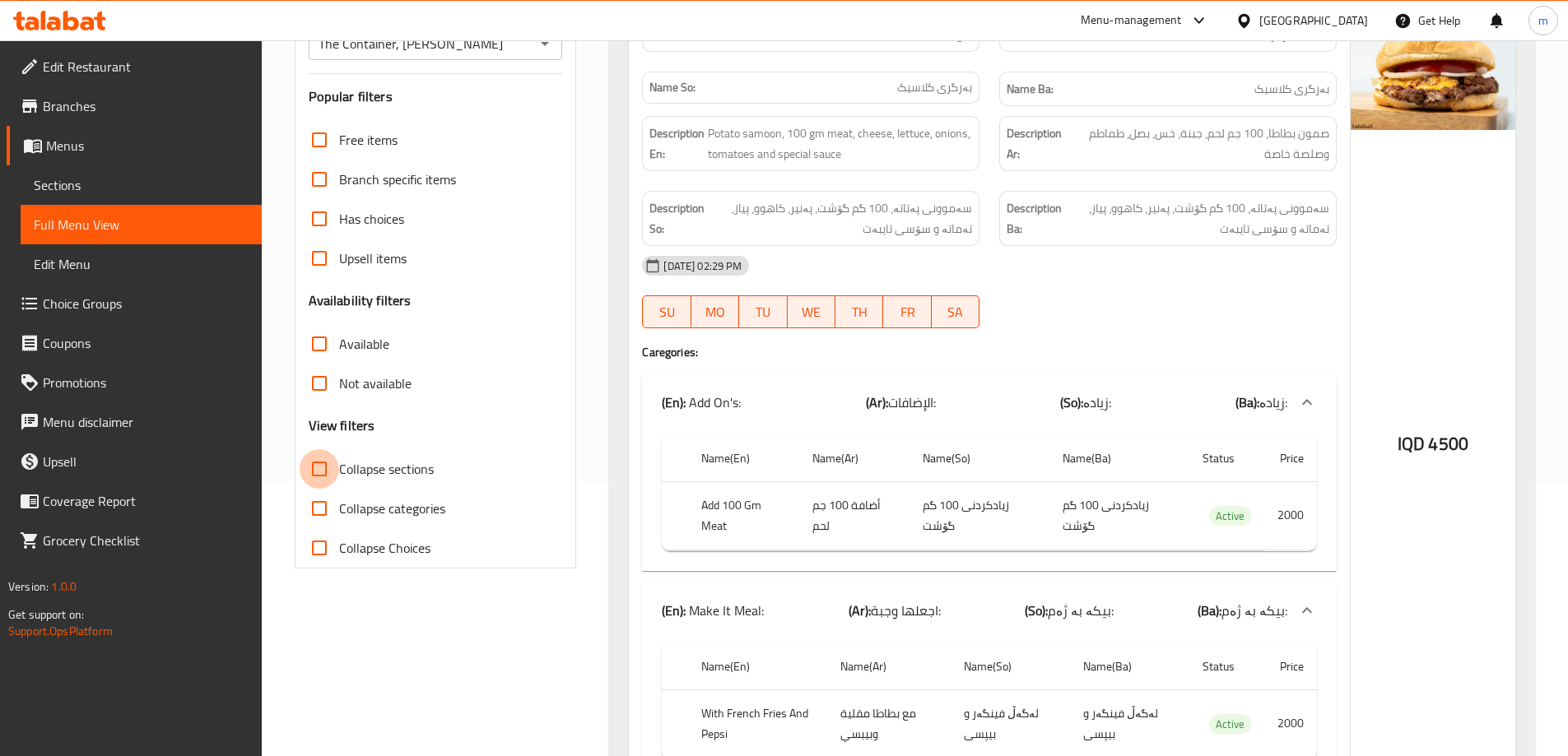
click at [326, 466] on input "Collapse sections" at bounding box center [319, 469] width 40 height 40
checkbox input "true"
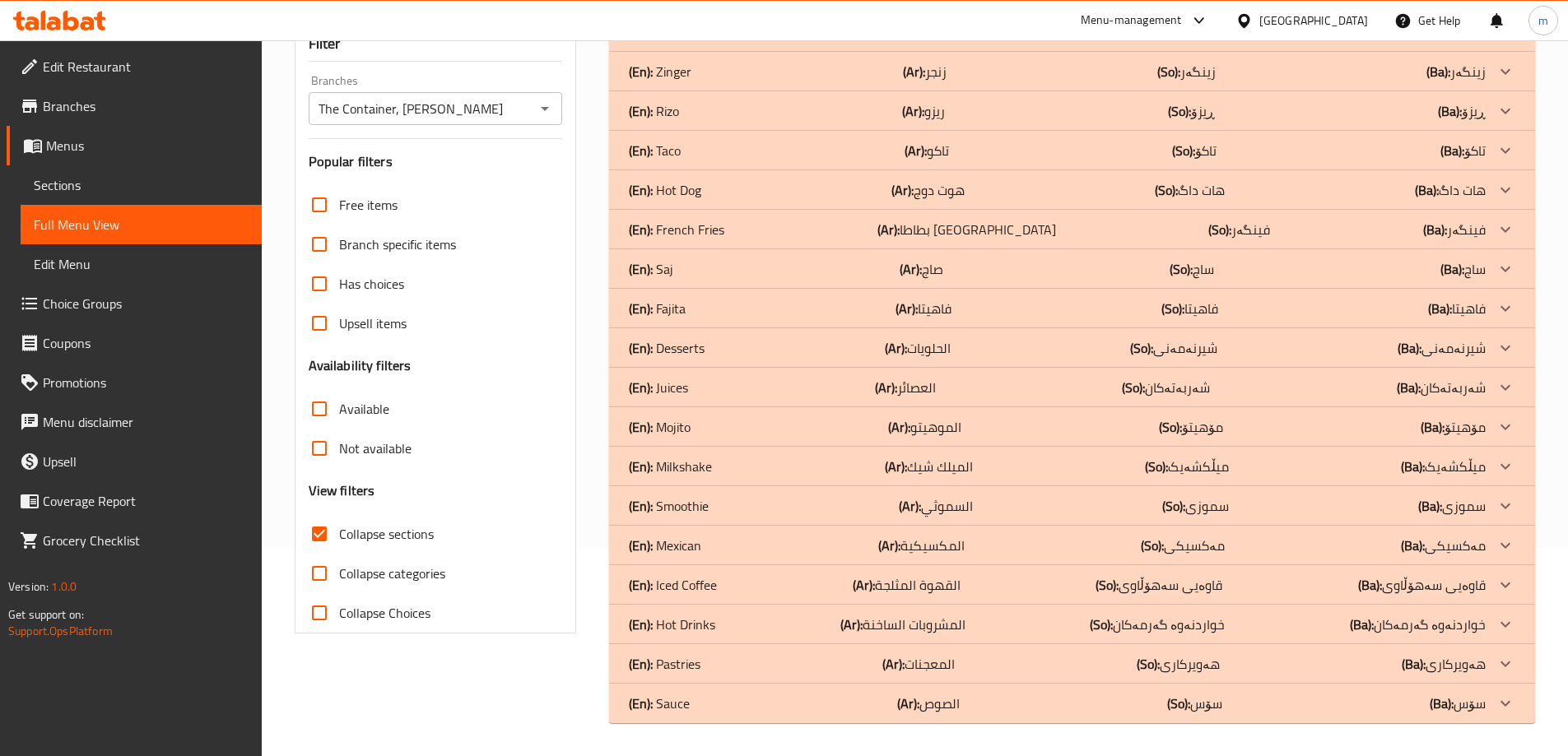
scroll to position [209, 0]
click at [706, 507] on p "(En): Smoothie" at bounding box center [668, 506] width 79 height 20
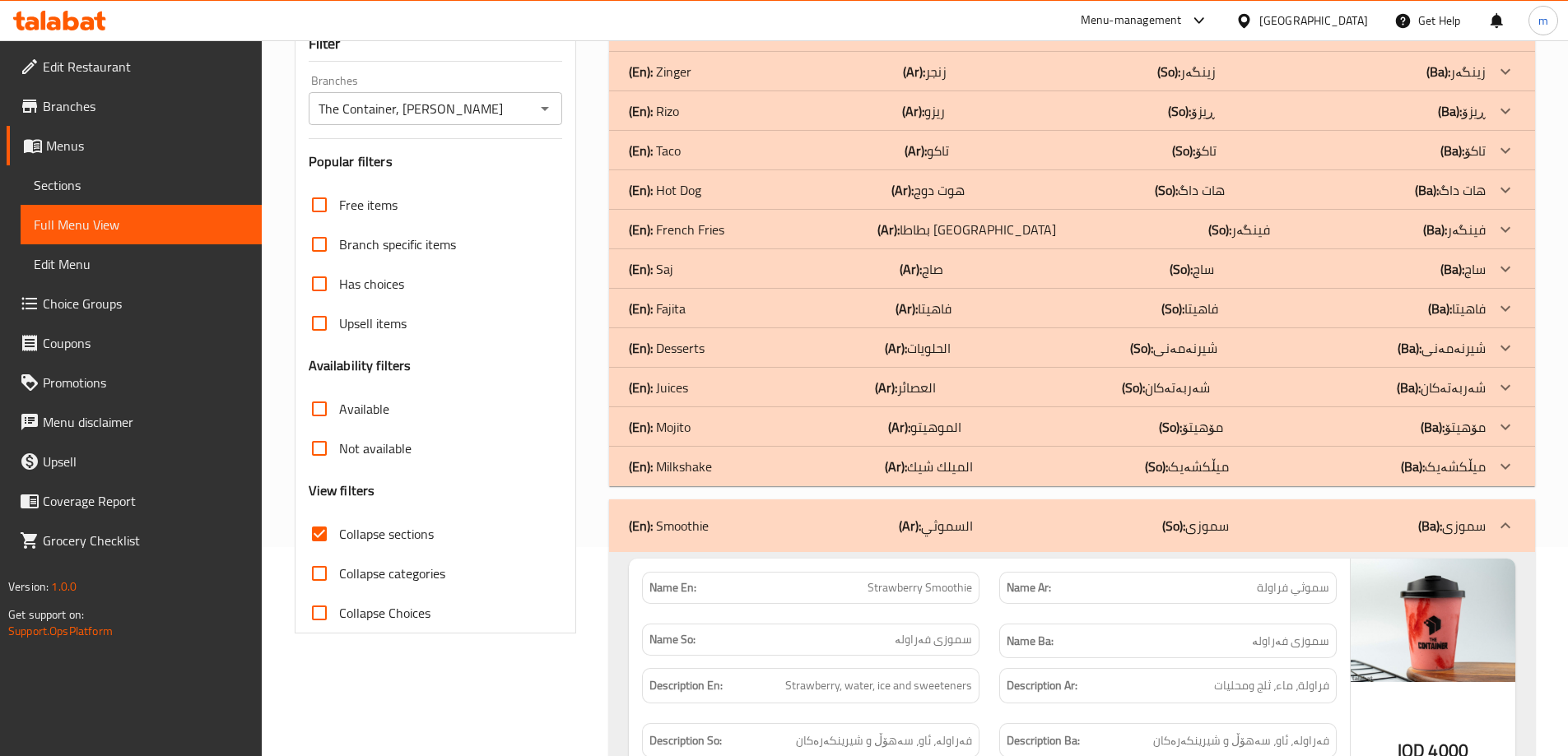
click at [706, 426] on div "(En): Mojito (Ar): الموهيتو (So): مۆهیتۆ (Ba): مۆهیتۆ" at bounding box center [1057, 426] width 856 height 20
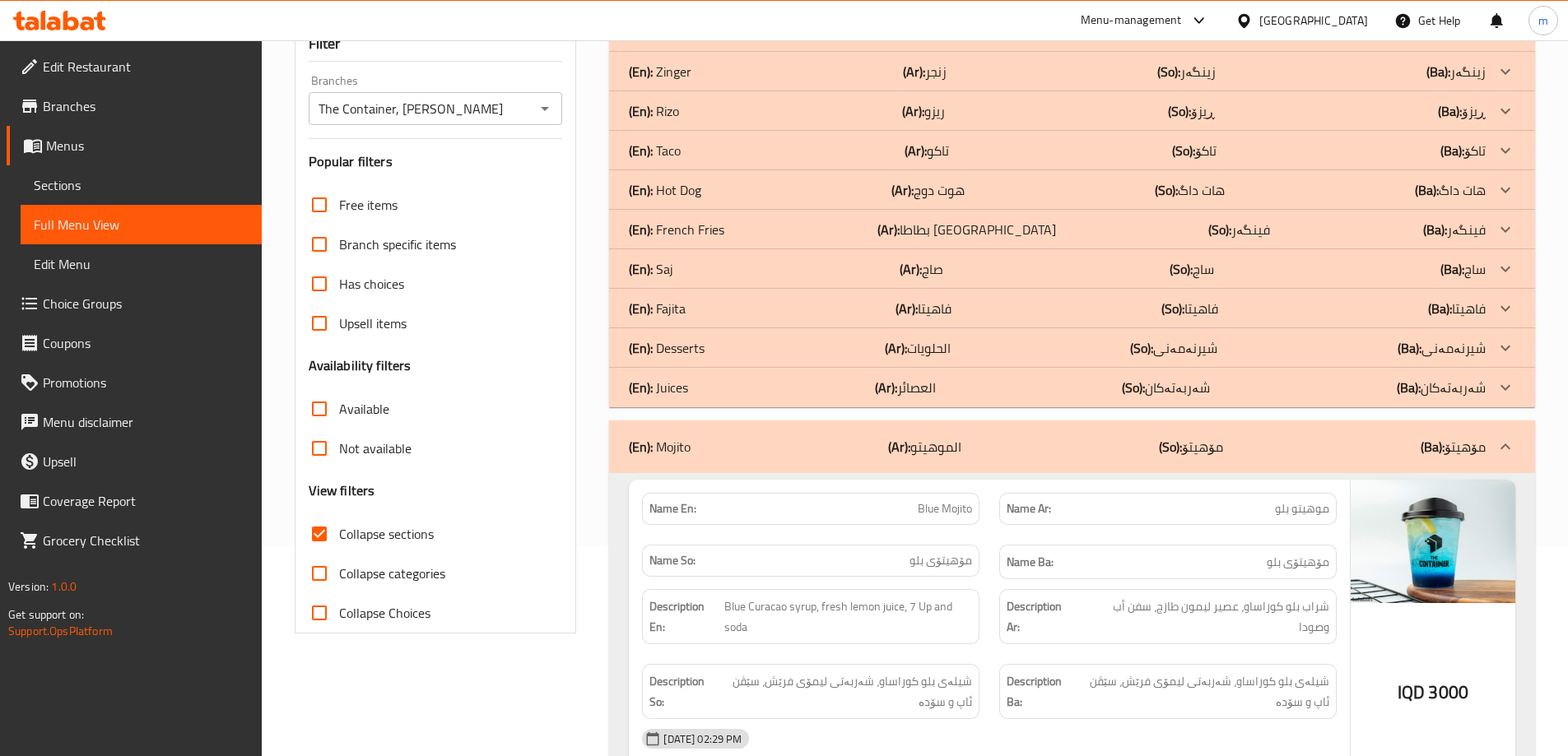
scroll to position [0, 0]
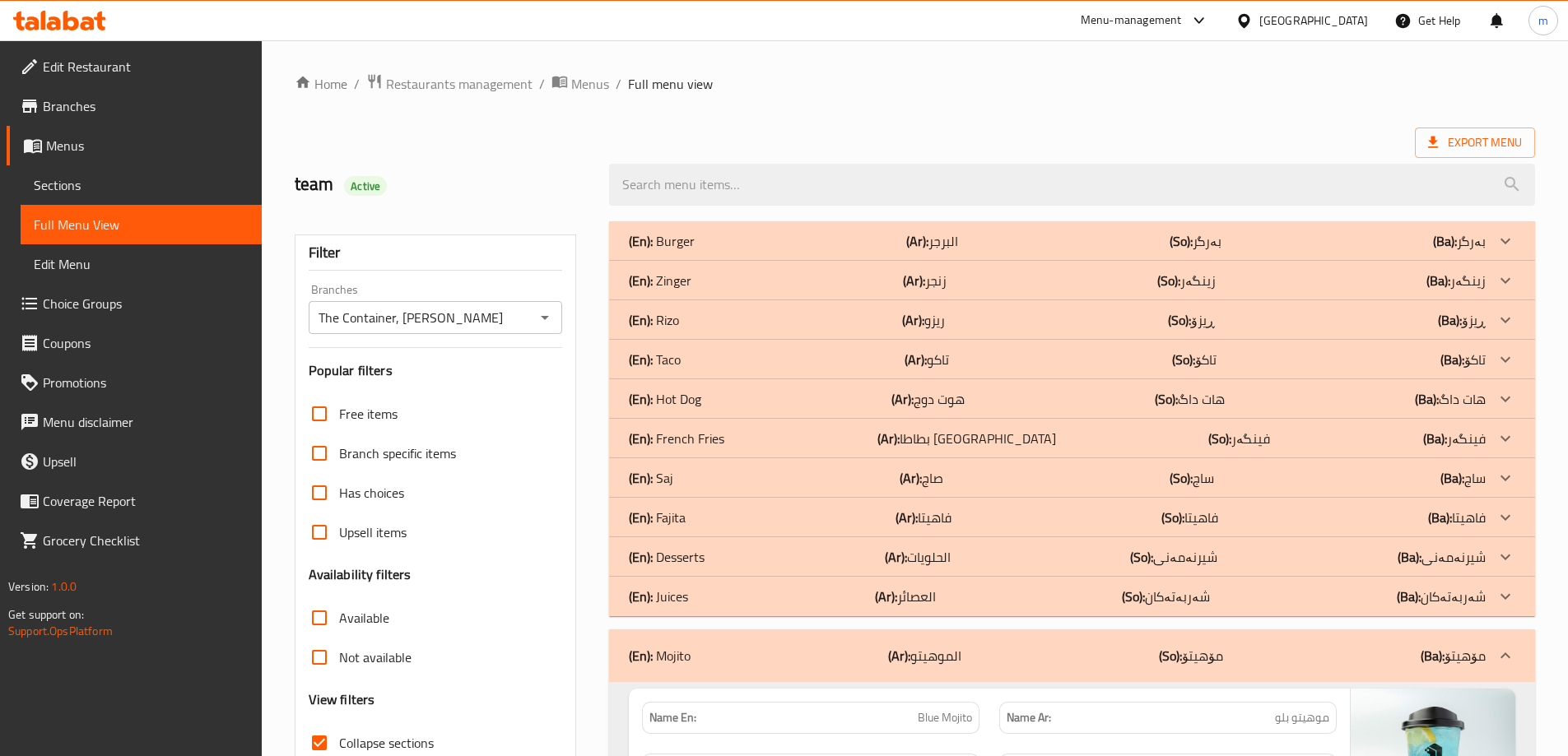
click at [692, 236] on p "(En): Burger" at bounding box center [662, 241] width 66 height 20
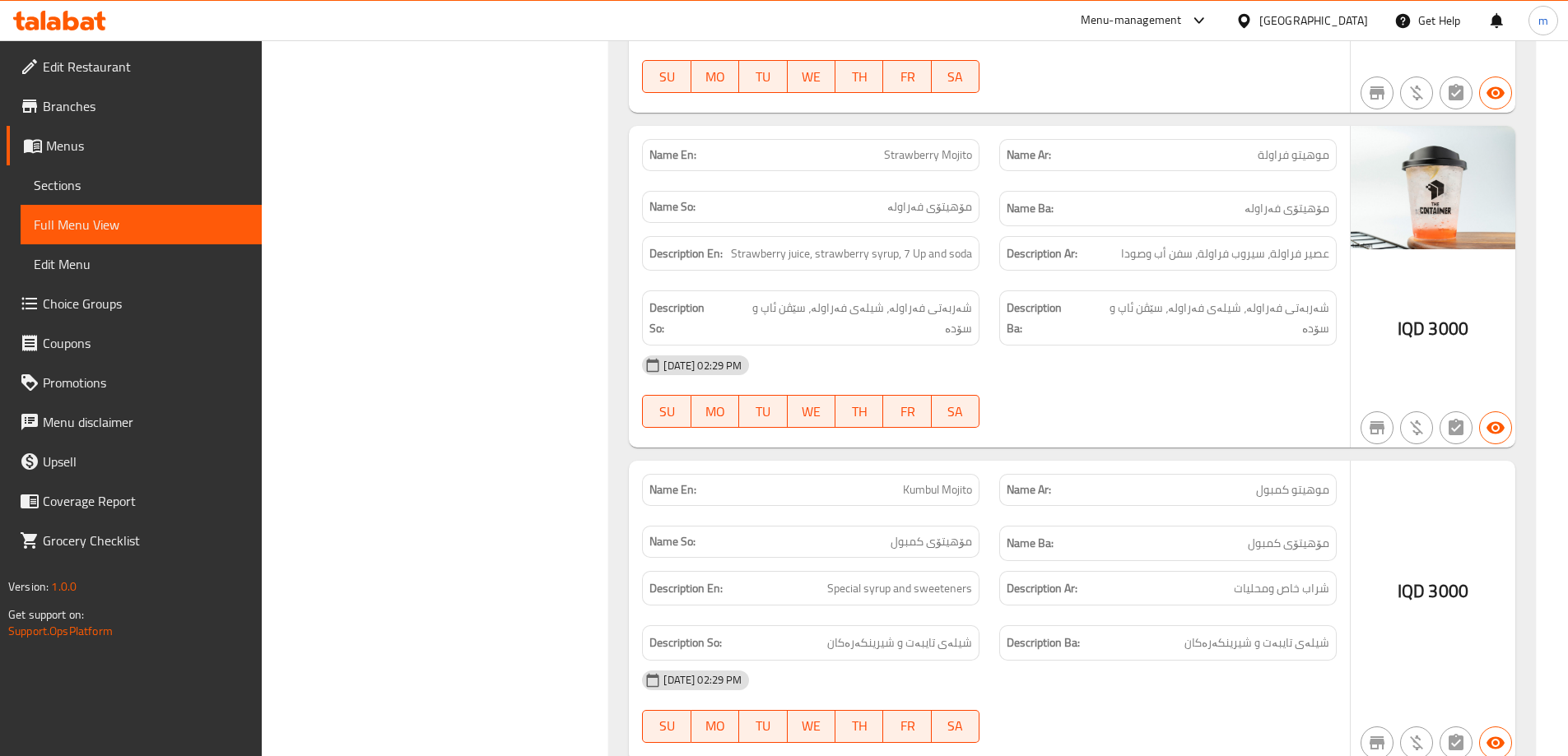
scroll to position [9322, 0]
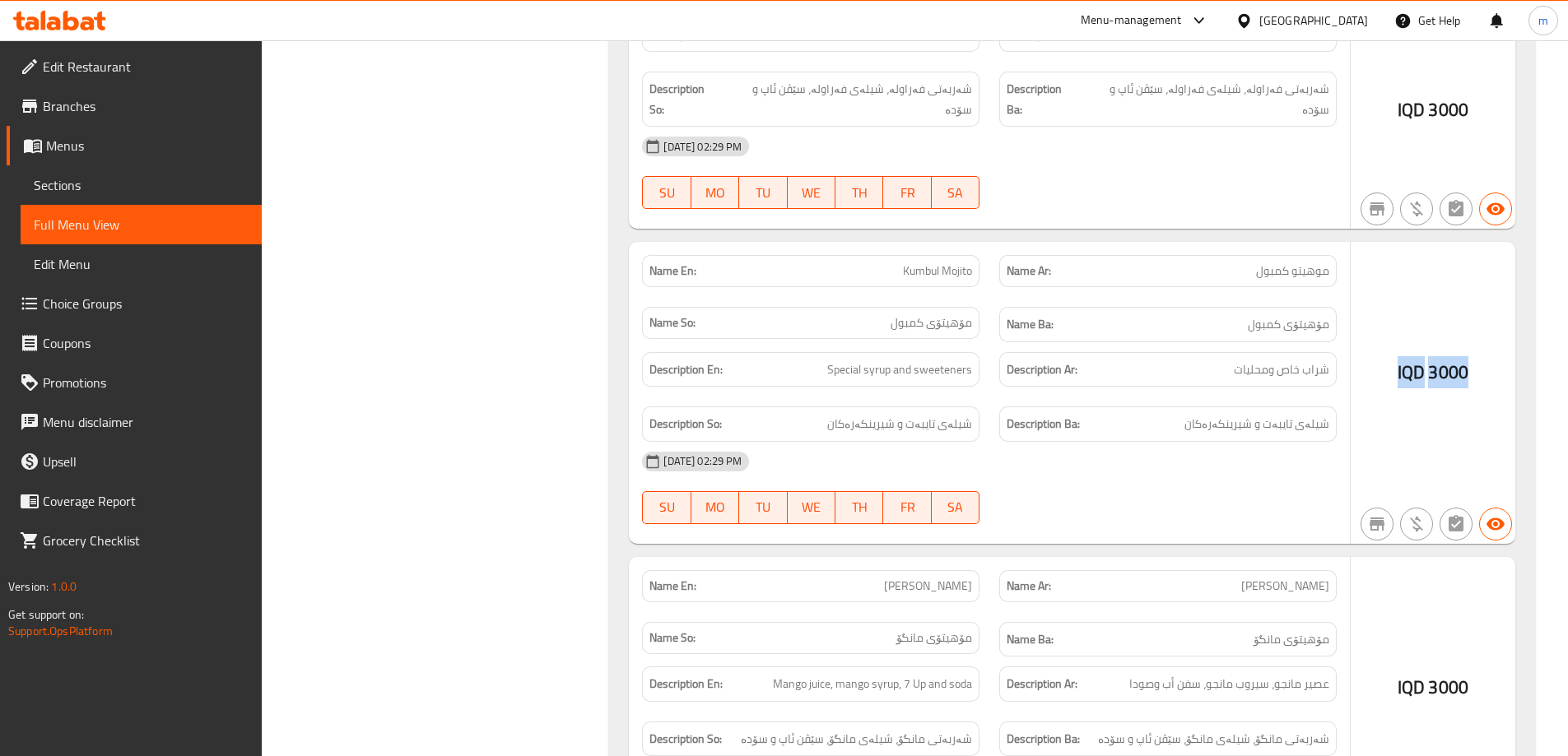
drag, startPoint x: 1385, startPoint y: 245, endPoint x: 1466, endPoint y: 226, distance: 83.2
click at [1466, 242] on div "IQD 3000" at bounding box center [1433, 393] width 164 height 302
click at [1457, 242] on div "IQD 3000" at bounding box center [1433, 393] width 164 height 302
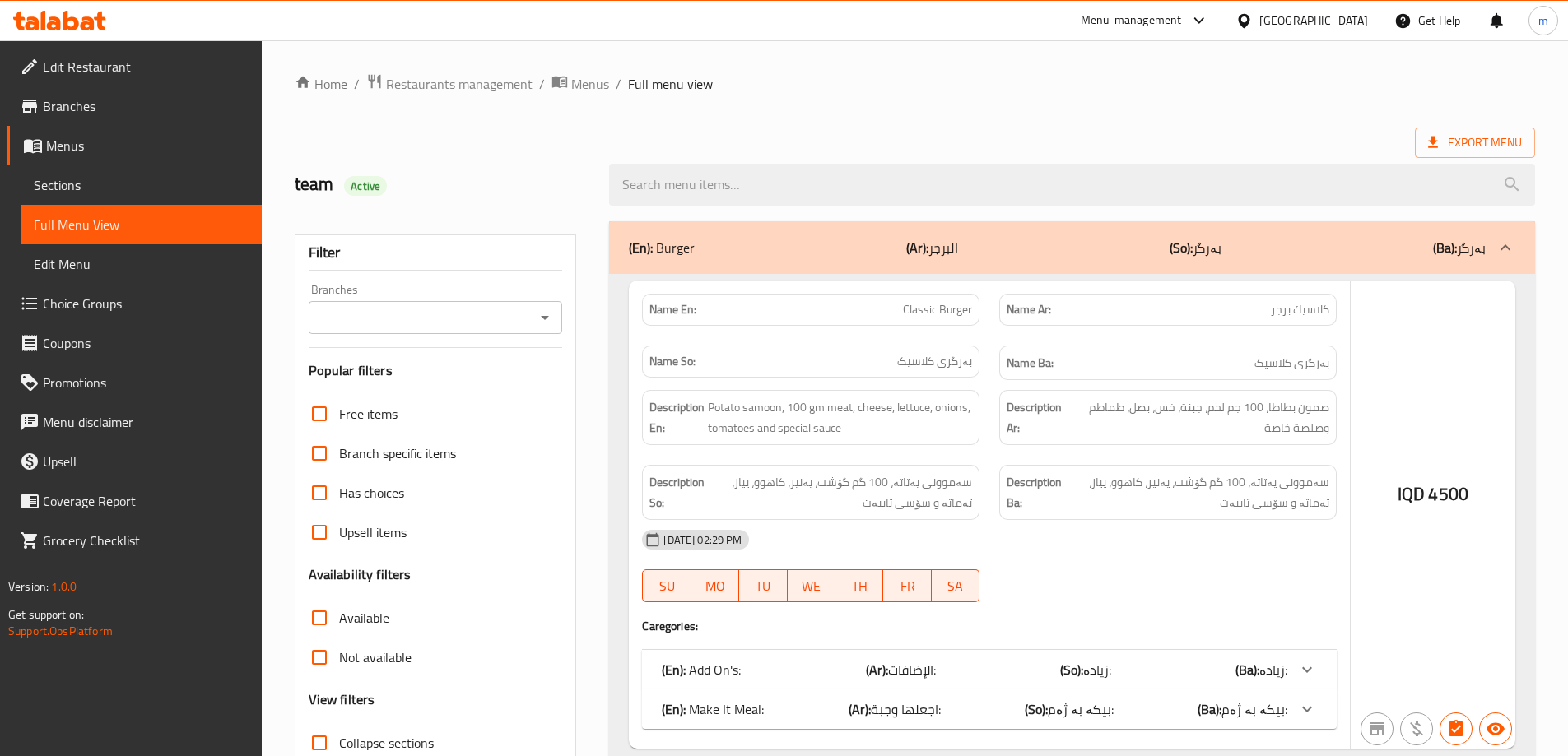
click at [547, 321] on div at bounding box center [784, 378] width 1568 height 756
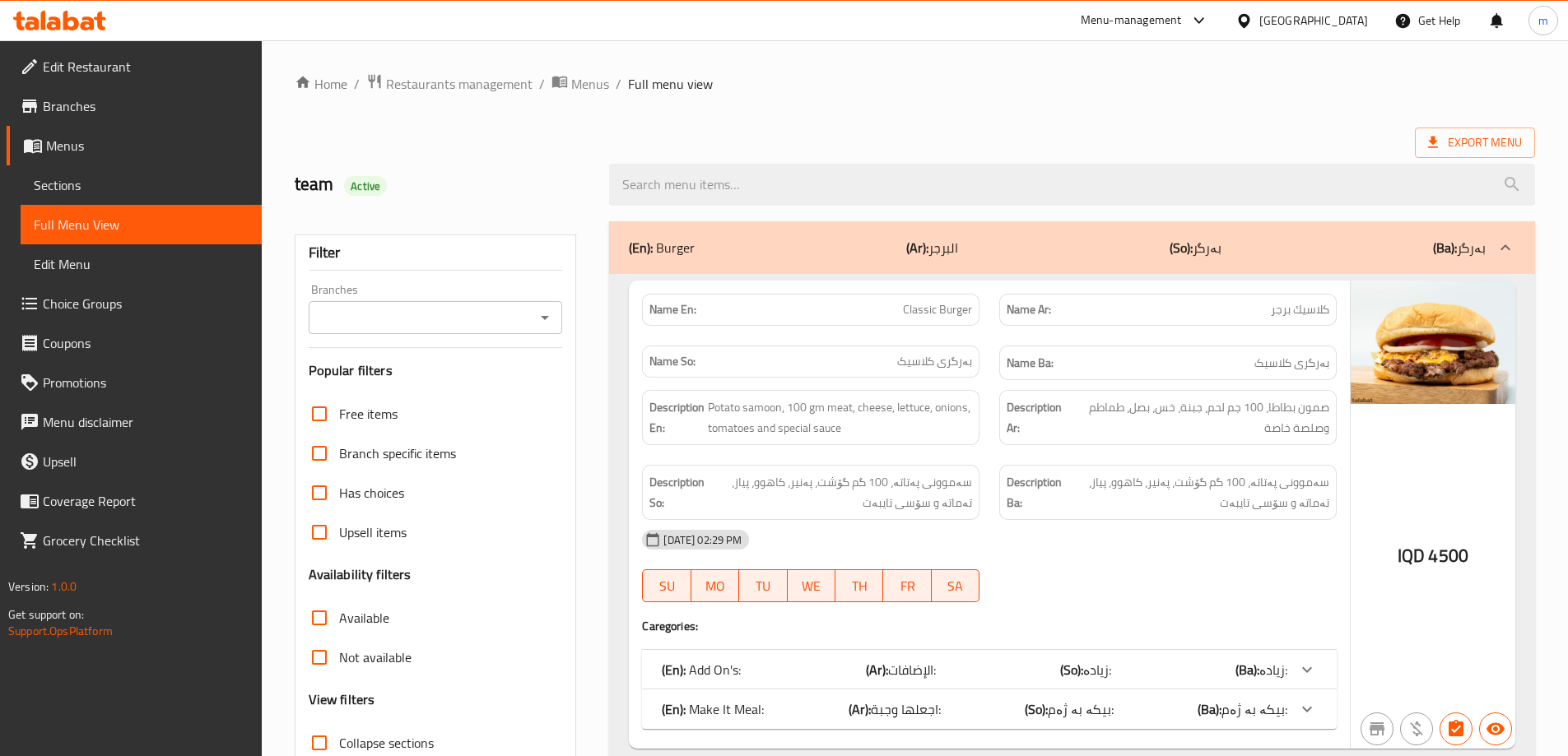
click at [544, 318] on icon "Open" at bounding box center [544, 318] width 9 height 4
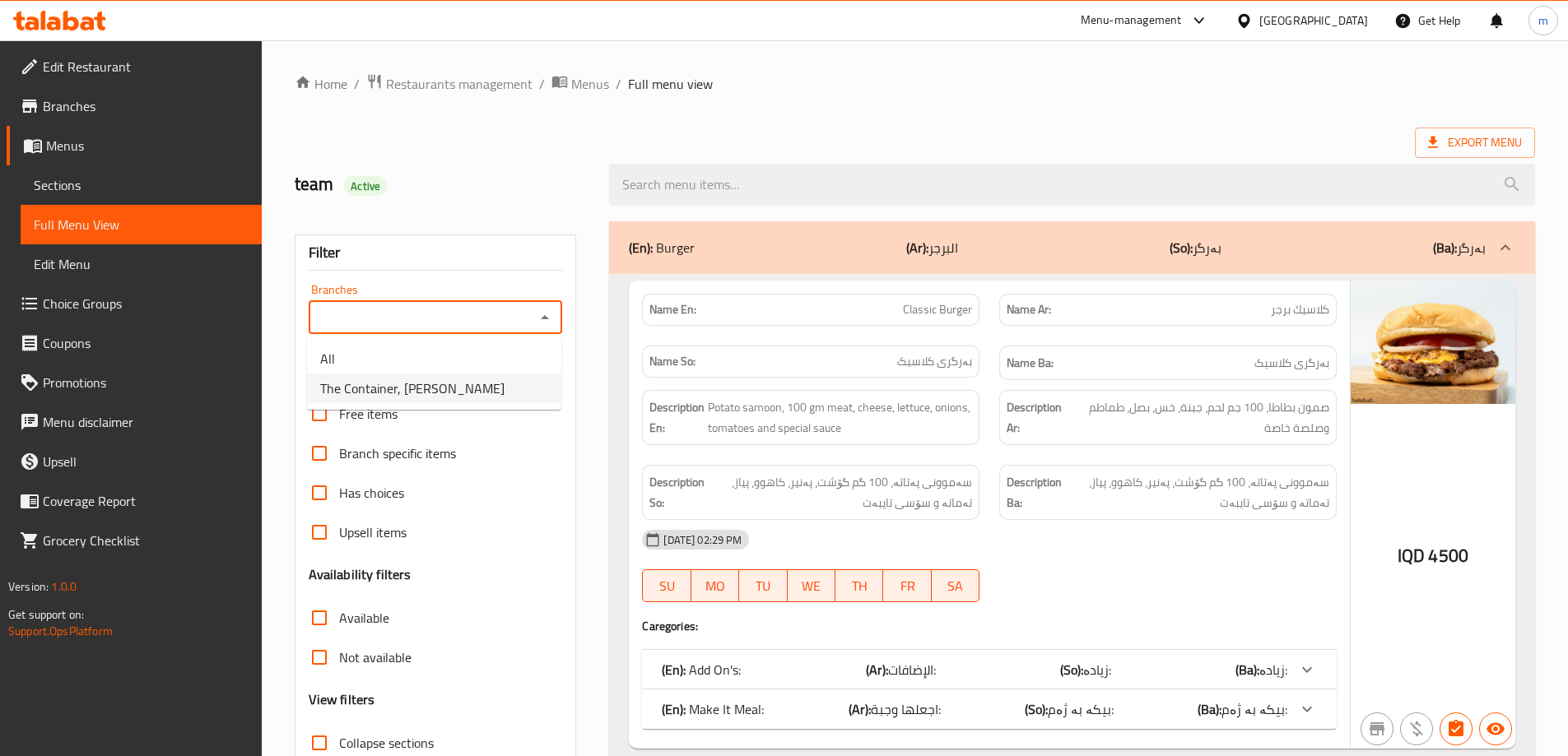
click at [420, 386] on span "The Container, [PERSON_NAME]" at bounding box center [412, 388] width 184 height 20
type input "The Container, [PERSON_NAME]"
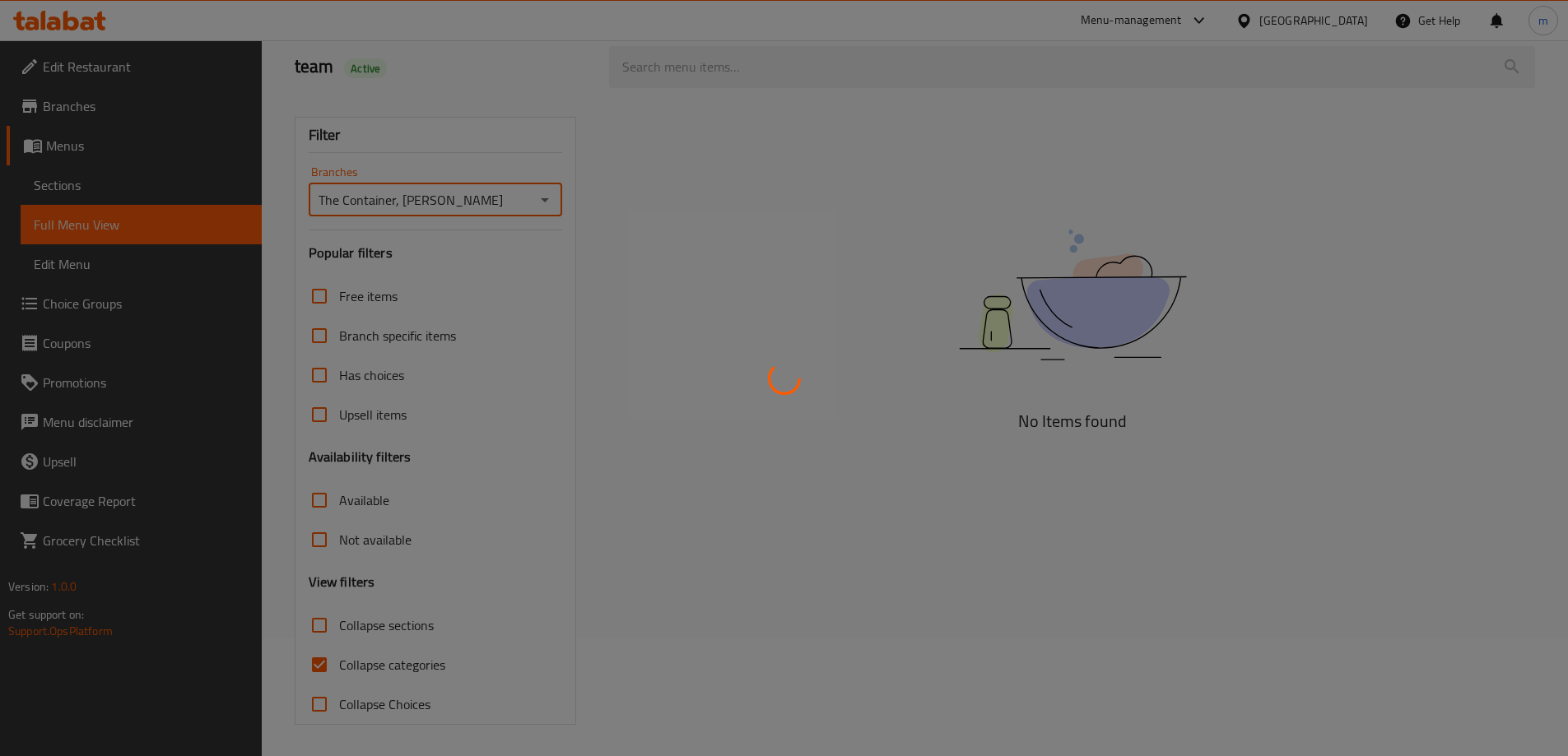
scroll to position [119, 0]
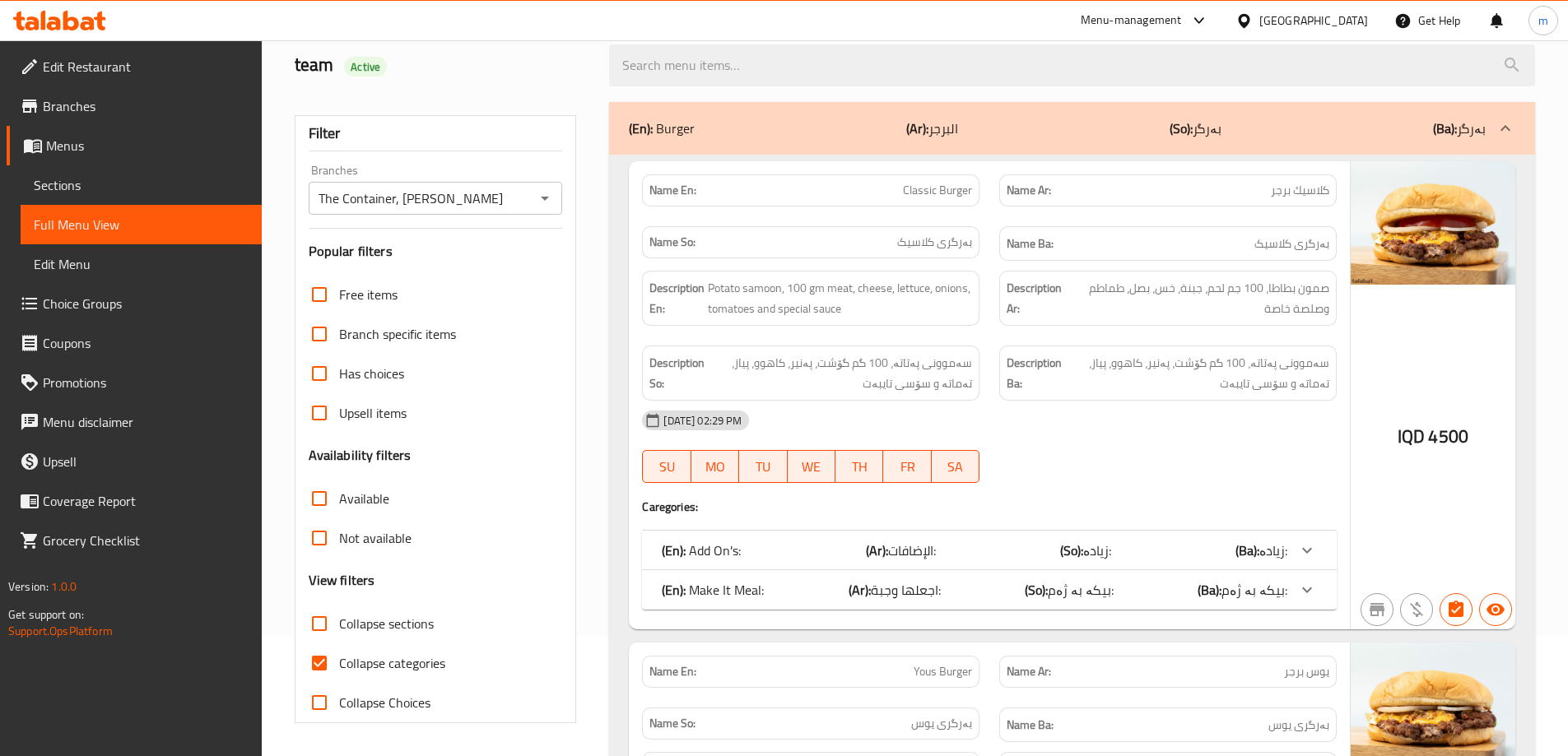
click at [322, 619] on input "Collapse sections" at bounding box center [319, 624] width 40 height 40
checkbox input "true"
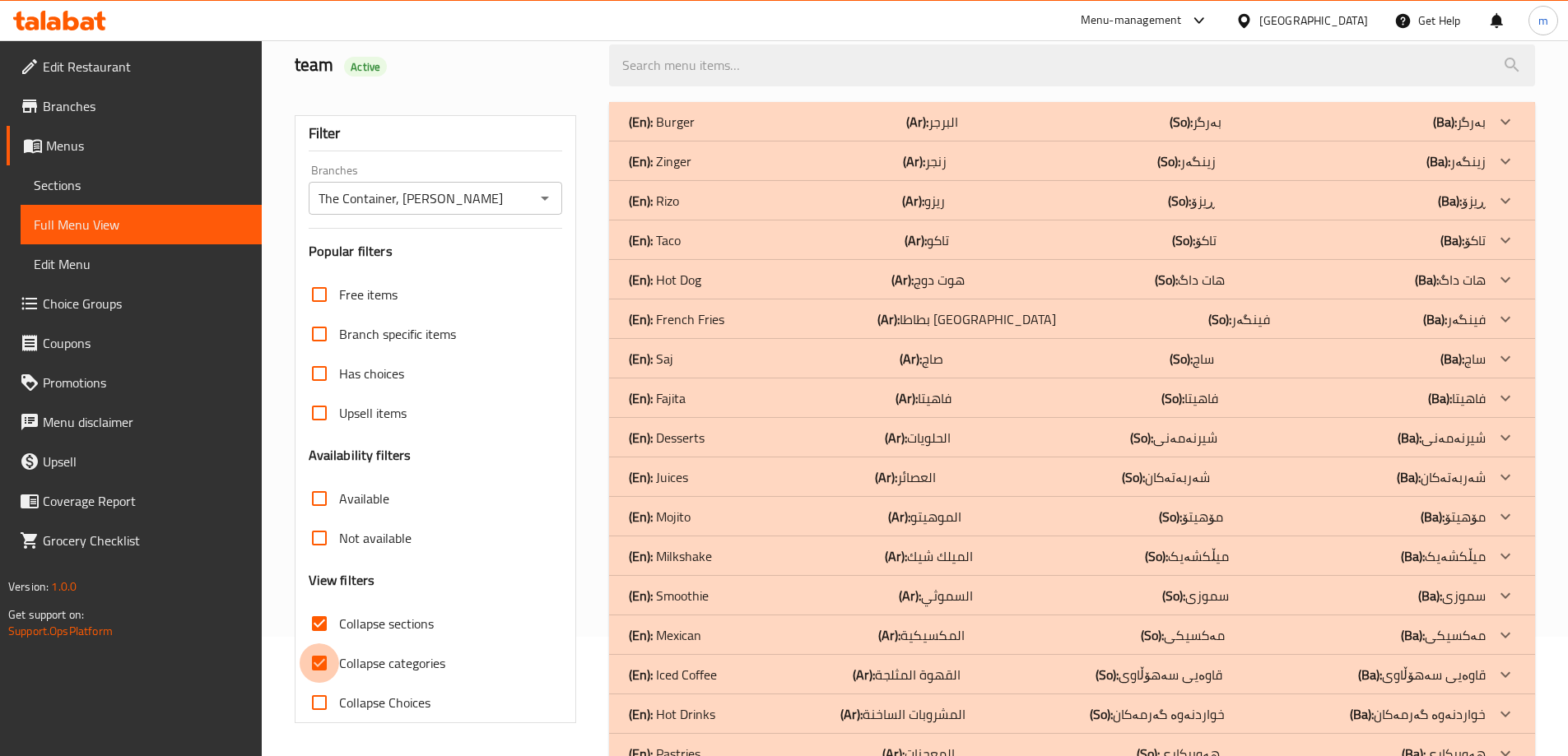
click at [322, 659] on input "Collapse categories" at bounding box center [319, 663] width 40 height 40
checkbox input "false"
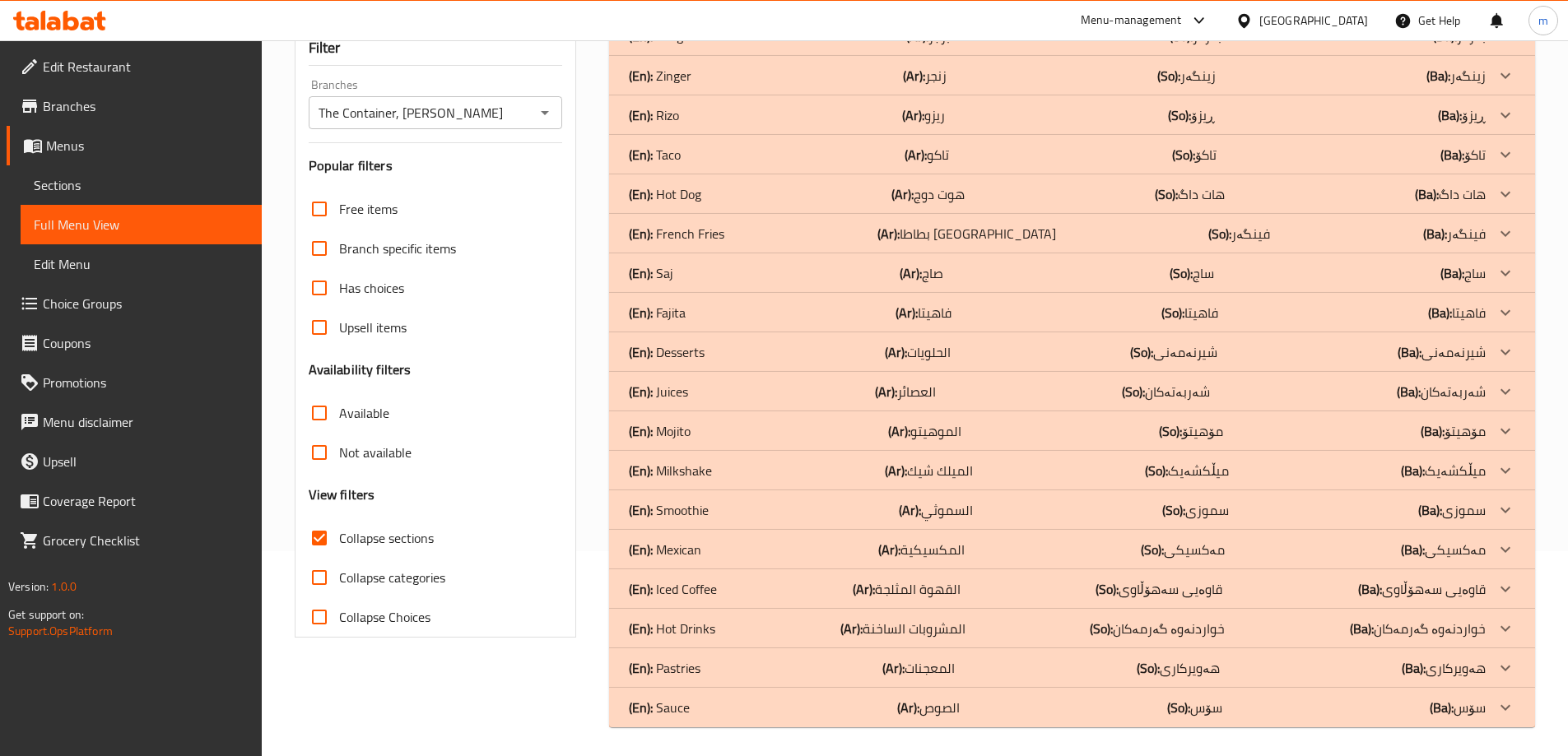
scroll to position [209, 0]
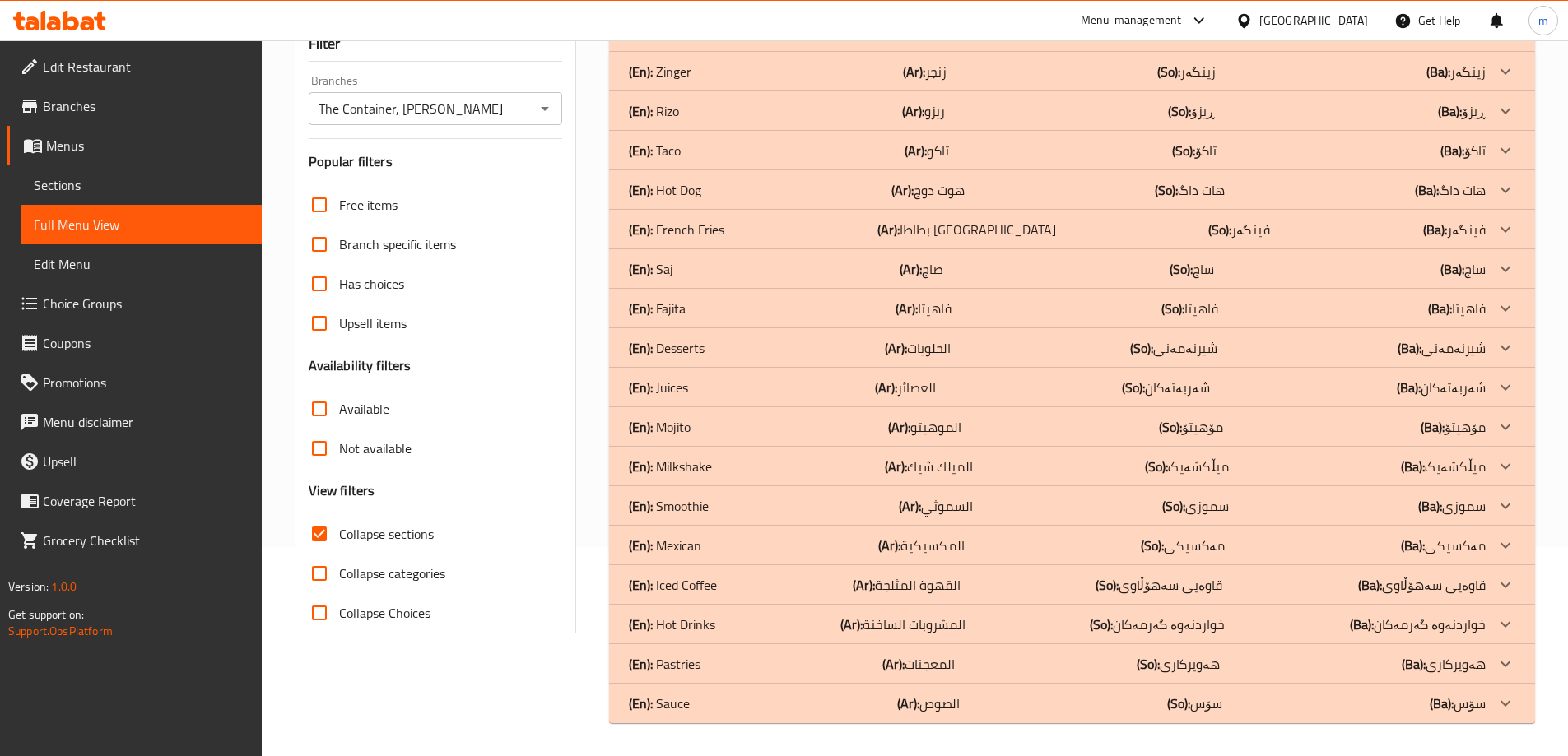
click at [691, 503] on p "(En): Smoothie" at bounding box center [668, 506] width 79 height 20
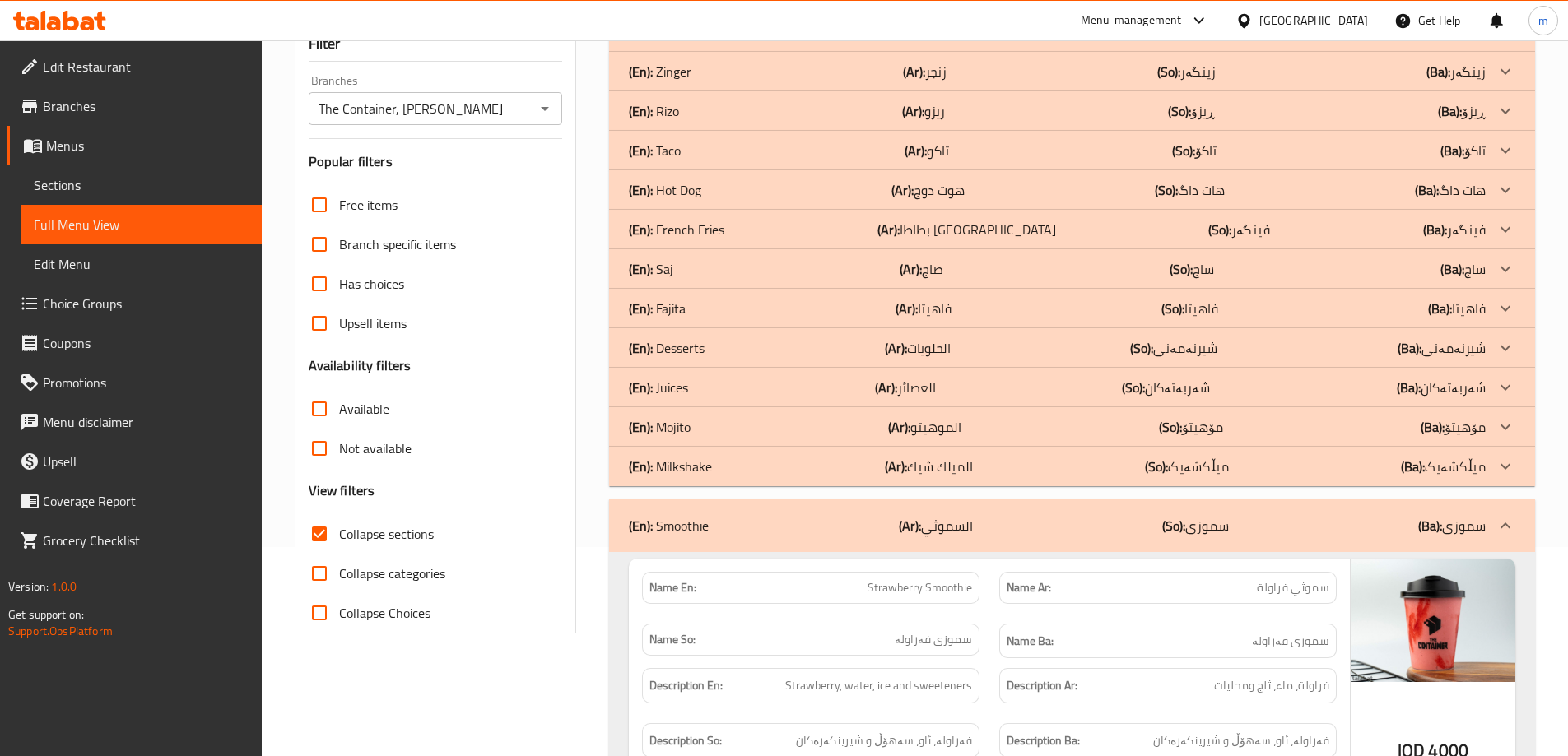
click at [696, 431] on div "(En): Mojito (Ar): الموهيتو (So): مۆهیتۆ (Ba): مۆهیتۆ" at bounding box center [1057, 426] width 856 height 20
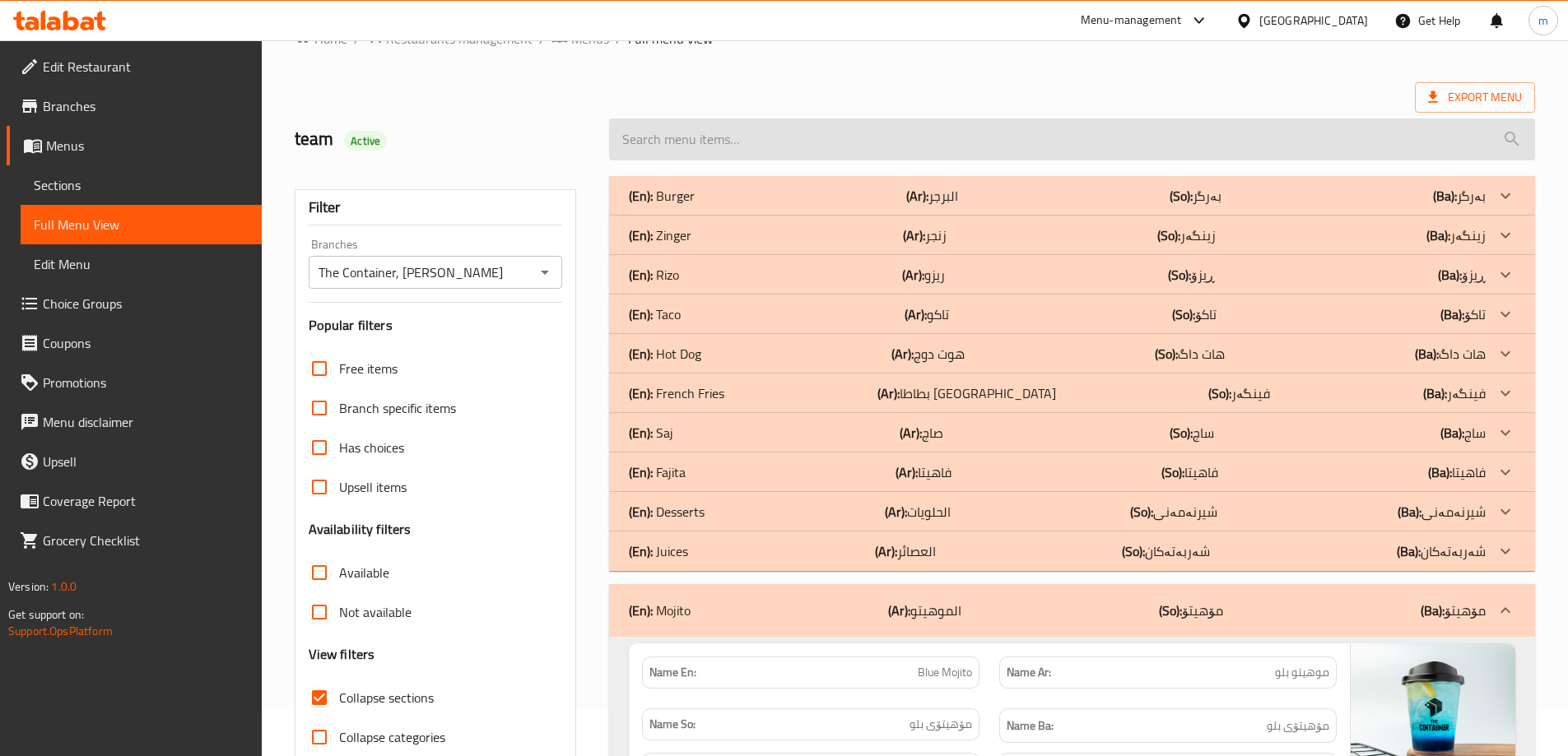
scroll to position [44, 0]
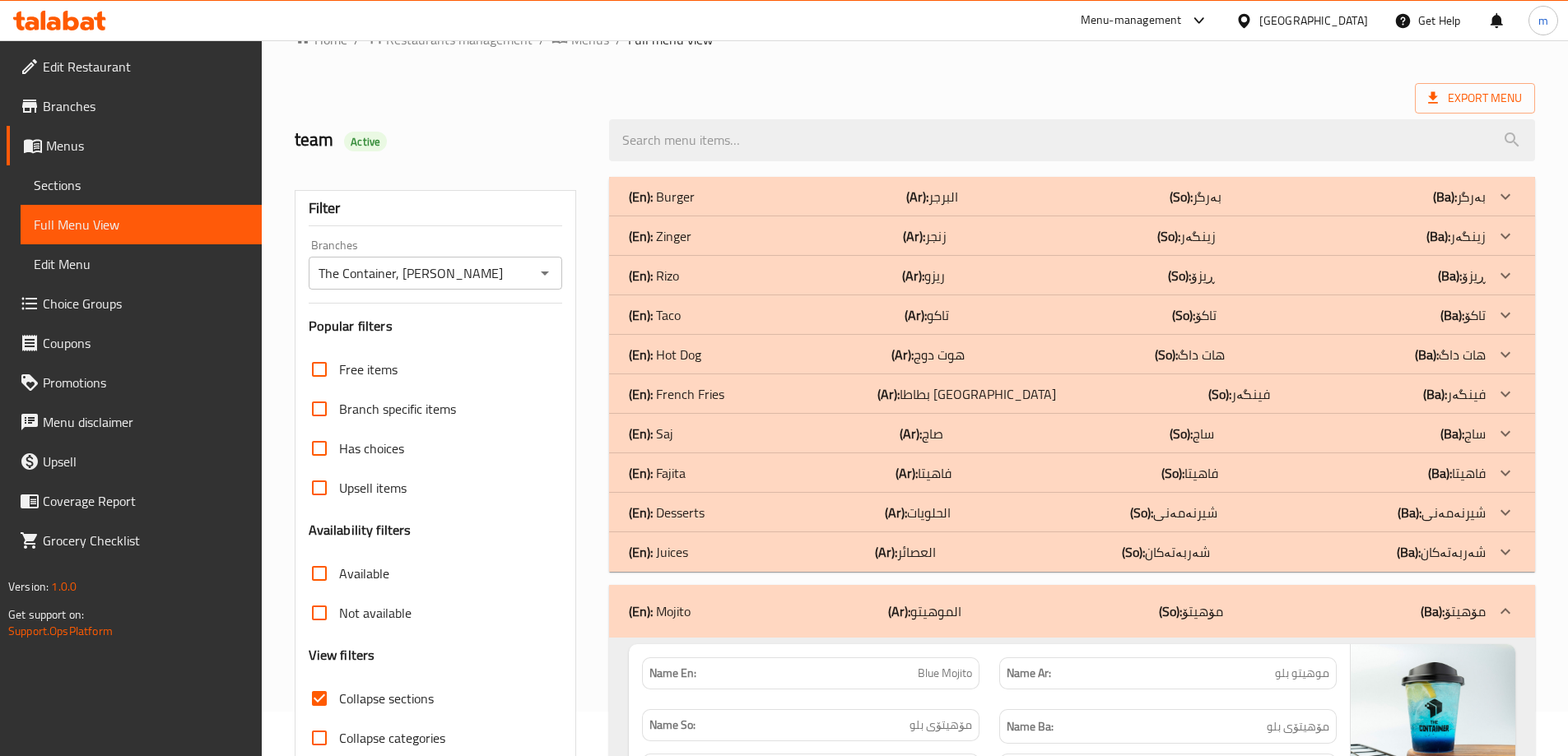
click at [705, 194] on div "(En): Burger (Ar): البرجر (So): بەرگر (Ba): بەرگر" at bounding box center [1057, 197] width 856 height 20
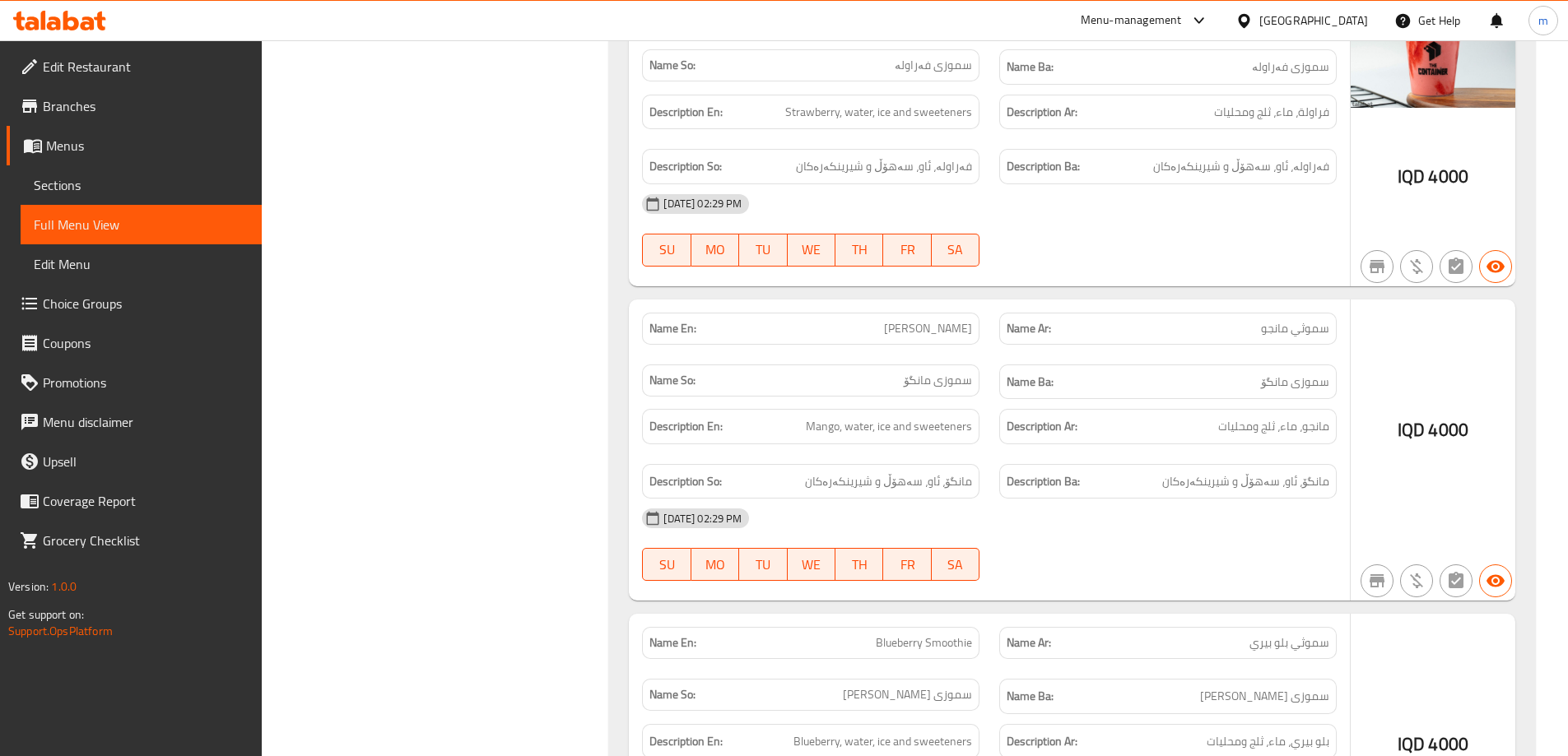
scroll to position [12622, 0]
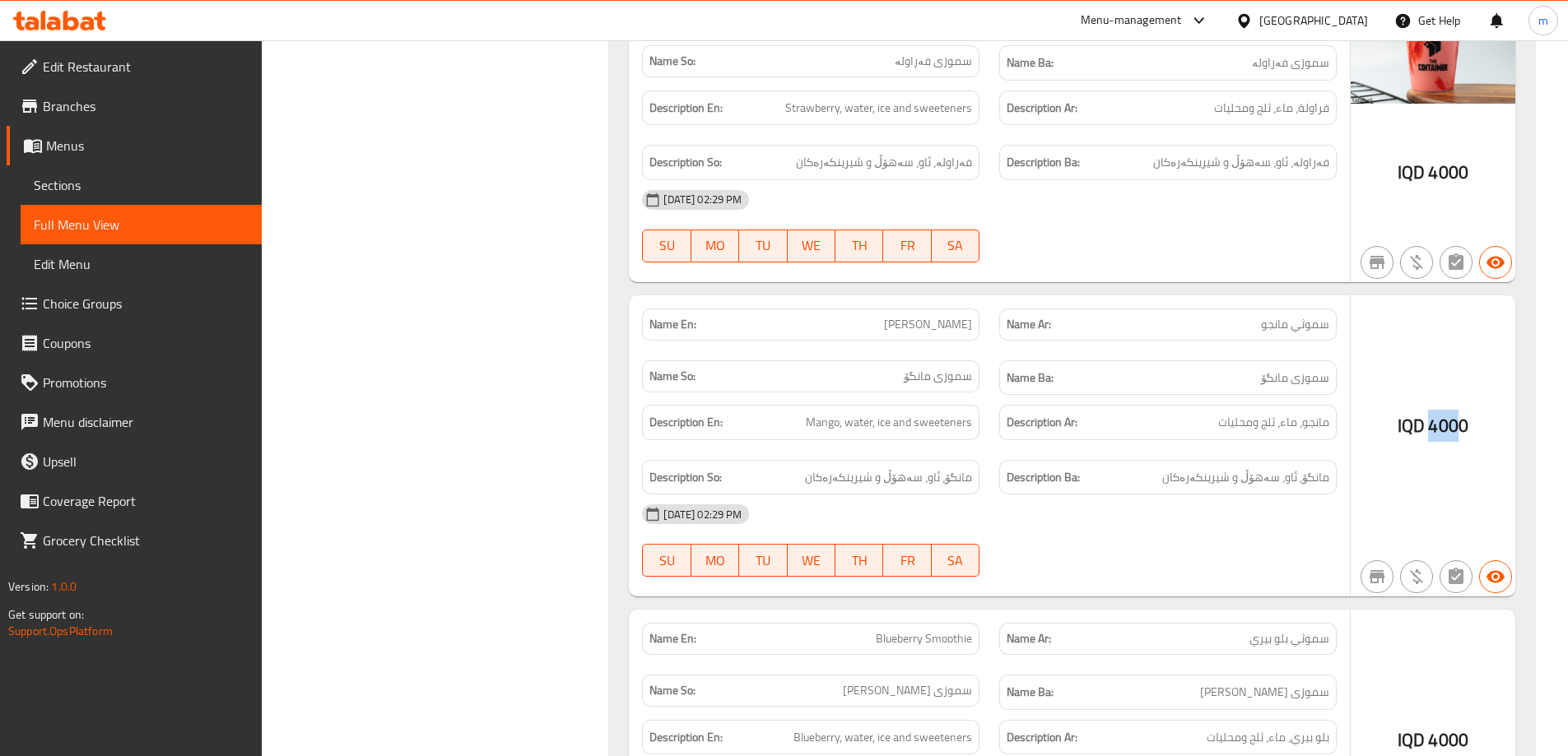
drag, startPoint x: 1454, startPoint y: 299, endPoint x: 1425, endPoint y: 298, distance: 29.0
click at [1423, 300] on div "IQD 4000" at bounding box center [1433, 447] width 164 height 302
click at [1425, 298] on div "IQD 4000" at bounding box center [1433, 447] width 164 height 302
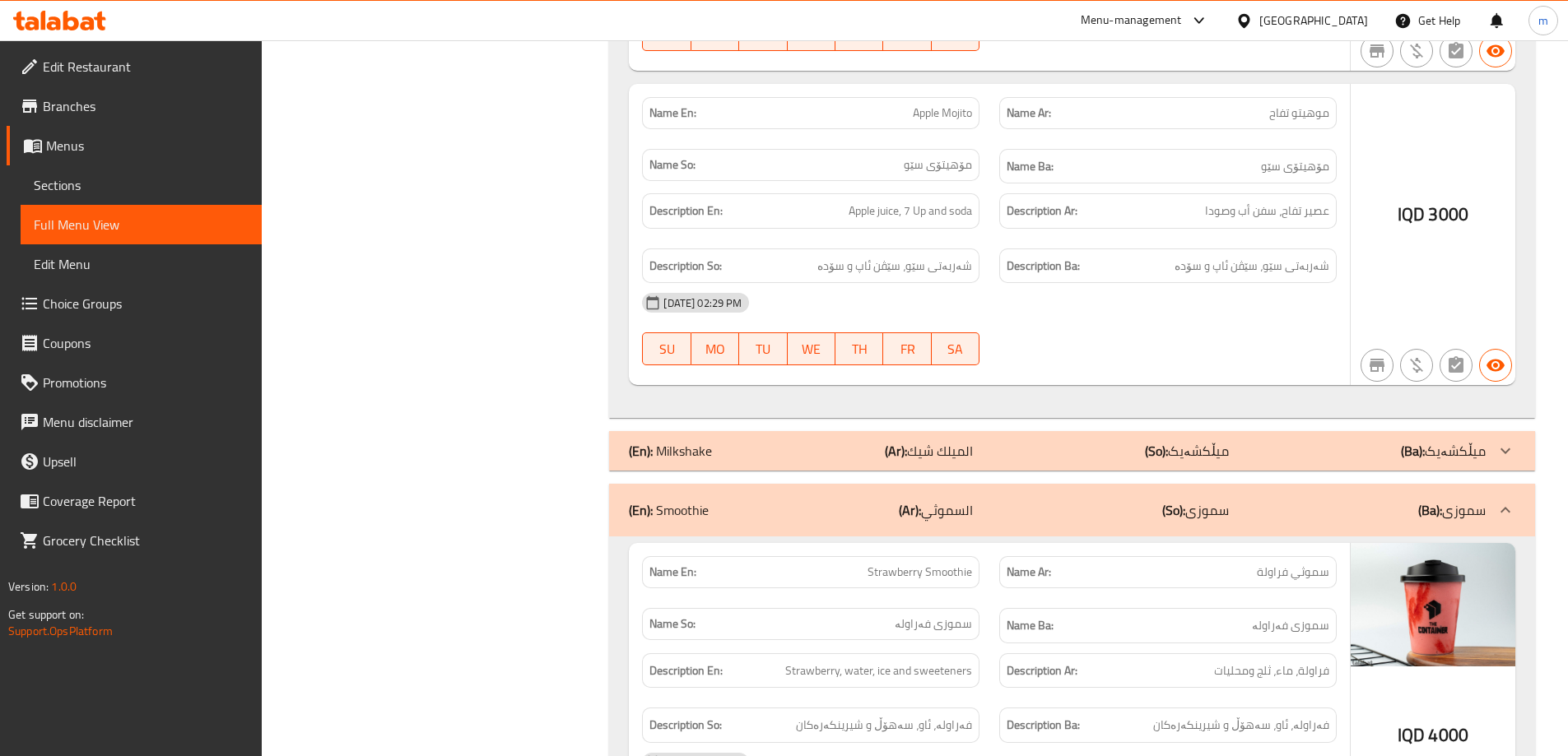
scroll to position [11910, 0]
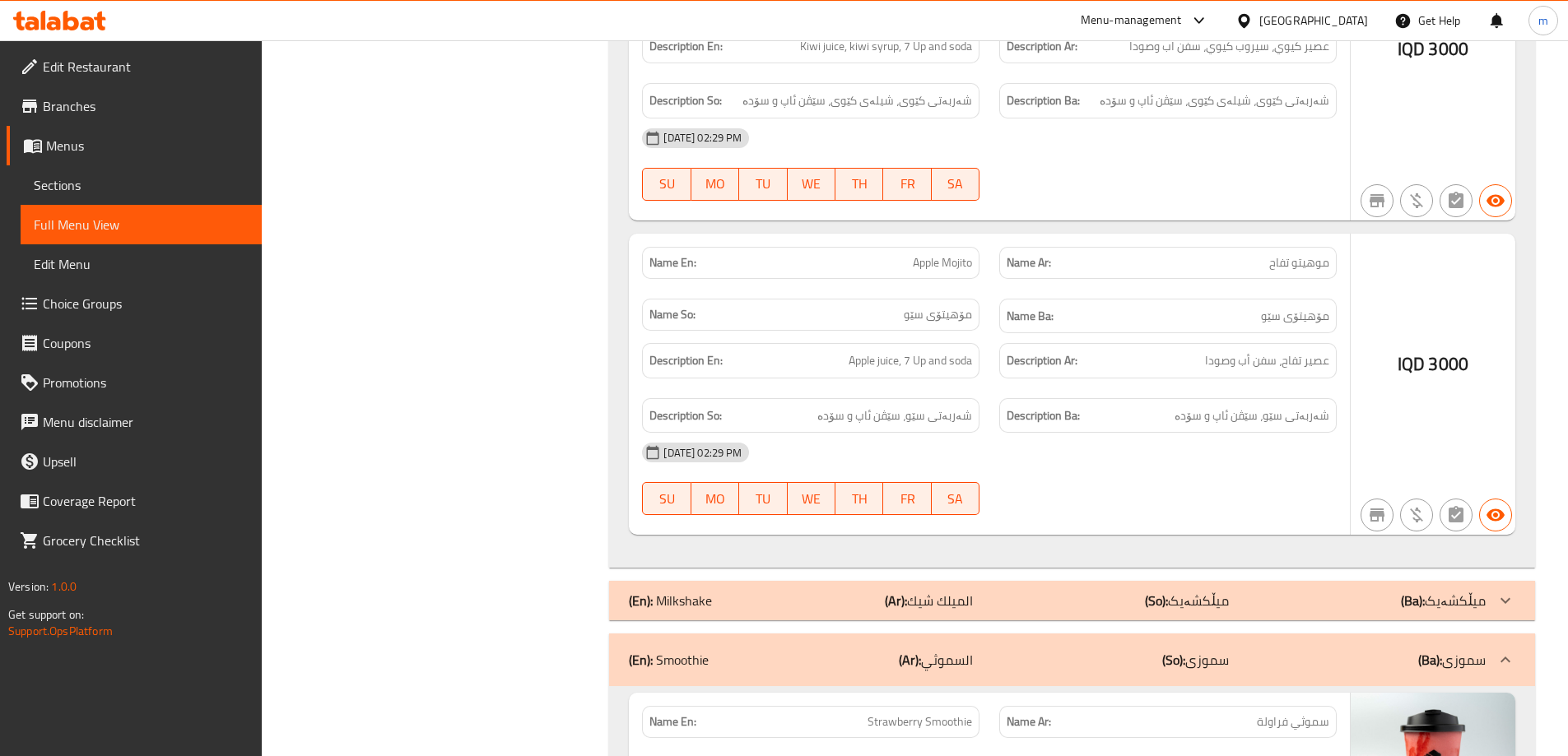
click at [102, 104] on span "Branches" at bounding box center [146, 106] width 206 height 20
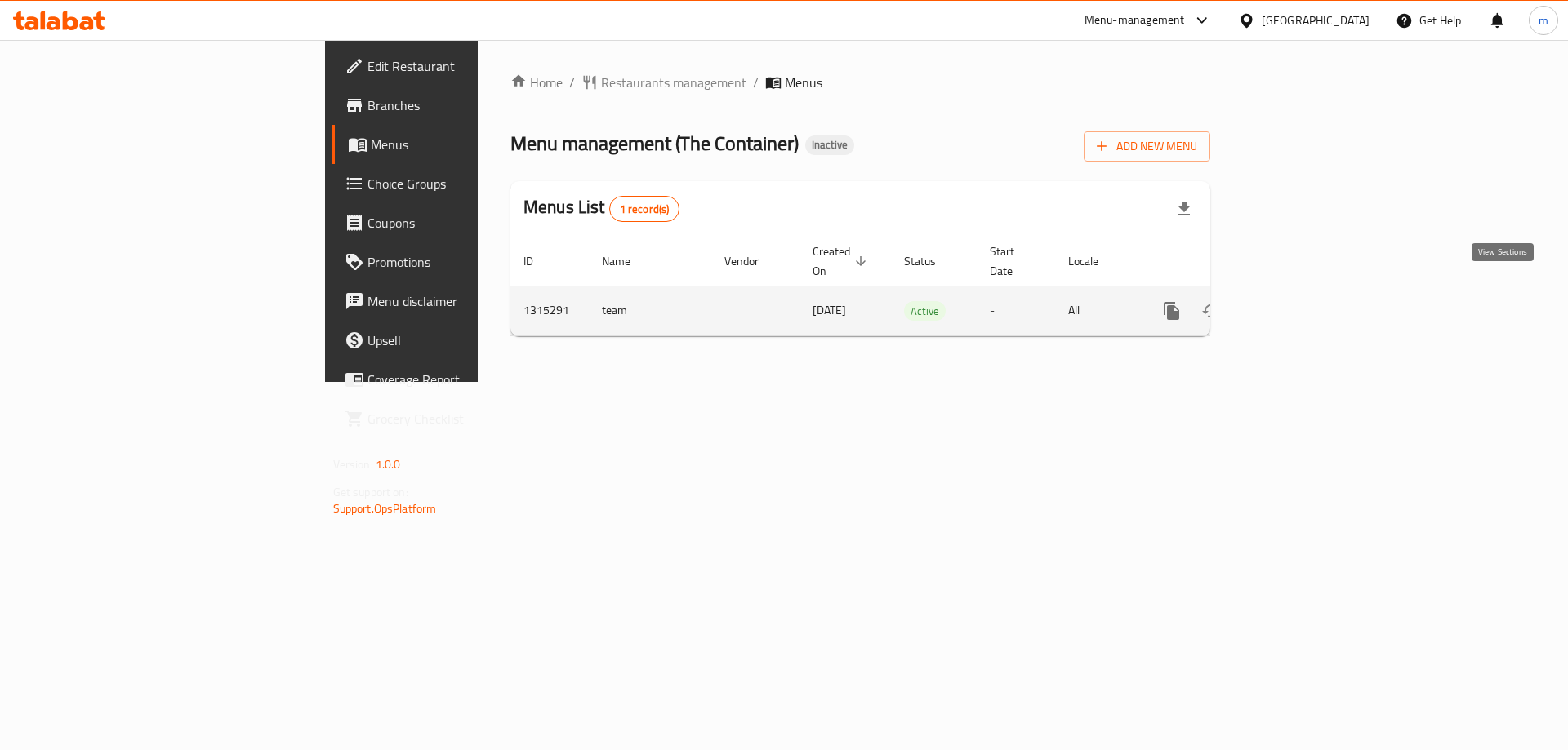
click at [1299, 301] on icon "enhanced table" at bounding box center [1289, 310] width 20 height 20
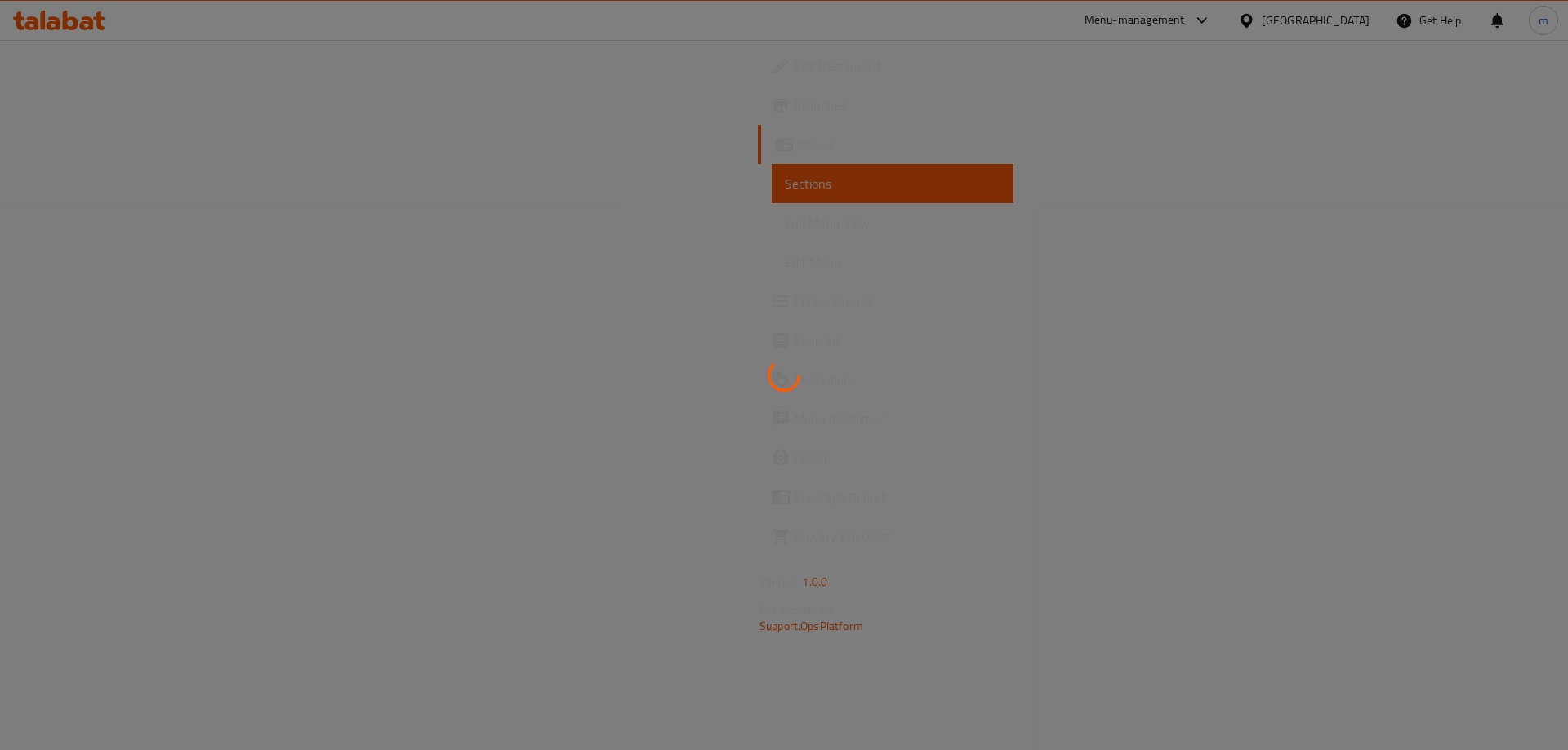
drag, startPoint x: 116, startPoint y: 224, endPoint x: 256, endPoint y: 235, distance: 140.4
click at [785, 224] on span "Full Menu View" at bounding box center [893, 222] width 216 height 20
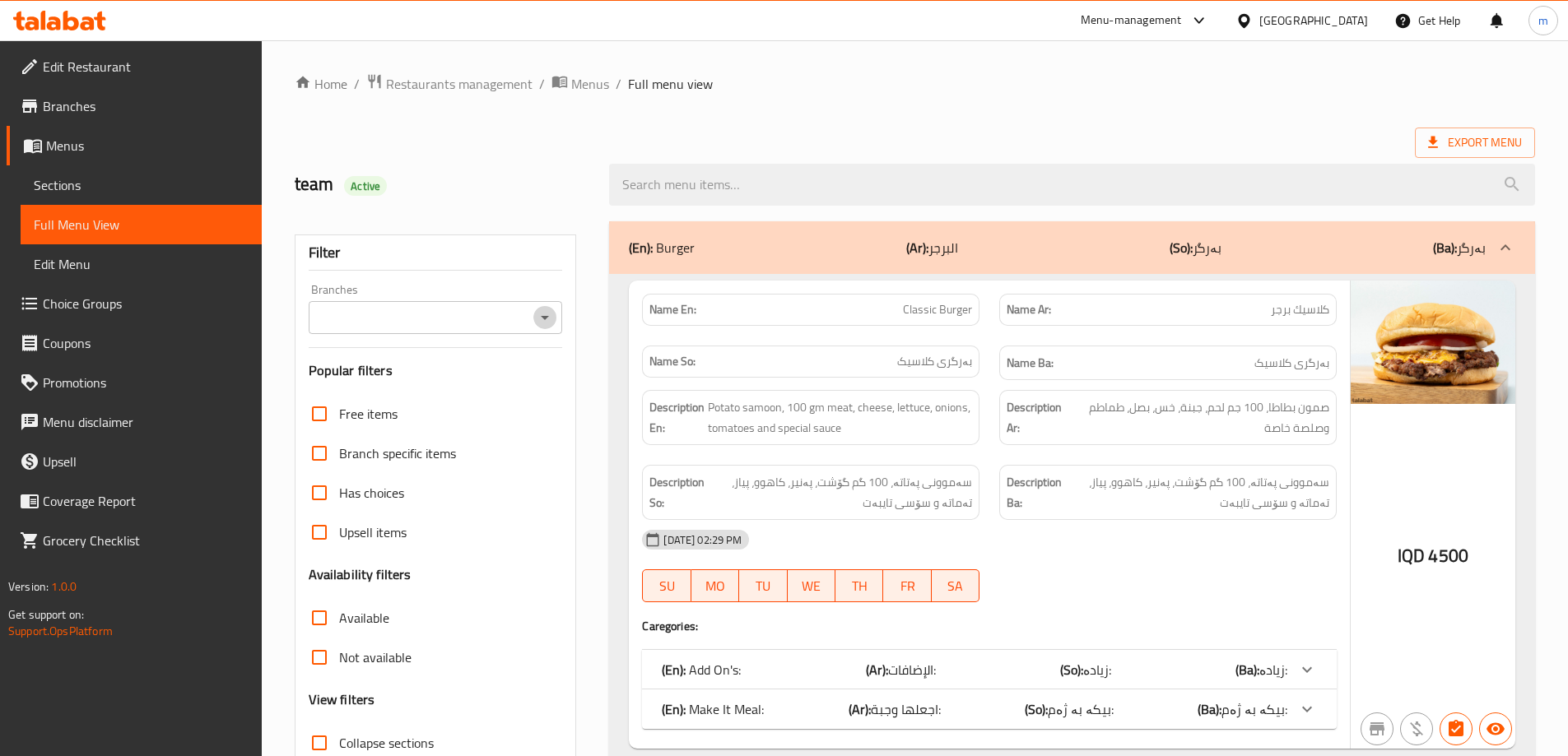
click at [547, 315] on icon "Open" at bounding box center [544, 318] width 20 height 20
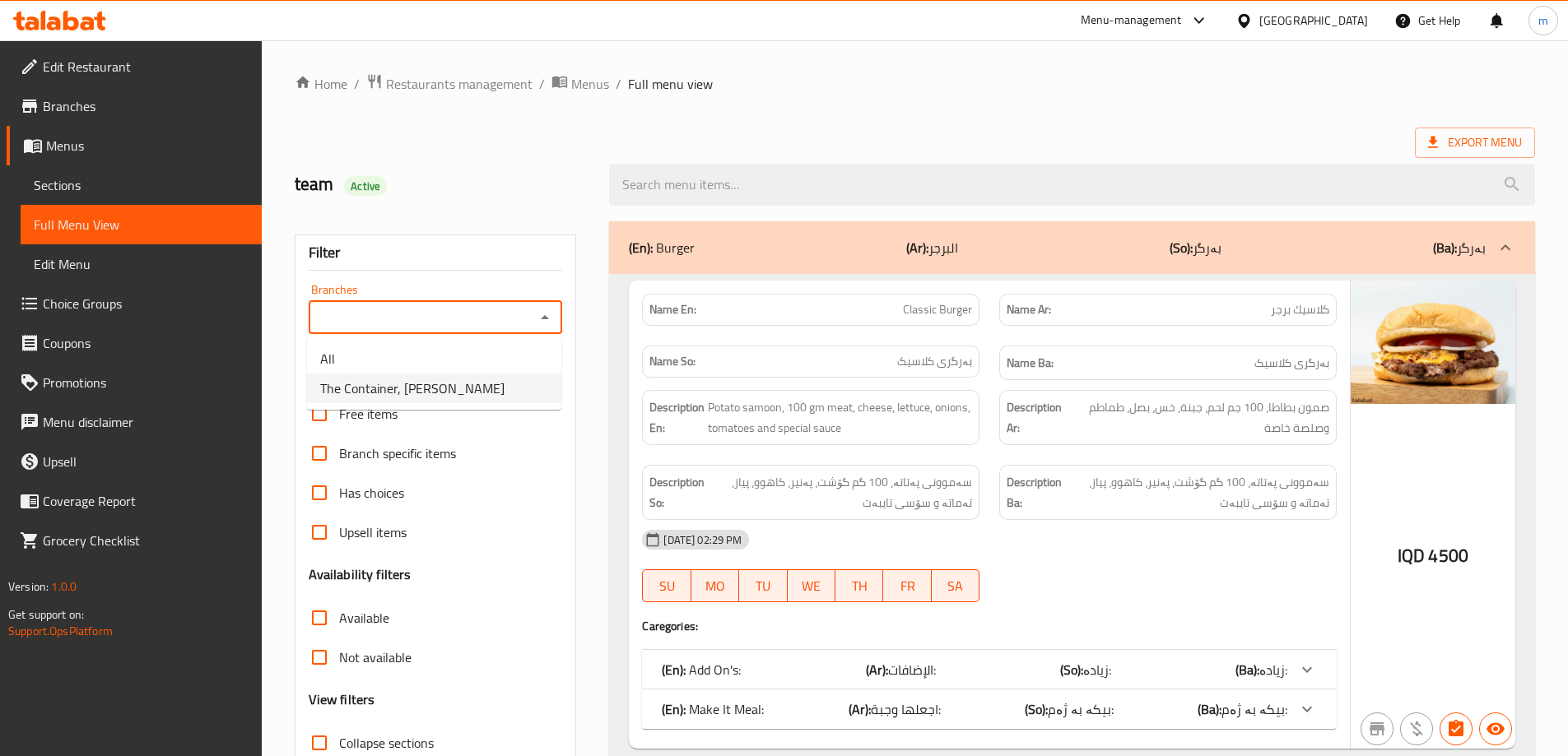
click at [439, 383] on span "The Container, [PERSON_NAME]" at bounding box center [412, 388] width 184 height 20
type input "The Container, [PERSON_NAME]"
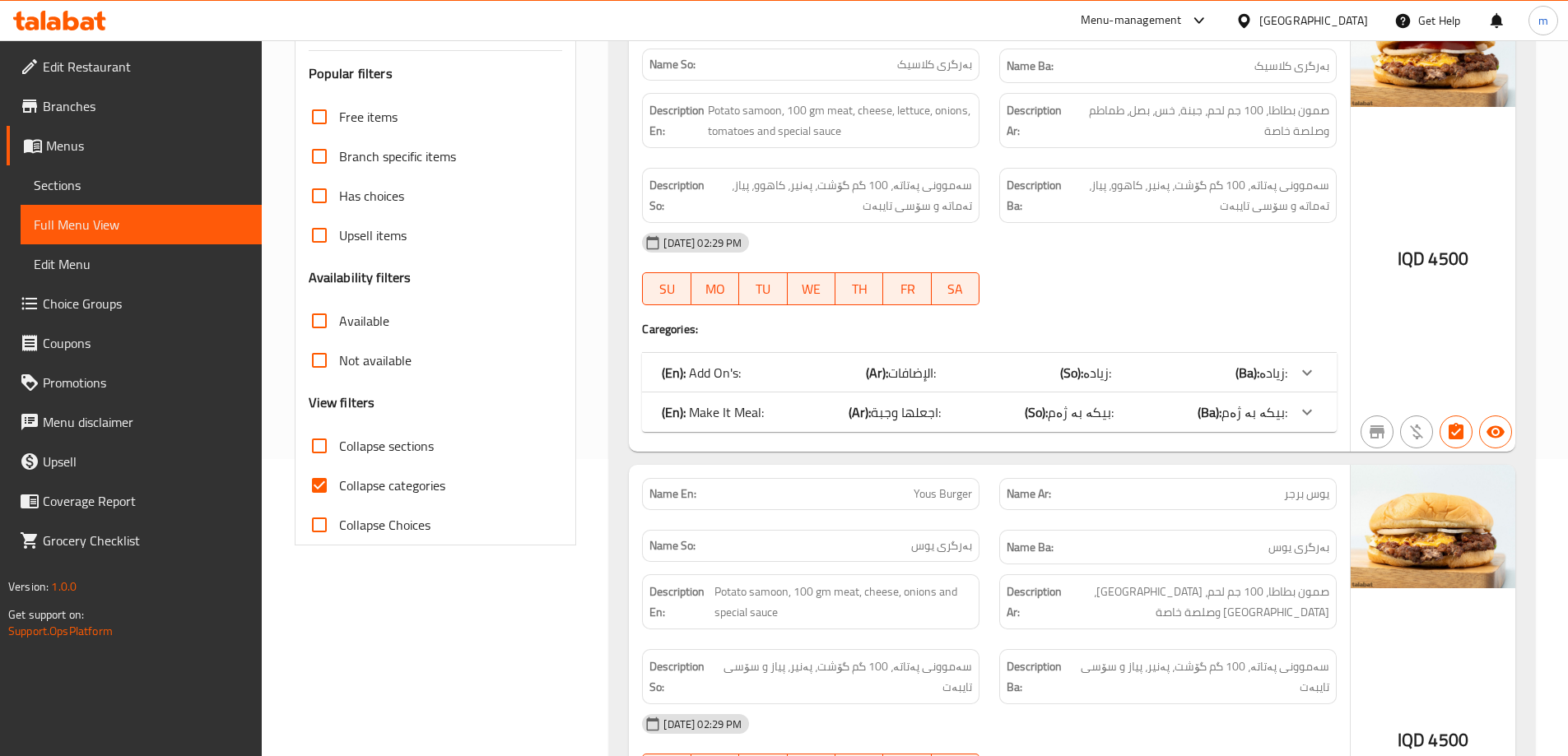
scroll to position [284, 0]
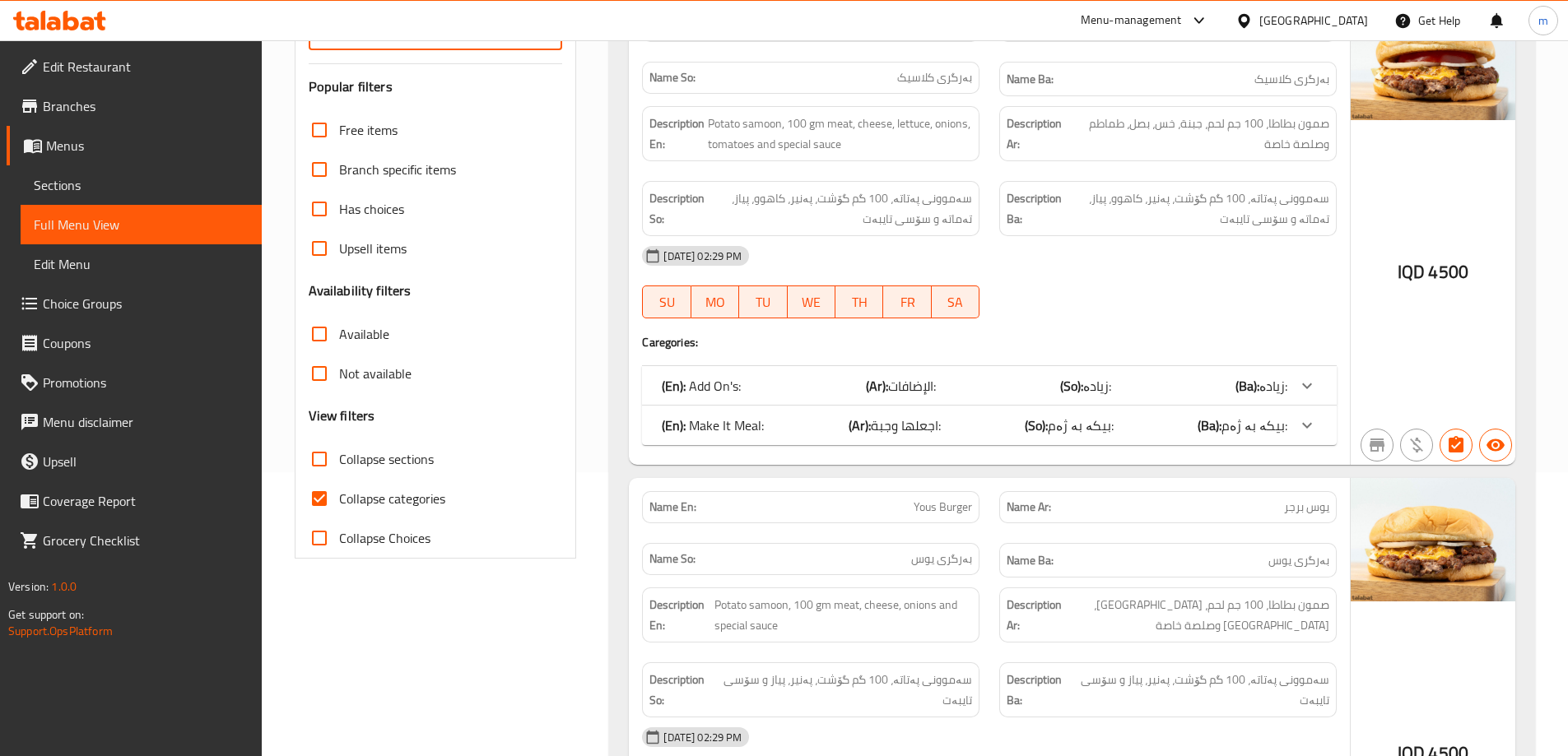
click at [322, 468] on input "Collapse sections" at bounding box center [319, 459] width 40 height 40
checkbox input "true"
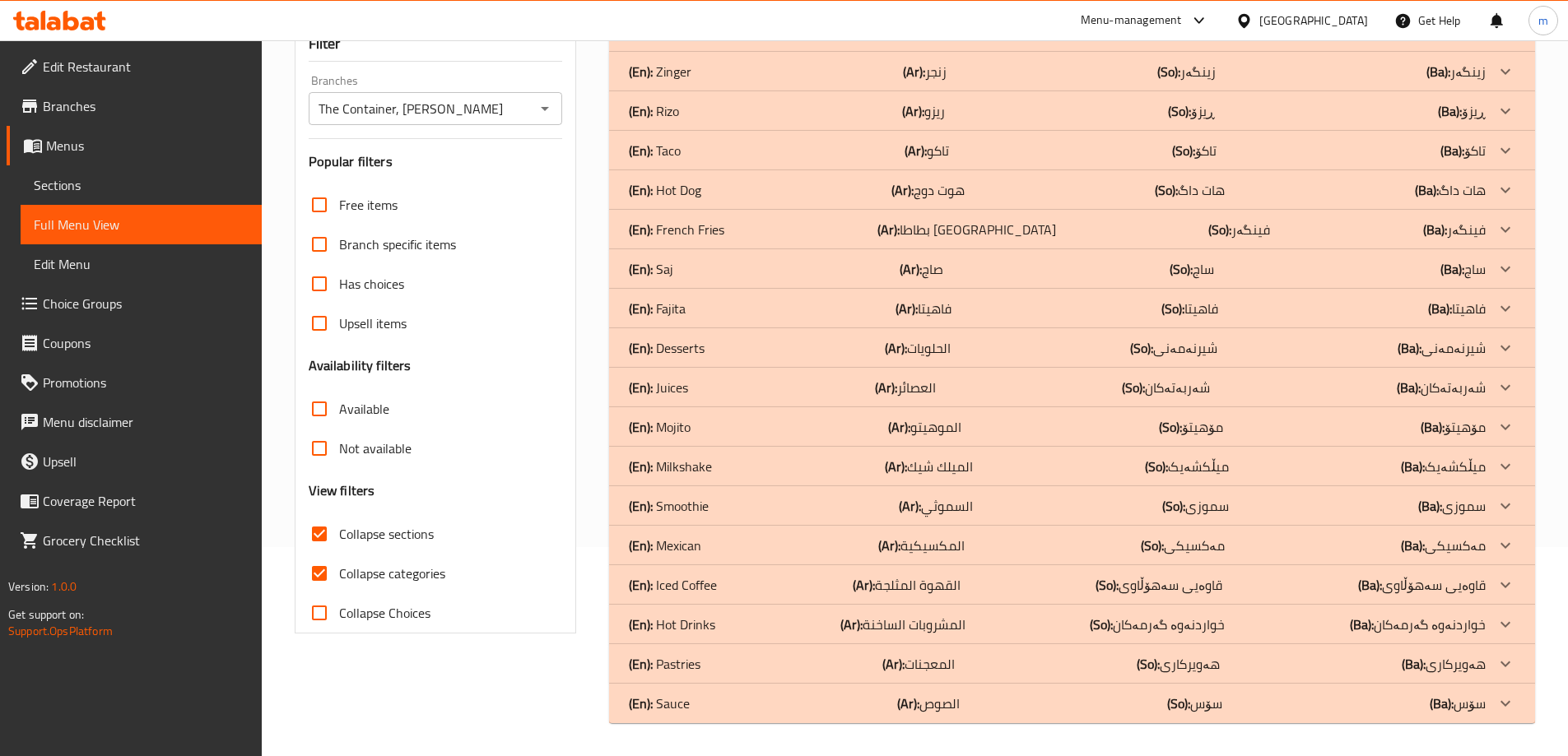
scroll to position [209, 0]
click at [331, 567] on input "Collapse categories" at bounding box center [319, 574] width 40 height 40
checkbox input "false"
click at [711, 508] on div "(En): Smoothie (Ar): السموثي (So): سموزی (Ba): سموزی" at bounding box center [1057, 506] width 856 height 20
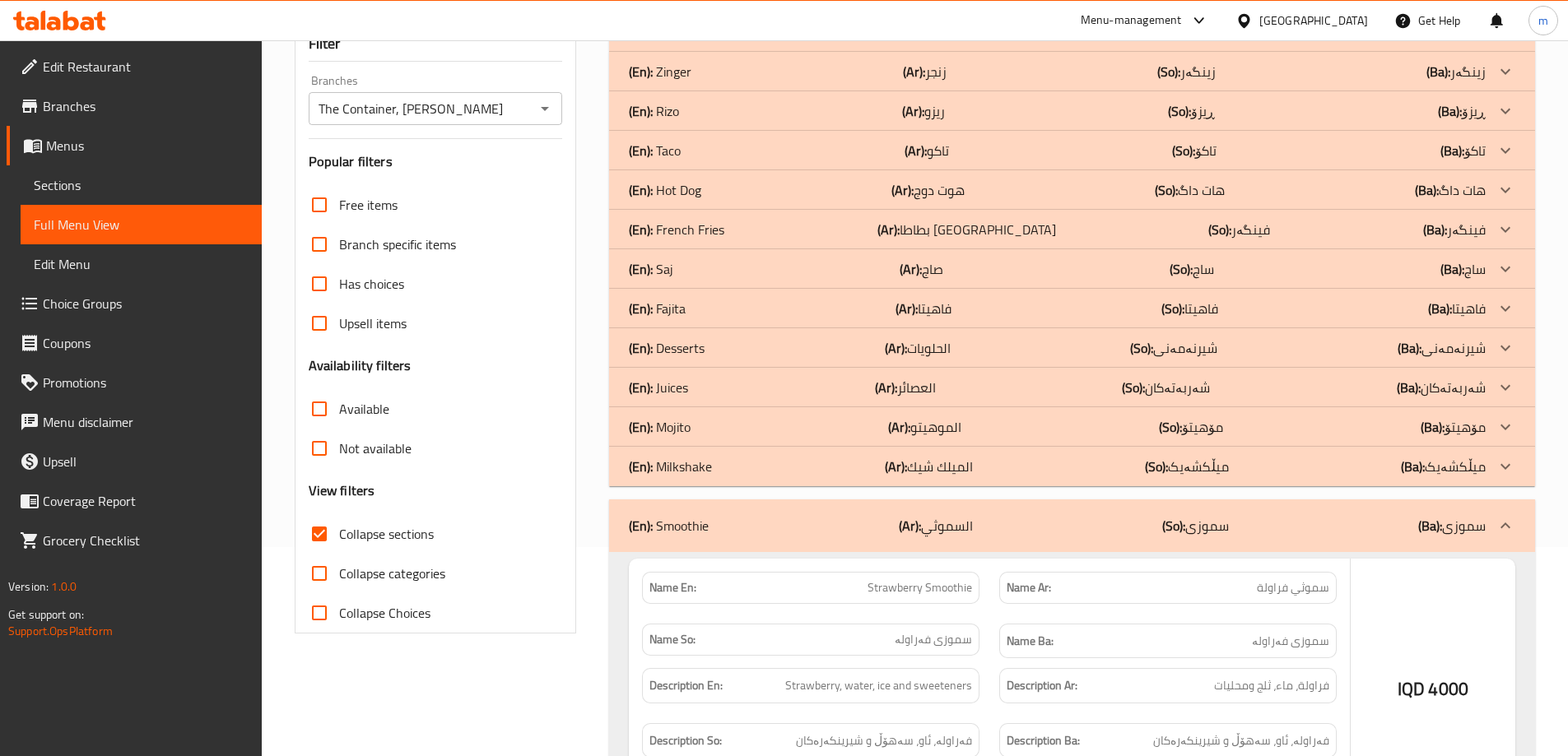
click at [715, 430] on div "(En): Mojito (Ar): الموهيتو (So): مۆهیتۆ (Ba): مۆهیتۆ" at bounding box center [1057, 426] width 856 height 20
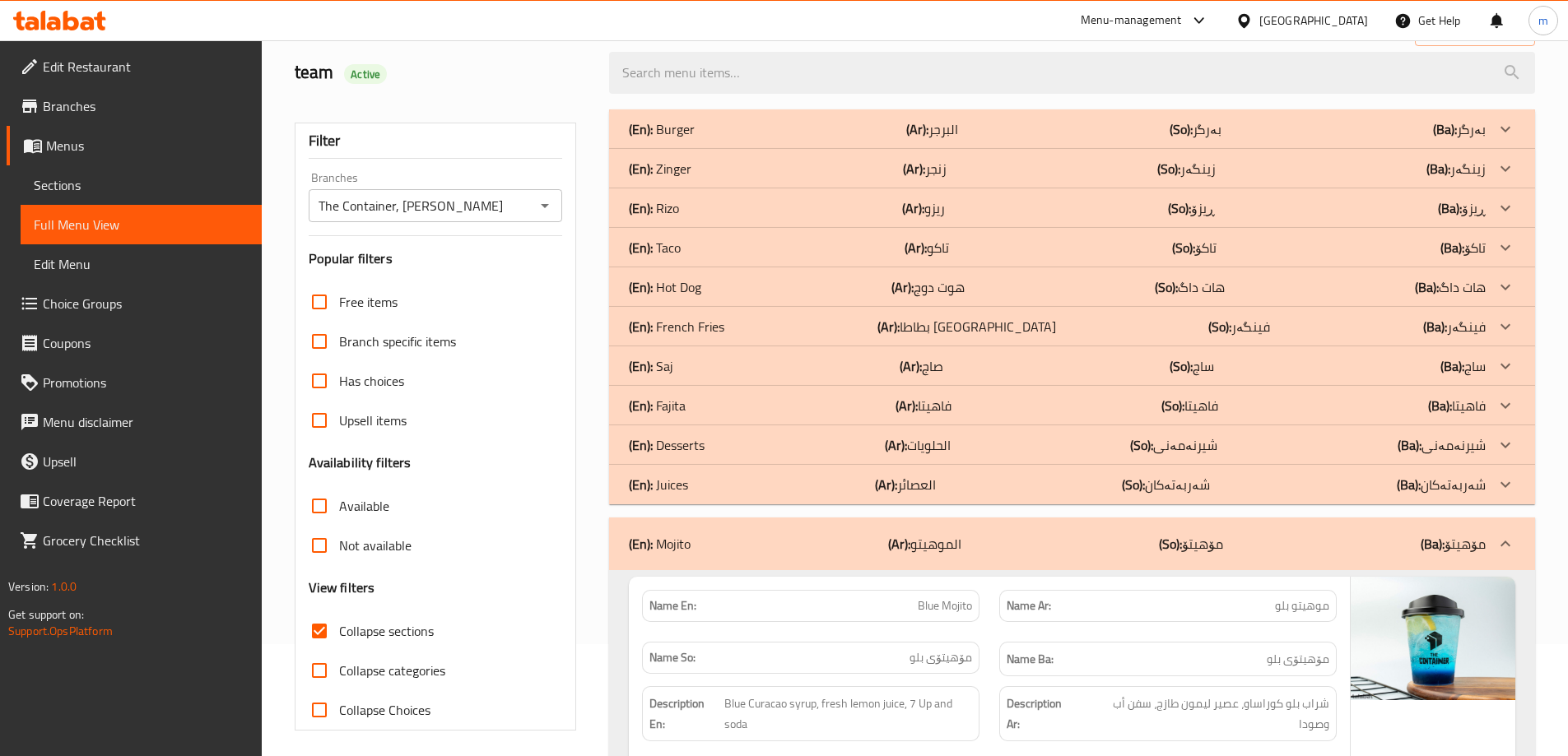
scroll to position [0, 0]
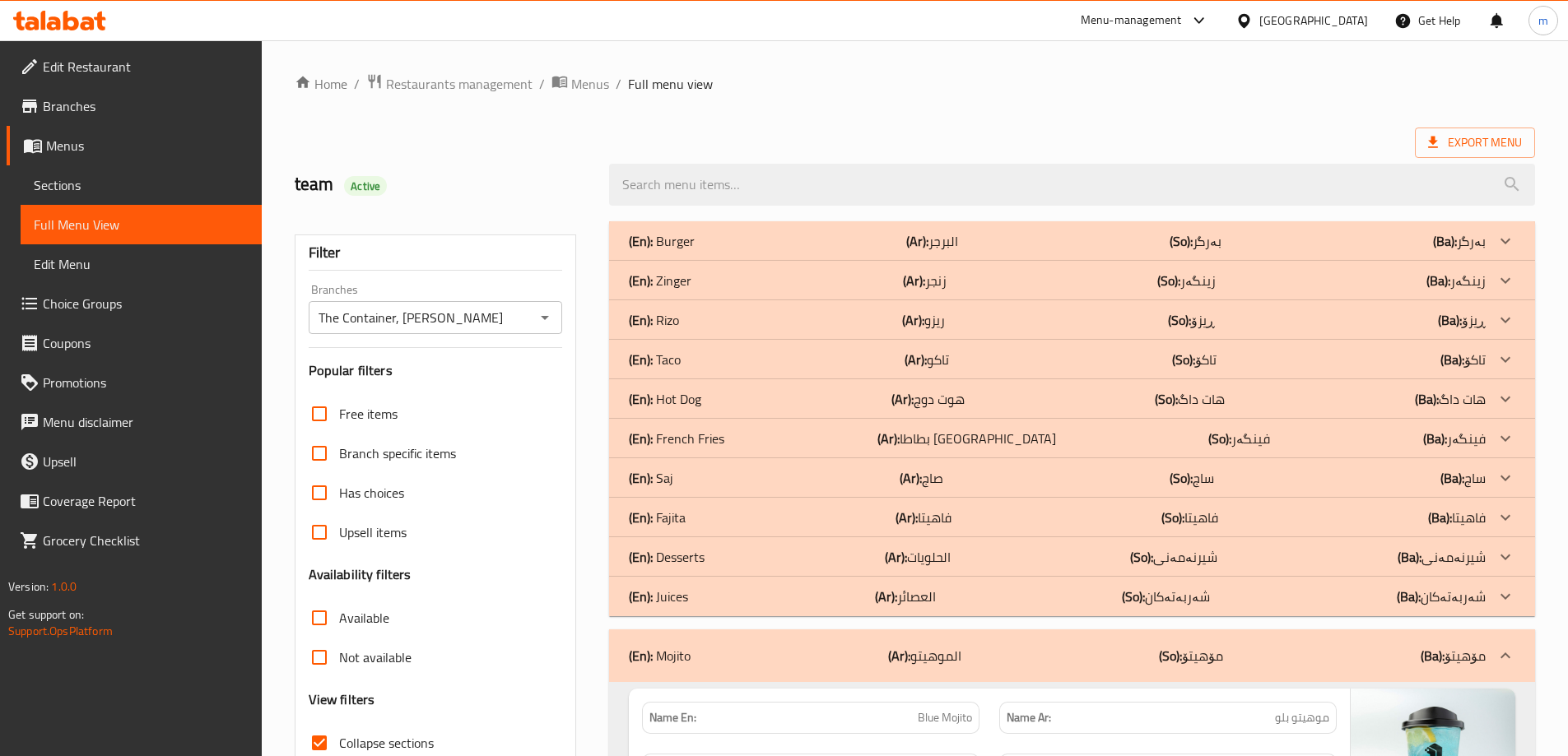
click at [830, 244] on div "(En): Burger (Ar): البرجر (So): بەرگر (Ba): بەرگر" at bounding box center [1057, 241] width 856 height 20
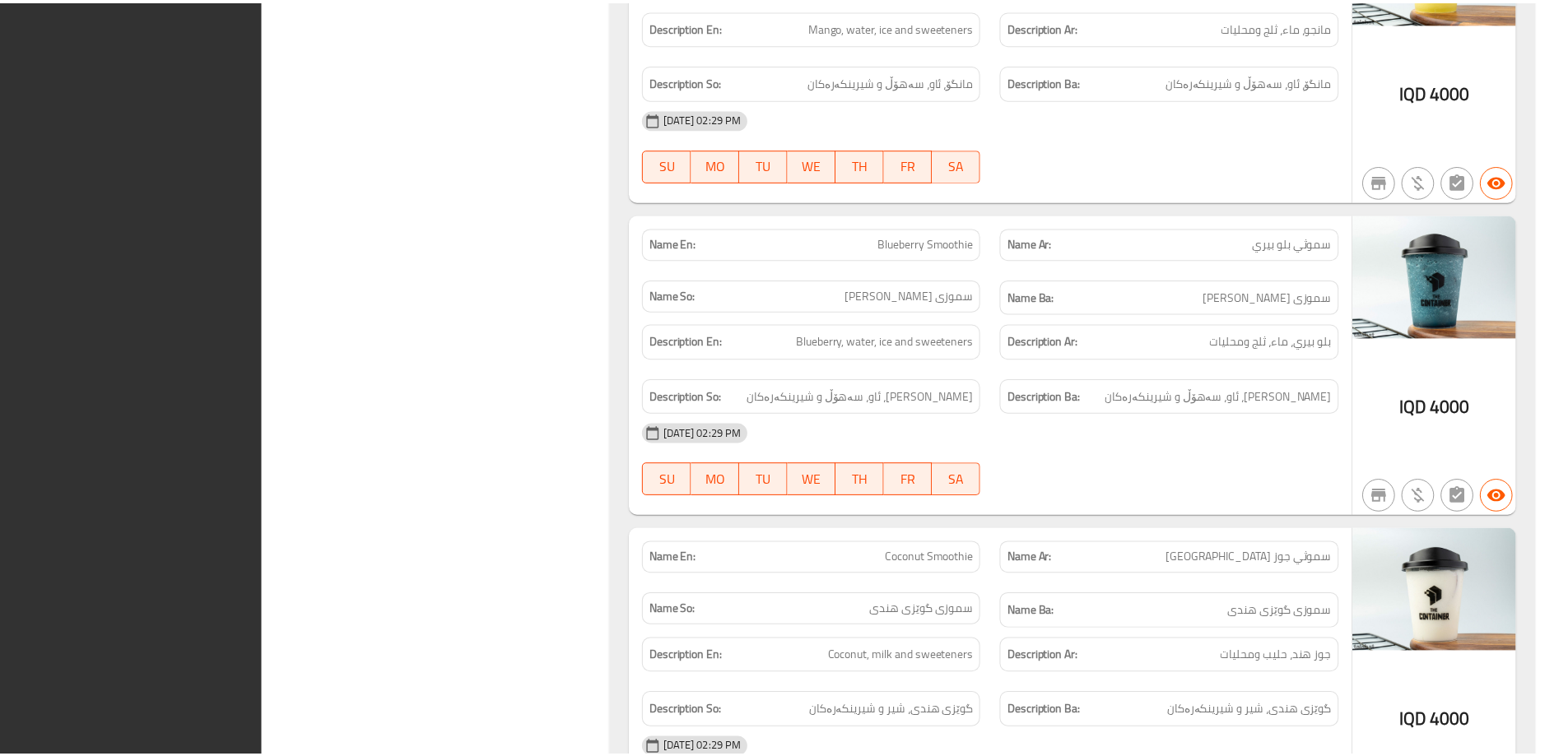
scroll to position [13288, 0]
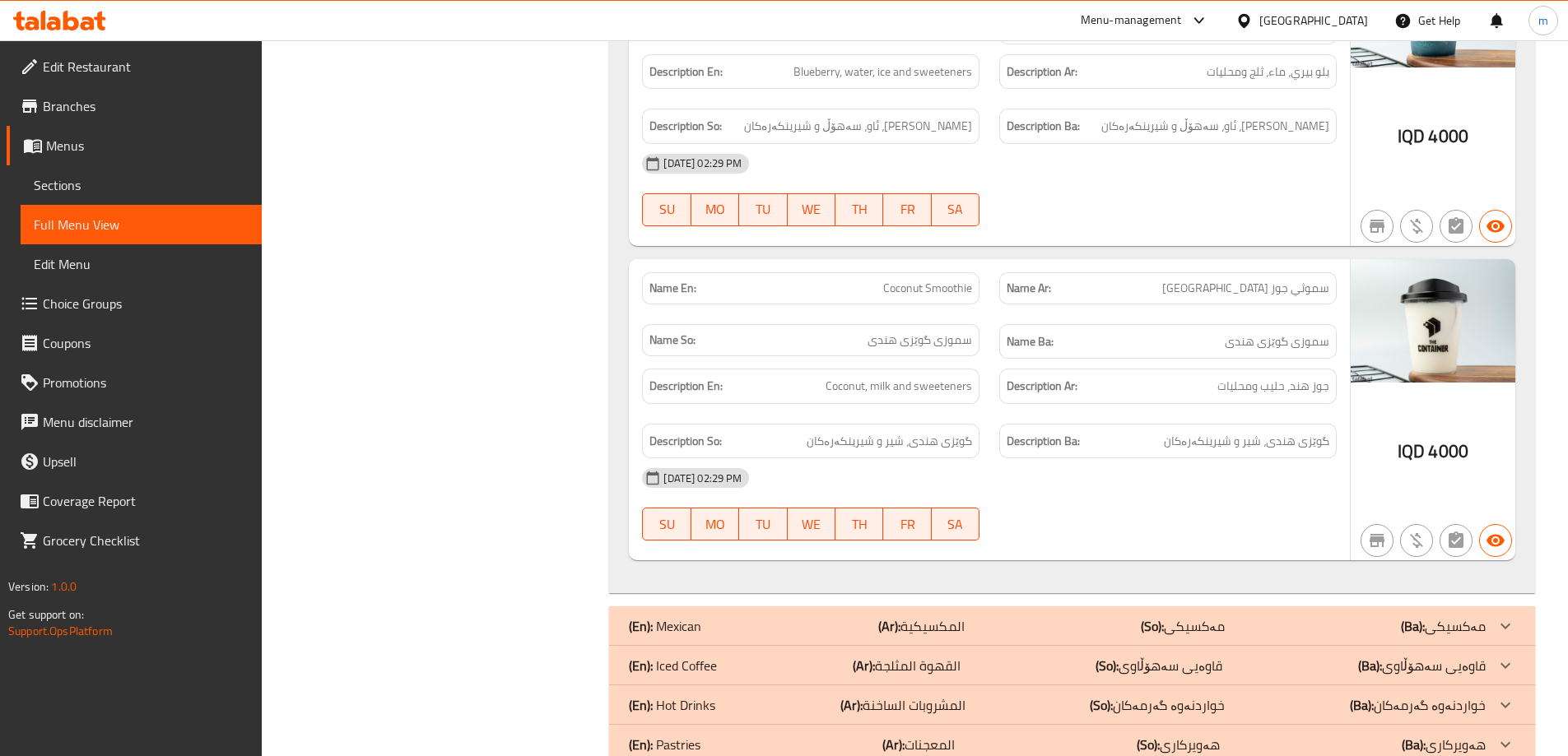
click at [124, 105] on span "Branches" at bounding box center [146, 106] width 206 height 20
